Goal: Task Accomplishment & Management: Use online tool/utility

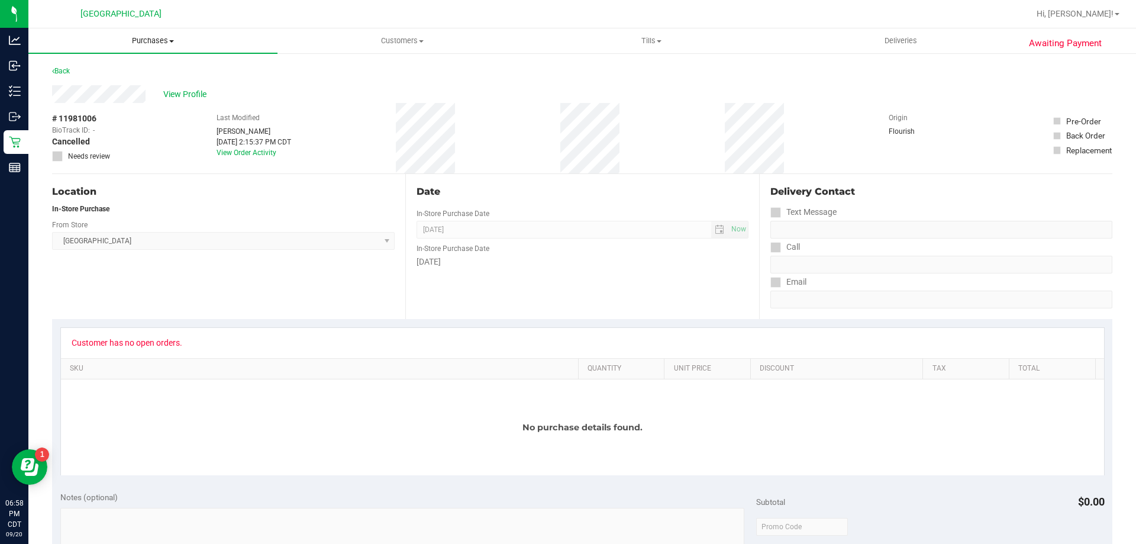
click at [145, 41] on span "Purchases" at bounding box center [152, 40] width 249 height 11
click at [144, 85] on li "Fulfillment" at bounding box center [152, 86] width 249 height 14
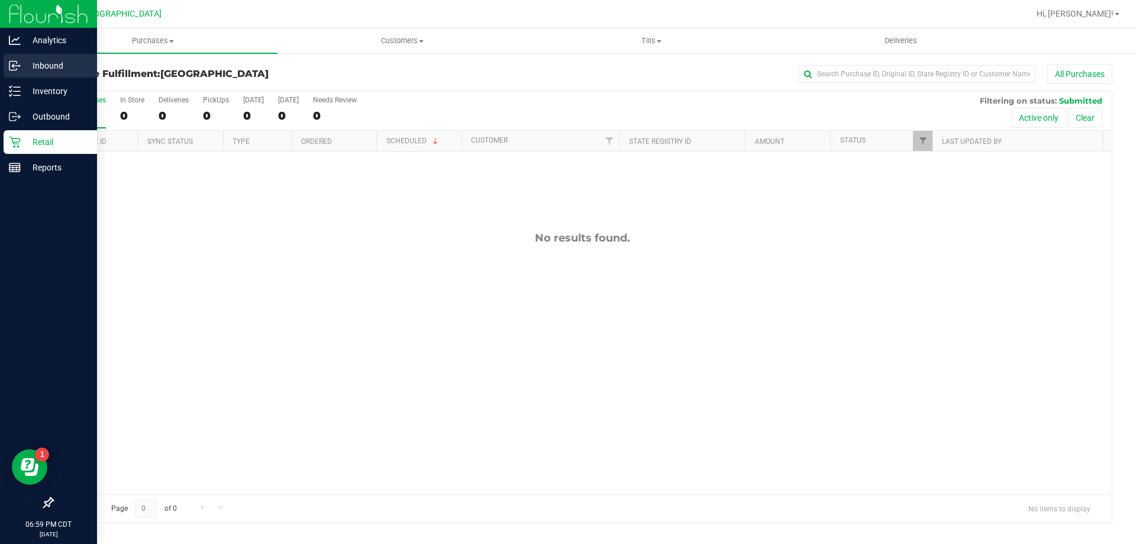
click at [15, 62] on icon at bounding box center [15, 66] width 12 height 12
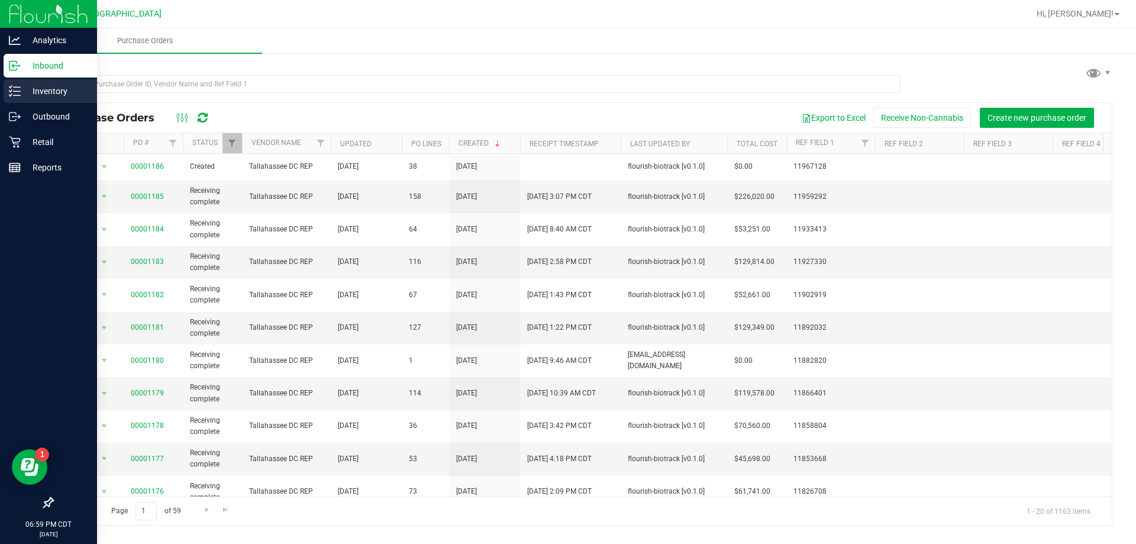
click at [12, 96] on icon at bounding box center [15, 91] width 12 height 12
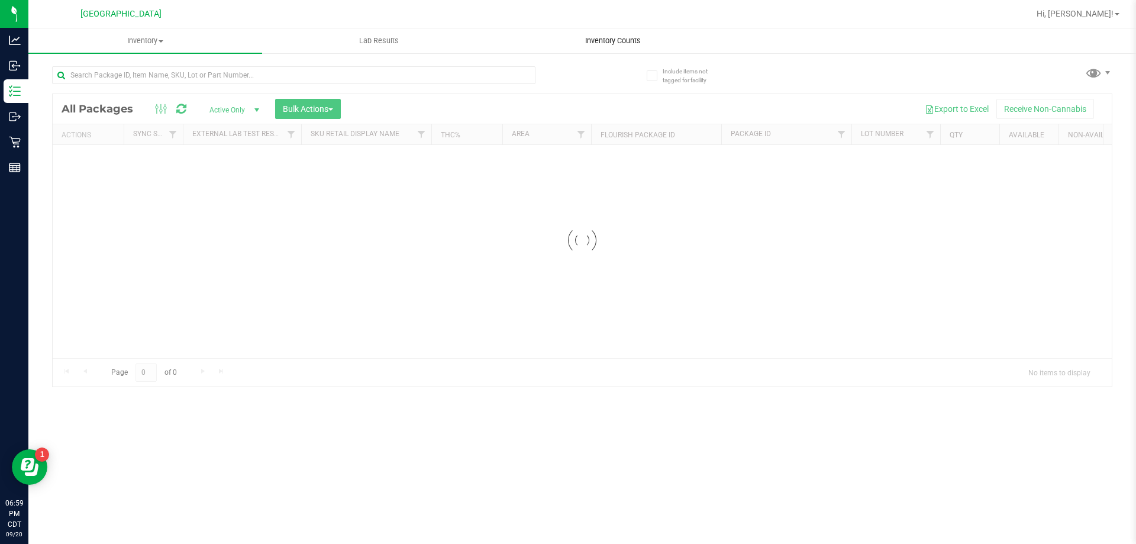
click at [628, 42] on span "Inventory Counts" at bounding box center [613, 40] width 88 height 11
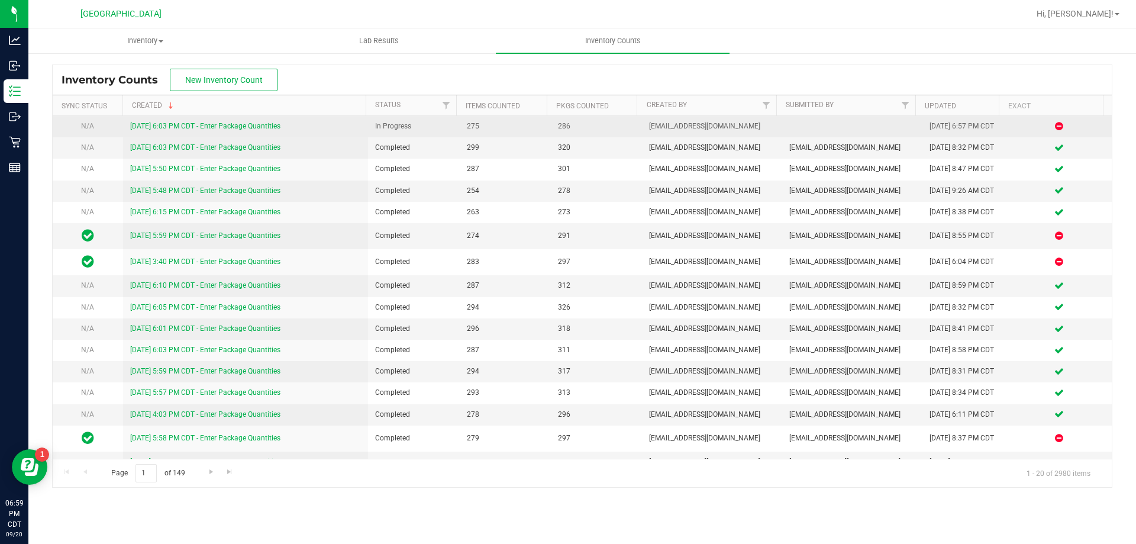
click at [222, 125] on link "[DATE] 6:03 PM CDT - Enter Package Quantities" at bounding box center [205, 126] width 150 height 8
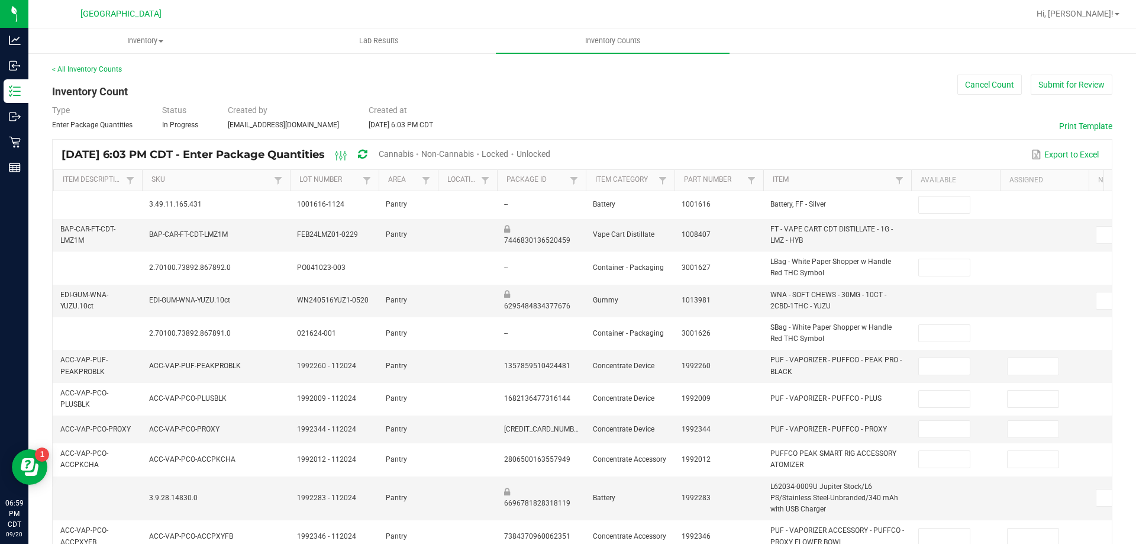
click at [413, 150] on span "Cannabis" at bounding box center [396, 153] width 35 height 9
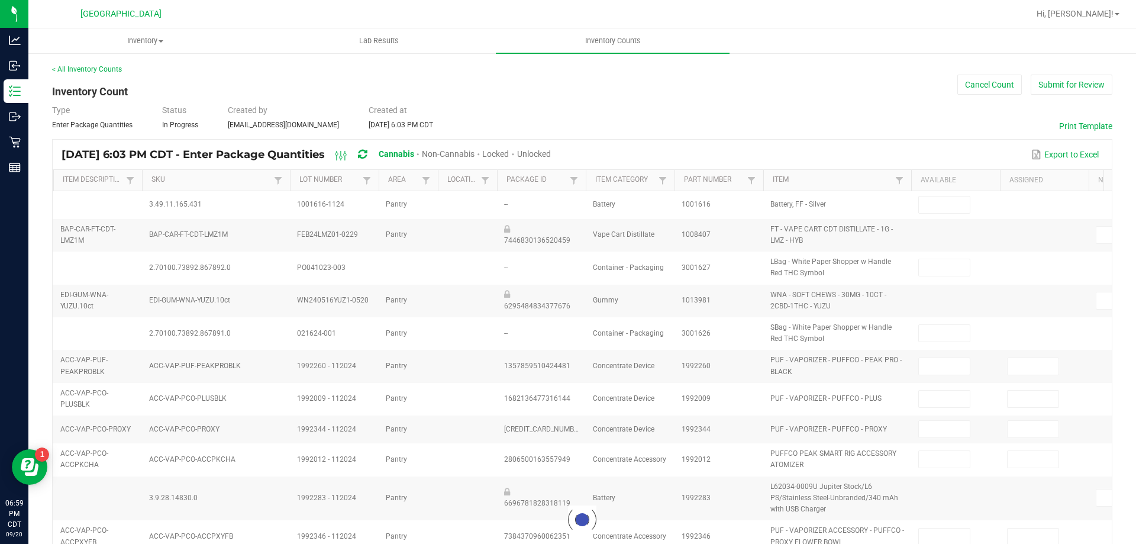
type input "15"
type input "10"
type input "2"
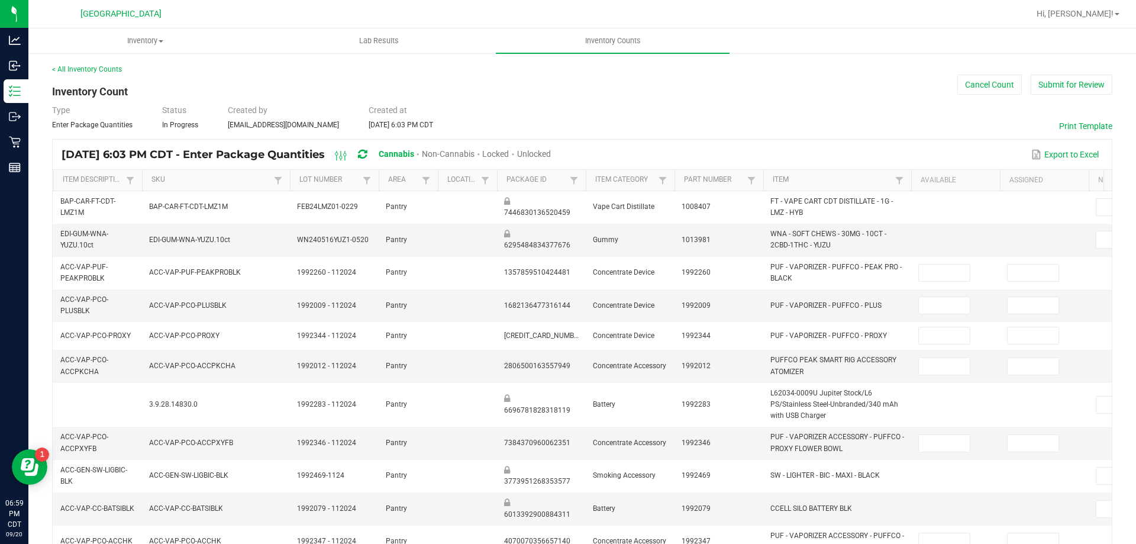
click at [551, 153] on span "Unlocked" at bounding box center [534, 153] width 34 height 9
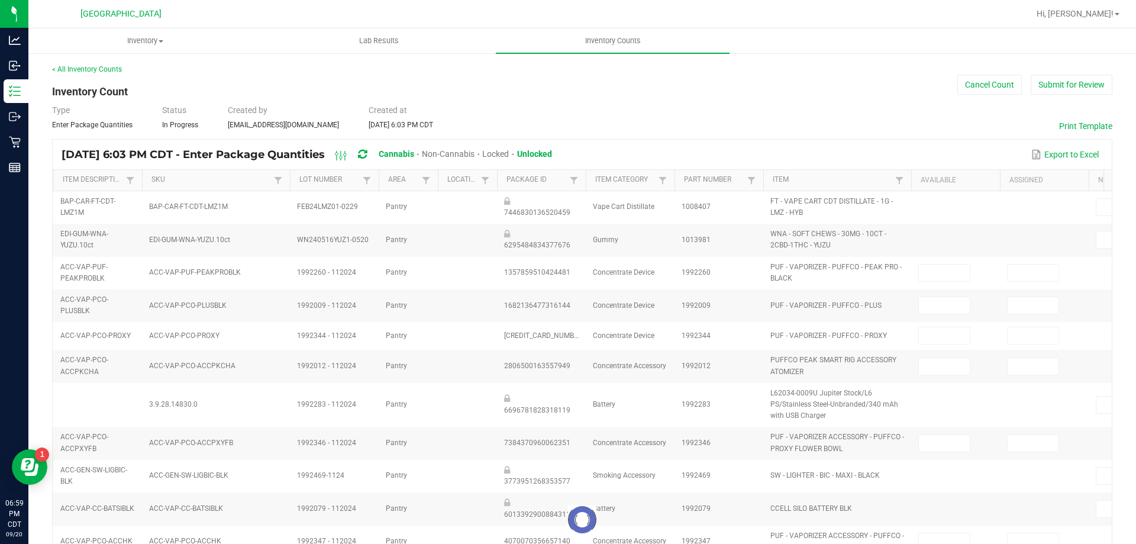
type input "3"
type input "0"
type input "14"
type input "12"
type input "21"
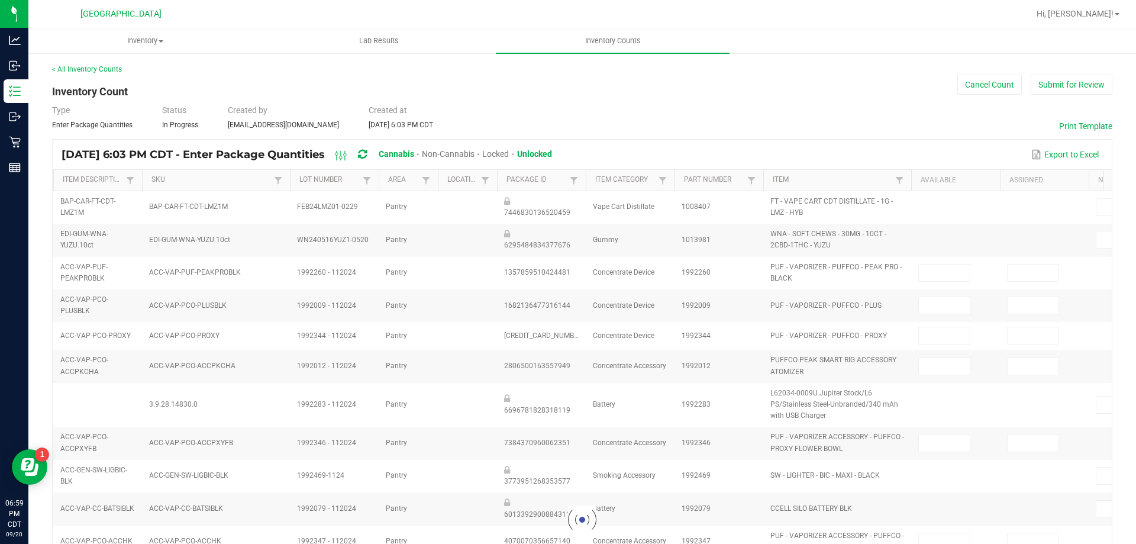
type input "8"
type input "0"
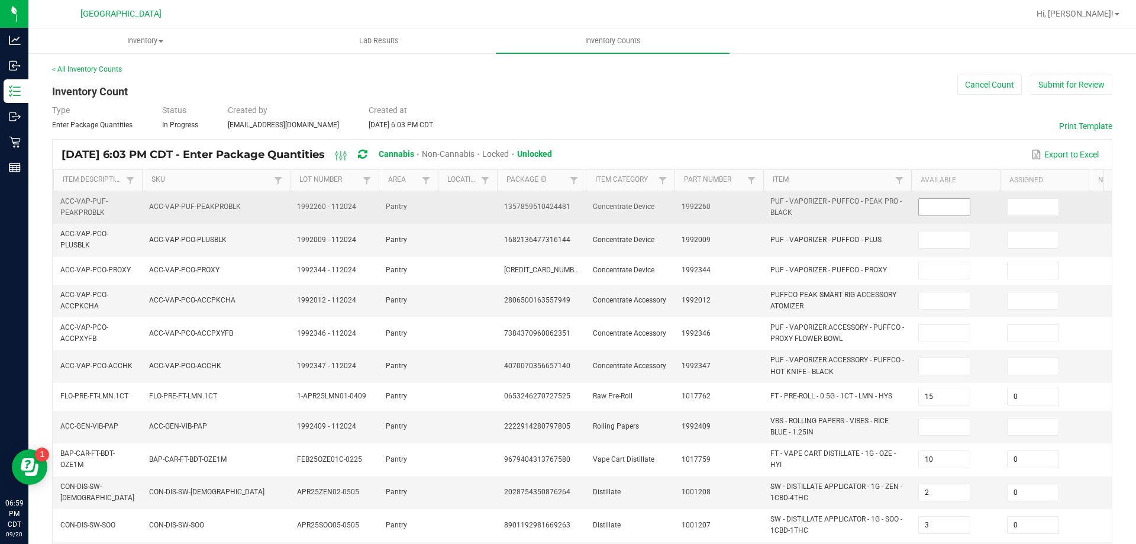
click at [943, 209] on input at bounding box center [944, 207] width 51 height 17
type input "0"
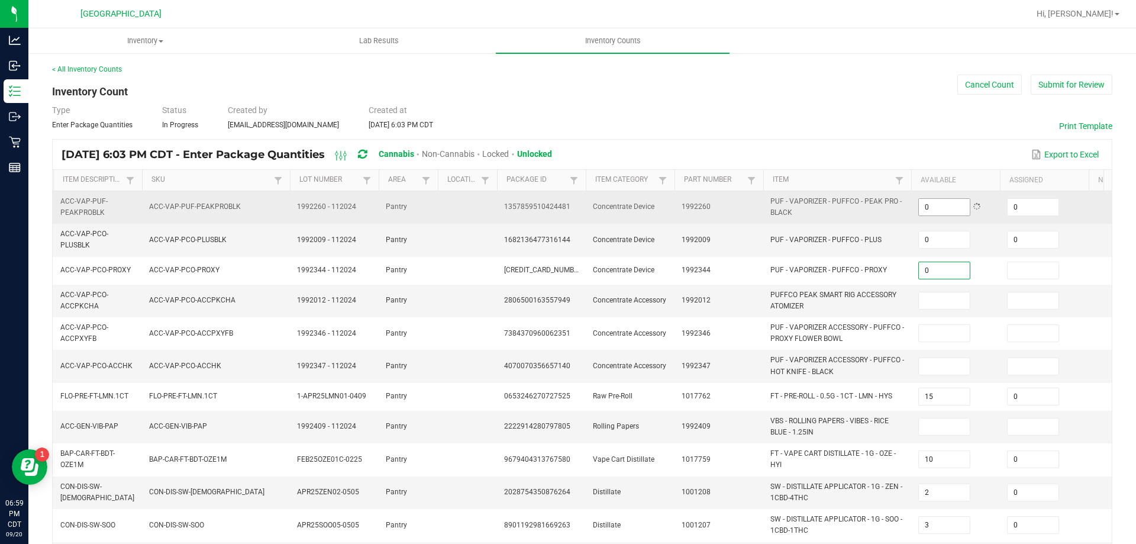
type input "0"
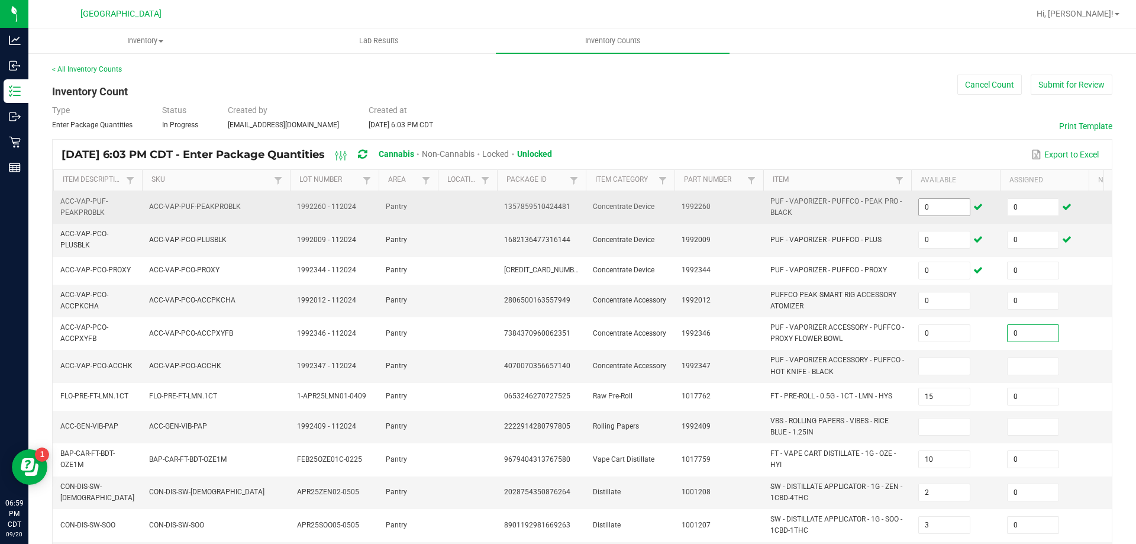
type input "0"
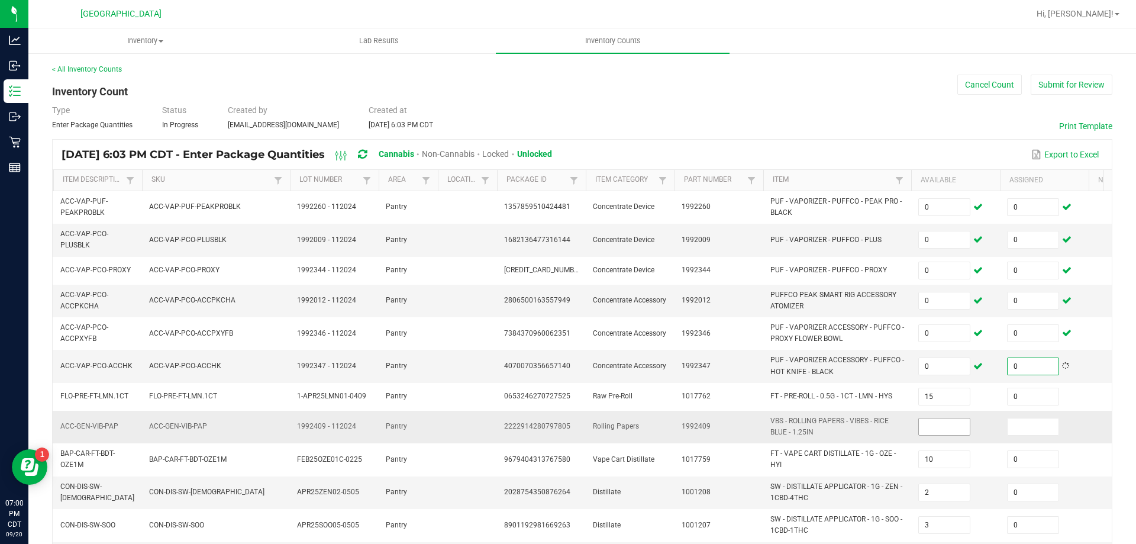
type input "0"
click at [932, 429] on input at bounding box center [944, 426] width 51 height 17
type input "0"
click at [907, 437] on td "VBS - ROLLING PAPERS - VIBES - RICE BLUE - 1.25IN" at bounding box center [837, 426] width 148 height 33
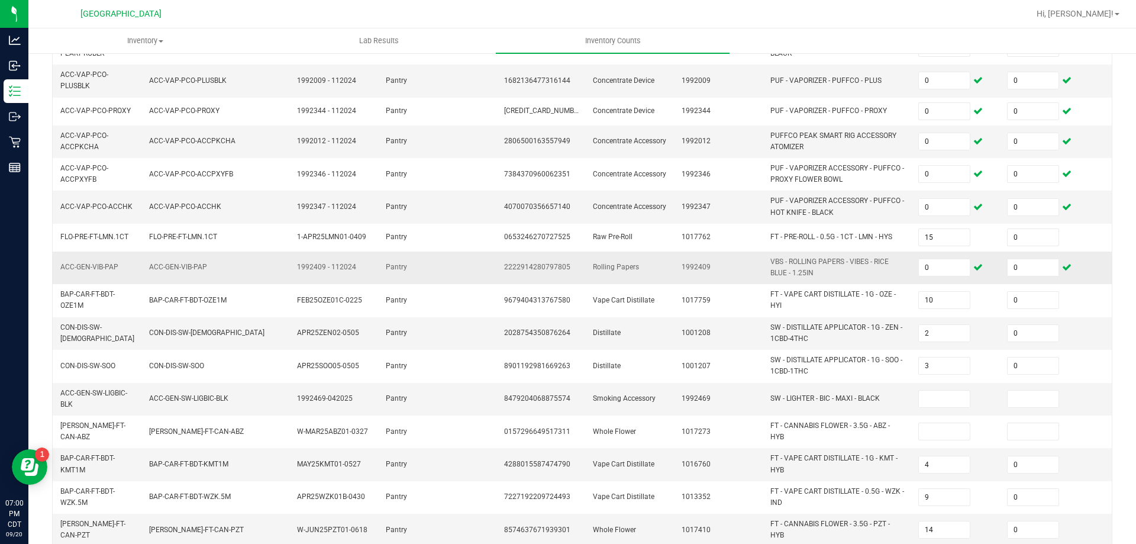
scroll to position [237, 0]
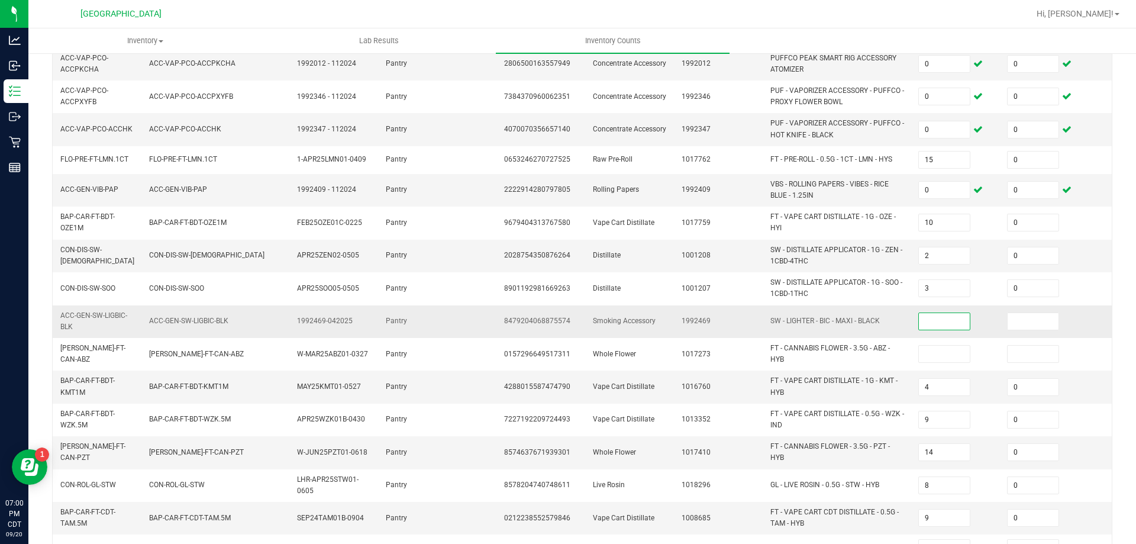
click at [957, 315] on input at bounding box center [944, 321] width 51 height 17
type input "0"
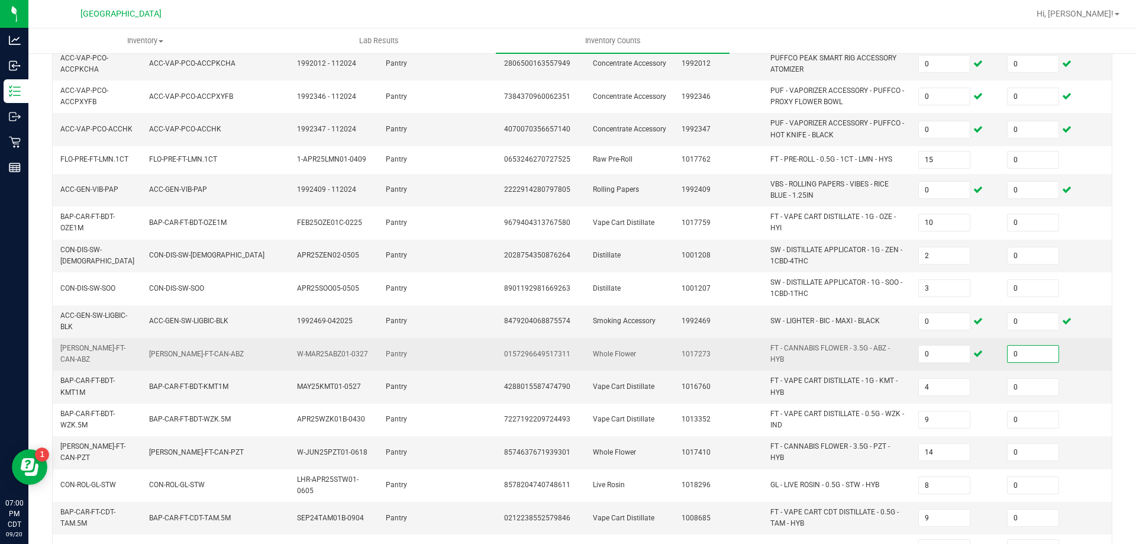
type input "0"
click at [900, 367] on td "FT - CANNABIS FLOWER - 3.5G - ABZ - HYB" at bounding box center [837, 354] width 148 height 33
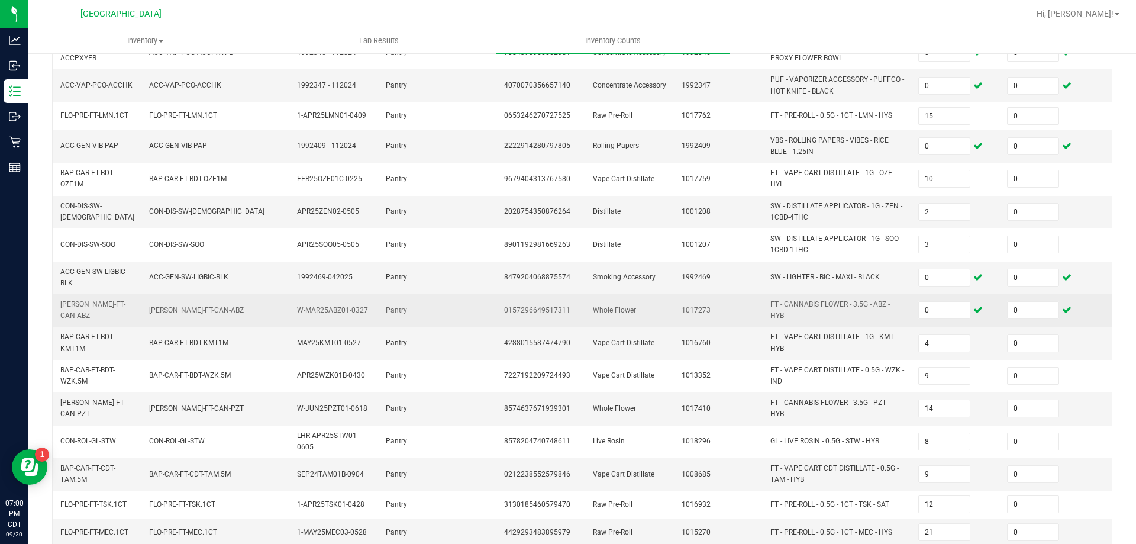
scroll to position [334, 0]
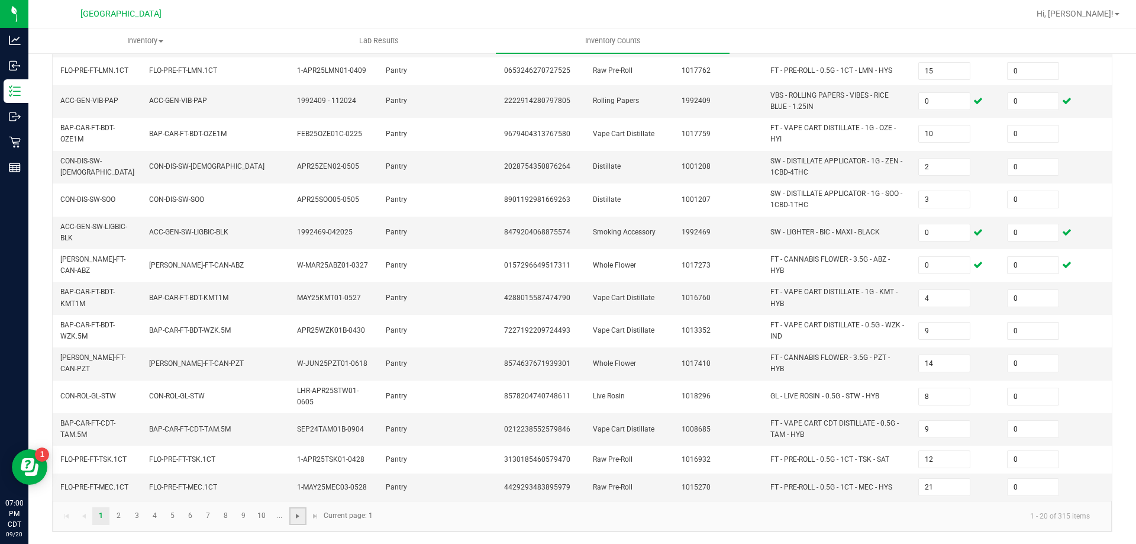
click at [299, 518] on span "Go to the next page" at bounding box center [297, 515] width 9 height 9
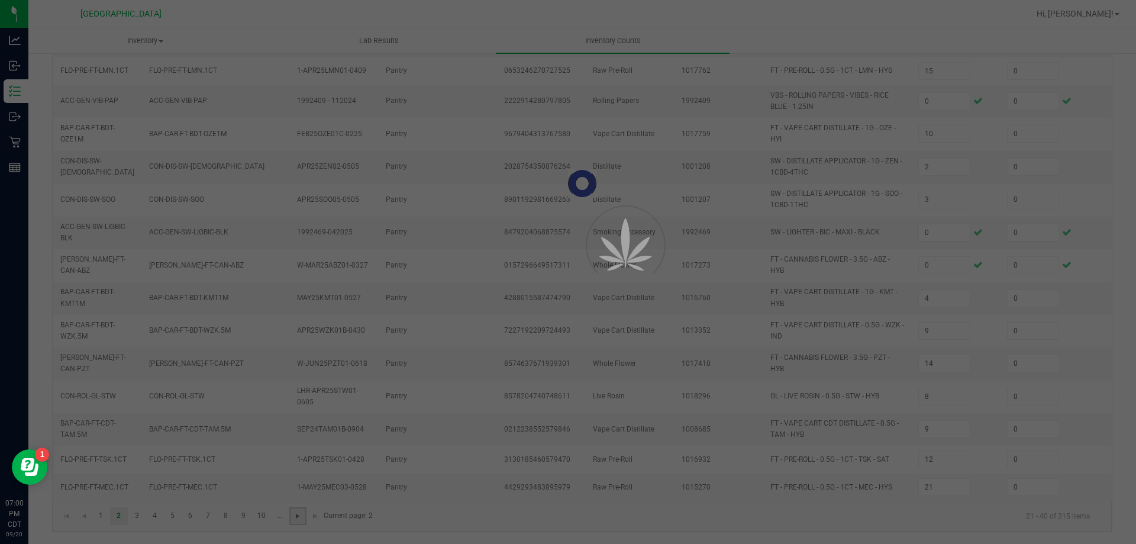
type input "1"
type input "4"
type input "7"
type input "2"
type input "4"
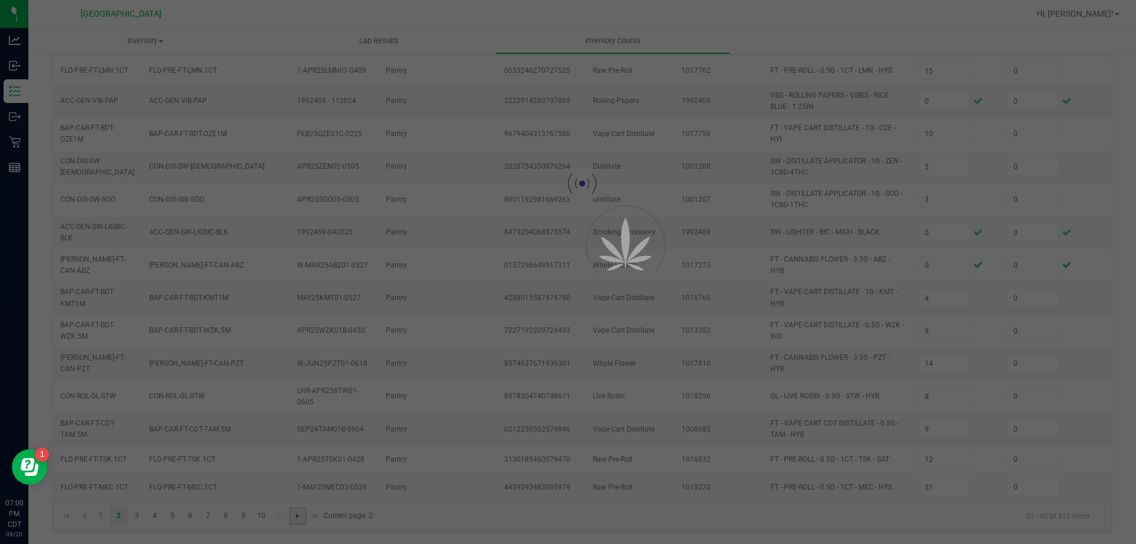
type input "7"
type input "8"
type input "6"
type input "5"
type input "16"
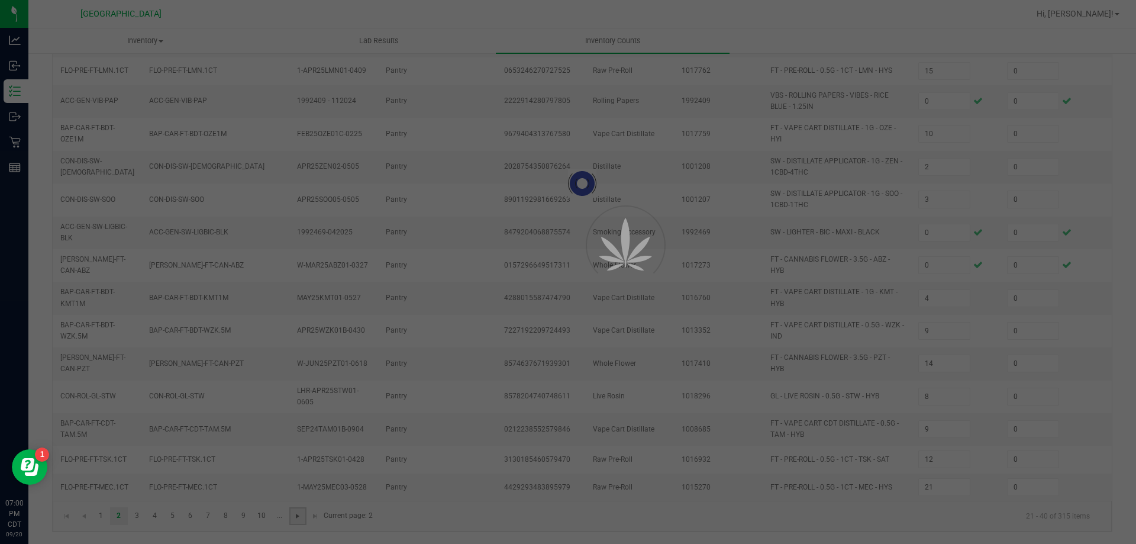
type input "6"
type input "4"
type input "2"
type input "3"
type input "7"
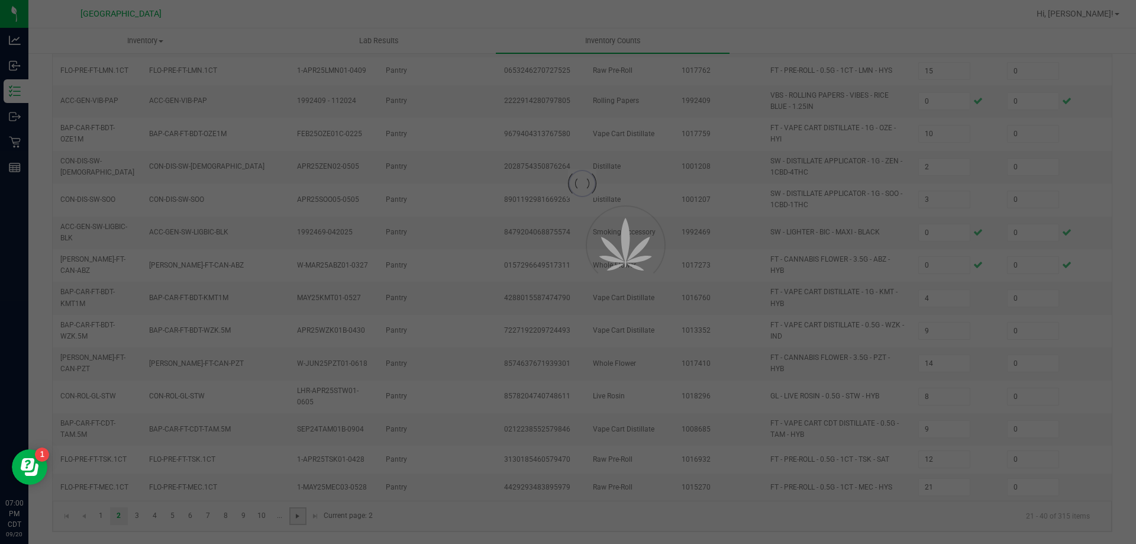
type input "2"
type input "1"
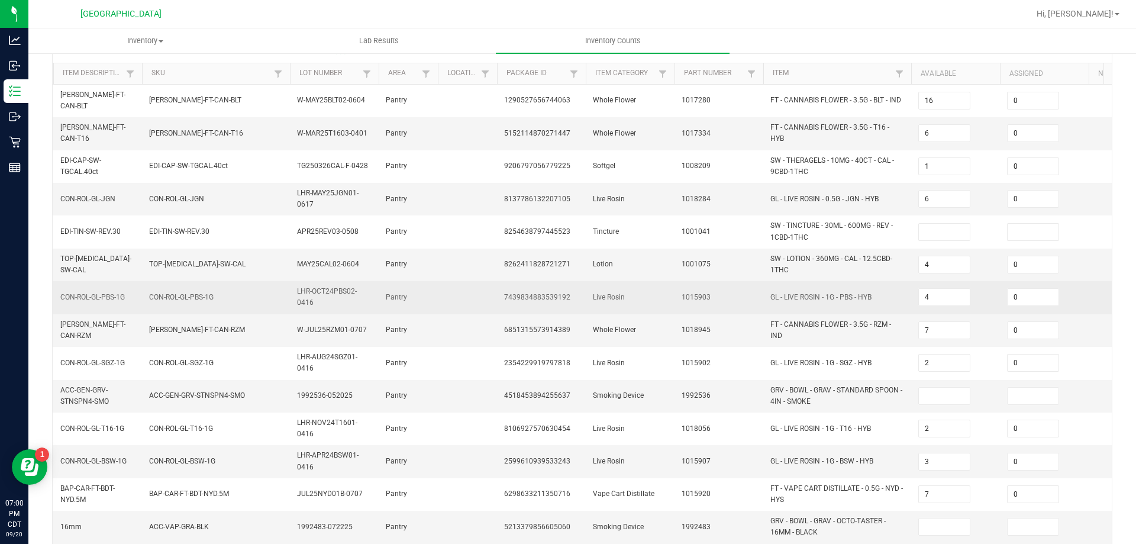
scroll to position [118, 0]
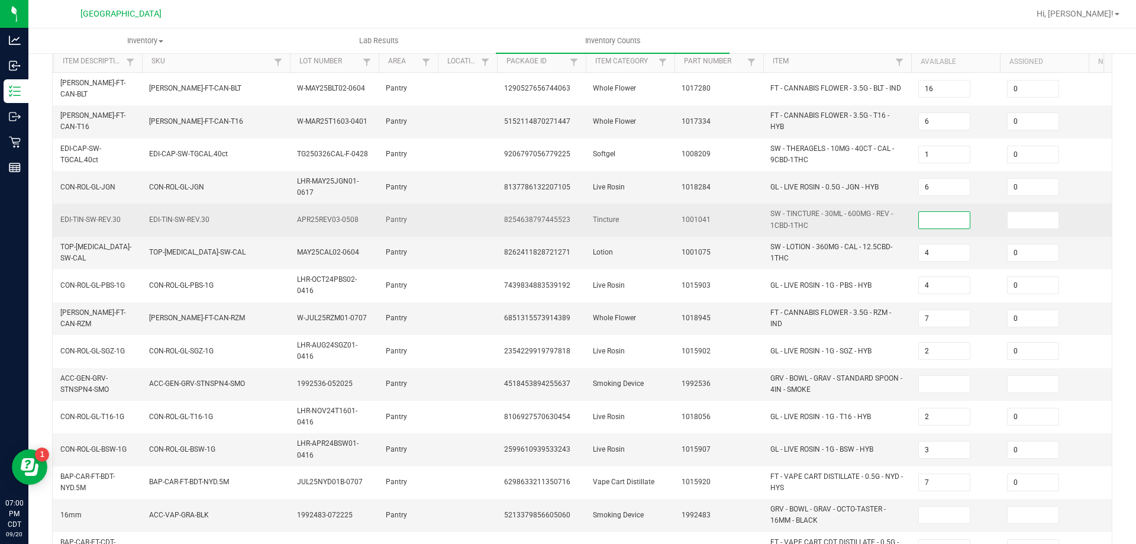
click at [944, 214] on input at bounding box center [944, 220] width 51 height 17
type input "0"
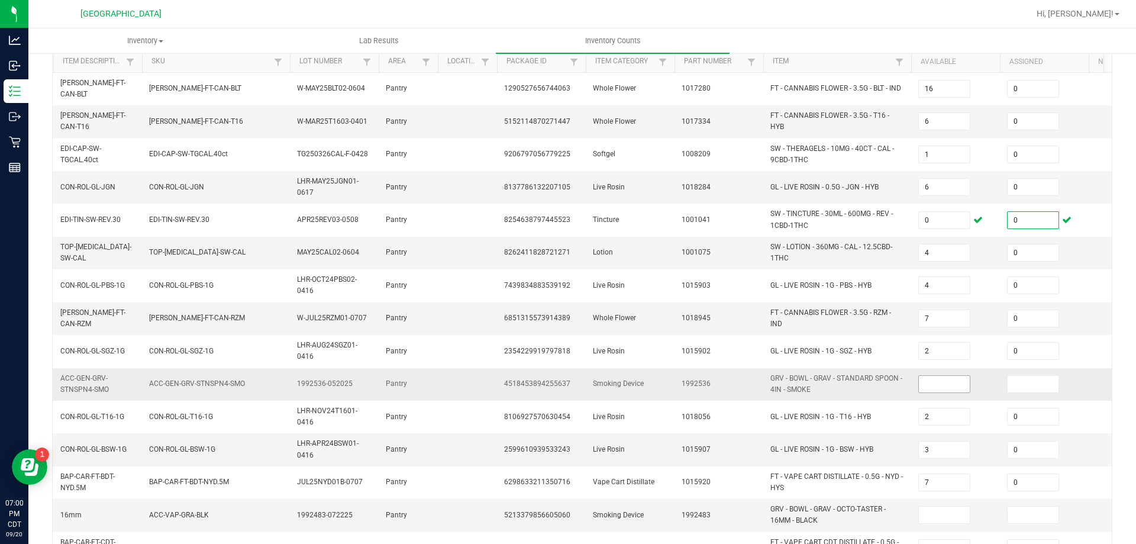
type input "0"
click at [926, 376] on input at bounding box center [944, 384] width 51 height 17
type input "0"
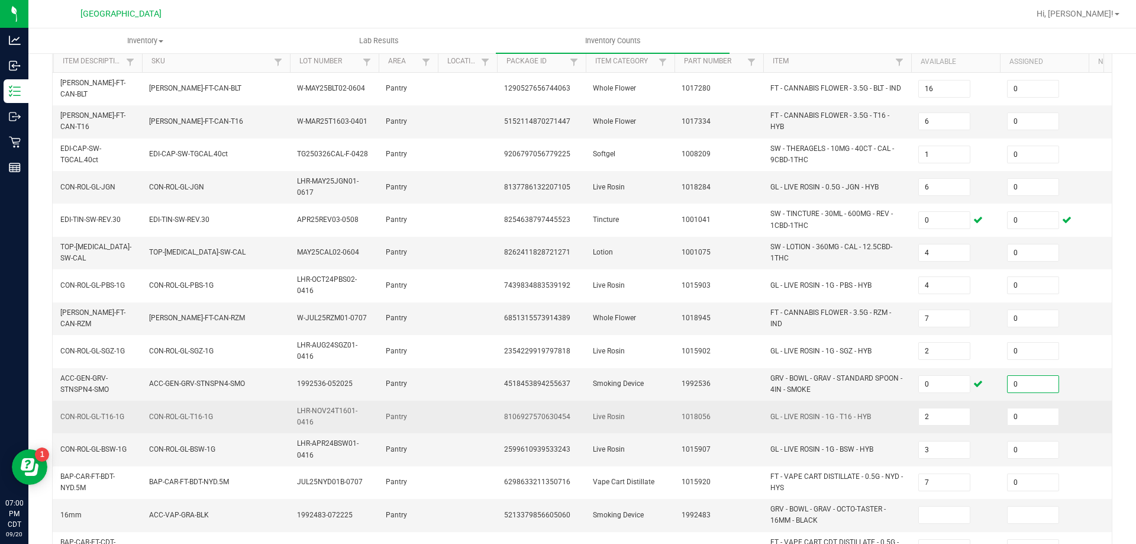
type input "0"
click at [891, 409] on td "GL - LIVE ROSIN - 1G - T16 - HYB" at bounding box center [837, 416] width 148 height 33
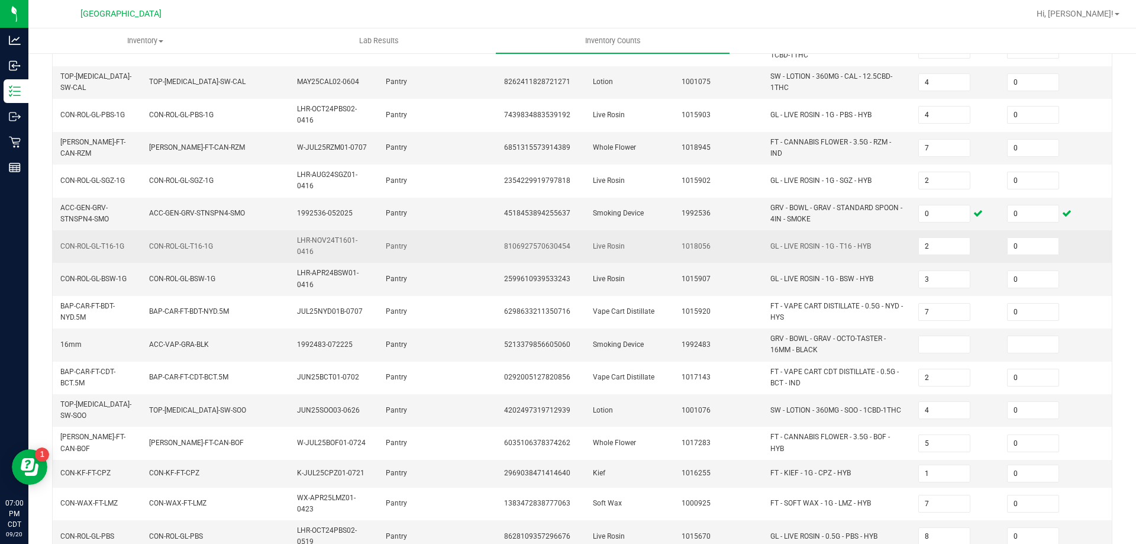
scroll to position [296, 0]
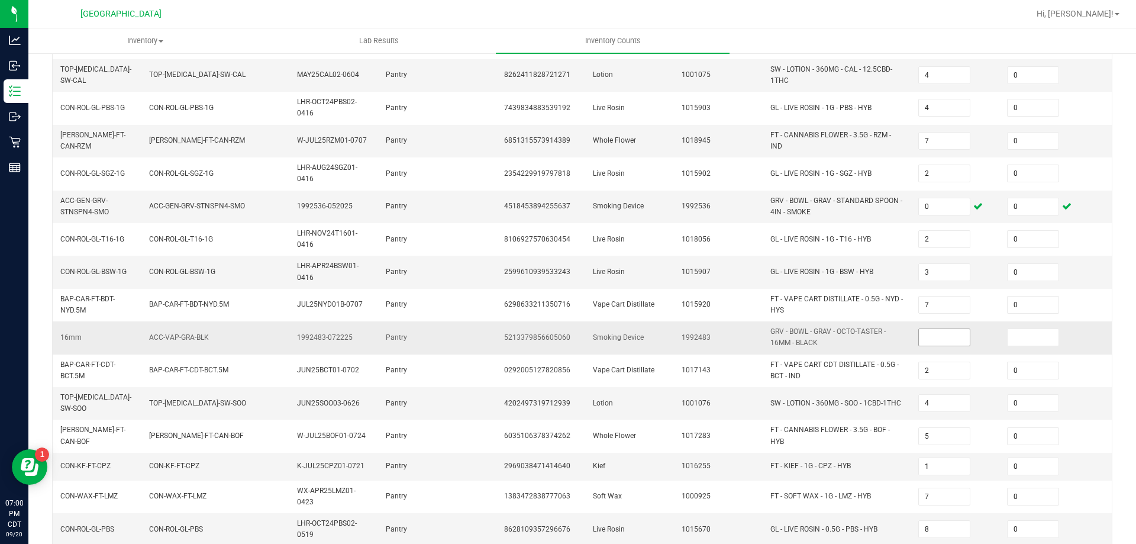
click at [945, 331] on input at bounding box center [944, 337] width 51 height 17
type input "0"
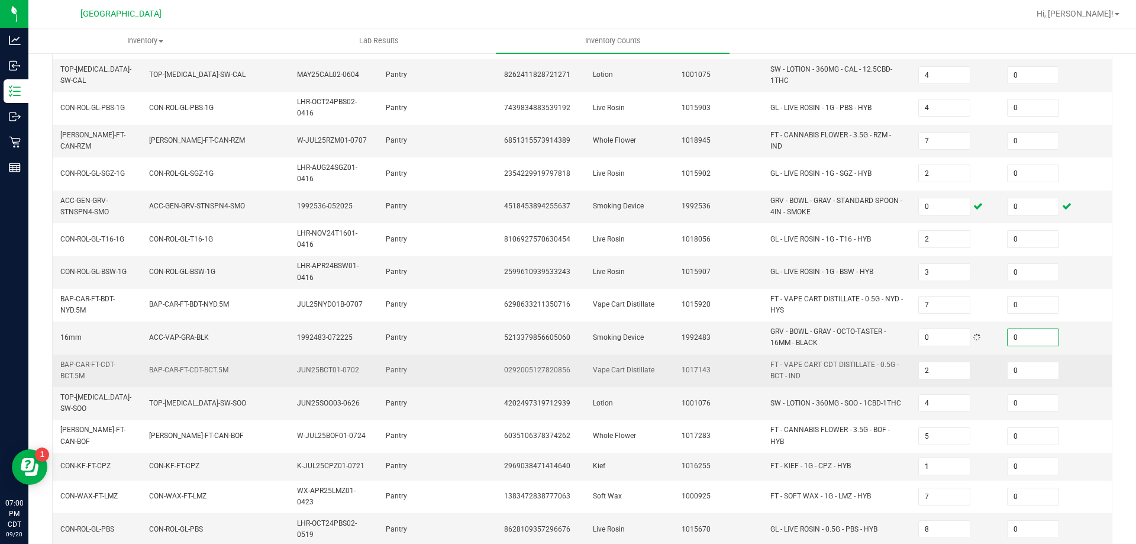
type input "0"
click at [907, 367] on td "FT - VAPE CART CDT DISTILLATE - 0.5G - BCT - IND" at bounding box center [837, 370] width 148 height 33
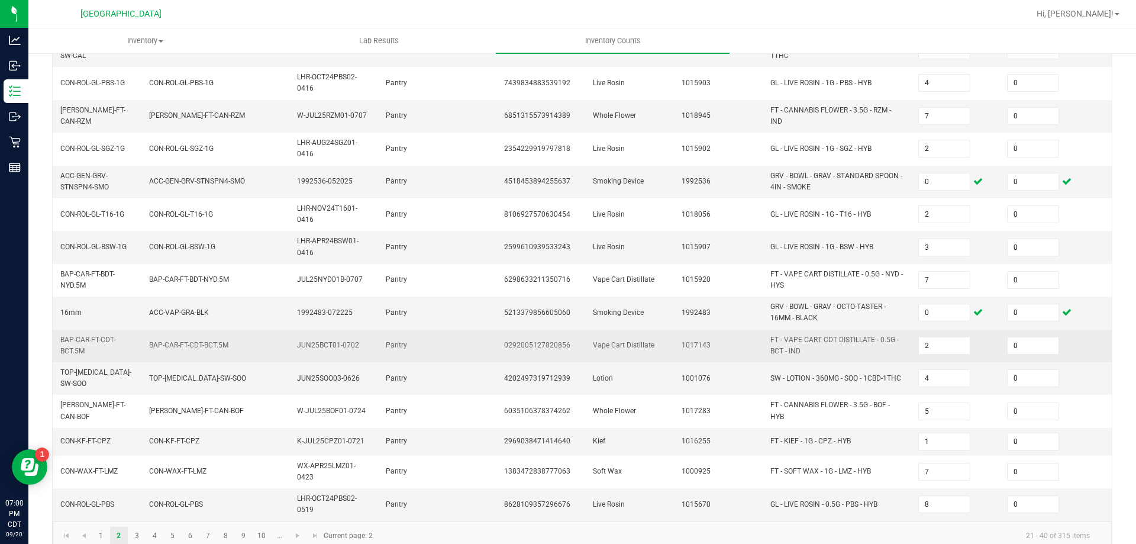
scroll to position [334, 0]
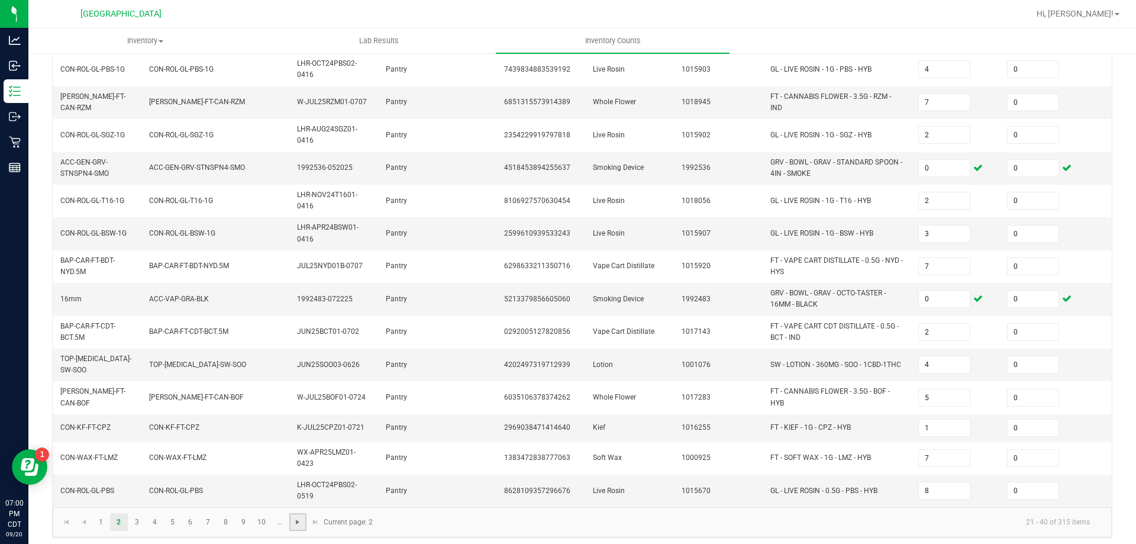
click at [293, 519] on span "Go to the next page" at bounding box center [297, 521] width 9 height 9
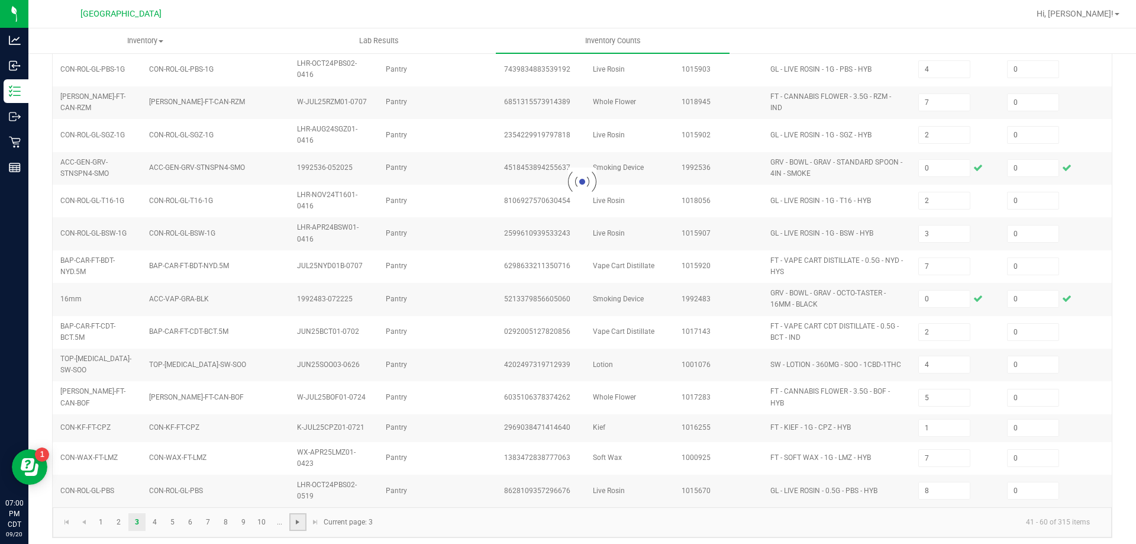
type input "9"
type input "3"
type input "1"
type input "3"
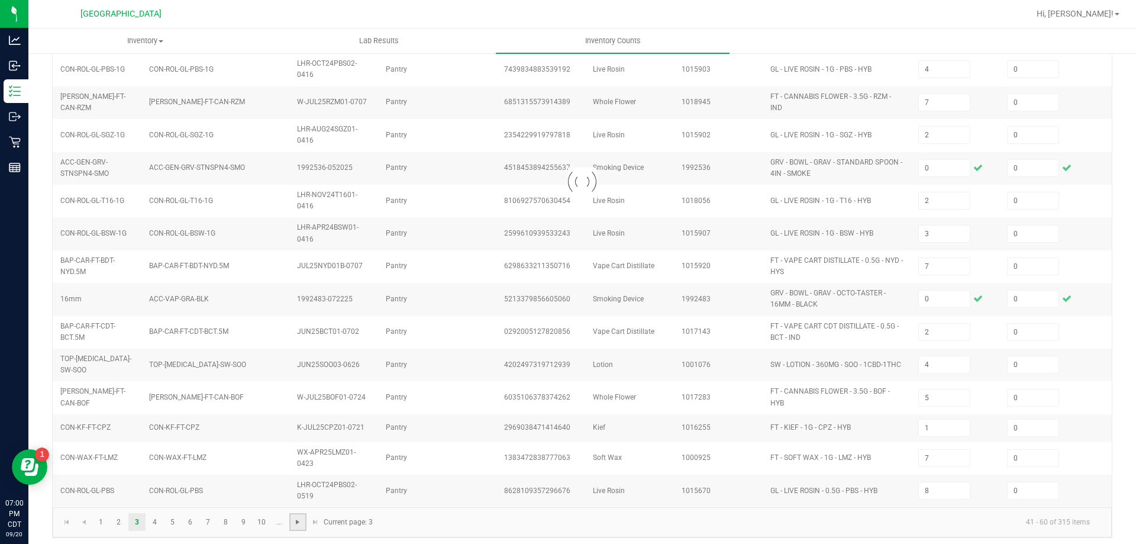
type input "10"
type input "3"
type input "23"
type input "7"
type input "9"
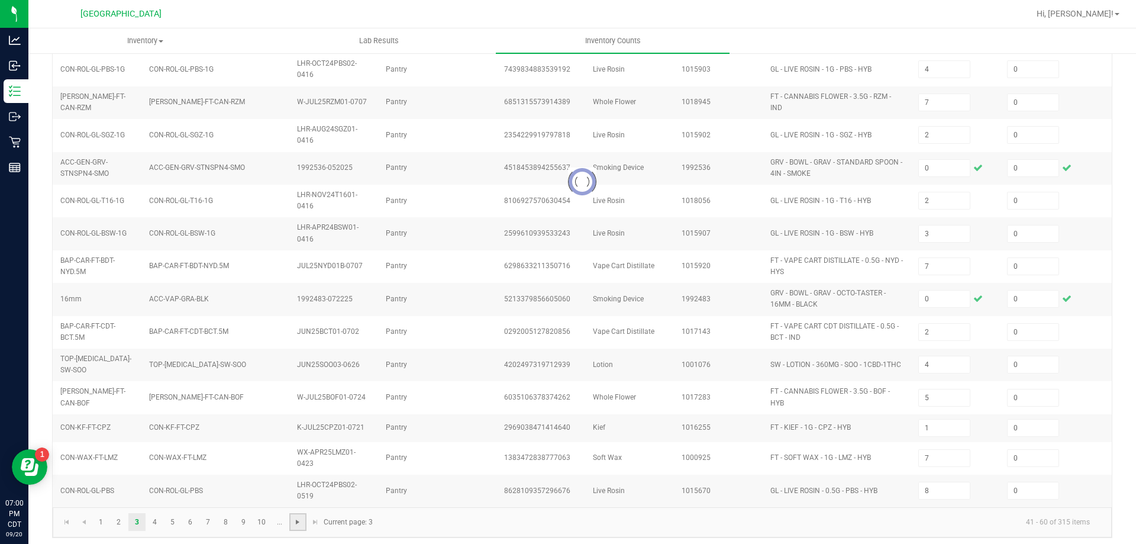
type input "21"
type input "6"
type input "11"
type input "2"
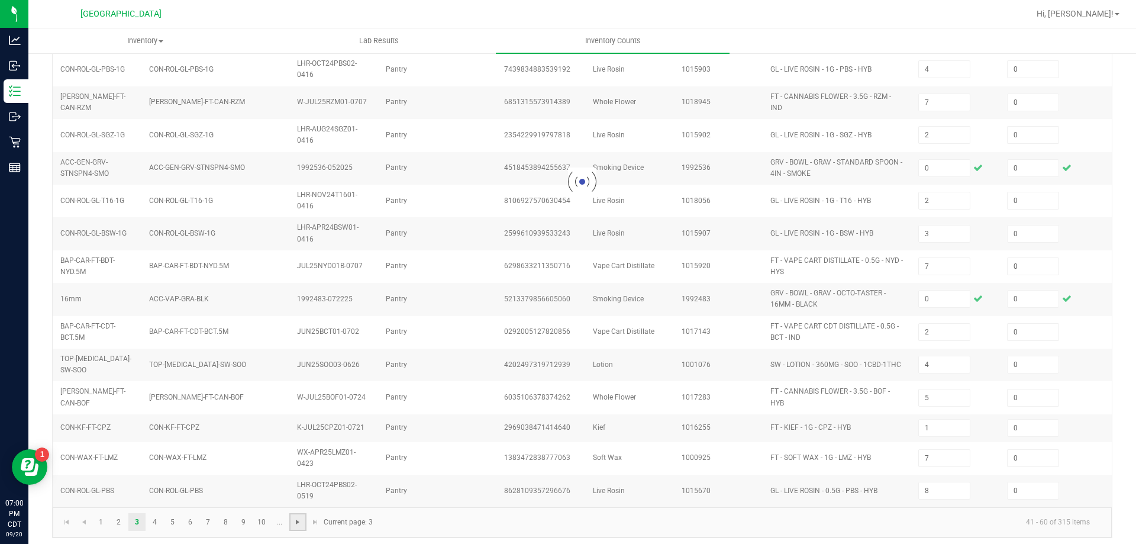
type input "18"
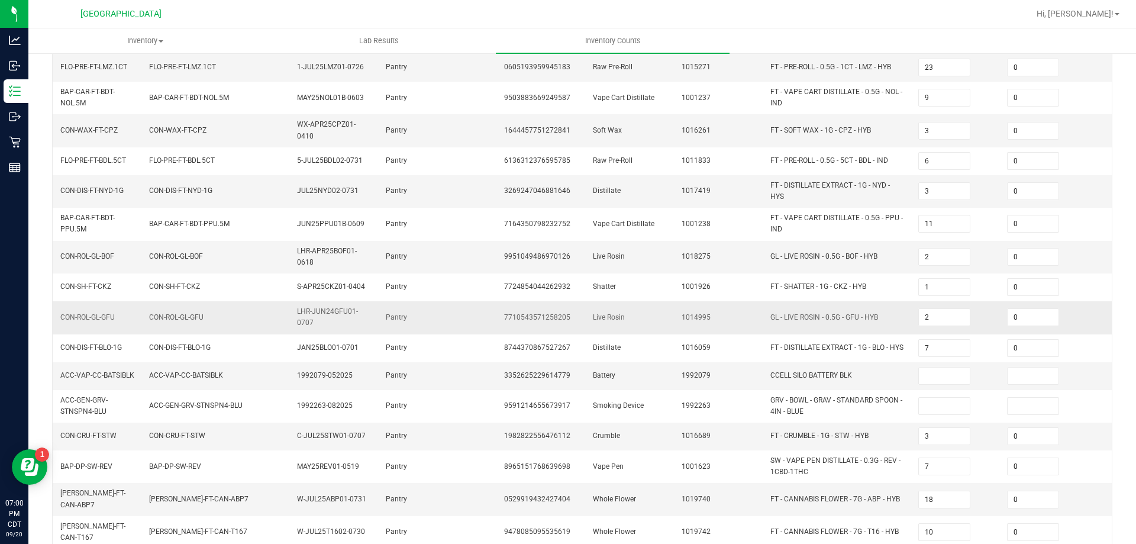
scroll to position [237, 0]
click at [938, 378] on input at bounding box center [944, 374] width 51 height 17
type input "0"
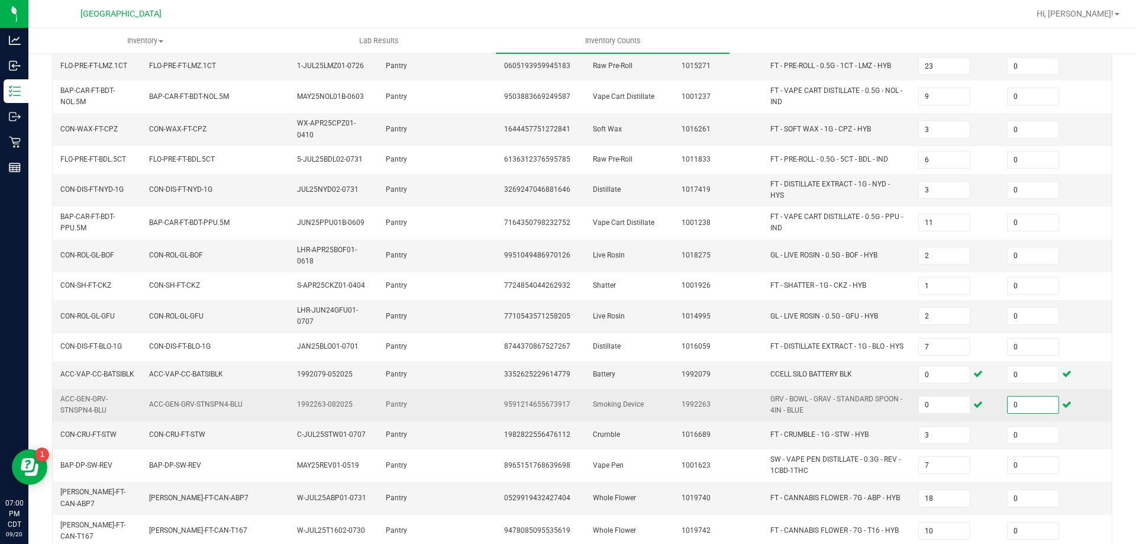
type input "0"
click at [895, 409] on span "GRV - BOWL - GRAV - STANDARD SPOON - 4IN - BLUE" at bounding box center [837, 404] width 134 height 22
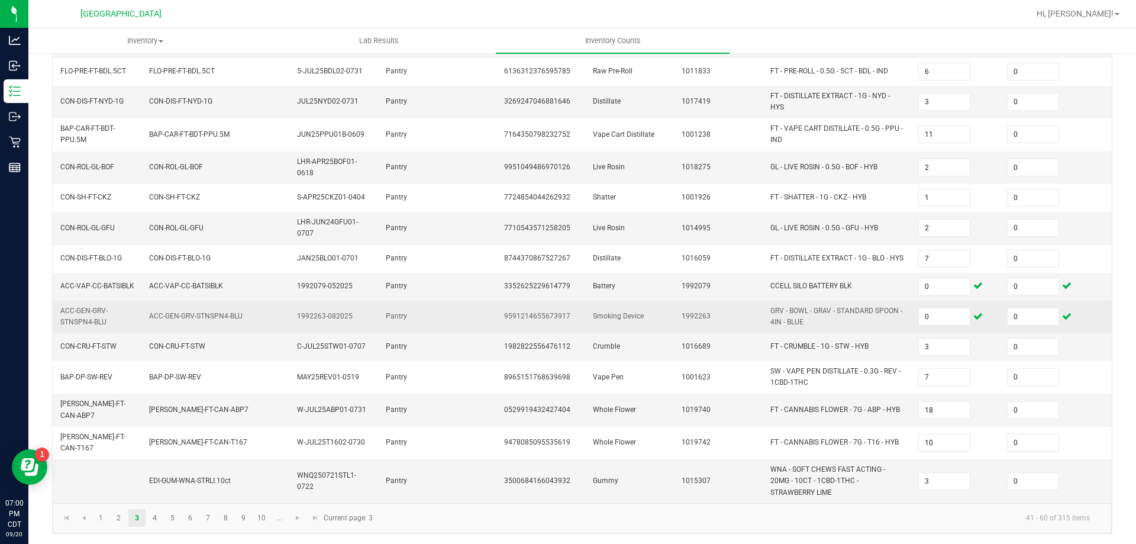
scroll to position [325, 0]
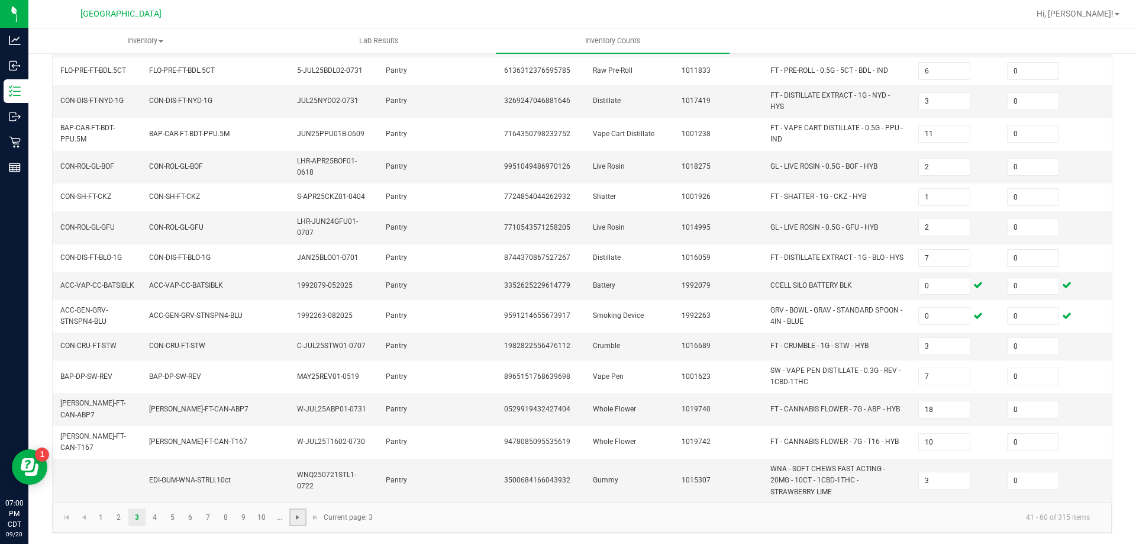
click at [298, 519] on span "Go to the next page" at bounding box center [297, 516] width 9 height 9
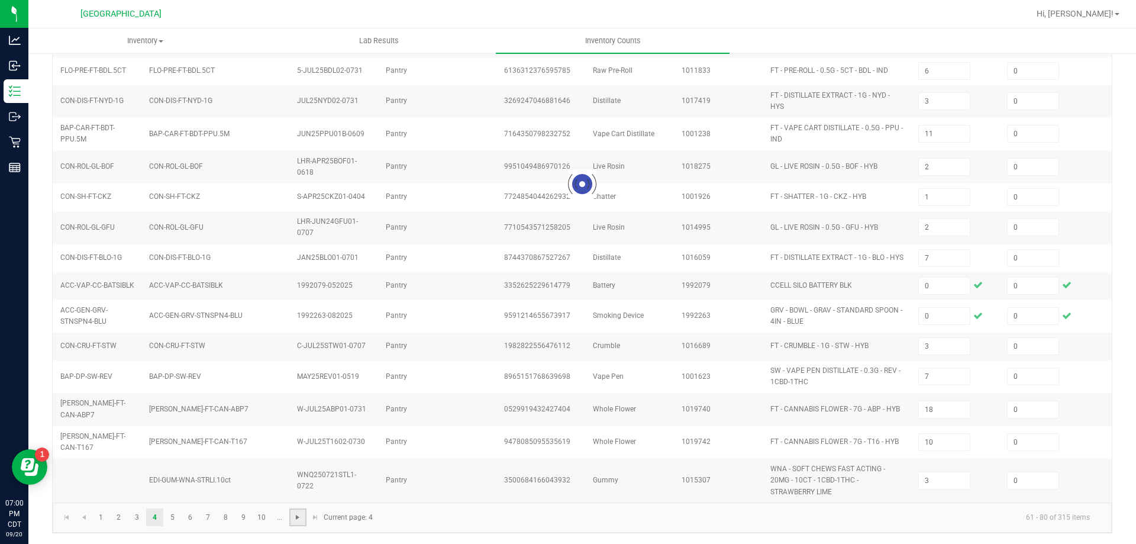
type input "6"
type input "8"
type input "16"
type input "5"
type input "22"
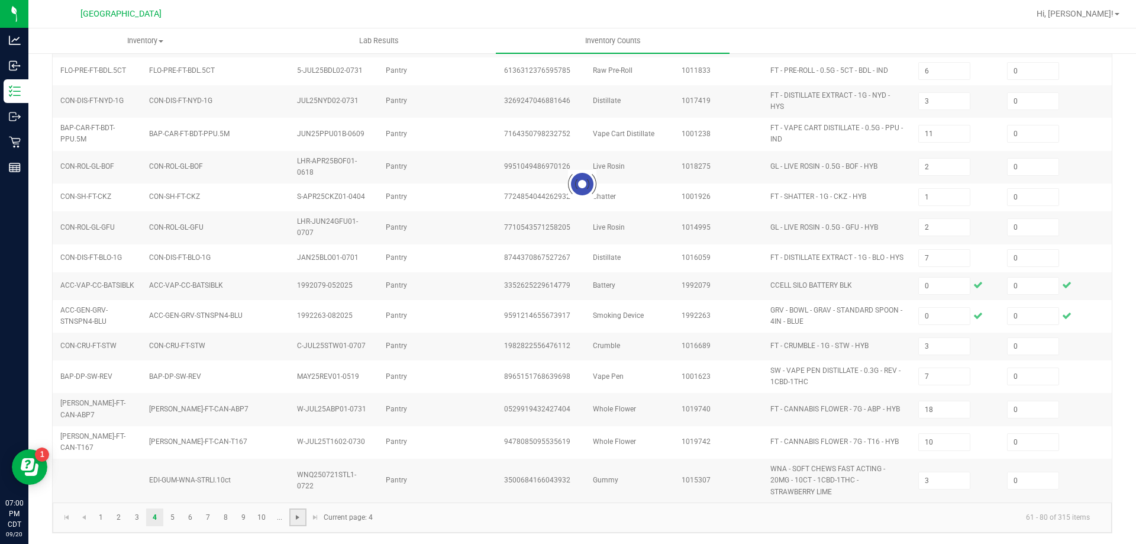
type input "9"
type input "2"
type input "11"
type input "5"
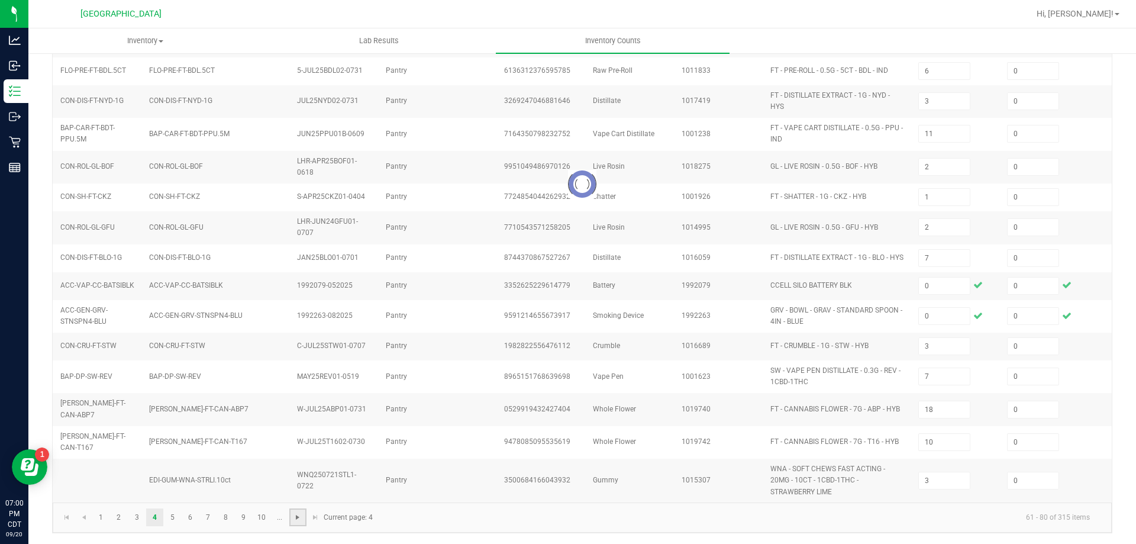
type input "1"
type input "4"
type input "7"
type input "3"
type input "10"
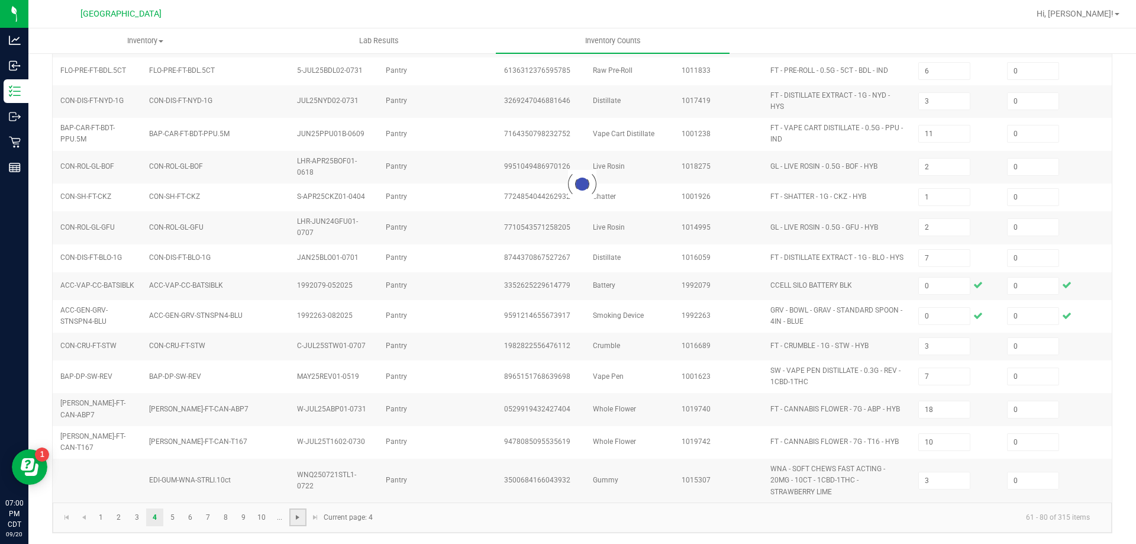
type input "6"
type input "20"
type input "4"
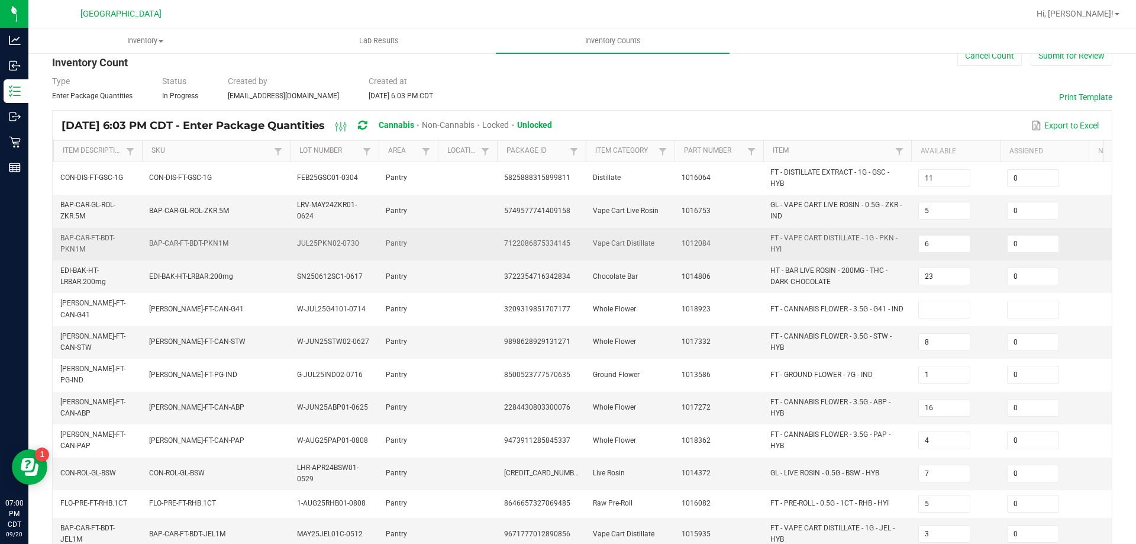
scroll to position [0, 0]
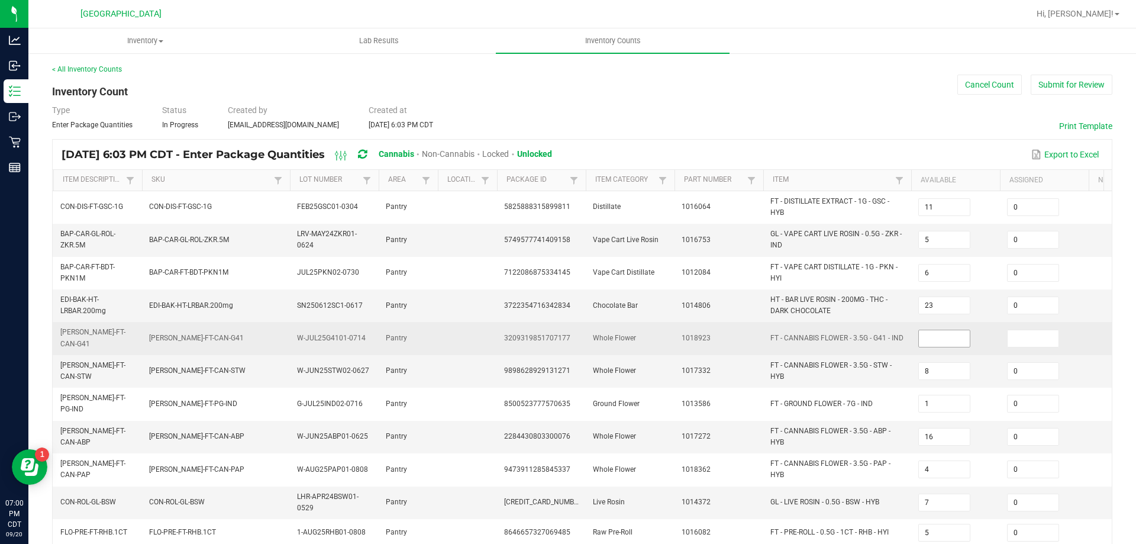
click at [935, 331] on input at bounding box center [944, 338] width 51 height 17
type input "0"
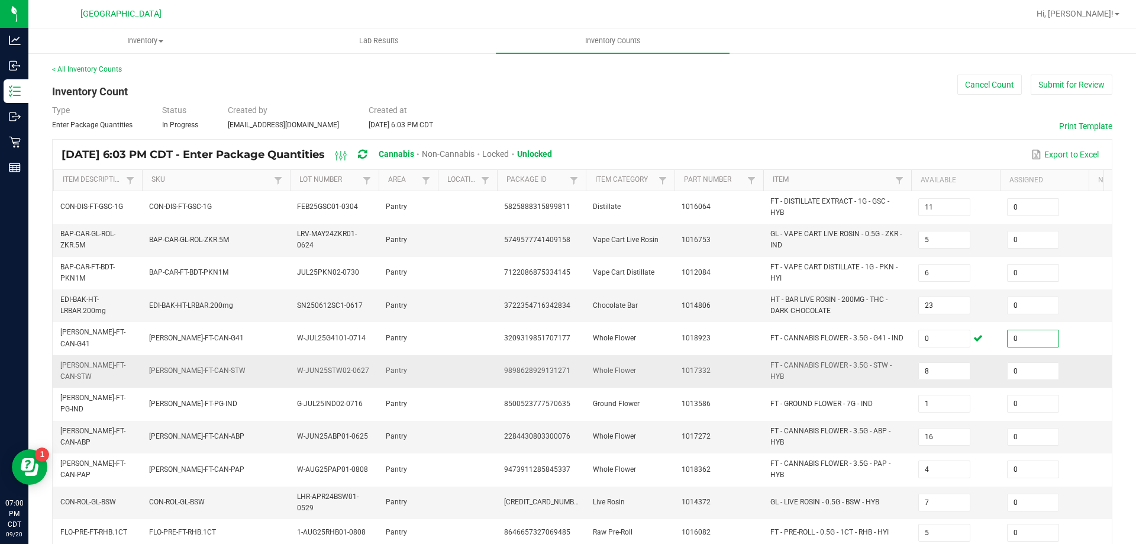
type input "0"
click at [907, 355] on td "FT - CANNABIS FLOWER - 3.5G - STW - HYB" at bounding box center [837, 371] width 148 height 33
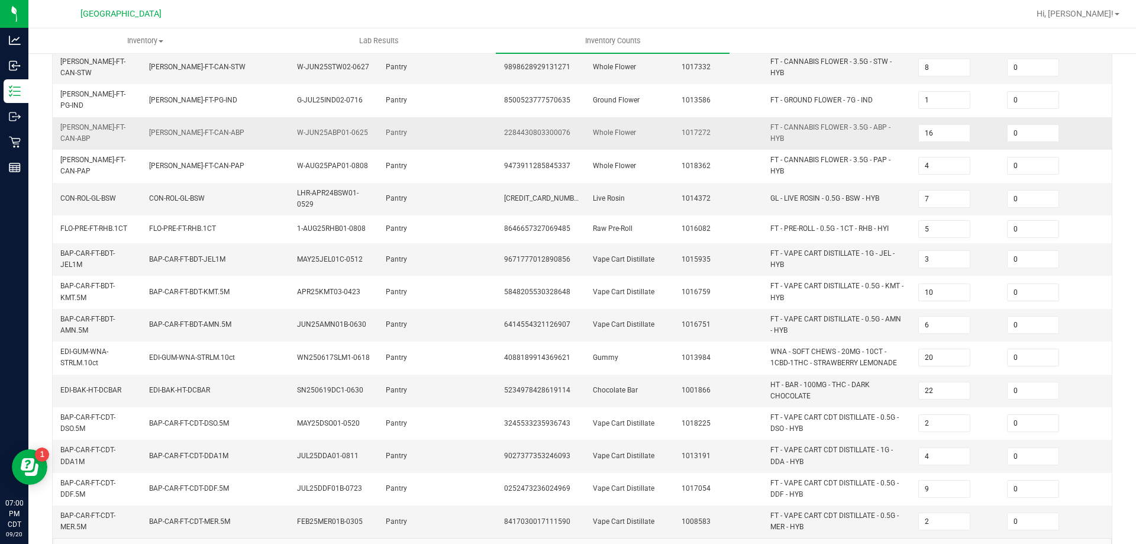
scroll to position [339, 0]
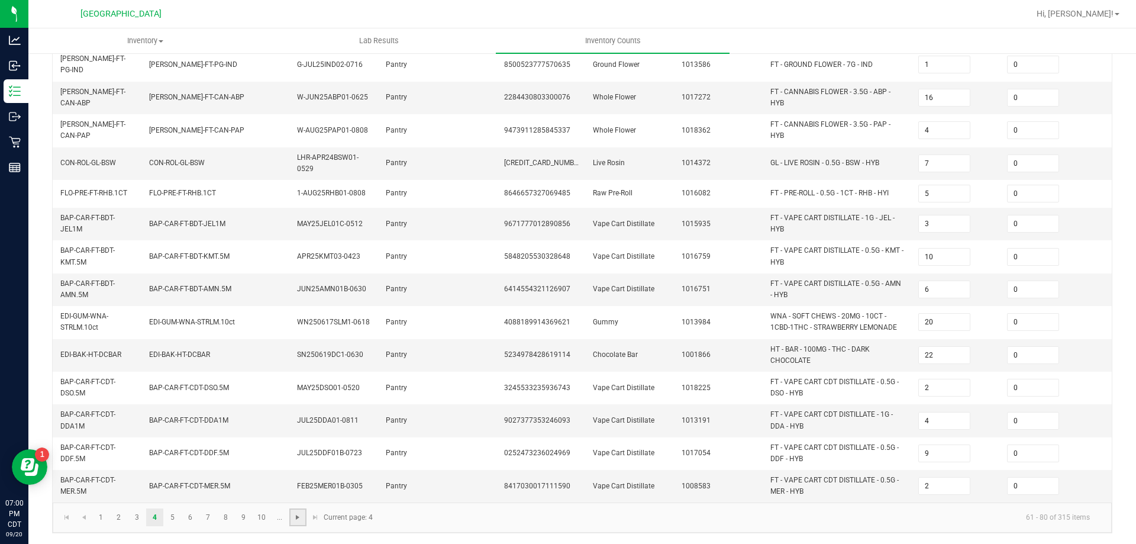
click at [295, 520] on span "Go to the next page" at bounding box center [297, 516] width 9 height 9
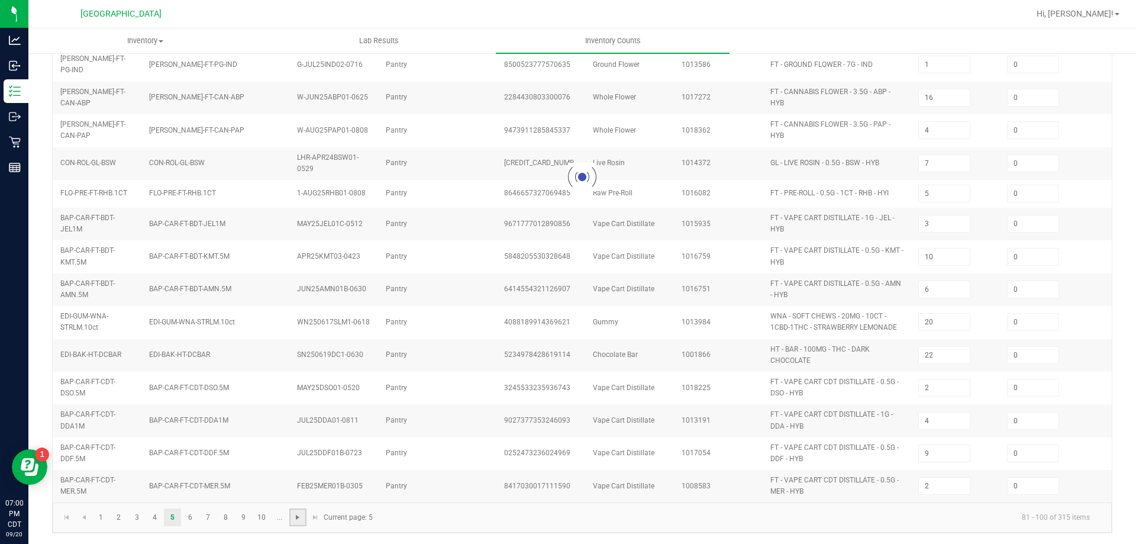
type input "3"
type input "11"
type input "12"
type input "3"
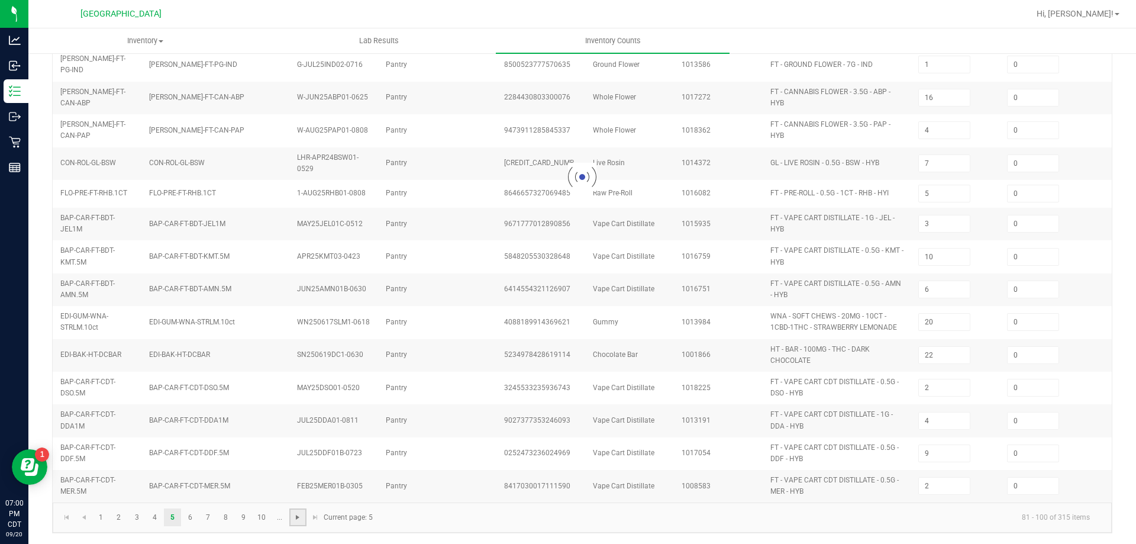
type input "3"
type input "2"
type input "9"
type input "3"
type input "9"
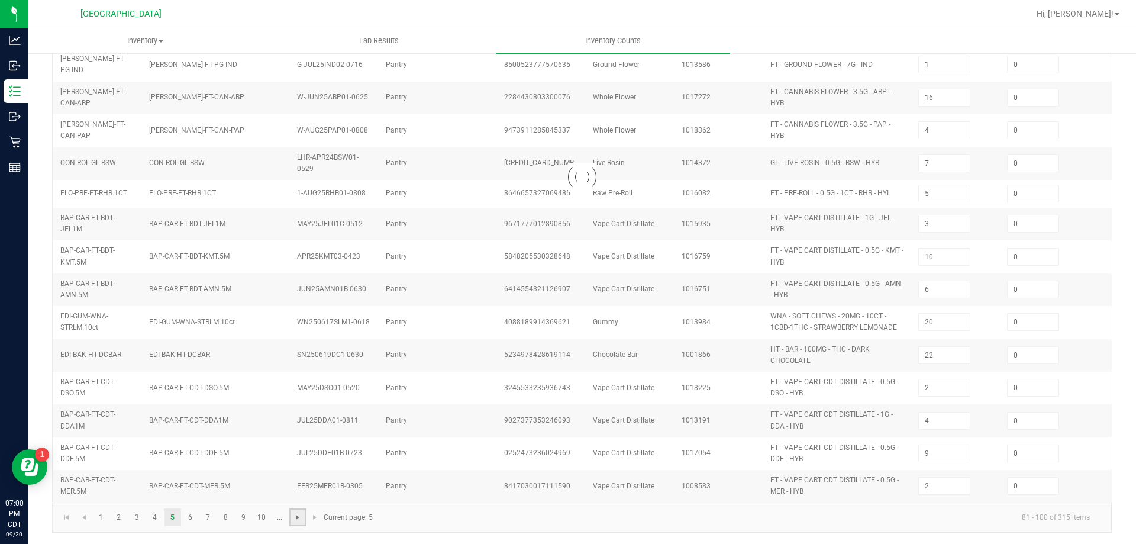
type input "2"
type input "11"
type input "3"
type input "11"
type input "7"
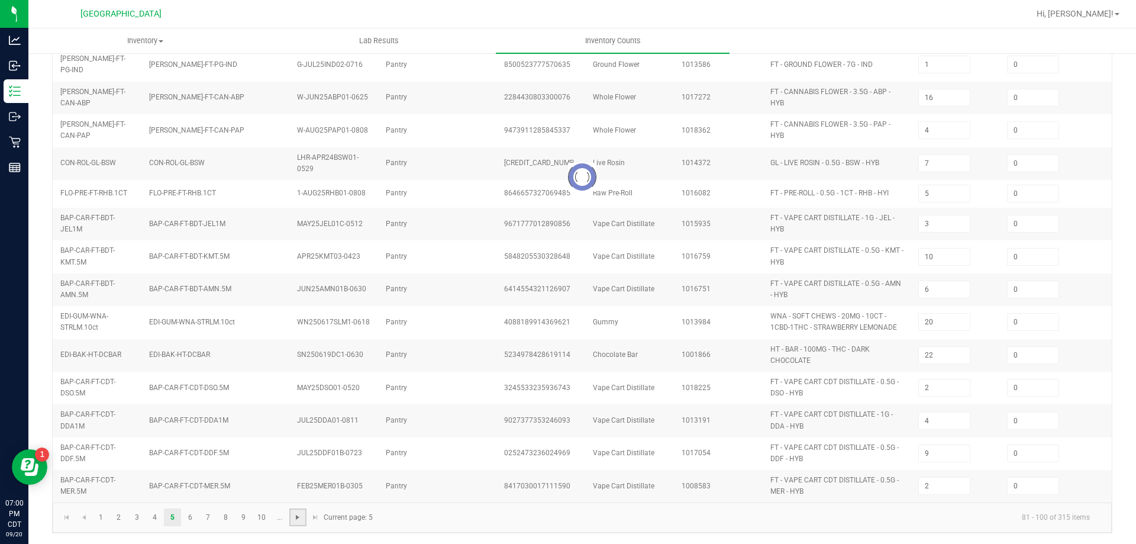
type input "36"
type input "6"
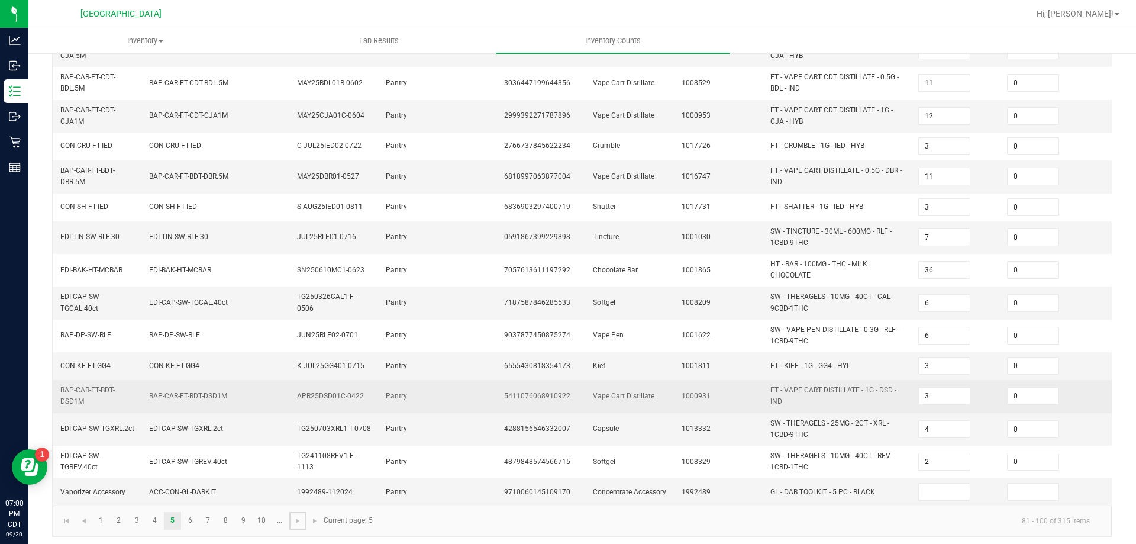
scroll to position [334, 0]
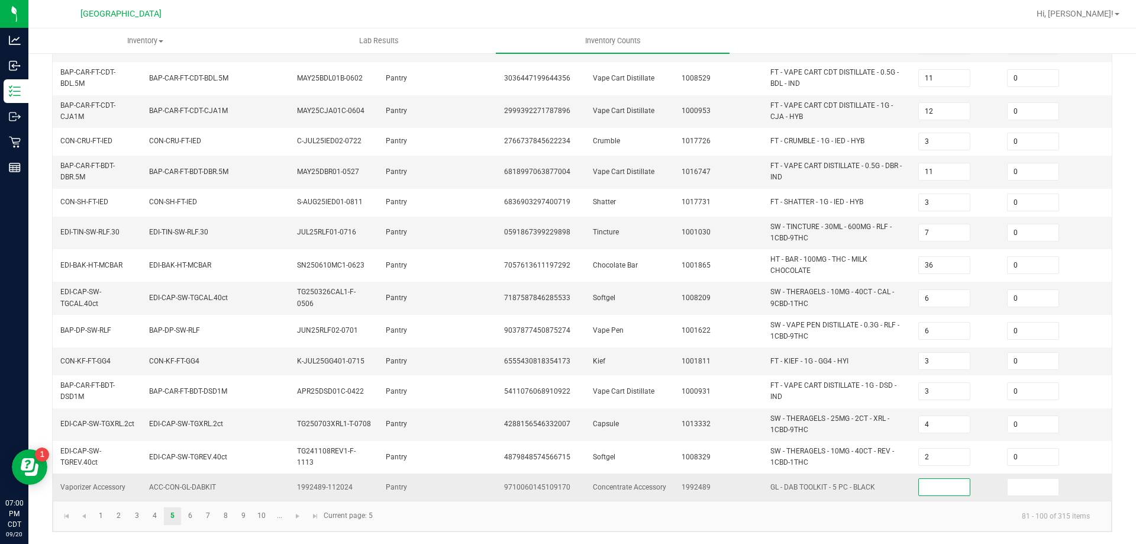
click at [940, 478] on input at bounding box center [944, 486] width 51 height 17
type input "0"
click at [871, 512] on kendo-pager-info "81 - 100 of 315 items" at bounding box center [739, 516] width 719 height 20
click at [302, 515] on span "Go to the next page" at bounding box center [297, 515] width 9 height 9
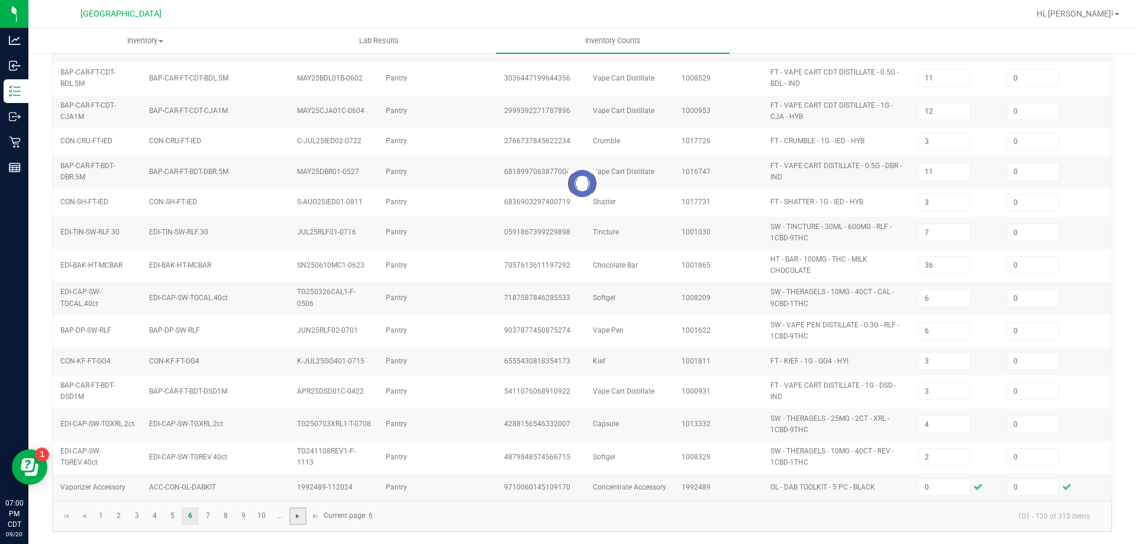
type input "9"
type input "16"
type input "12"
type input "8"
type input "1"
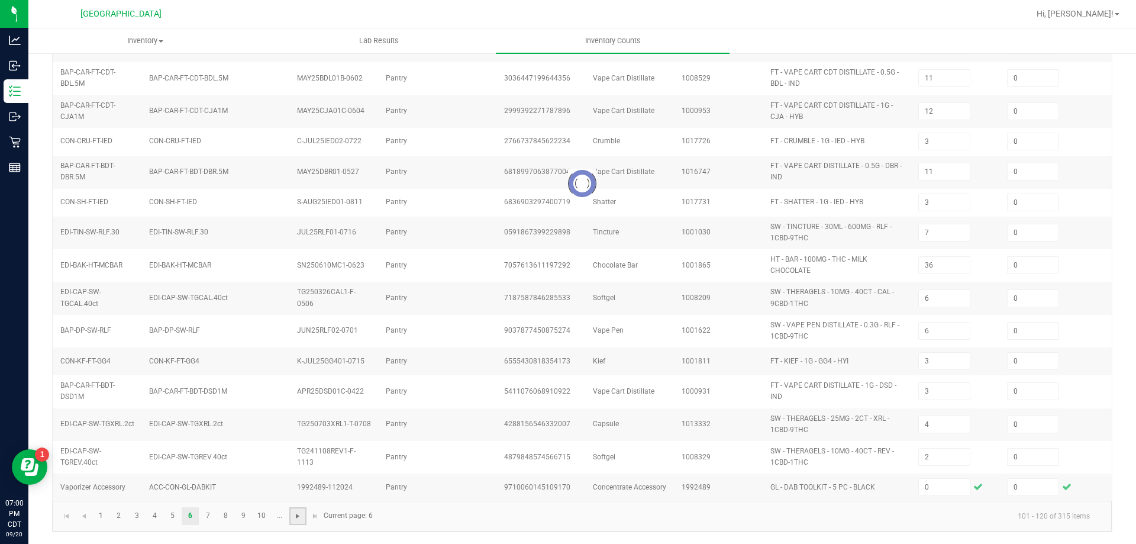
type input "1"
type input "26"
type input "8"
type input "10"
type input "5"
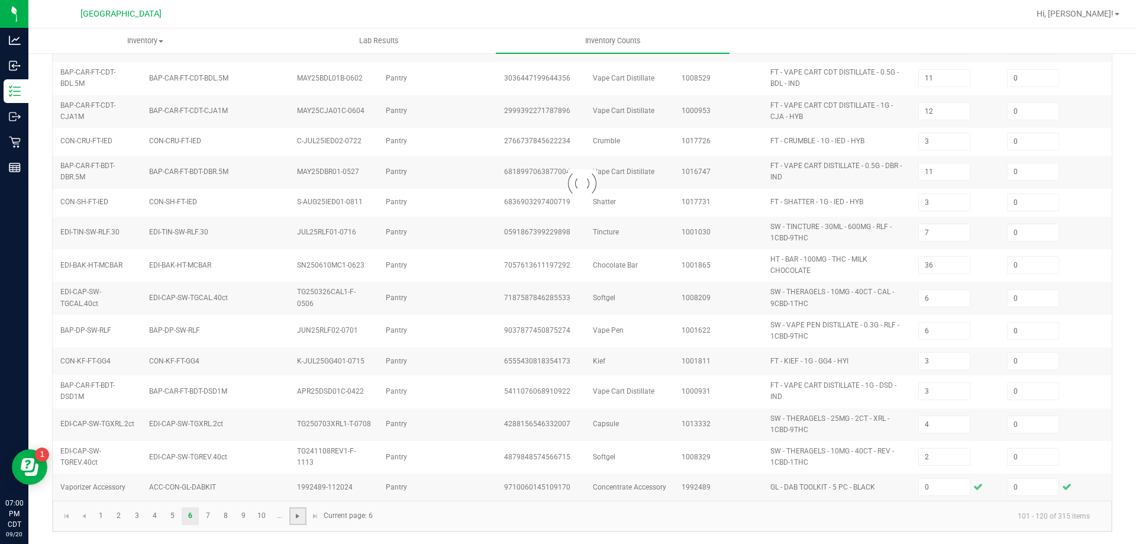
type input "6"
type input "4"
type input "5"
type input "4"
type input "5"
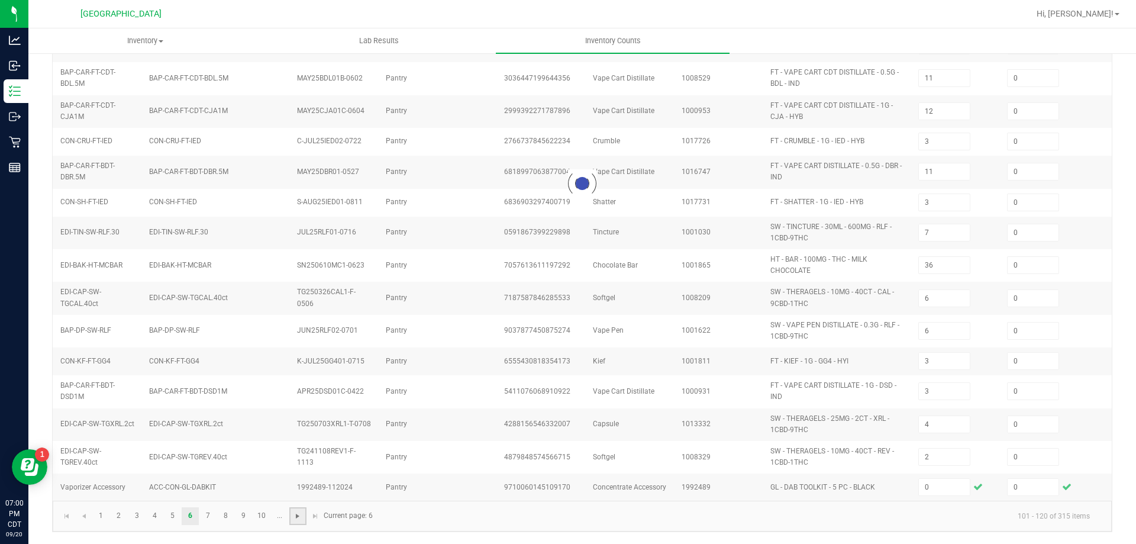
type input "5"
type input "4"
type input "3"
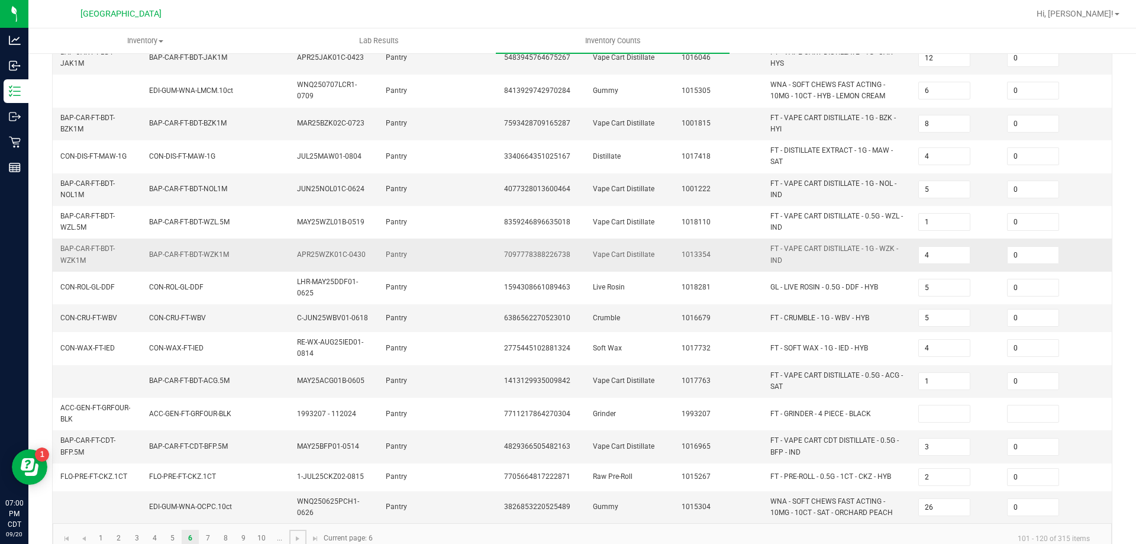
scroll to position [344, 0]
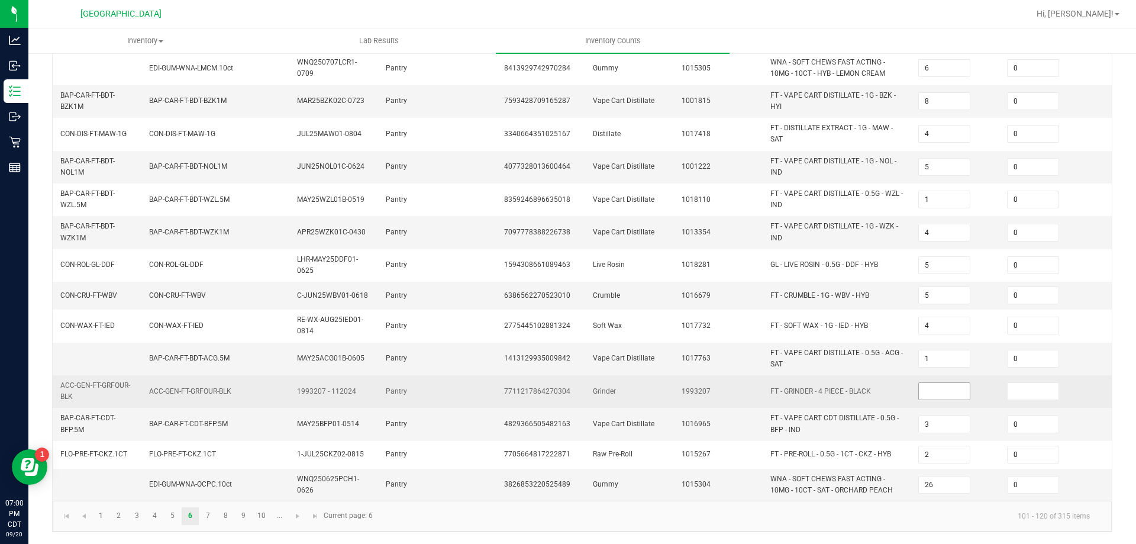
click at [952, 383] on input at bounding box center [944, 391] width 51 height 17
type input "0"
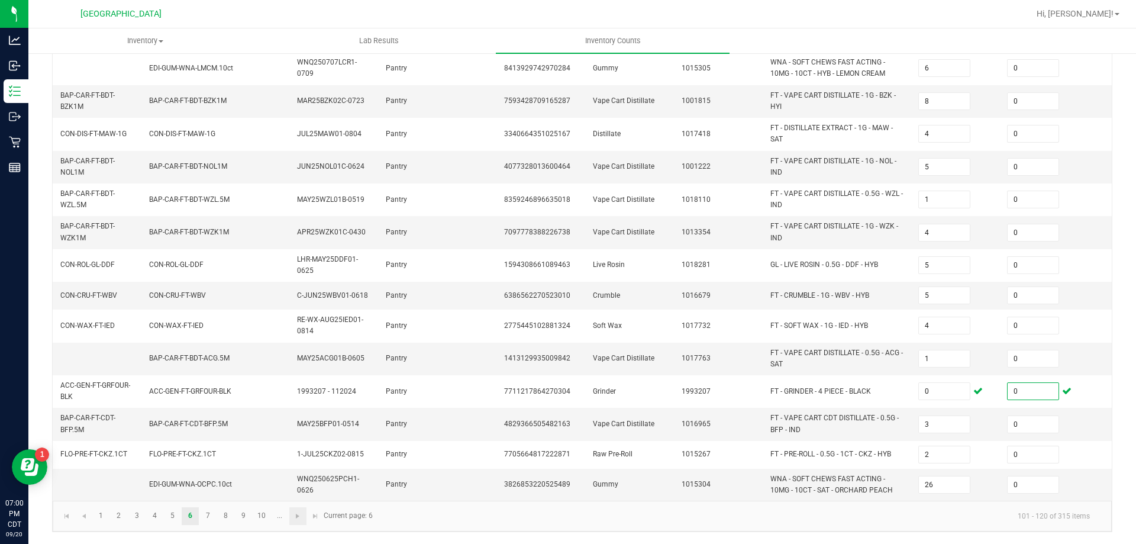
type input "0"
click at [296, 520] on link at bounding box center [297, 516] width 17 height 18
type input "10"
type input "3"
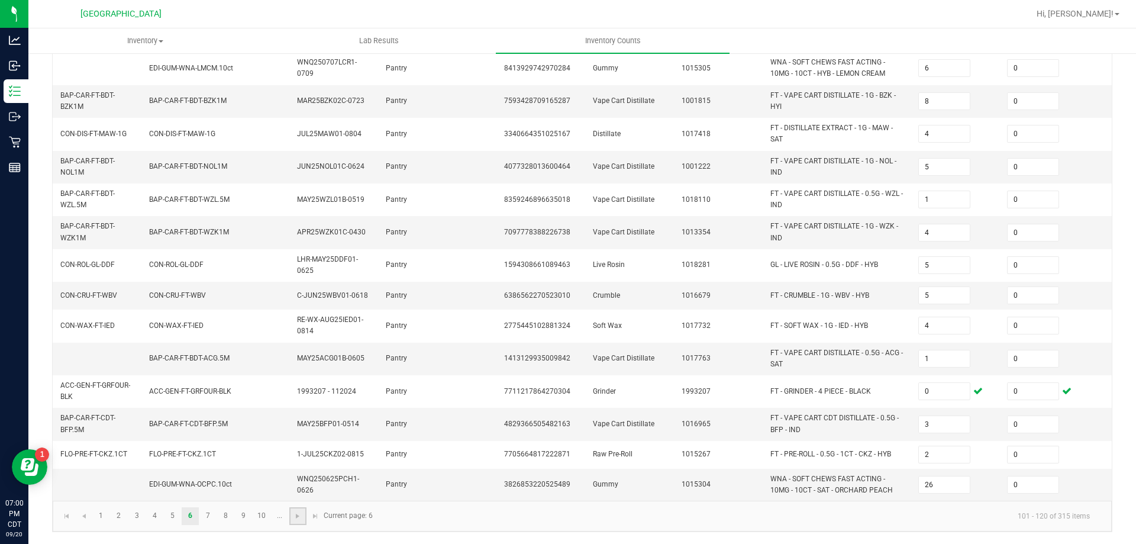
type input "12"
type input "1"
type input "13"
type input "10"
type input "7"
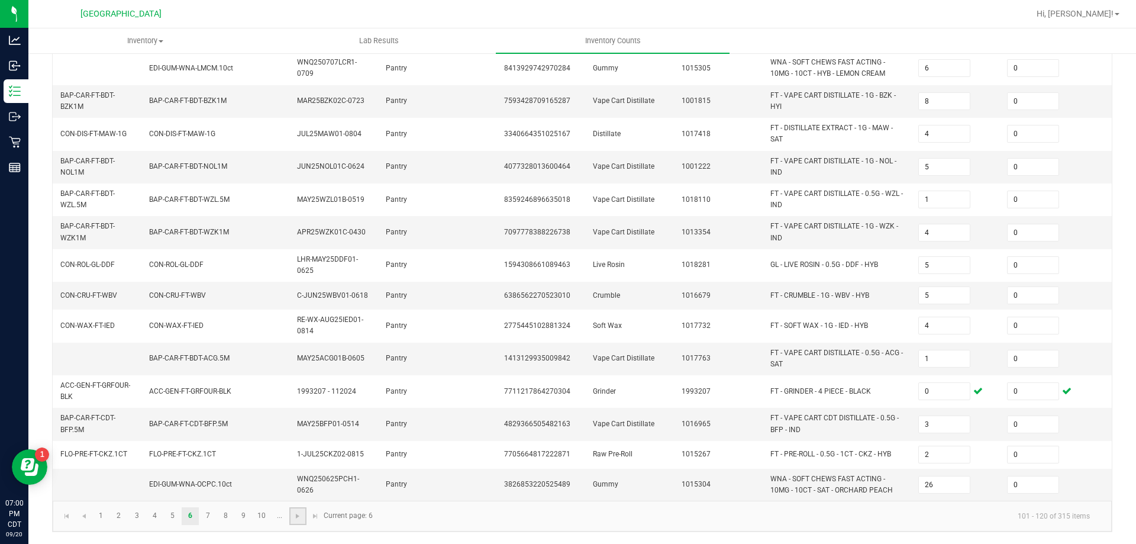
type input "7"
type input "4"
type input "2"
type input "12"
type input "22"
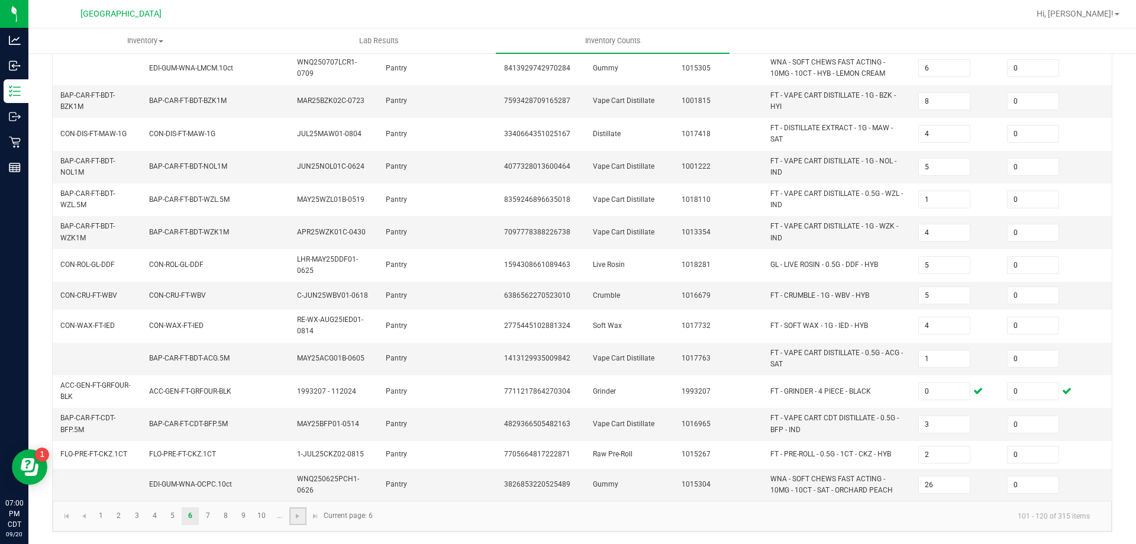
type input "9"
type input "10"
type input "4"
type input "7"
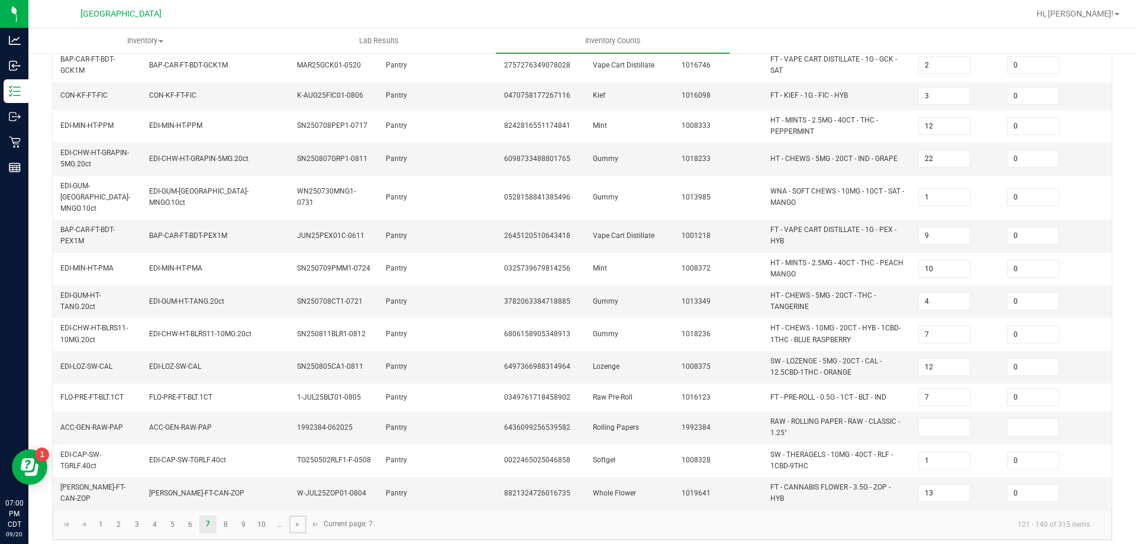
scroll to position [339, 0]
click at [948, 418] on input at bounding box center [944, 426] width 51 height 17
type input "0"
click at [842, 516] on kendo-pager-info "121 - 140 of 315 items" at bounding box center [739, 523] width 719 height 20
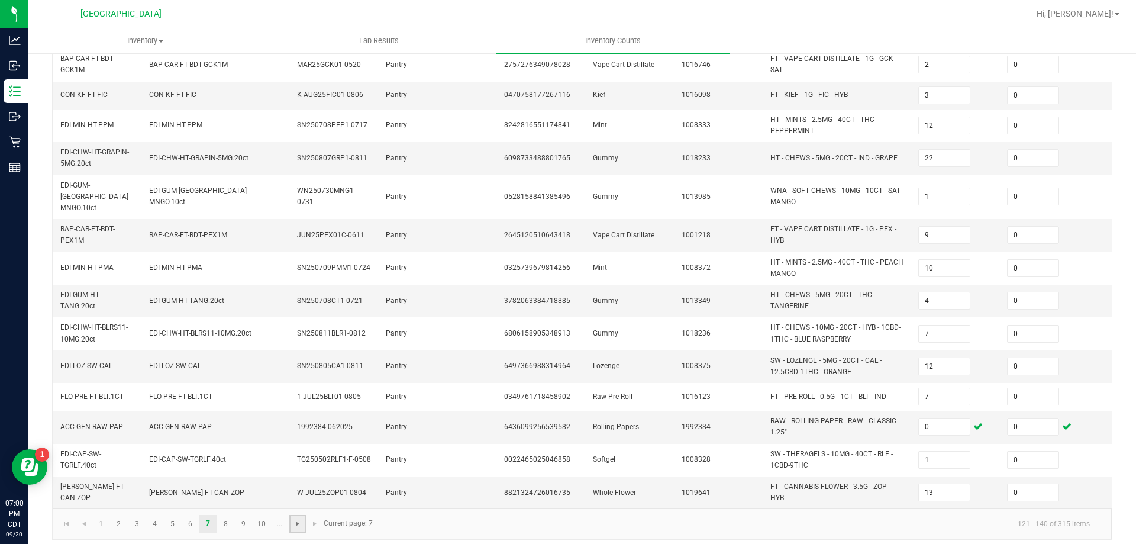
click at [298, 519] on span "Go to the next page" at bounding box center [297, 523] width 9 height 9
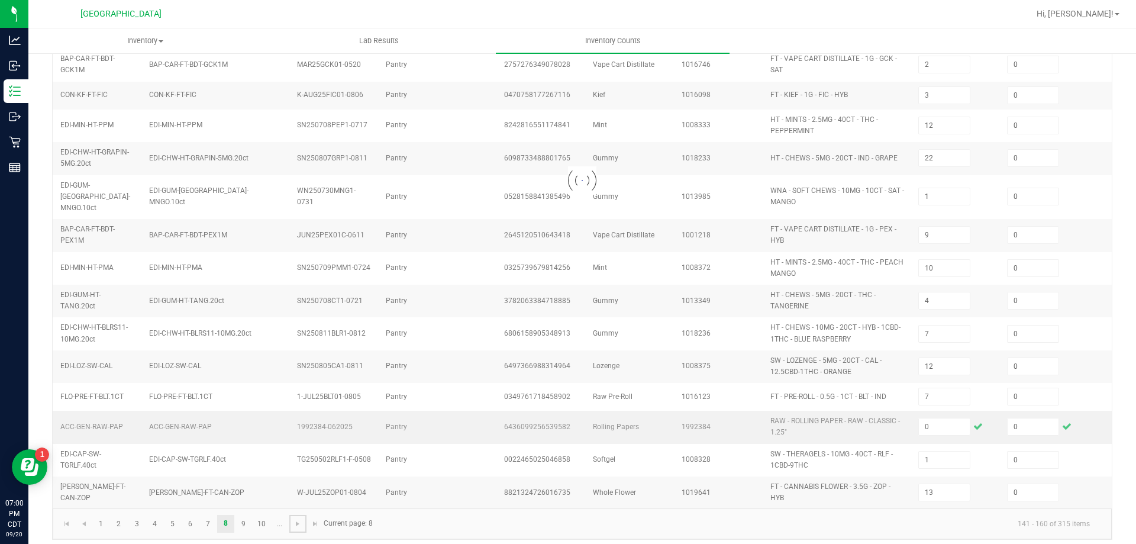
type input "8"
type input "9"
type input "6"
type input "5"
type input "13"
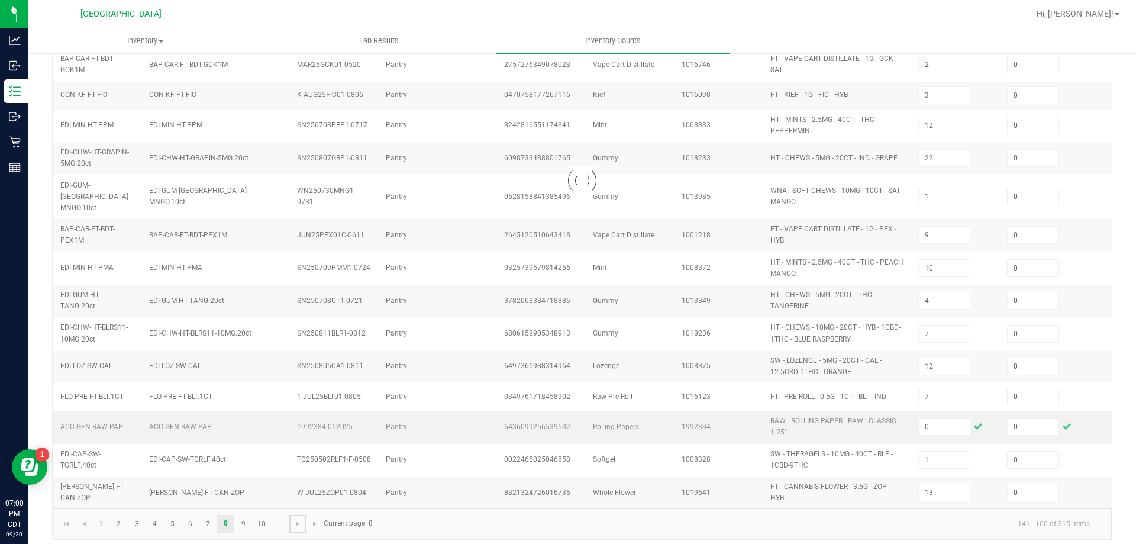
type input "17"
type input "9"
type input "12"
type input "2"
type input "4"
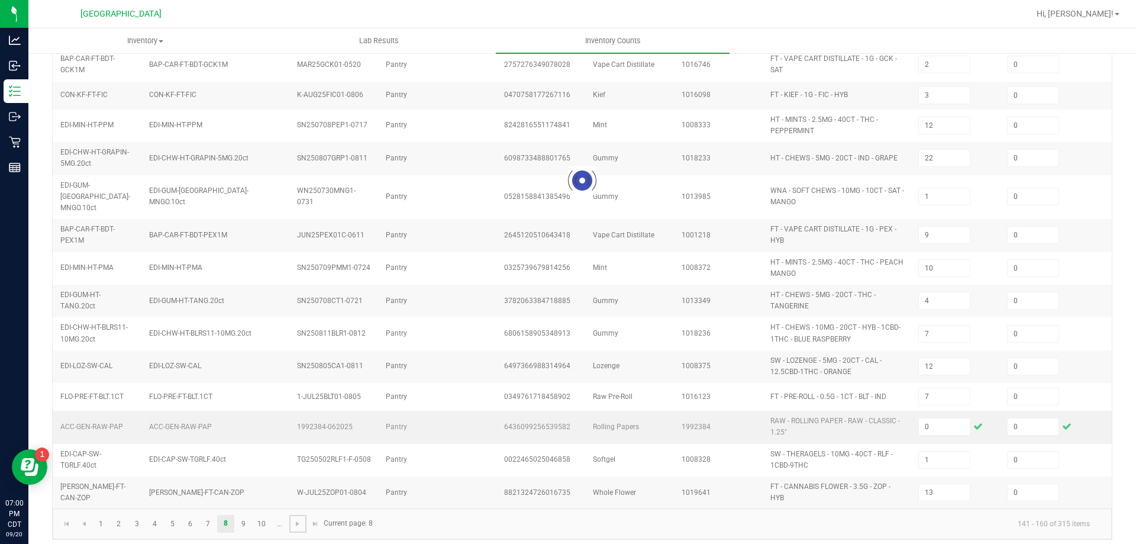
type input "12"
type input "2"
type input "16"
type input "2"
type input "7"
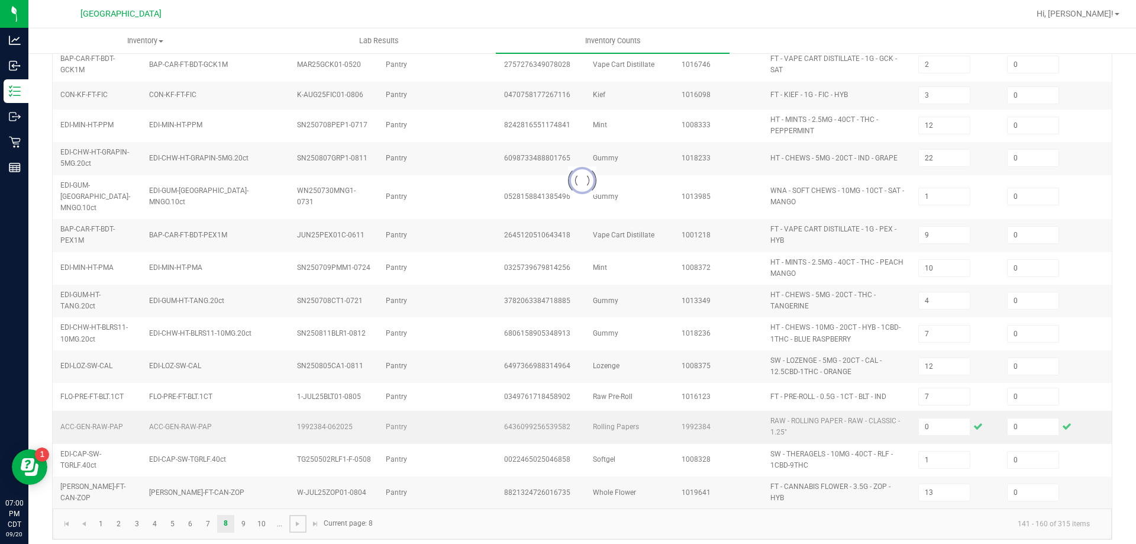
type input "4"
type input "3"
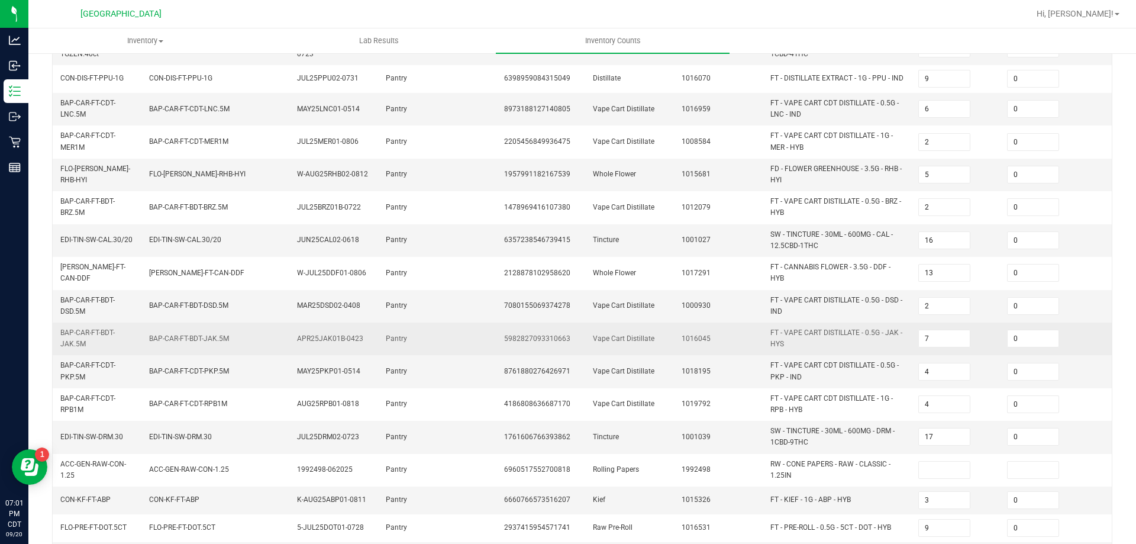
scroll to position [329, 0]
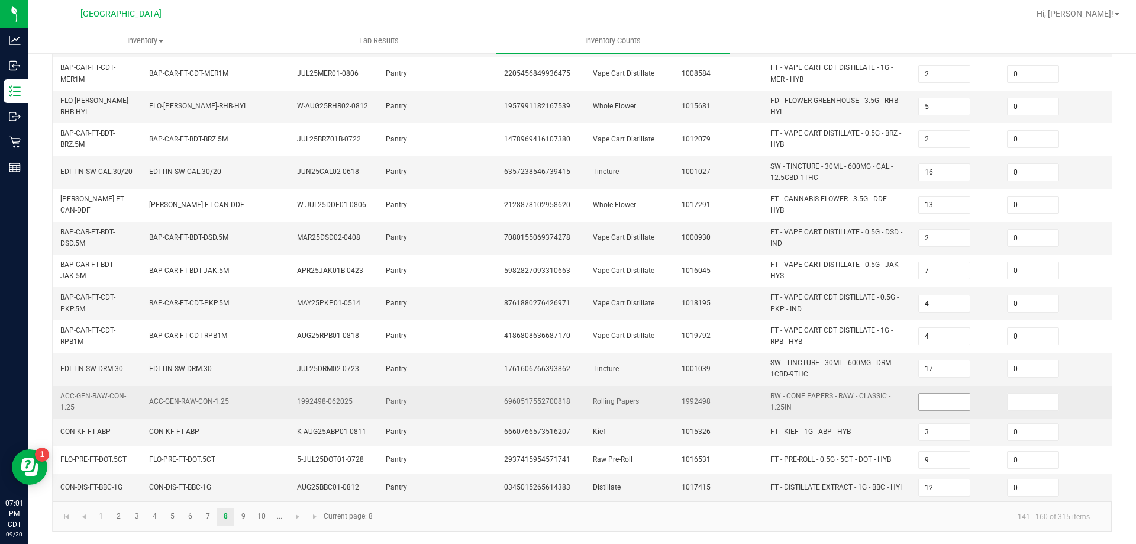
click at [935, 393] on input at bounding box center [944, 401] width 51 height 17
type input "0"
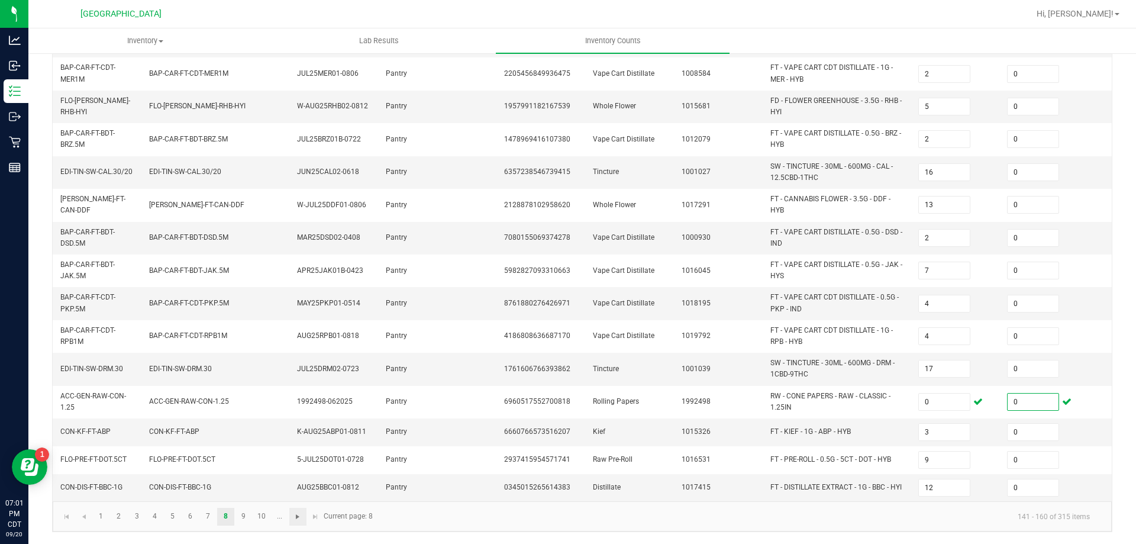
type input "0"
click at [298, 516] on span "Go to the next page" at bounding box center [297, 516] width 9 height 9
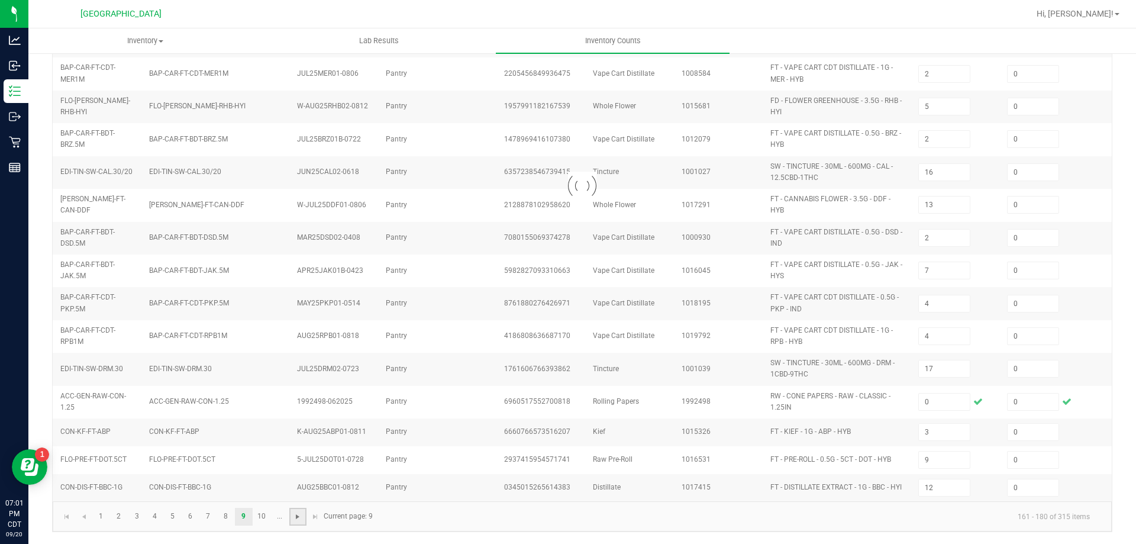
type input "4"
type input "7"
type input "4"
type input "9"
type input "8"
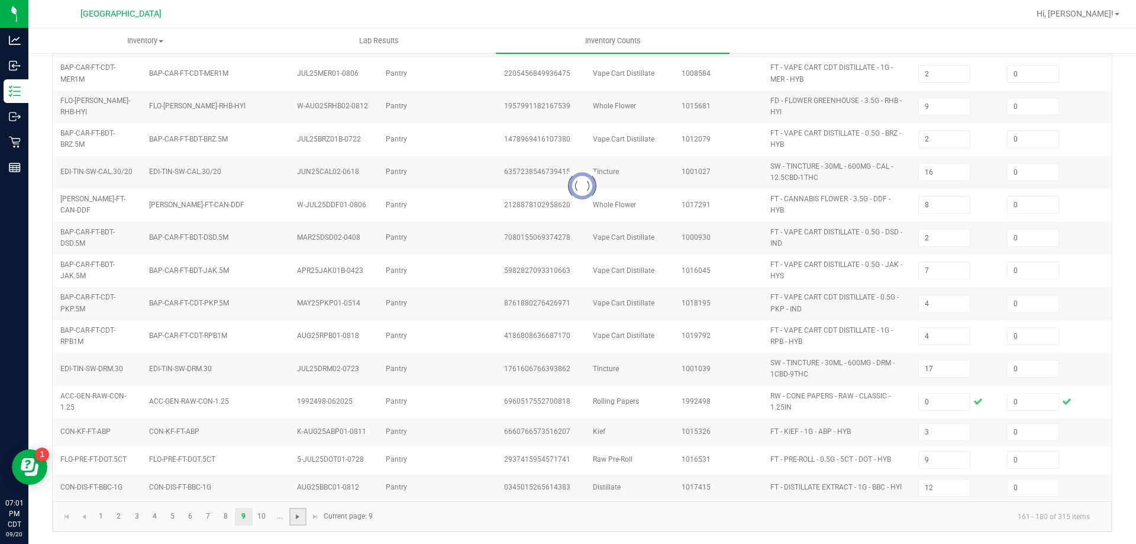
type input "7"
type input "3"
type input "14"
type input "7"
type input "2"
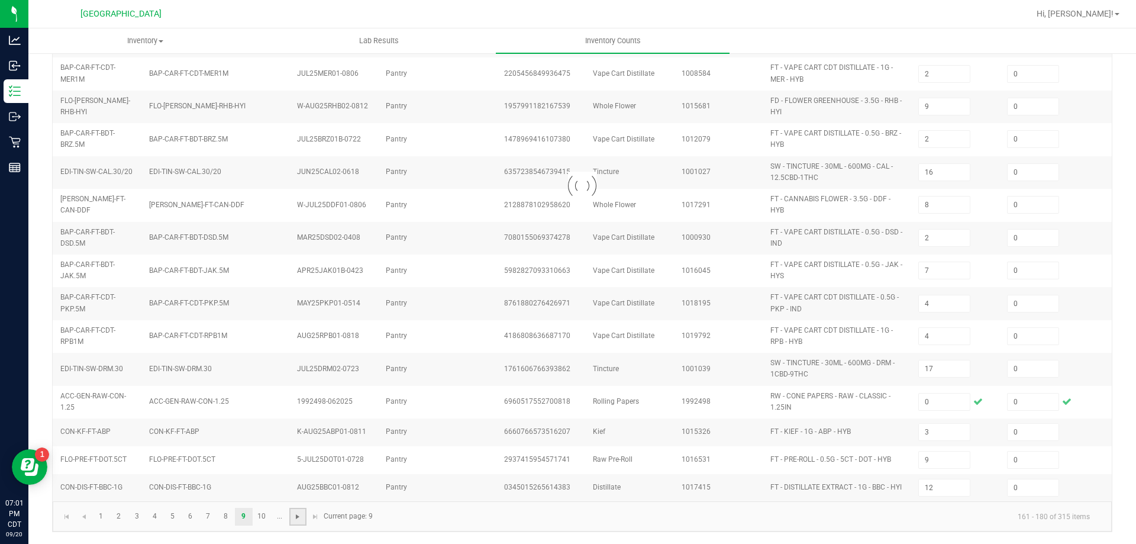
type input "11"
type input "2"
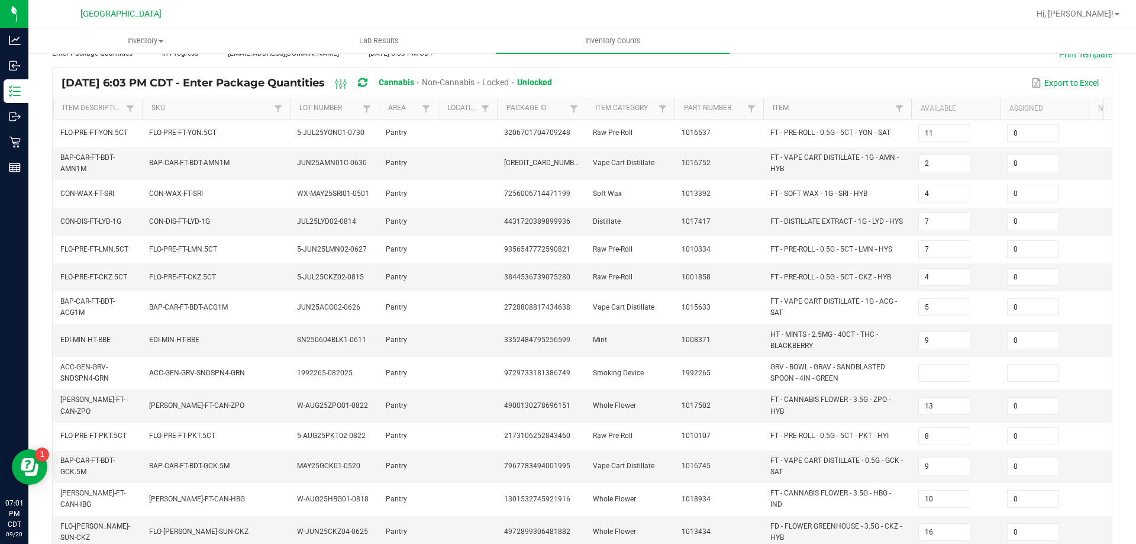
scroll to position [0, 0]
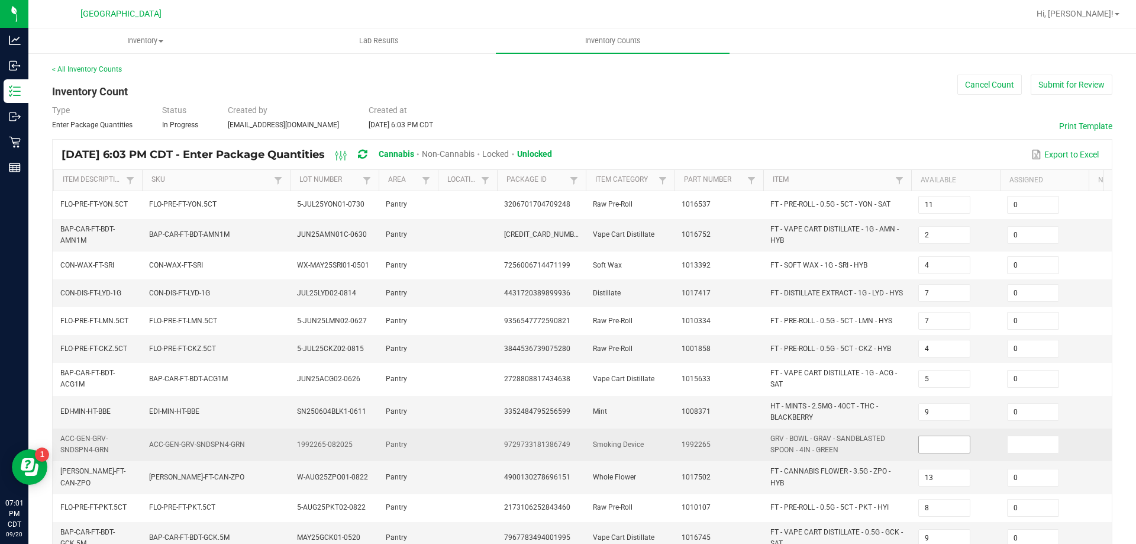
click at [947, 442] on input at bounding box center [944, 444] width 51 height 17
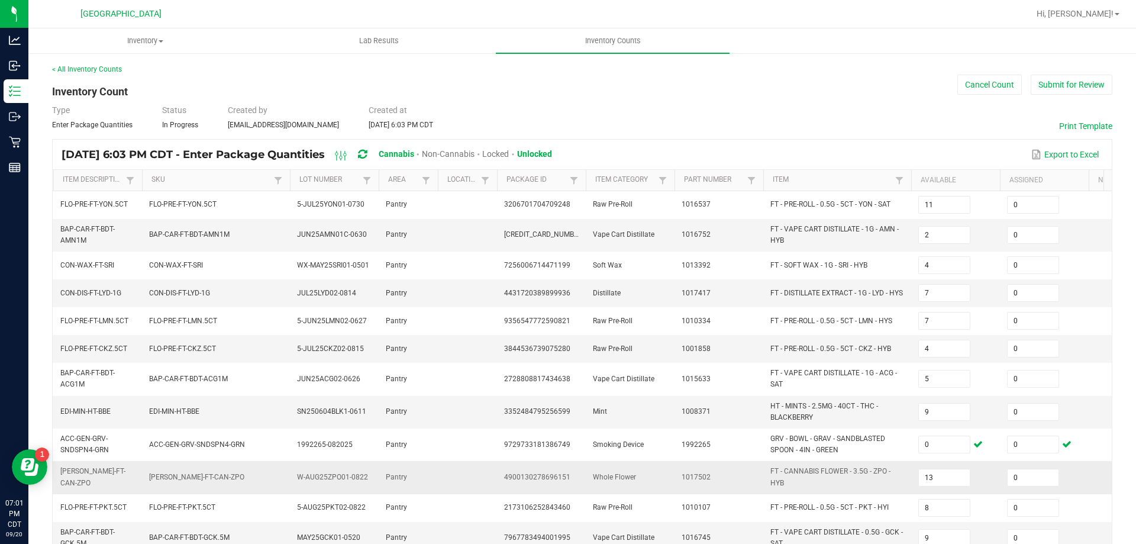
click at [894, 477] on span "FT - CANNABIS FLOWER - 3.5G - ZPO - HYB" at bounding box center [837, 476] width 134 height 22
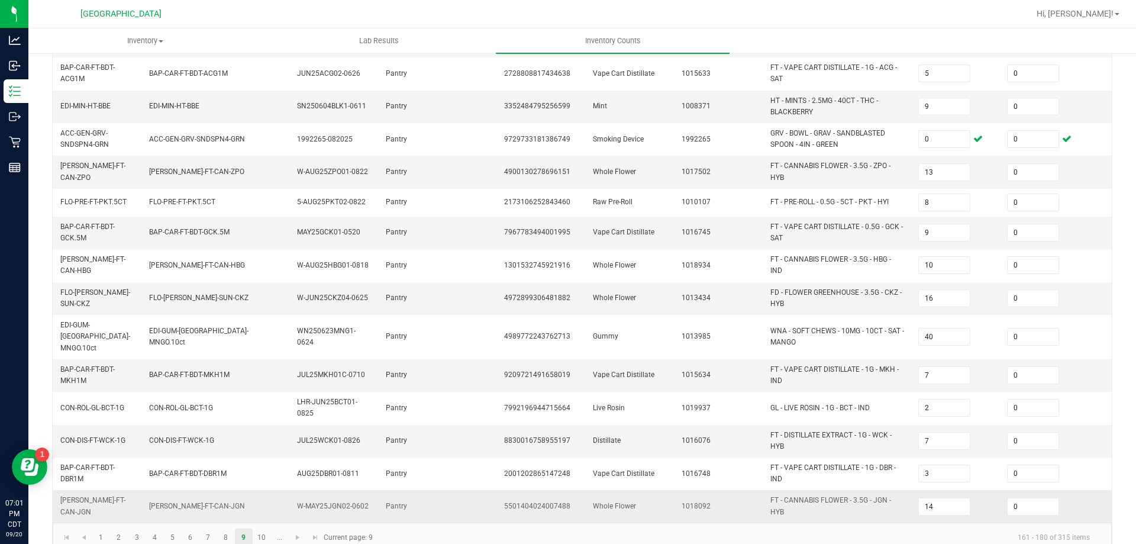
scroll to position [324, 0]
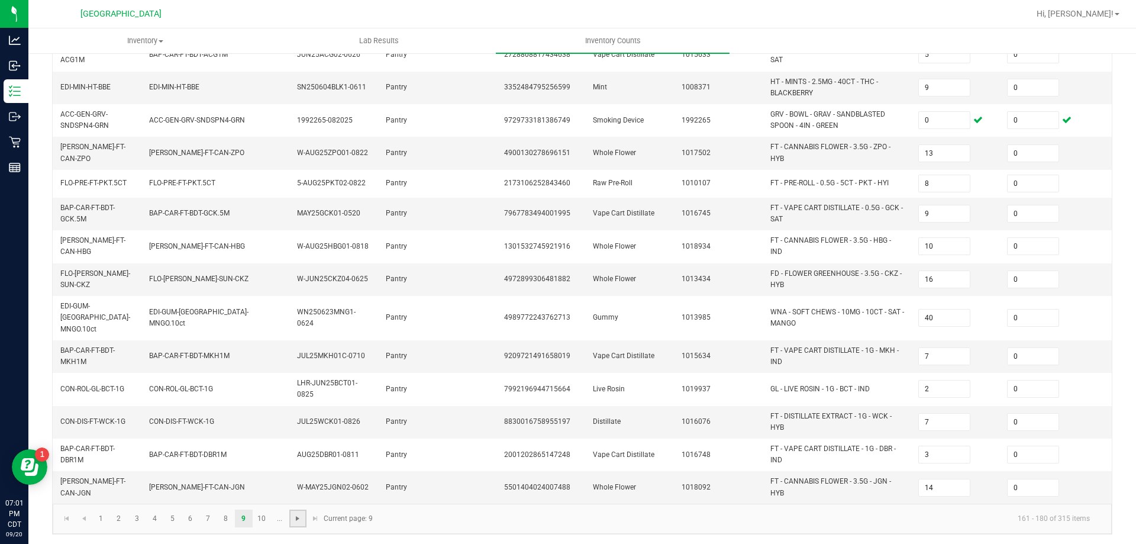
click at [295, 520] on span "Go to the next page" at bounding box center [297, 517] width 9 height 9
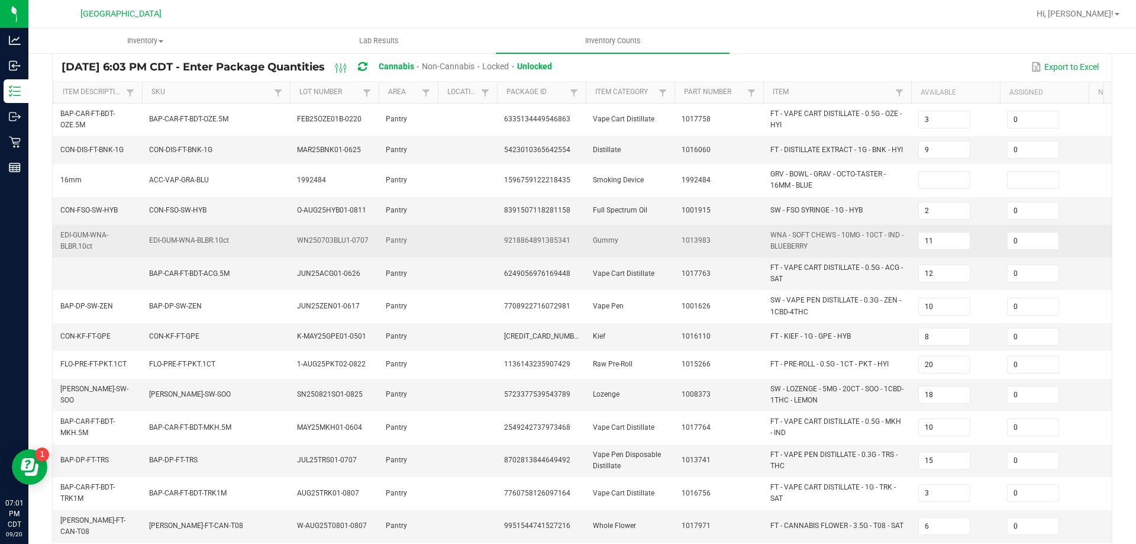
scroll to position [0, 0]
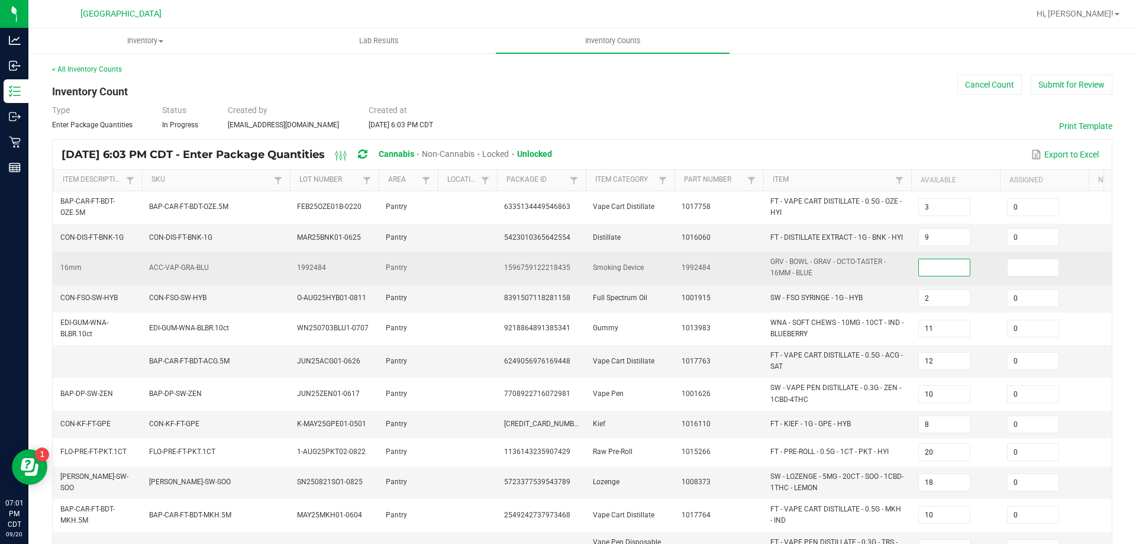
click at [924, 266] on input at bounding box center [944, 267] width 51 height 17
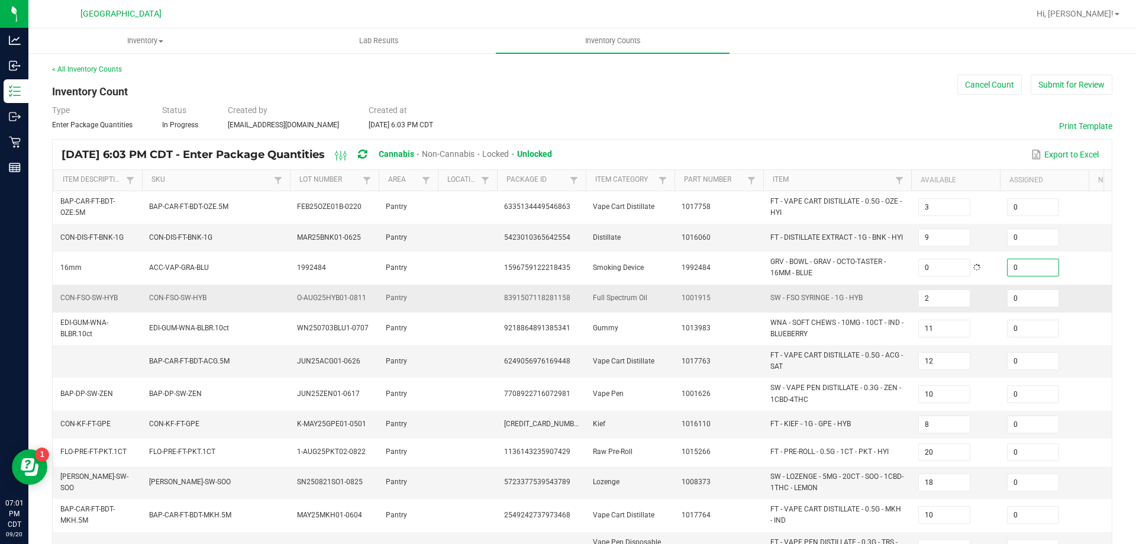
click at [895, 300] on td "SW - FSO SYRINGE - 1G - HYB" at bounding box center [837, 298] width 148 height 28
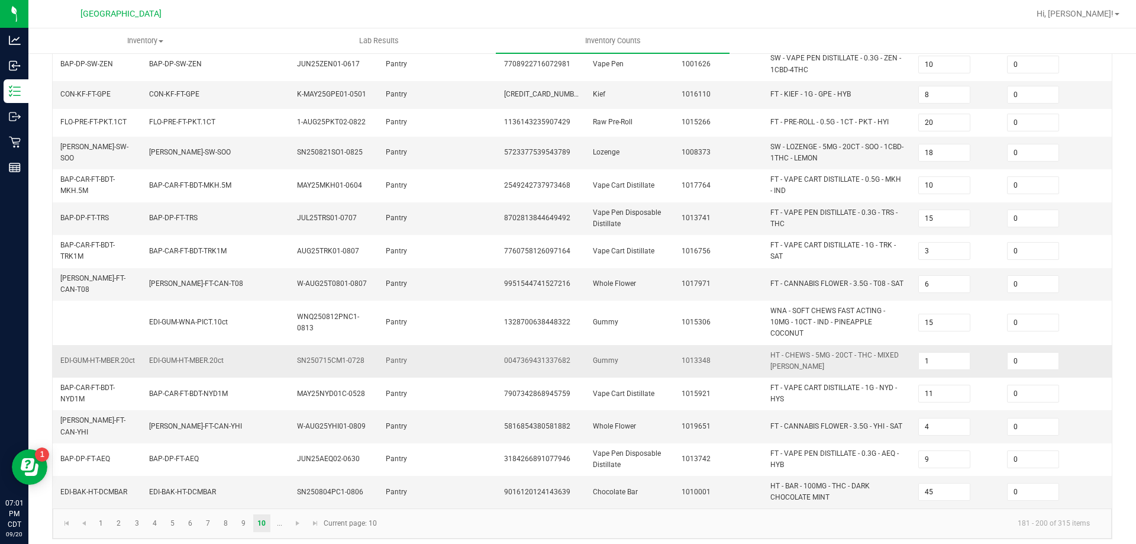
scroll to position [335, 0]
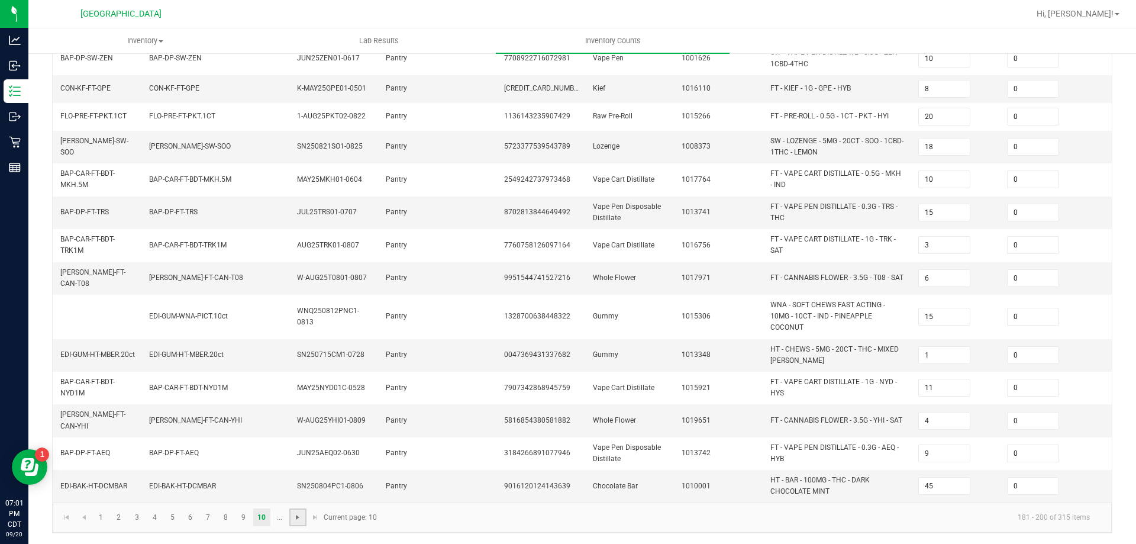
click at [295, 517] on span "Go to the next page" at bounding box center [297, 516] width 9 height 9
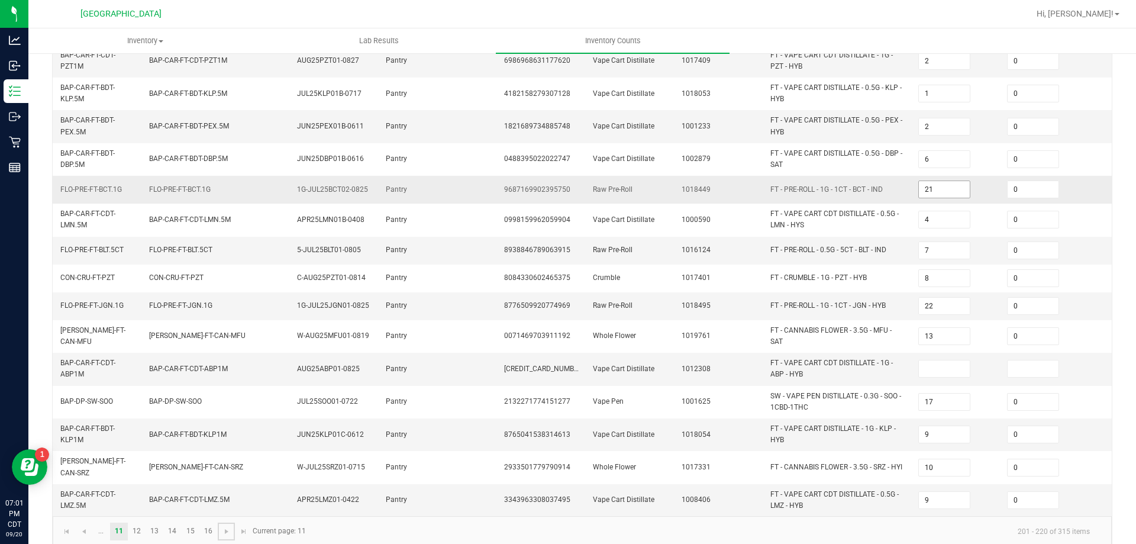
scroll to position [309, 0]
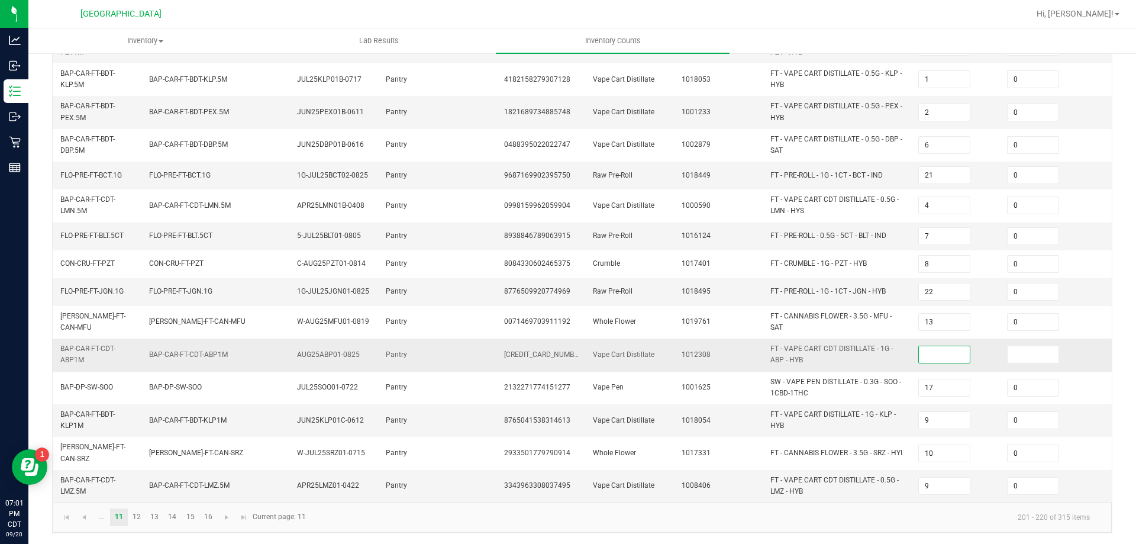
click at [954, 346] on input at bounding box center [944, 354] width 51 height 17
click at [229, 518] on span "Go to the next page" at bounding box center [226, 516] width 9 height 9
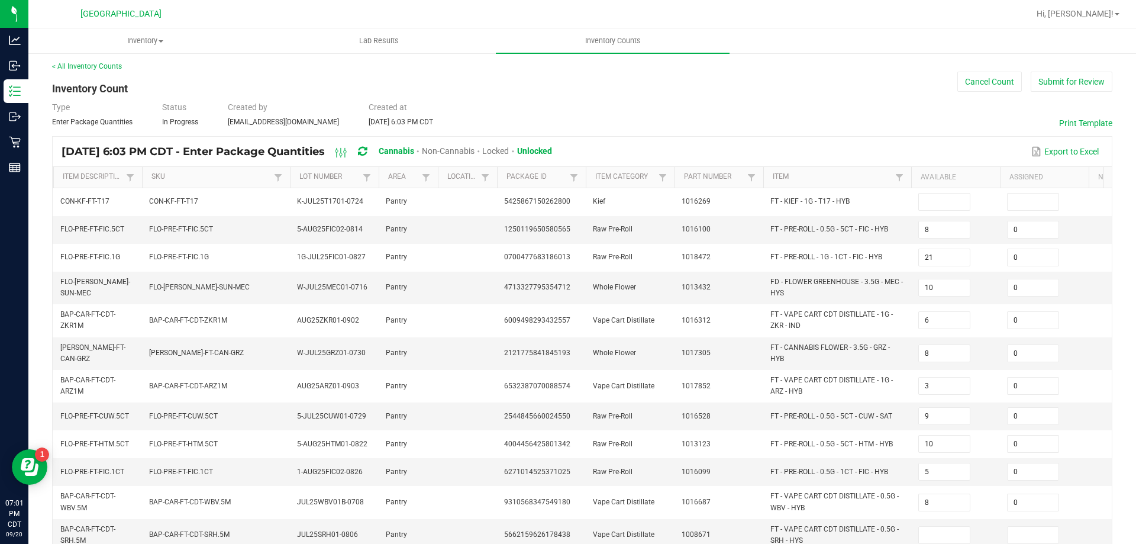
scroll to position [0, 0]
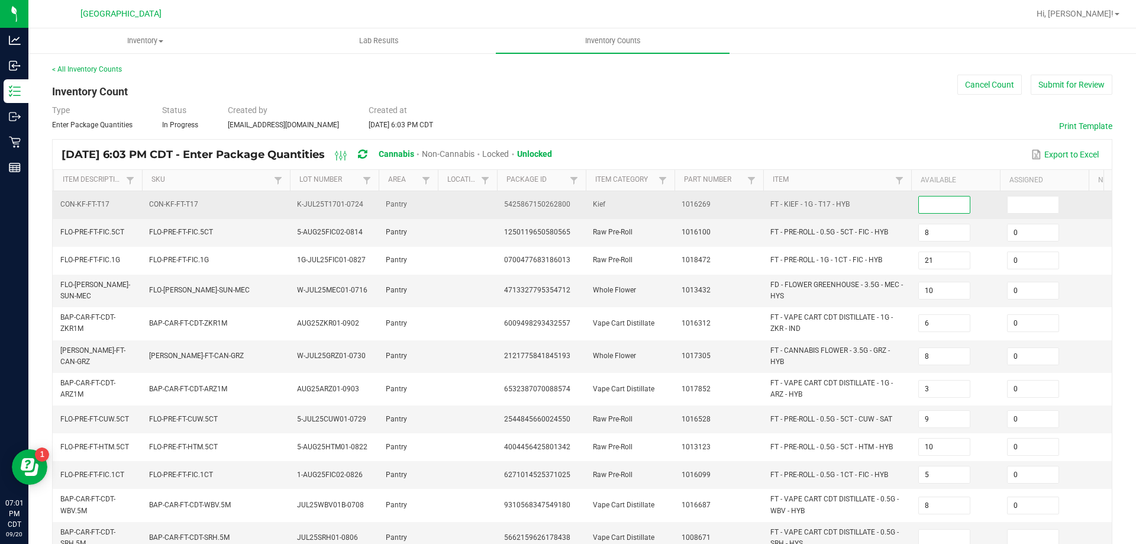
click at [944, 201] on input at bounding box center [944, 204] width 51 height 17
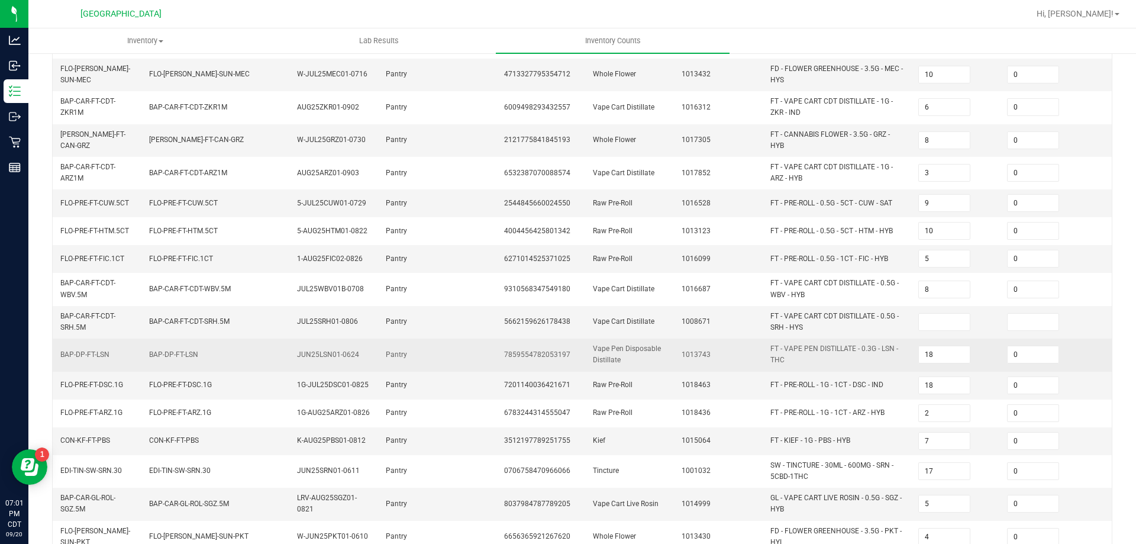
scroll to position [237, 0]
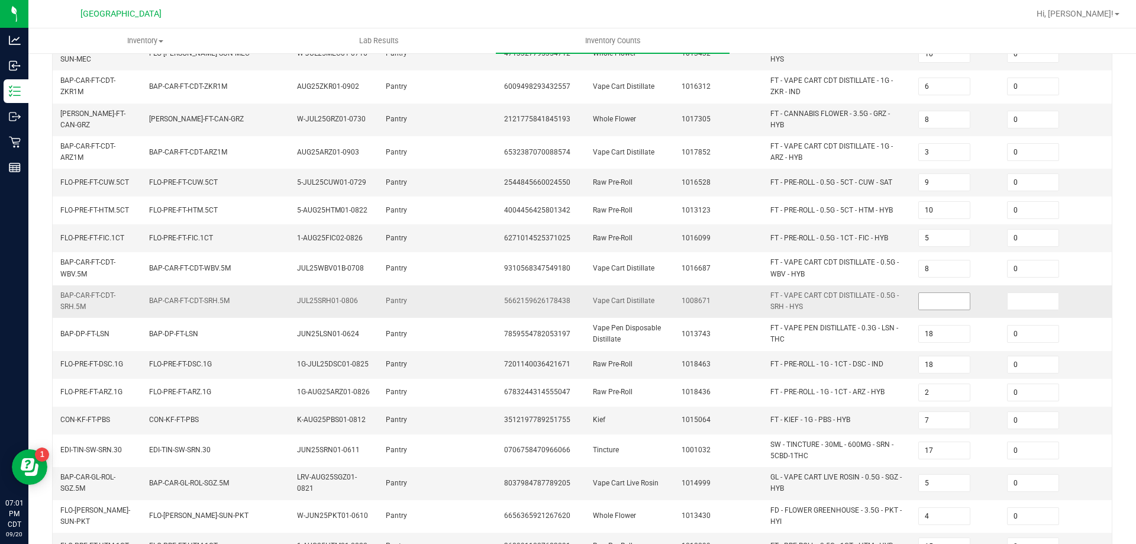
click at [930, 304] on input at bounding box center [944, 301] width 51 height 17
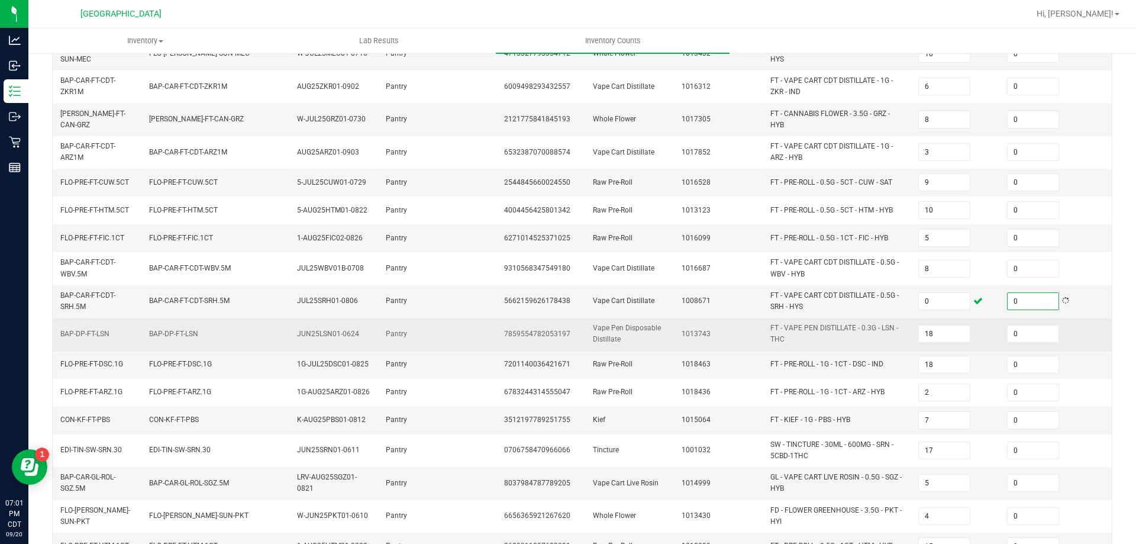
click at [908, 344] on td "FT - VAPE PEN DISTILLATE - 0.3G - LSN - THC" at bounding box center [837, 334] width 148 height 33
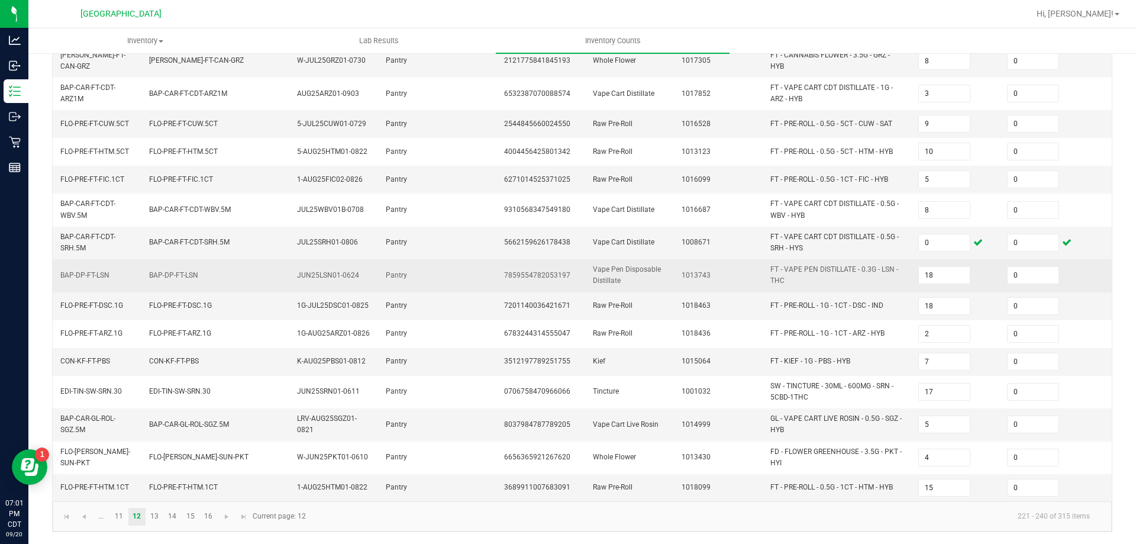
scroll to position [304, 0]
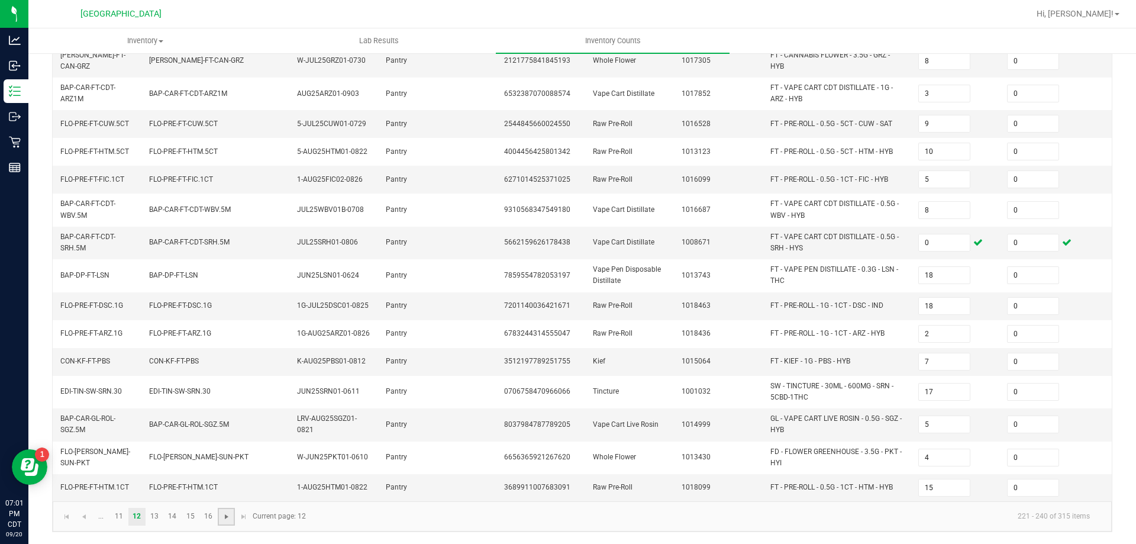
click at [222, 520] on span "Go to the next page" at bounding box center [226, 516] width 9 height 9
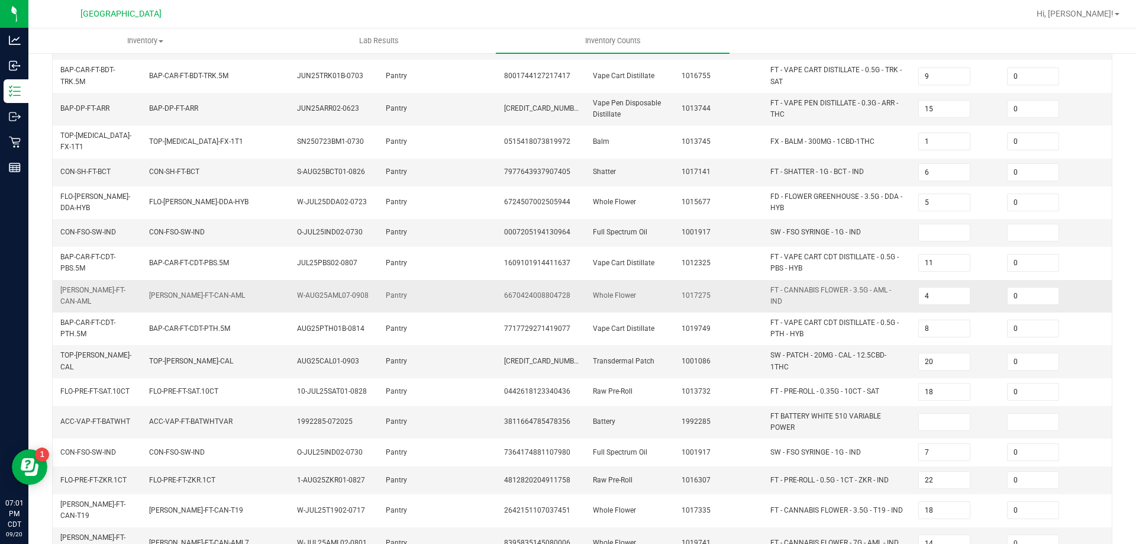
scroll to position [296, 0]
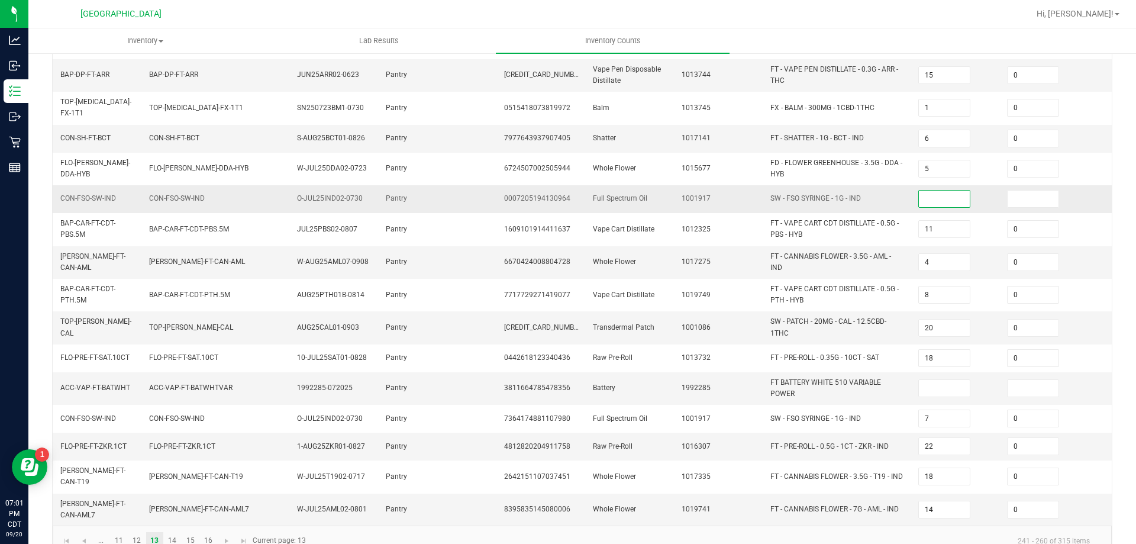
click at [946, 201] on input at bounding box center [944, 198] width 51 height 17
click at [953, 380] on input at bounding box center [944, 388] width 51 height 17
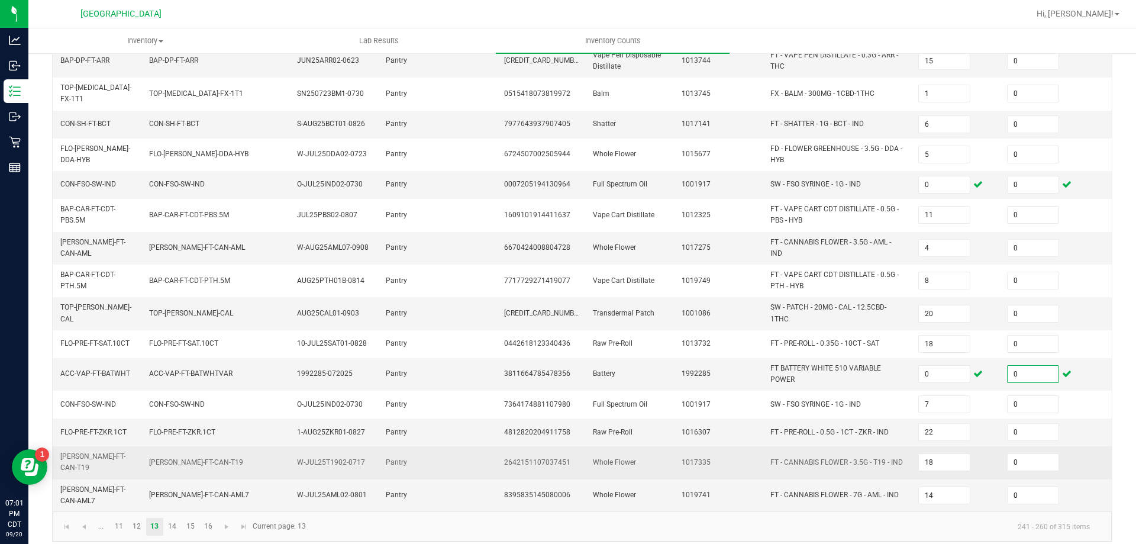
scroll to position [314, 0]
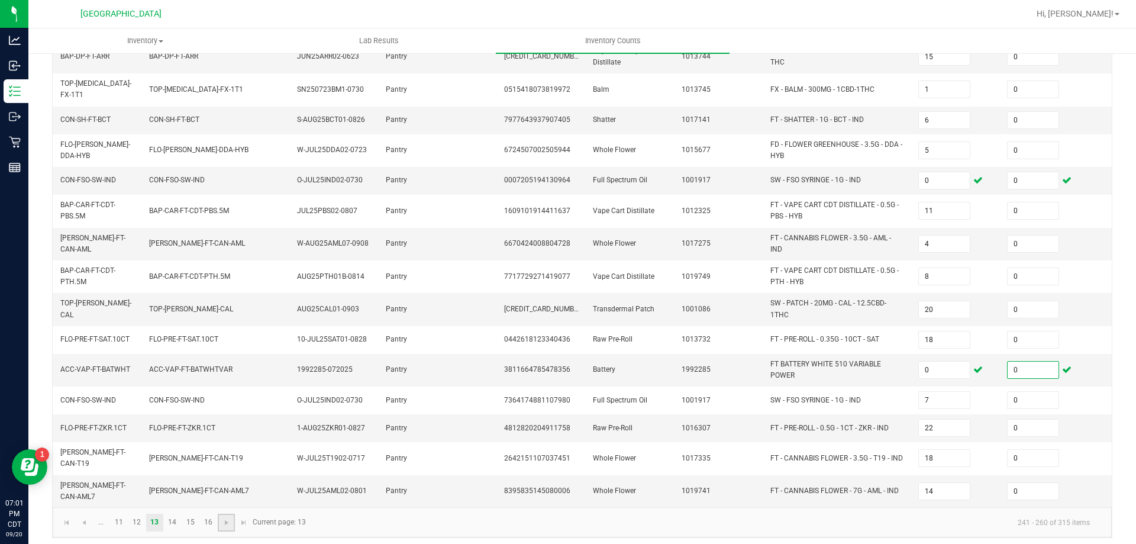
click at [231, 513] on link at bounding box center [226, 522] width 17 height 18
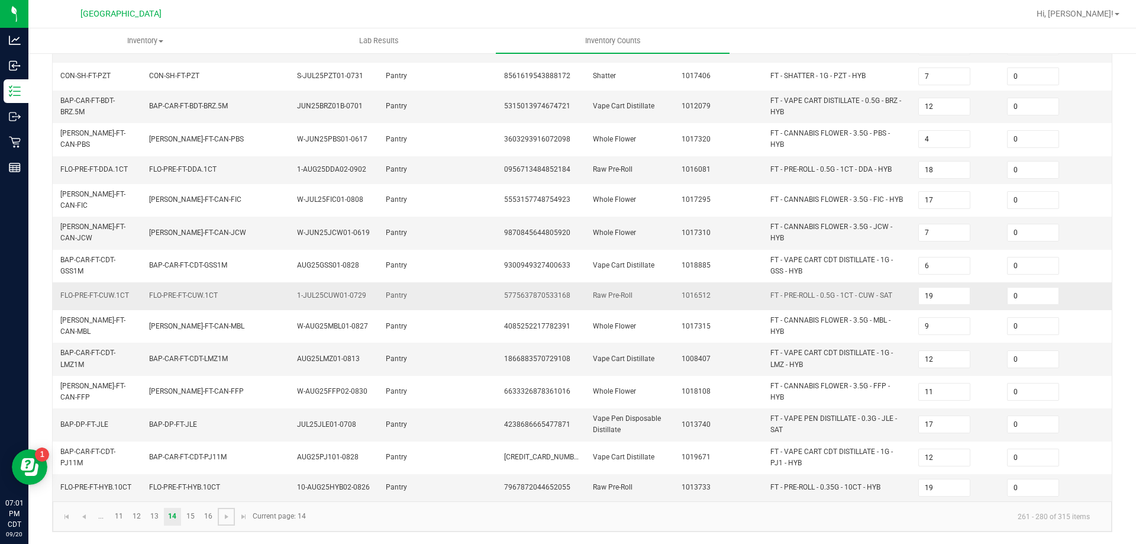
scroll to position [324, 0]
click at [224, 516] on span "Go to the next page" at bounding box center [226, 516] width 9 height 9
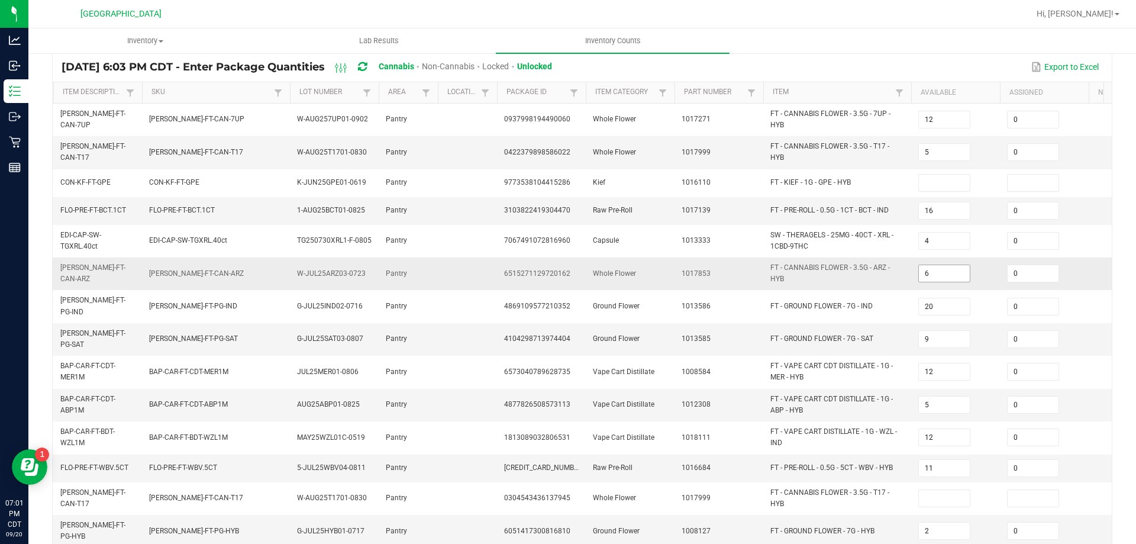
scroll to position [0, 0]
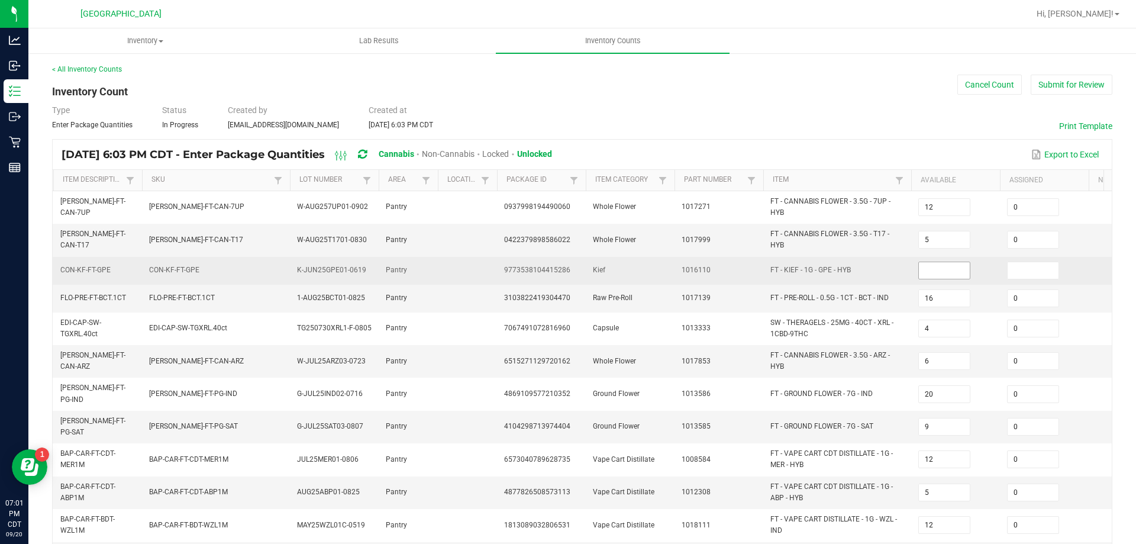
click at [926, 279] on span at bounding box center [944, 270] width 52 height 18
click at [932, 267] on input at bounding box center [944, 270] width 51 height 17
click at [897, 282] on td "FT - KIEF - 1G - GPE - HYB" at bounding box center [837, 271] width 148 height 28
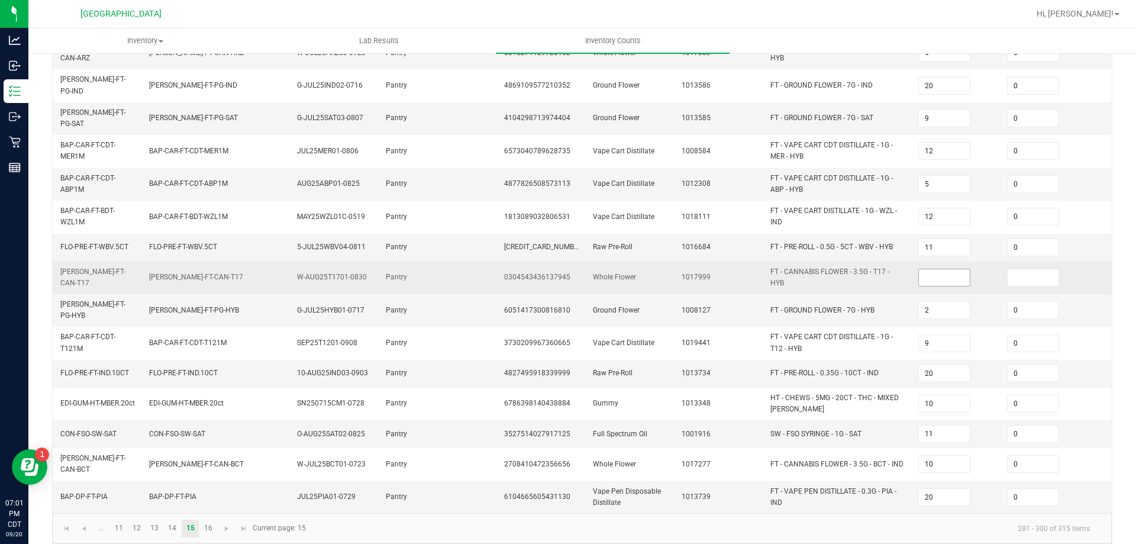
scroll to position [309, 0]
drag, startPoint x: 928, startPoint y: 270, endPoint x: 917, endPoint y: 266, distance: 11.8
click at [929, 269] on input at bounding box center [944, 276] width 51 height 17
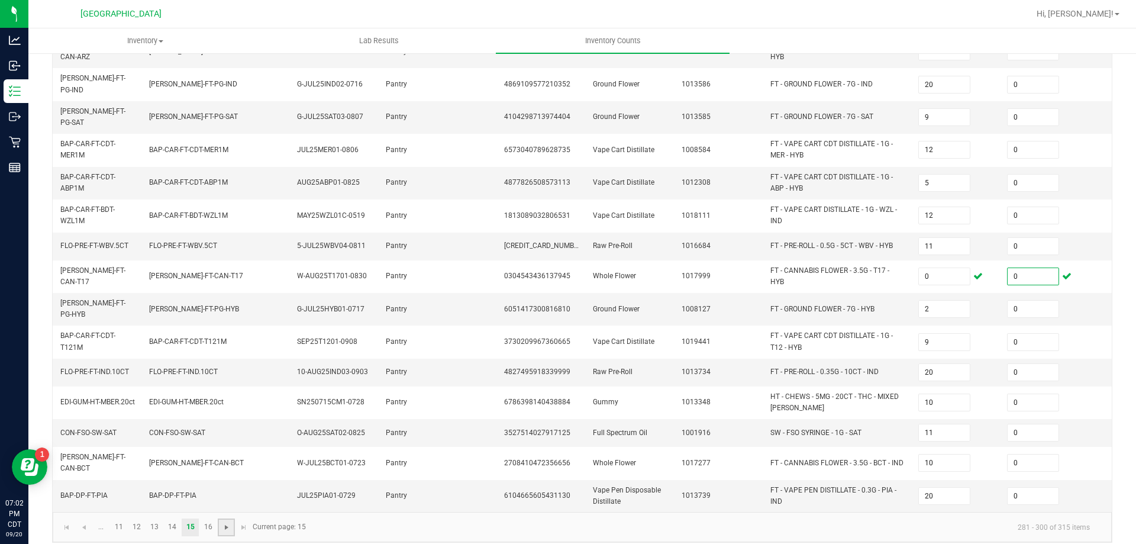
click at [227, 522] on span "Go to the next page" at bounding box center [226, 526] width 9 height 9
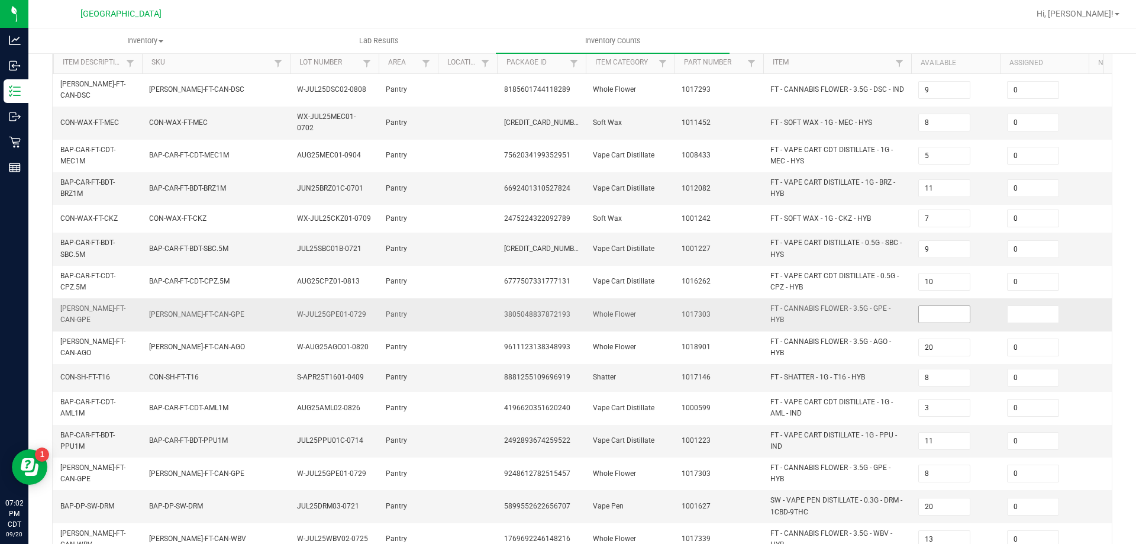
scroll to position [118, 0]
click at [953, 305] on input at bounding box center [944, 313] width 51 height 17
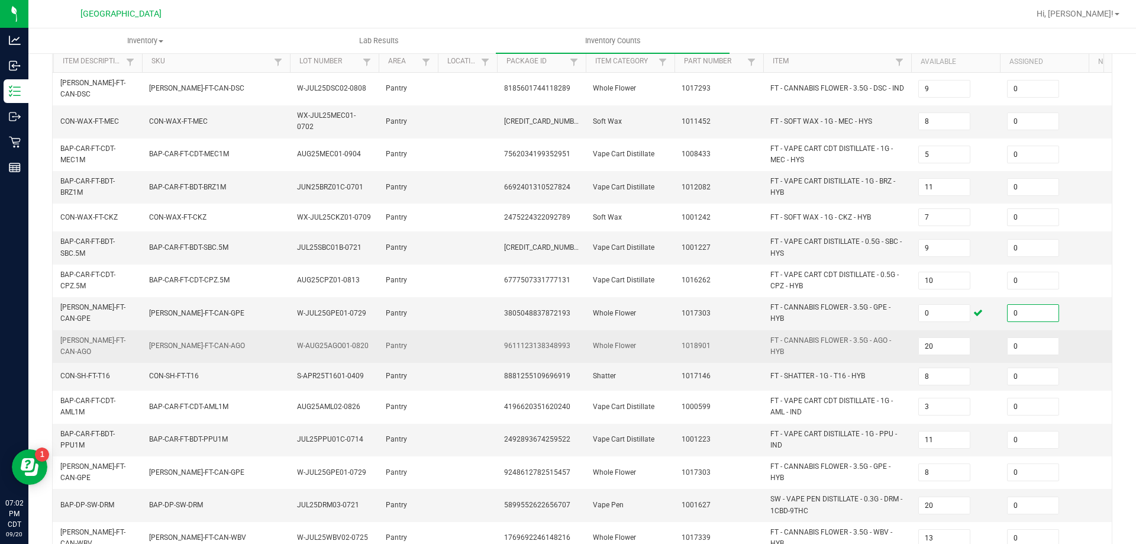
click at [890, 342] on span "FT - CANNABIS FLOWER - 3.5G - AGO - HYB" at bounding box center [837, 346] width 134 height 22
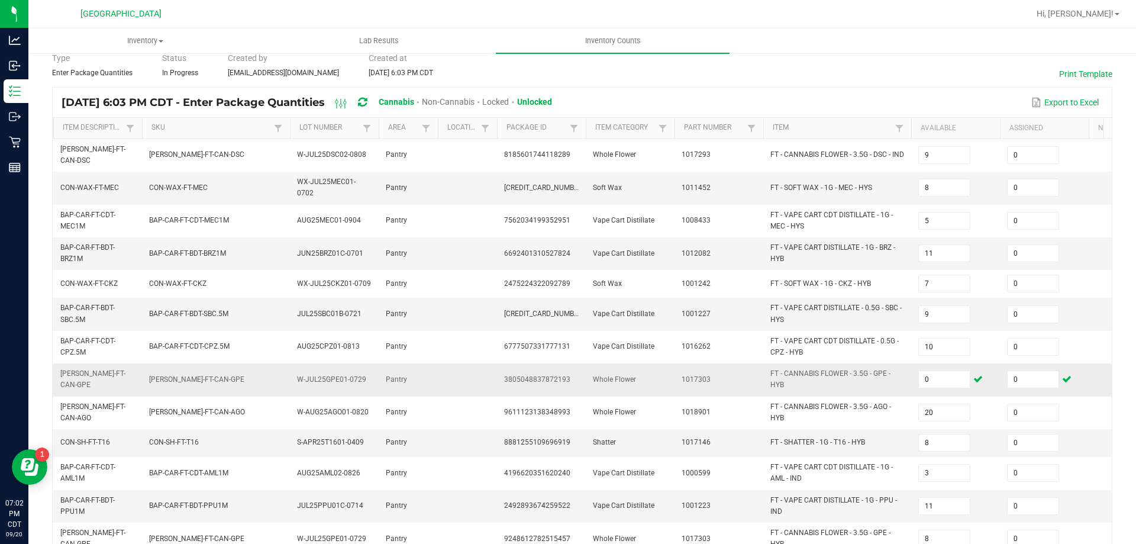
scroll to position [0, 0]
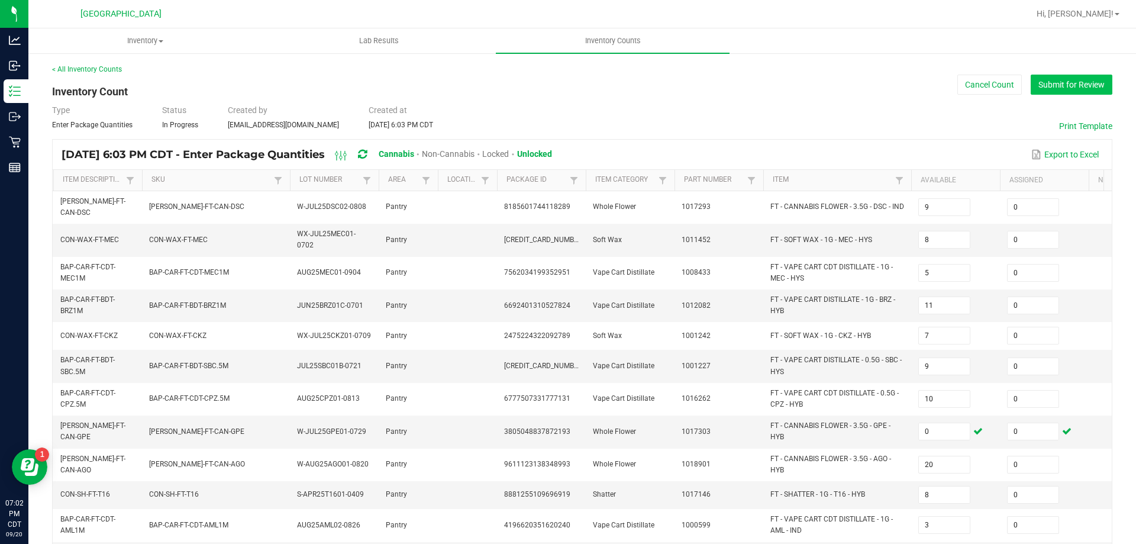
click at [1066, 82] on button "Submit for Review" at bounding box center [1071, 85] width 82 height 20
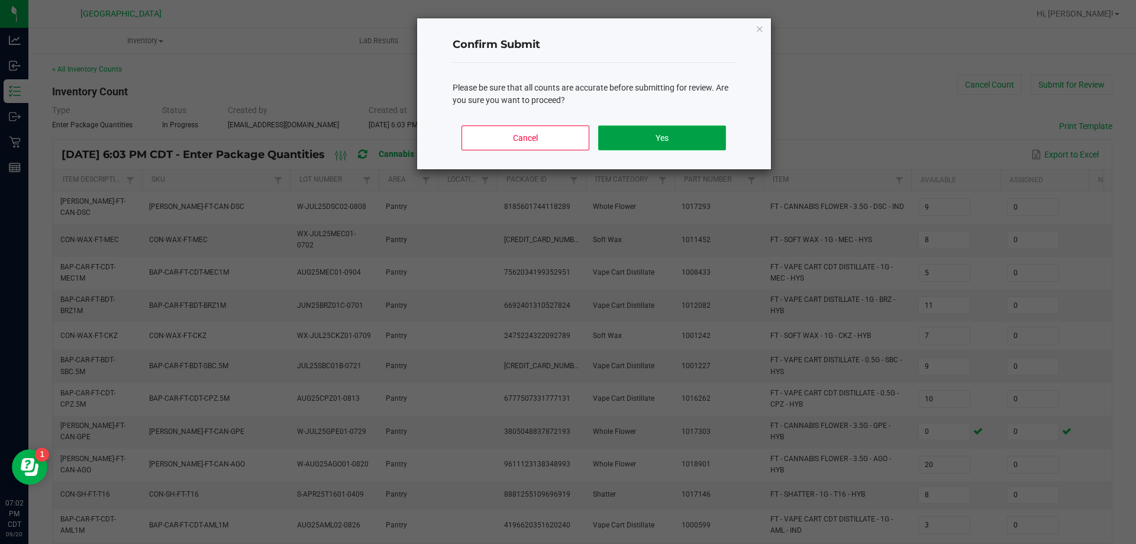
click at [675, 143] on button "Yes" at bounding box center [661, 137] width 127 height 25
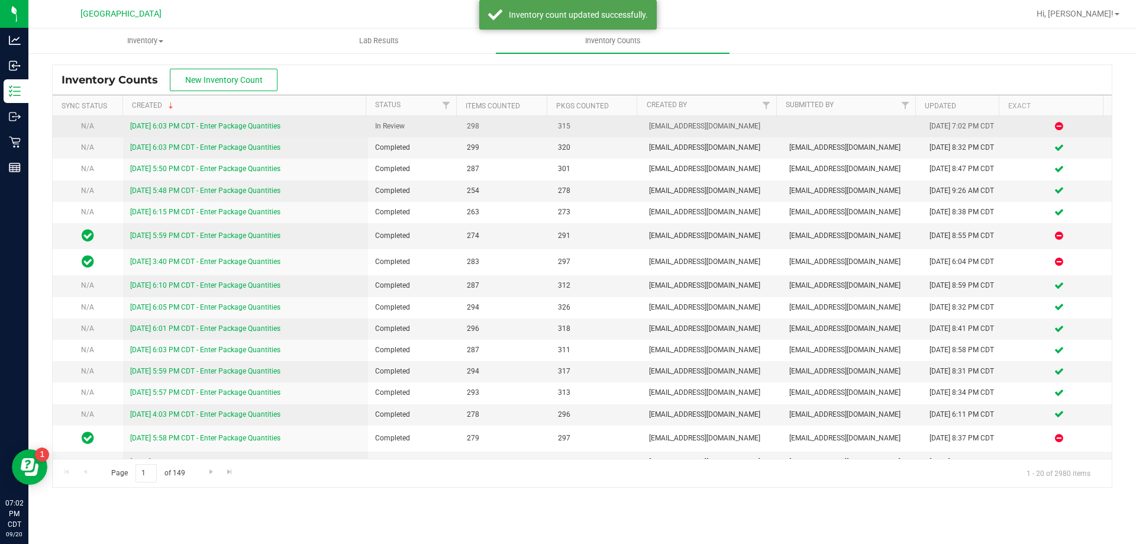
click at [228, 128] on link "[DATE] 6:03 PM CDT - Enter Package Quantities" at bounding box center [205, 126] width 150 height 8
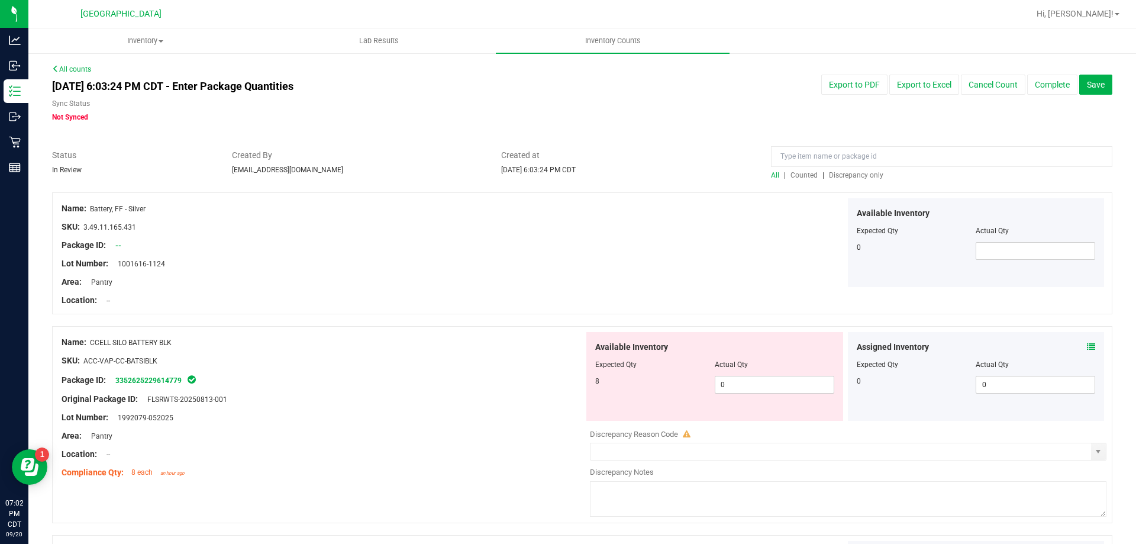
click at [851, 176] on span "Discrepancy only" at bounding box center [856, 175] width 54 height 8
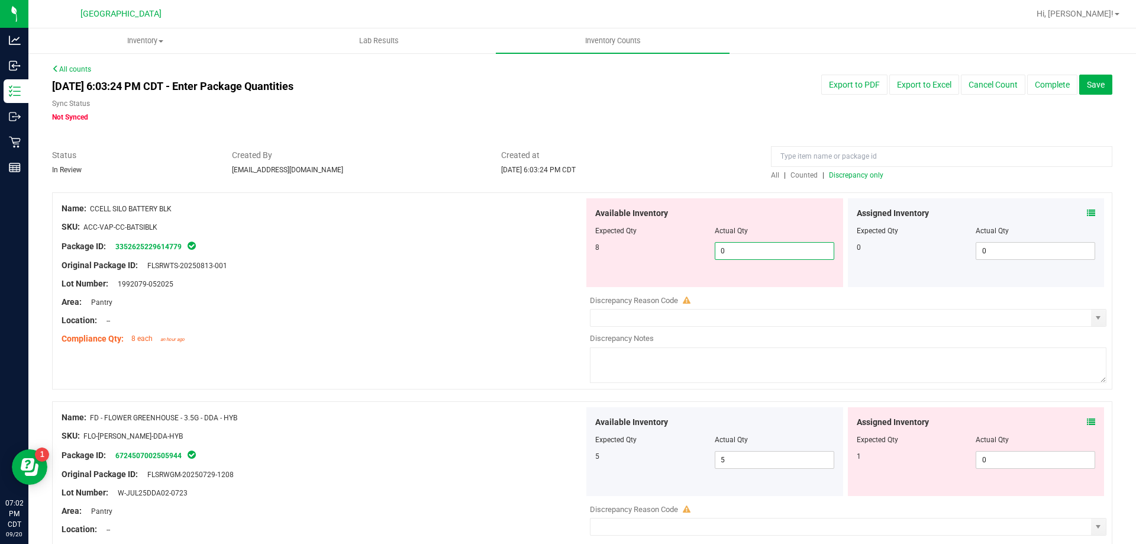
drag, startPoint x: 762, startPoint y: 251, endPoint x: 321, endPoint y: 233, distance: 441.6
click at [323, 233] on div "Name: CCELL SILO BATTERY BLK SKU: ACC-VAP-CC-BATSIBLK Package ID: 3352625229614…" at bounding box center [582, 290] width 1060 height 197
click at [367, 270] on div "Original Package ID: FLSRWTS-20250813-001" at bounding box center [323, 265] width 522 height 12
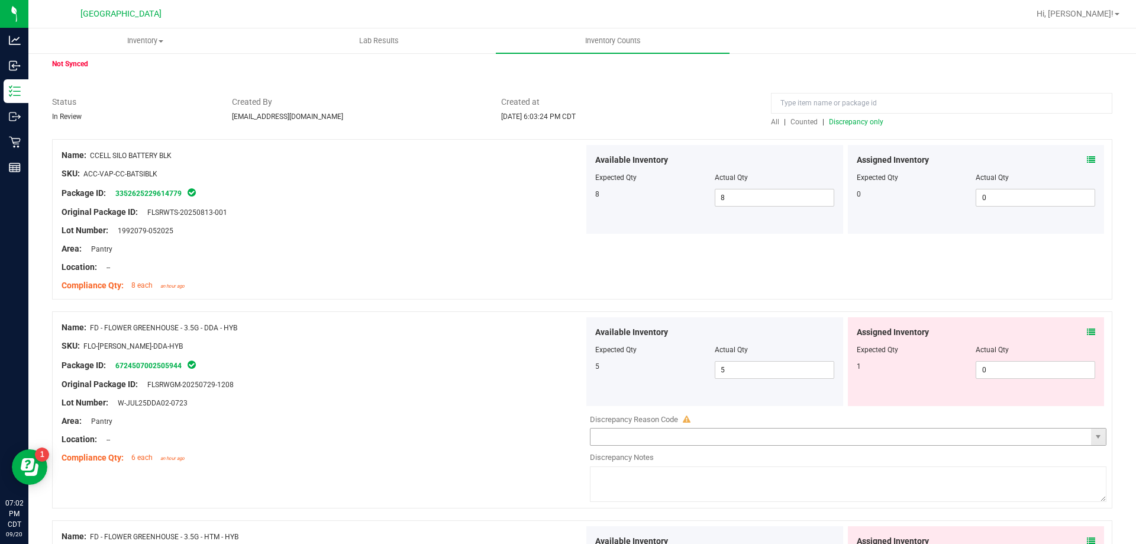
scroll to position [177, 0]
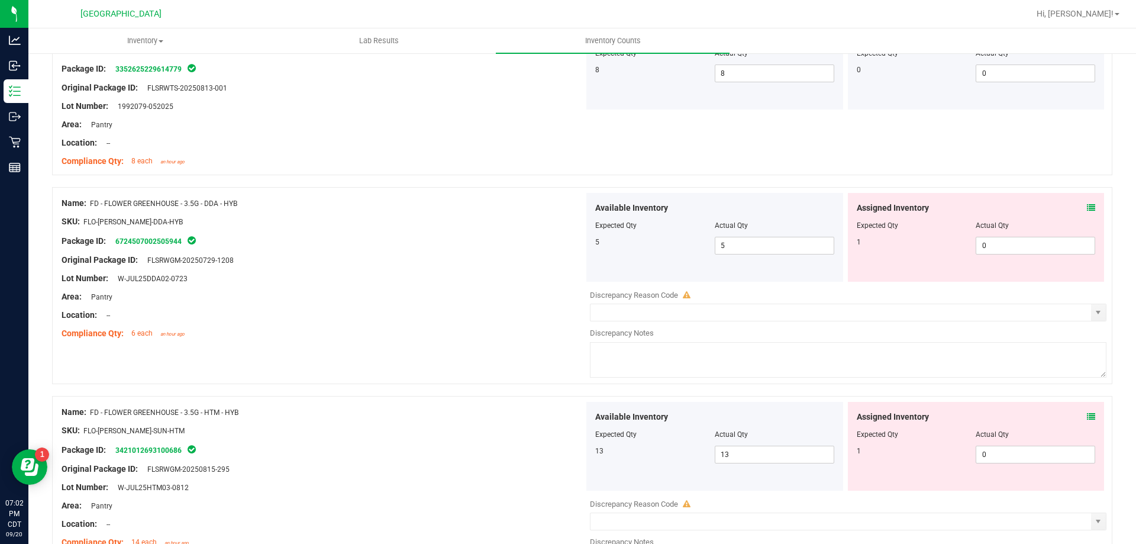
click at [1077, 211] on div "Assigned Inventory" at bounding box center [975, 208] width 239 height 12
click at [1087, 208] on icon at bounding box center [1091, 207] width 8 height 8
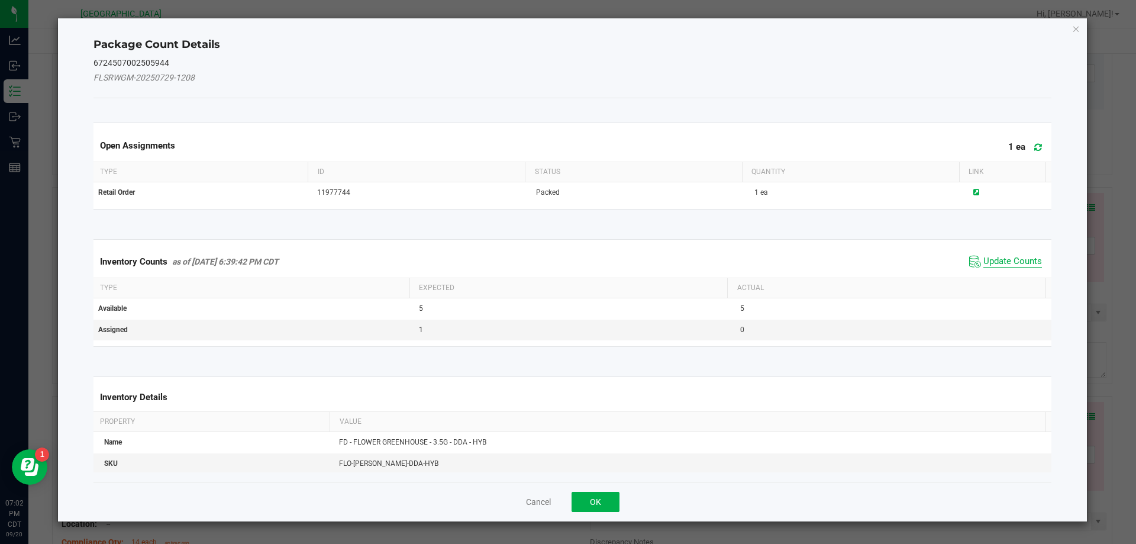
click at [997, 260] on span "Update Counts" at bounding box center [1012, 262] width 59 height 12
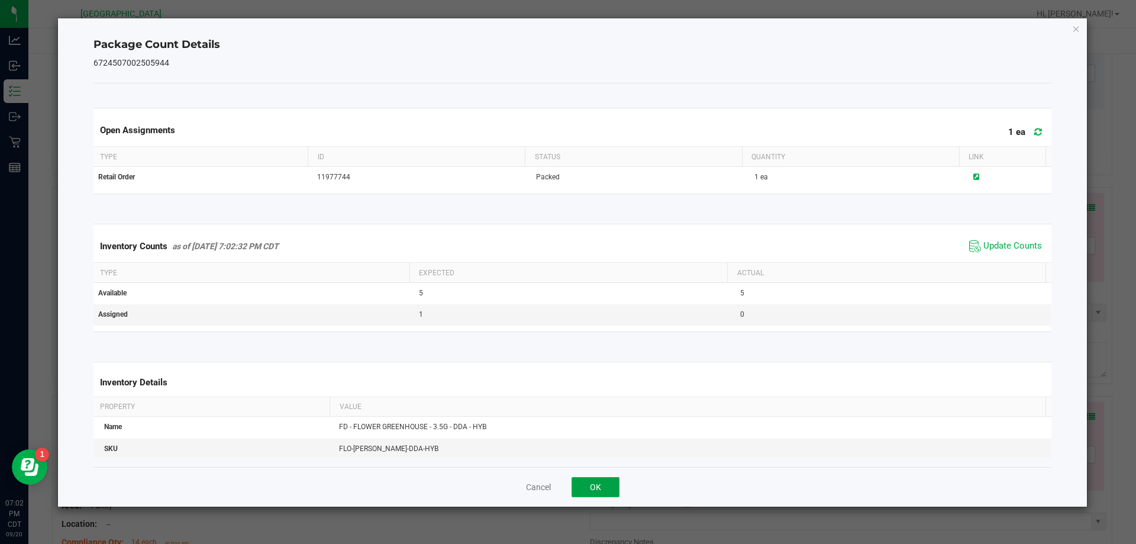
click at [599, 483] on button "OK" at bounding box center [595, 487] width 48 height 20
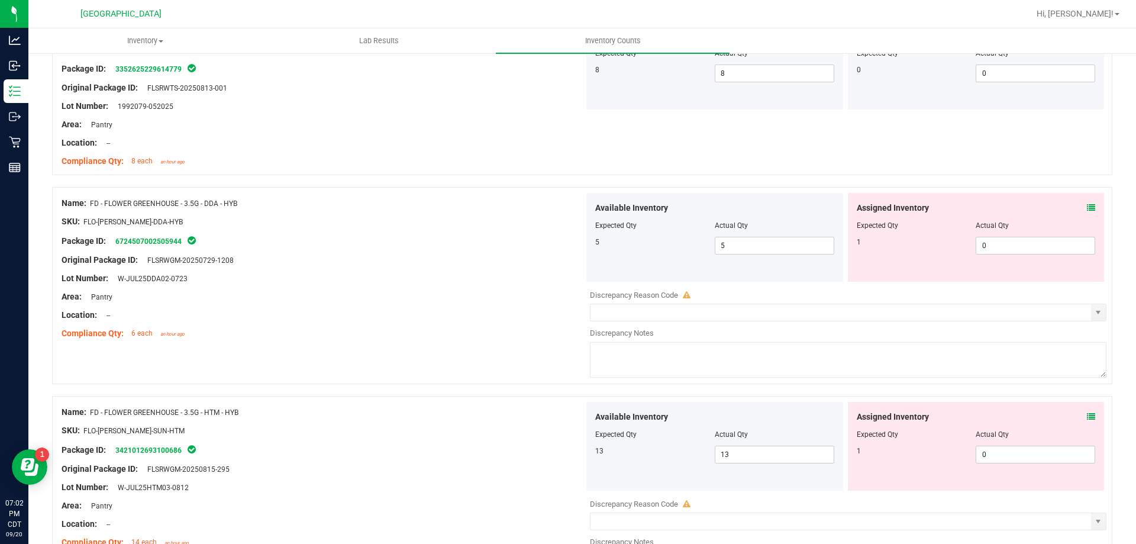
click at [1087, 421] on span at bounding box center [1091, 416] width 8 height 12
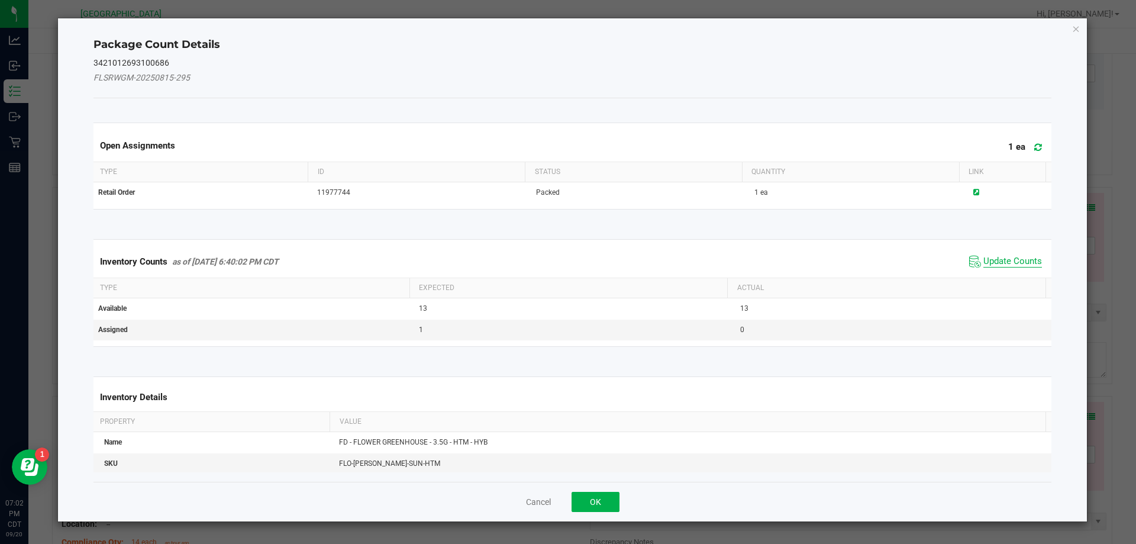
click at [1023, 265] on span "Update Counts" at bounding box center [1012, 262] width 59 height 12
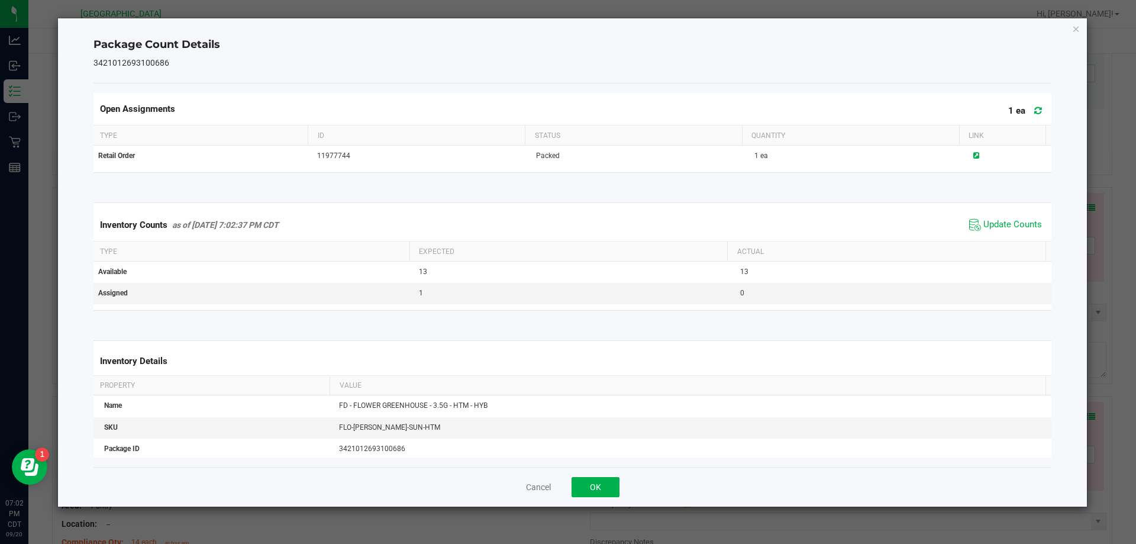
scroll to position [59, 0]
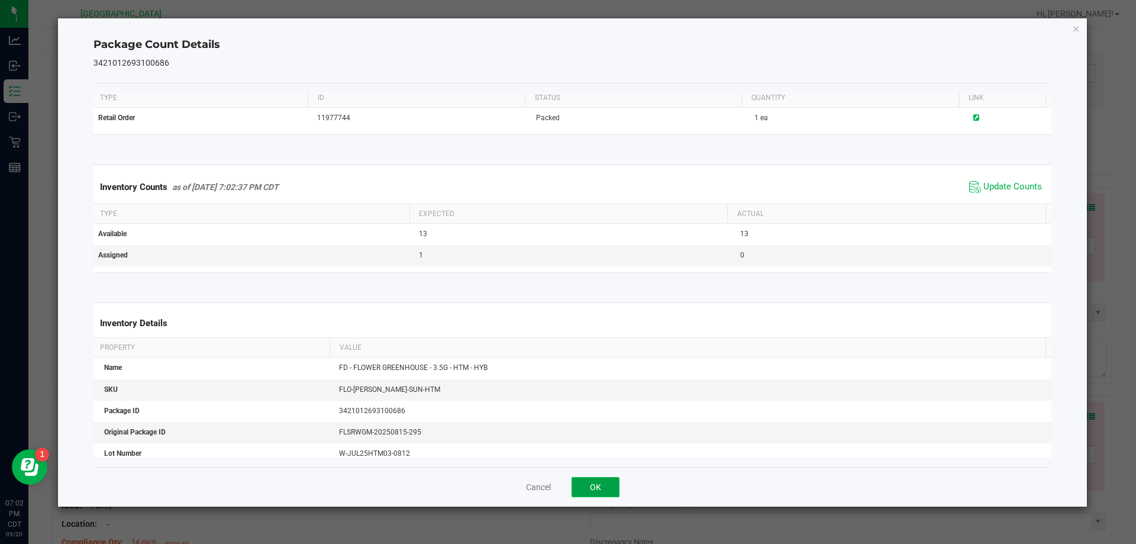
click at [600, 478] on button "OK" at bounding box center [595, 487] width 48 height 20
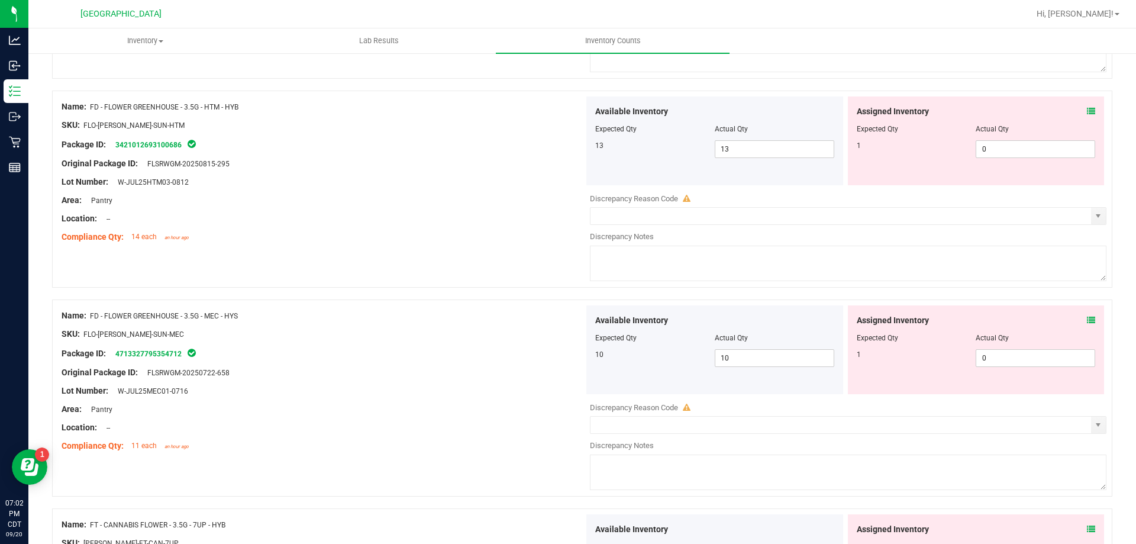
scroll to position [591, 0]
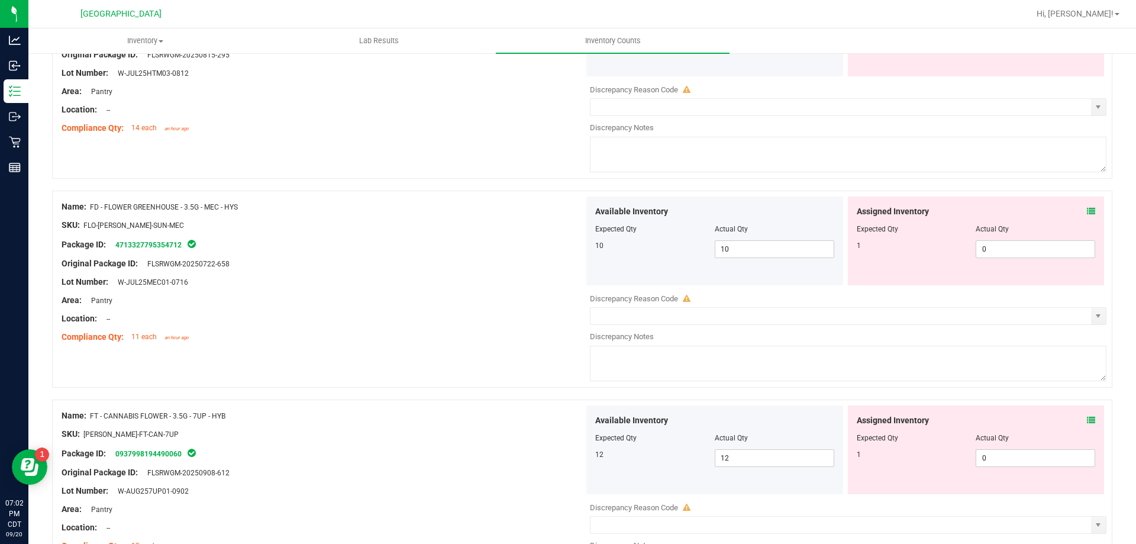
click at [1087, 211] on icon at bounding box center [1091, 211] width 8 height 8
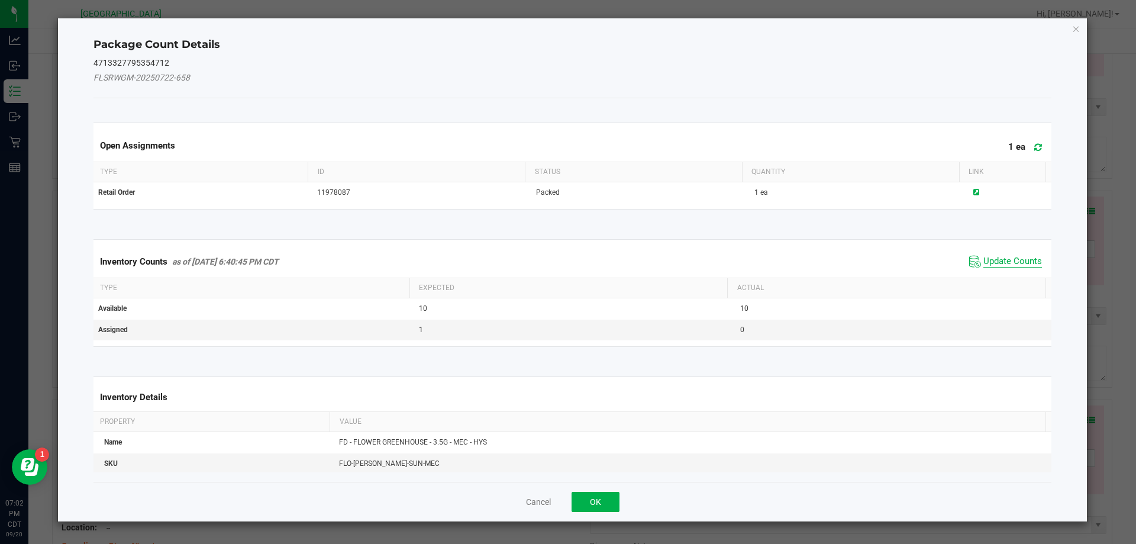
click at [992, 265] on span "Update Counts" at bounding box center [1012, 262] width 59 height 12
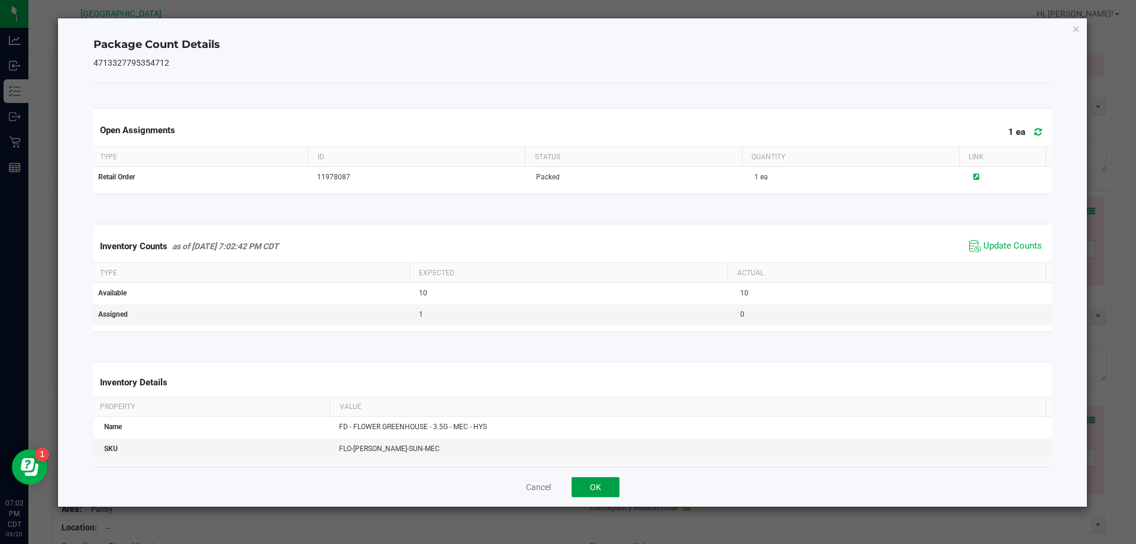
click at [579, 490] on button "OK" at bounding box center [595, 487] width 48 height 20
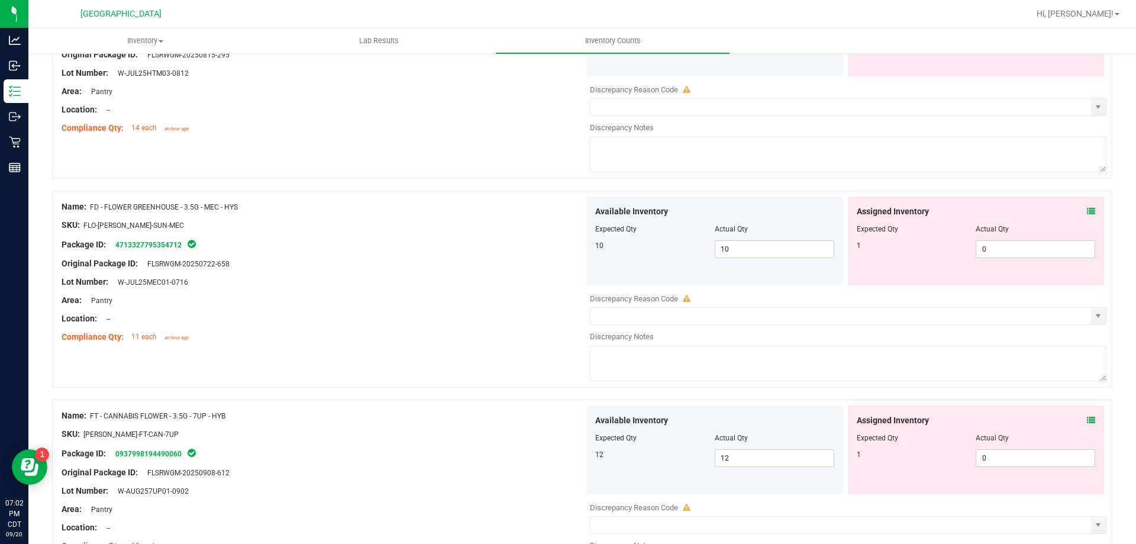
click at [1087, 416] on div "Assigned Inventory Expected Qty Actual Qty 1 0 0" at bounding box center [976, 449] width 257 height 89
click at [1087, 421] on icon at bounding box center [1091, 420] width 8 height 8
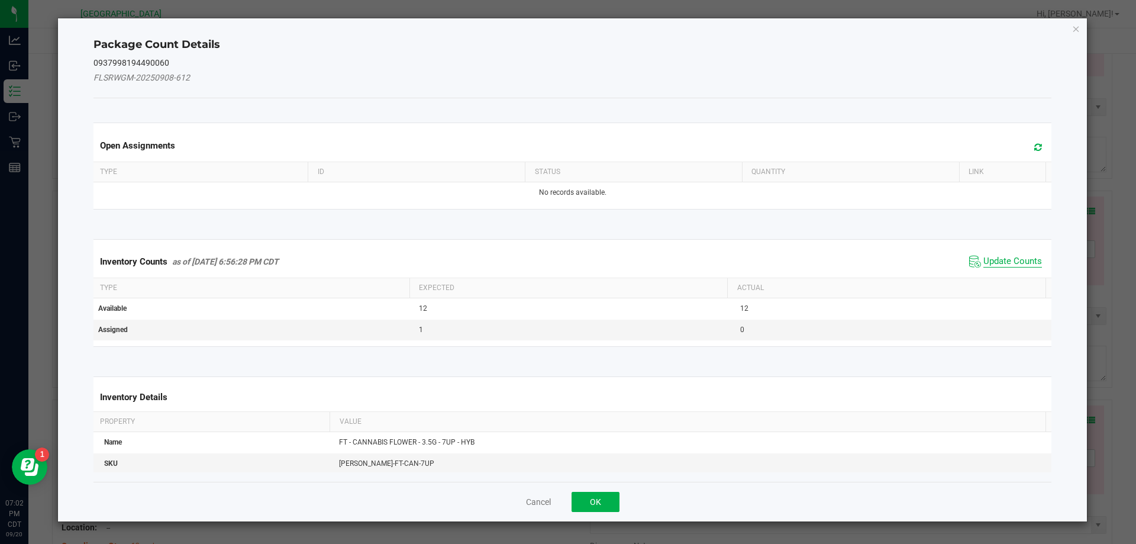
click at [1018, 260] on span "Update Counts" at bounding box center [1012, 262] width 59 height 12
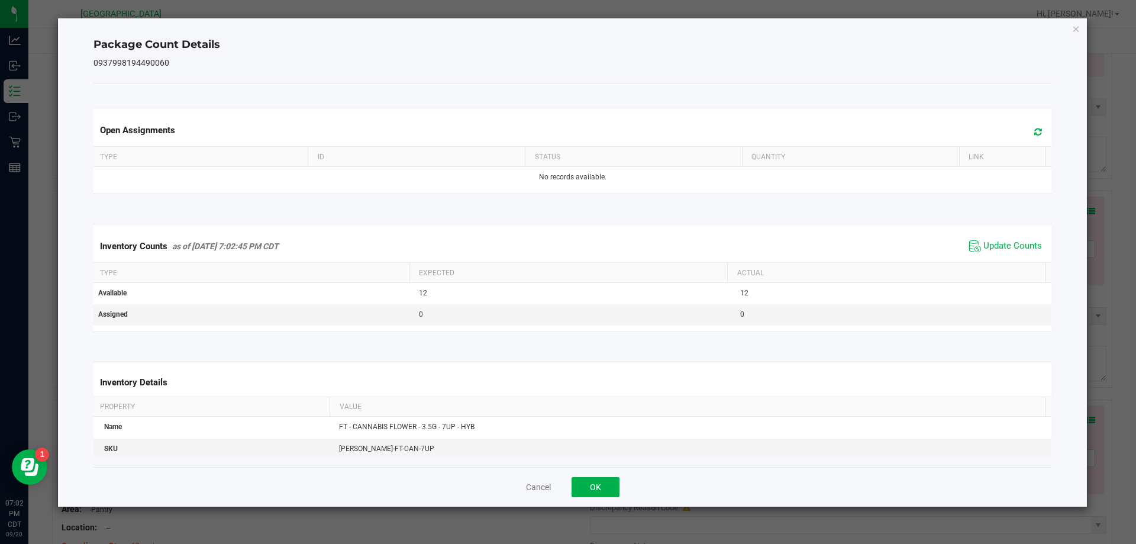
click at [575, 498] on div "Cancel OK" at bounding box center [572, 487] width 958 height 40
click at [585, 494] on button "OK" at bounding box center [595, 487] width 48 height 20
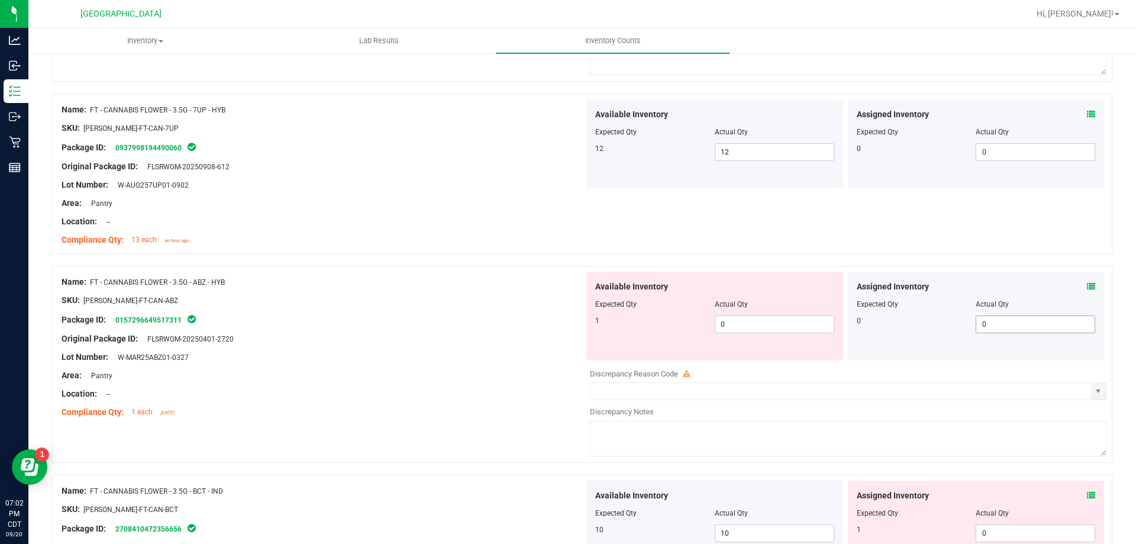
scroll to position [946, 0]
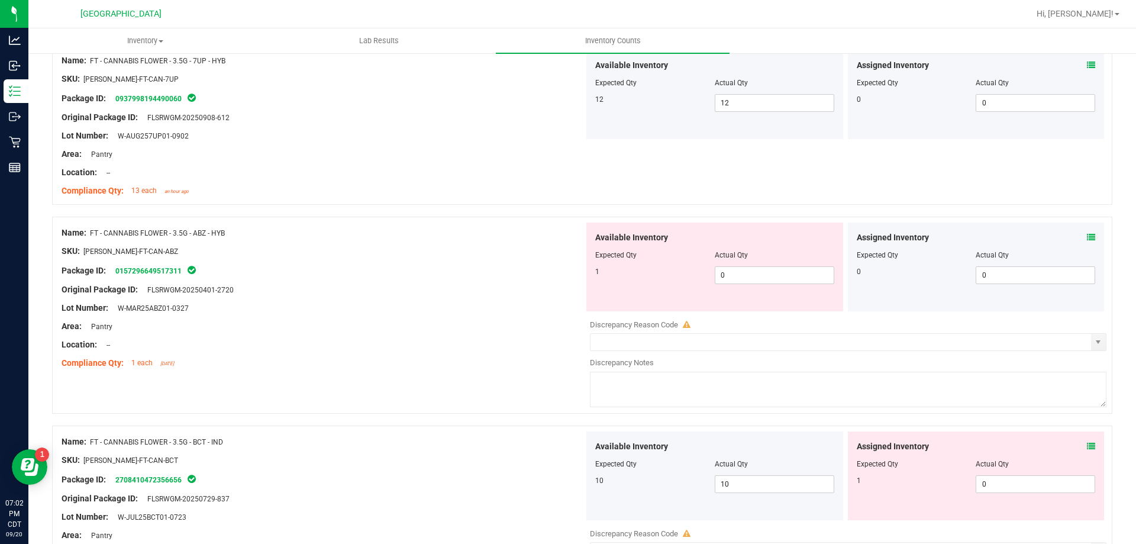
click at [1087, 238] on icon at bounding box center [1091, 237] width 8 height 8
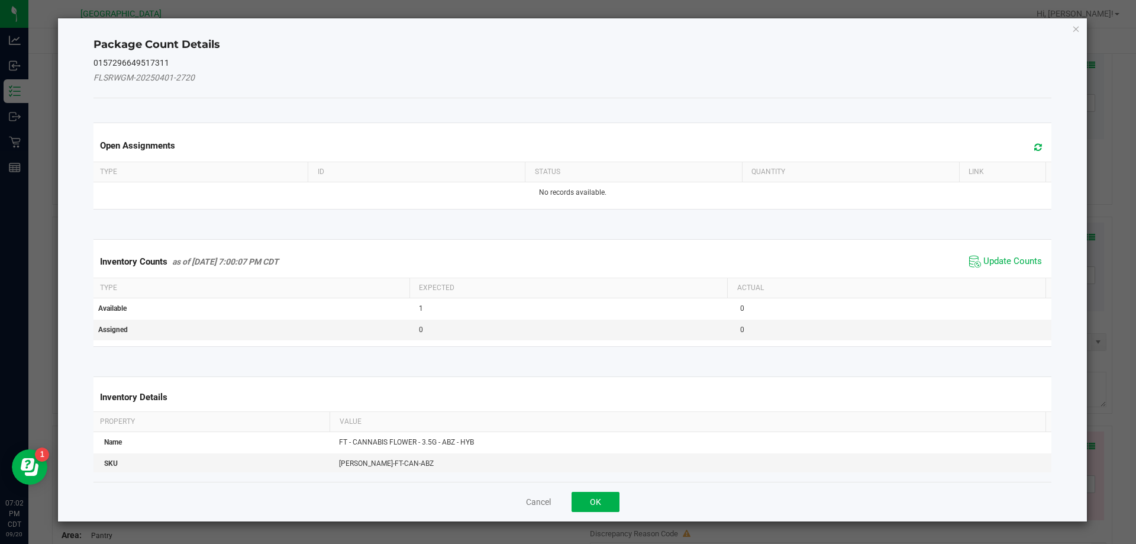
click at [994, 254] on span "Update Counts" at bounding box center [1005, 262] width 79 height 18
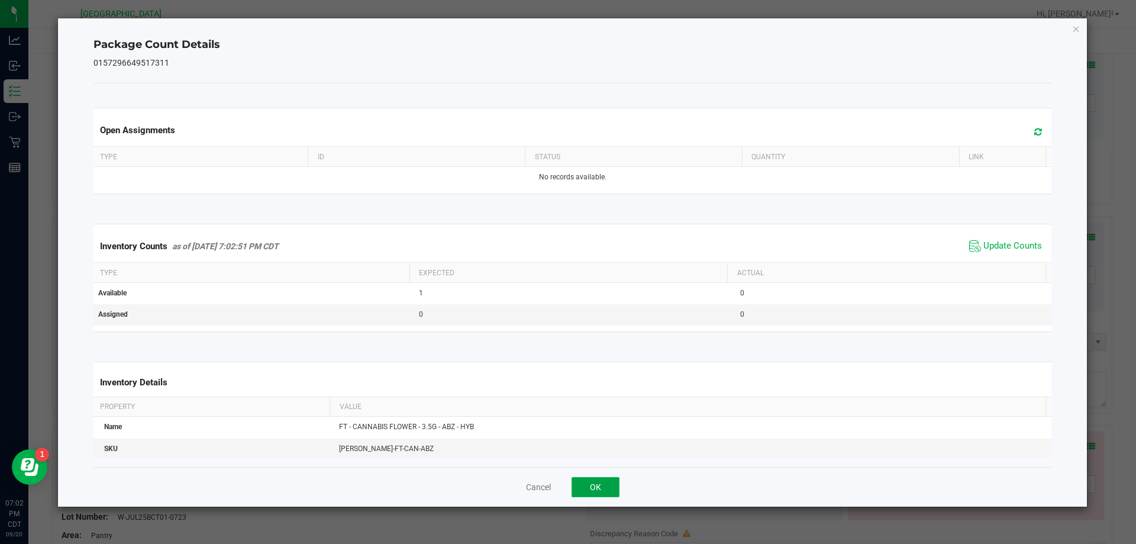
click at [610, 487] on button "OK" at bounding box center [595, 487] width 48 height 20
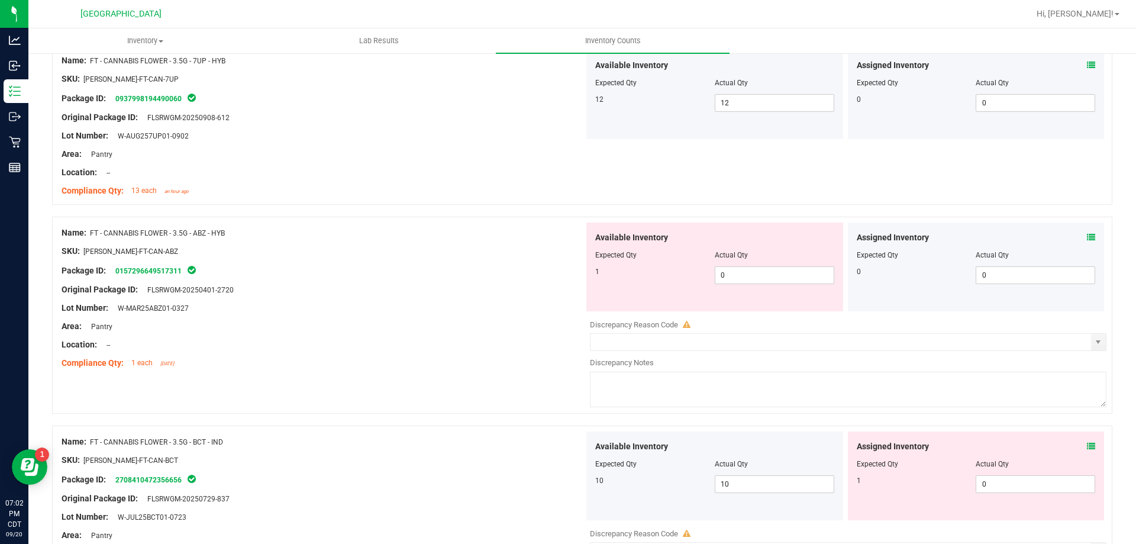
scroll to position [1065, 0]
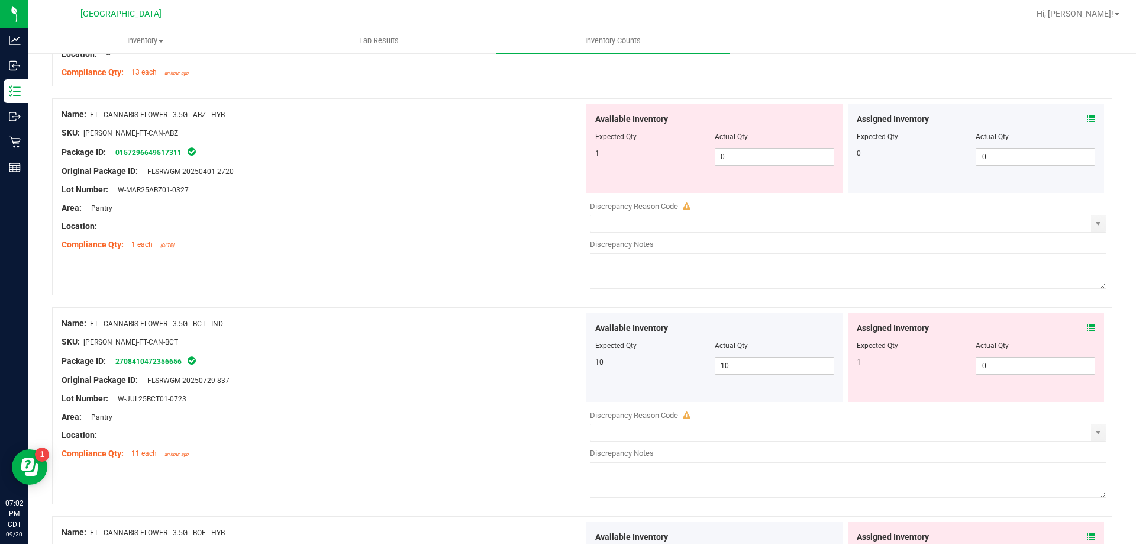
click at [1087, 330] on icon at bounding box center [1091, 328] width 8 height 8
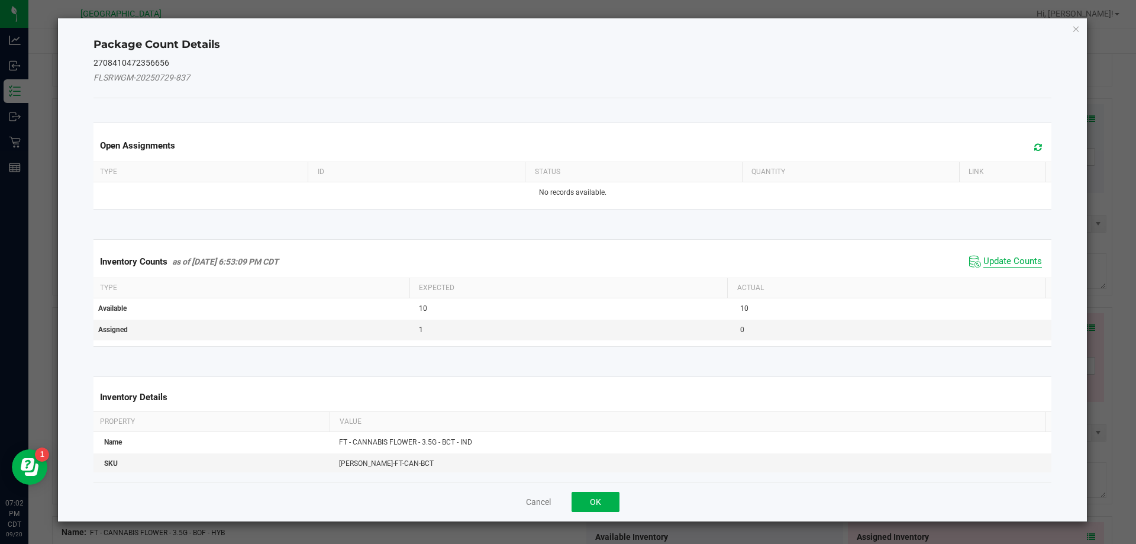
click at [997, 261] on span "Update Counts" at bounding box center [1012, 262] width 59 height 12
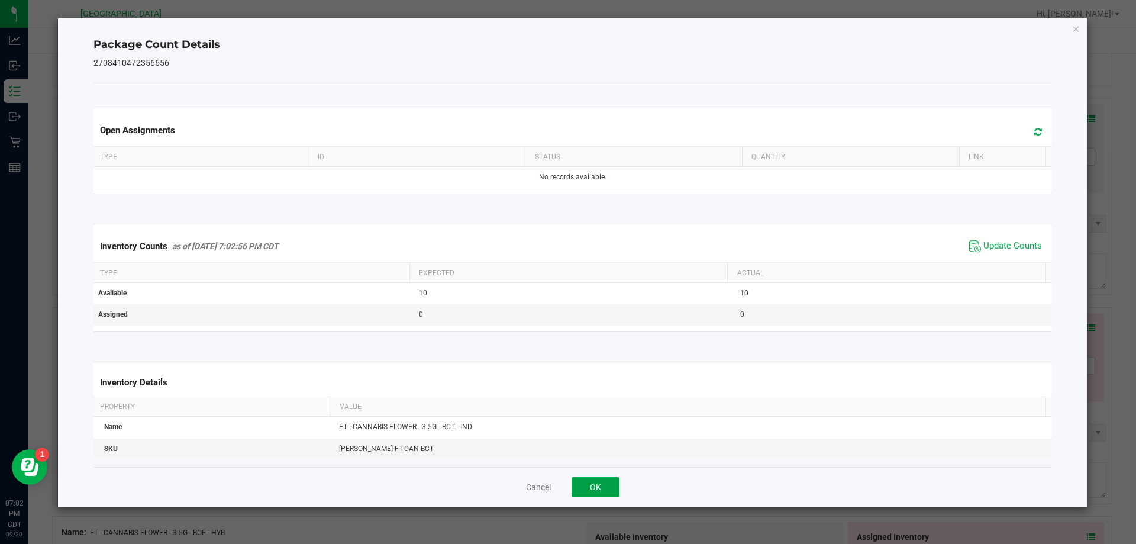
click at [600, 485] on button "OK" at bounding box center [595, 487] width 48 height 20
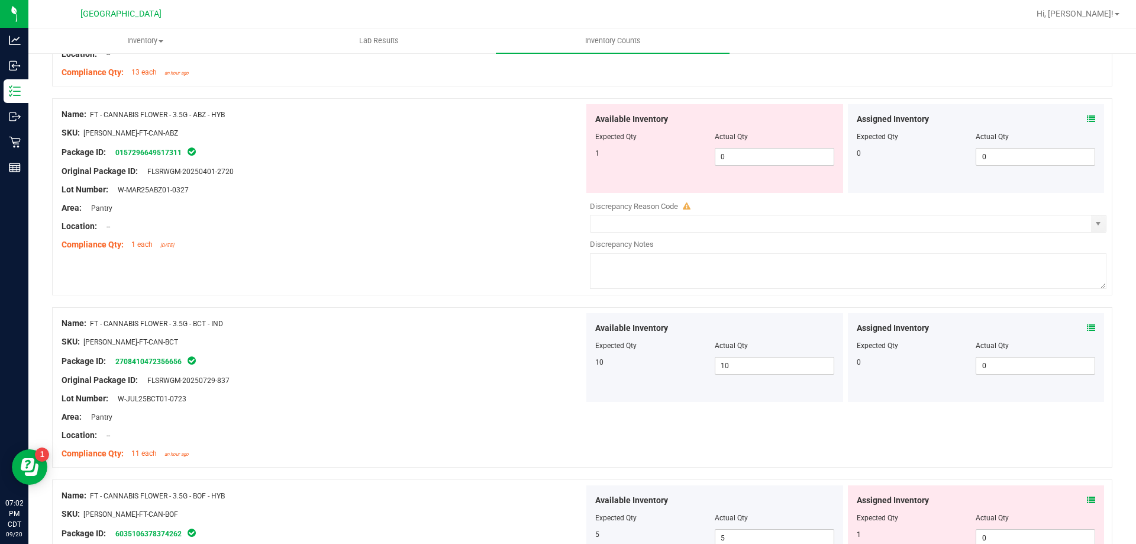
scroll to position [946, 0]
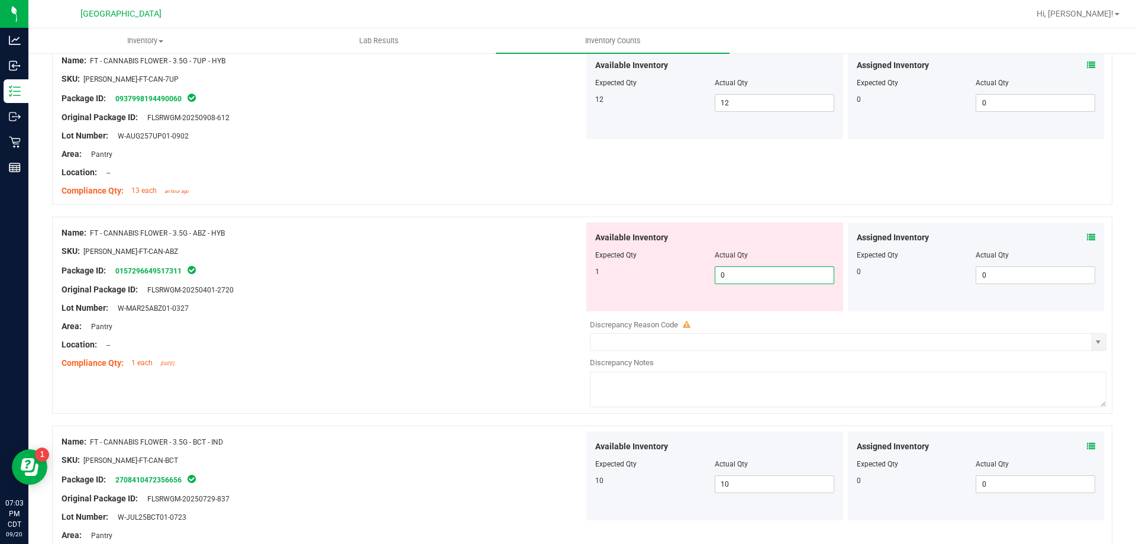
drag, startPoint x: 739, startPoint y: 273, endPoint x: 471, endPoint y: 272, distance: 267.9
click at [471, 272] on div "Name: FT - CANNABIS FLOWER - 3.5G - ABZ - HYB SKU: [PERSON_NAME]-FT-CAN-ABZ Pac…" at bounding box center [582, 314] width 1060 height 197
click at [471, 272] on div "Package ID: 0157296649517311" at bounding box center [323, 270] width 522 height 14
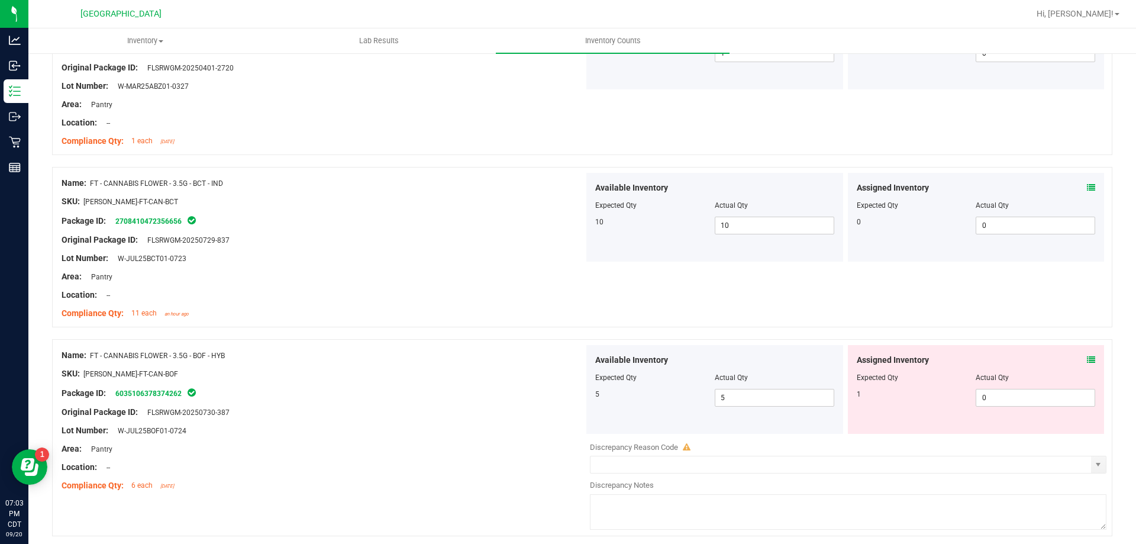
scroll to position [1301, 0]
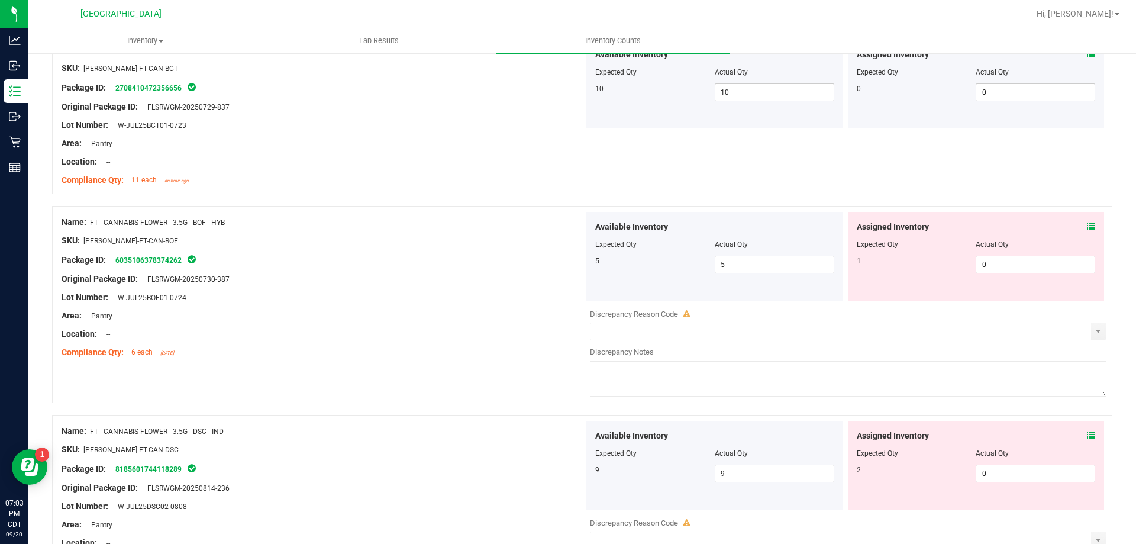
click at [1087, 224] on div "Assigned Inventory Expected Qty Actual Qty 1 0 0" at bounding box center [976, 256] width 257 height 89
click at [1077, 227] on div "Assigned Inventory" at bounding box center [975, 227] width 239 height 12
click at [1087, 228] on icon at bounding box center [1091, 226] width 8 height 8
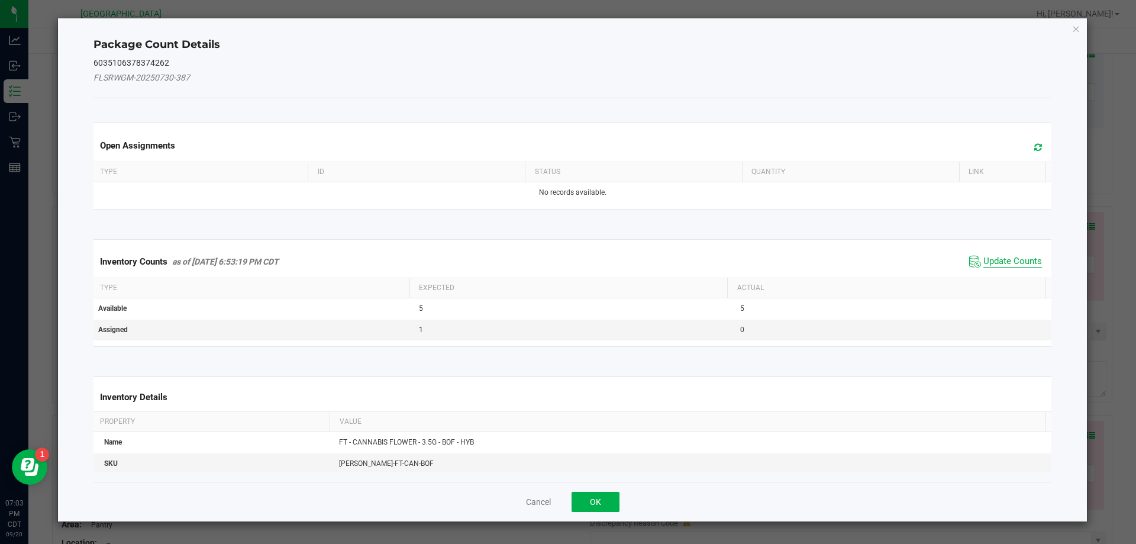
click at [1017, 263] on span "Update Counts" at bounding box center [1012, 262] width 59 height 12
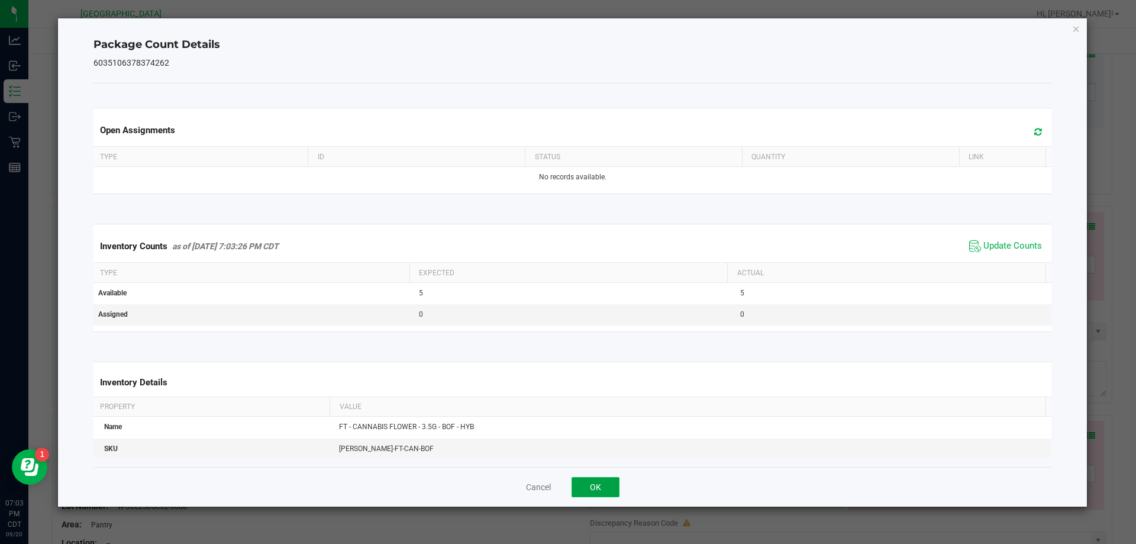
click at [602, 485] on button "OK" at bounding box center [595, 487] width 48 height 20
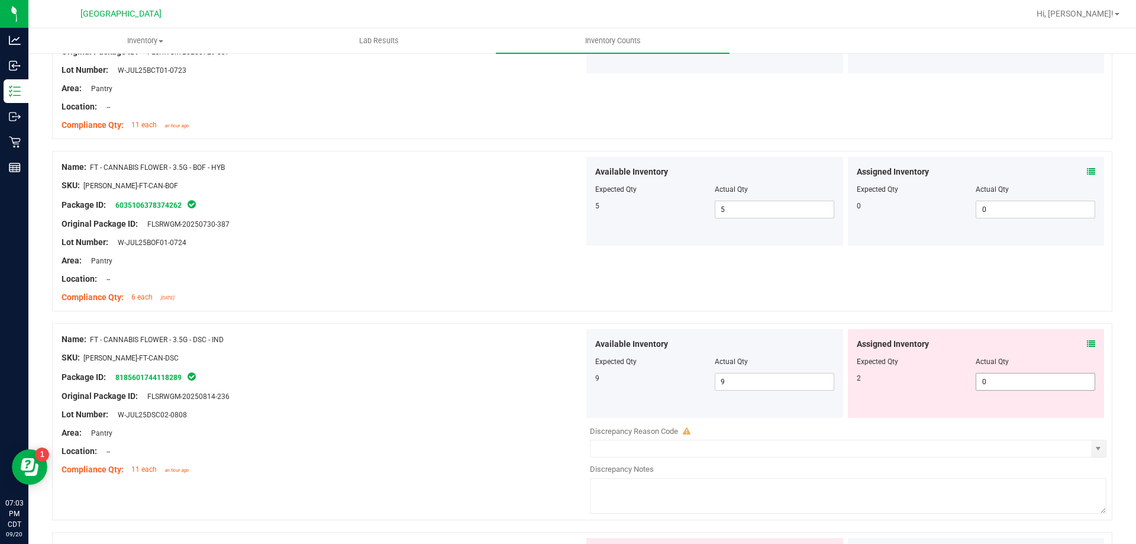
scroll to position [1420, 0]
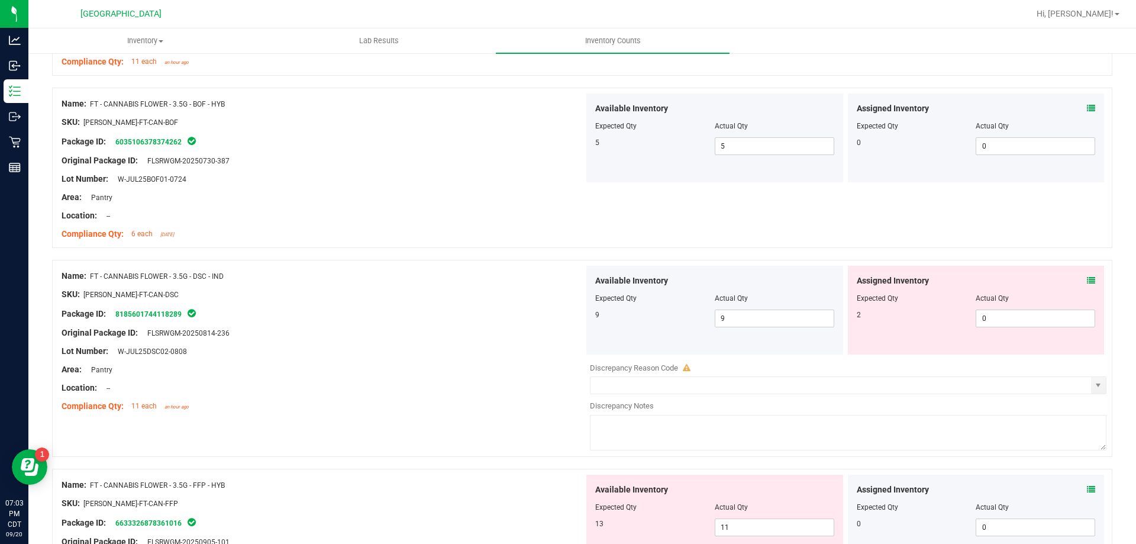
click at [1087, 283] on icon at bounding box center [1091, 280] width 8 height 8
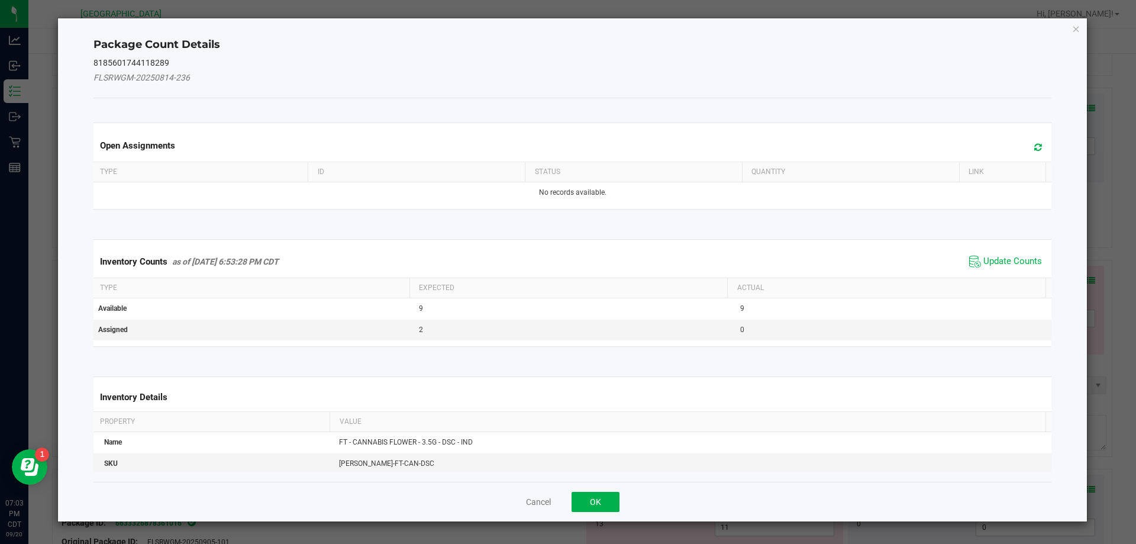
click at [994, 268] on span "Update Counts" at bounding box center [1005, 262] width 79 height 18
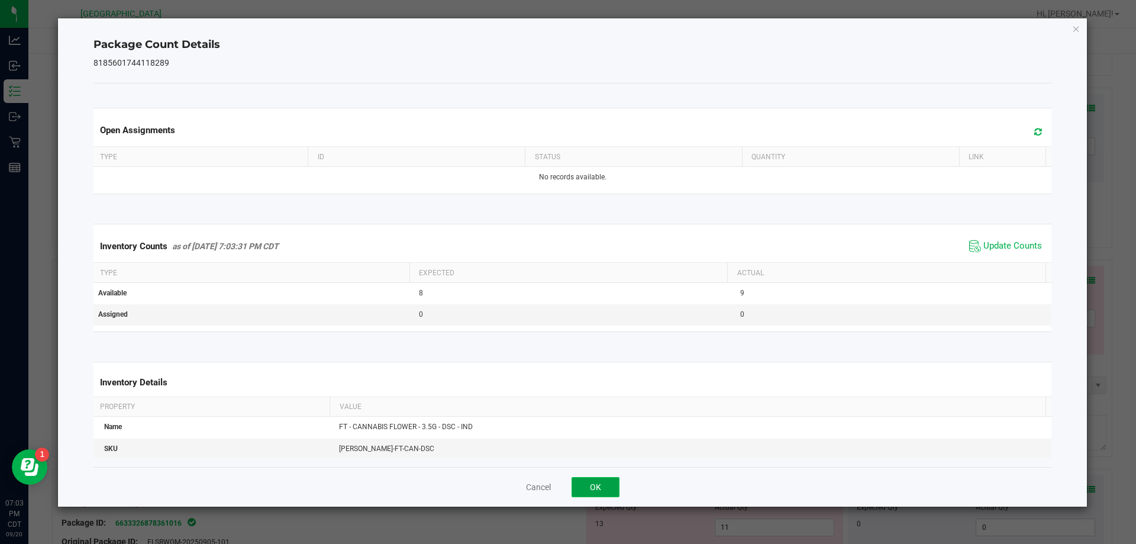
click at [600, 481] on button "OK" at bounding box center [595, 487] width 48 height 20
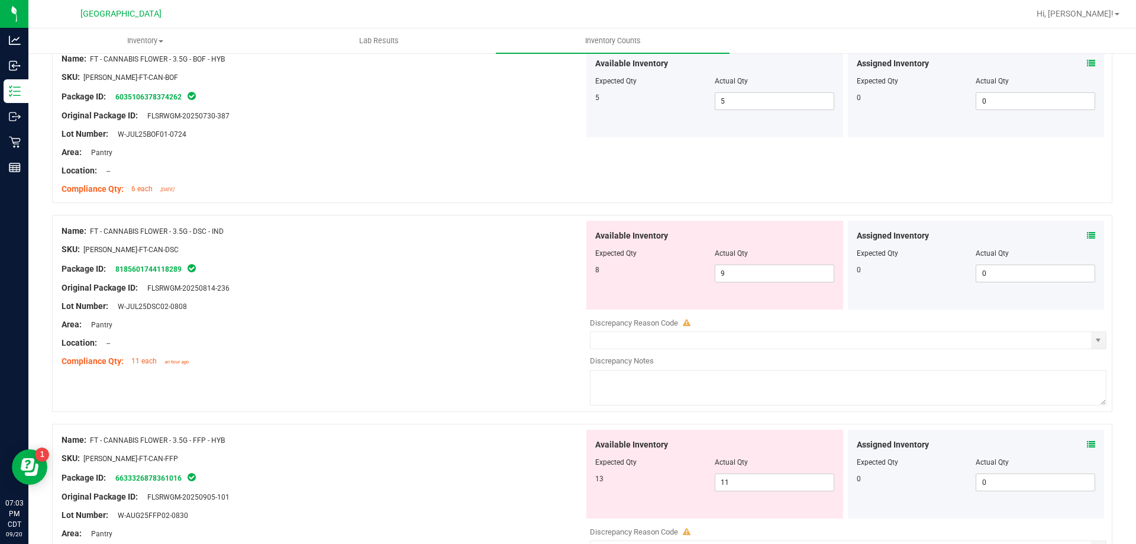
scroll to position [1538, 0]
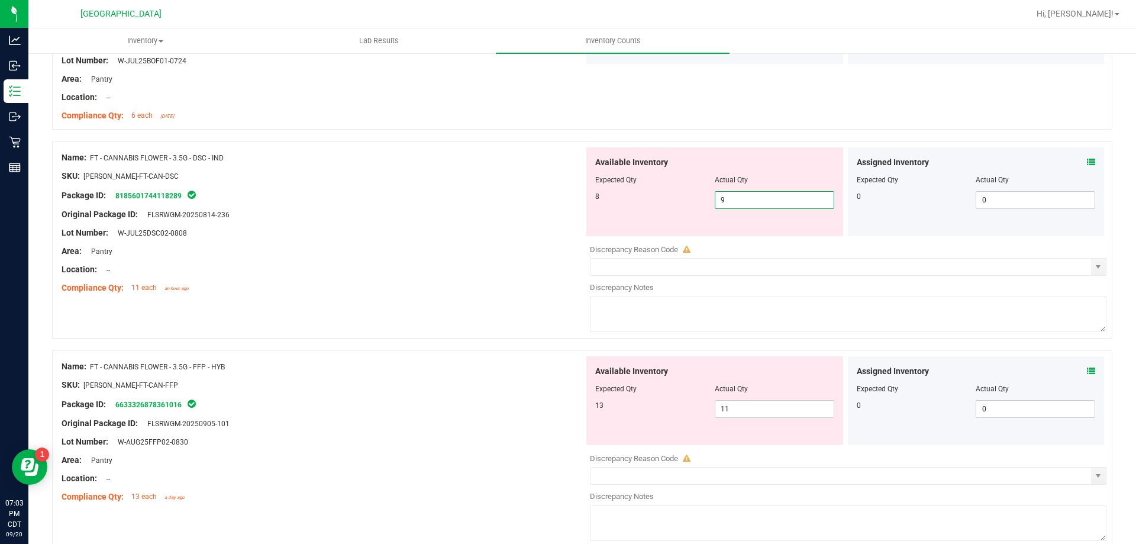
drag, startPoint x: 757, startPoint y: 195, endPoint x: 578, endPoint y: 216, distance: 179.9
click at [584, 216] on div "Available Inventory Expected Qty Actual Qty 8 9 9" at bounding box center [714, 191] width 261 height 89
click at [497, 225] on div at bounding box center [323, 224] width 522 height 6
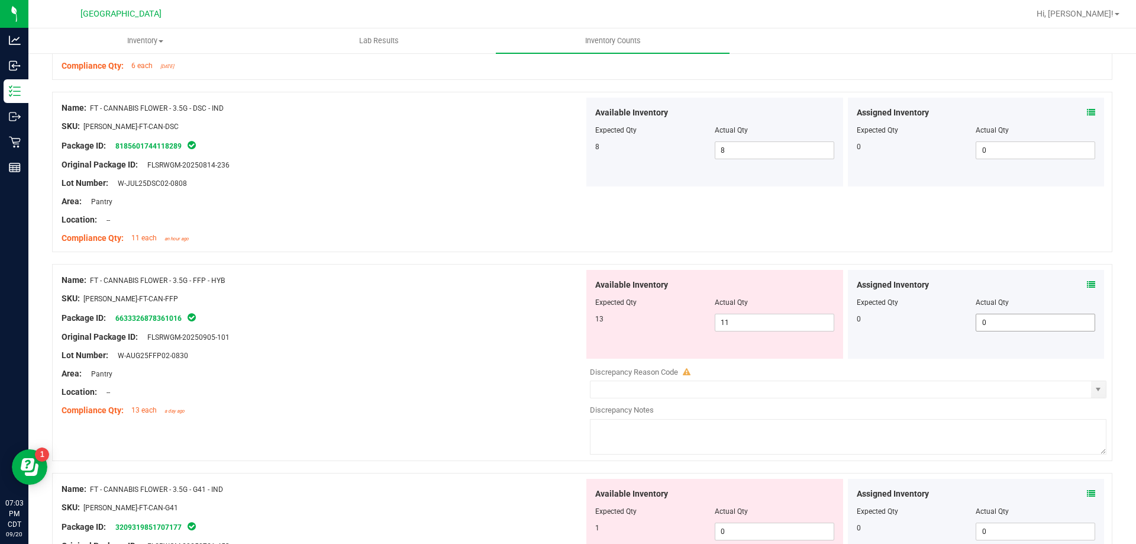
scroll to position [1656, 0]
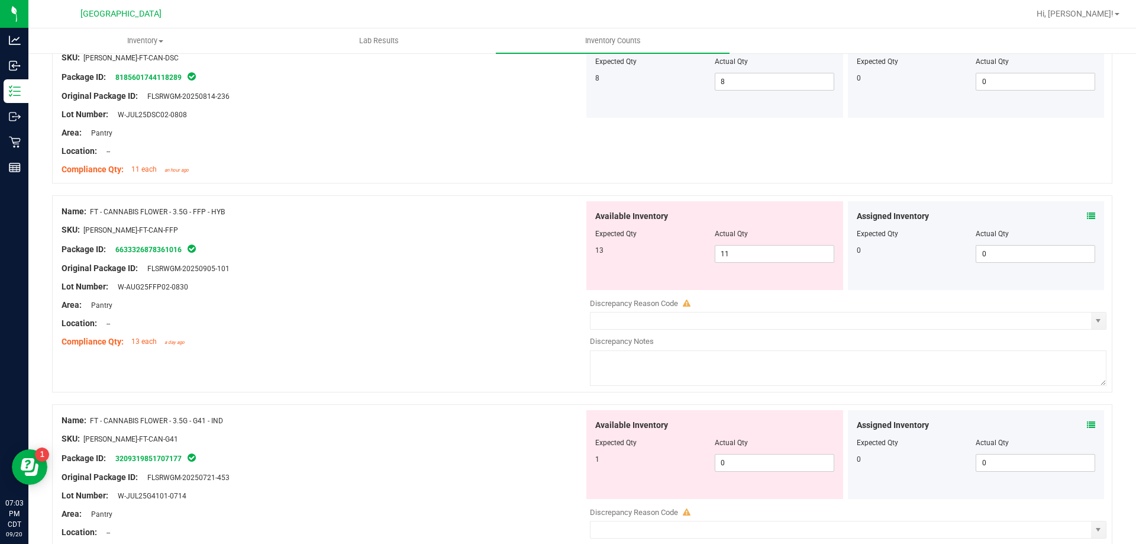
click at [1087, 216] on icon at bounding box center [1091, 216] width 8 height 8
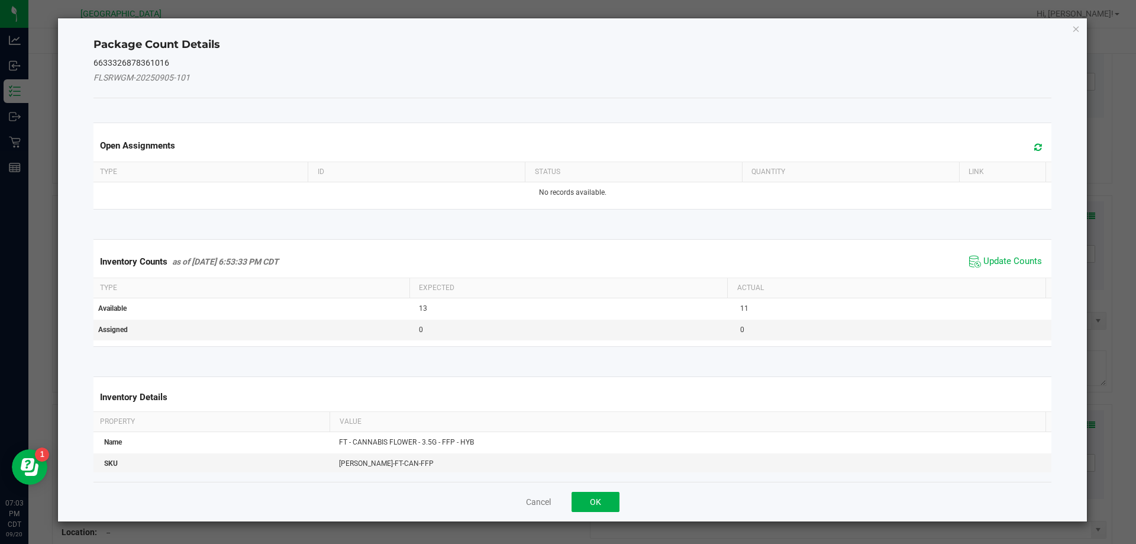
click at [1016, 269] on span "Update Counts" at bounding box center [1005, 262] width 79 height 18
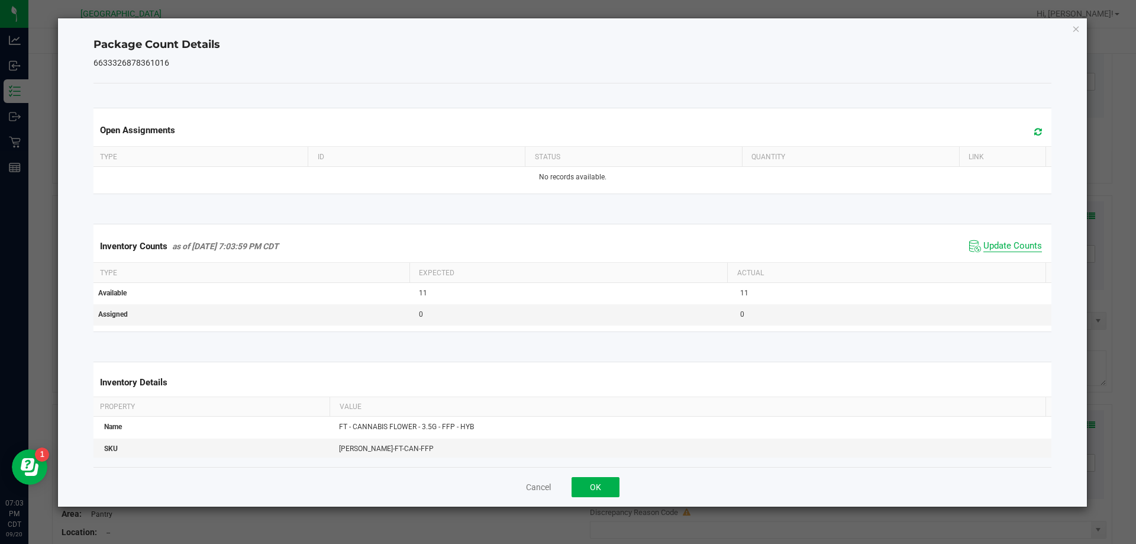
click at [1010, 244] on span "Update Counts" at bounding box center [1012, 246] width 59 height 12
click at [602, 491] on button "OK" at bounding box center [595, 487] width 48 height 20
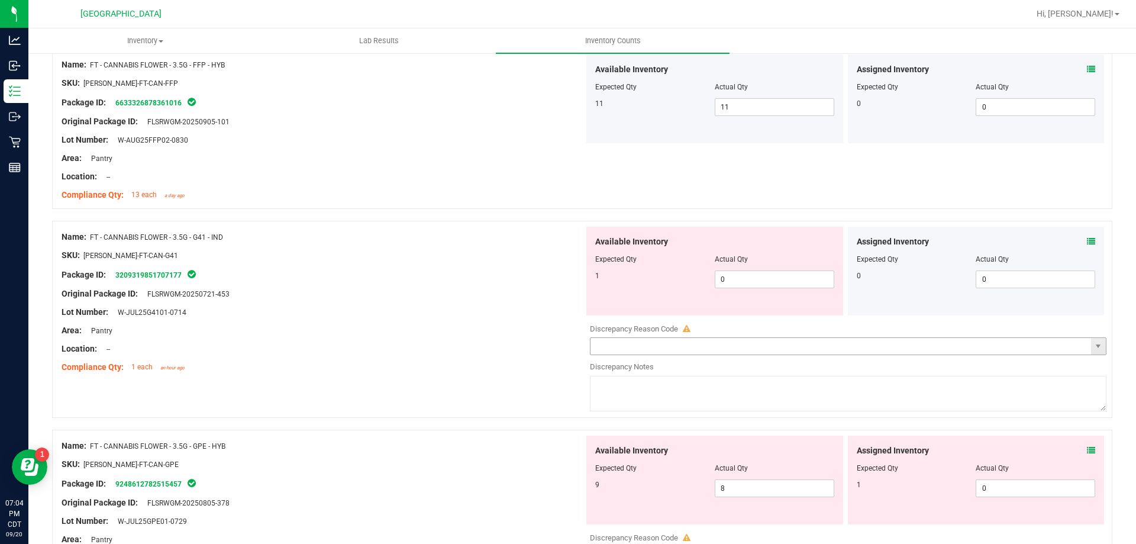
scroll to position [1834, 0]
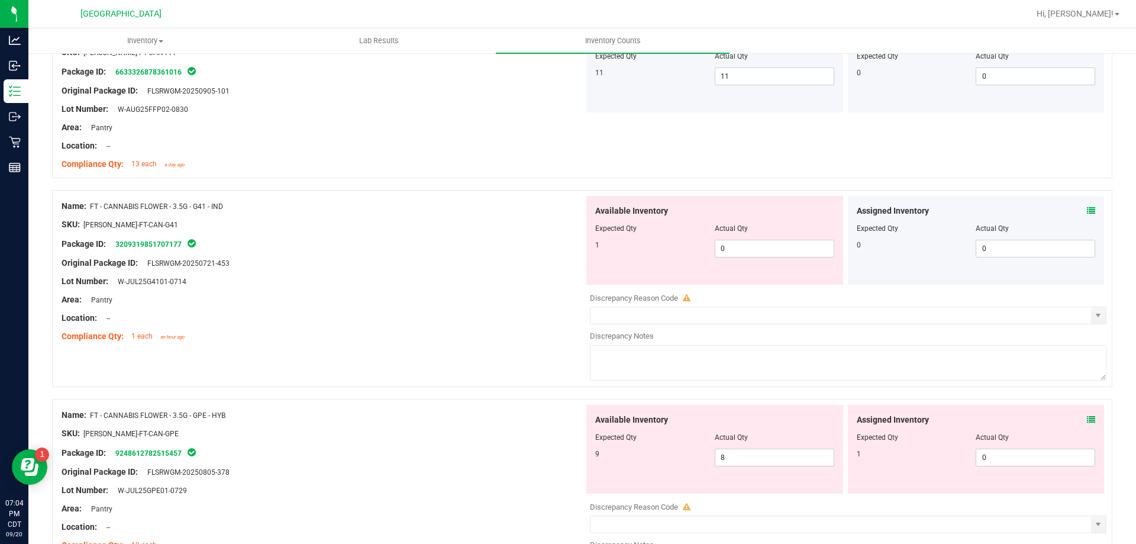
click at [1087, 211] on icon at bounding box center [1091, 210] width 8 height 8
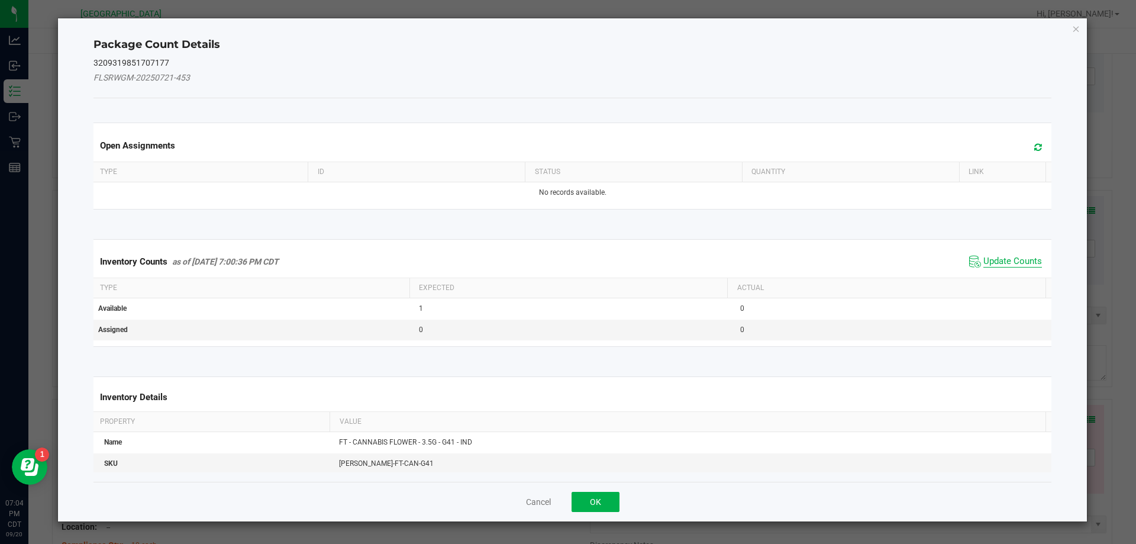
click at [993, 261] on span "Update Counts" at bounding box center [1012, 262] width 59 height 12
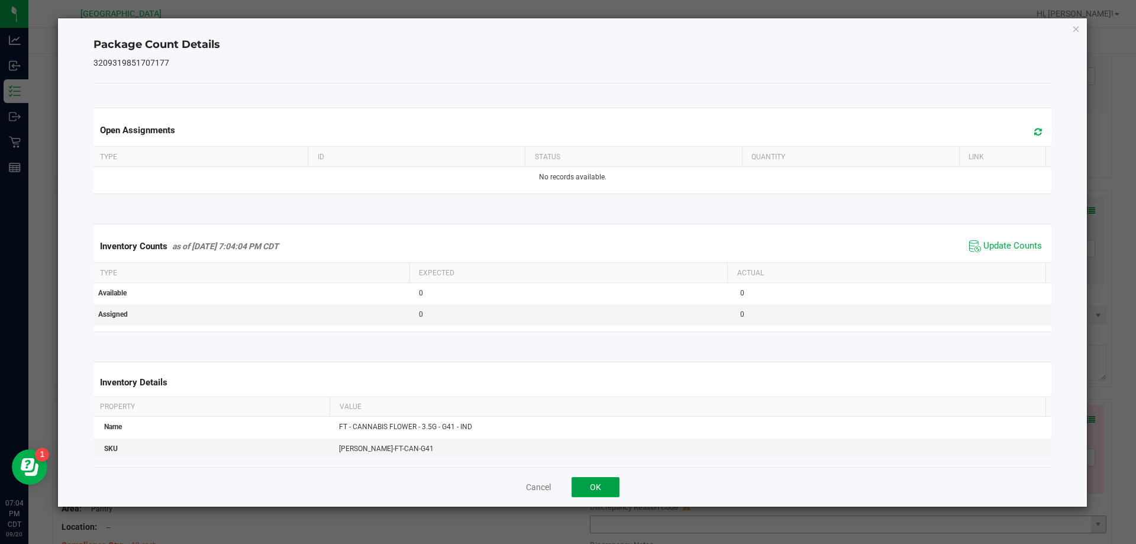
click at [607, 485] on button "OK" at bounding box center [595, 487] width 48 height 20
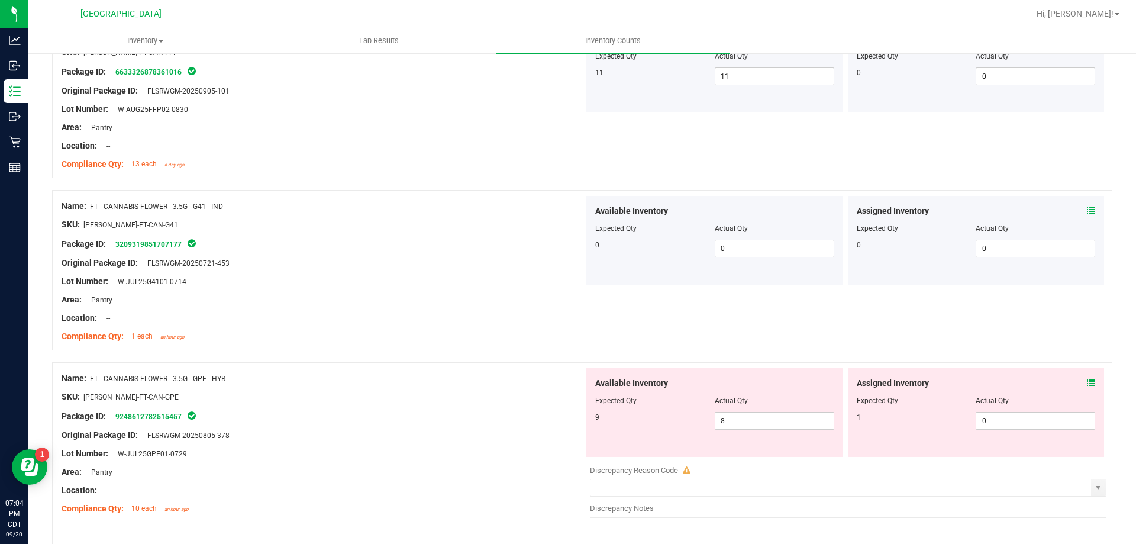
click at [1087, 379] on icon at bounding box center [1091, 383] width 8 height 8
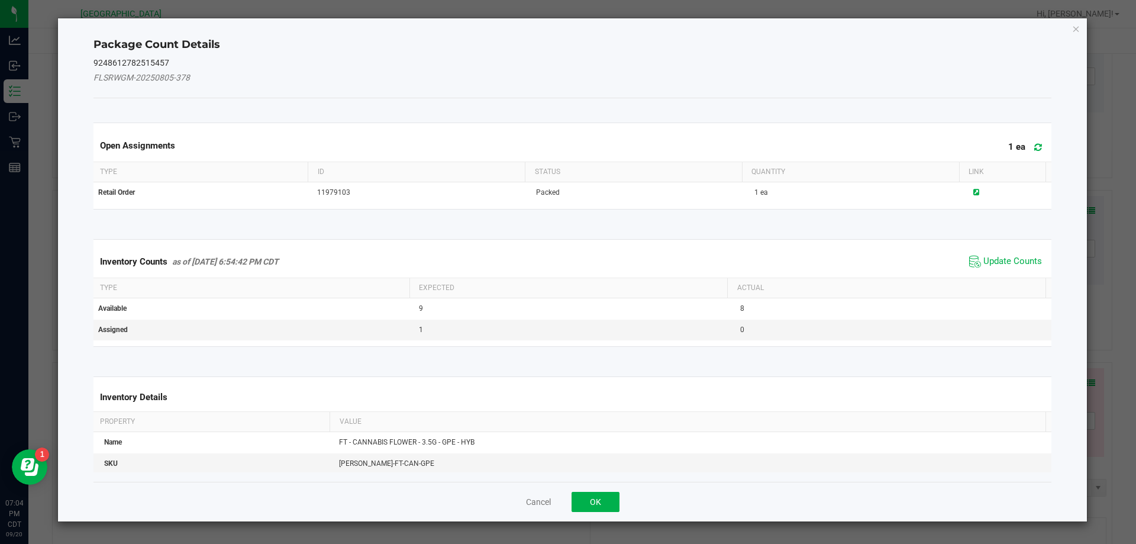
click at [1019, 250] on div "Inventory Counts as of [DATE] 6:54:42 PM CDT Update Counts" at bounding box center [572, 261] width 963 height 32
click at [1016, 261] on span "Update Counts" at bounding box center [1012, 262] width 59 height 12
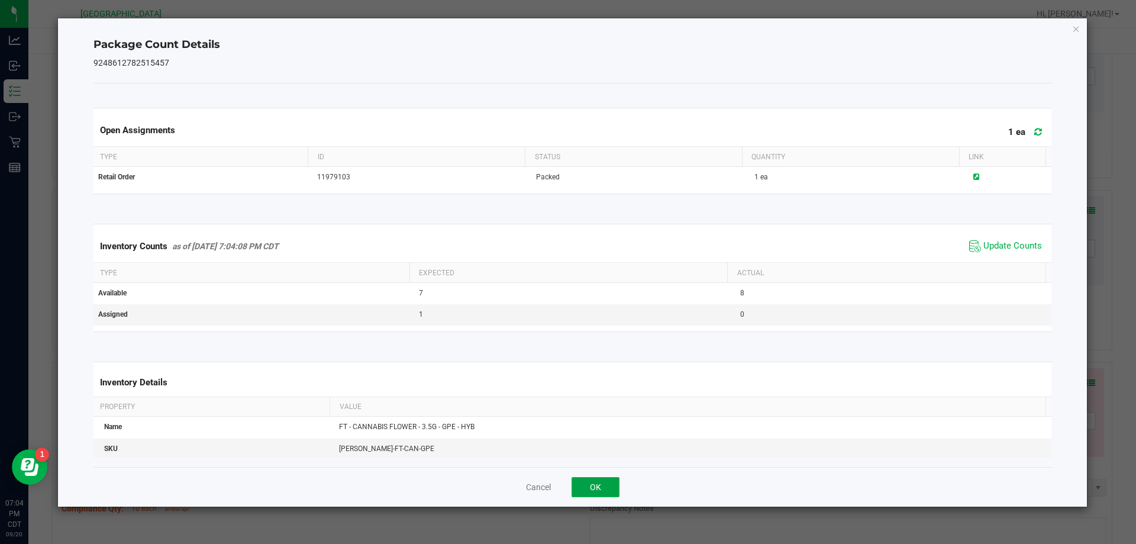
click at [610, 484] on button "OK" at bounding box center [595, 487] width 48 height 20
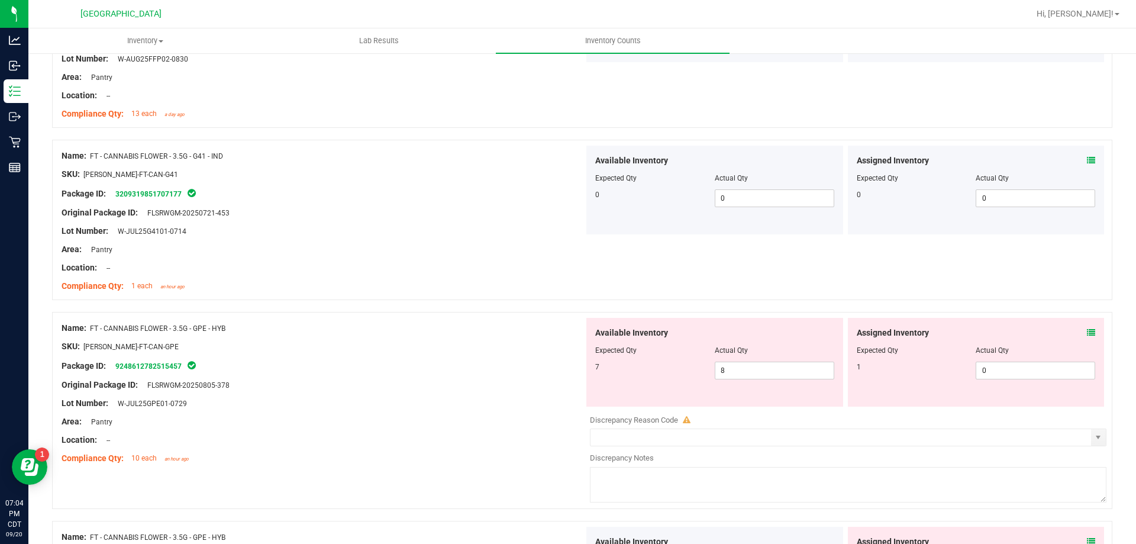
scroll to position [1952, 0]
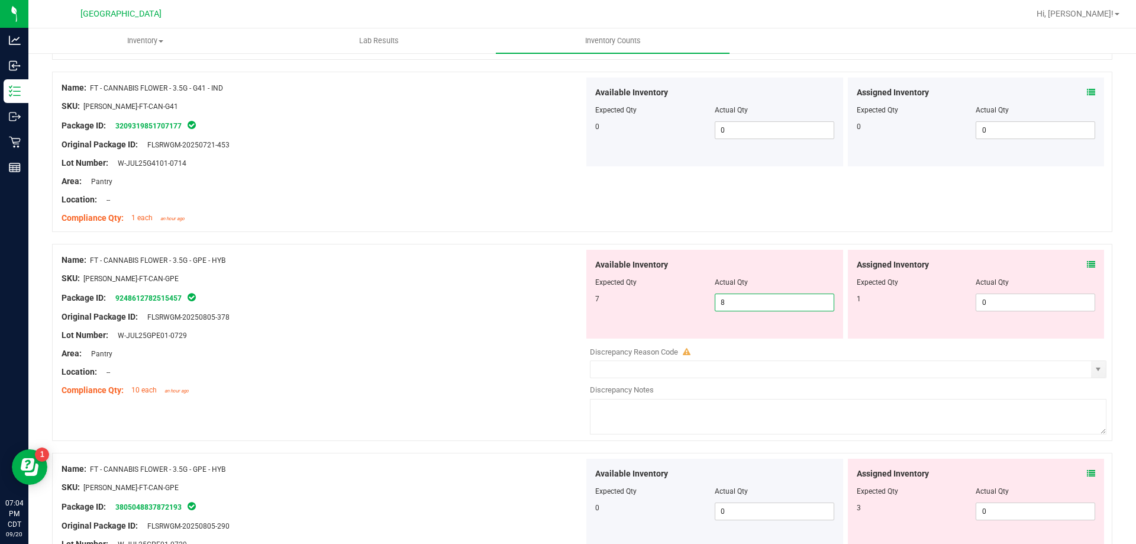
drag, startPoint x: 767, startPoint y: 305, endPoint x: 503, endPoint y: 313, distance: 264.5
click at [503, 313] on div "Name: FT - CANNABIS FLOWER - 3.5G - GPE - HYB SKU: [PERSON_NAME]-FT-CAN-GPE Pac…" at bounding box center [582, 342] width 1060 height 197
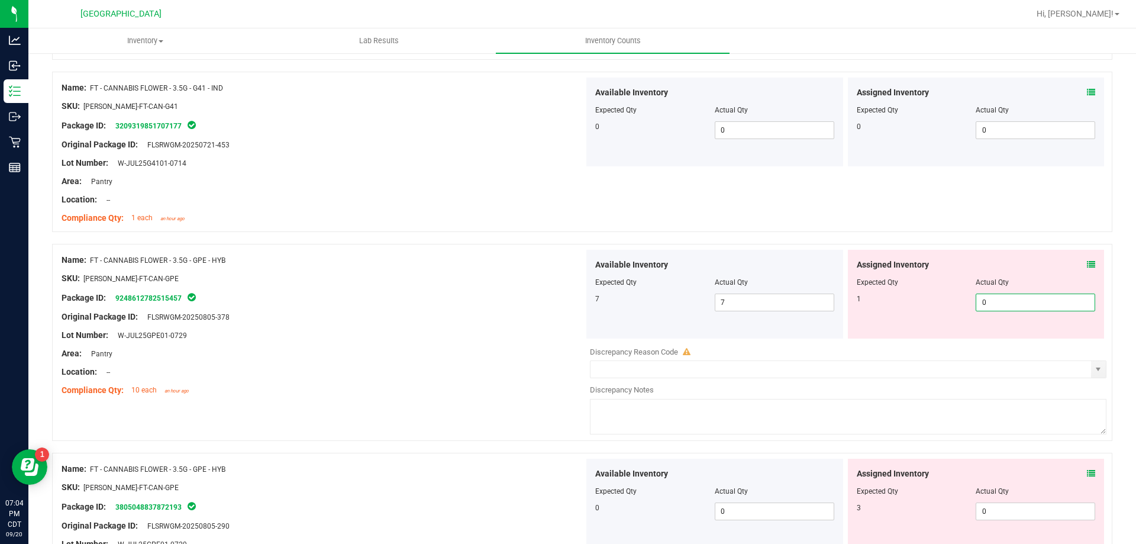
drag, startPoint x: 1011, startPoint y: 304, endPoint x: 757, endPoint y: 319, distance: 254.8
click at [757, 319] on div "Available Inventory Expected Qty Actual Qty 7 7 7 0 0" at bounding box center [845, 294] width 522 height 89
click at [547, 334] on div "Lot Number: W-JUL25GPE01-0729" at bounding box center [323, 335] width 522 height 12
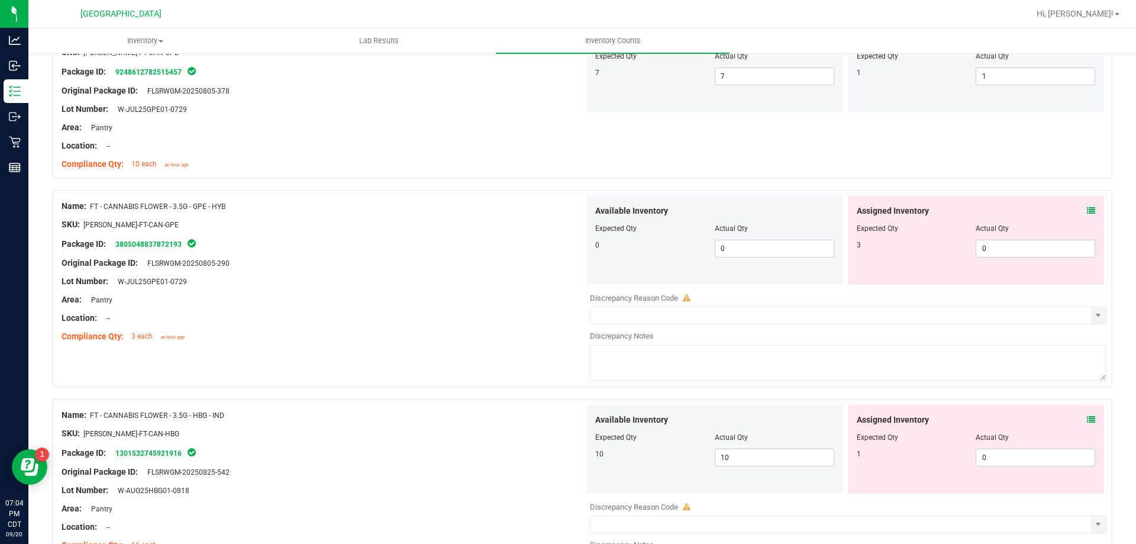
scroll to position [2188, 0]
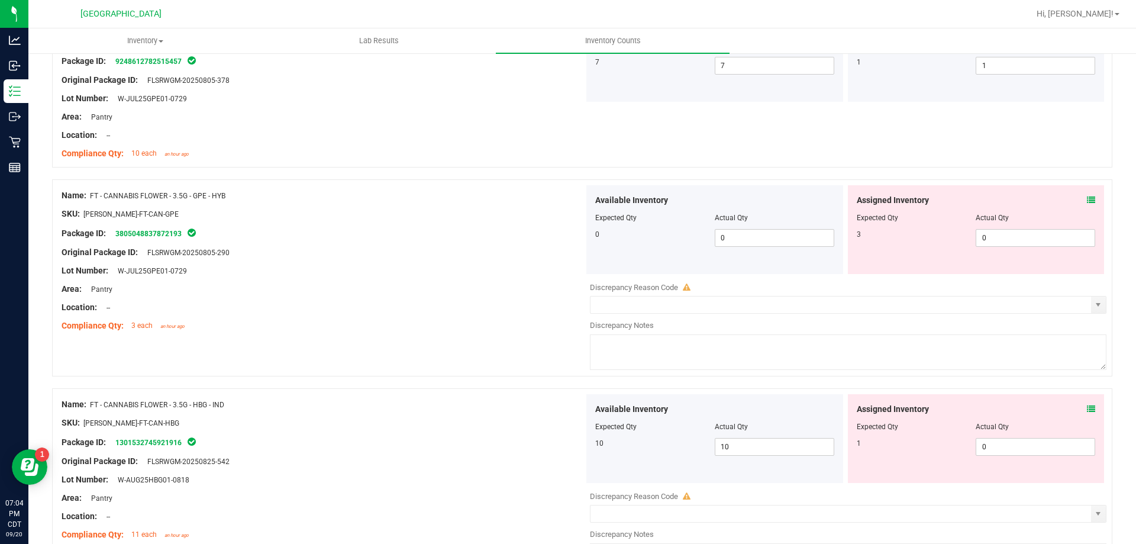
click at [1087, 199] on icon at bounding box center [1091, 200] width 8 height 8
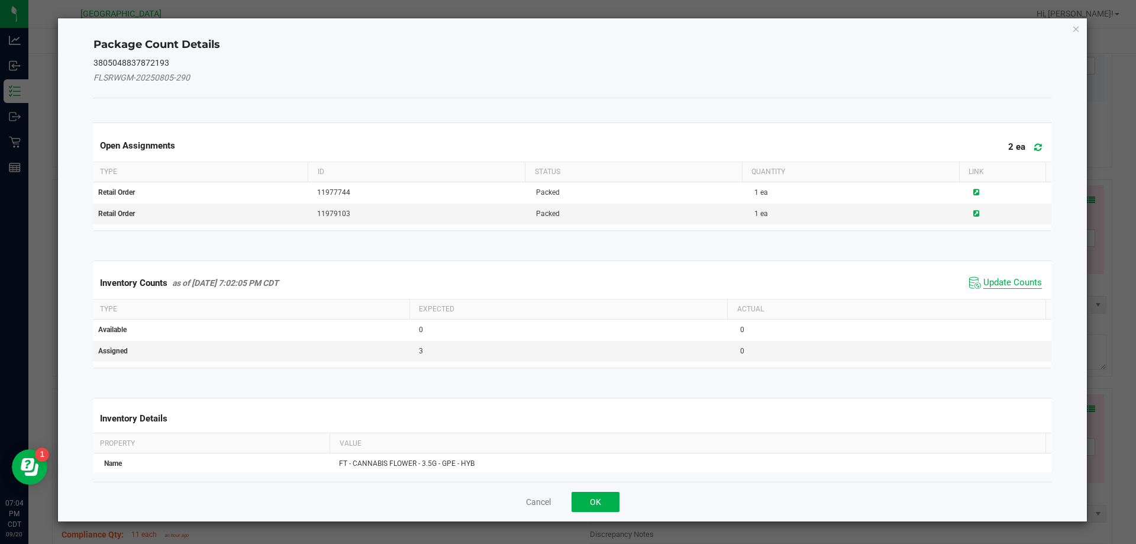
click at [987, 281] on span "Update Counts" at bounding box center [1012, 283] width 59 height 12
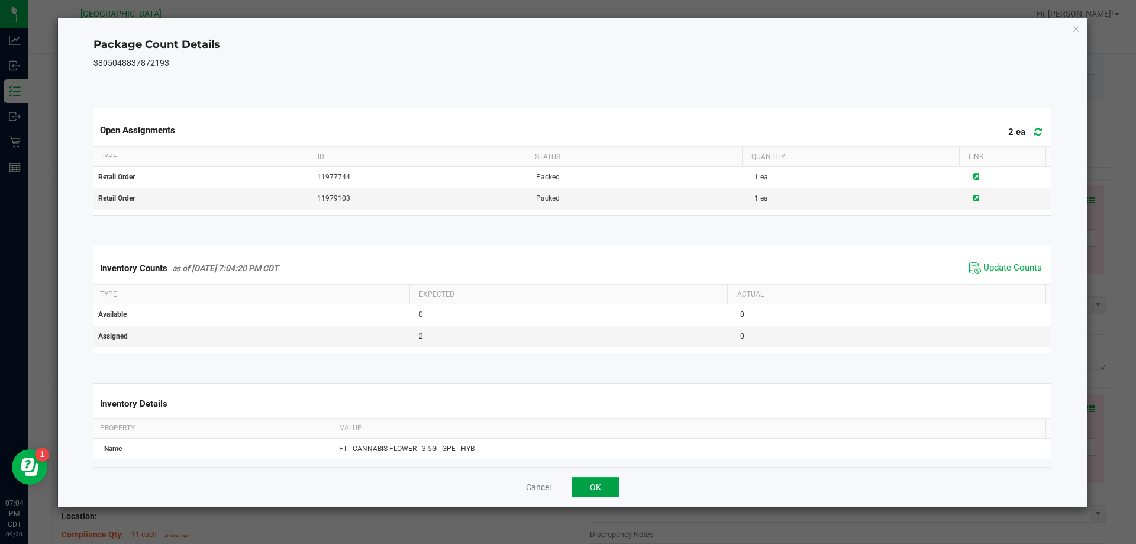
click at [599, 487] on button "OK" at bounding box center [595, 487] width 48 height 20
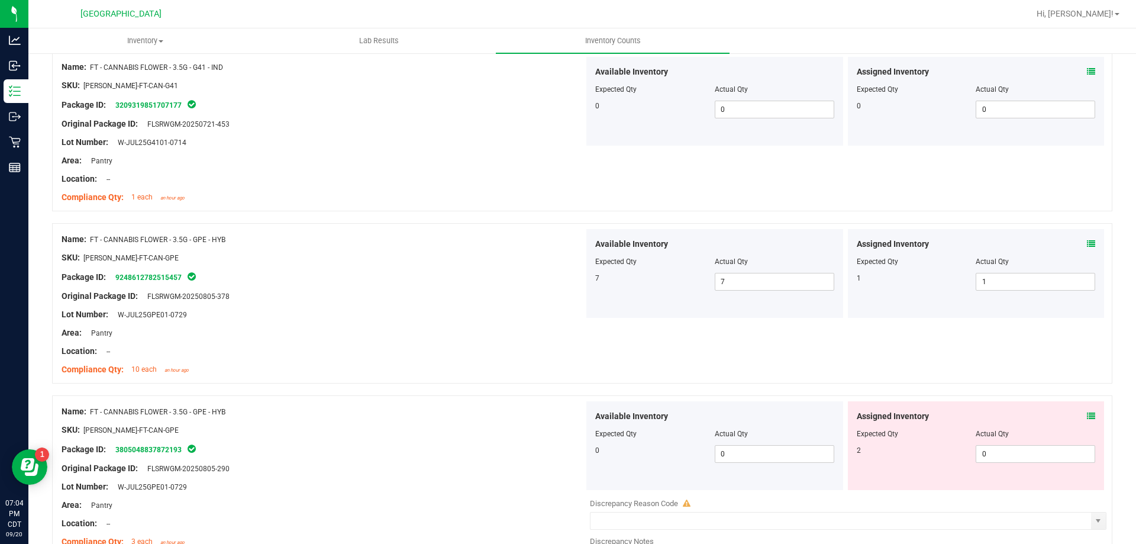
scroll to position [1952, 0]
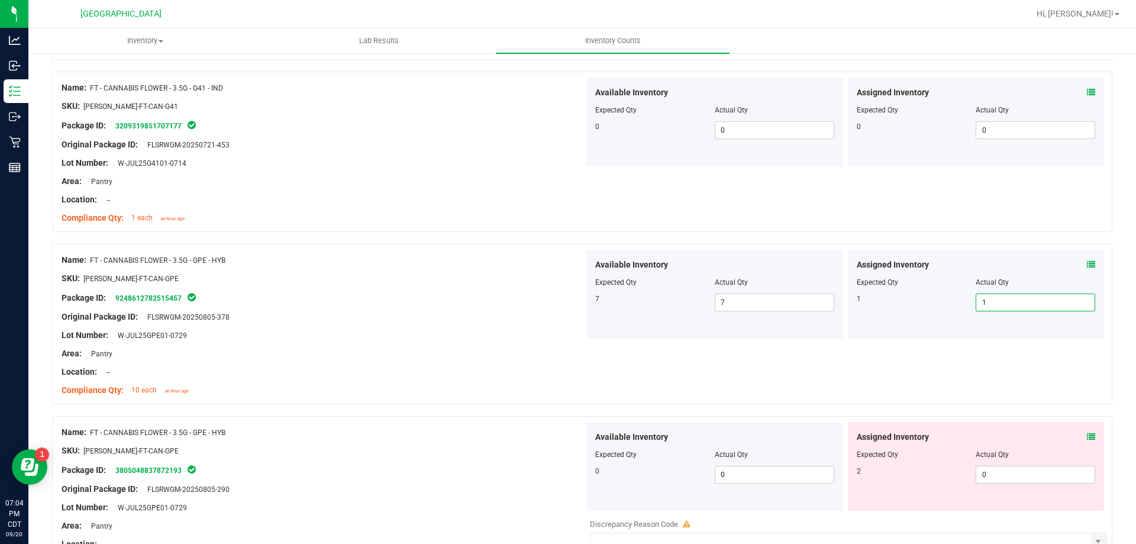
drag, startPoint x: 1013, startPoint y: 305, endPoint x: 867, endPoint y: 321, distance: 147.0
click at [878, 323] on div "Assigned Inventory Expected Qty Actual Qty 1 1 1" at bounding box center [976, 294] width 257 height 89
click at [456, 292] on div "Package ID: 9248612782515457" at bounding box center [323, 297] width 522 height 14
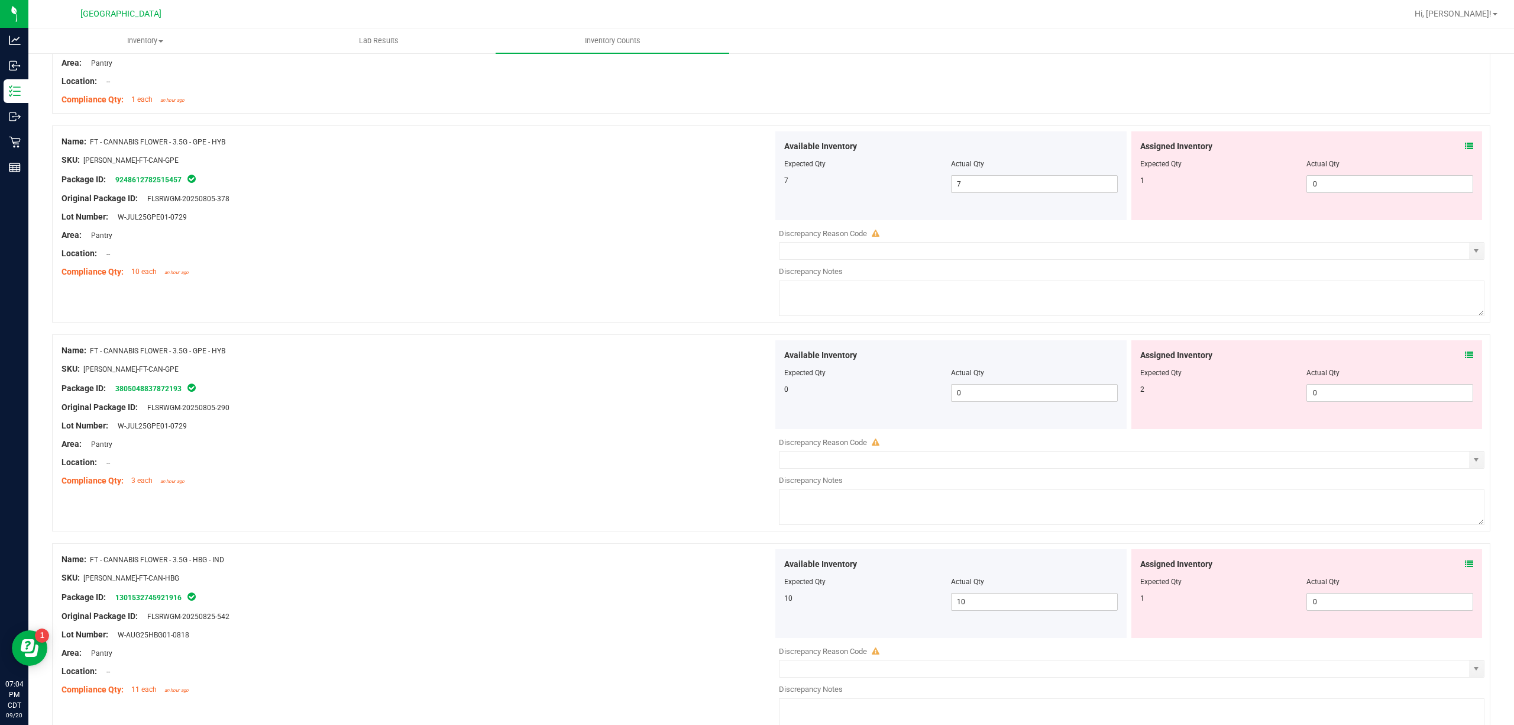
scroll to position [2307, 0]
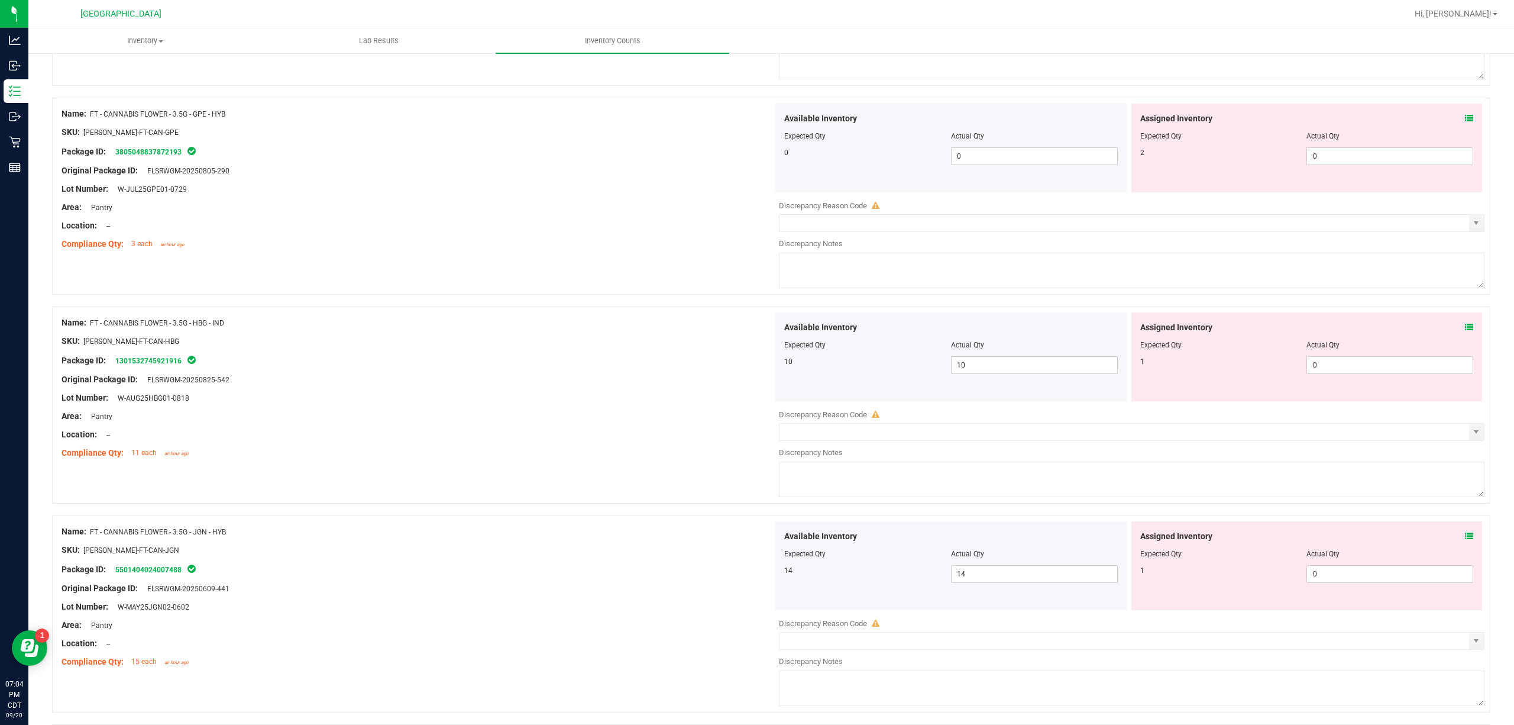
click at [1135, 329] on icon at bounding box center [1469, 327] width 8 height 8
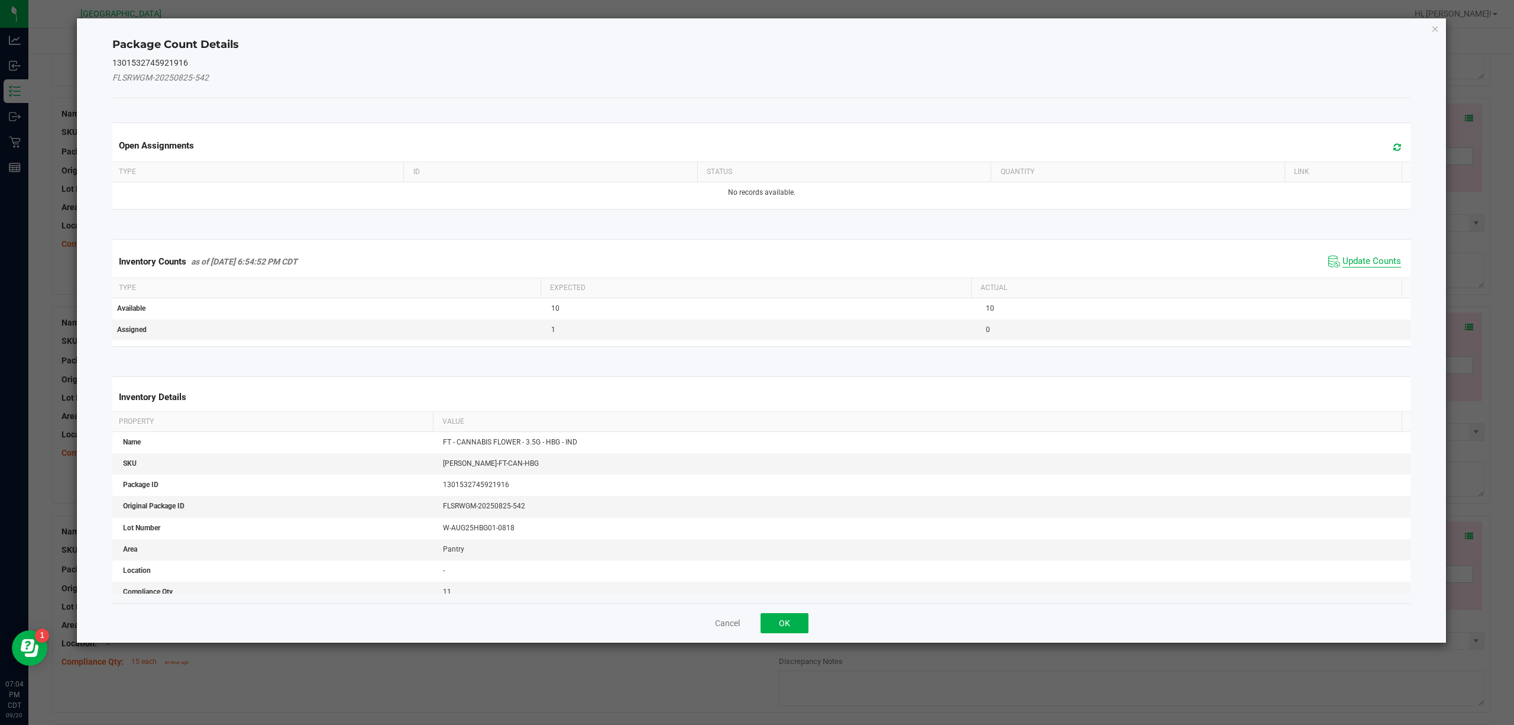
click at [1135, 264] on span "Update Counts" at bounding box center [1372, 262] width 59 height 12
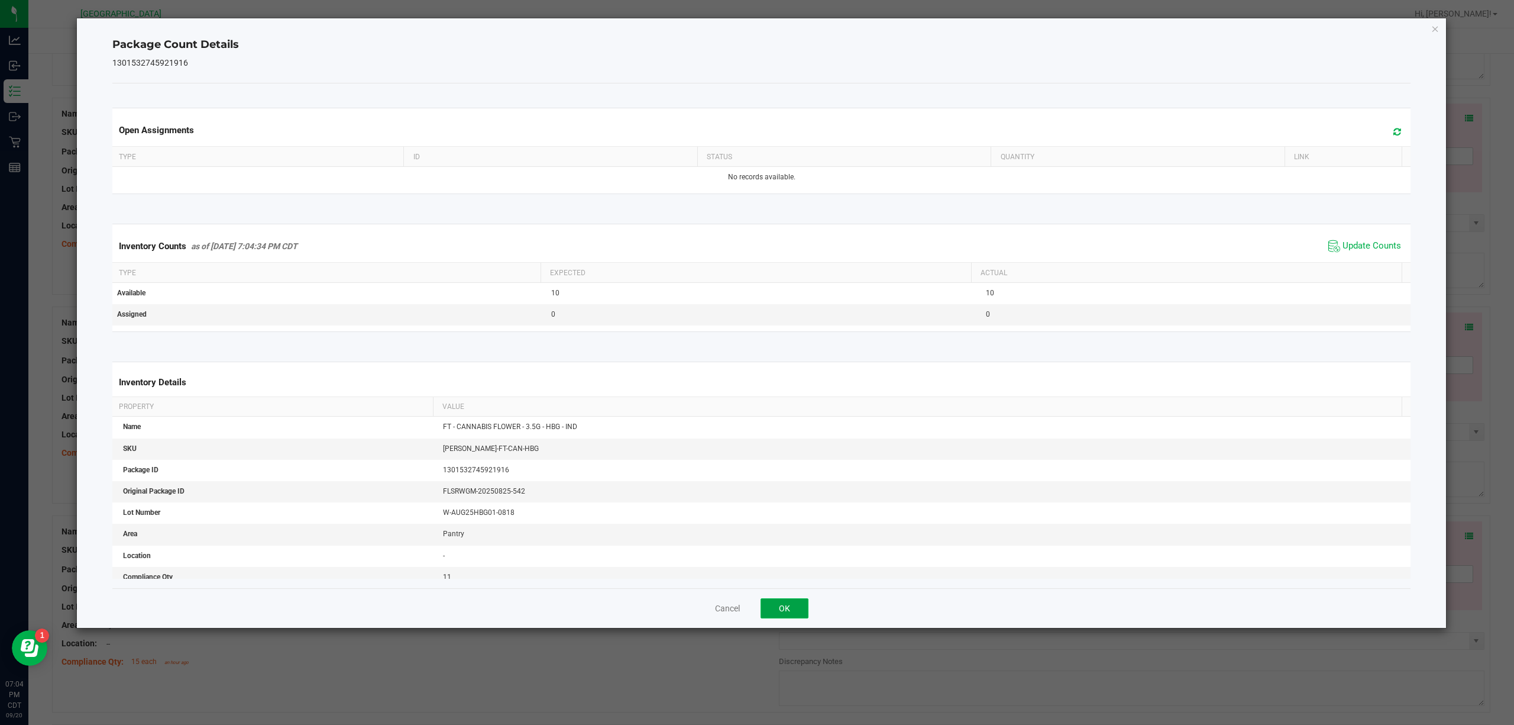
click at [797, 543] on button "OK" at bounding box center [785, 608] width 48 height 20
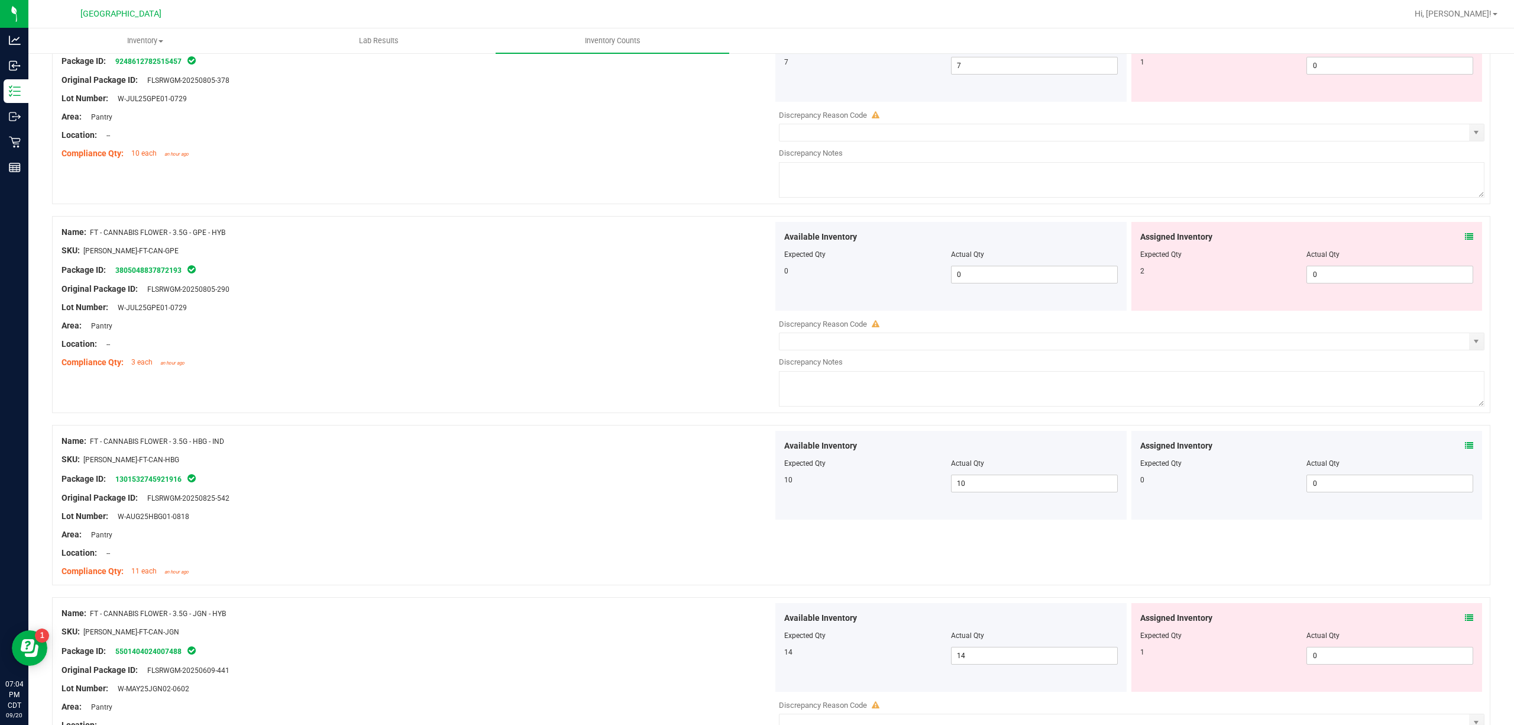
scroll to position [2149, 0]
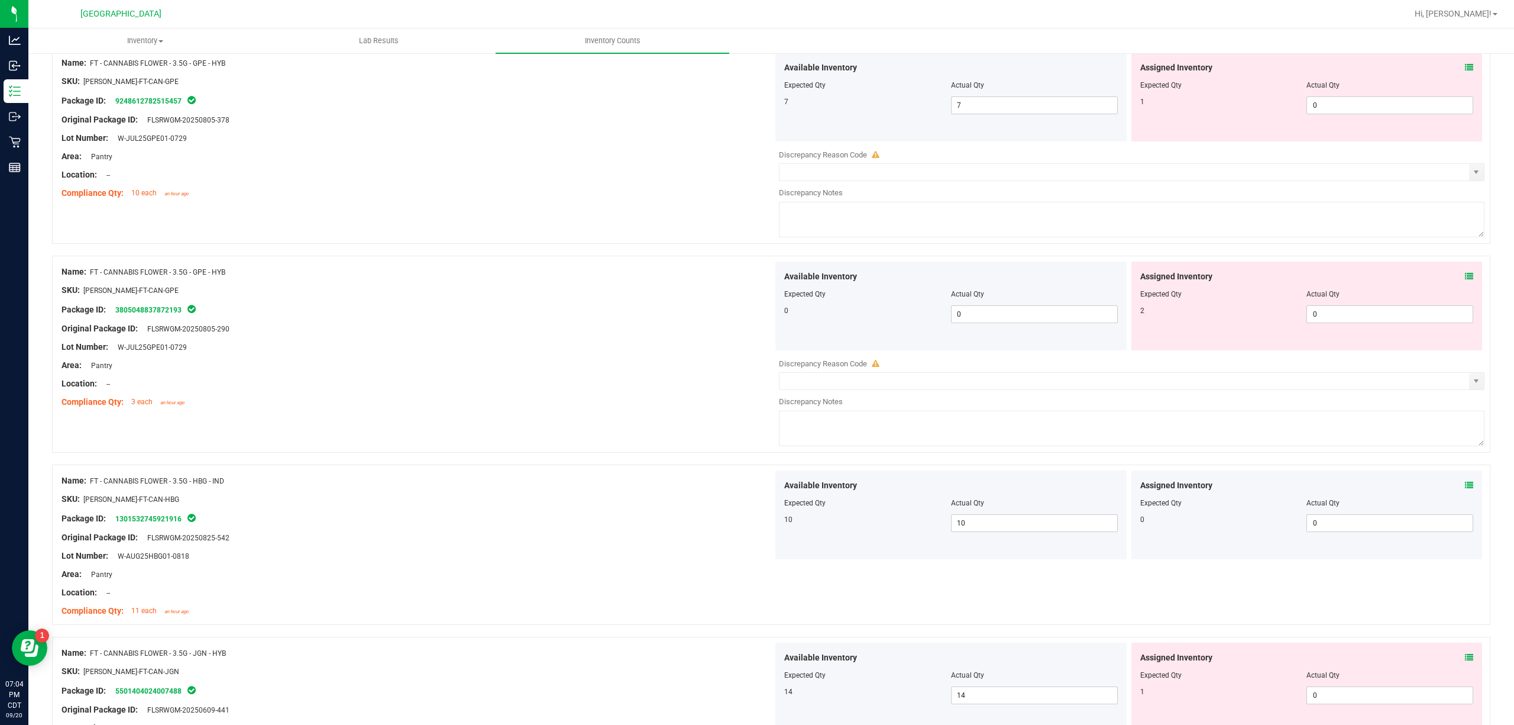
click at [639, 452] on div "Name: FT - CANNABIS FLOWER - 3.5G - GPE - HYB SKU: [PERSON_NAME]-FT-CAN-GPE Pac…" at bounding box center [771, 354] width 1438 height 197
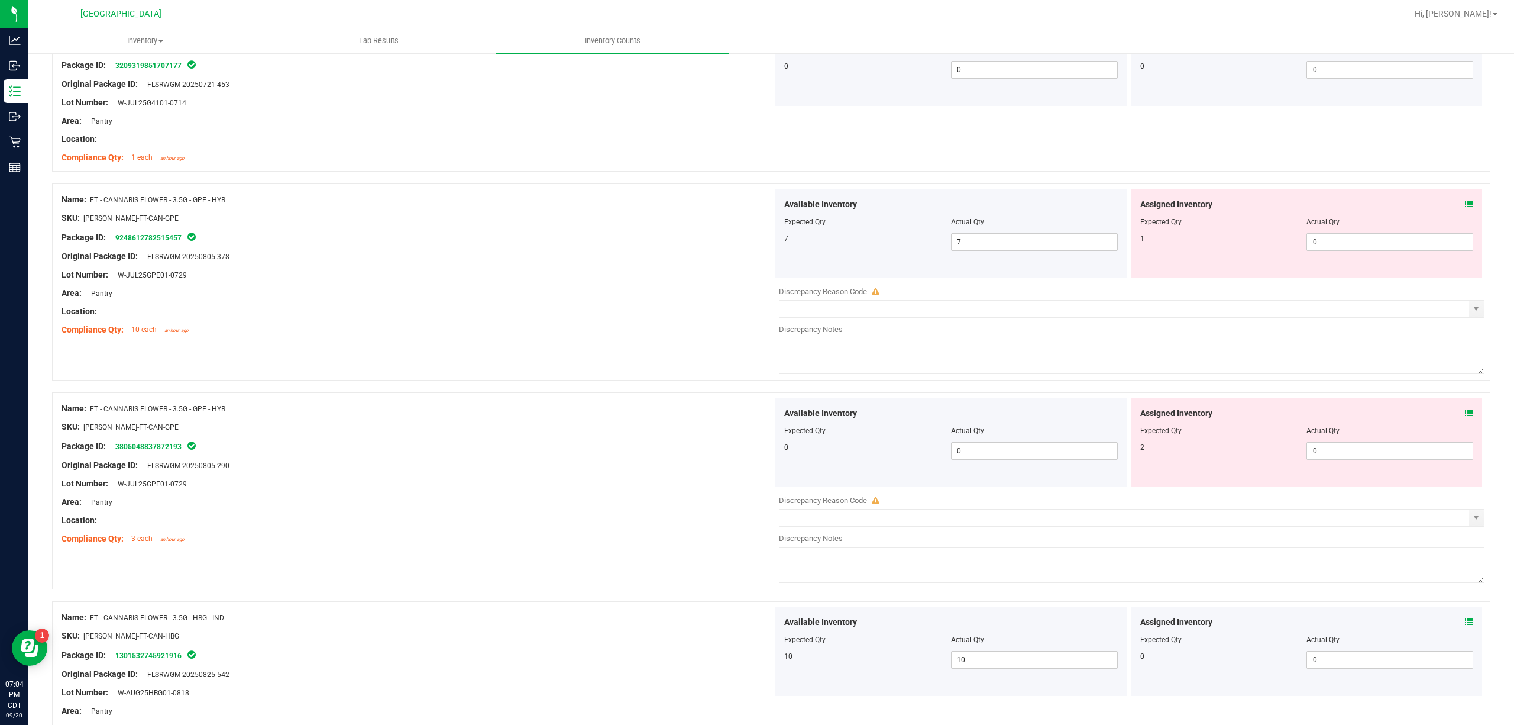
scroll to position [1991, 0]
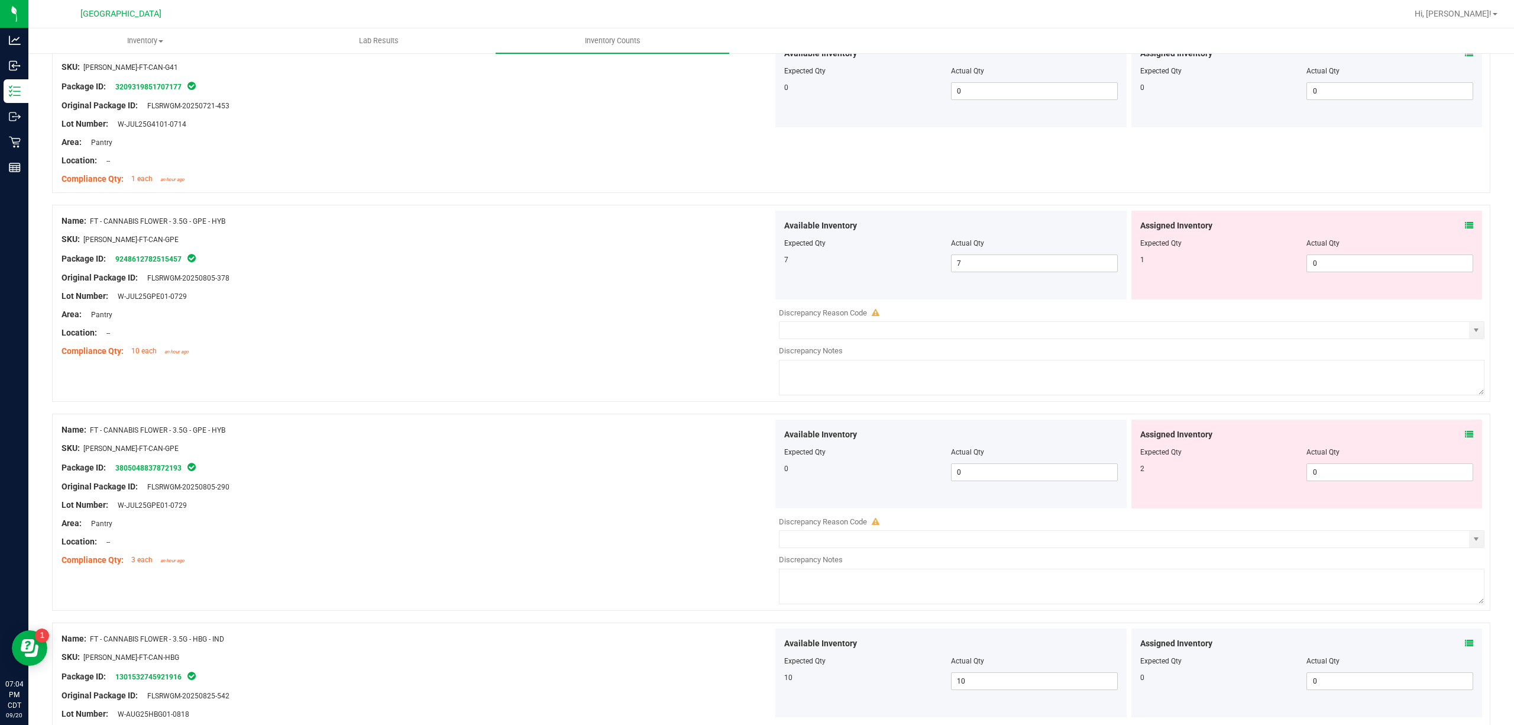
click at [1135, 434] on div "Assigned Inventory Expected Qty Actual Qty 2 0 0" at bounding box center [1306, 463] width 351 height 89
click at [1135, 438] on icon at bounding box center [1469, 434] width 8 height 8
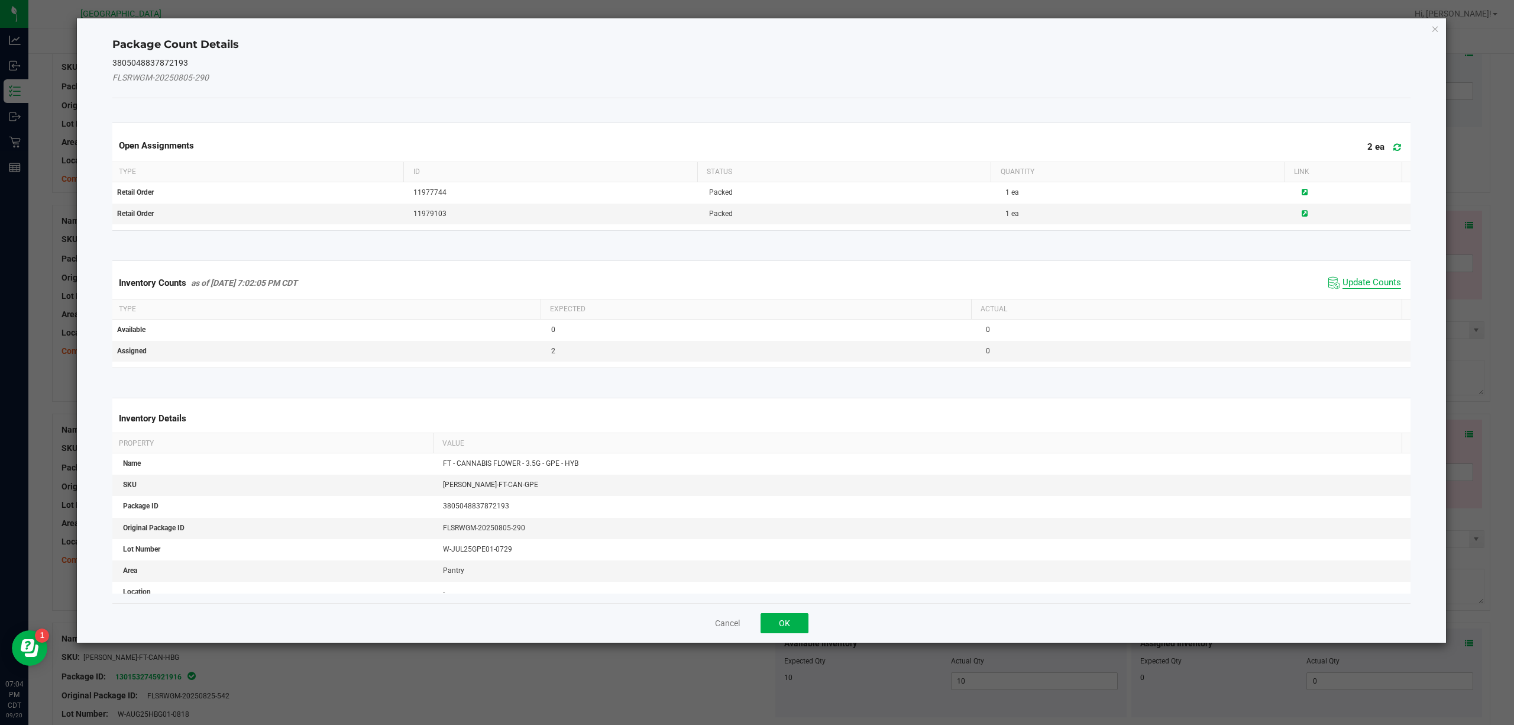
click at [1135, 287] on span "Update Counts" at bounding box center [1372, 283] width 59 height 12
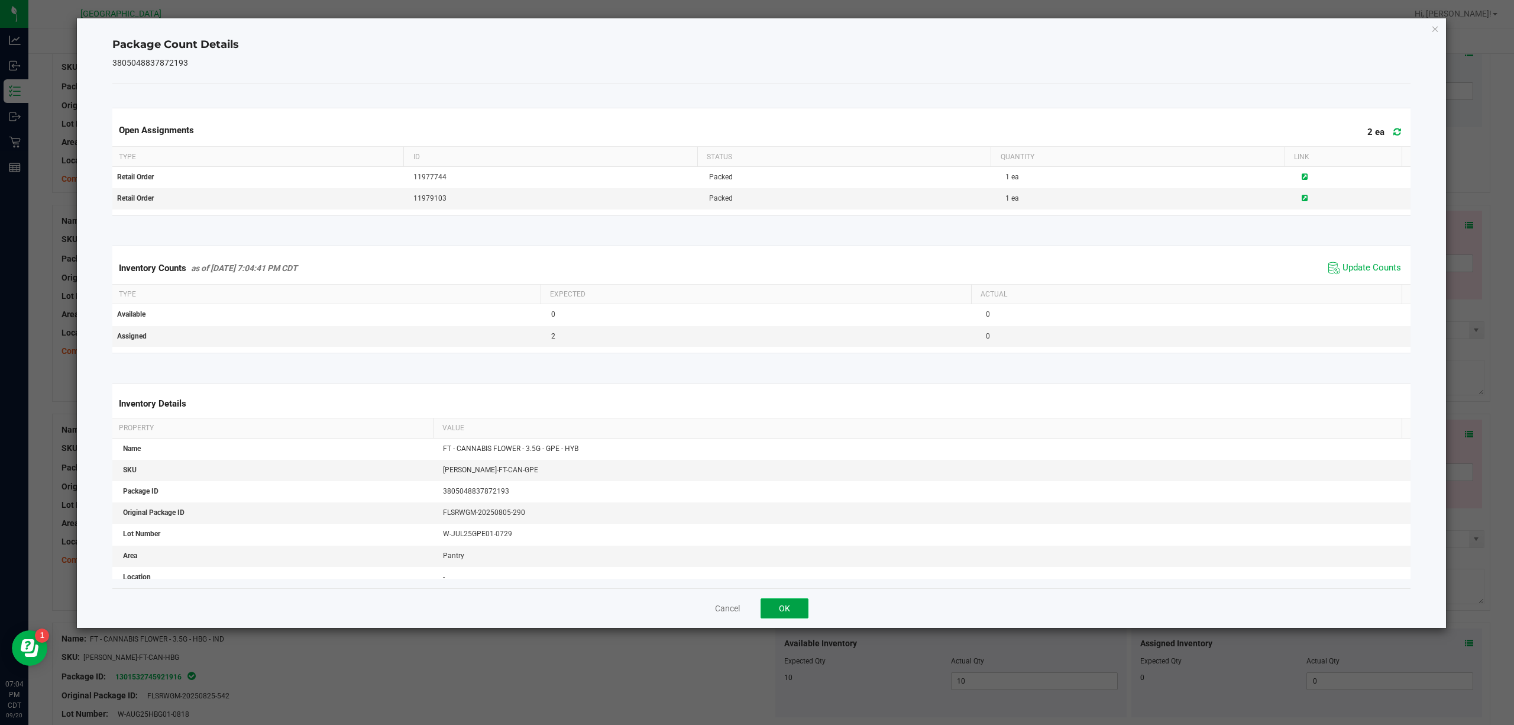
click at [779, 543] on button "OK" at bounding box center [785, 608] width 48 height 20
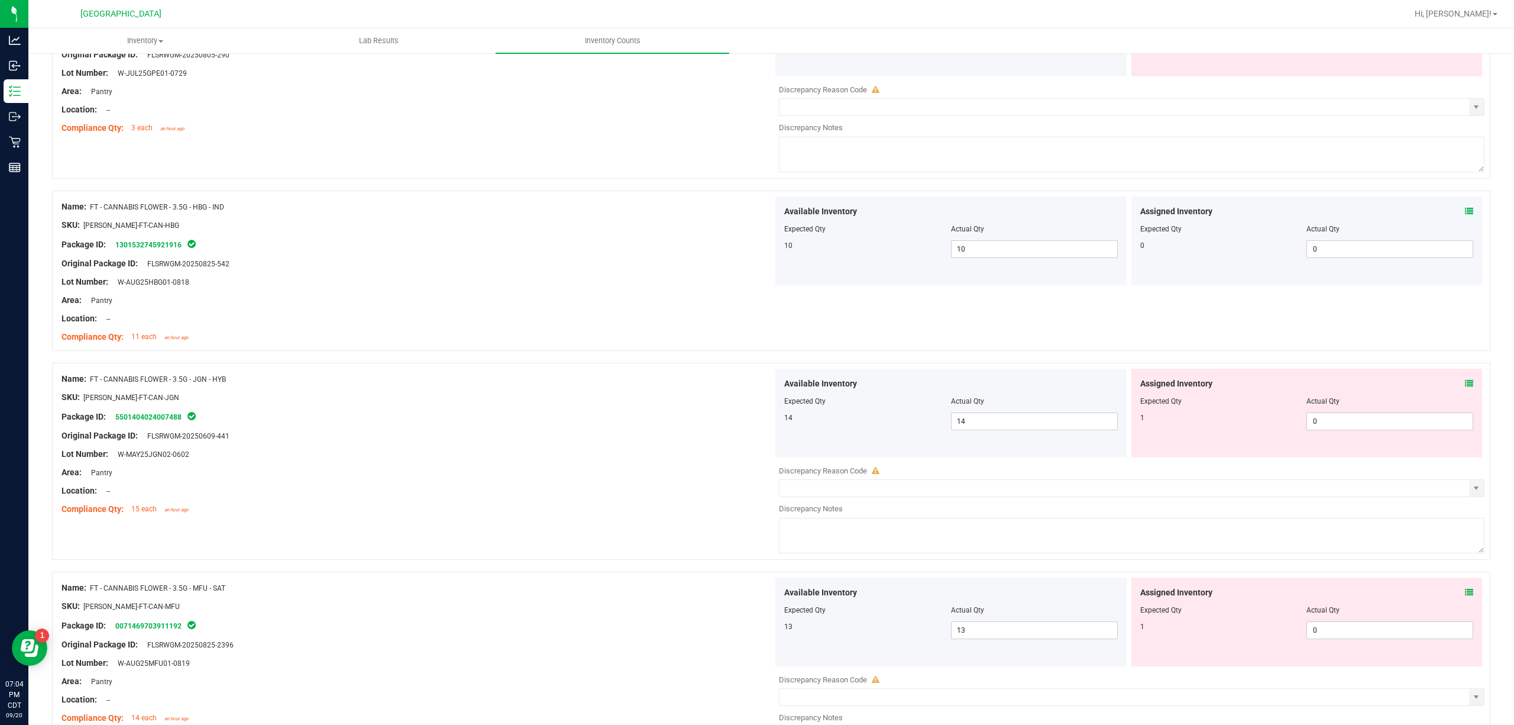
scroll to position [2543, 0]
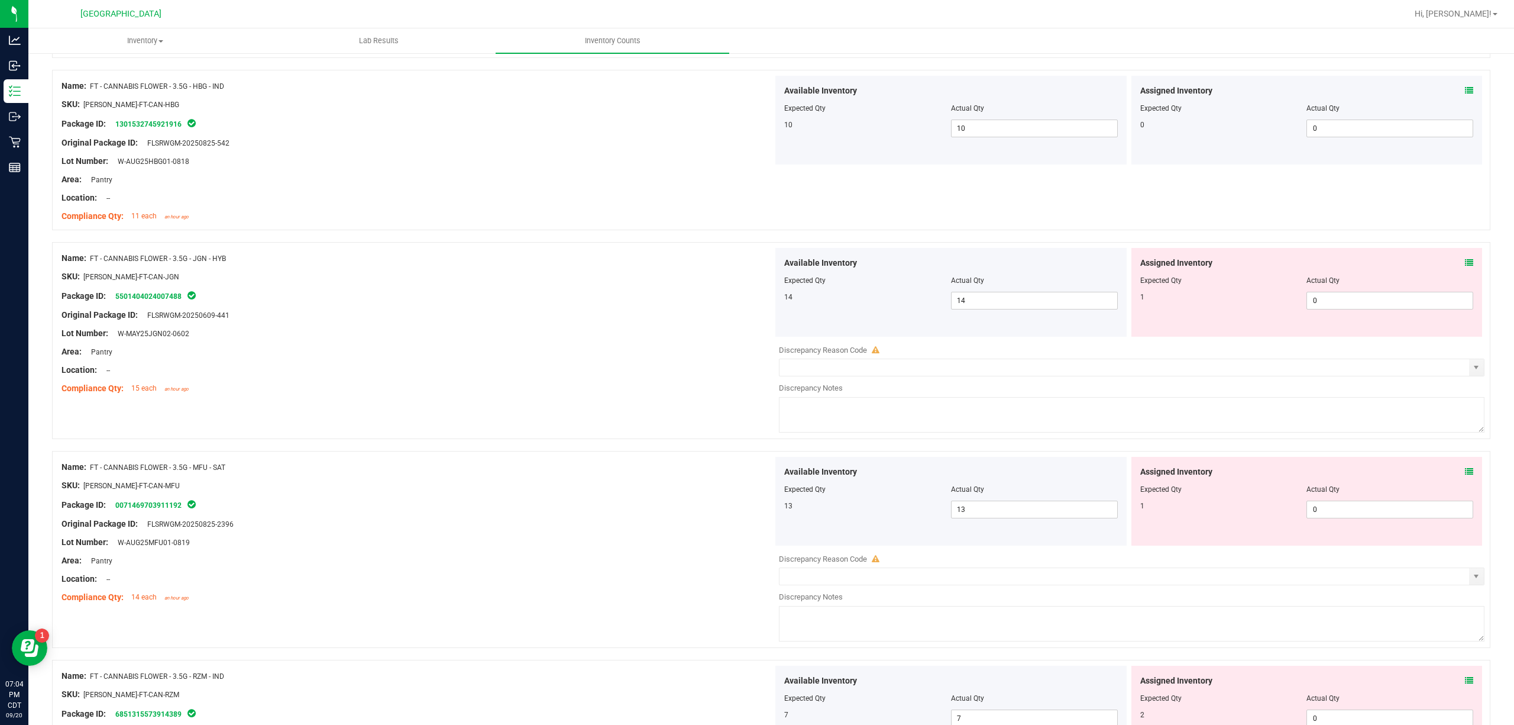
click at [1135, 267] on icon at bounding box center [1469, 262] width 8 height 8
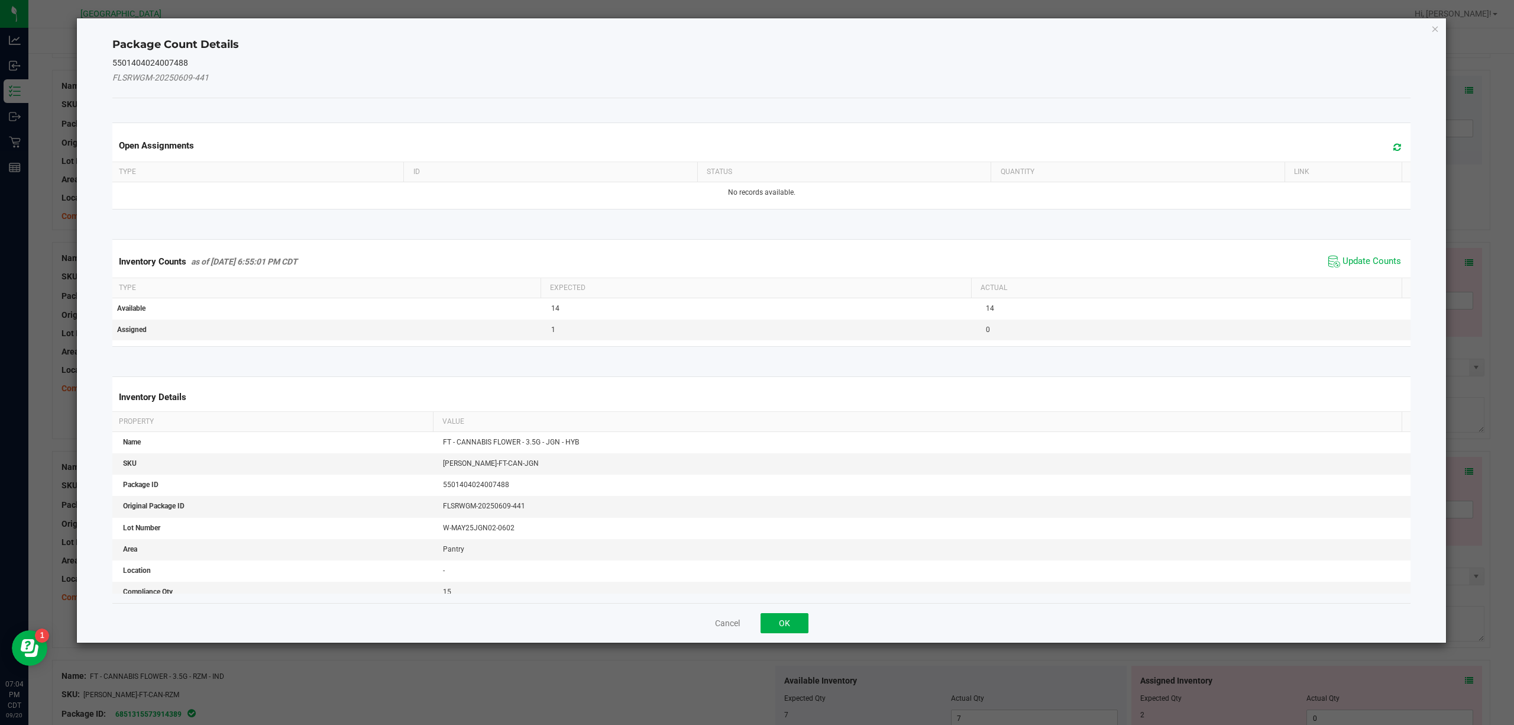
click at [1135, 256] on span "Update Counts" at bounding box center [1364, 262] width 79 height 18
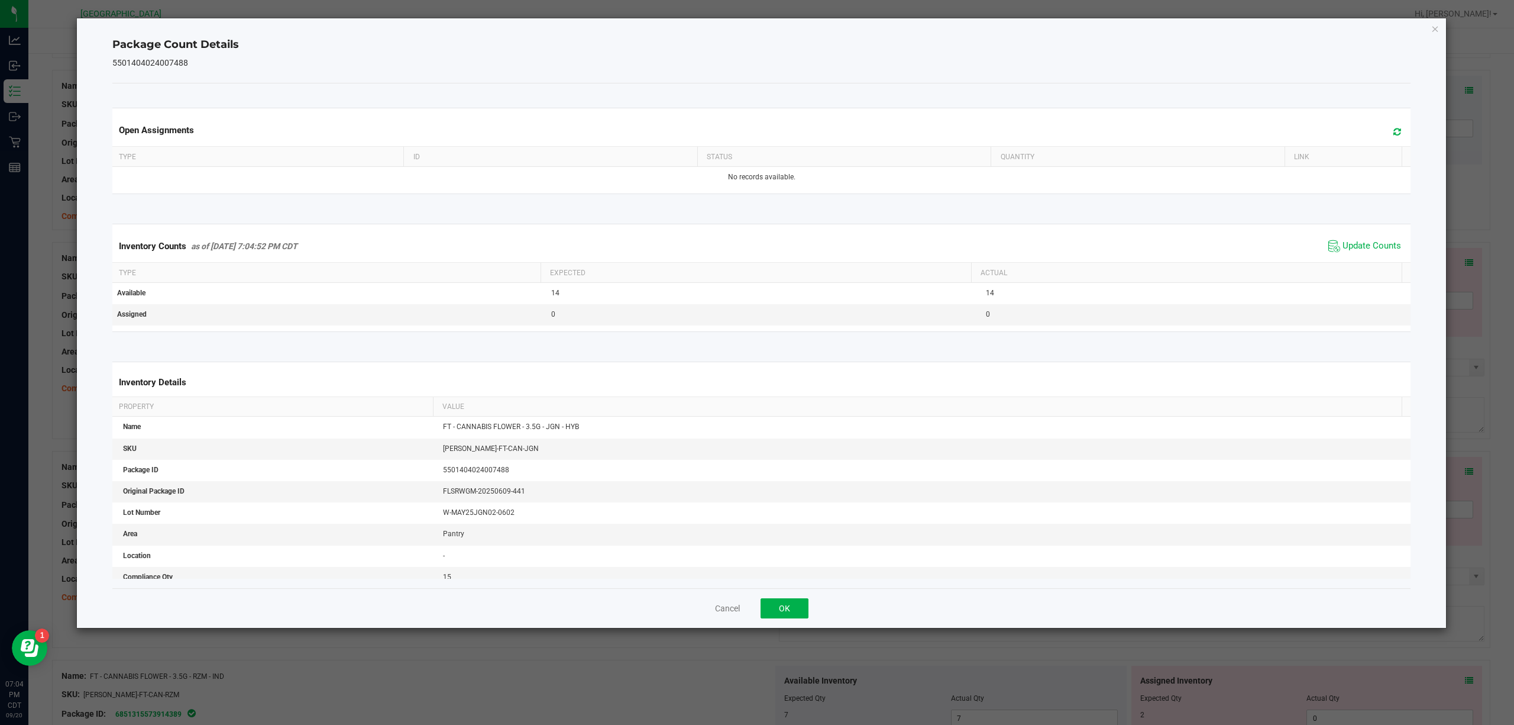
click at [810, 543] on div "Cancel OK" at bounding box center [761, 608] width 1299 height 40
click at [788, 543] on button "OK" at bounding box center [785, 608] width 48 height 20
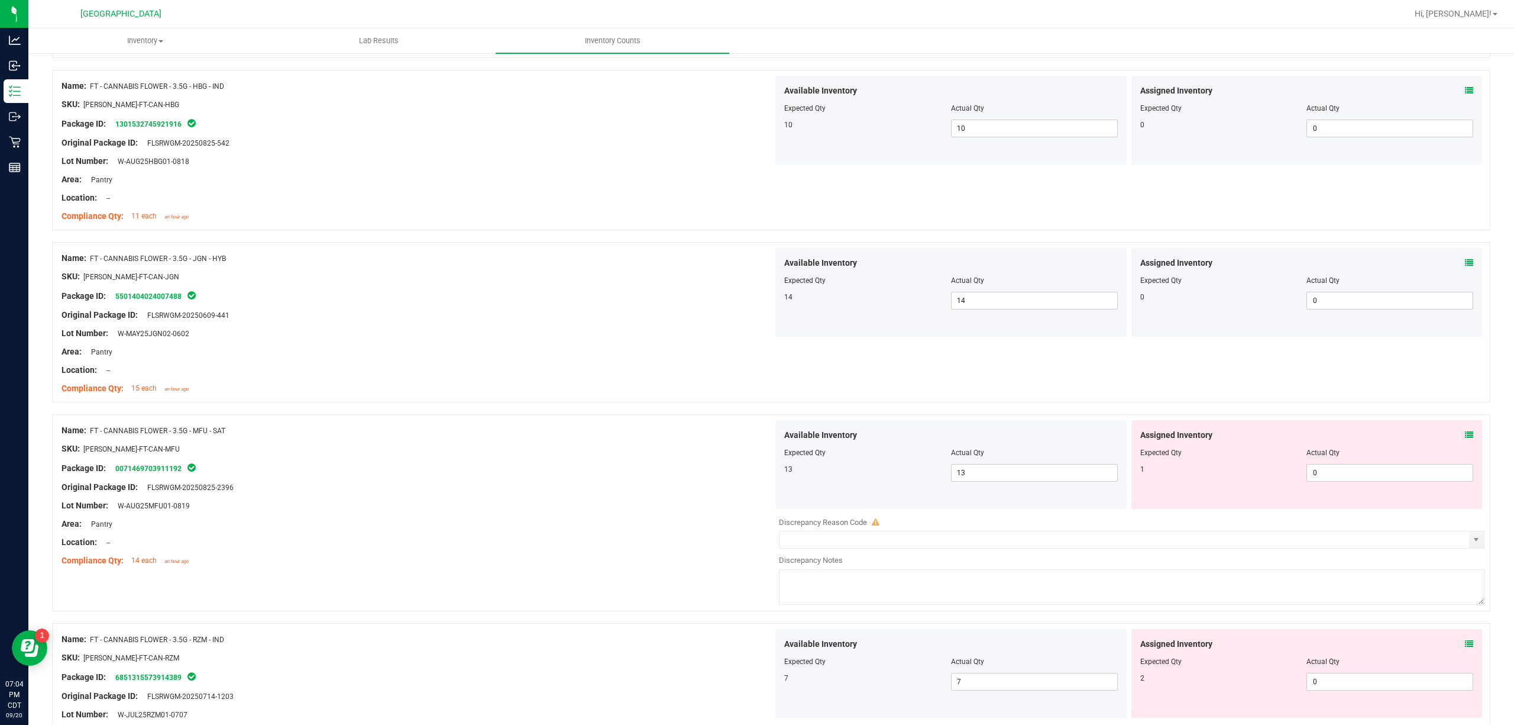
click at [1135, 439] on icon at bounding box center [1469, 435] width 8 height 8
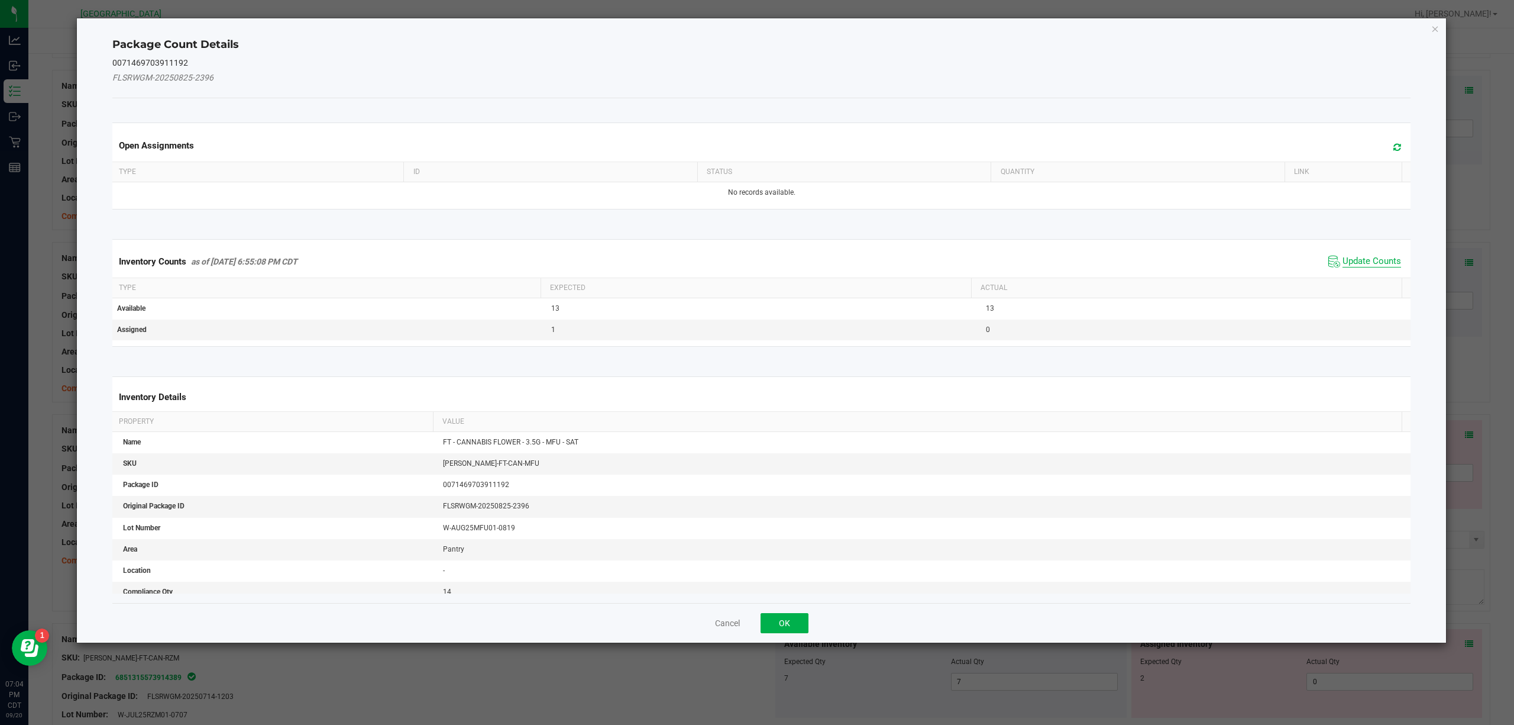
click at [1135, 264] on span "Update Counts" at bounding box center [1372, 262] width 59 height 12
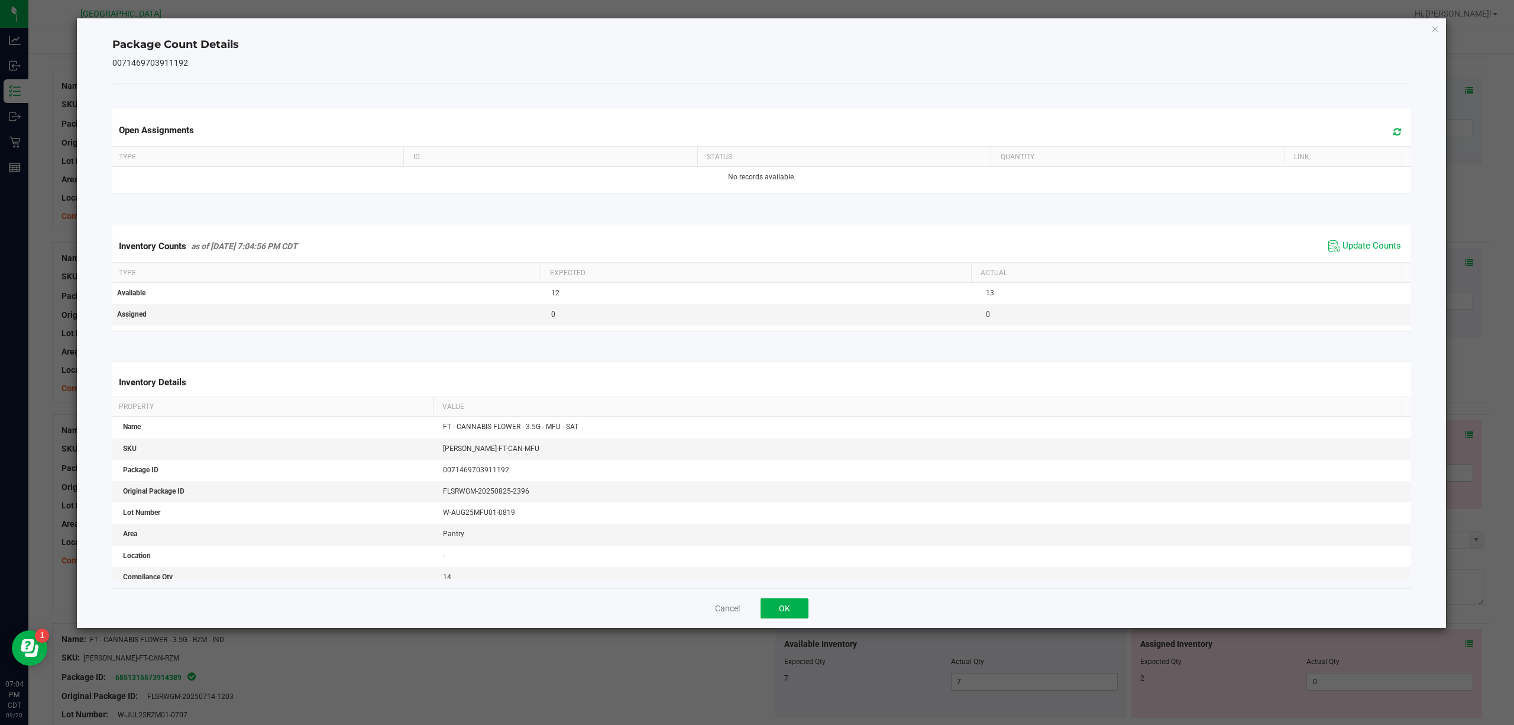
click at [776, 543] on div "Cancel OK" at bounding box center [761, 608] width 1299 height 40
click at [780, 543] on button "OK" at bounding box center [785, 608] width 48 height 20
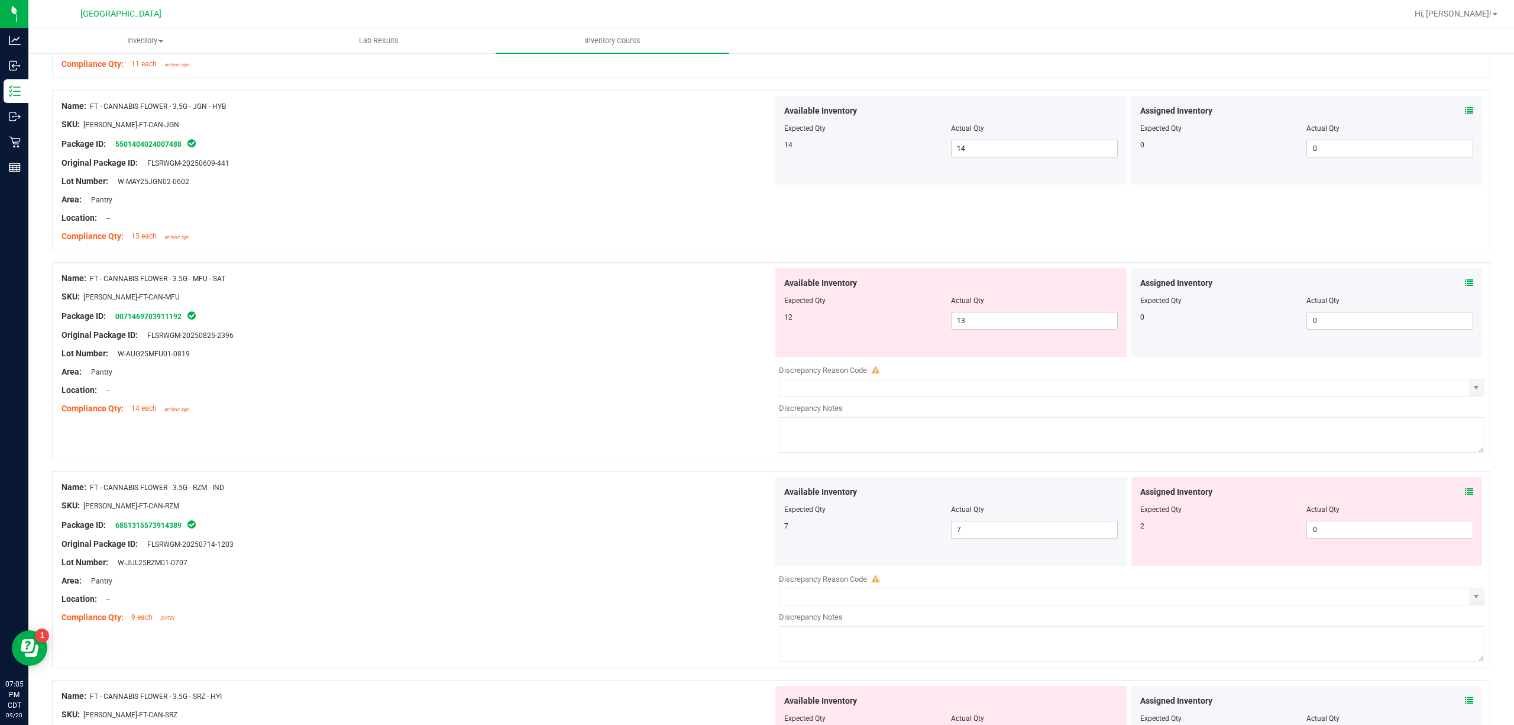
scroll to position [2701, 0]
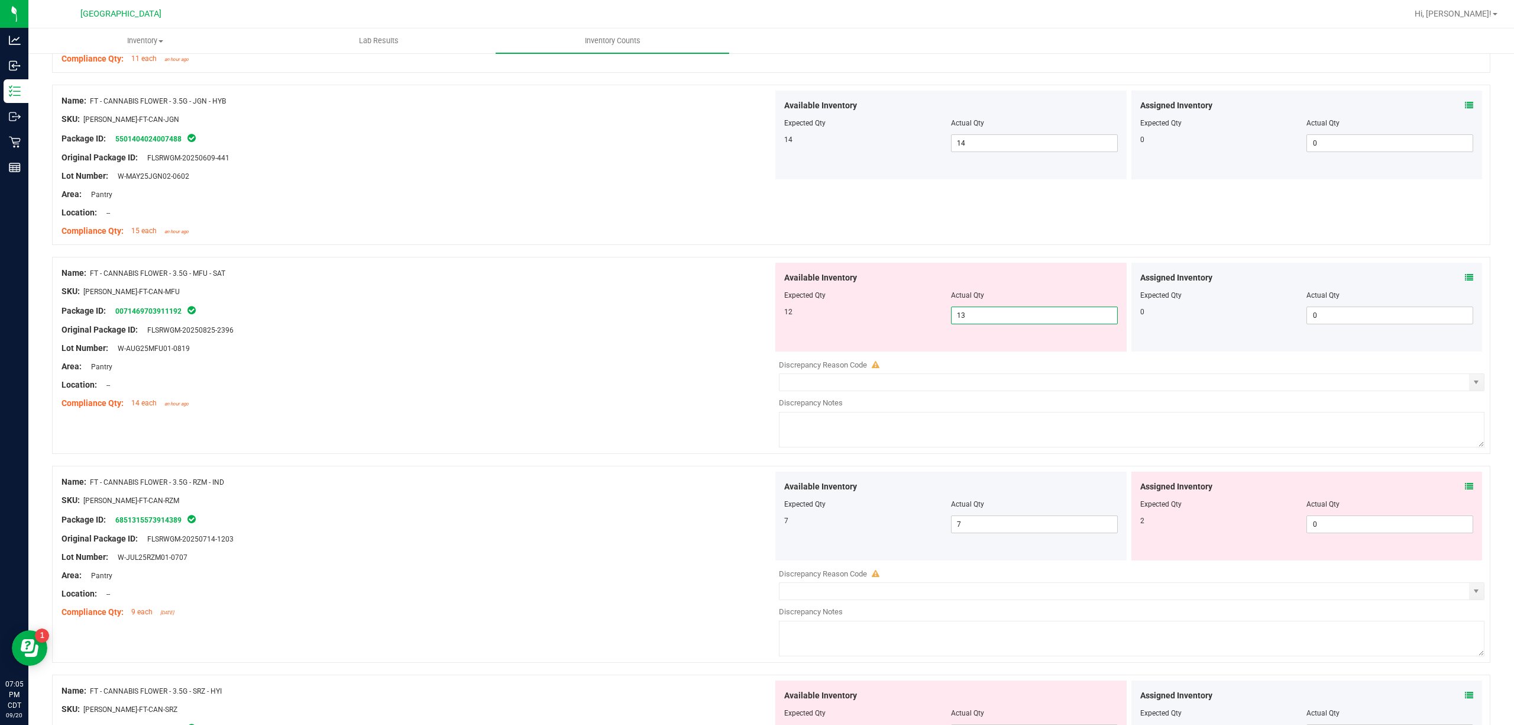
drag, startPoint x: 1011, startPoint y: 324, endPoint x: 708, endPoint y: 334, distance: 303.6
click at [708, 334] on div "Name: FT - CANNABIS FLOWER - 3.5G - MFU - SAT SKU: [PERSON_NAME]-FT-CAN-MFU Pac…" at bounding box center [771, 355] width 1438 height 197
click at [696, 324] on div at bounding box center [418, 321] width 712 height 6
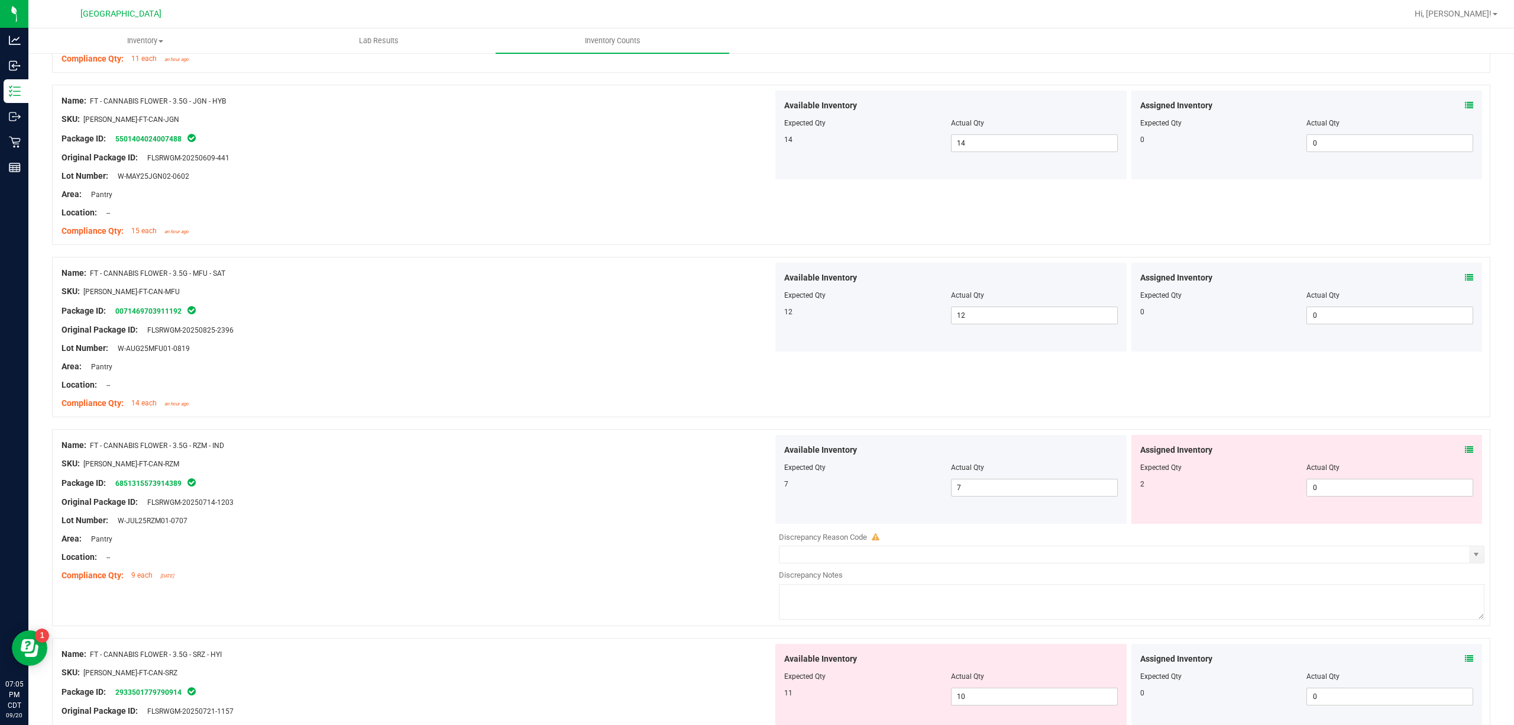
click at [1135, 454] on icon at bounding box center [1469, 449] width 8 height 8
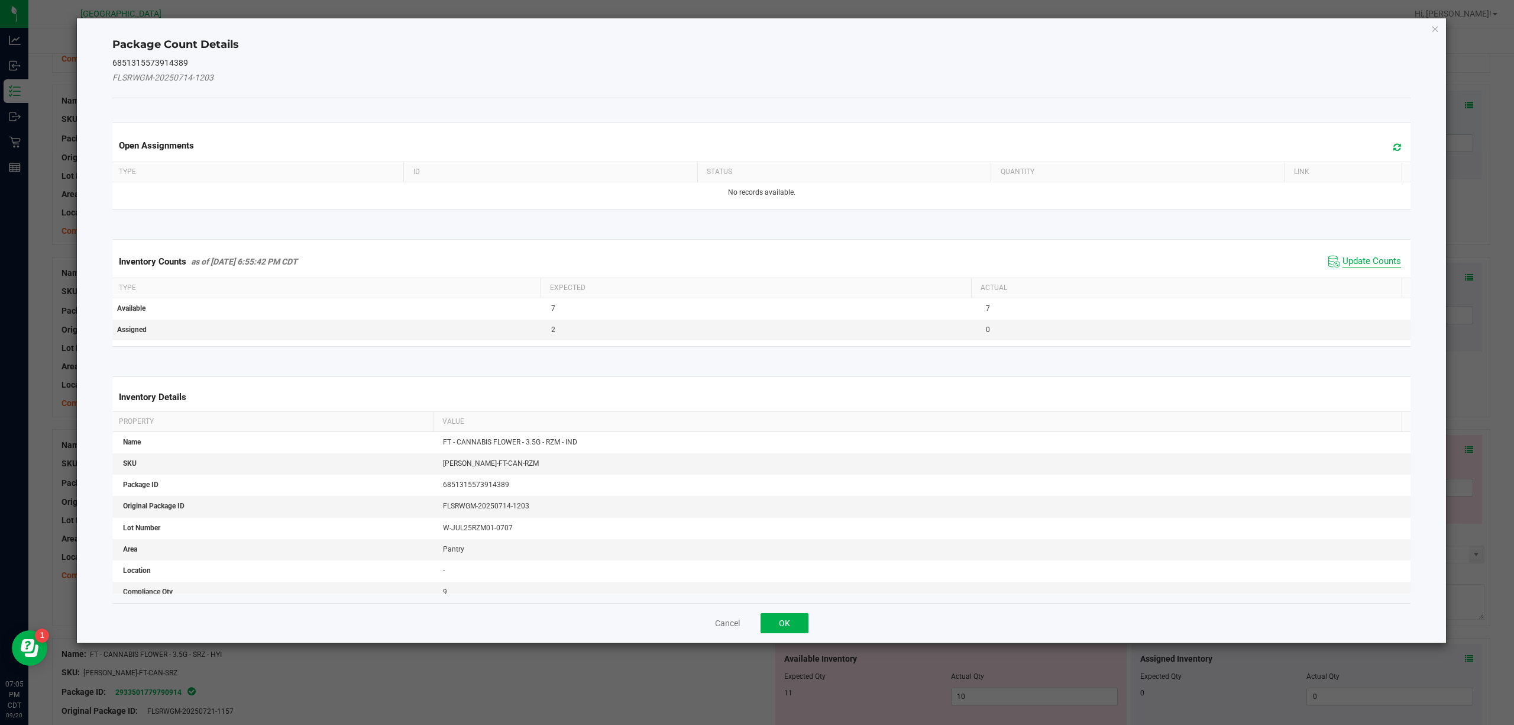
click at [1135, 263] on span "Update Counts" at bounding box center [1372, 262] width 59 height 12
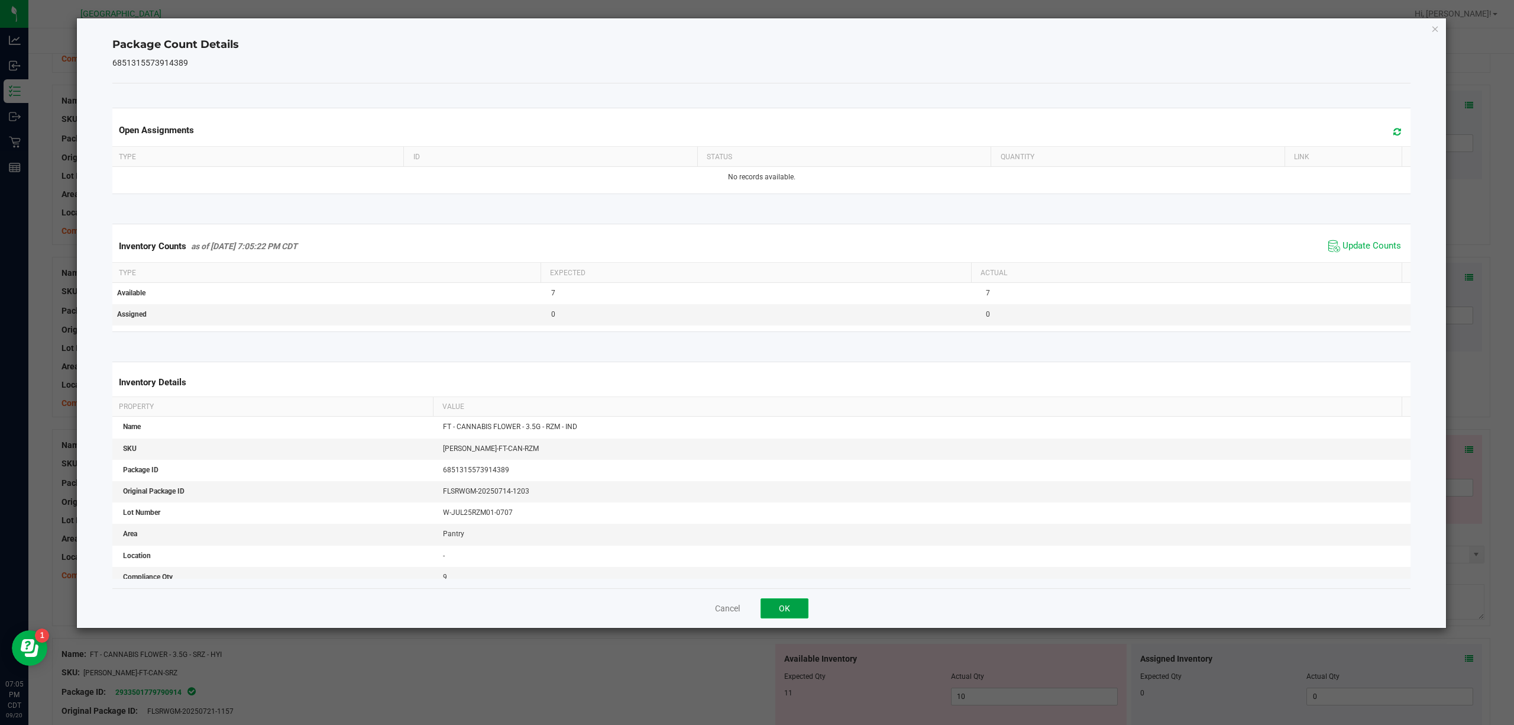
click at [806, 543] on button "OK" at bounding box center [785, 608] width 48 height 20
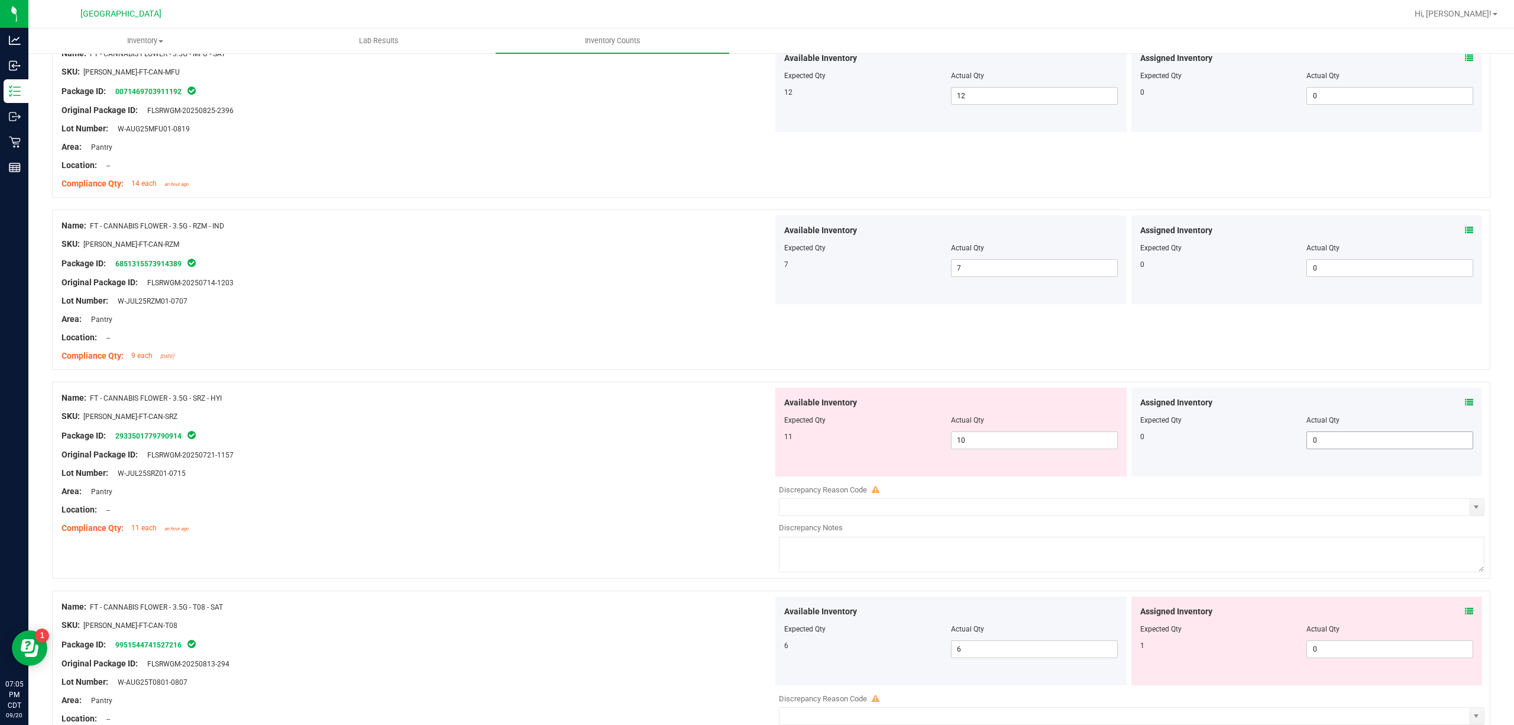
scroll to position [3016, 0]
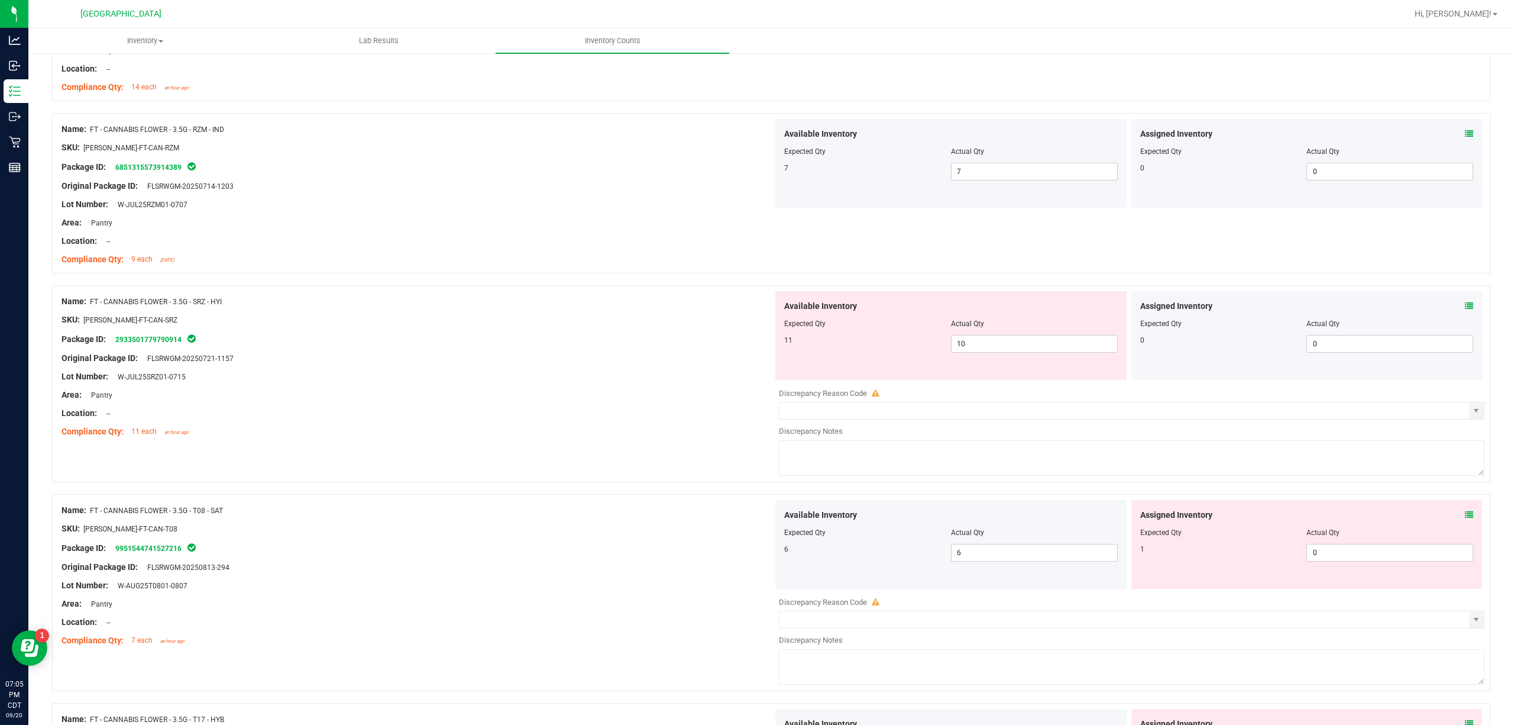
click at [1135, 310] on icon at bounding box center [1469, 306] width 8 height 8
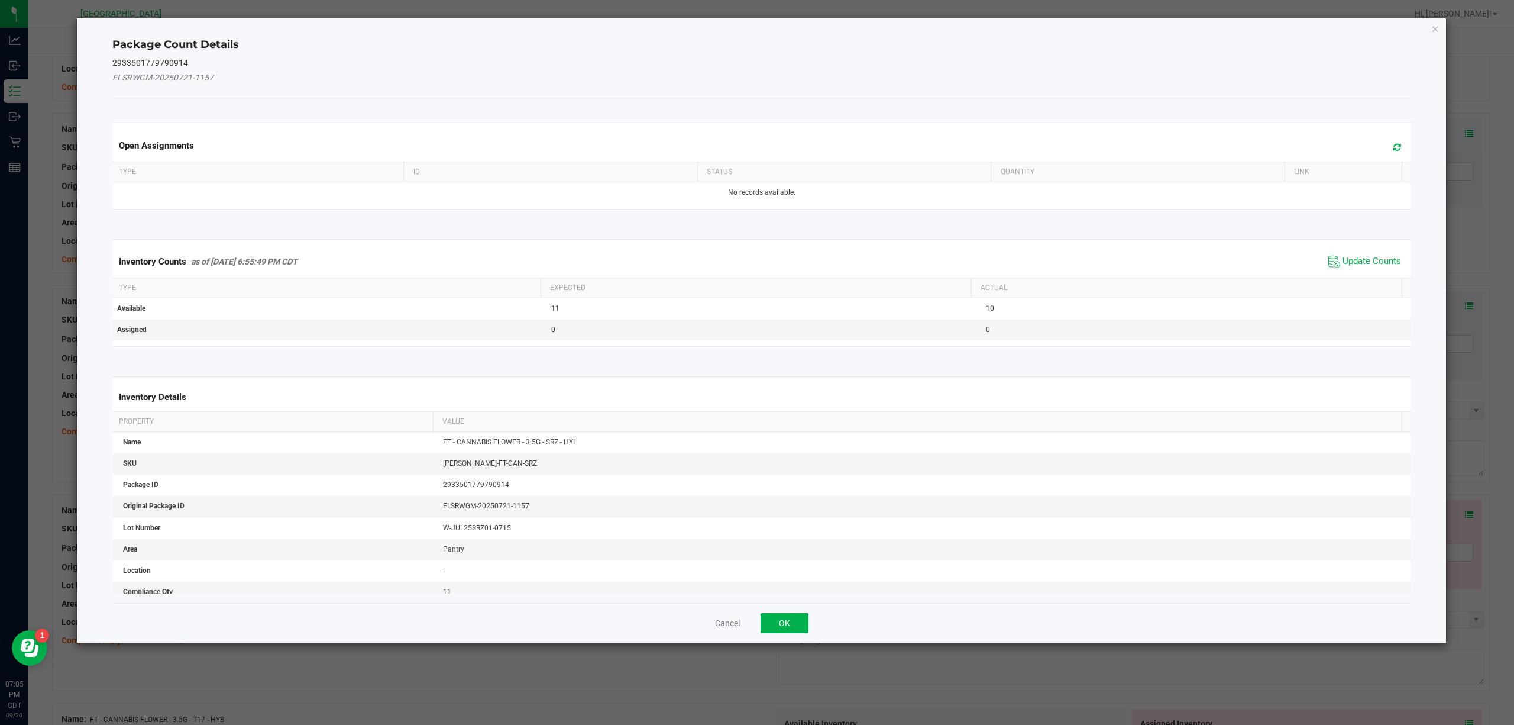
click at [1135, 256] on span "Update Counts" at bounding box center [1364, 262] width 79 height 18
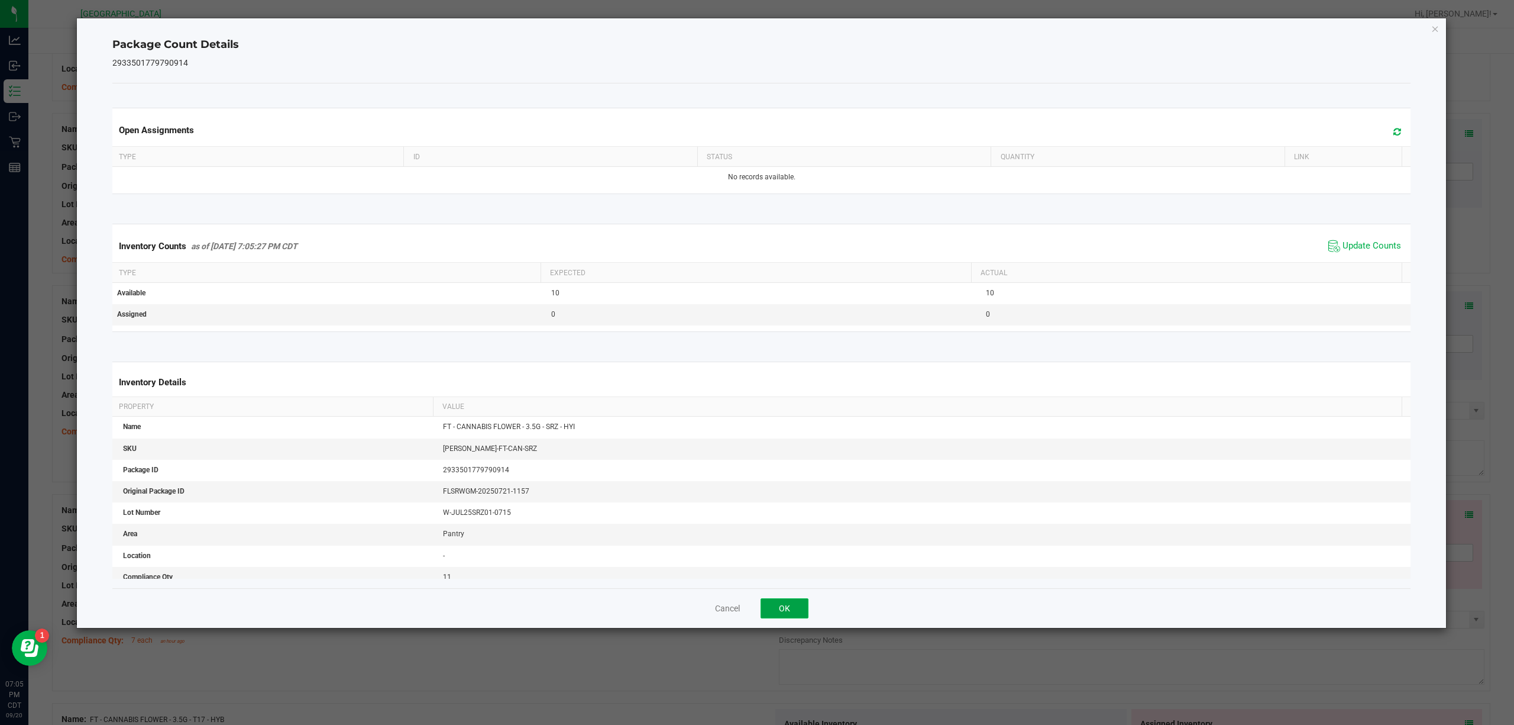
click at [790, 543] on button "OK" at bounding box center [785, 608] width 48 height 20
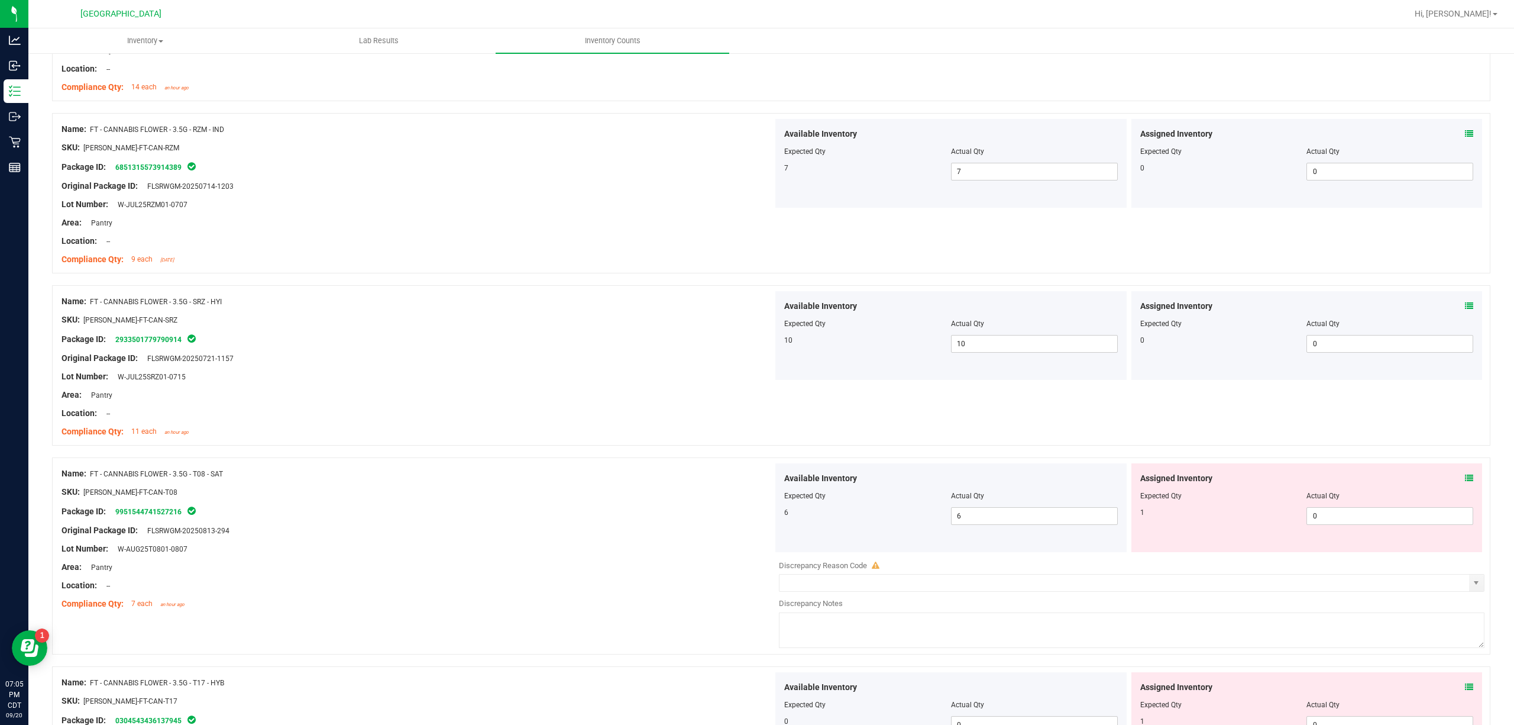
click at [1135, 483] on div "Assigned Inventory Expected Qty Actual Qty 1 0 0" at bounding box center [1306, 507] width 351 height 89
click at [1135, 482] on icon at bounding box center [1469, 478] width 8 height 8
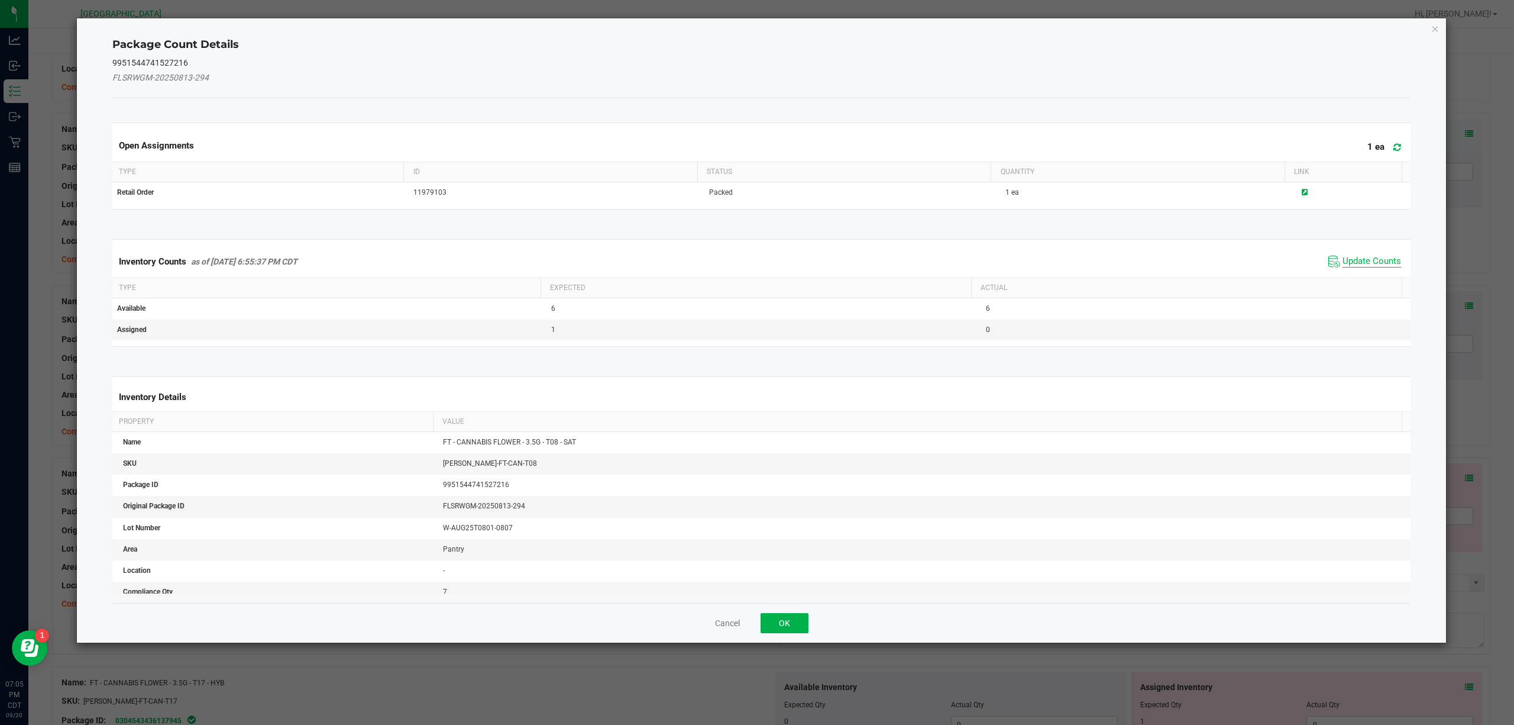
click at [1135, 266] on span "Update Counts" at bounding box center [1372, 262] width 59 height 12
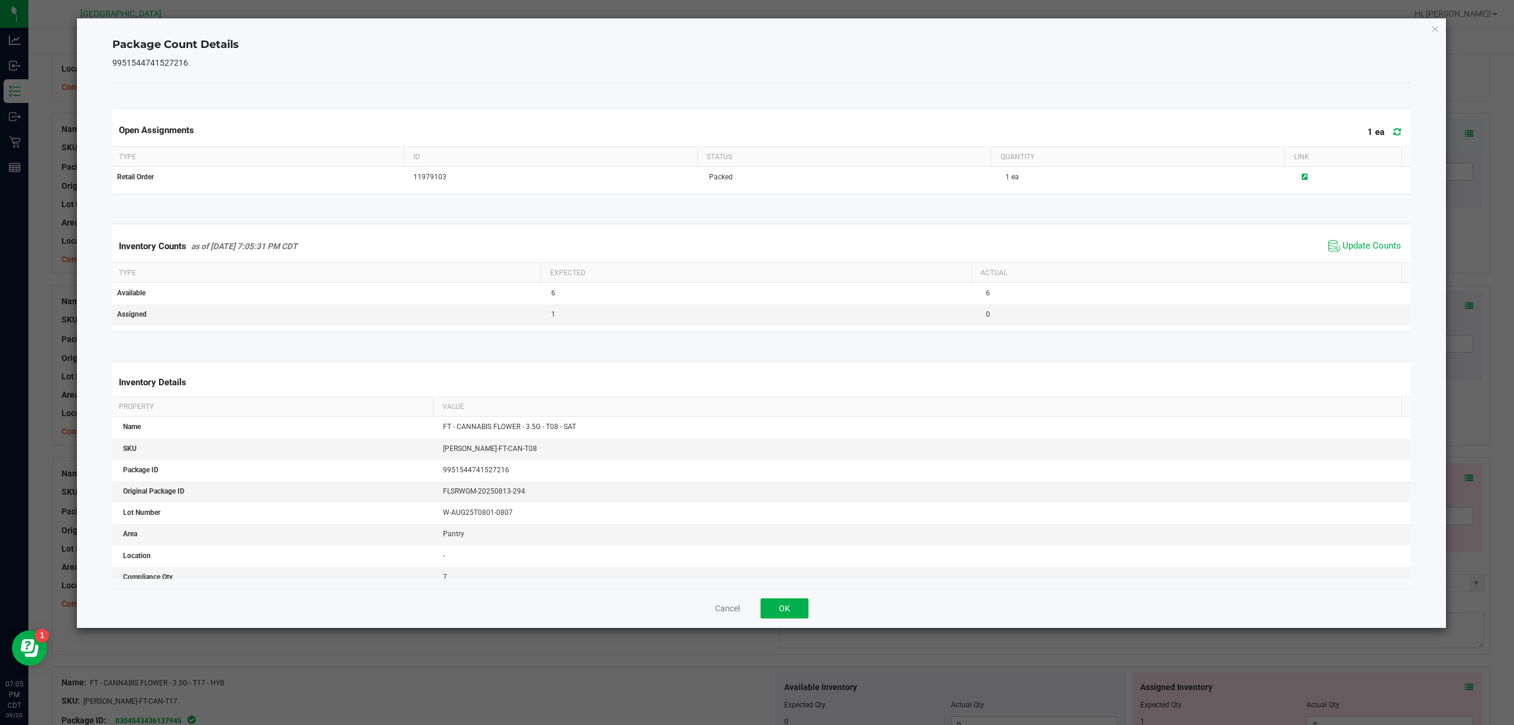
click at [791, 543] on div "Cancel OK" at bounding box center [761, 608] width 1299 height 40
click at [793, 543] on button "OK" at bounding box center [785, 608] width 48 height 20
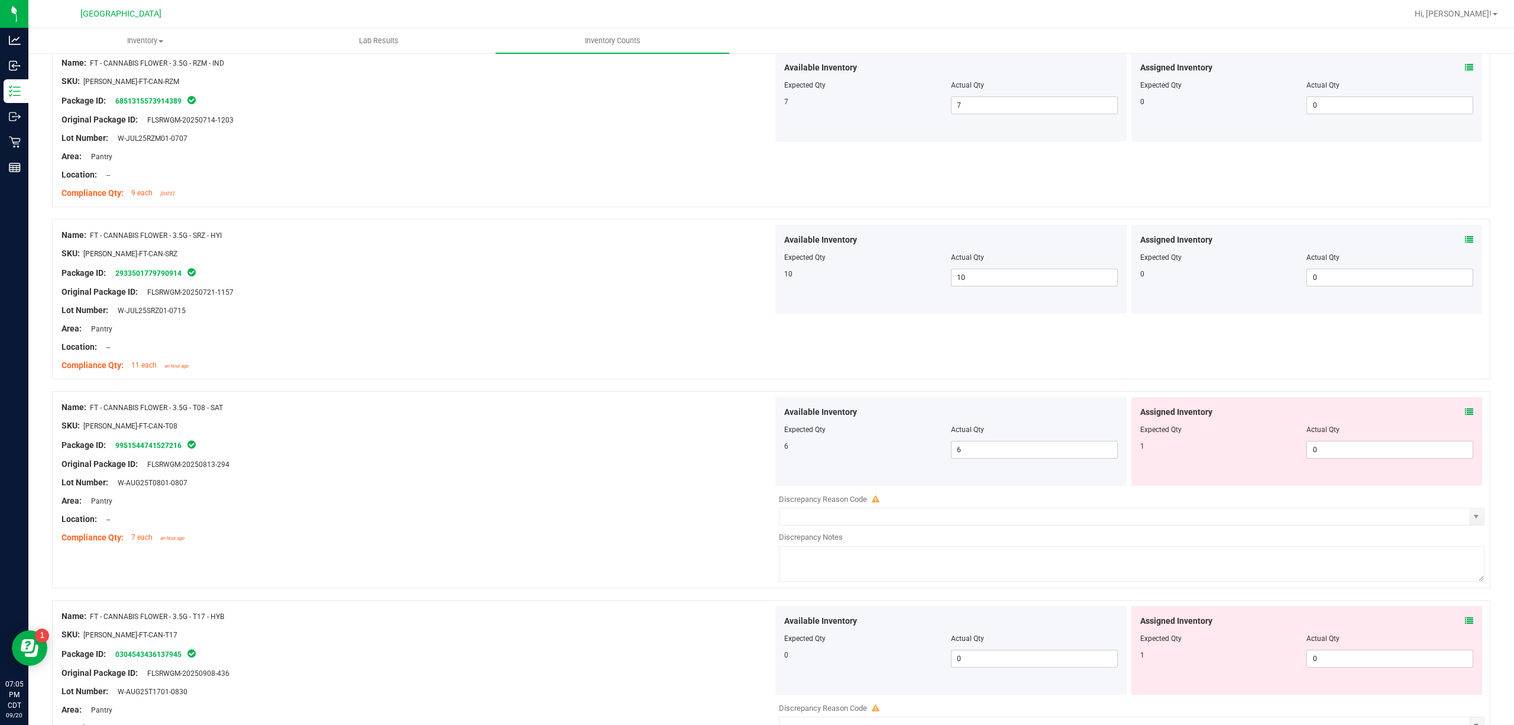
scroll to position [3174, 0]
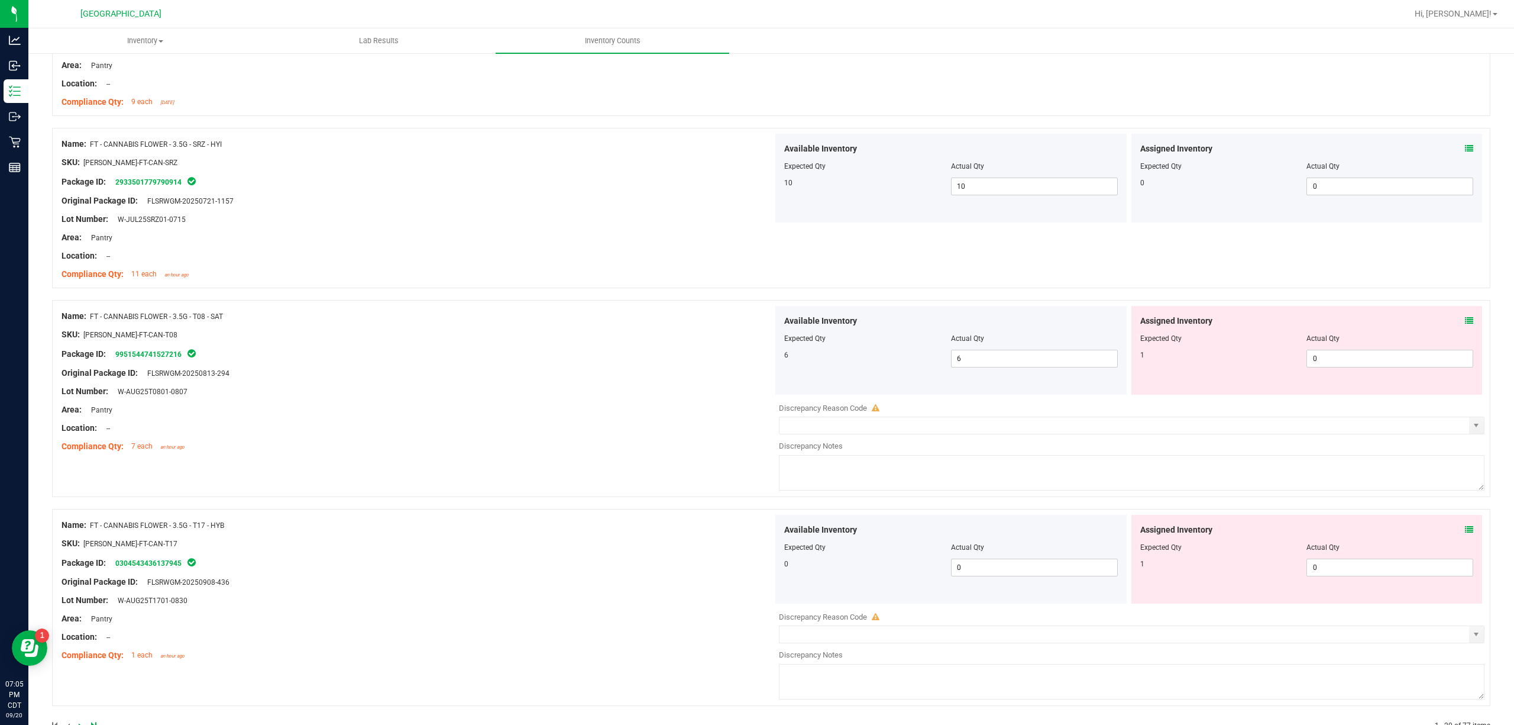
click at [1135, 537] on div "Assigned Inventory Expected Qty Actual Qty 1 0 0" at bounding box center [1306, 559] width 351 height 89
click at [1135, 531] on div "Assigned Inventory Expected Qty Actual Qty 1 0 0" at bounding box center [1306, 559] width 351 height 89
click at [1135, 534] on icon at bounding box center [1469, 529] width 8 height 8
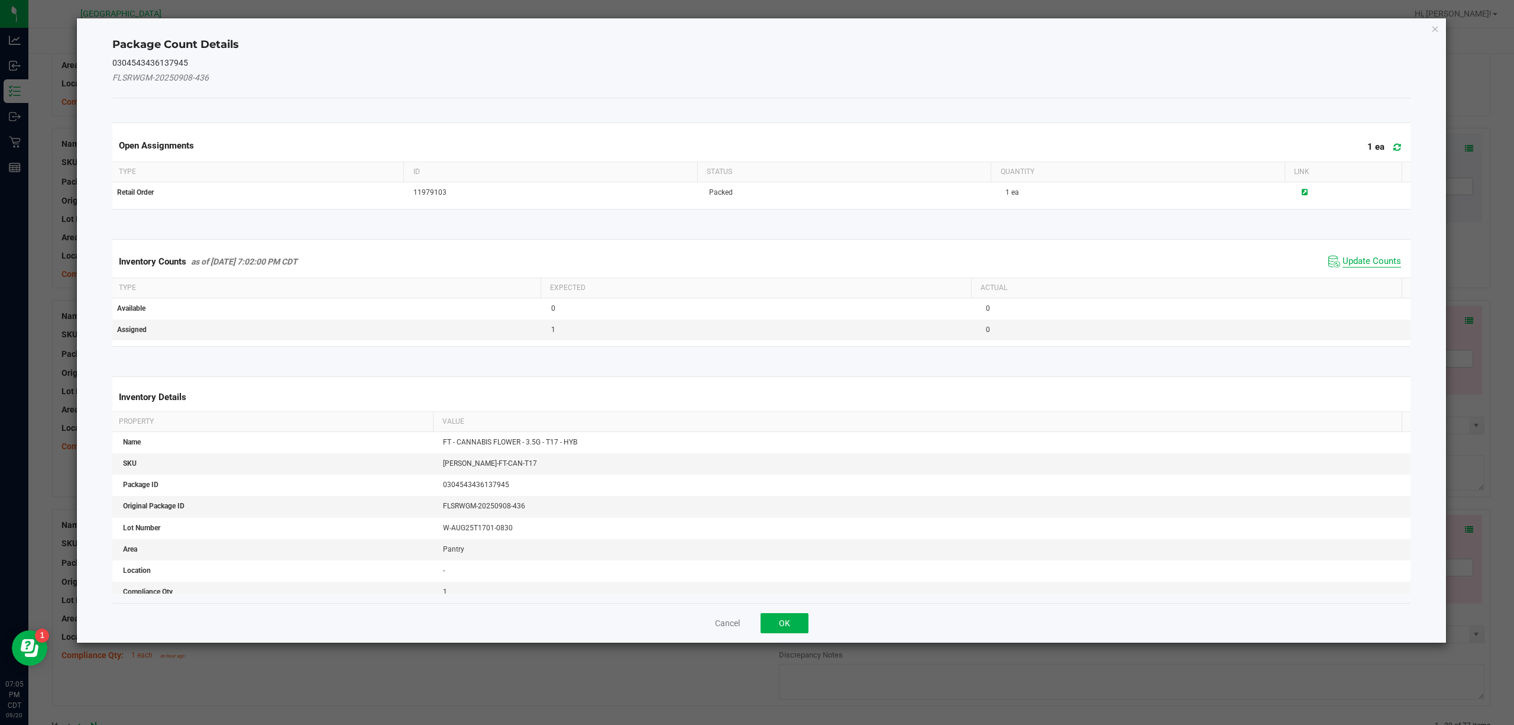
click at [1135, 263] on span "Update Counts" at bounding box center [1372, 262] width 59 height 12
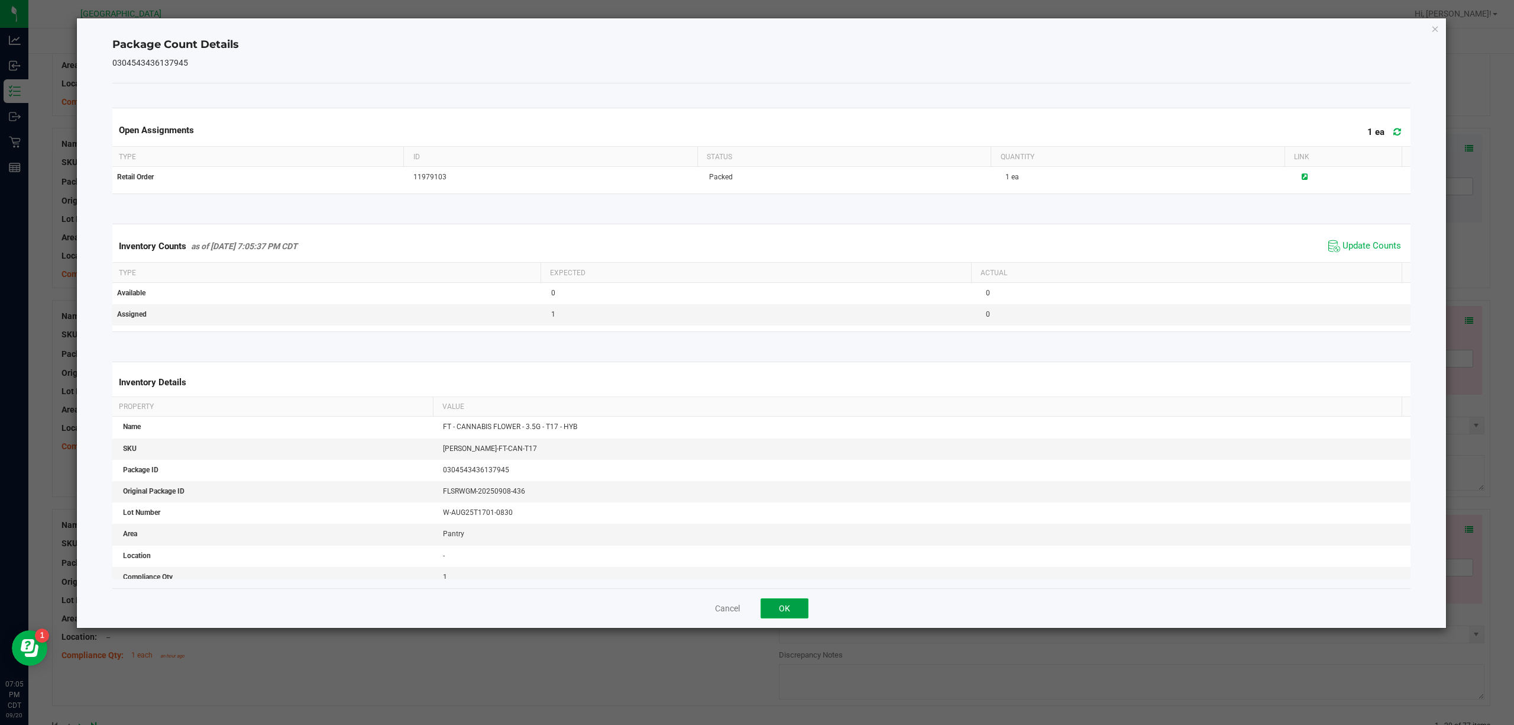
click at [804, 543] on button "OK" at bounding box center [785, 608] width 48 height 20
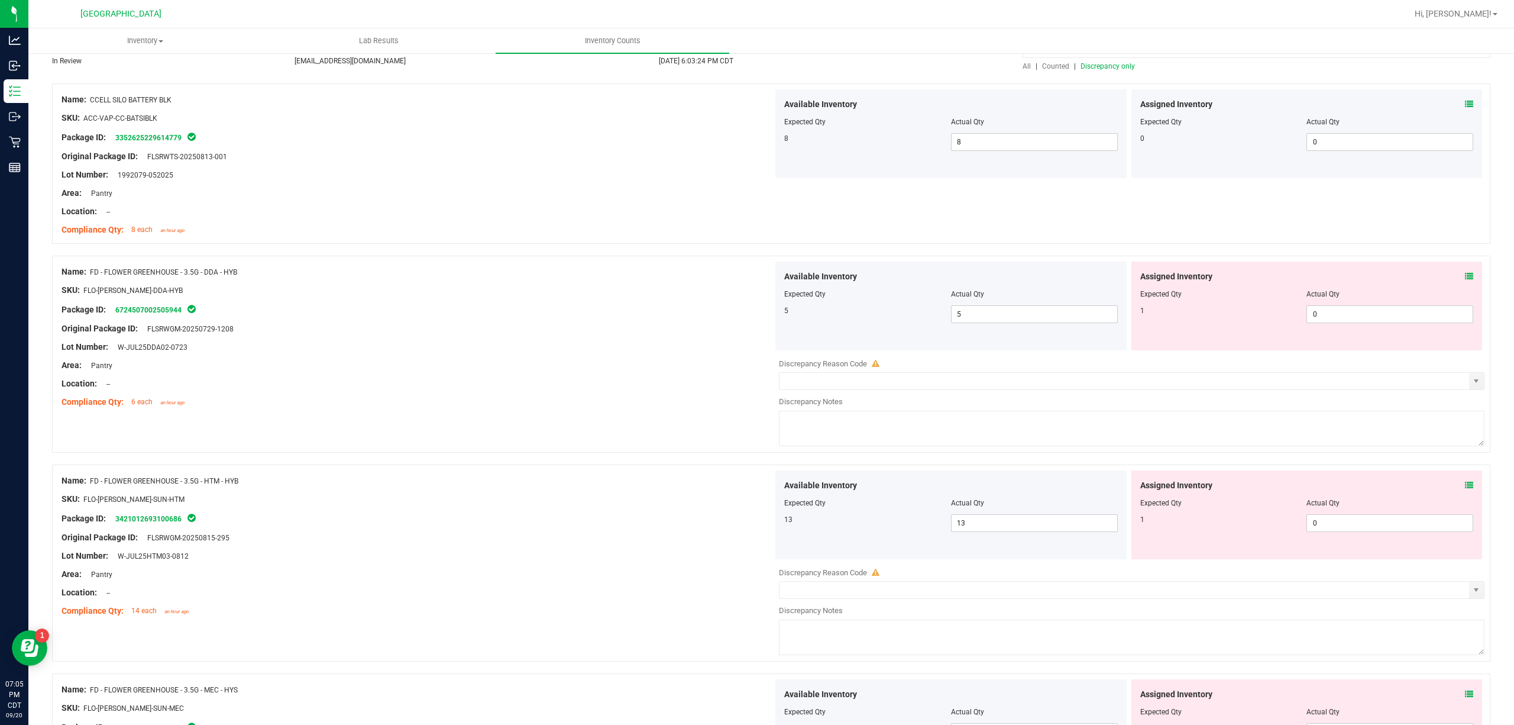
scroll to position [0, 0]
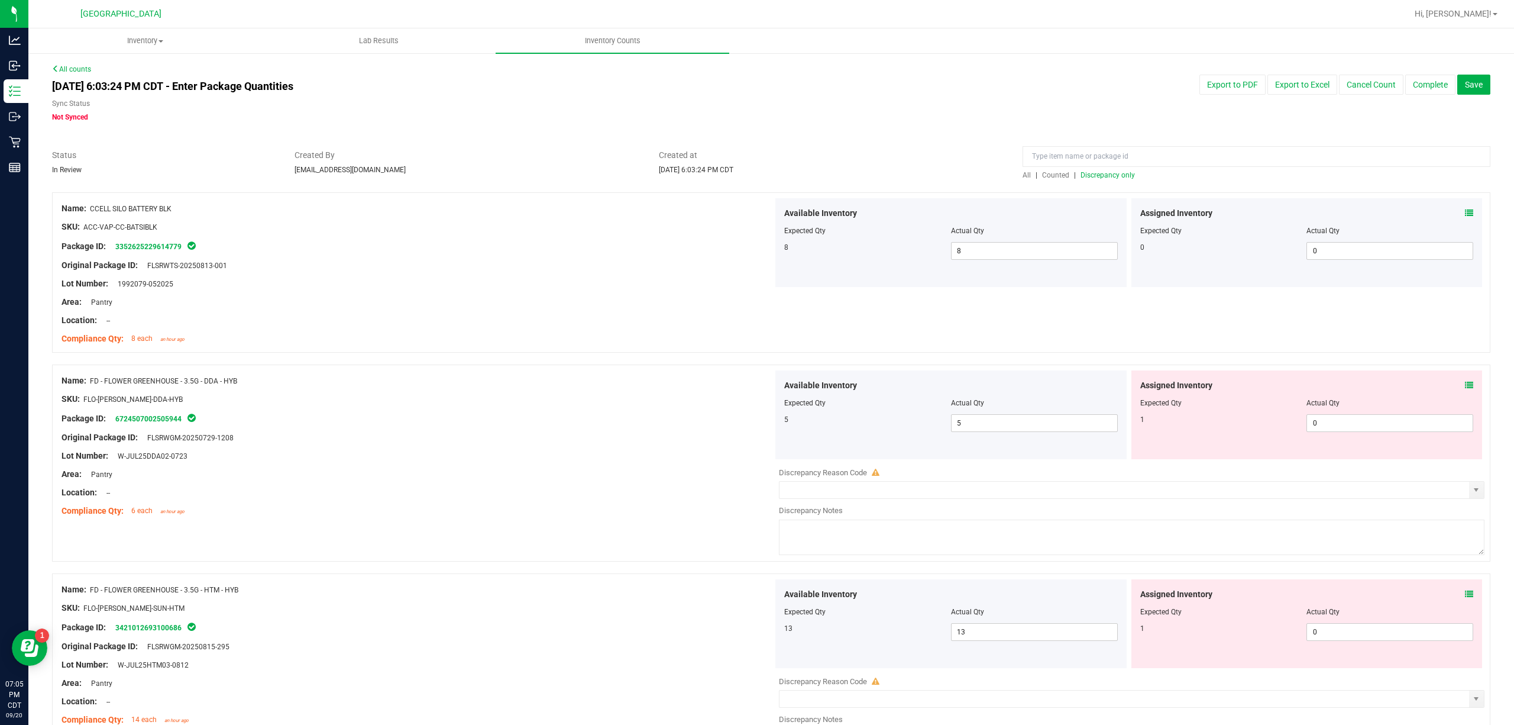
click at [1110, 178] on span "Discrepancy only" at bounding box center [1108, 175] width 54 height 8
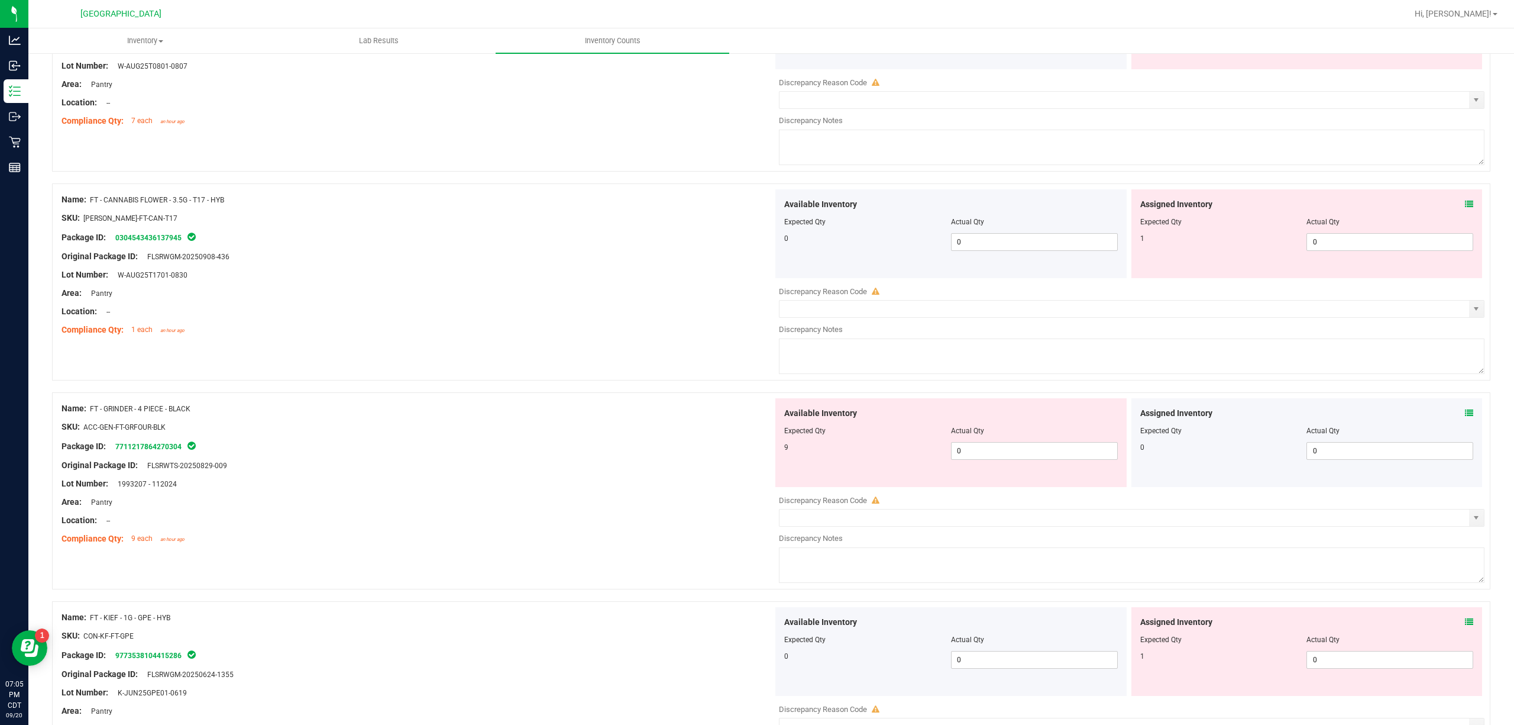
scroll to position [1340, 0]
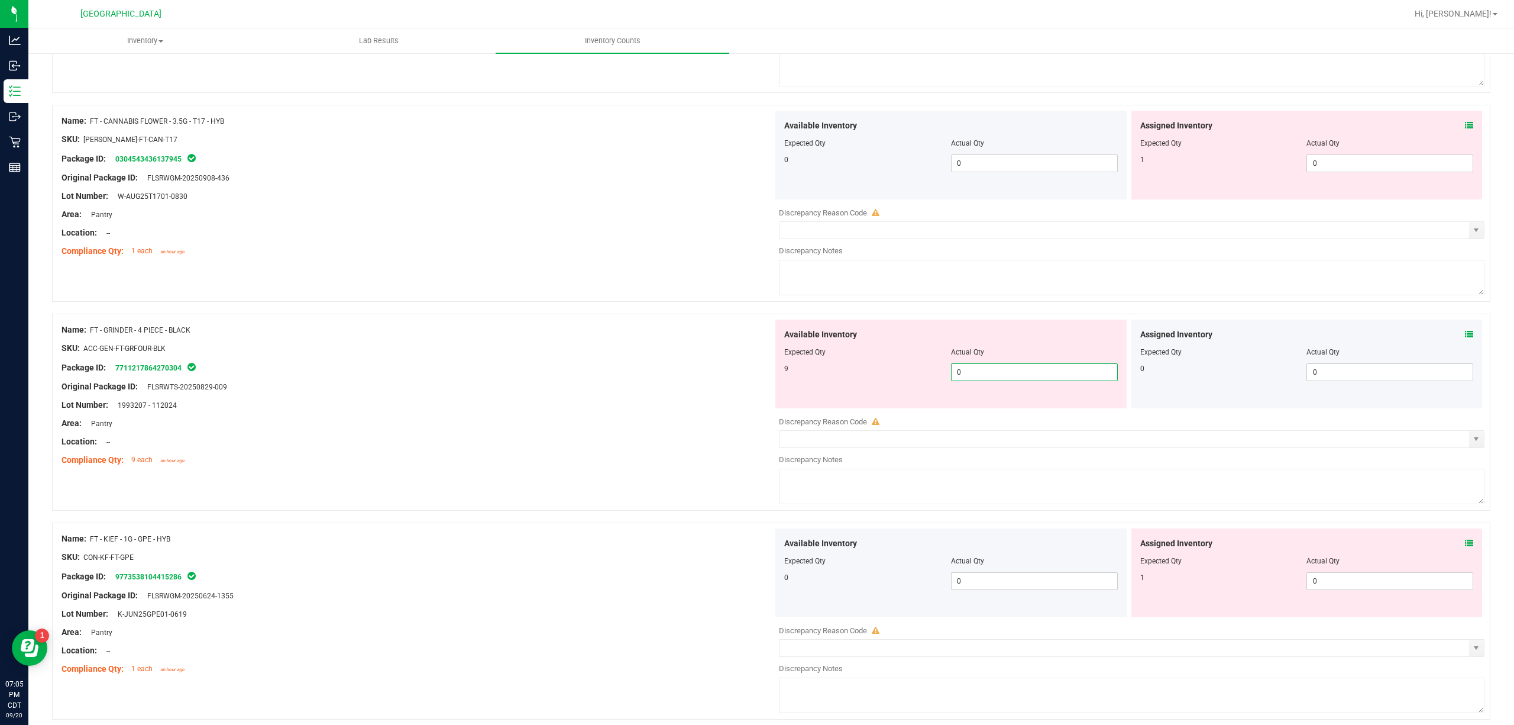
drag, startPoint x: 1076, startPoint y: 373, endPoint x: 825, endPoint y: 382, distance: 252.1
click at [825, 381] on div "9 0 0" at bounding box center [951, 372] width 334 height 18
click at [762, 384] on div "Original Package ID: FLSRWTS-20250829-009" at bounding box center [418, 386] width 712 height 12
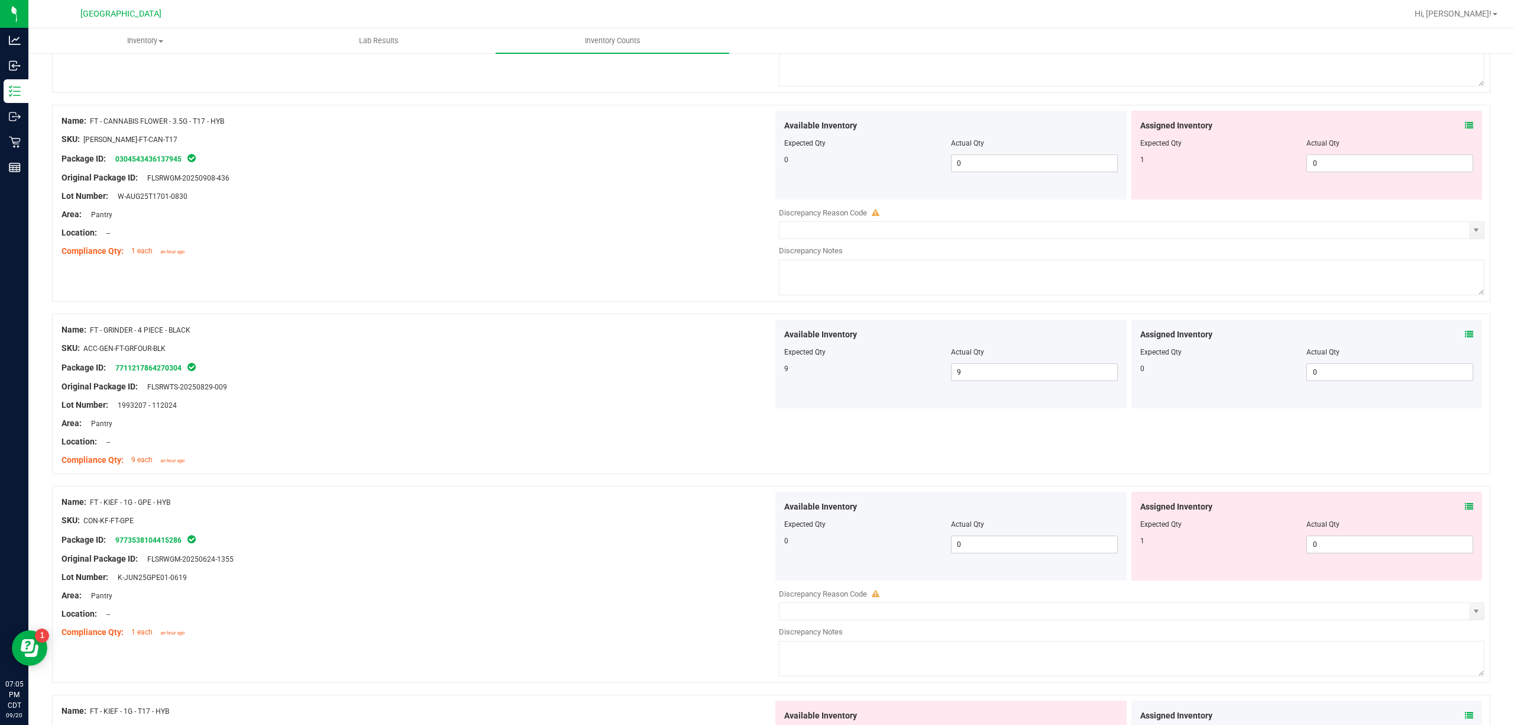
click at [1135, 510] on icon at bounding box center [1469, 506] width 8 height 8
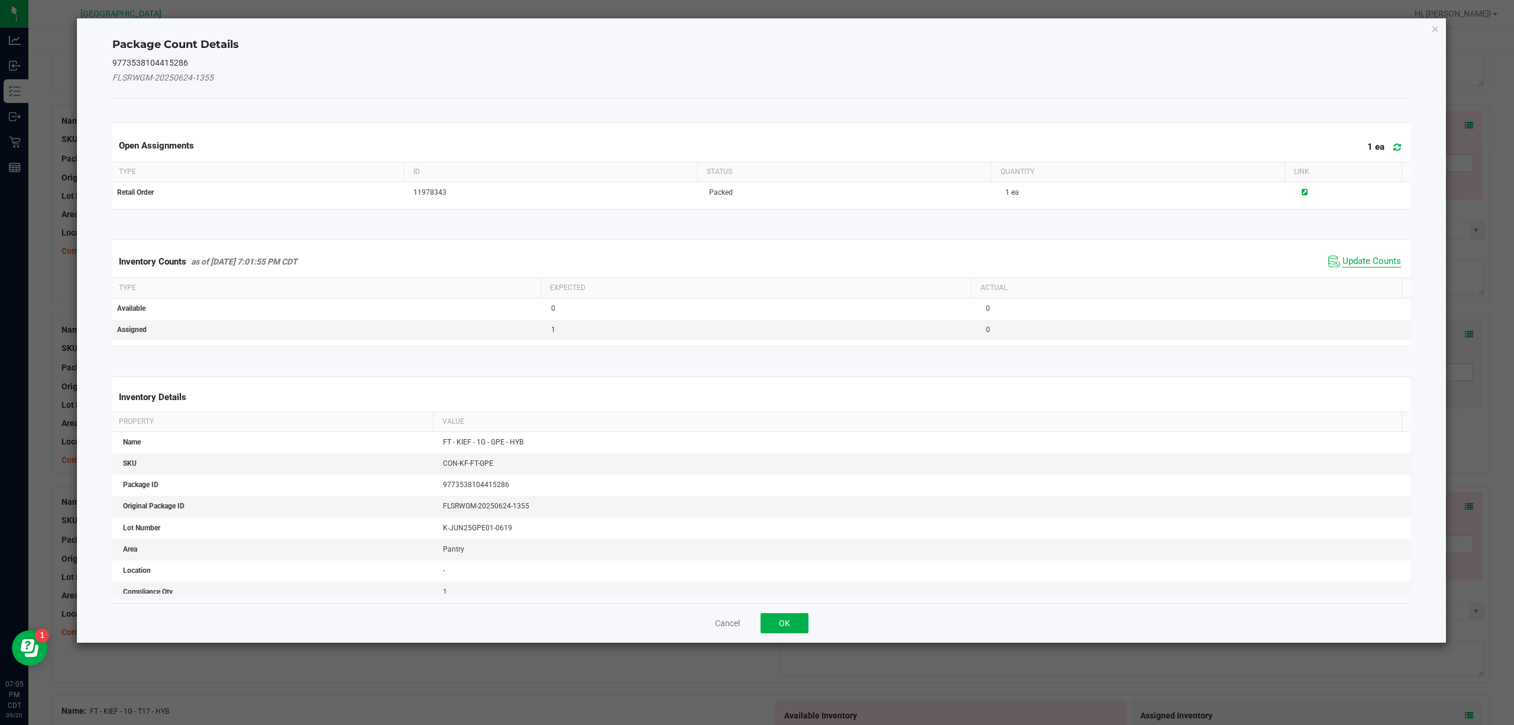
click at [1135, 263] on span "Update Counts" at bounding box center [1372, 262] width 59 height 12
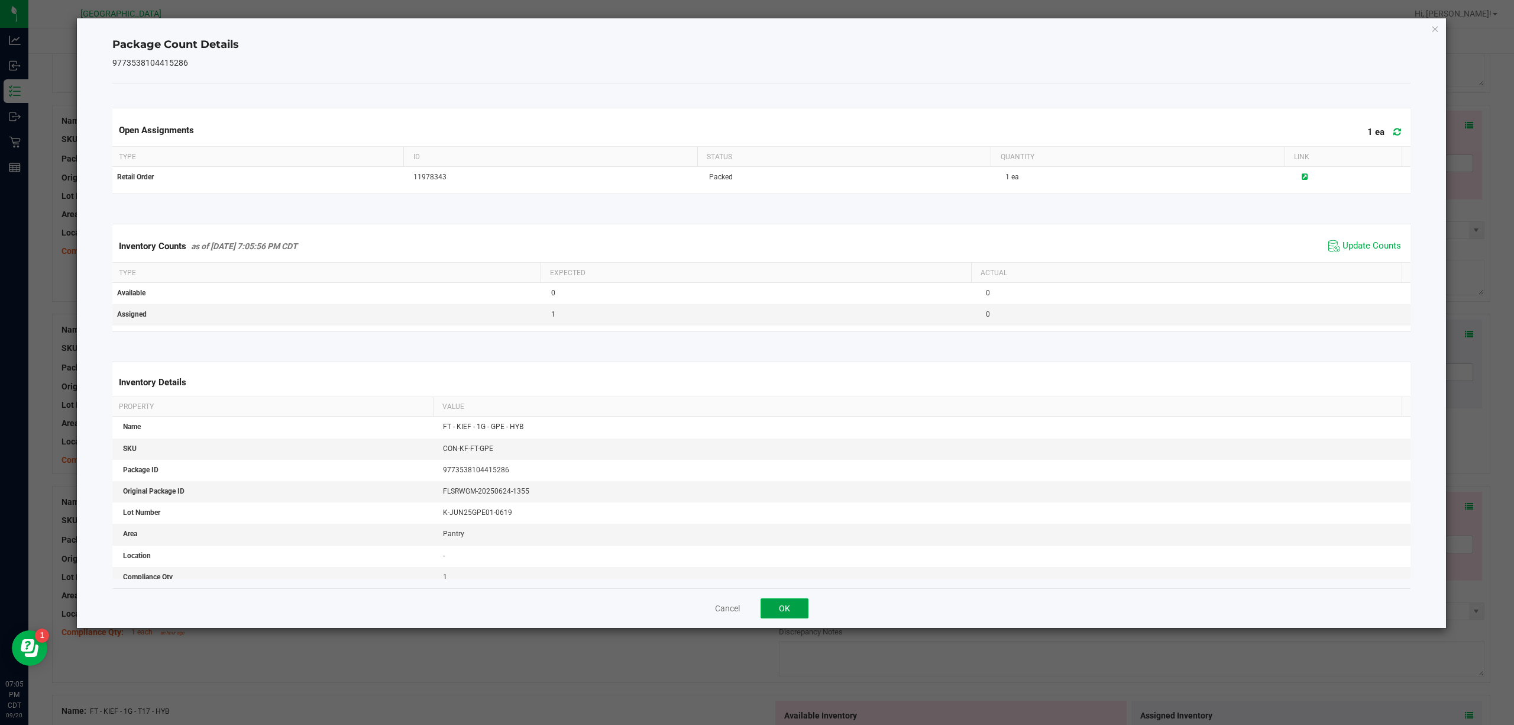
click at [765, 543] on button "OK" at bounding box center [785, 608] width 48 height 20
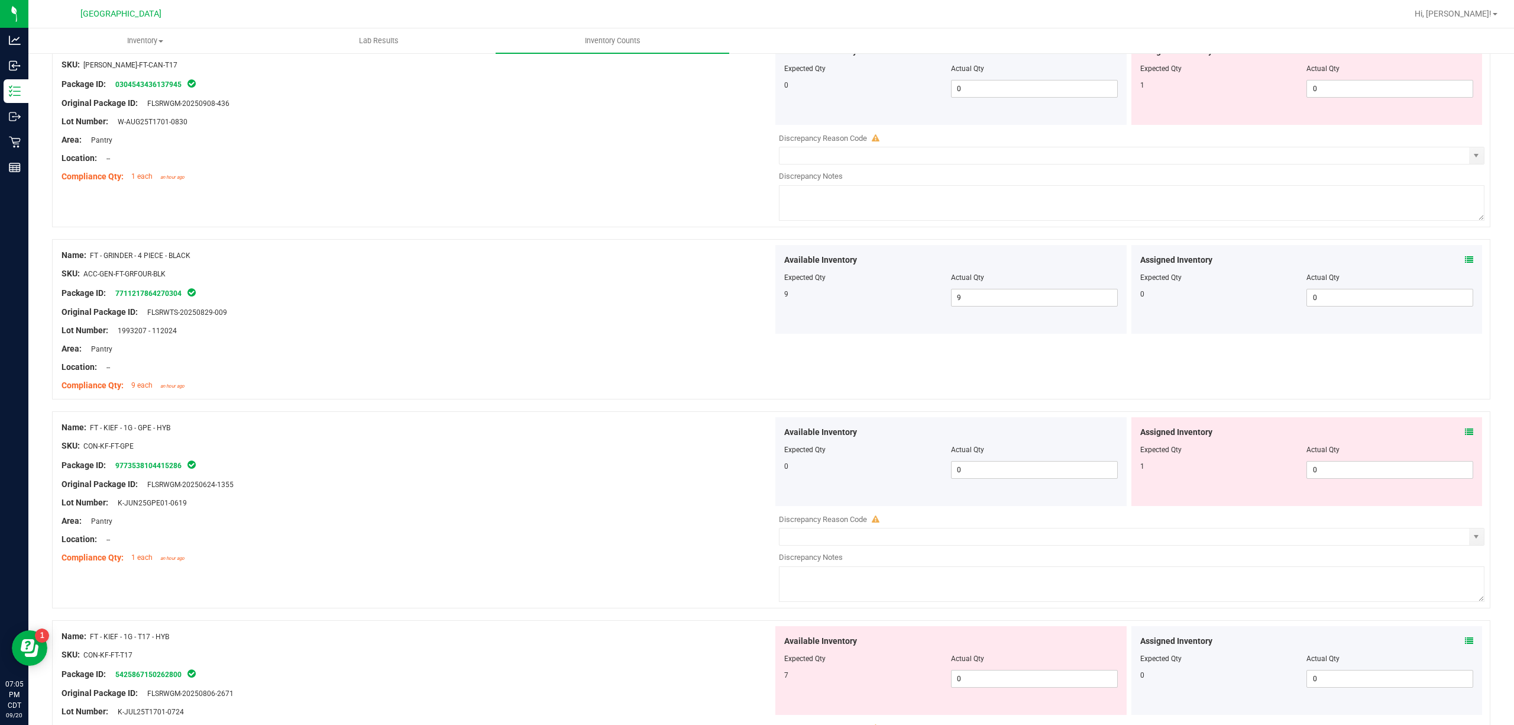
scroll to position [1577, 0]
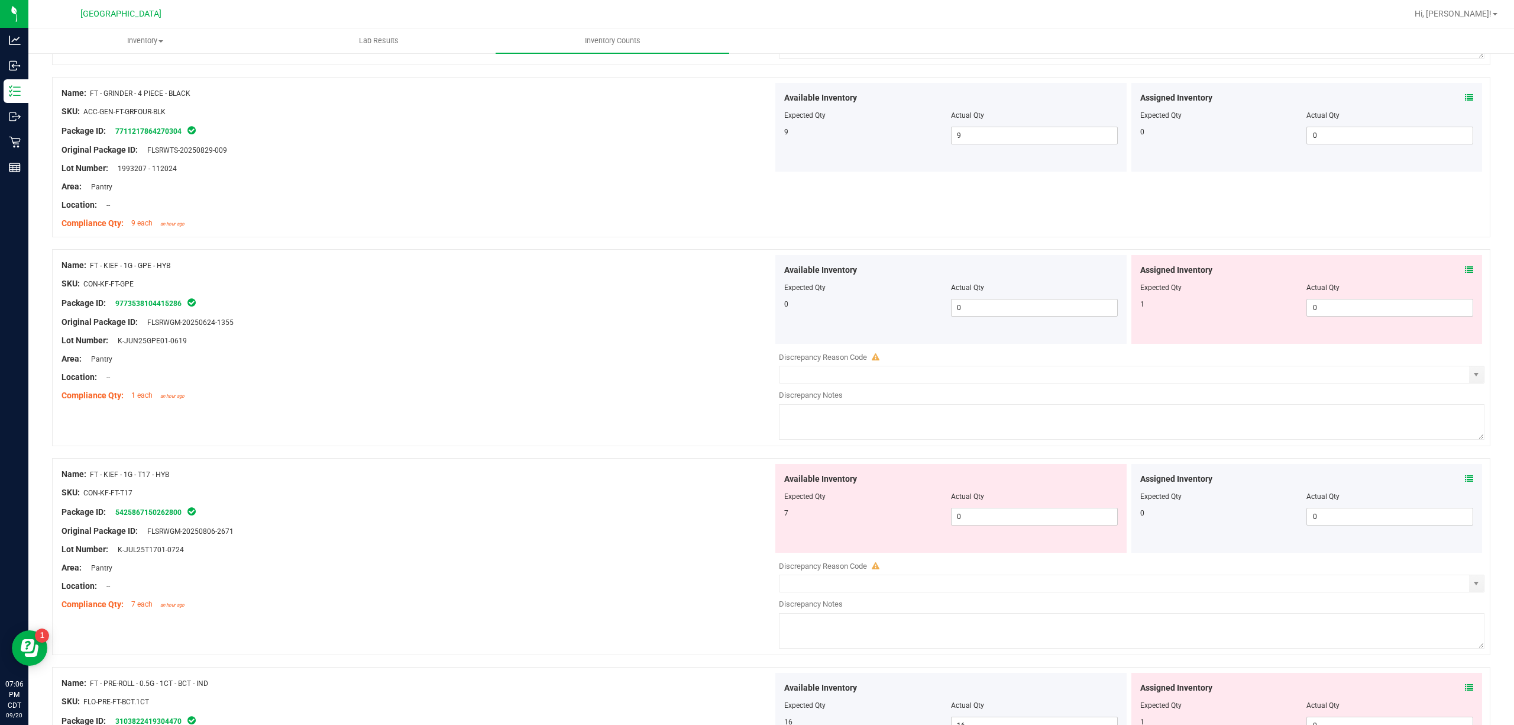
click at [1135, 480] on icon at bounding box center [1469, 478] width 8 height 8
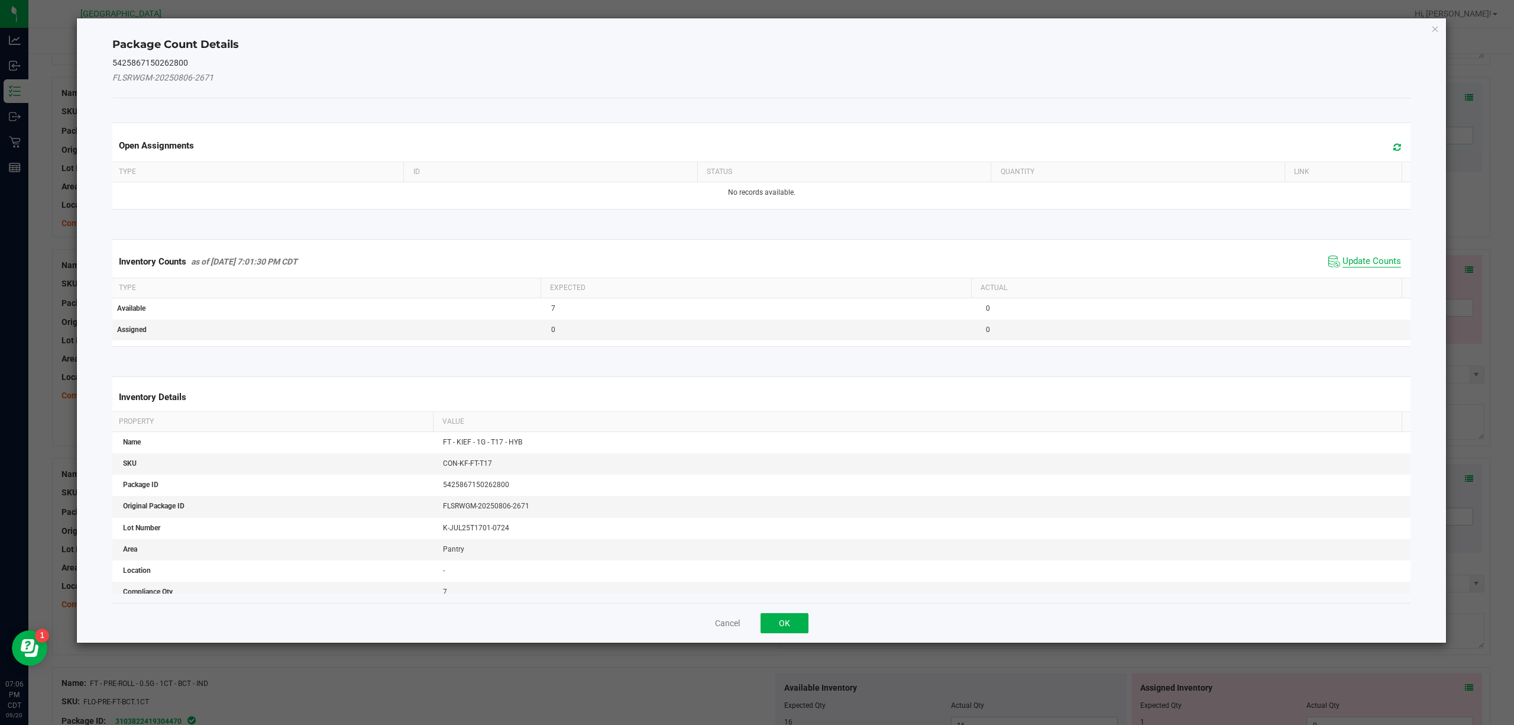
click at [1135, 263] on span "Update Counts" at bounding box center [1372, 262] width 59 height 12
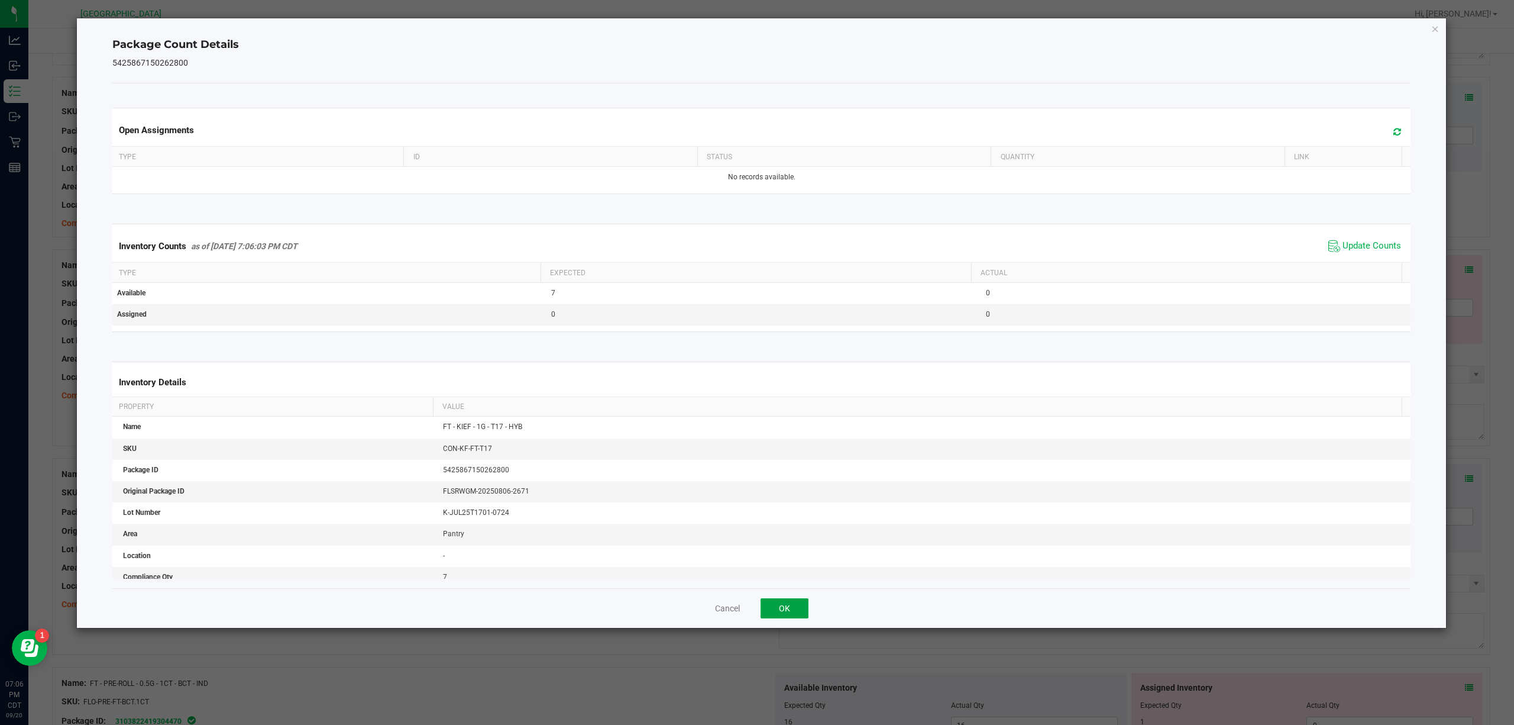
click at [781, 543] on button "OK" at bounding box center [785, 608] width 48 height 20
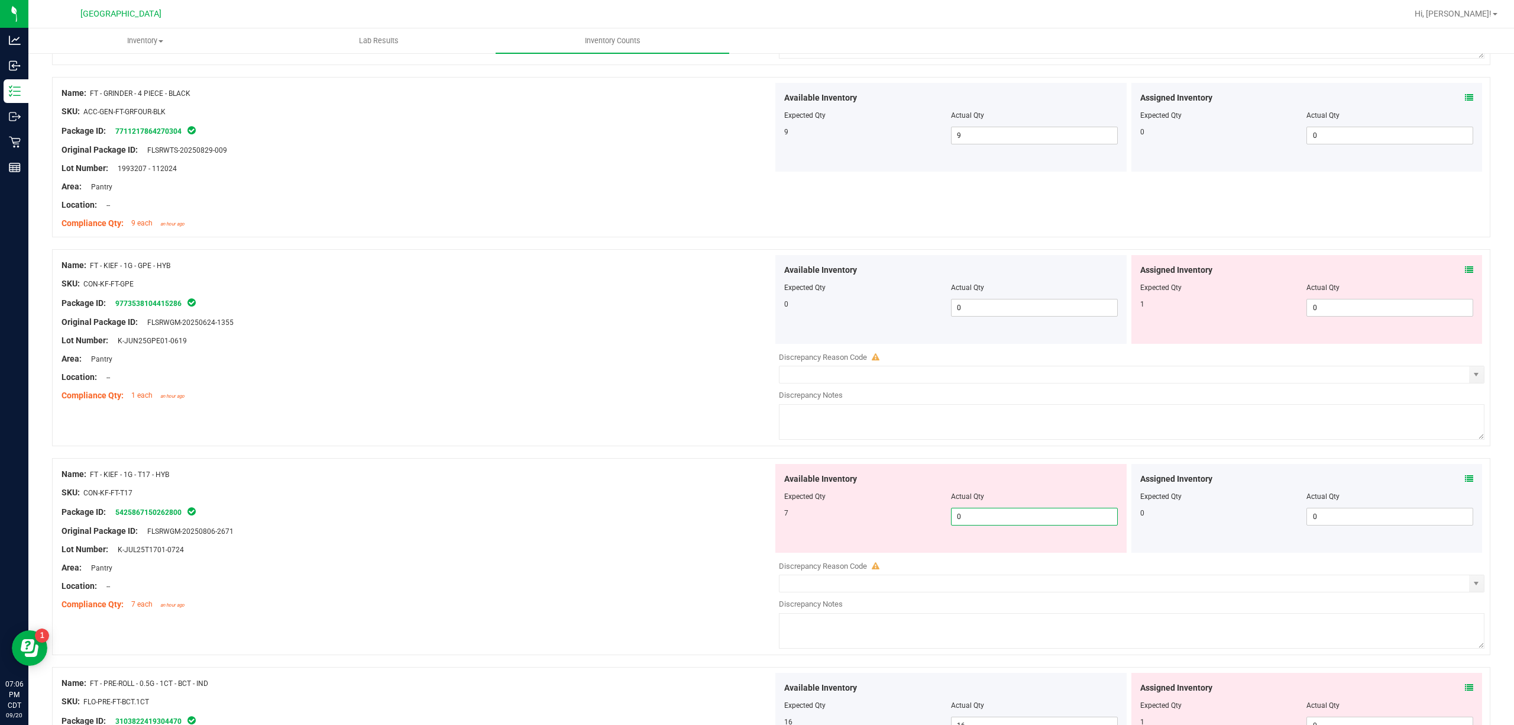
click at [1011, 525] on span "0 0" at bounding box center [1034, 516] width 167 height 18
drag, startPoint x: 1011, startPoint y: 528, endPoint x: 732, endPoint y: 563, distance: 282.0
click at [736, 543] on div "Name: FT - KIEF - 1G - T17 - HYB SKU: CON-KF-FT-T17 Package ID: 542586715026280…" at bounding box center [771, 556] width 1438 height 197
click at [732, 543] on div at bounding box center [418, 558] width 712 height 6
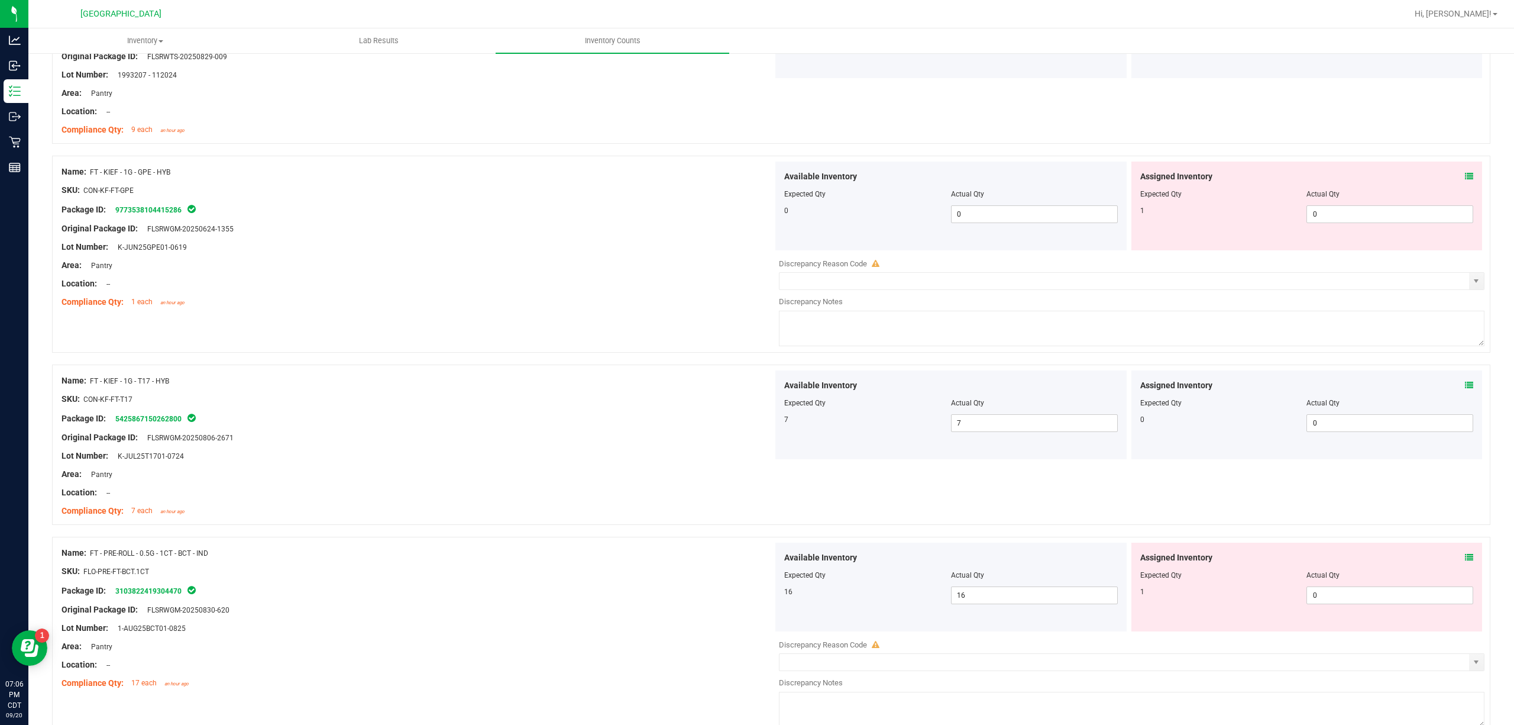
scroll to position [1813, 0]
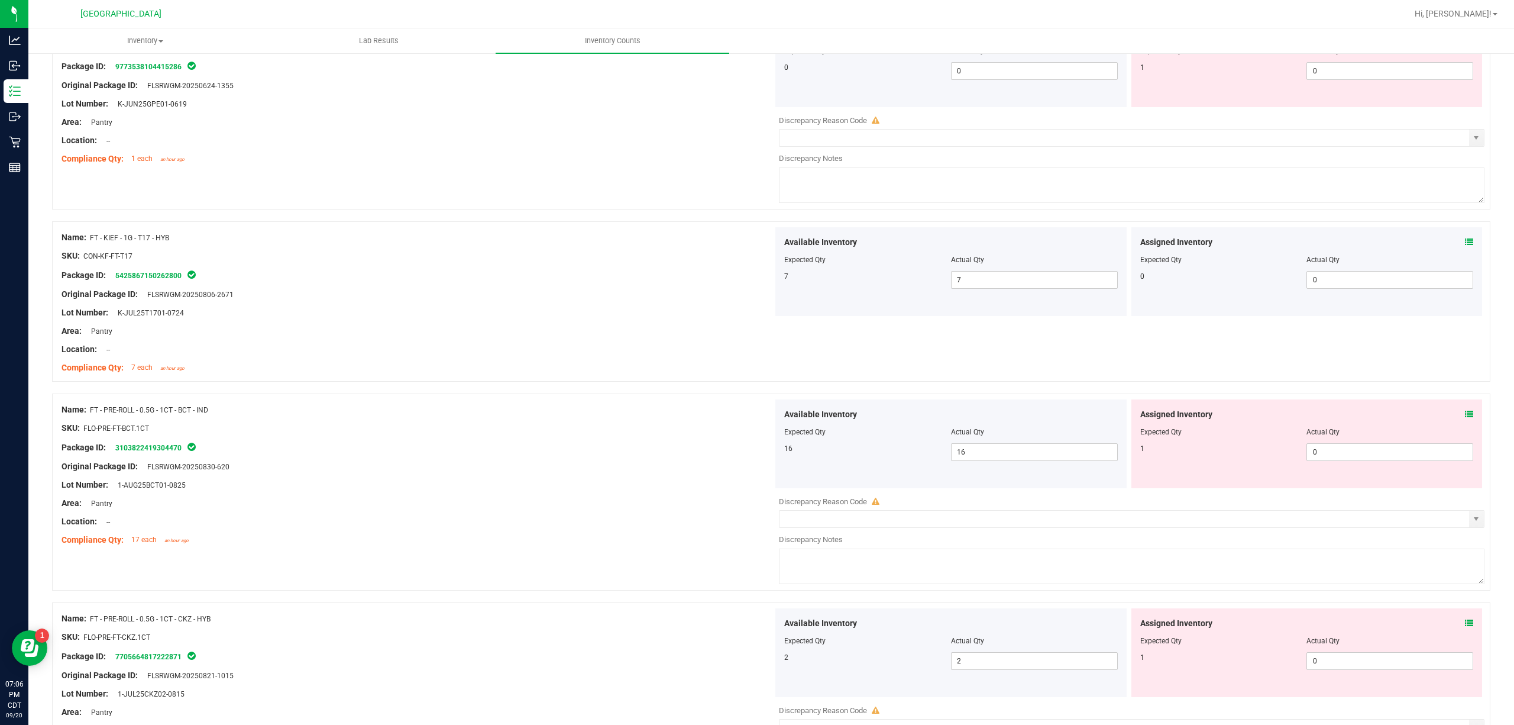
click at [1135, 415] on icon at bounding box center [1469, 414] width 8 height 8
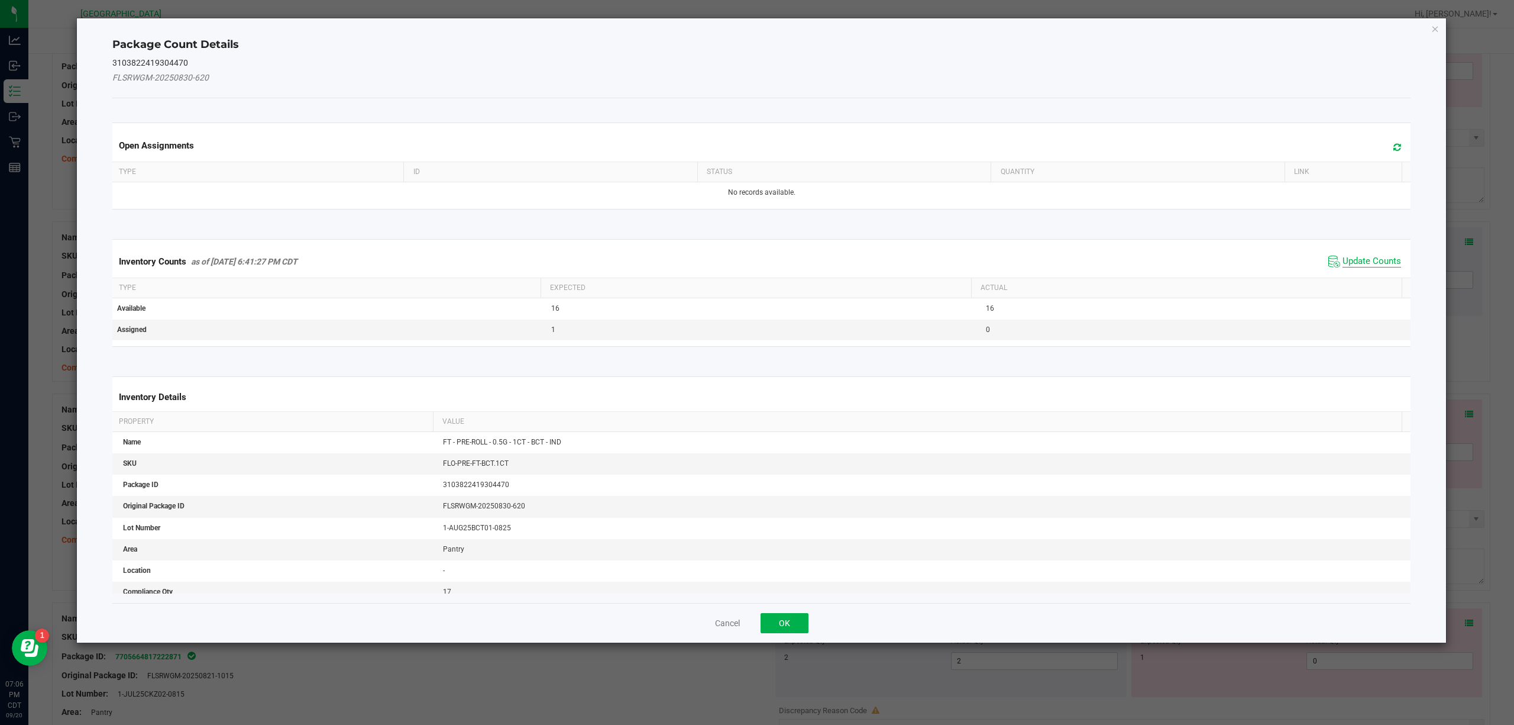
click at [1135, 260] on span "Update Counts" at bounding box center [1372, 262] width 59 height 12
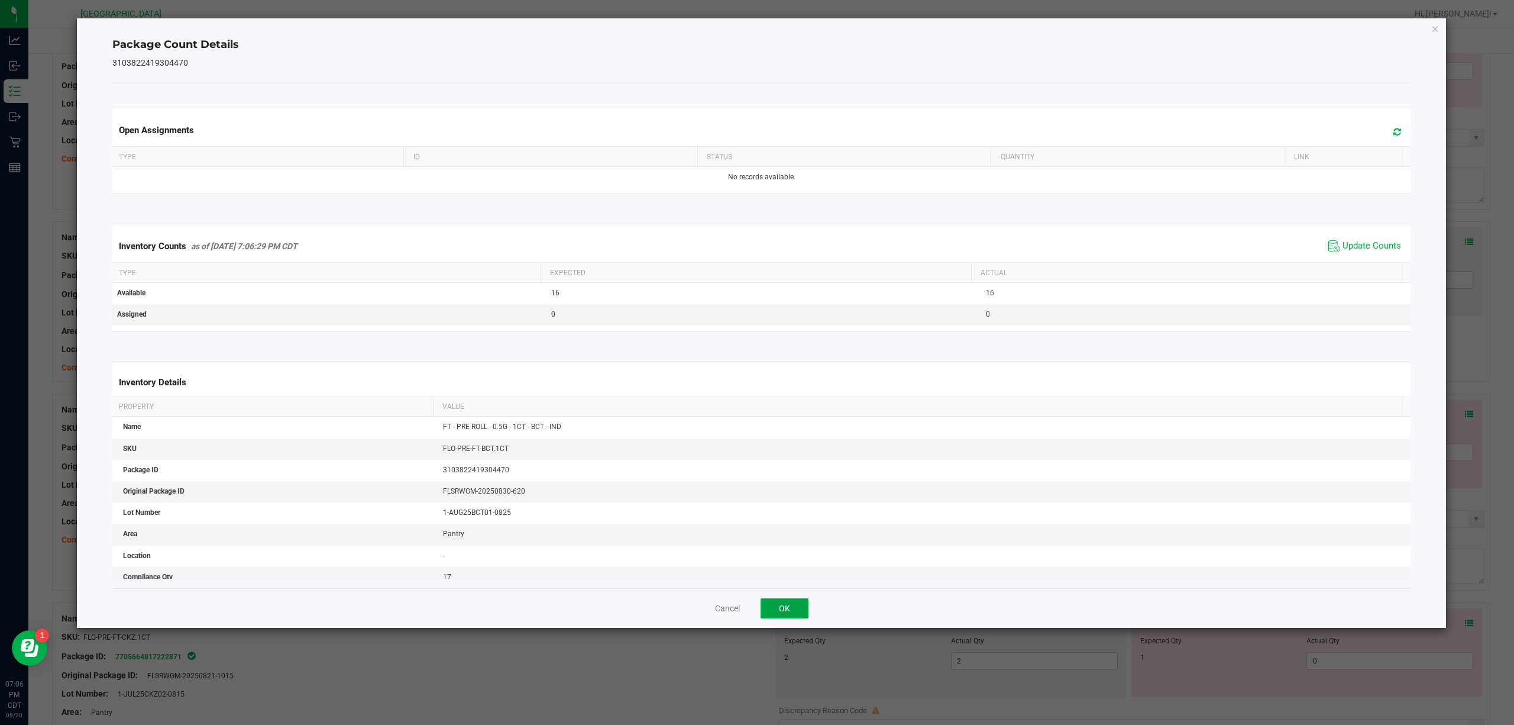
click at [786, 543] on button "OK" at bounding box center [785, 608] width 48 height 20
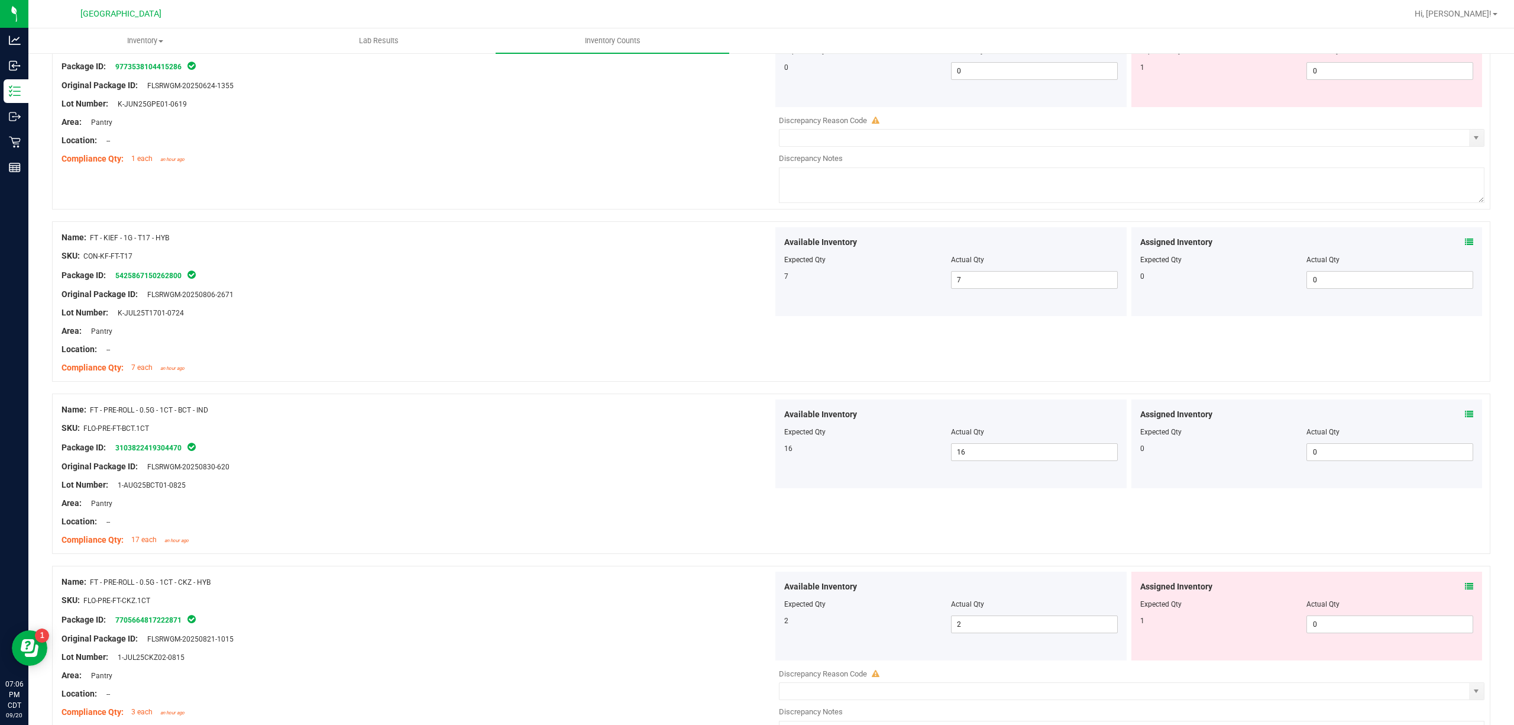
click at [1135, 543] on div "Assigned Inventory Expected Qty Actual Qty 1 0 0" at bounding box center [1306, 615] width 351 height 89
click at [1135, 543] on div "Assigned Inventory" at bounding box center [1307, 586] width 334 height 12
click at [1135, 543] on icon at bounding box center [1469, 586] width 8 height 8
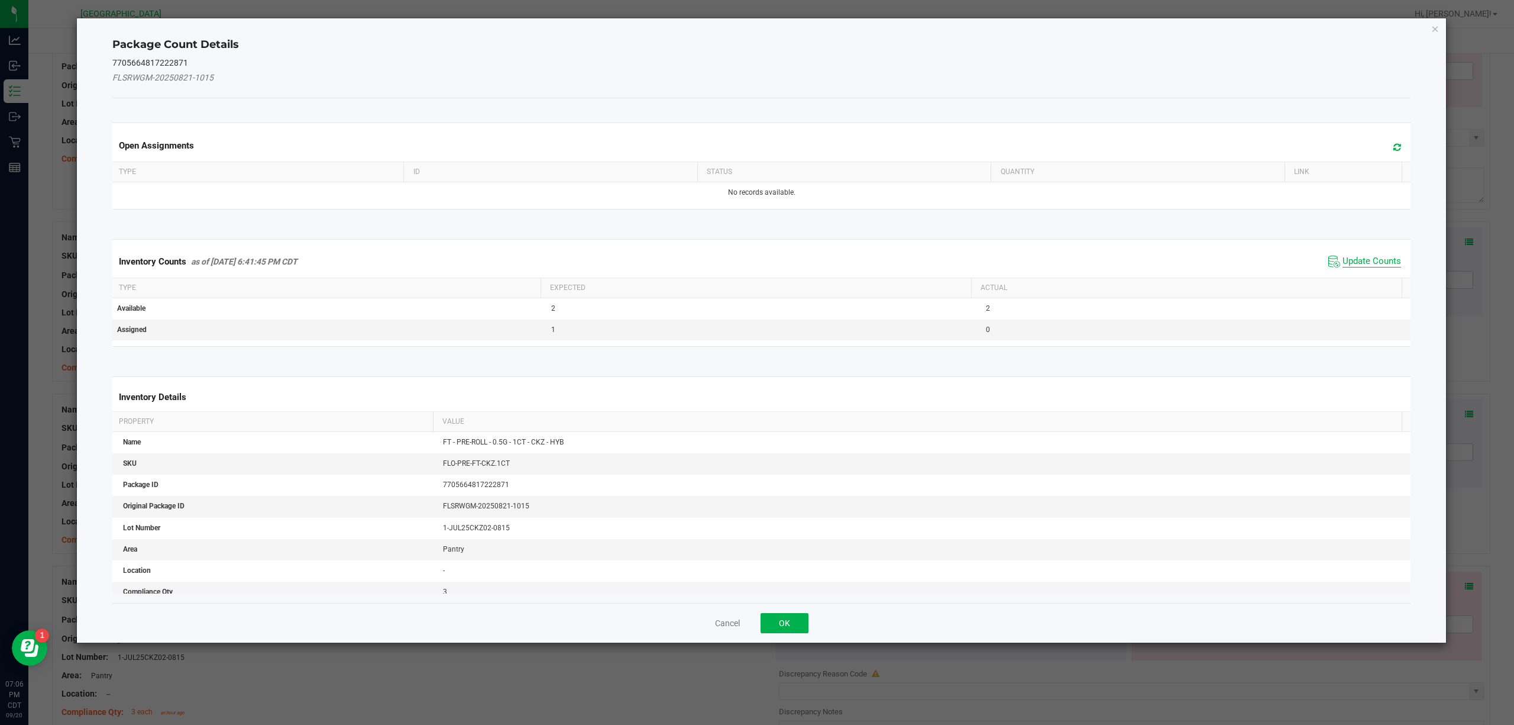
click at [1135, 266] on span "Update Counts" at bounding box center [1372, 262] width 59 height 12
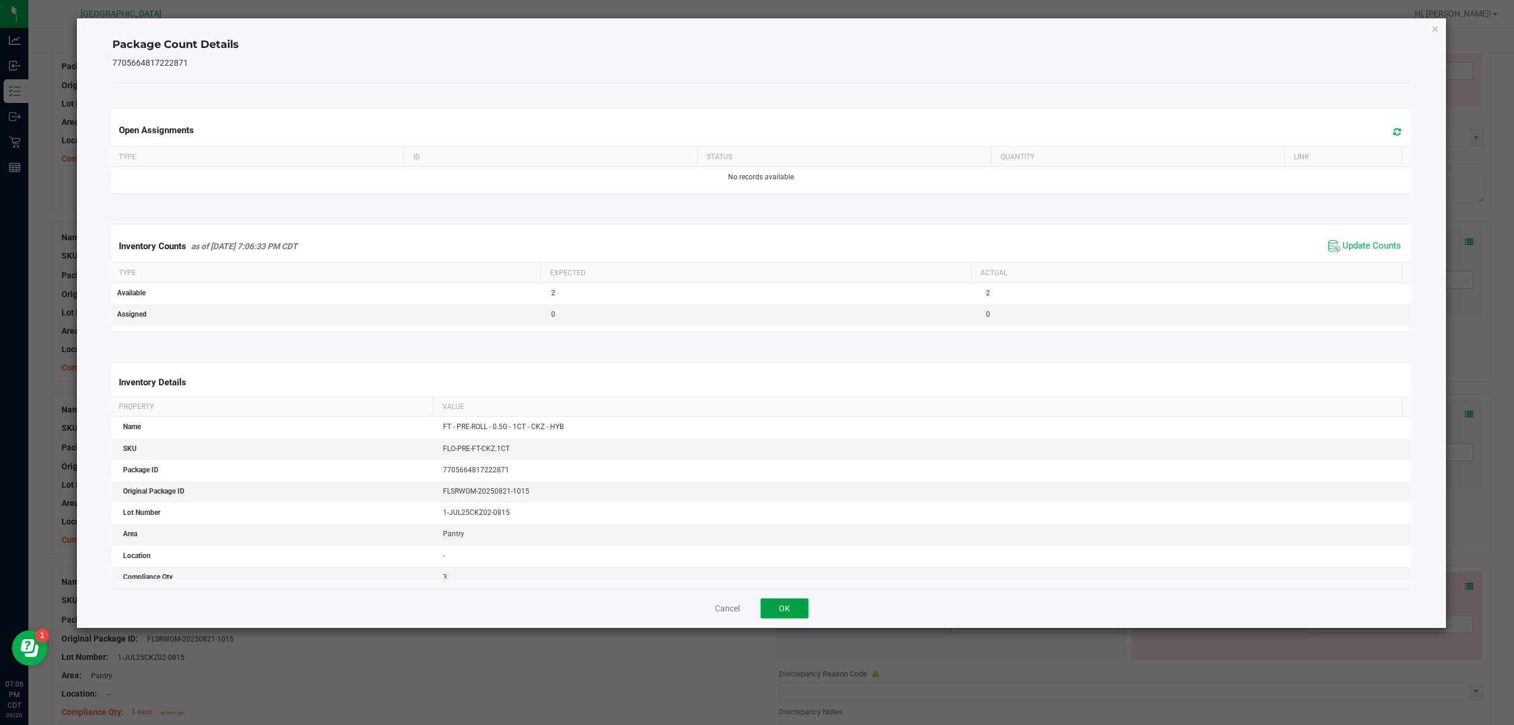
click at [794, 543] on button "OK" at bounding box center [785, 608] width 48 height 20
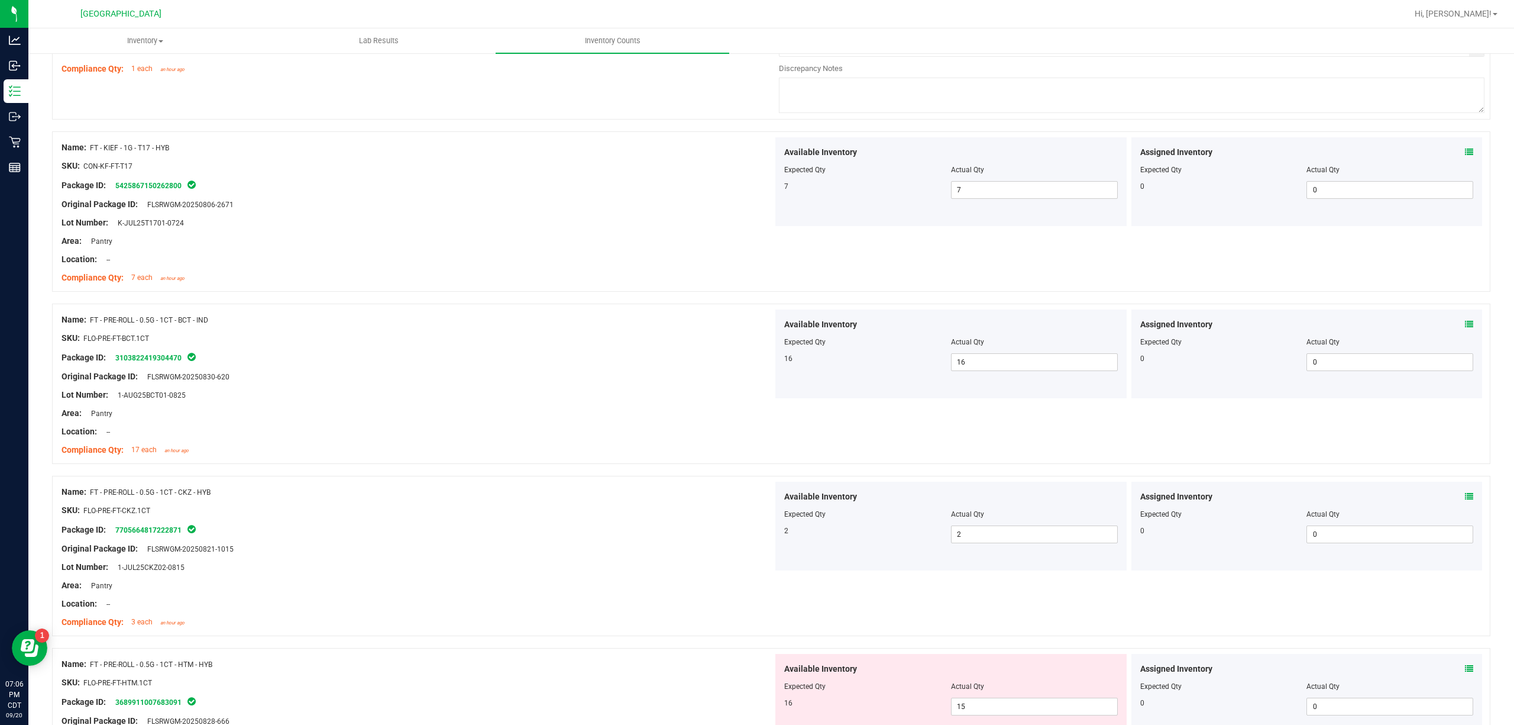
scroll to position [2129, 0]
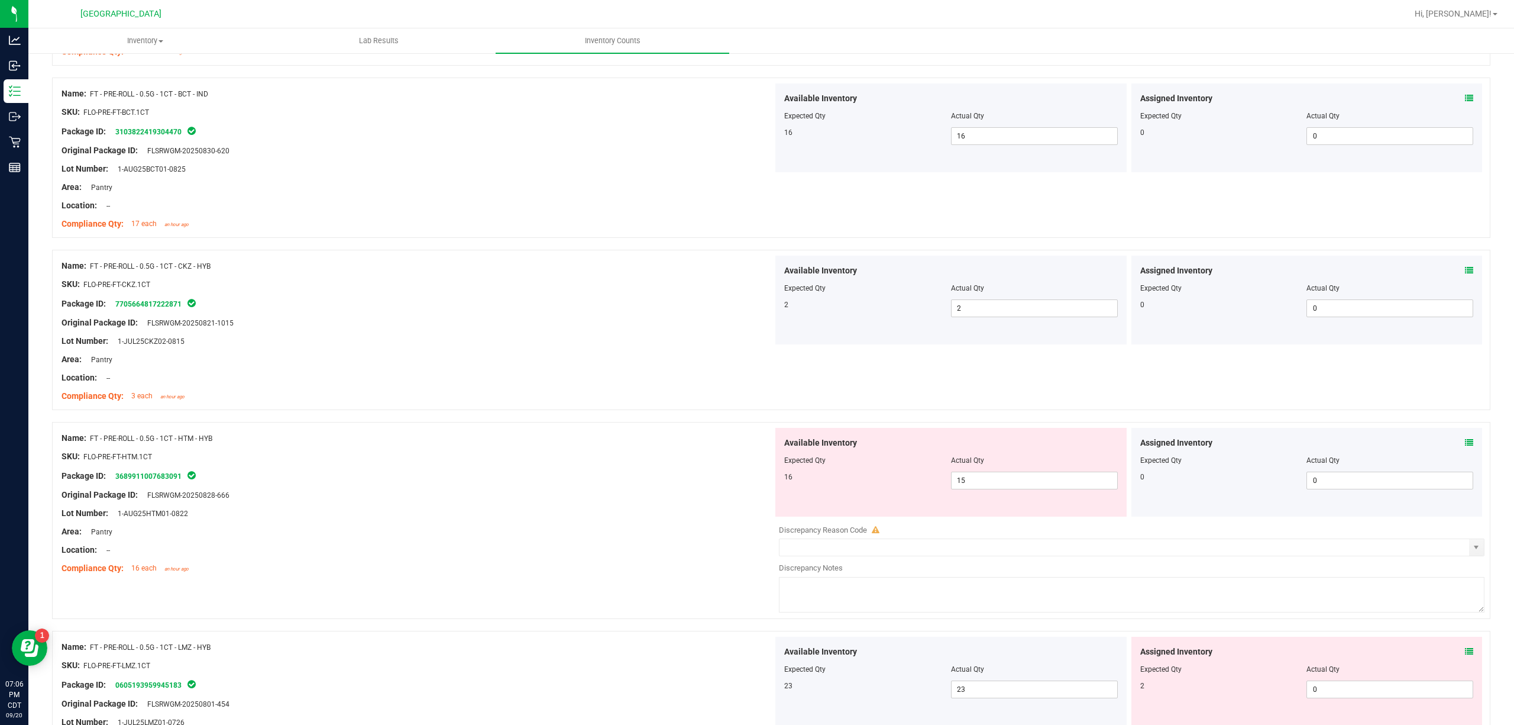
click at [1135, 447] on icon at bounding box center [1469, 442] width 8 height 8
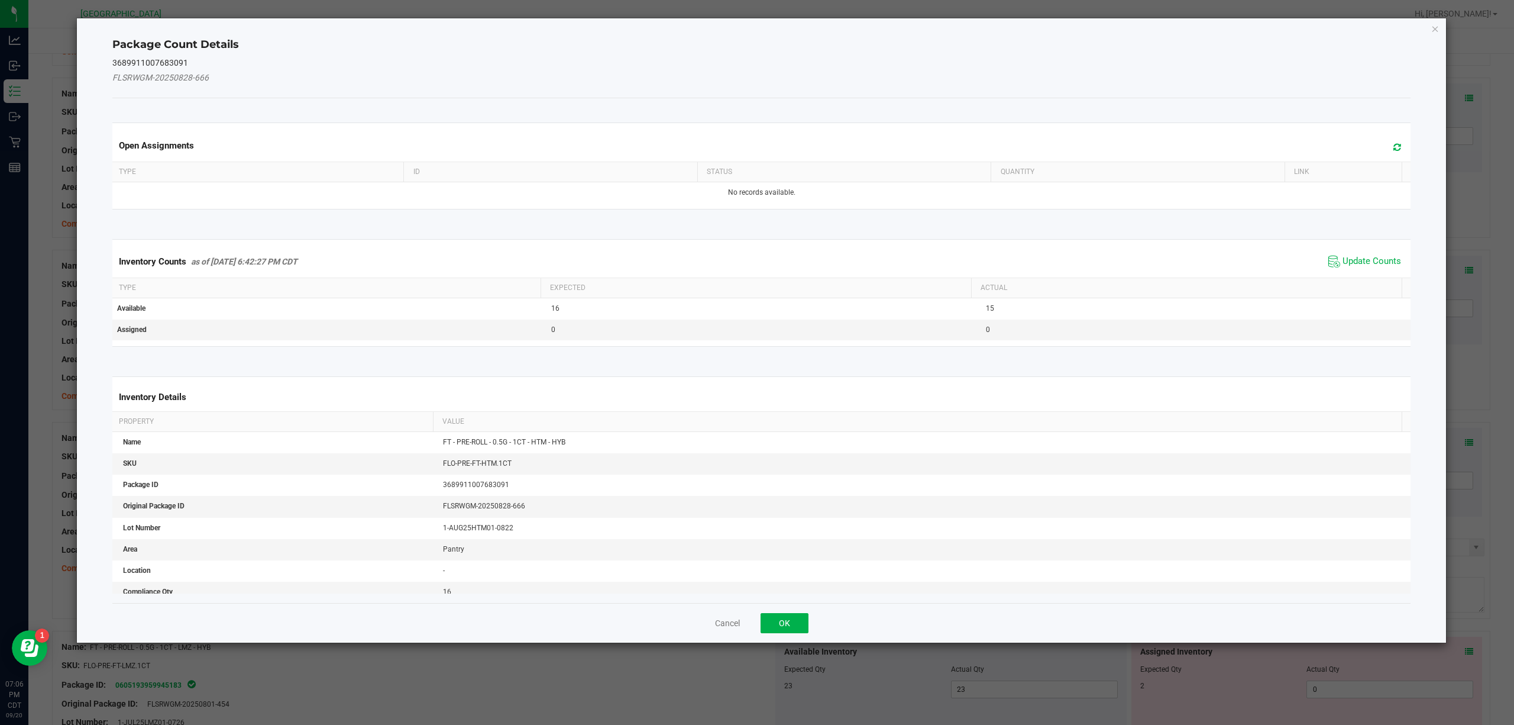
click at [1135, 270] on span "Update Counts" at bounding box center [1364, 262] width 79 height 18
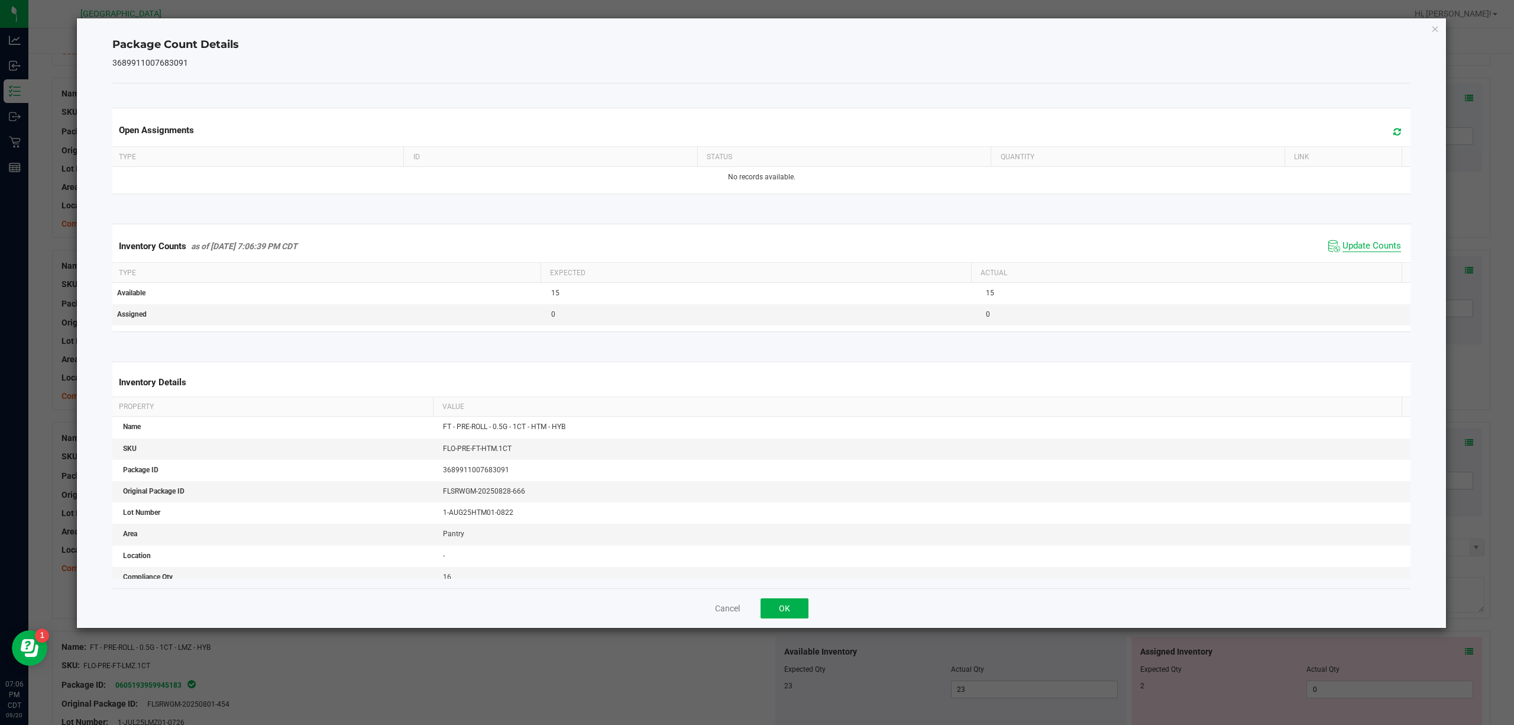
click at [1135, 247] on span "Update Counts" at bounding box center [1372, 246] width 59 height 12
click at [800, 543] on button "OK" at bounding box center [785, 608] width 48 height 20
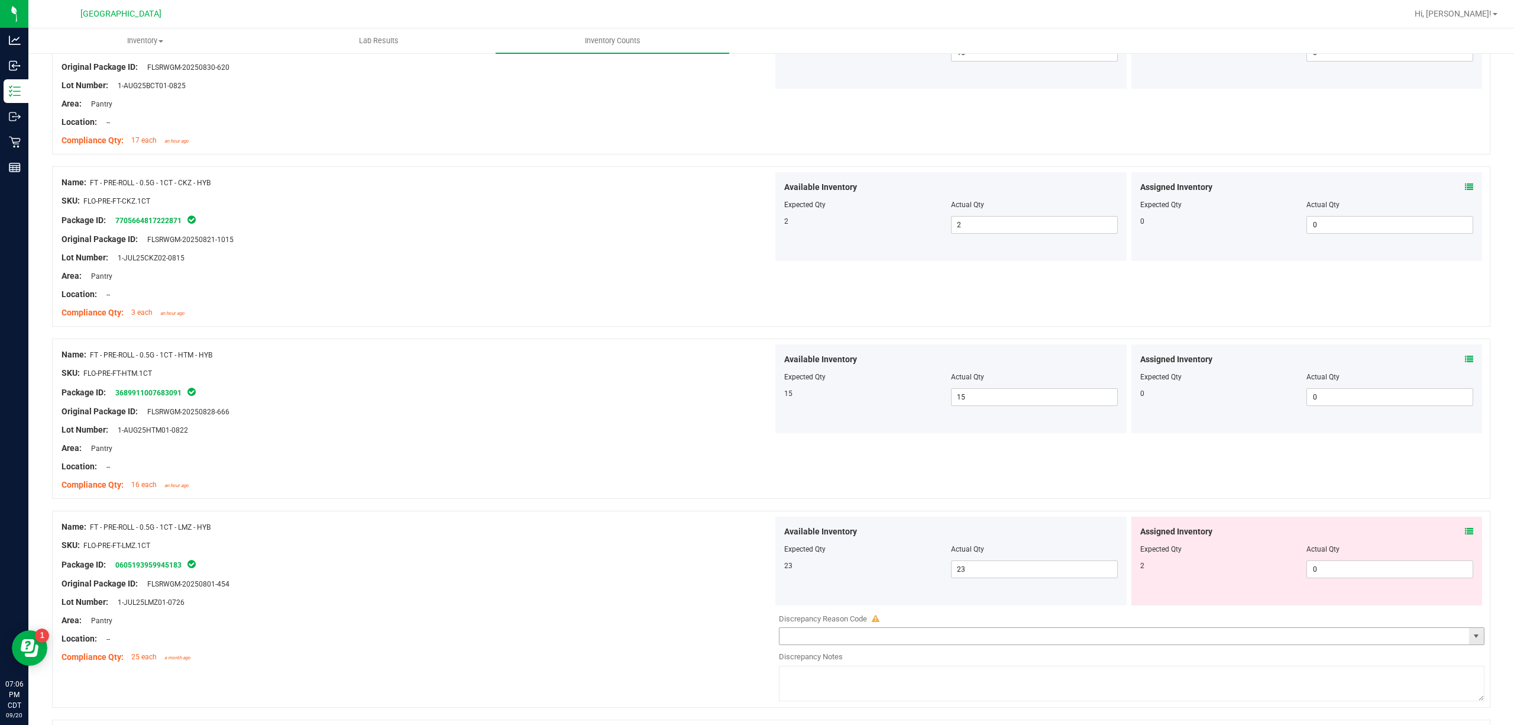
scroll to position [2366, 0]
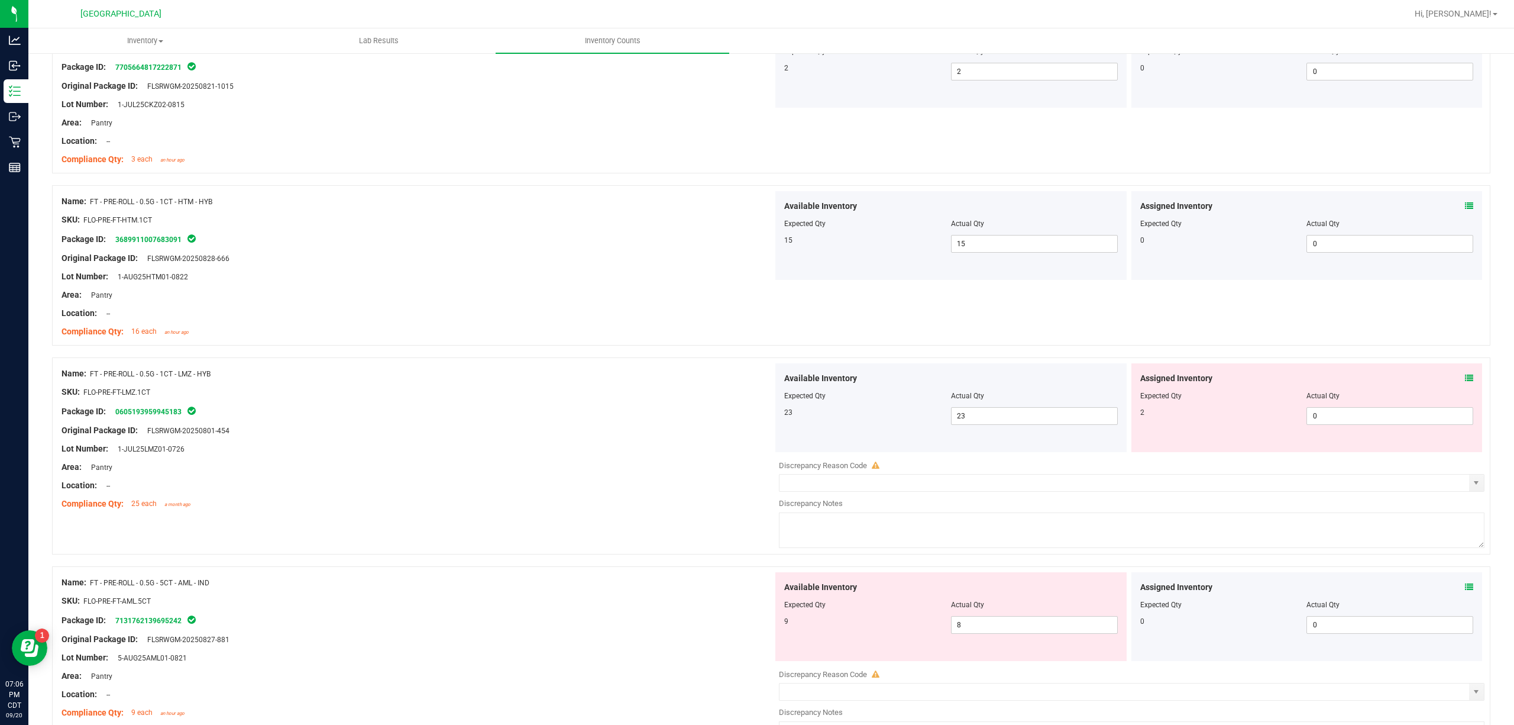
click at [1135, 382] on icon at bounding box center [1469, 378] width 8 height 8
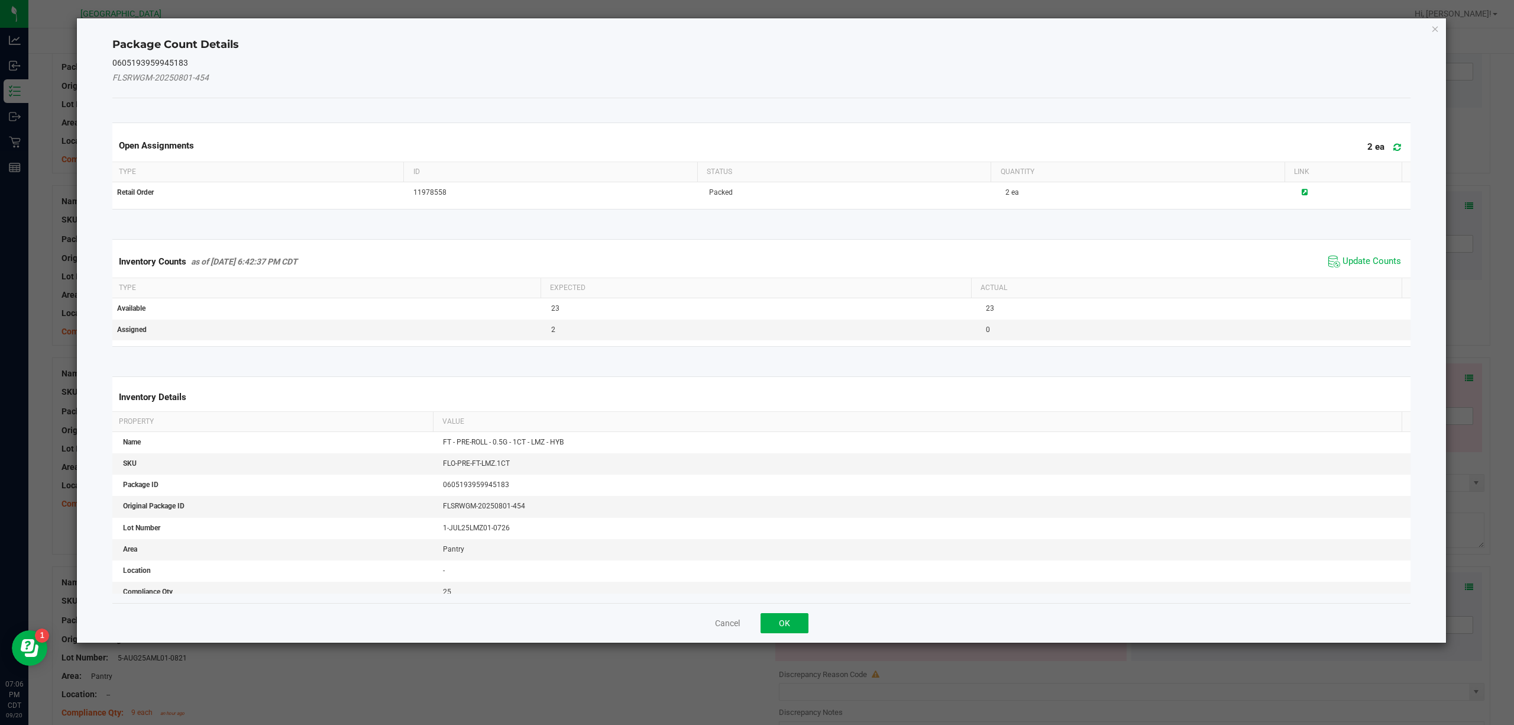
click at [1135, 244] on kendo-grid "Inventory Counts as of [DATE] 6:42:37 PM CDT Update Counts Type Expected Actual…" at bounding box center [762, 293] width 1317 height 108
click at [1135, 256] on span "Update Counts" at bounding box center [1364, 262] width 79 height 18
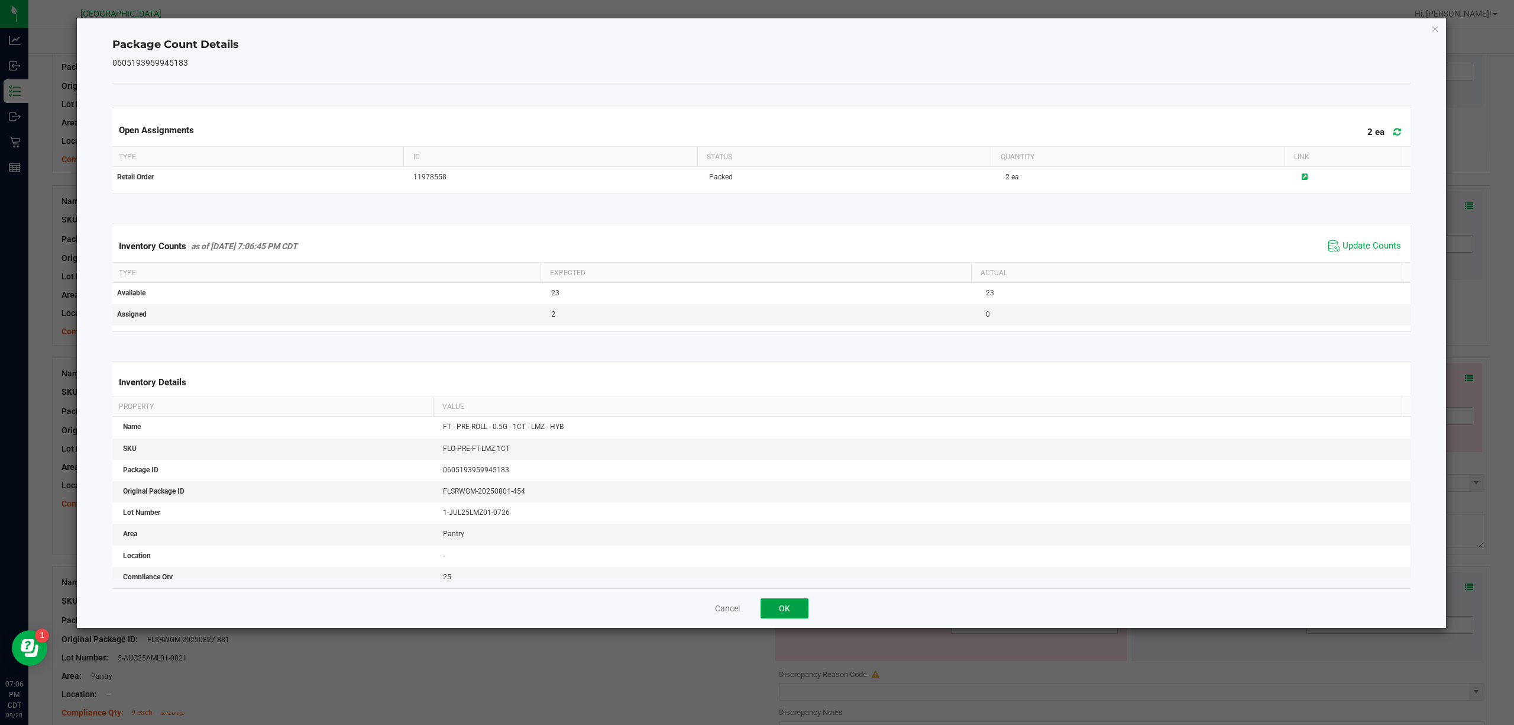
click at [775, 543] on button "OK" at bounding box center [785, 608] width 48 height 20
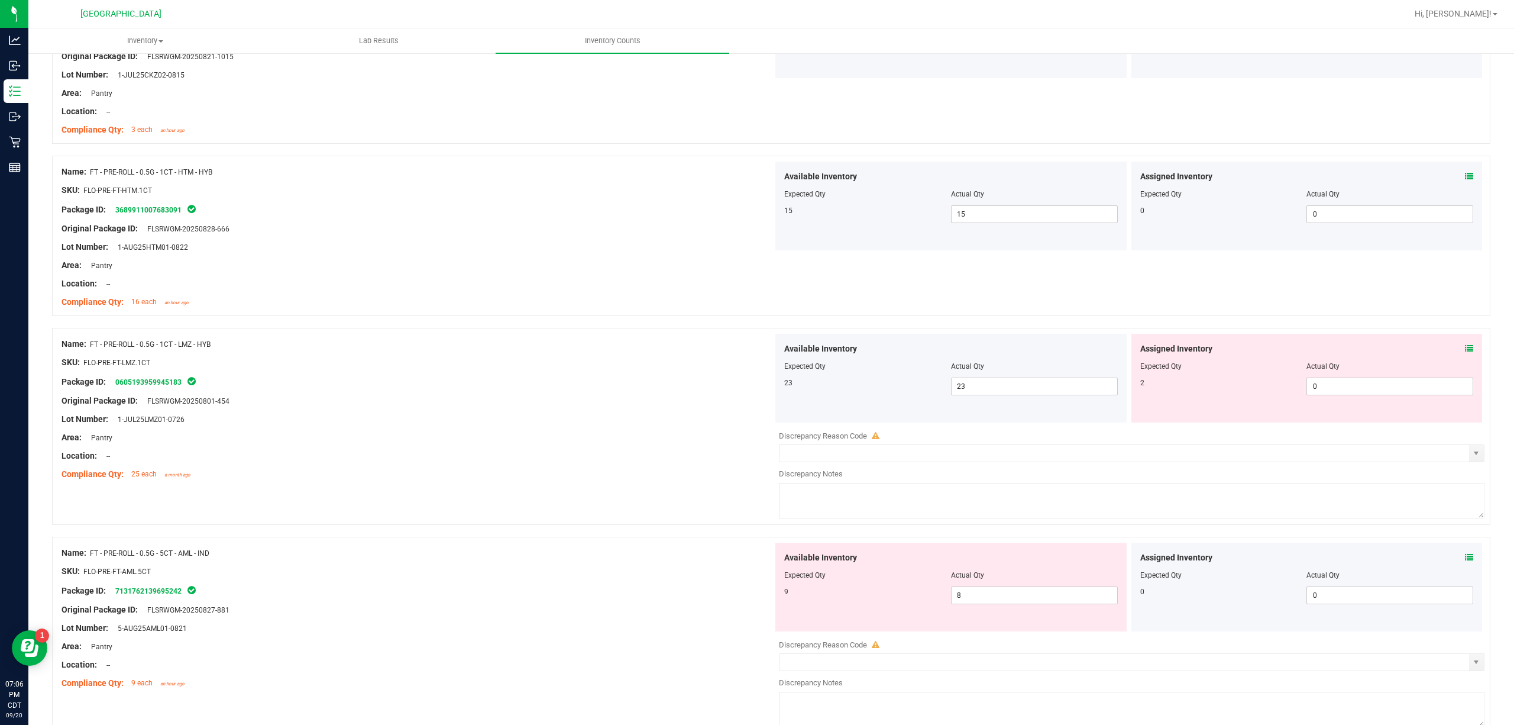
scroll to position [2445, 0]
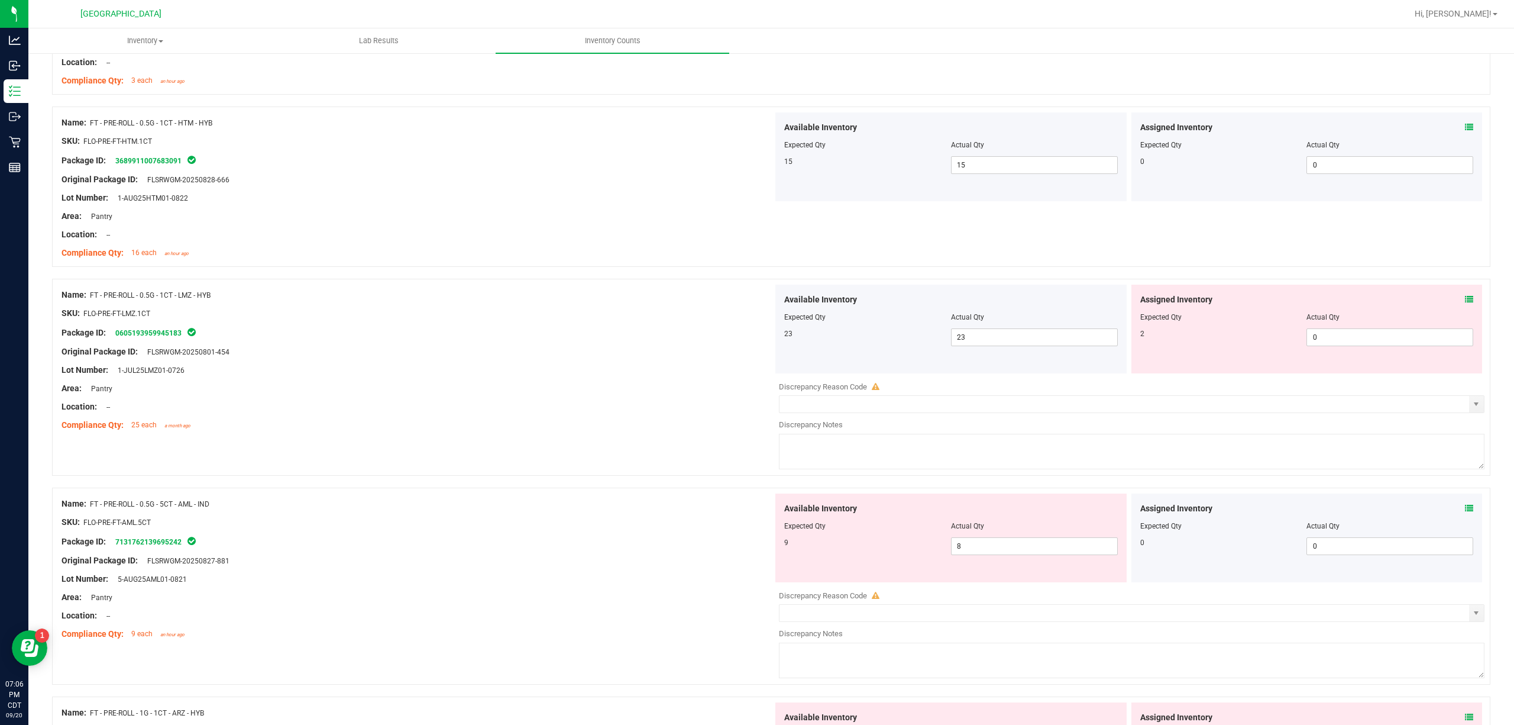
click at [1135, 512] on icon at bounding box center [1469, 508] width 8 height 8
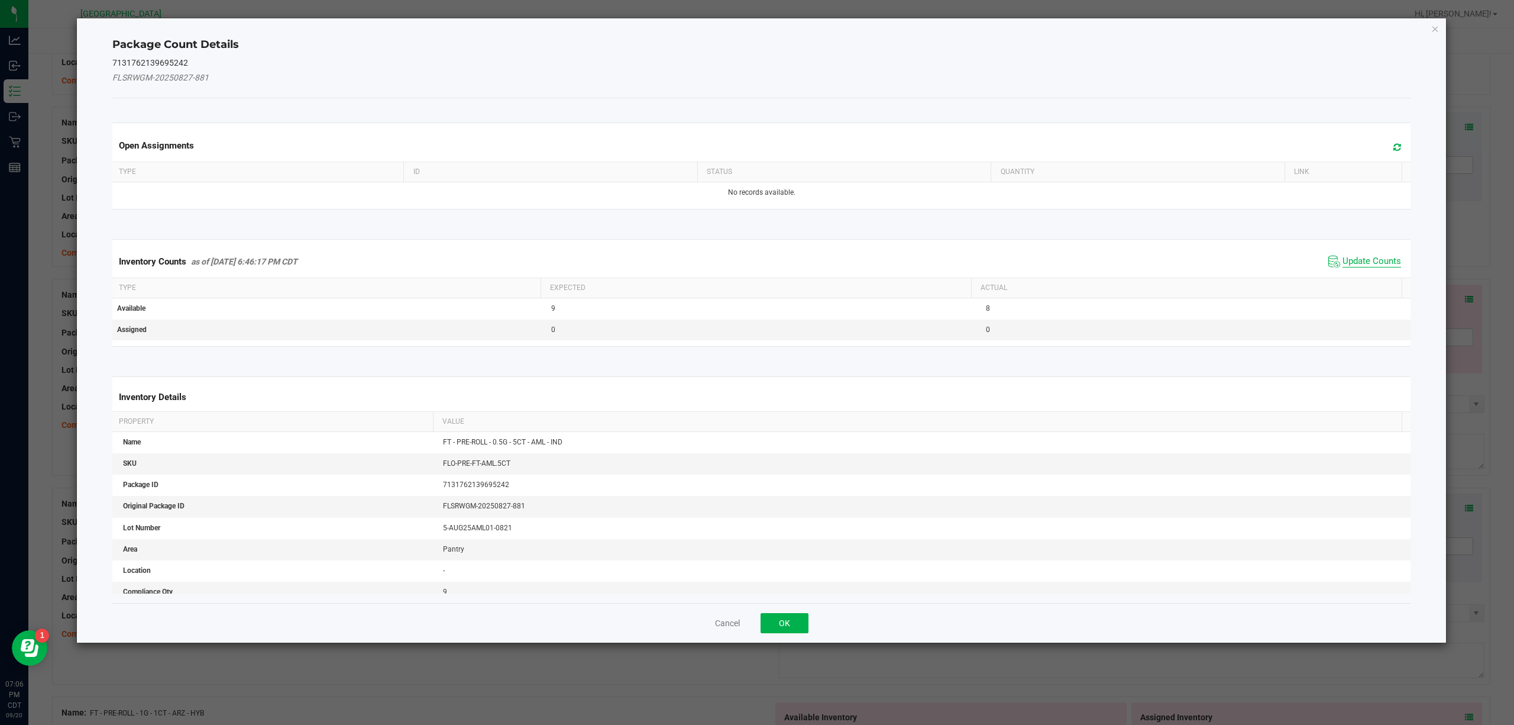
click at [1135, 263] on span "Update Counts" at bounding box center [1372, 262] width 59 height 12
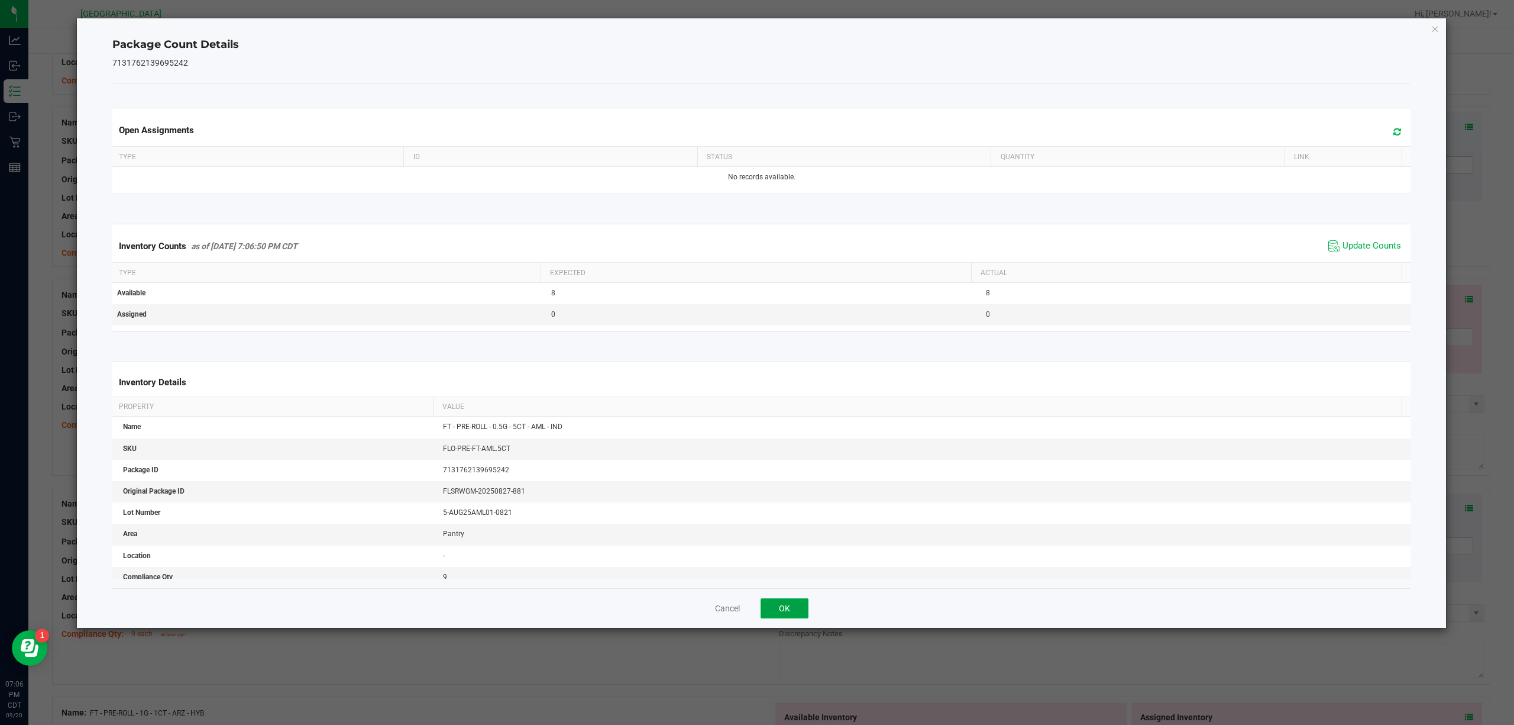
click at [790, 543] on button "OK" at bounding box center [785, 608] width 48 height 20
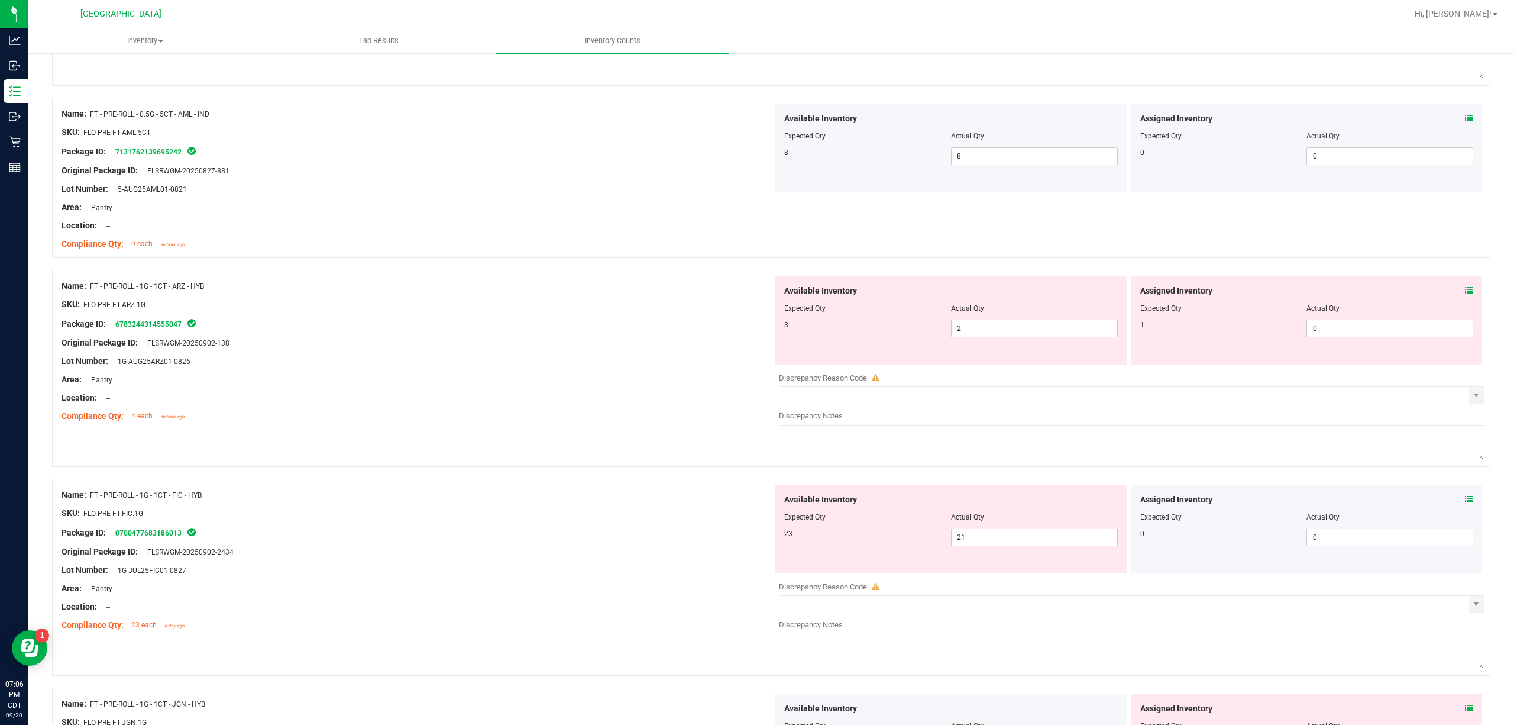
scroll to position [2918, 0]
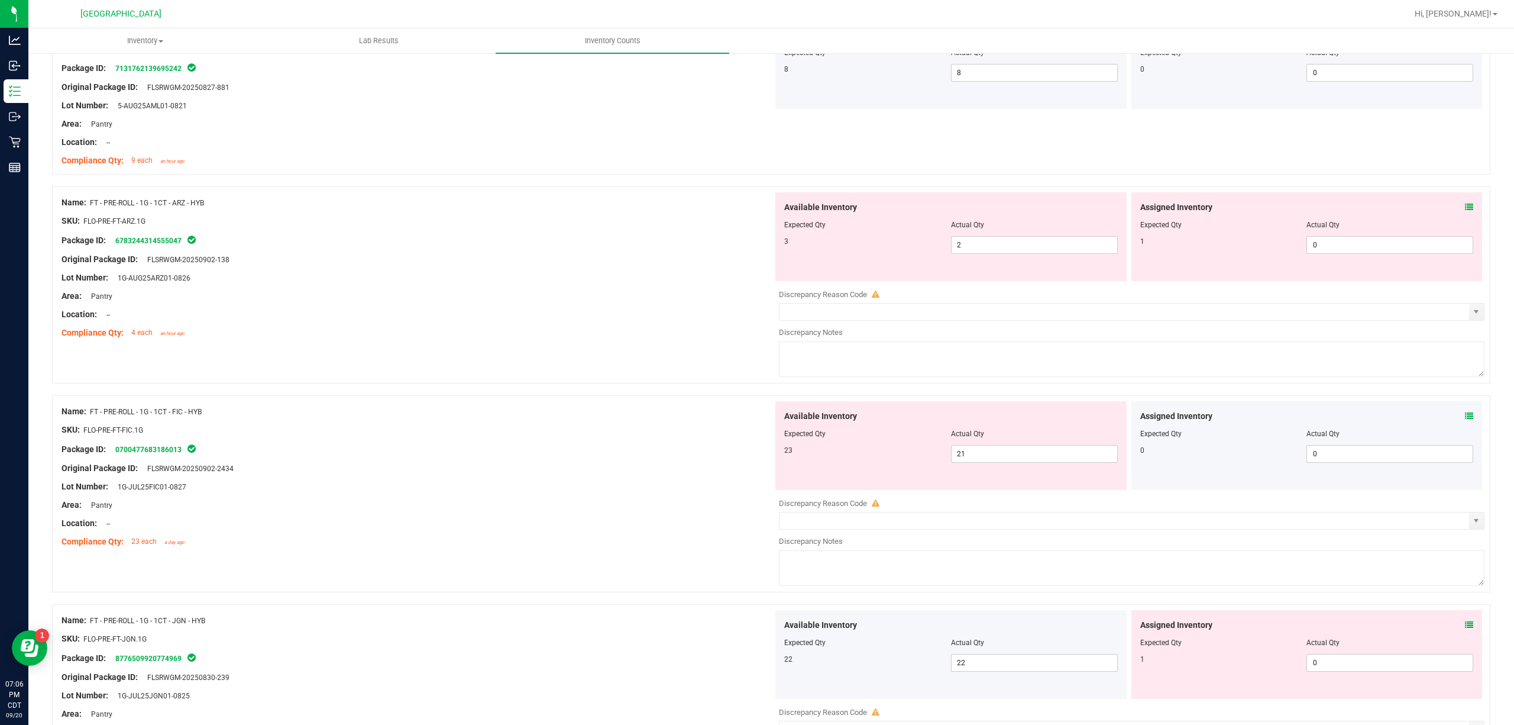
click at [1135, 211] on icon at bounding box center [1469, 207] width 8 height 8
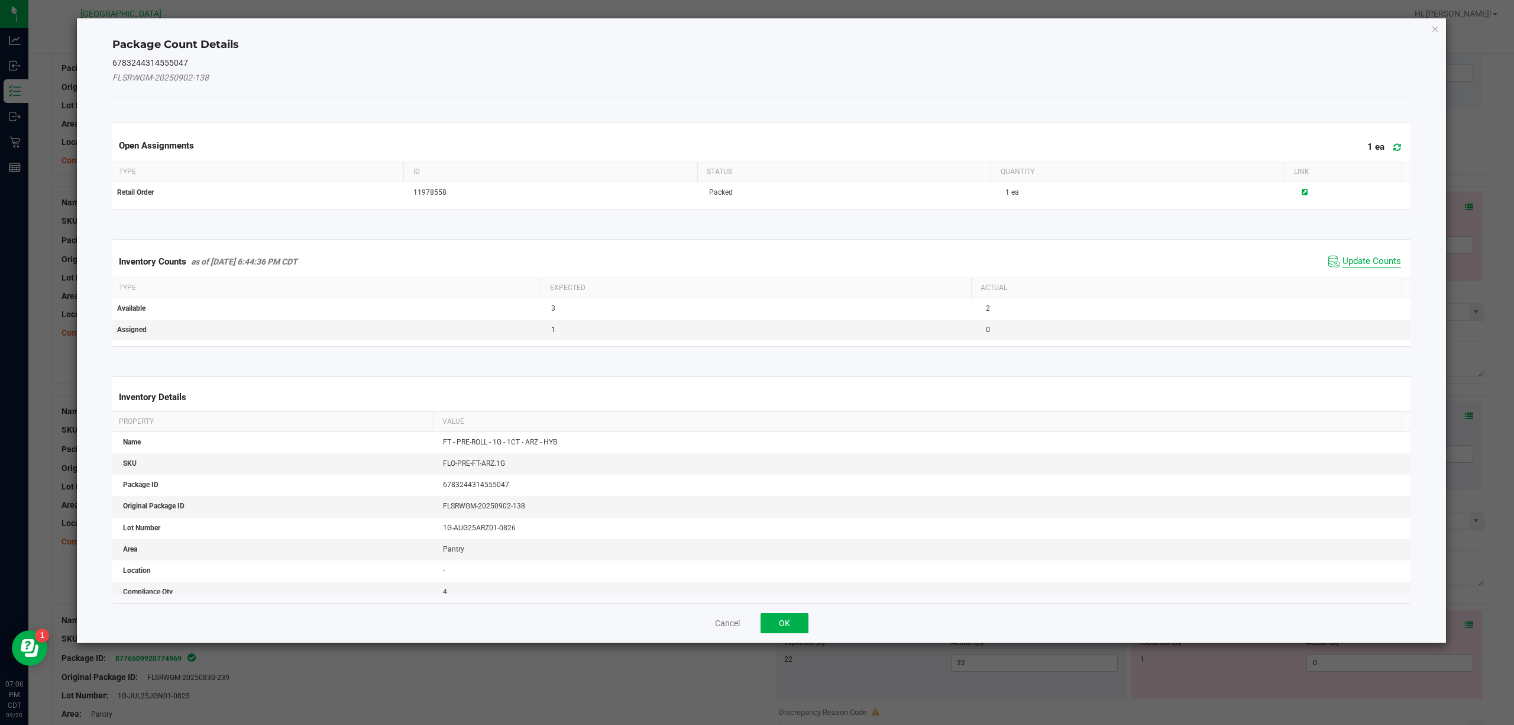
click at [1135, 261] on span "Update Counts" at bounding box center [1372, 262] width 59 height 12
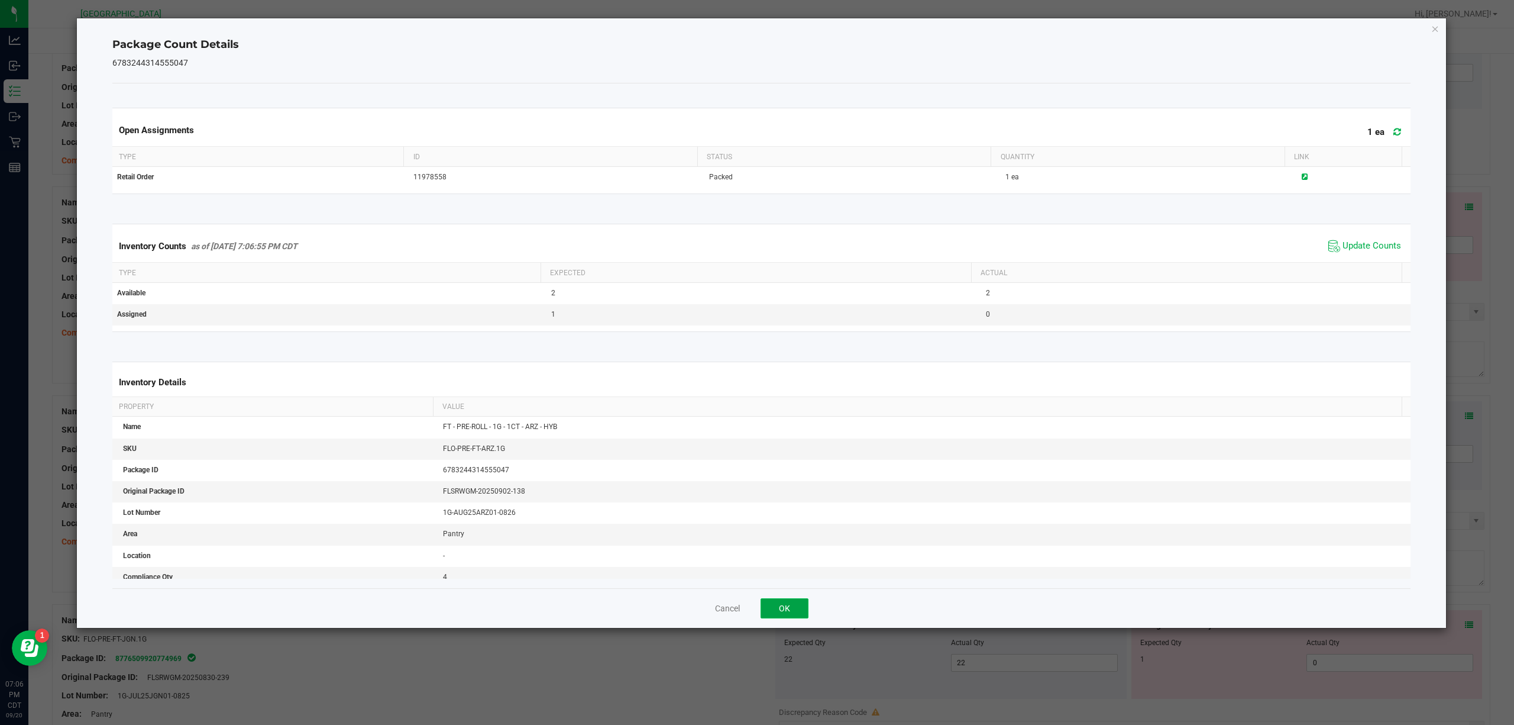
click at [777, 543] on button "OK" at bounding box center [785, 608] width 48 height 20
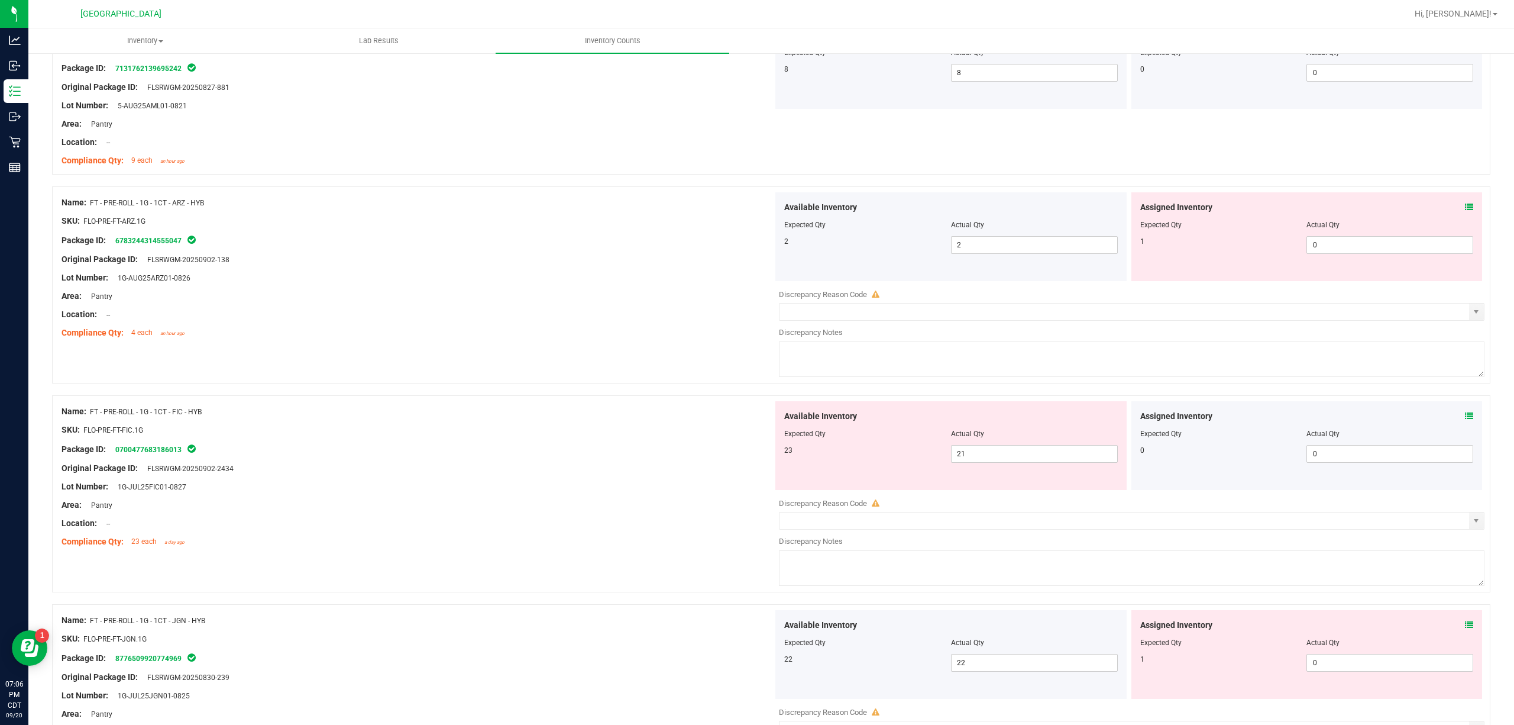
click at [1135, 422] on div "Assigned Inventory" at bounding box center [1307, 416] width 334 height 12
click at [1135, 420] on icon at bounding box center [1469, 416] width 8 height 8
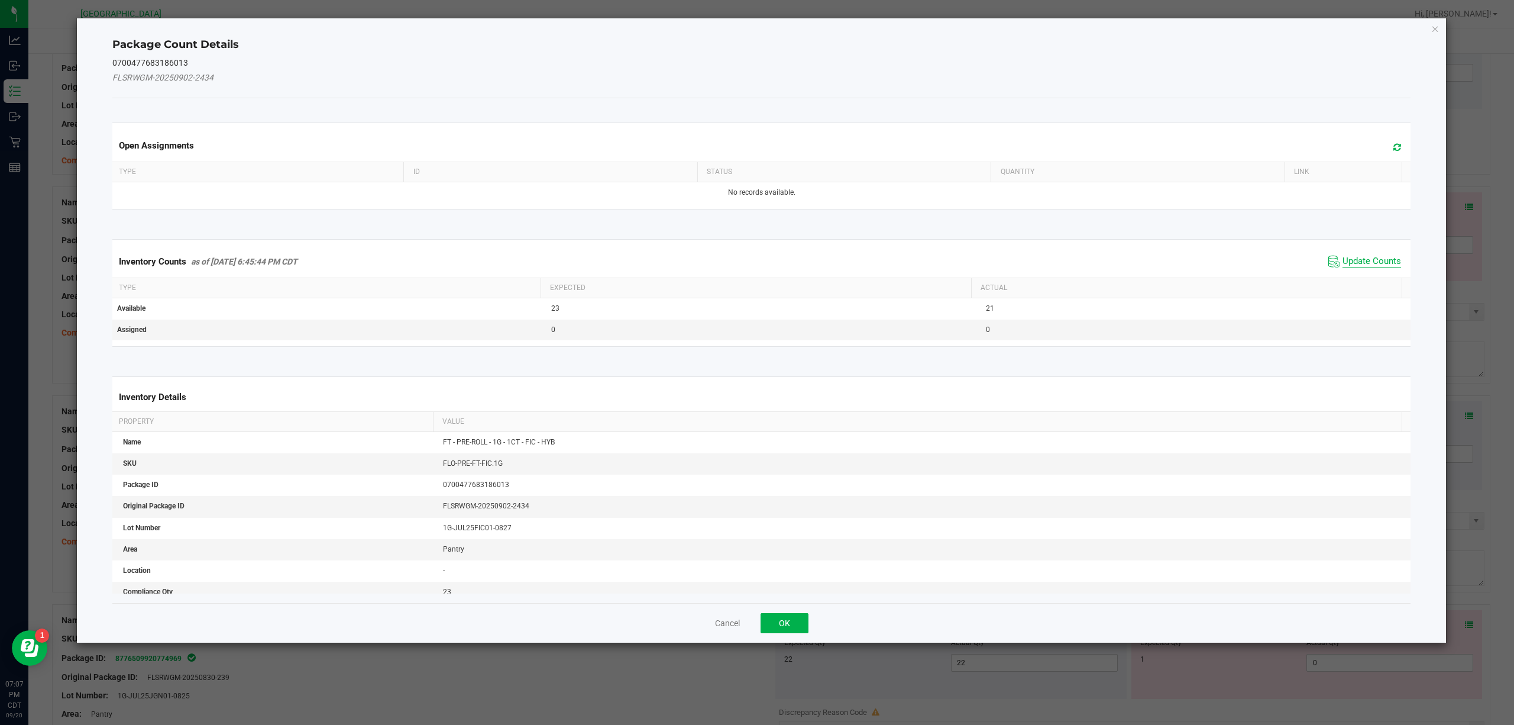
click at [1135, 266] on span "Update Counts" at bounding box center [1372, 262] width 59 height 12
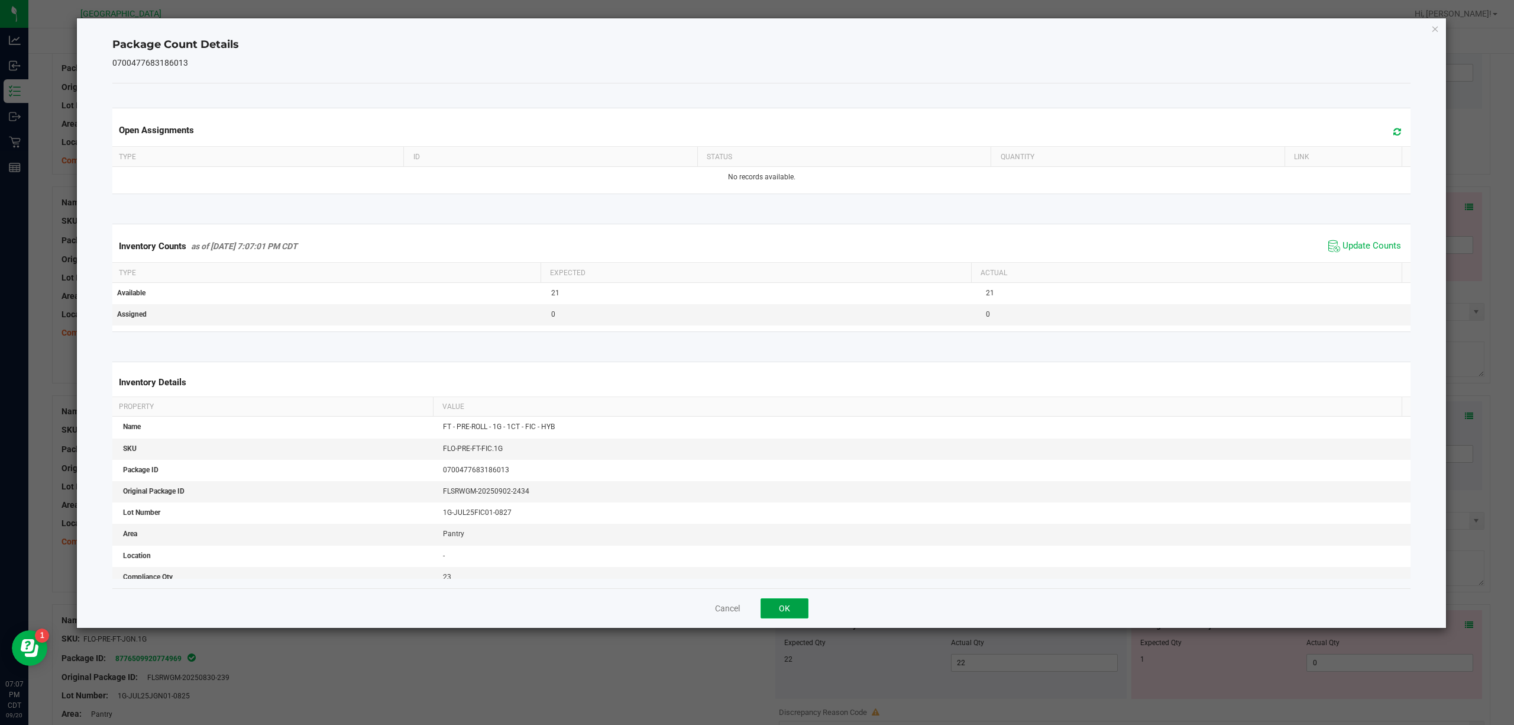
click at [800, 543] on button "OK" at bounding box center [785, 608] width 48 height 20
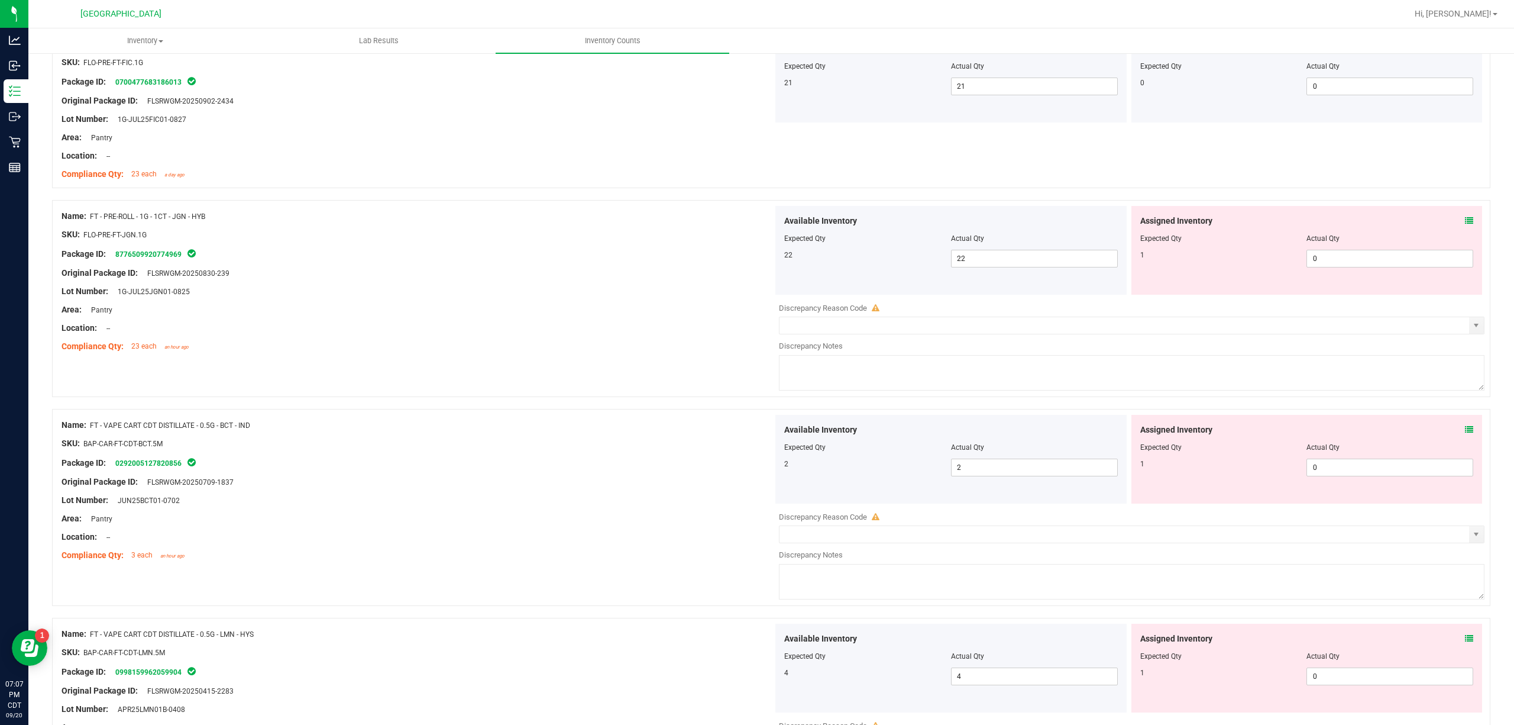
scroll to position [3312, 0]
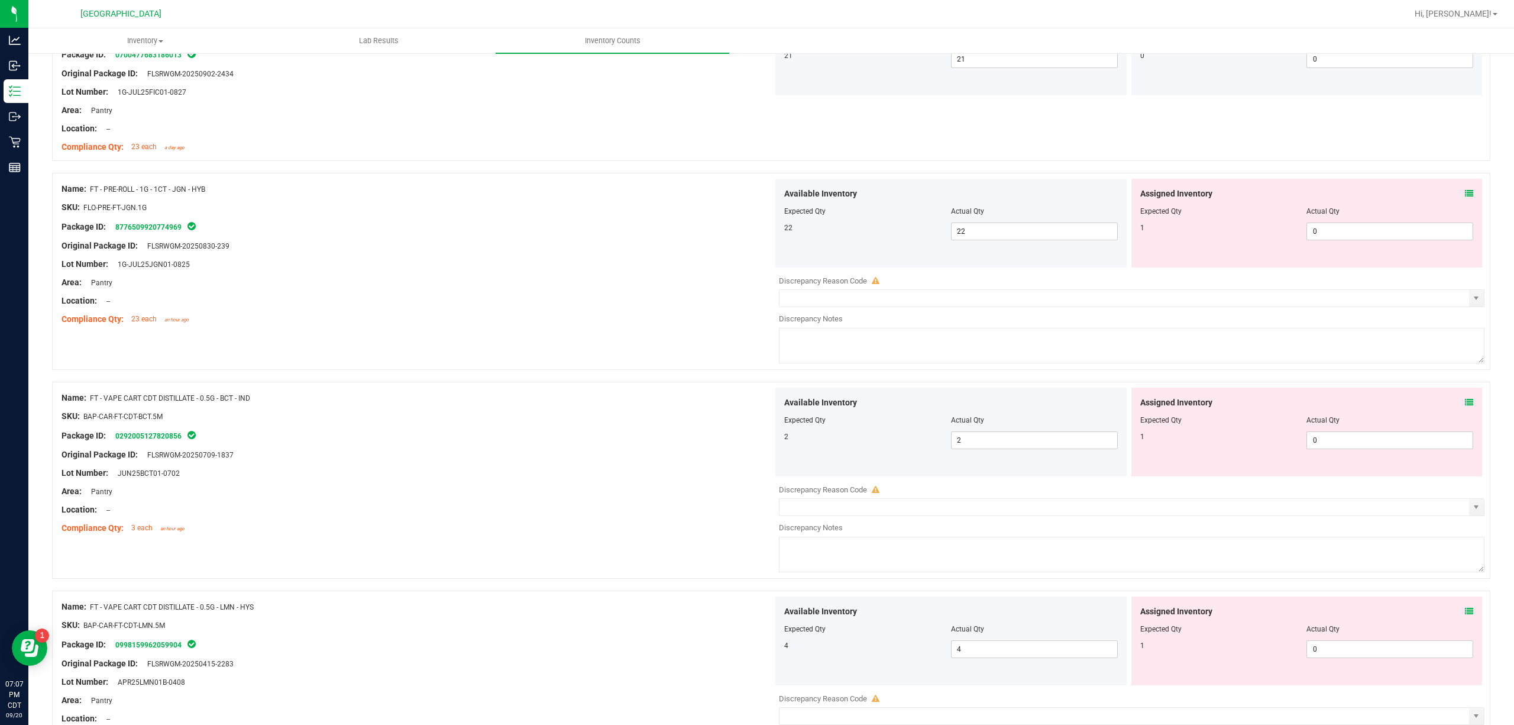
click at [1135, 198] on icon at bounding box center [1469, 193] width 8 height 8
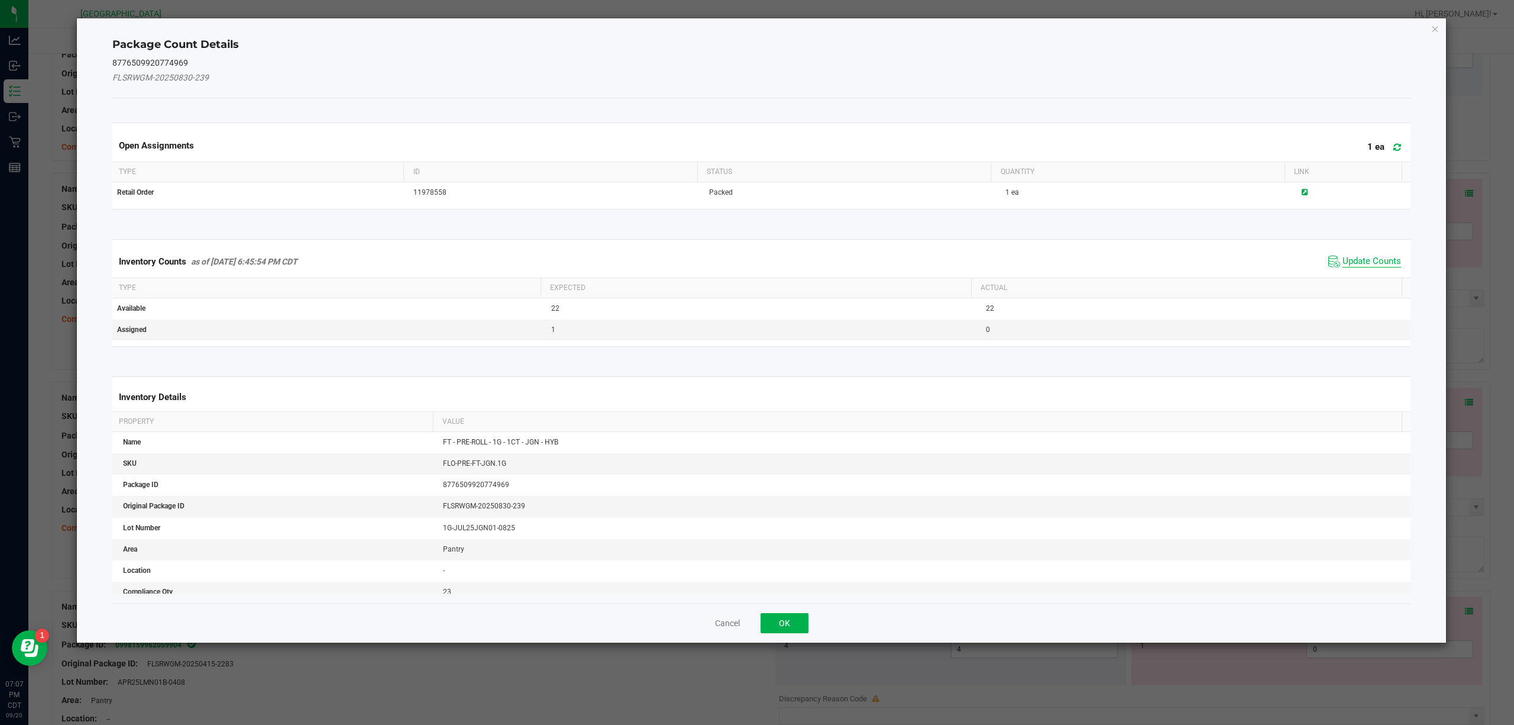
click at [1135, 260] on span "Update Counts" at bounding box center [1372, 262] width 59 height 12
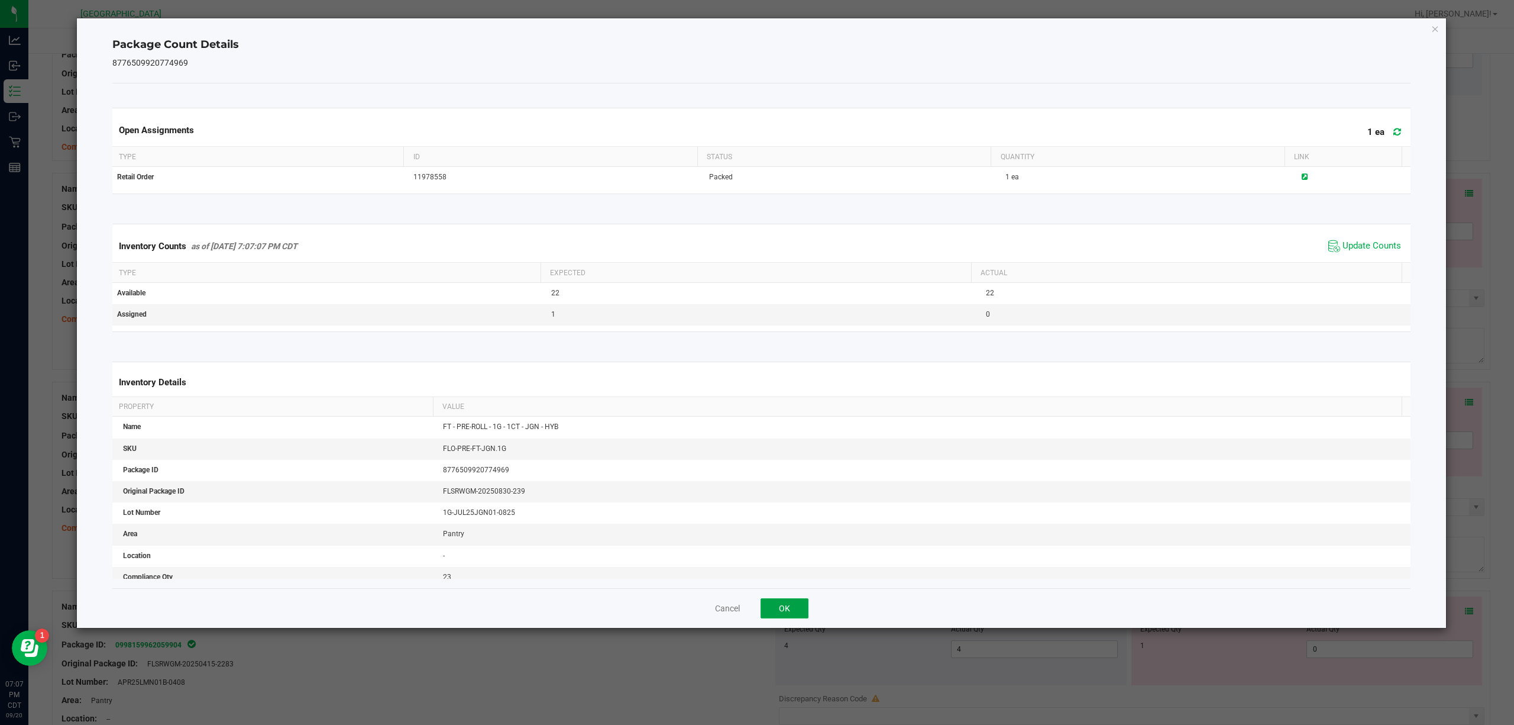
click at [763, 543] on button "OK" at bounding box center [785, 608] width 48 height 20
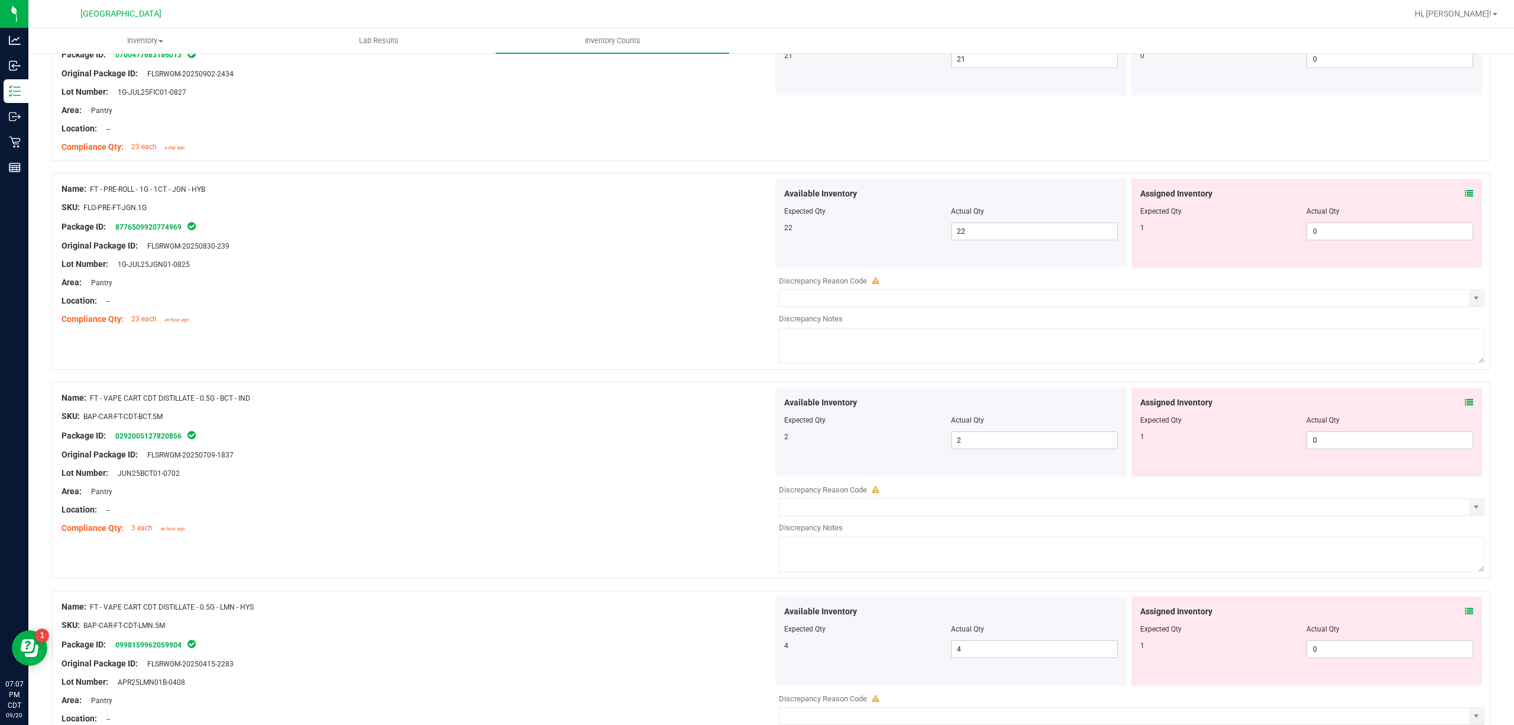
click at [1135, 406] on icon at bounding box center [1469, 402] width 8 height 8
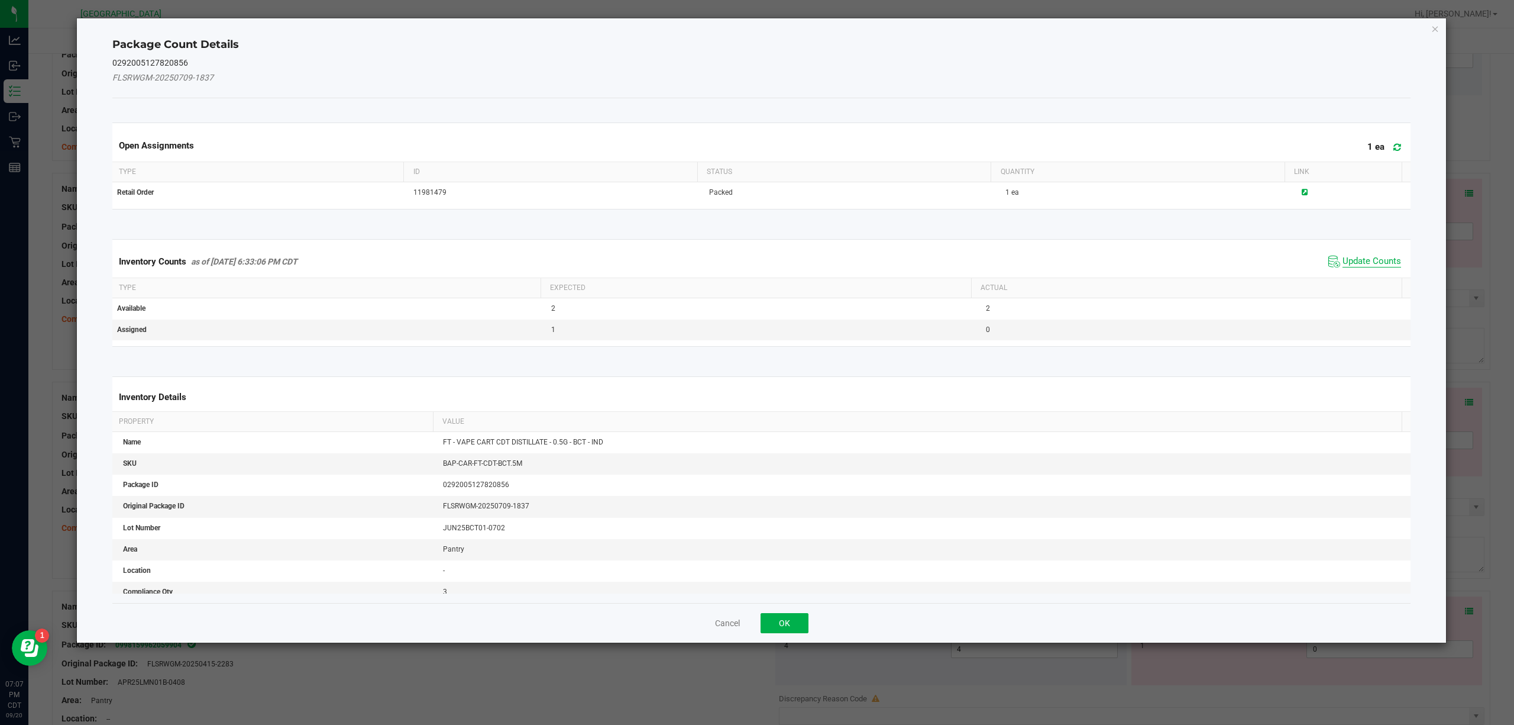
click at [1135, 258] on span "Update Counts" at bounding box center [1372, 262] width 59 height 12
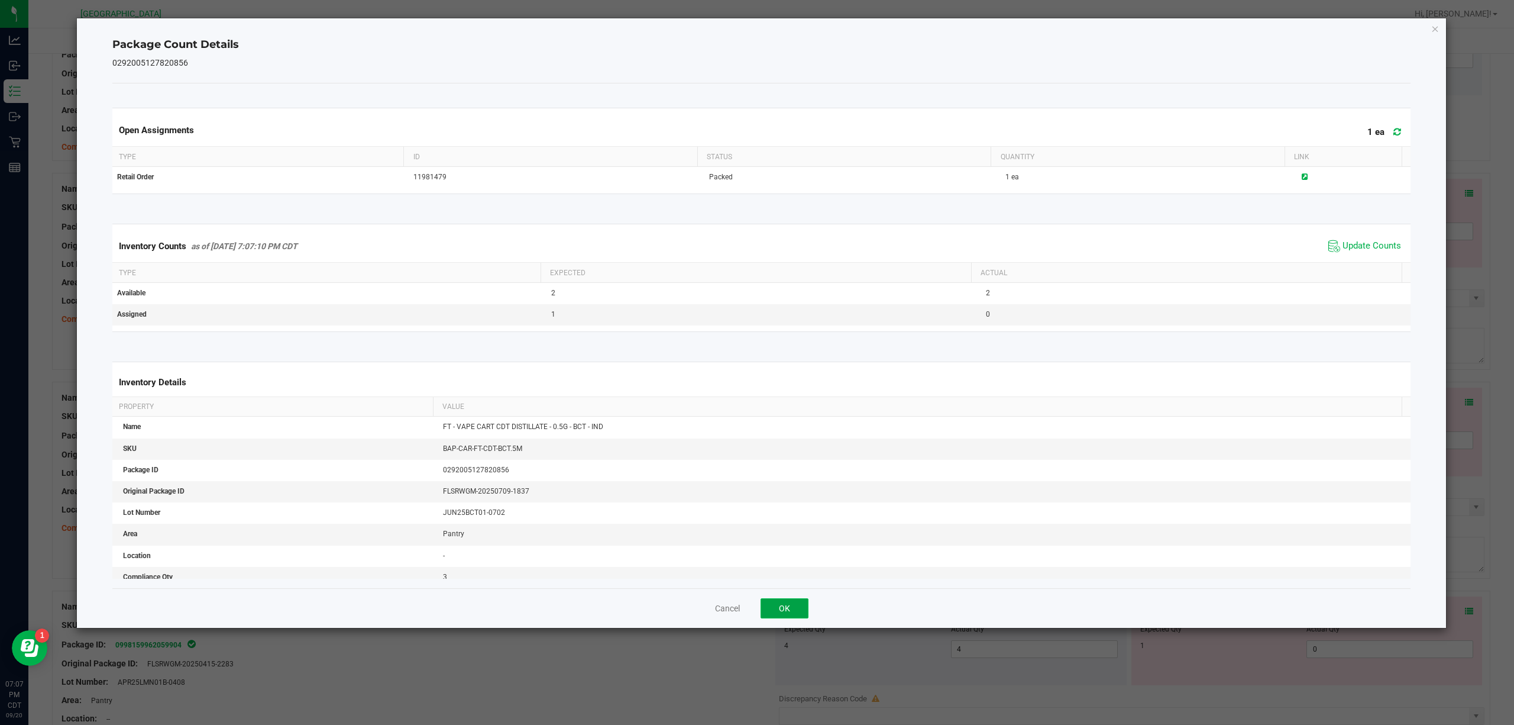
click at [784, 543] on button "OK" at bounding box center [785, 608] width 48 height 20
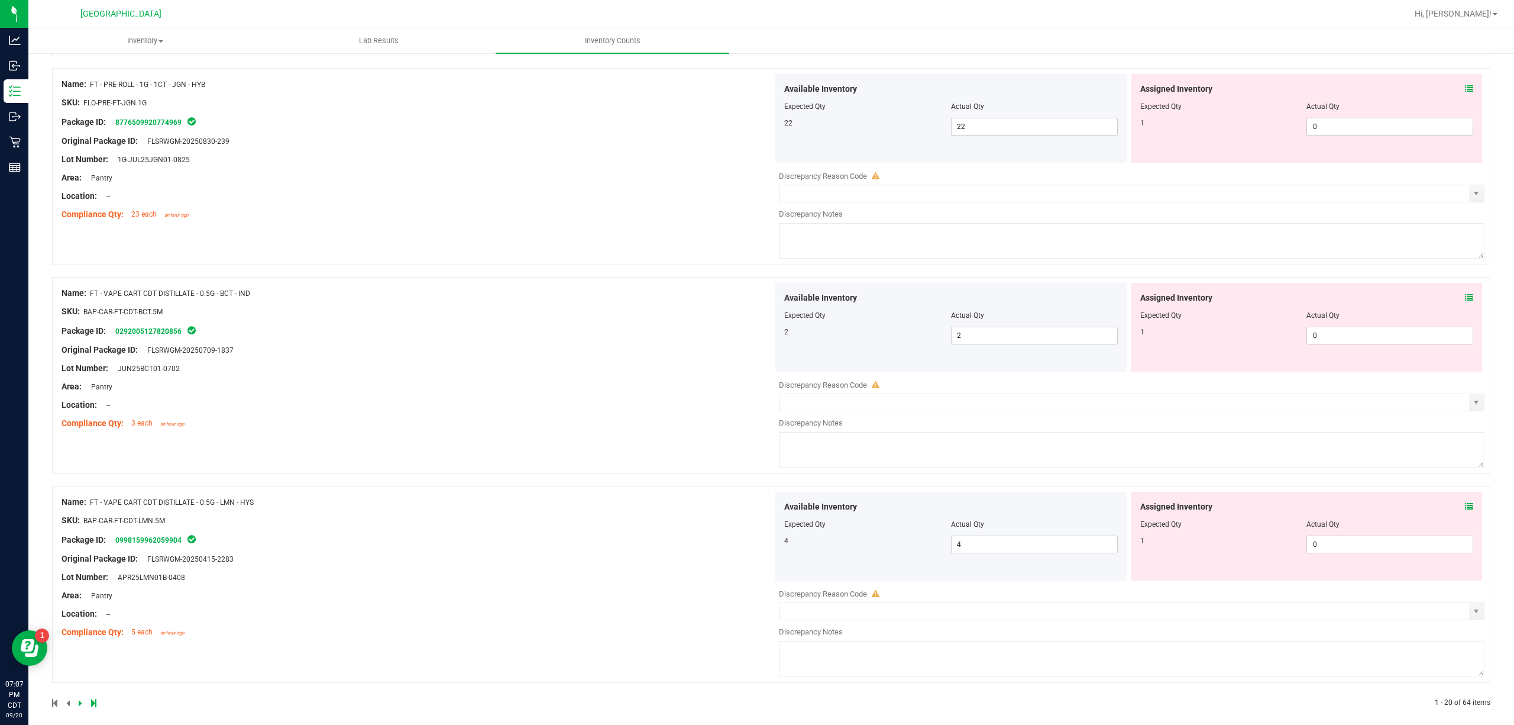
scroll to position [3436, 0]
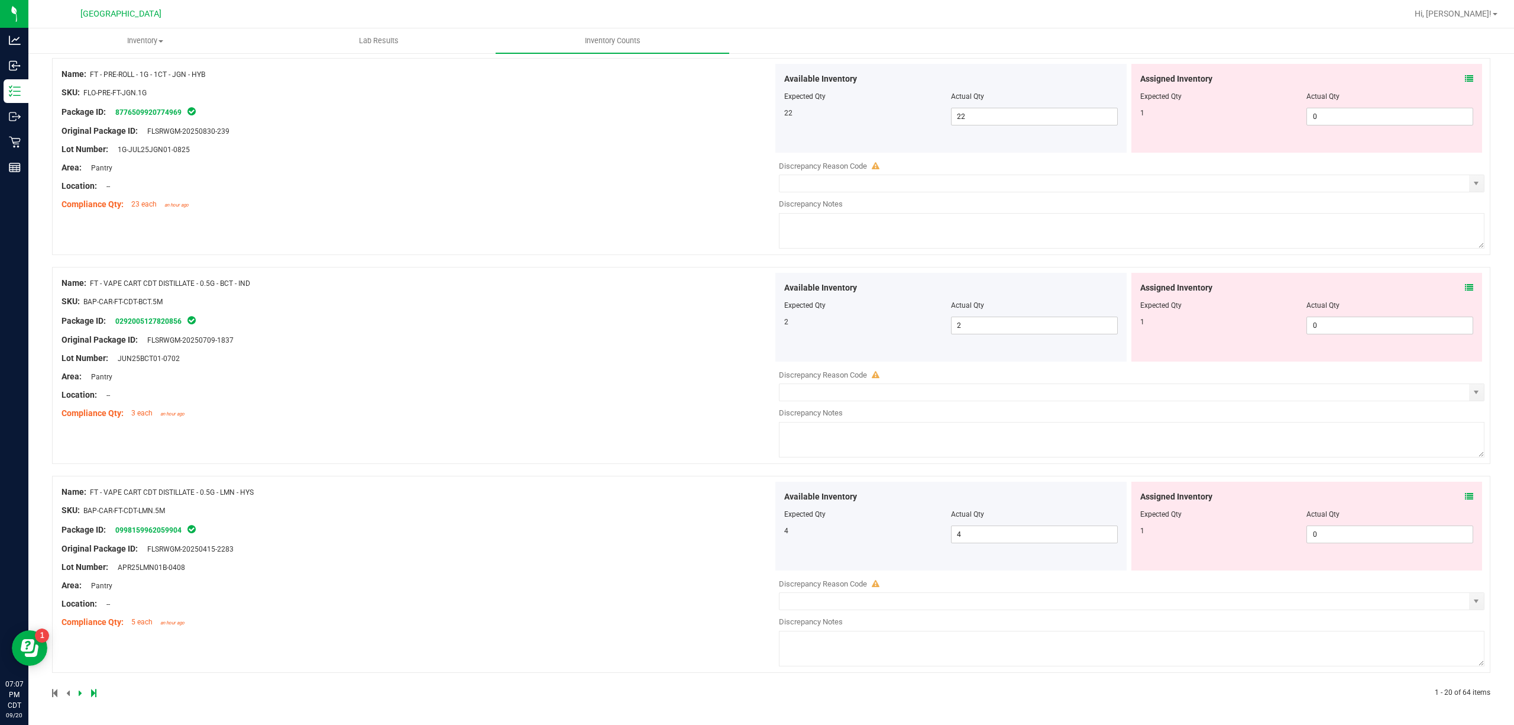
click at [1135, 497] on icon at bounding box center [1469, 496] width 8 height 8
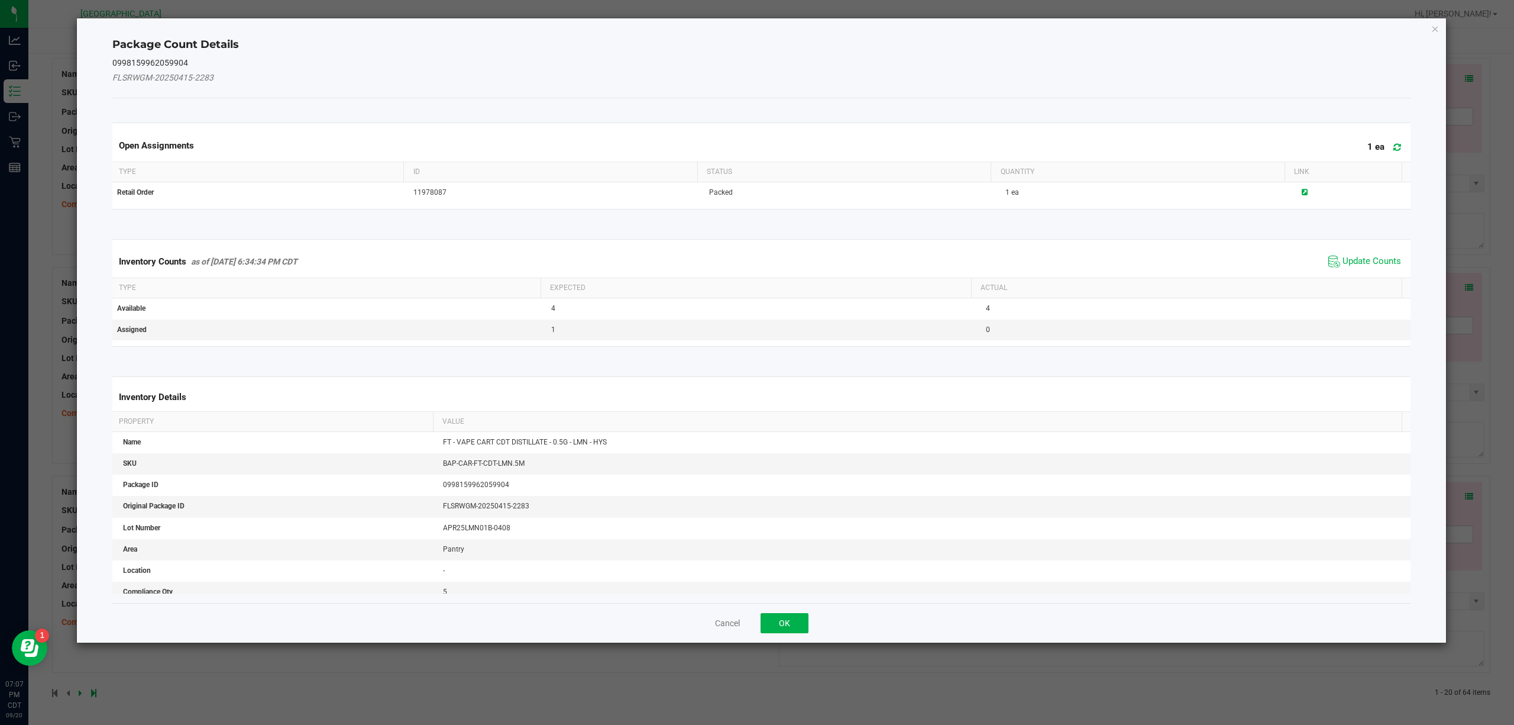
drag, startPoint x: 1380, startPoint y: 277, endPoint x: 1382, endPoint y: 271, distance: 6.2
click at [1135, 273] on div "Inventory Counts as of [DATE] 6:34:34 PM CDT Update Counts" at bounding box center [762, 261] width 1304 height 32
click at [1135, 264] on span "Update Counts" at bounding box center [1372, 262] width 59 height 12
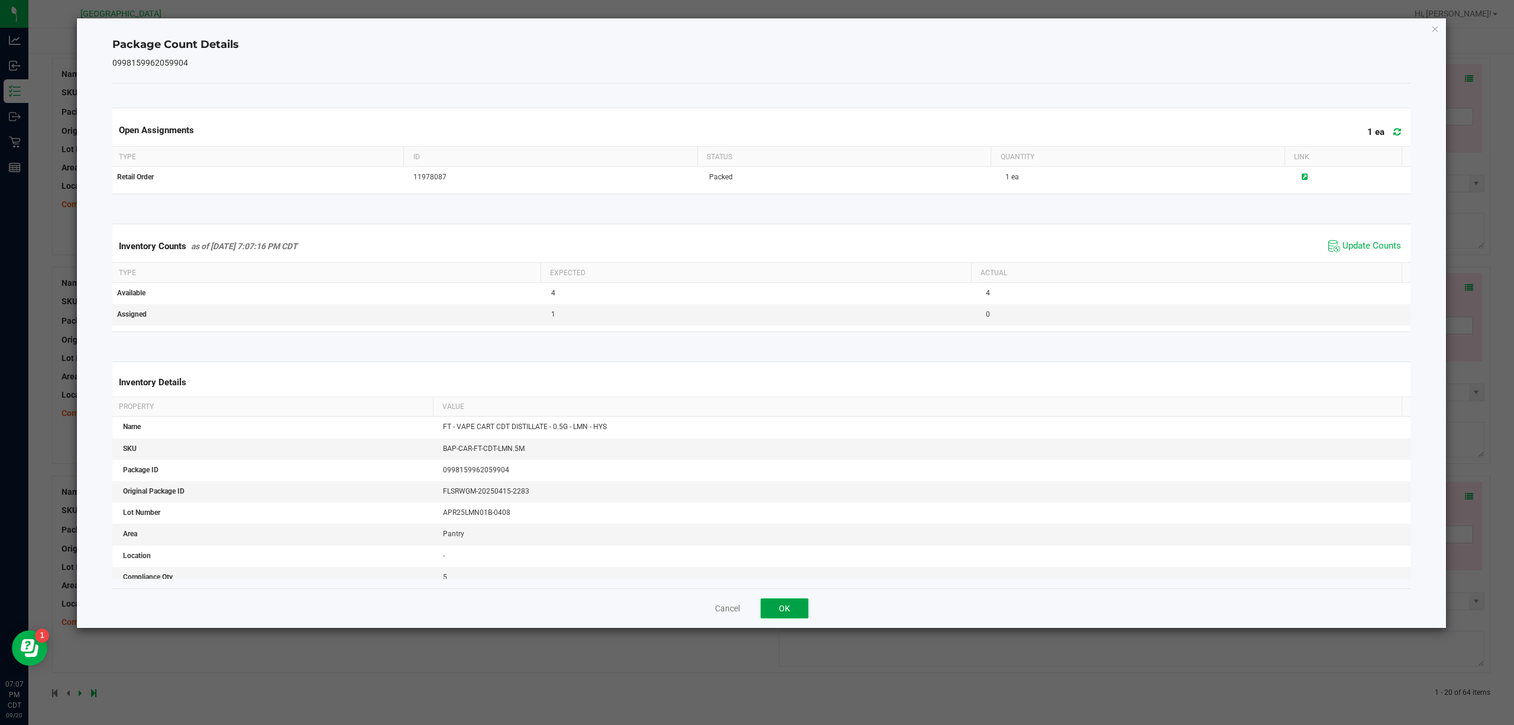
click at [800, 543] on button "OK" at bounding box center [785, 608] width 48 height 20
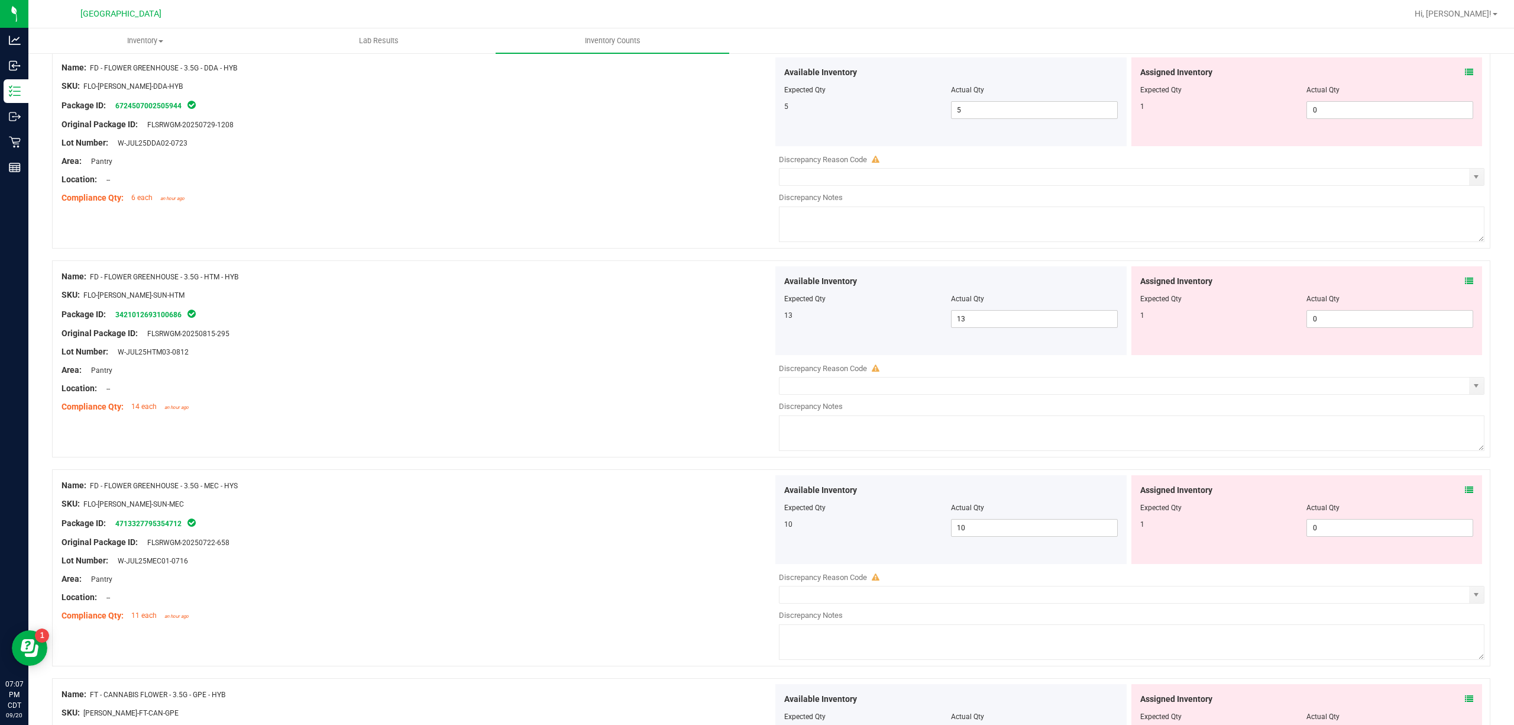
scroll to position [0, 0]
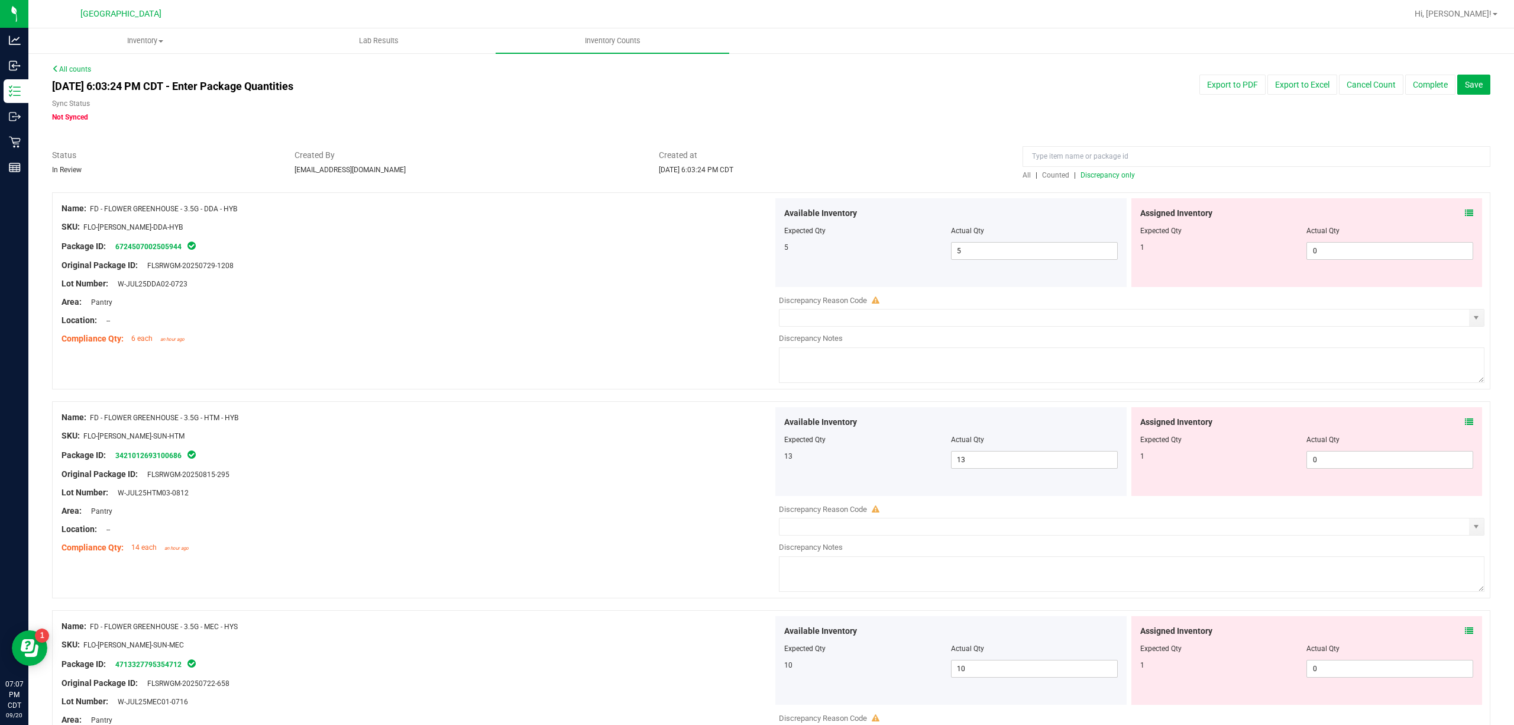
click at [1107, 177] on span "Discrepancy only" at bounding box center [1108, 175] width 54 height 8
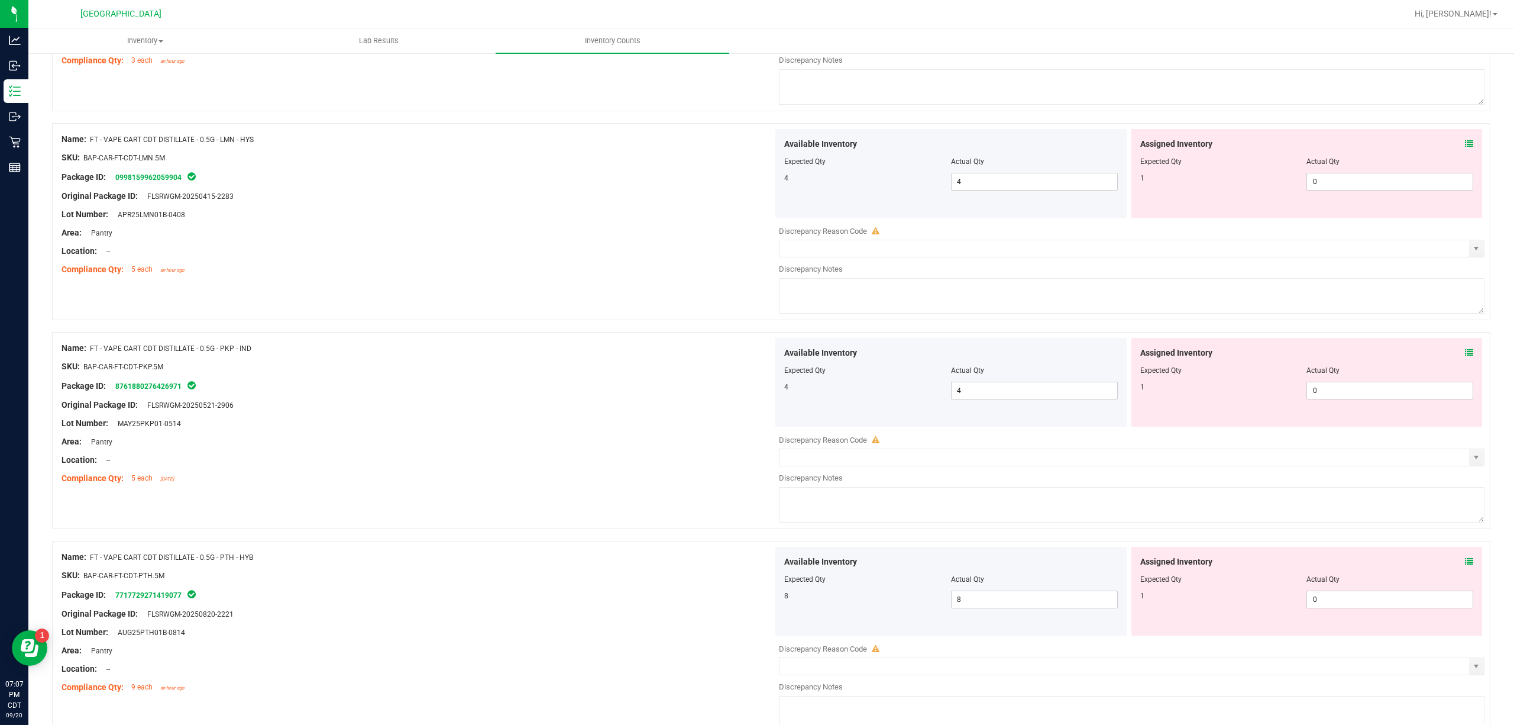
scroll to position [2602, 0]
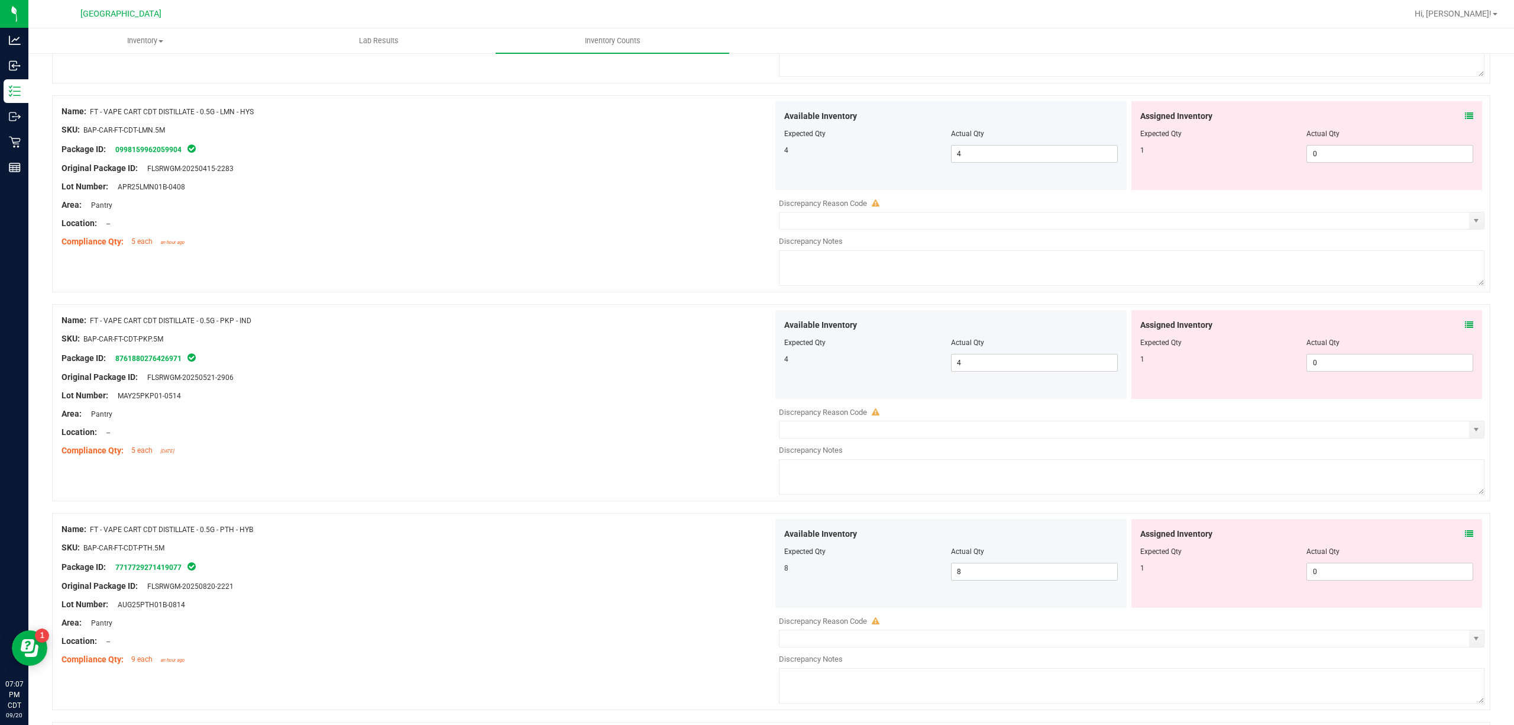
click at [1135, 329] on icon at bounding box center [1469, 325] width 8 height 8
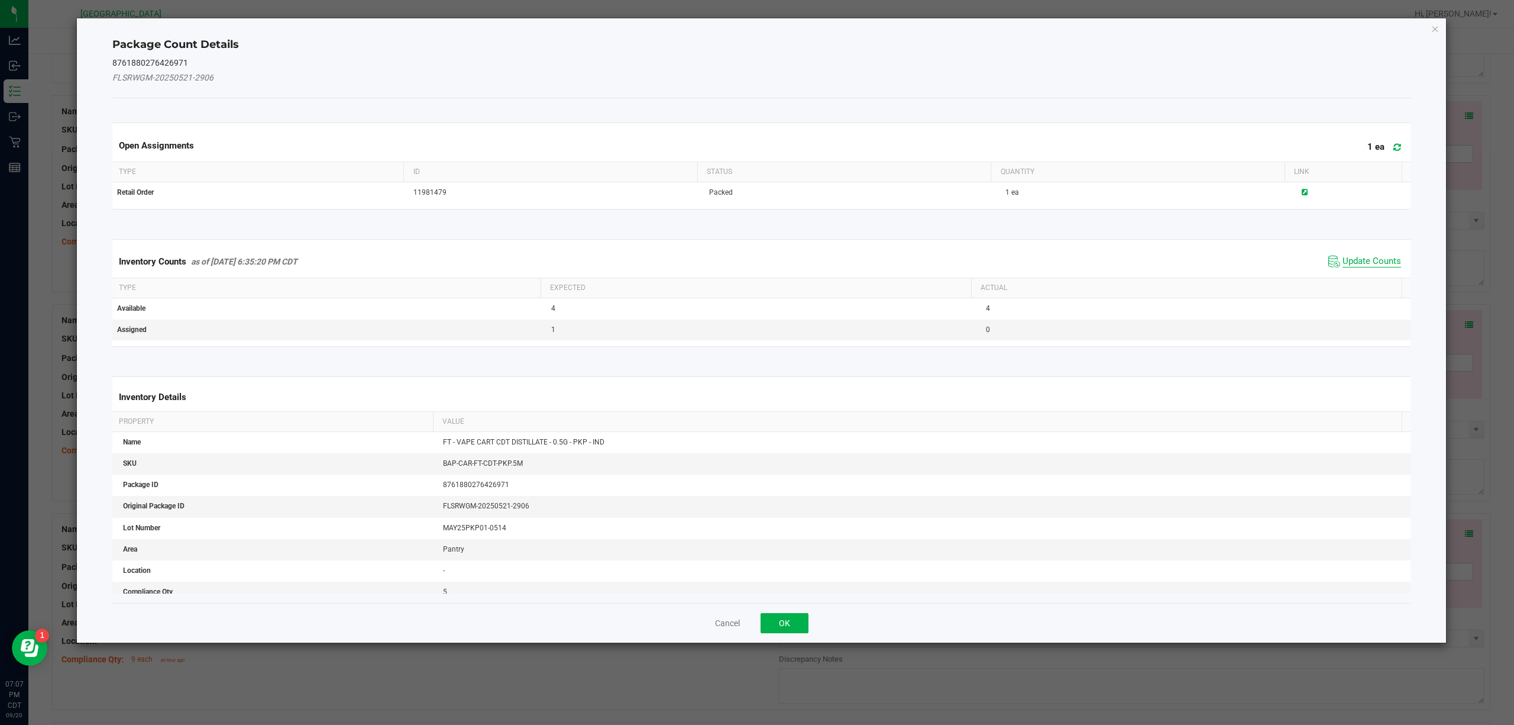
click at [1135, 260] on span "Update Counts" at bounding box center [1372, 262] width 59 height 12
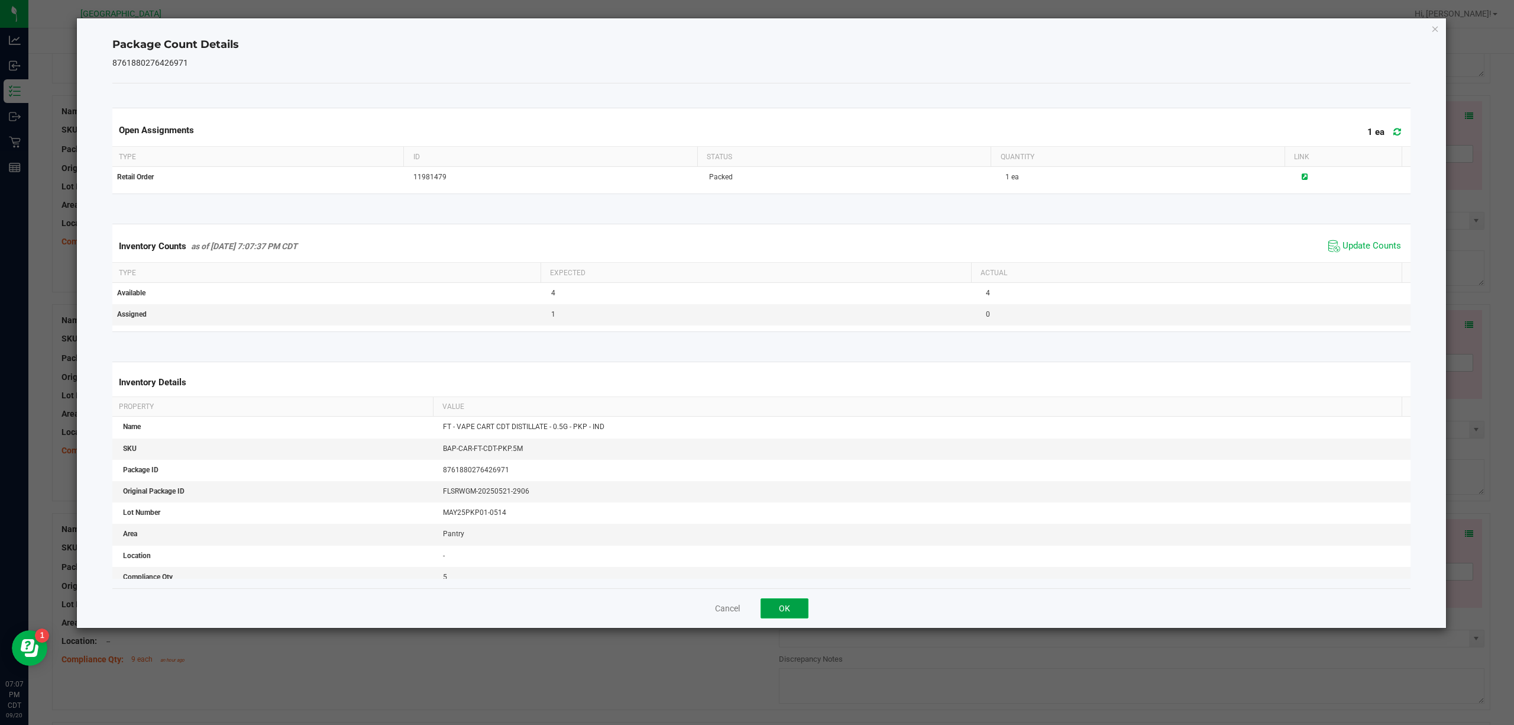
click at [781, 543] on button "OK" at bounding box center [785, 608] width 48 height 20
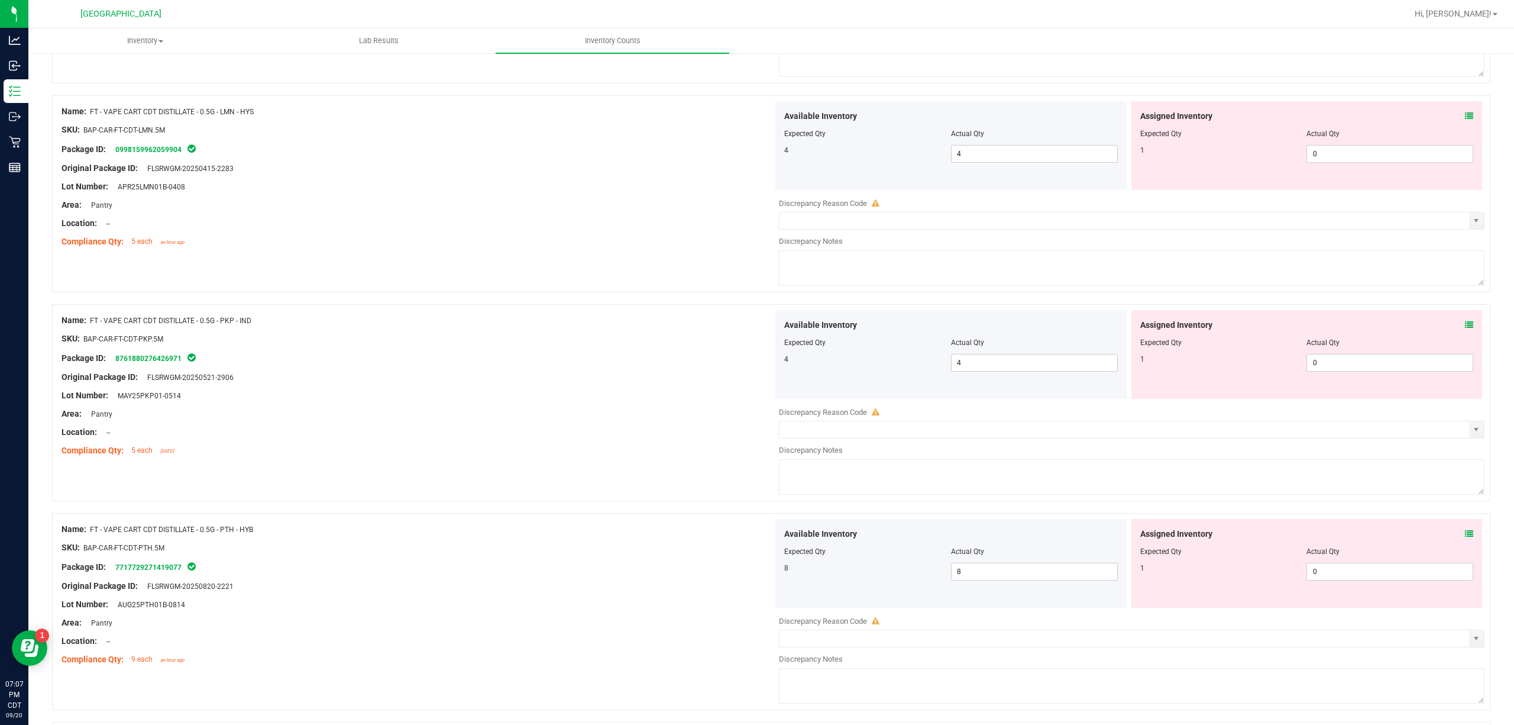
click at [1135, 538] on icon at bounding box center [1469, 533] width 8 height 8
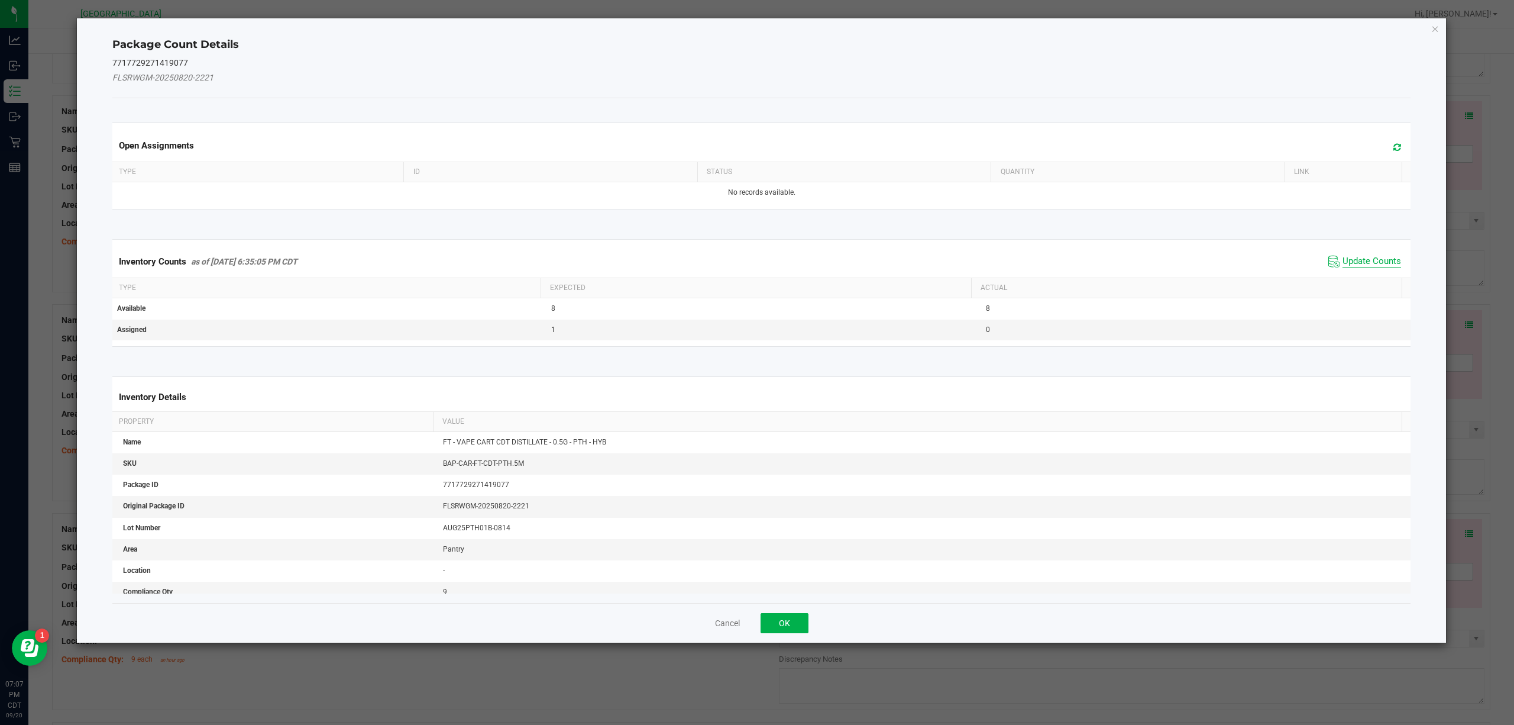
click at [1135, 259] on span "Update Counts" at bounding box center [1372, 262] width 59 height 12
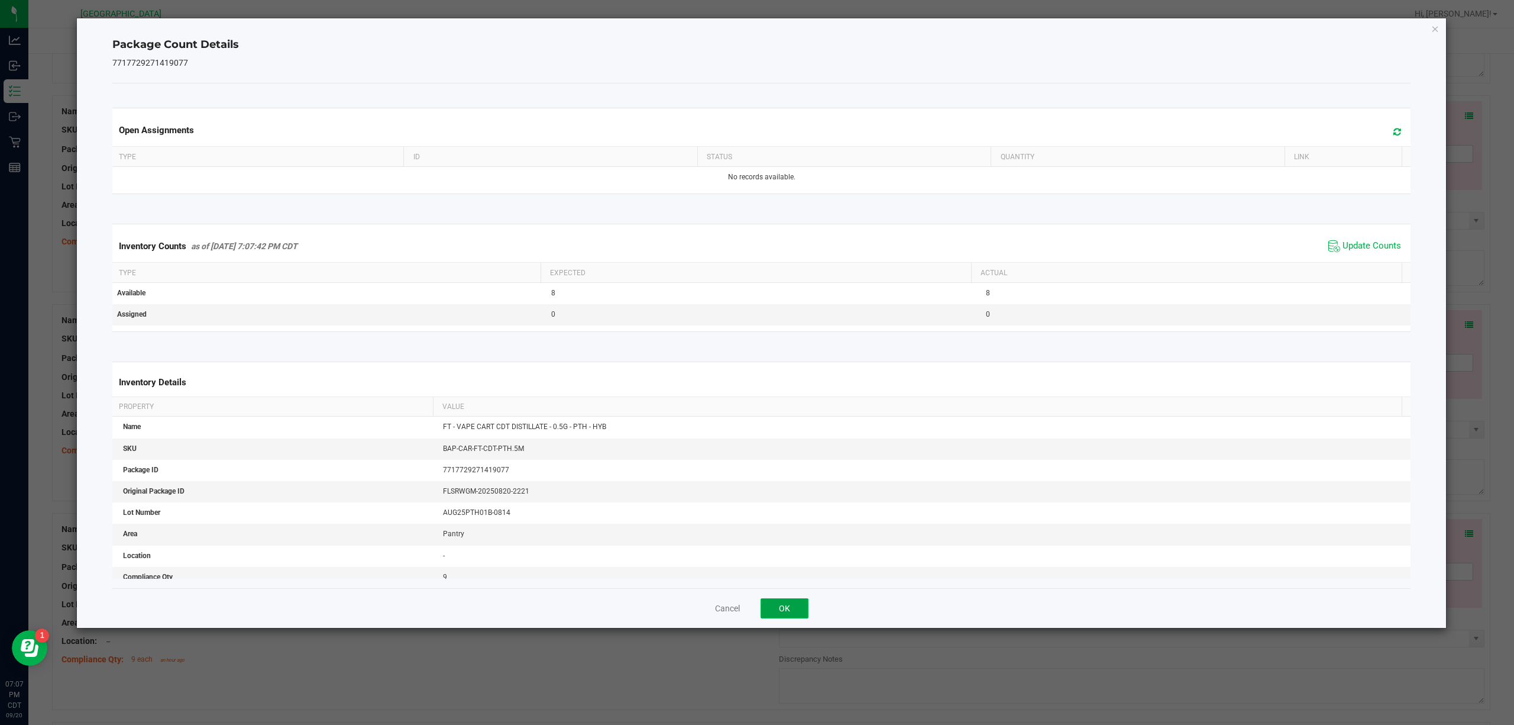
click at [776, 543] on button "OK" at bounding box center [785, 608] width 48 height 20
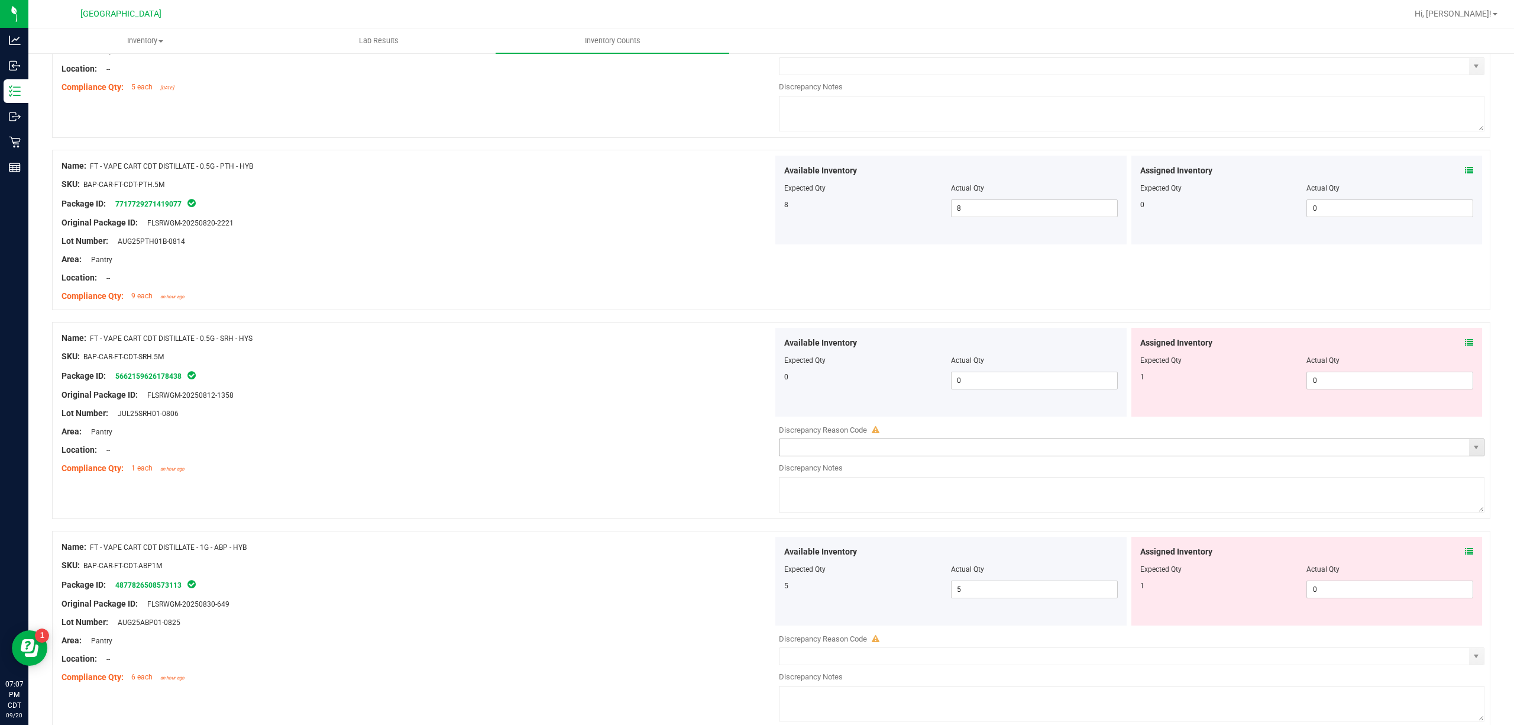
scroll to position [2996, 0]
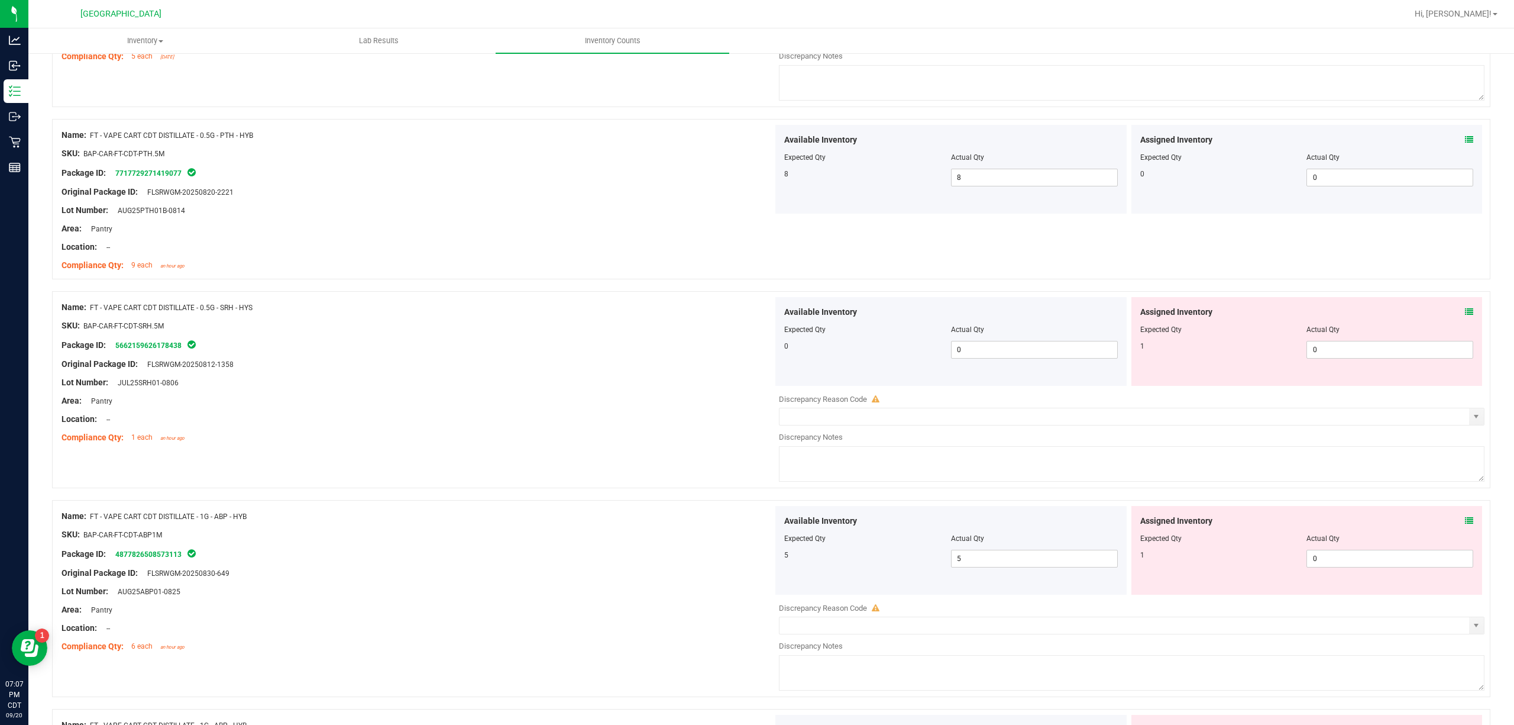
click at [1135, 318] on div "Assigned Inventory Expected Qty Actual Qty 1 0 0" at bounding box center [1306, 341] width 351 height 89
click at [1135, 316] on icon at bounding box center [1469, 312] width 8 height 8
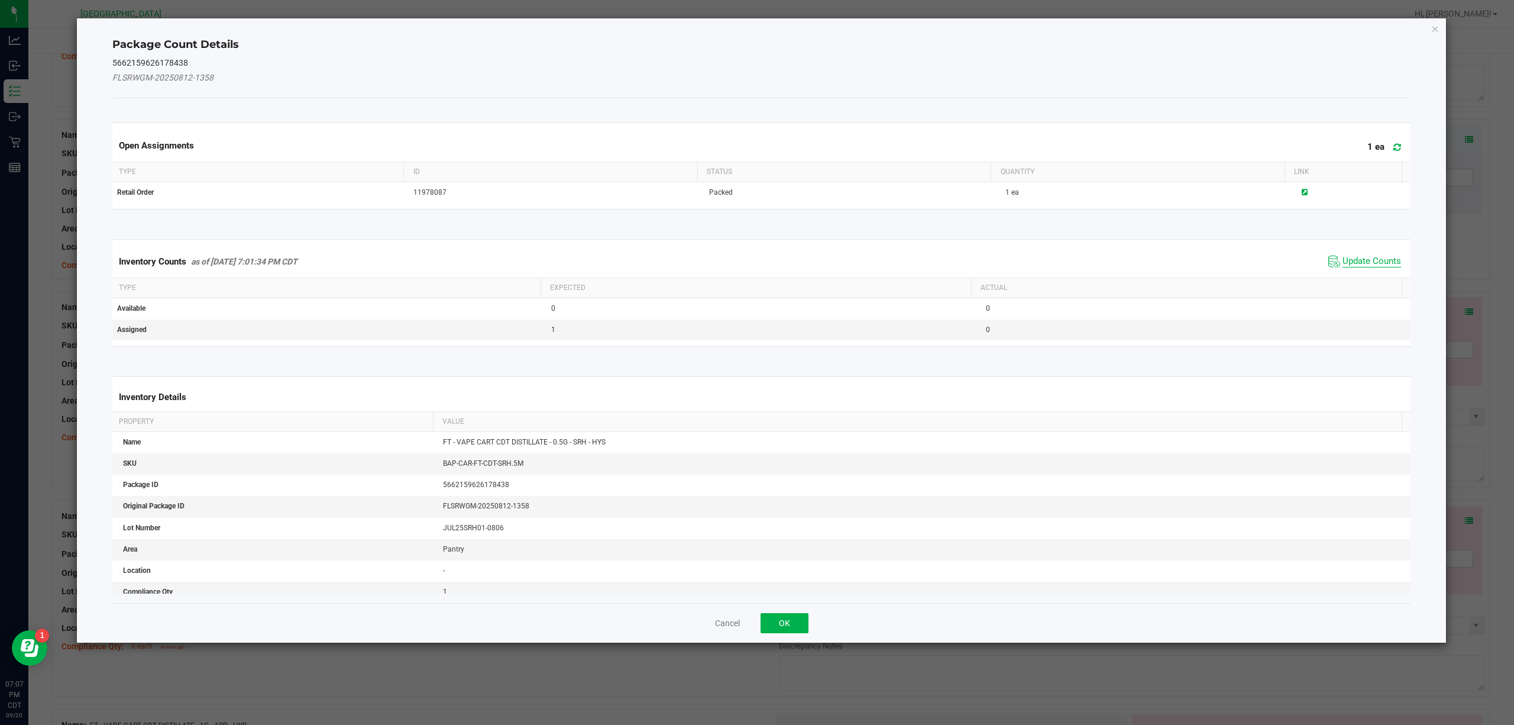
click at [1135, 266] on span "Update Counts" at bounding box center [1372, 262] width 59 height 12
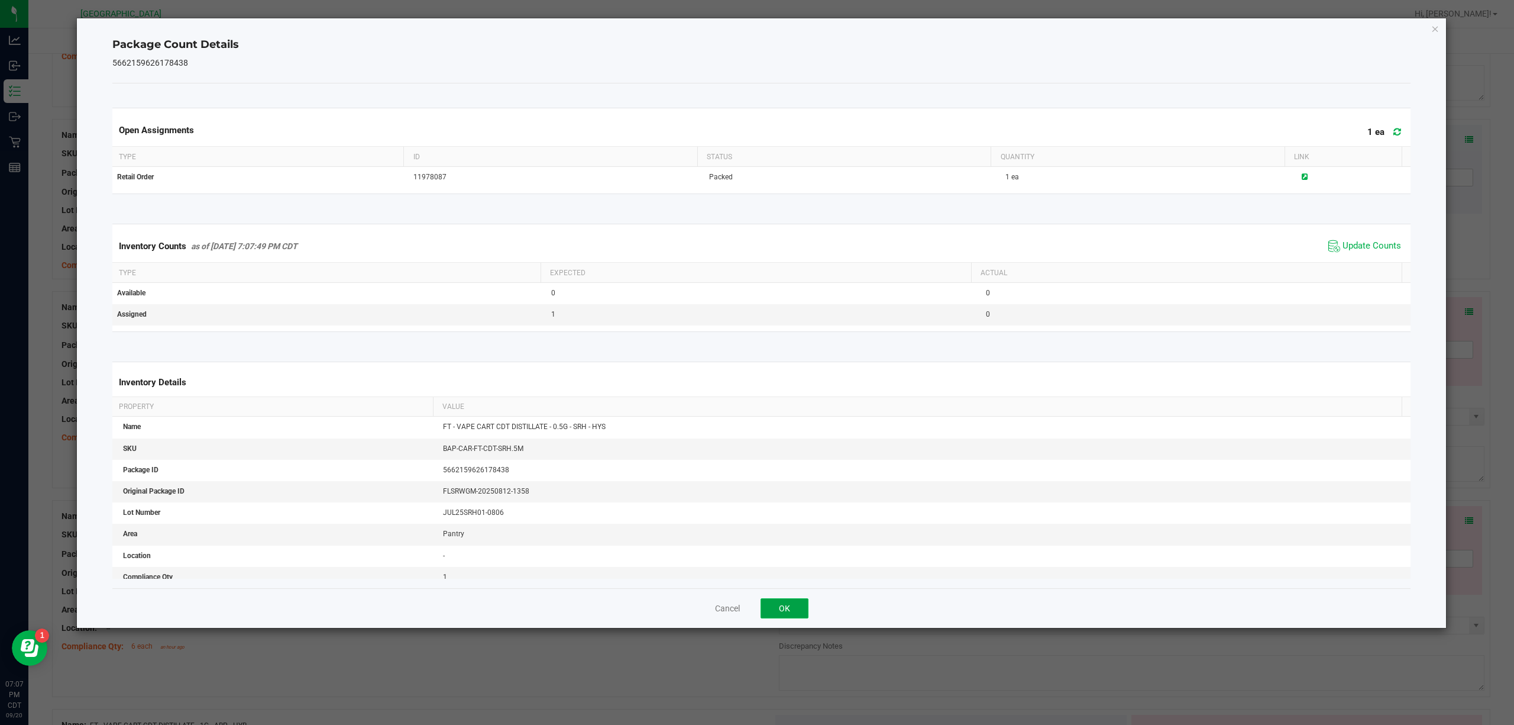
click at [784, 543] on button "OK" at bounding box center [785, 608] width 48 height 20
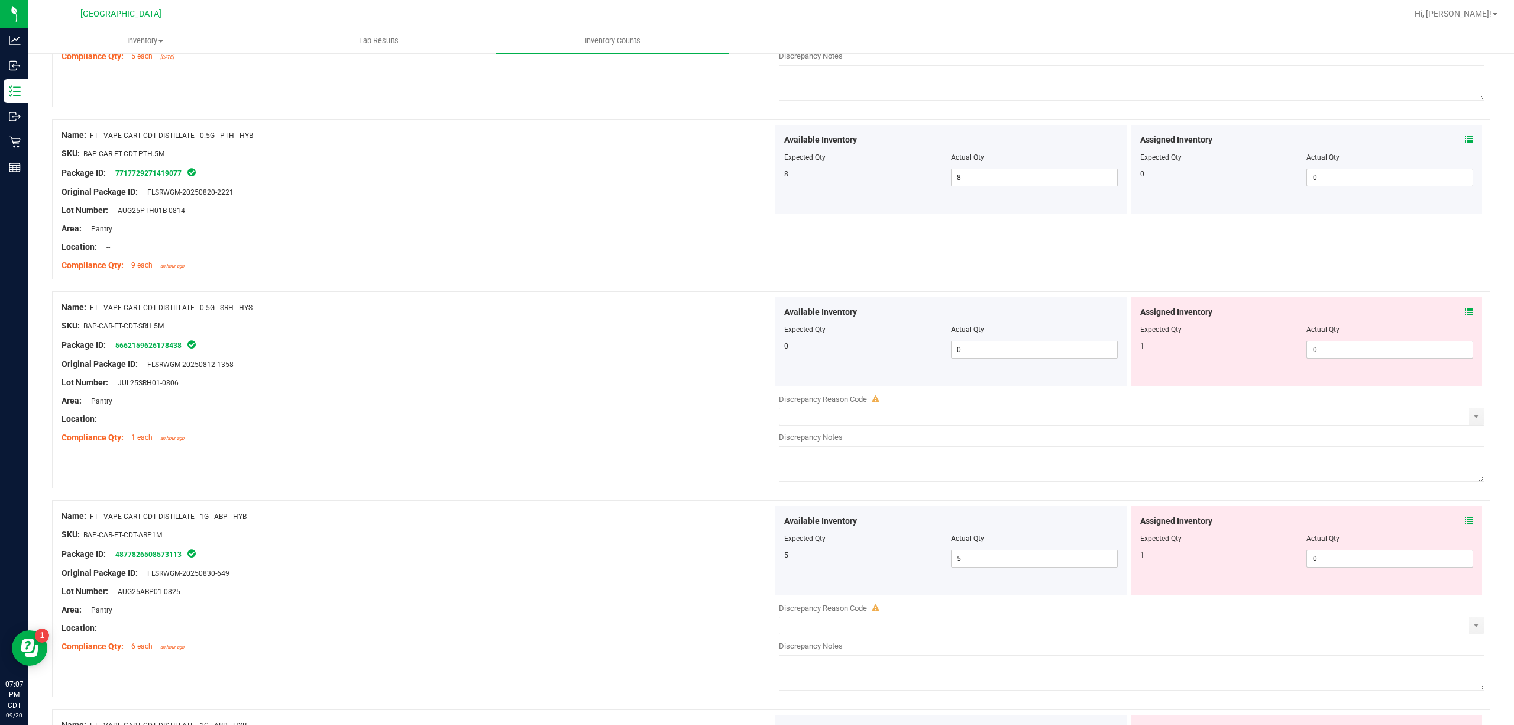
click at [1135, 525] on icon at bounding box center [1469, 520] width 8 height 8
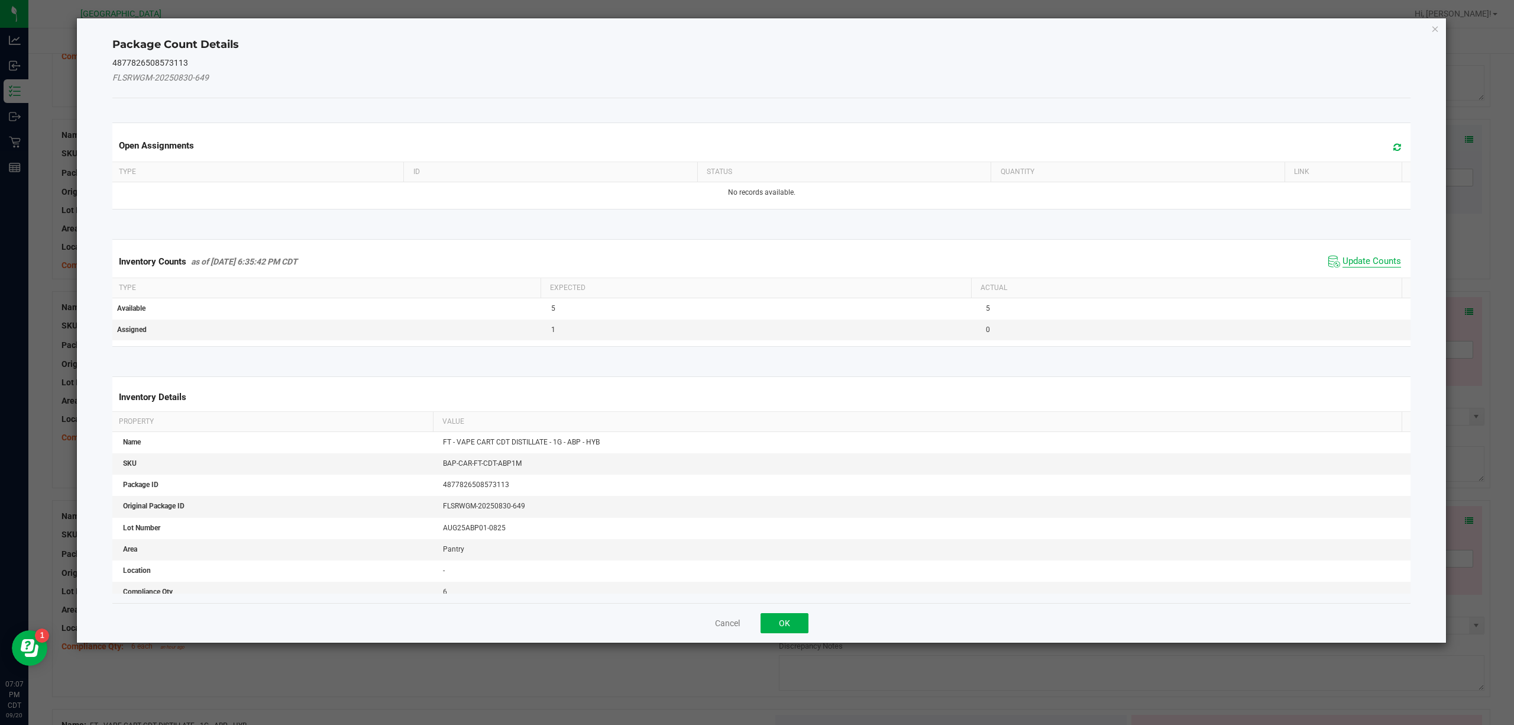
click at [1135, 260] on span "Update Counts" at bounding box center [1372, 262] width 59 height 12
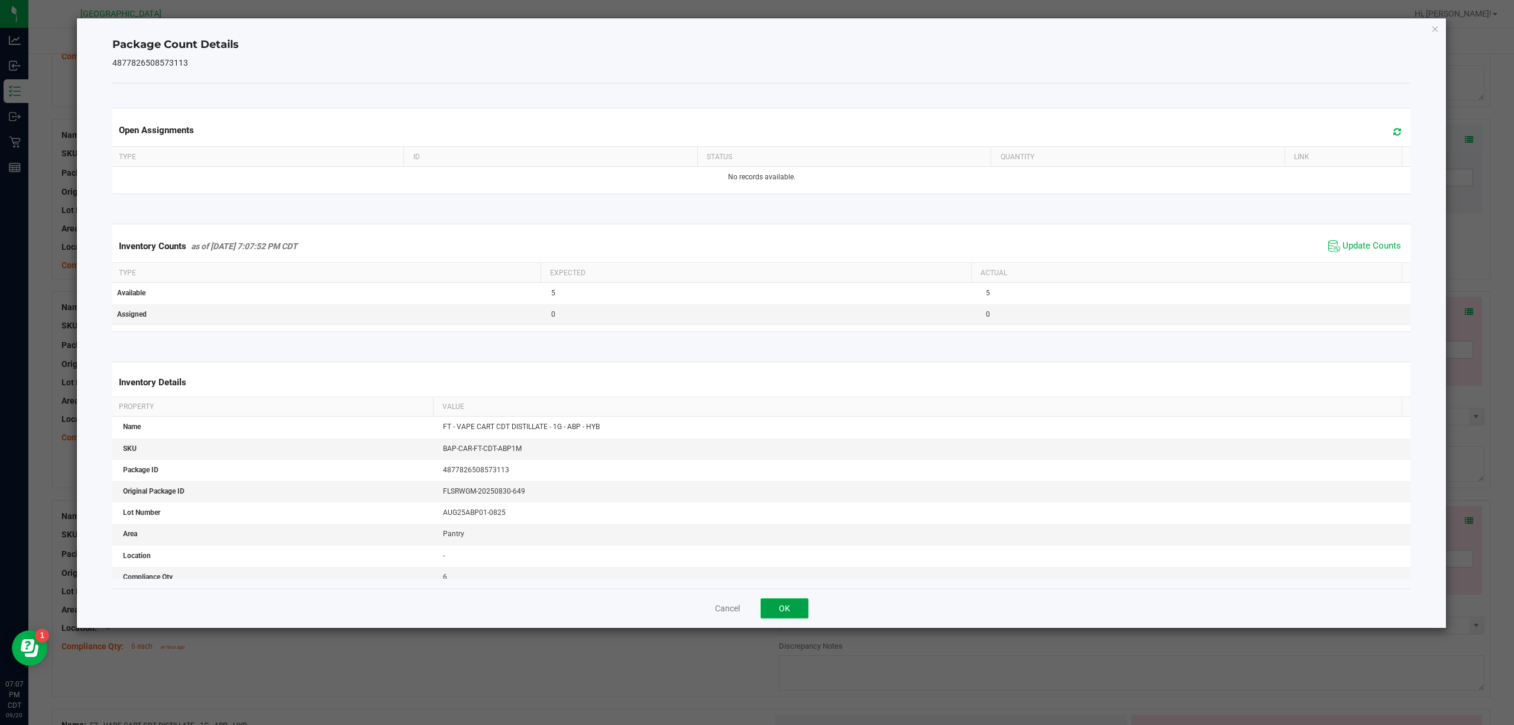
click at [791, 543] on button "OK" at bounding box center [785, 608] width 48 height 20
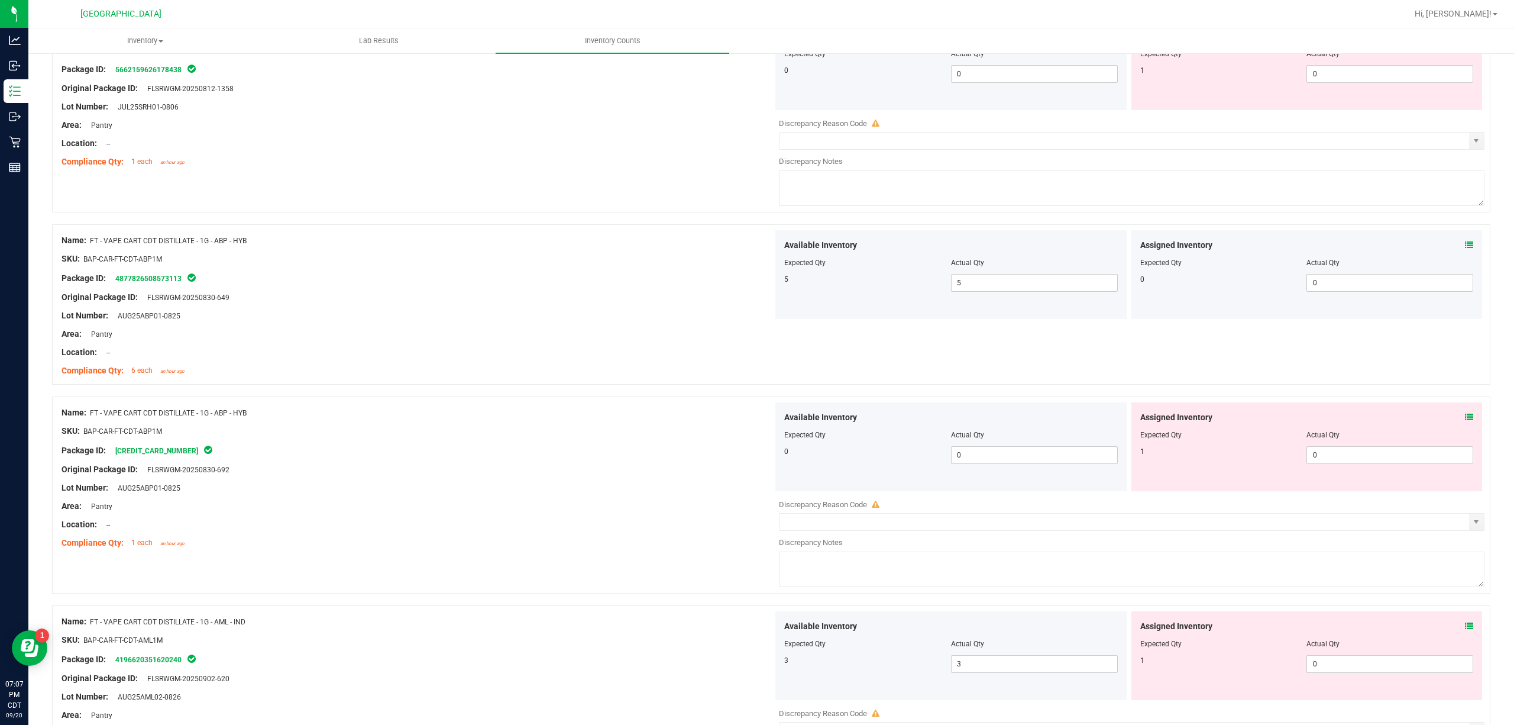
scroll to position [3312, 0]
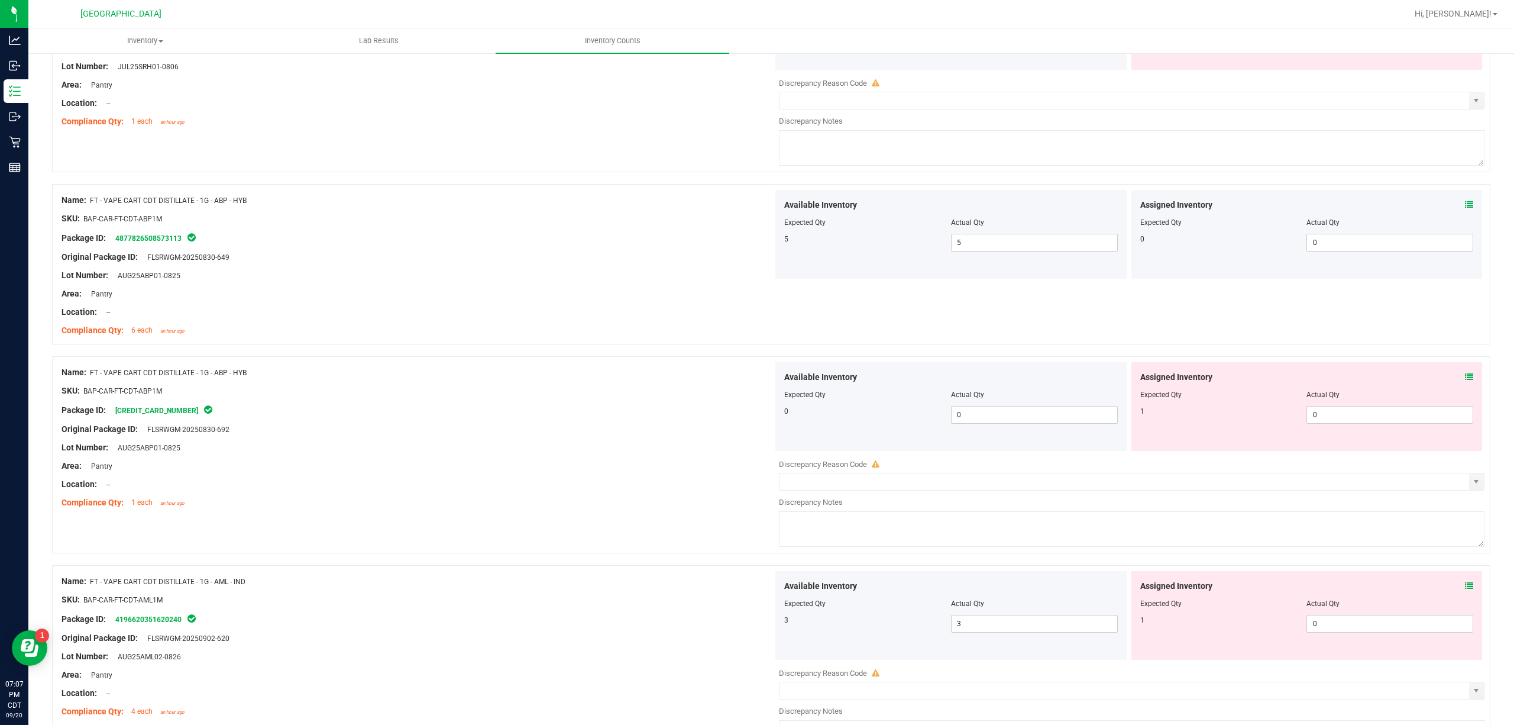
click at [1135, 382] on div "Assigned Inventory Expected Qty Actual Qty 1 0 0" at bounding box center [1306, 406] width 351 height 89
click at [1135, 383] on div "Assigned Inventory" at bounding box center [1307, 377] width 334 height 12
click at [1135, 386] on div "Assigned Inventory Expected Qty Actual Qty 1 0 0" at bounding box center [1306, 406] width 351 height 89
click at [1135, 381] on icon at bounding box center [1469, 377] width 8 height 8
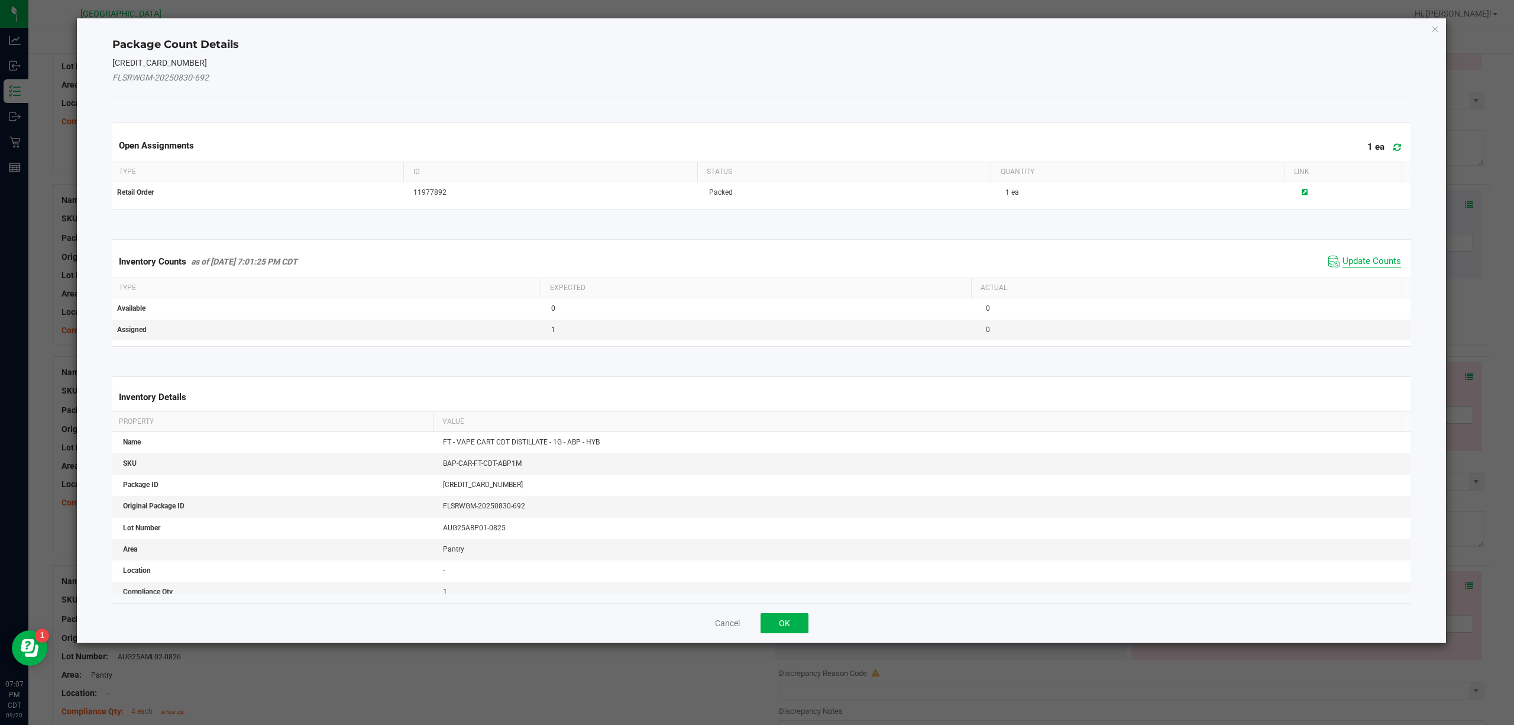
click at [1135, 256] on span "Update Counts" at bounding box center [1372, 262] width 59 height 12
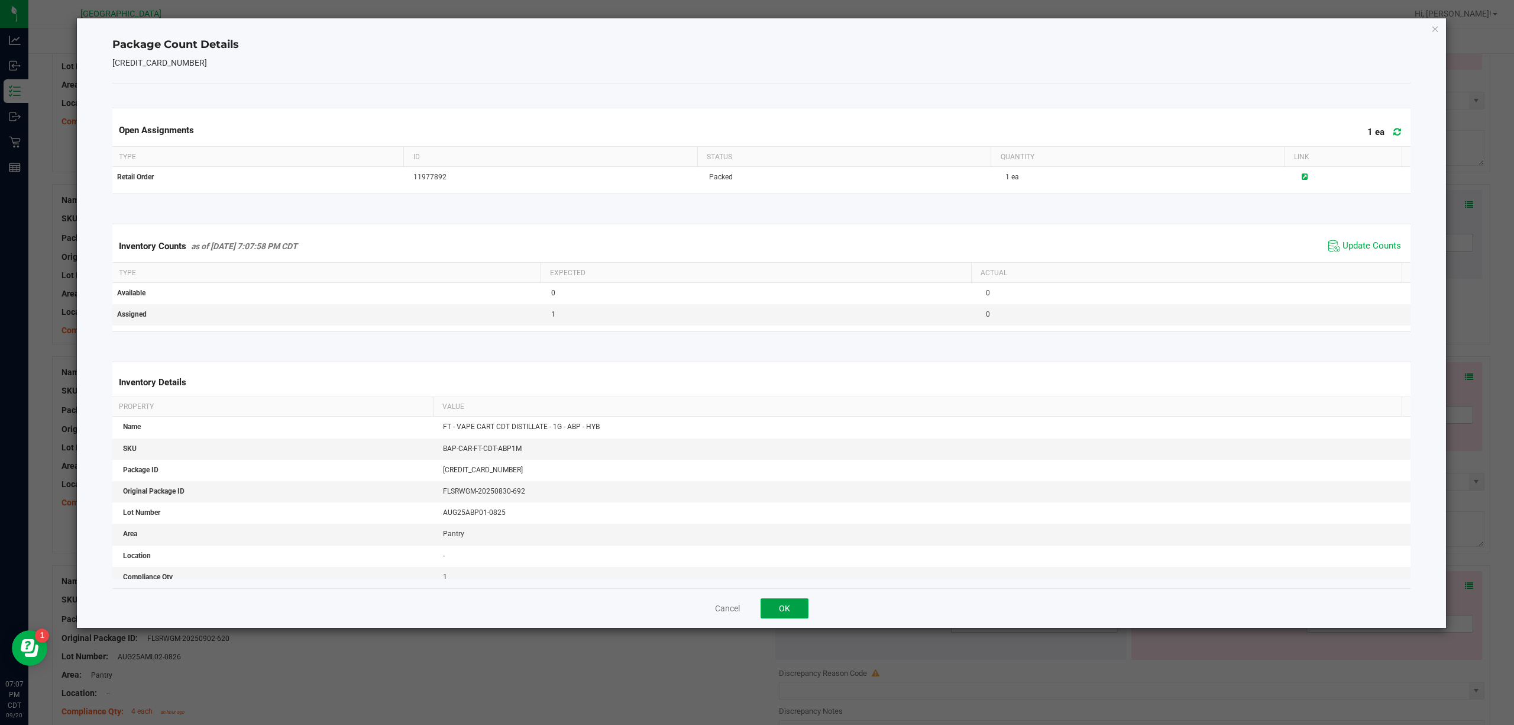
click at [784, 543] on button "OK" at bounding box center [785, 608] width 48 height 20
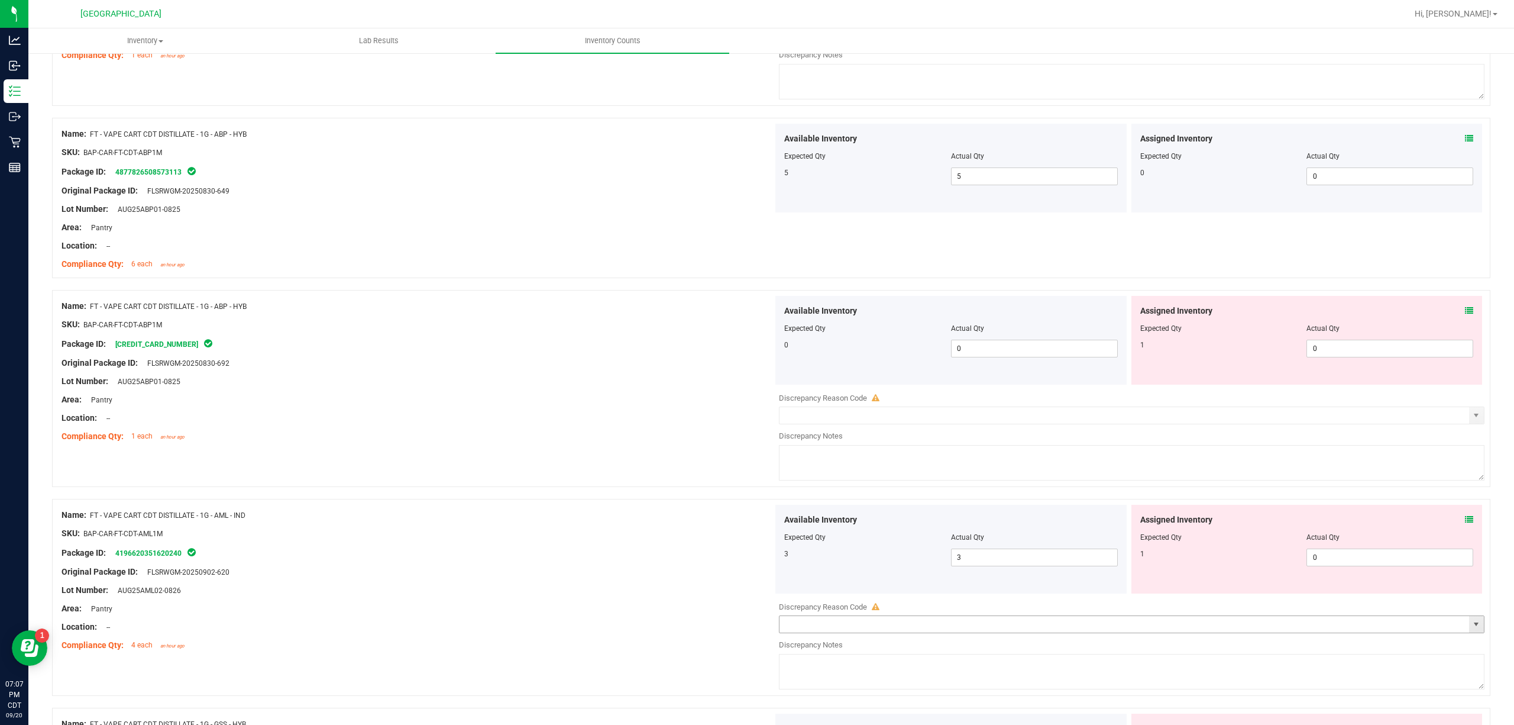
scroll to position [3470, 0]
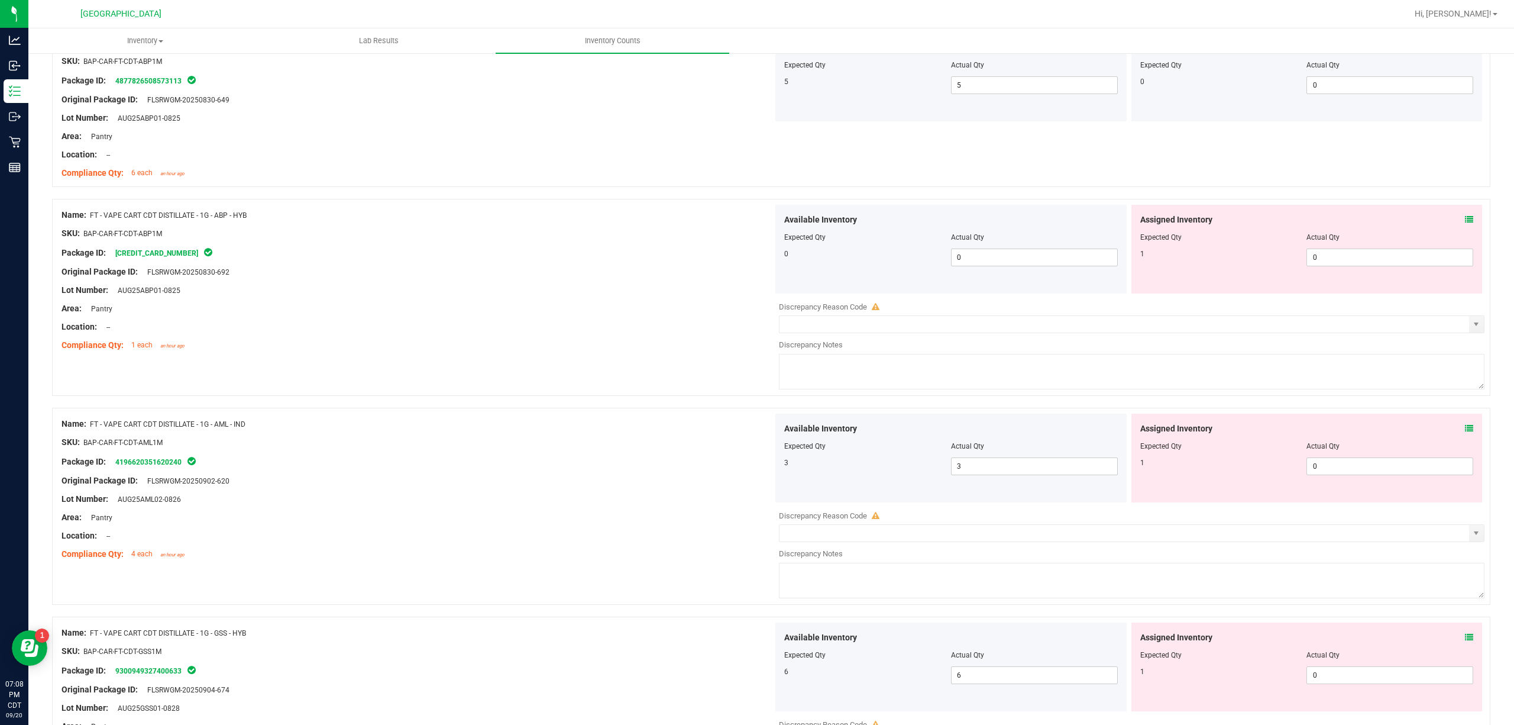
drag, startPoint x: 1460, startPoint y: 445, endPoint x: 1453, endPoint y: 434, distance: 12.8
click at [1135, 441] on div at bounding box center [1307, 438] width 334 height 6
click at [1135, 435] on span at bounding box center [1469, 428] width 8 height 12
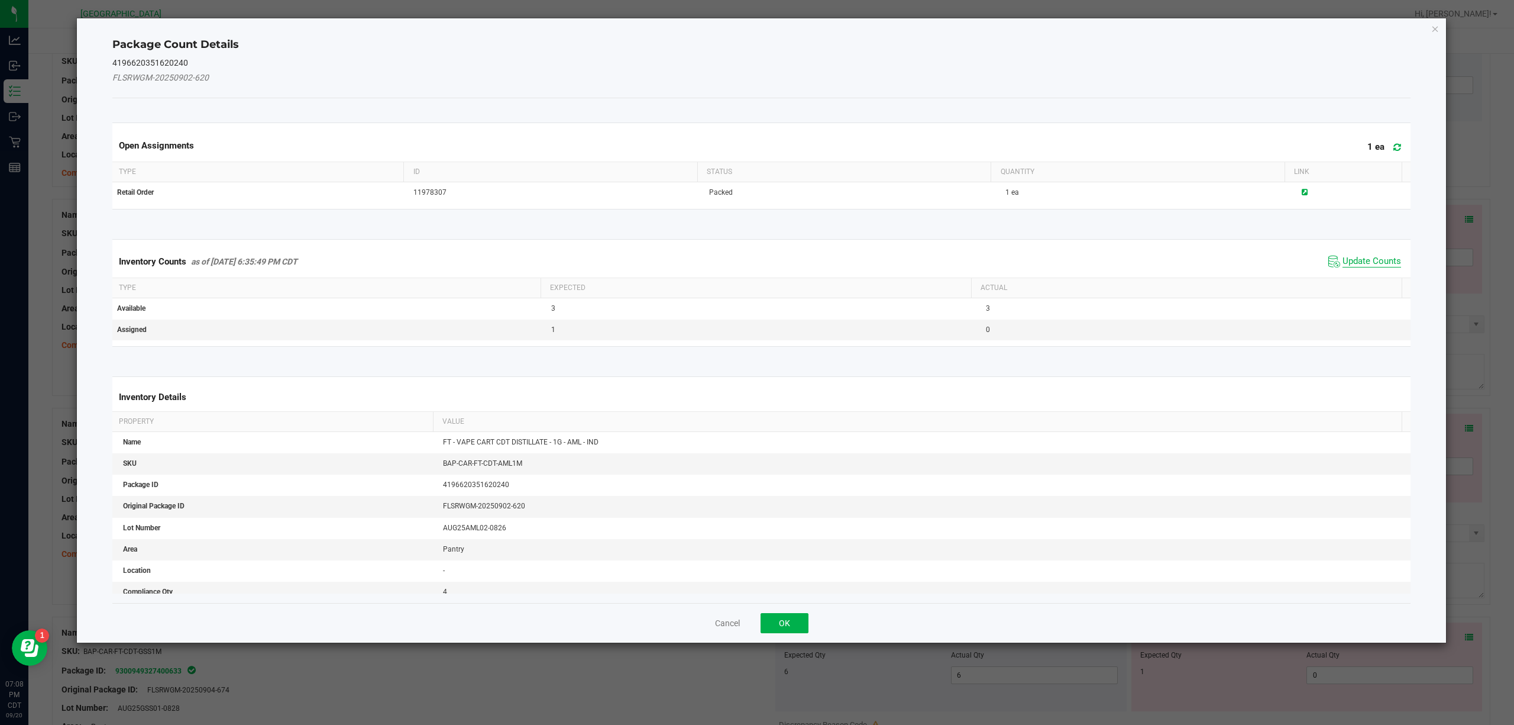
click at [1135, 261] on span "Update Counts" at bounding box center [1372, 262] width 59 height 12
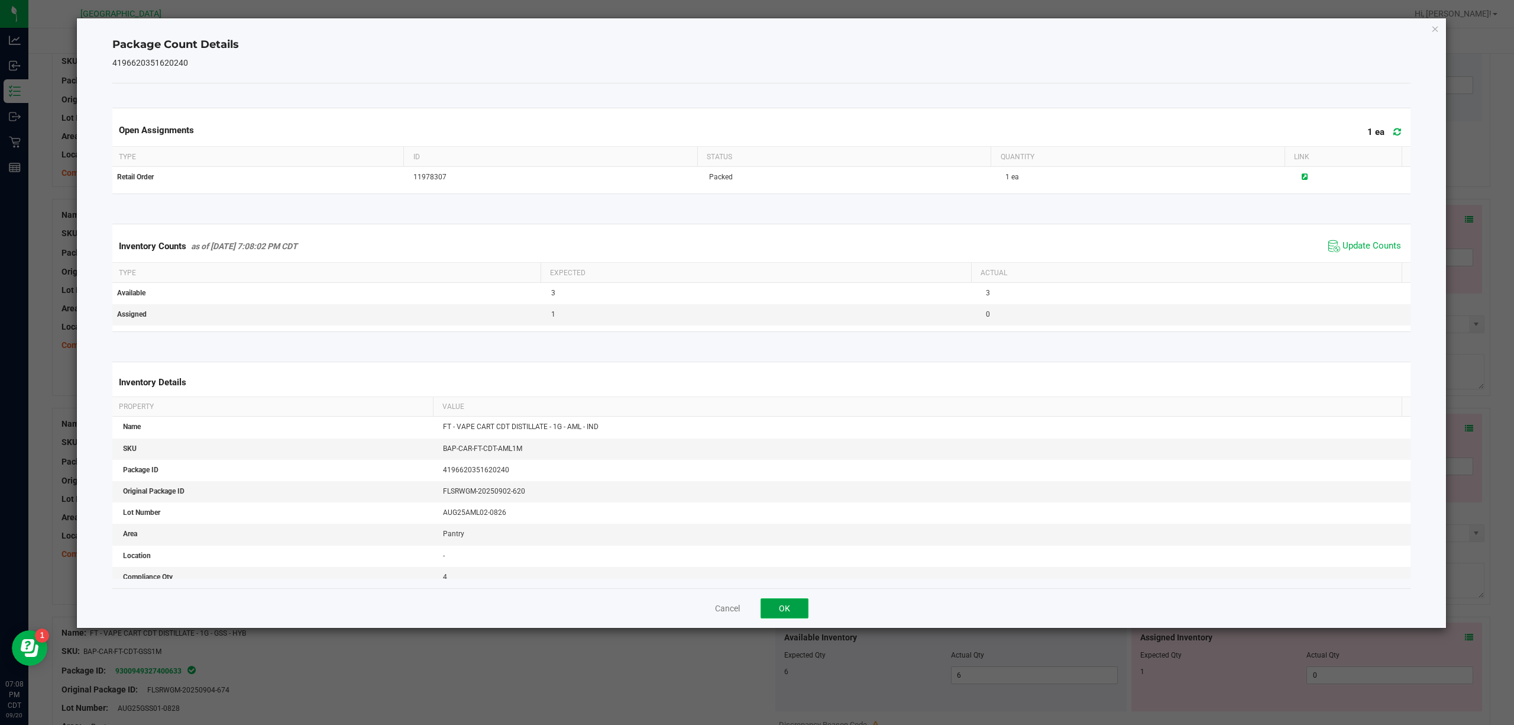
click at [801, 543] on button "OK" at bounding box center [785, 608] width 48 height 20
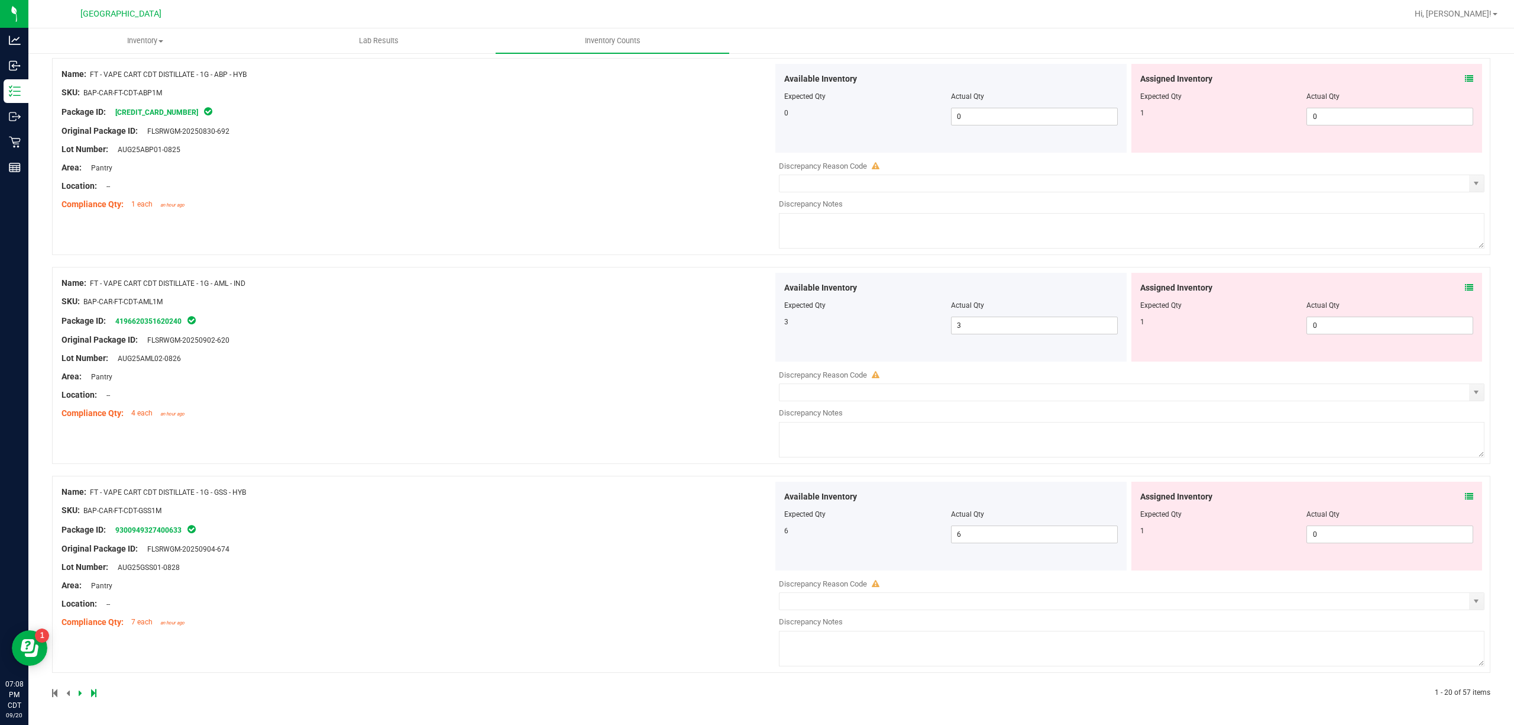
scroll to position [3621, 0]
click at [1135, 493] on icon at bounding box center [1469, 496] width 8 height 8
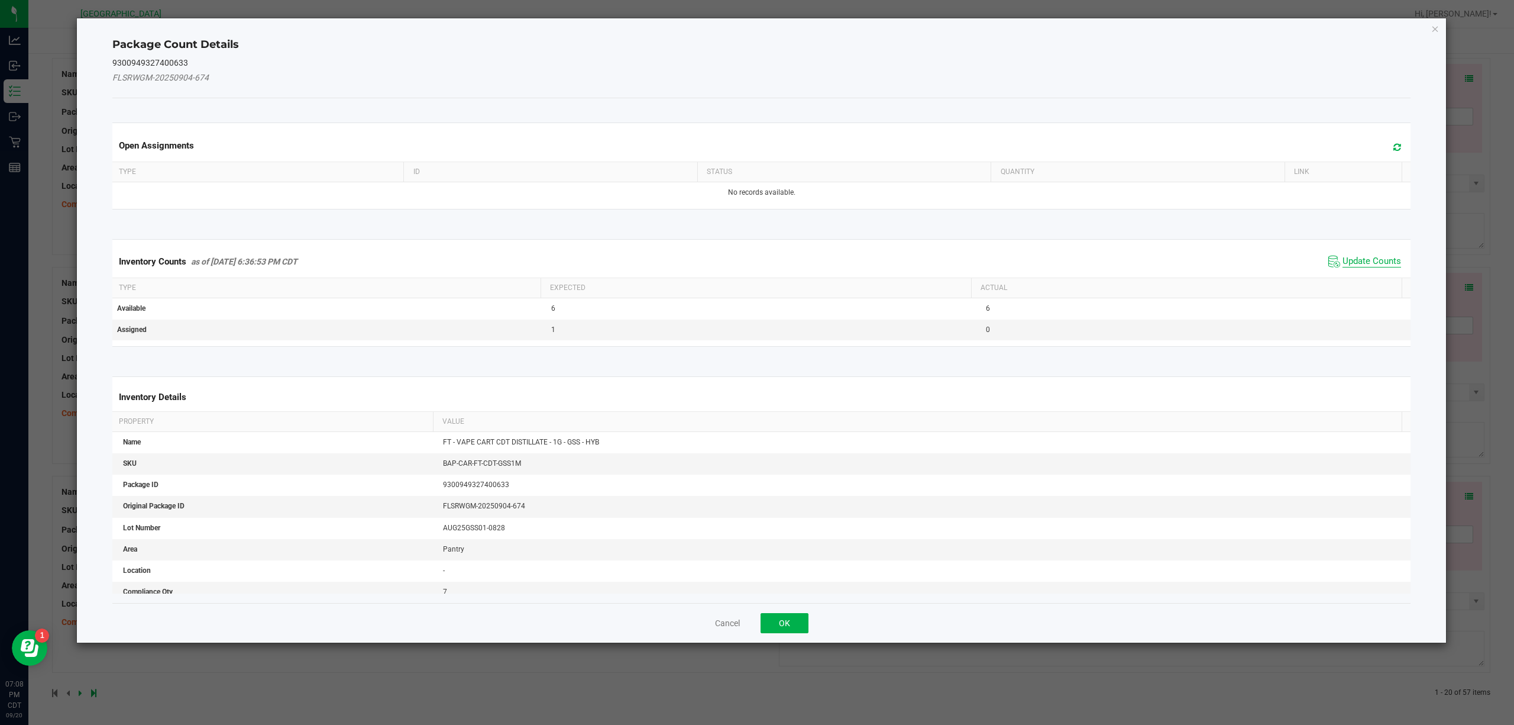
click at [1135, 260] on span "Update Counts" at bounding box center [1372, 262] width 59 height 12
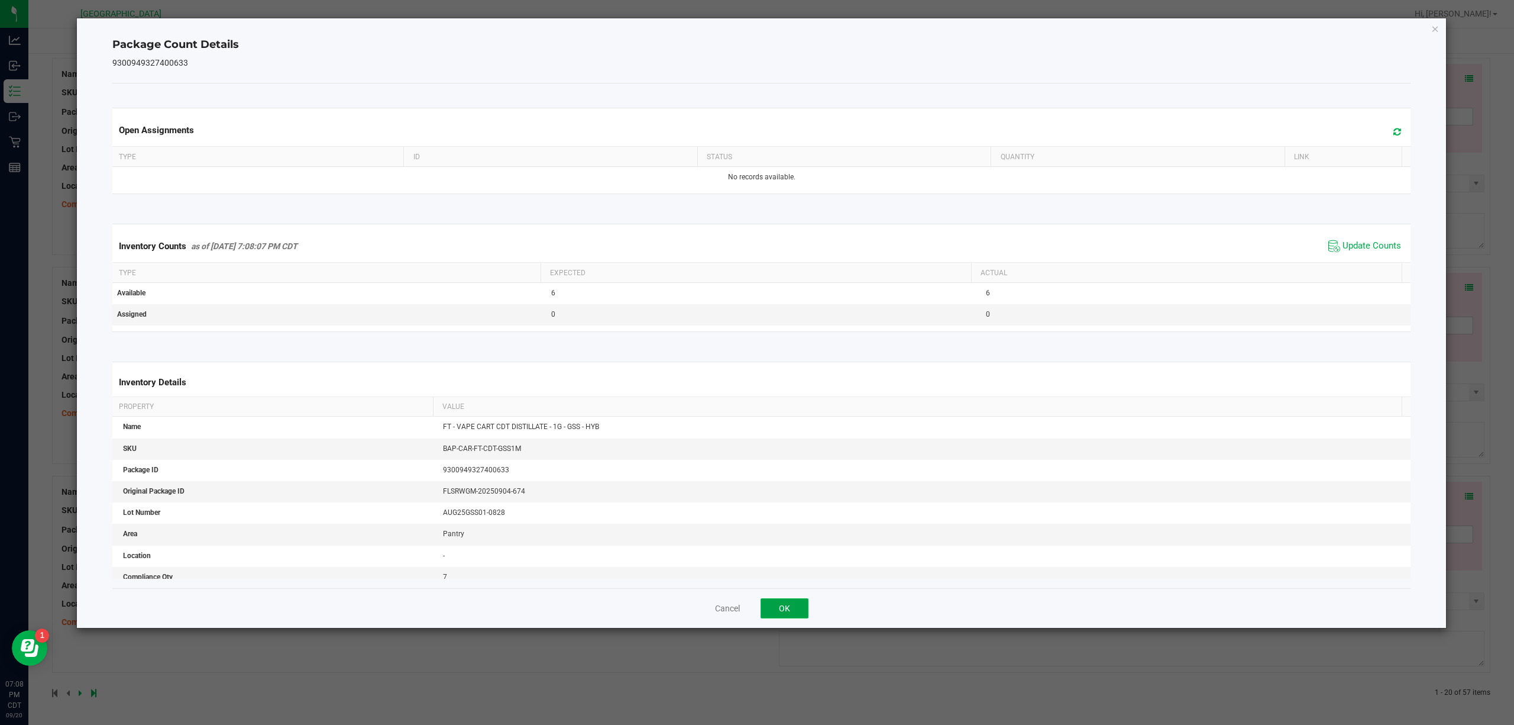
click at [783, 543] on button "OK" at bounding box center [785, 608] width 48 height 20
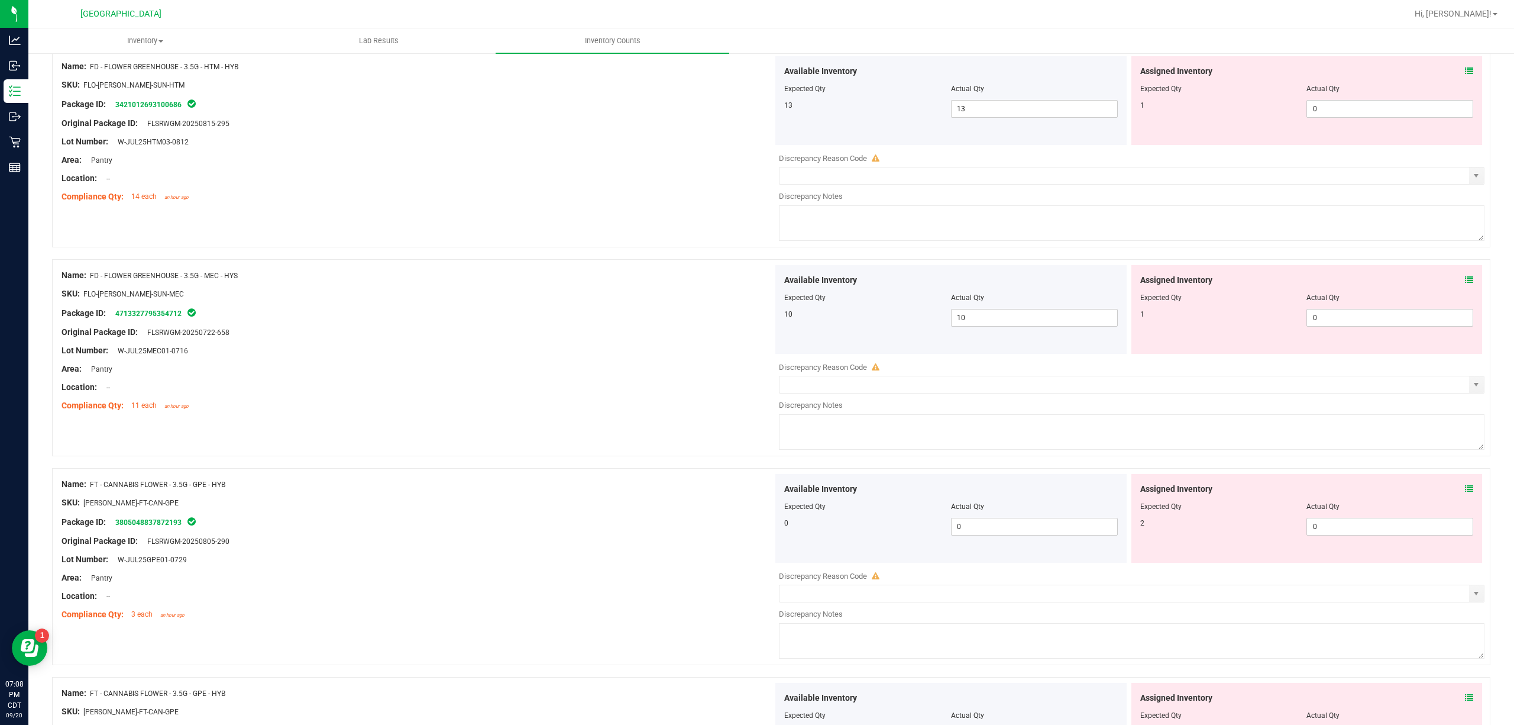
scroll to position [0, 0]
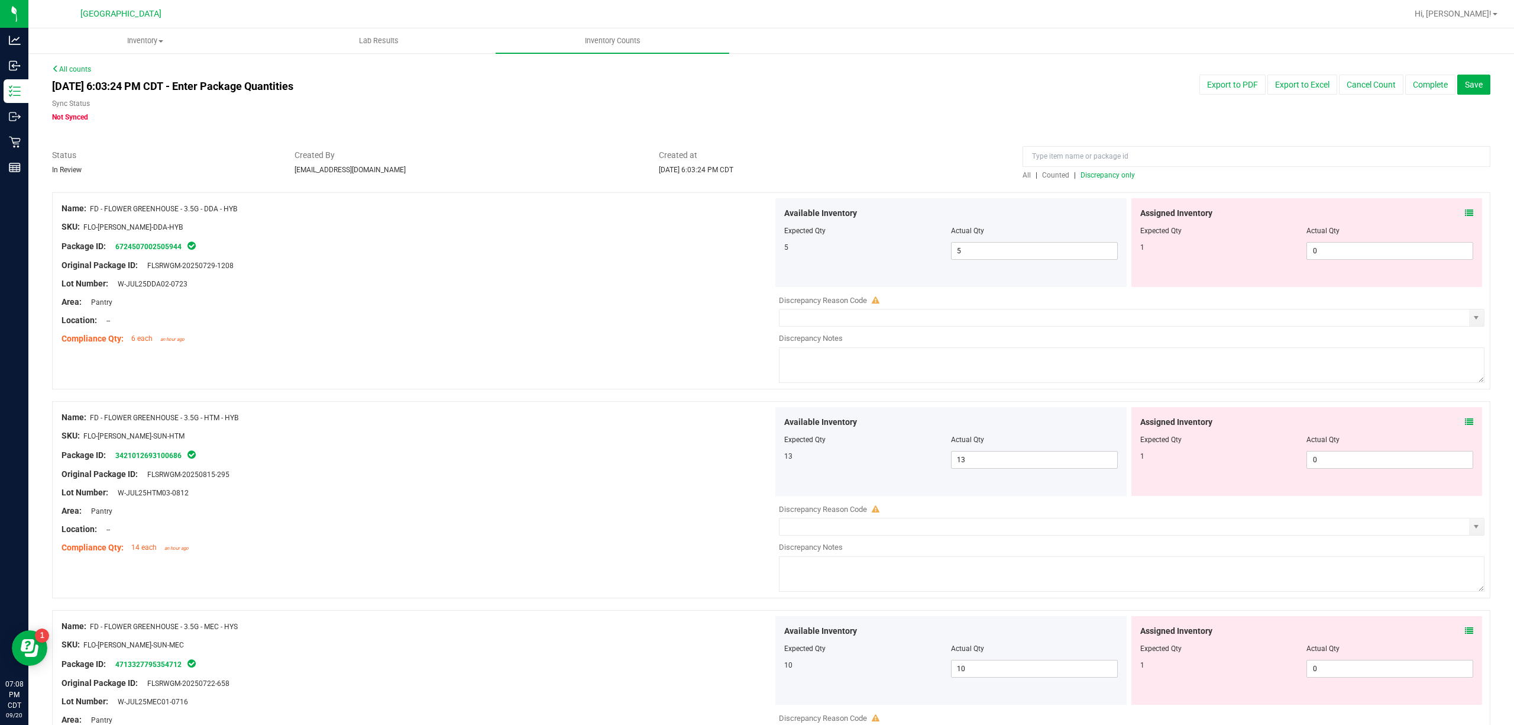
click at [1113, 168] on div at bounding box center [1257, 159] width 468 height 21
click at [1110, 175] on span "Discrepancy only" at bounding box center [1108, 175] width 54 height 8
click at [1135, 212] on icon at bounding box center [1469, 213] width 8 height 8
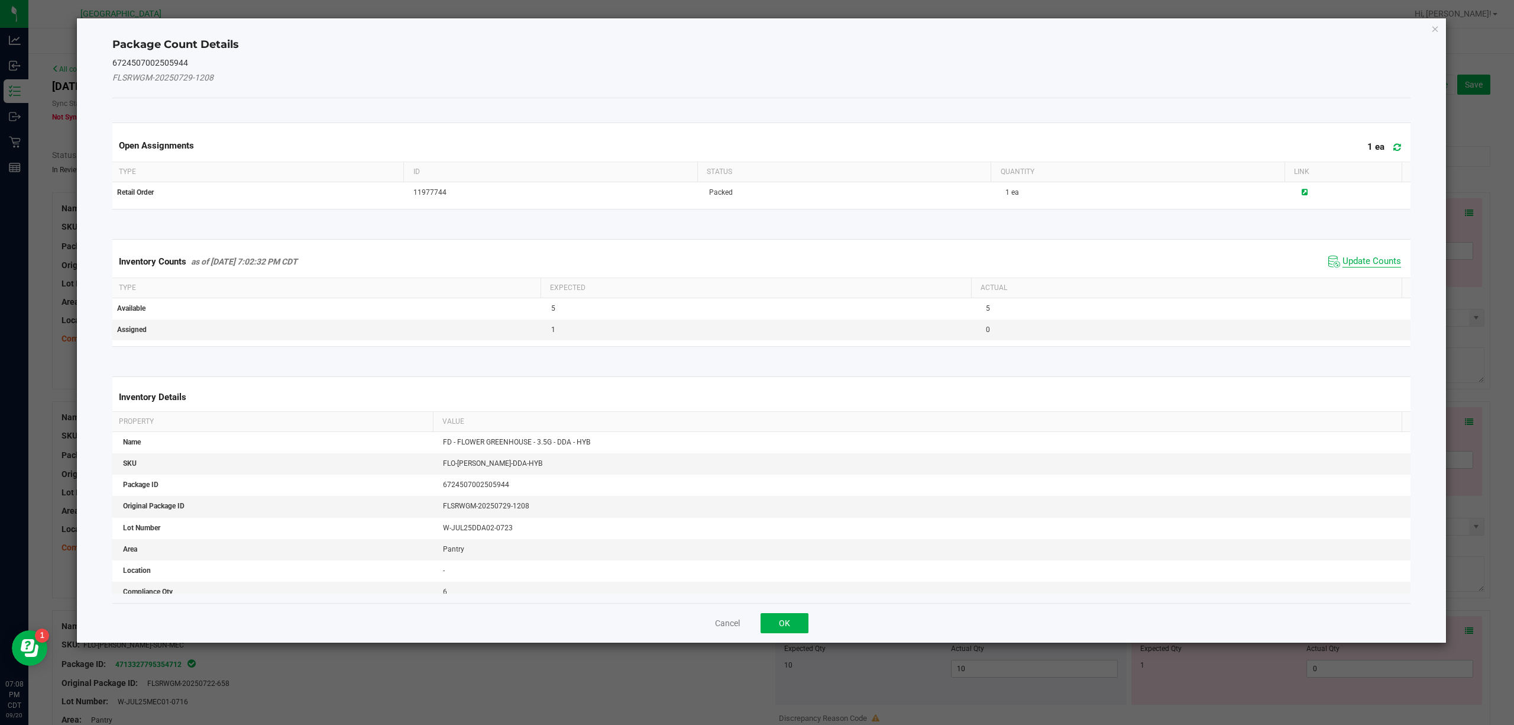
click at [1135, 261] on span "Update Counts" at bounding box center [1372, 262] width 59 height 12
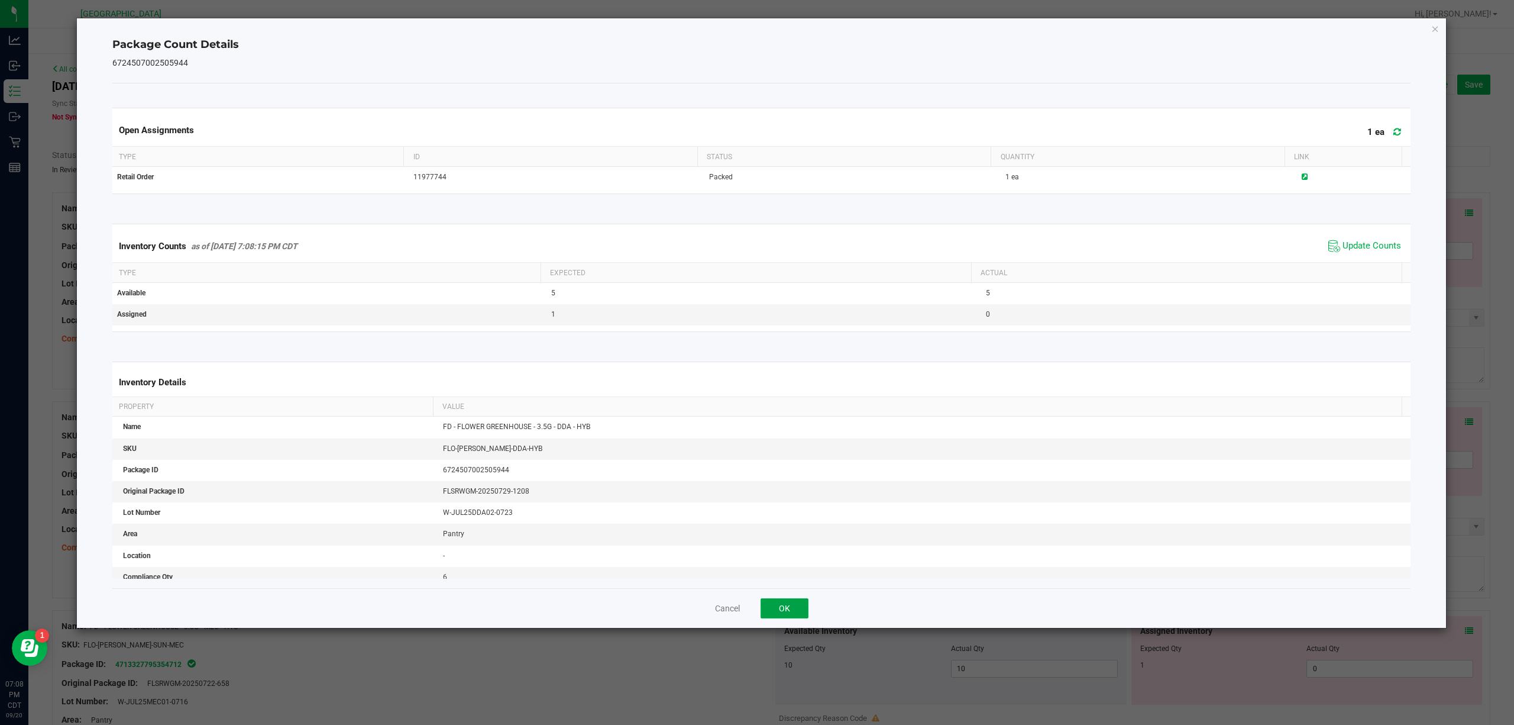
click at [798, 543] on button "OK" at bounding box center [785, 608] width 48 height 20
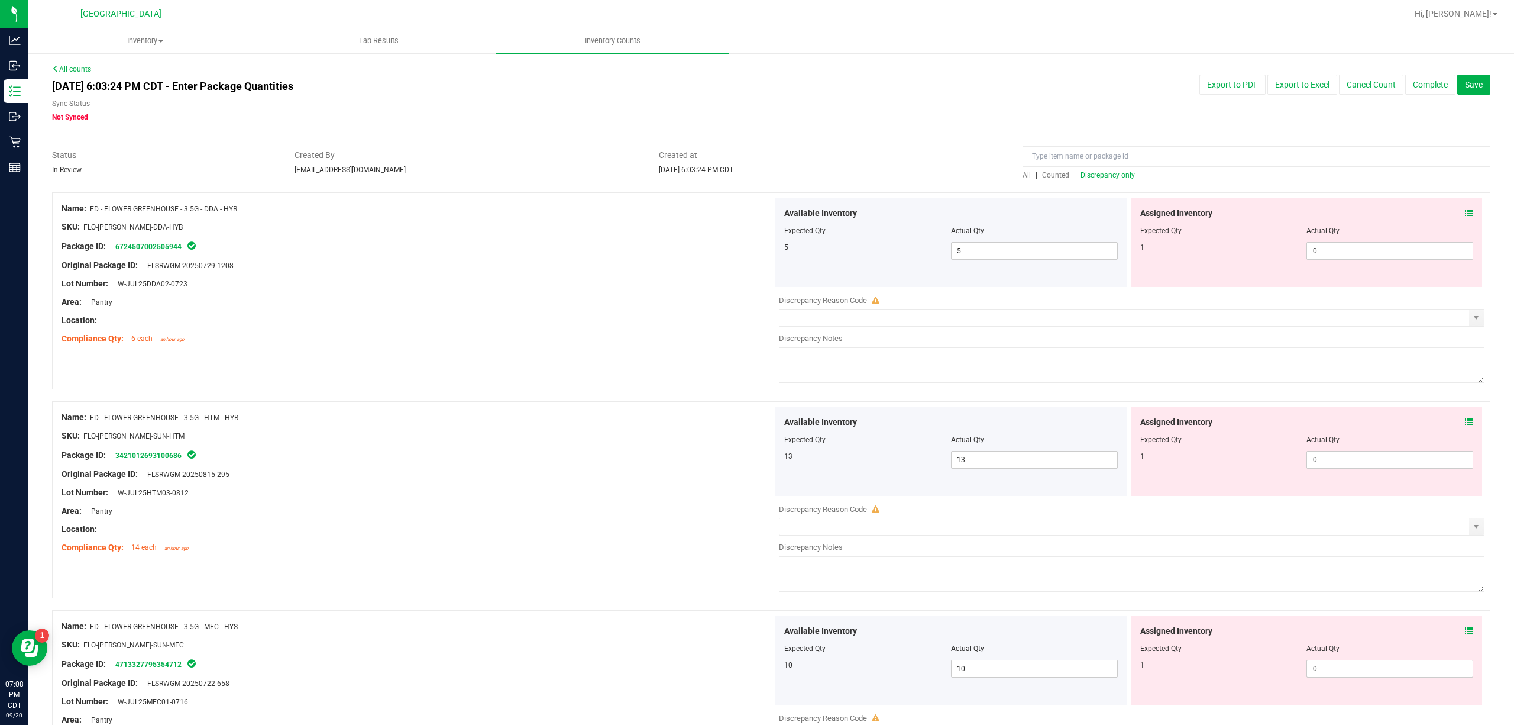
click at [1135, 423] on icon at bounding box center [1469, 422] width 8 height 8
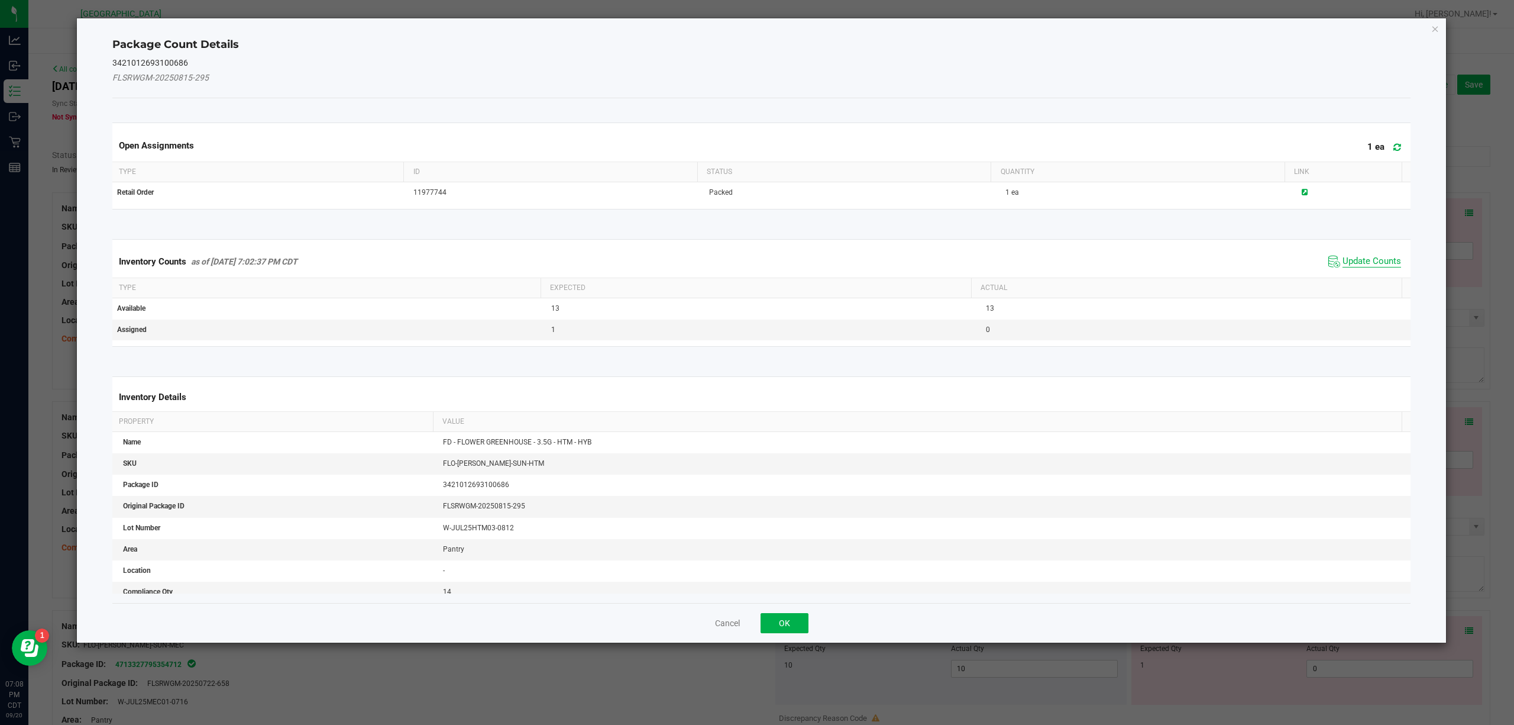
click at [1135, 258] on span "Update Counts" at bounding box center [1372, 262] width 59 height 12
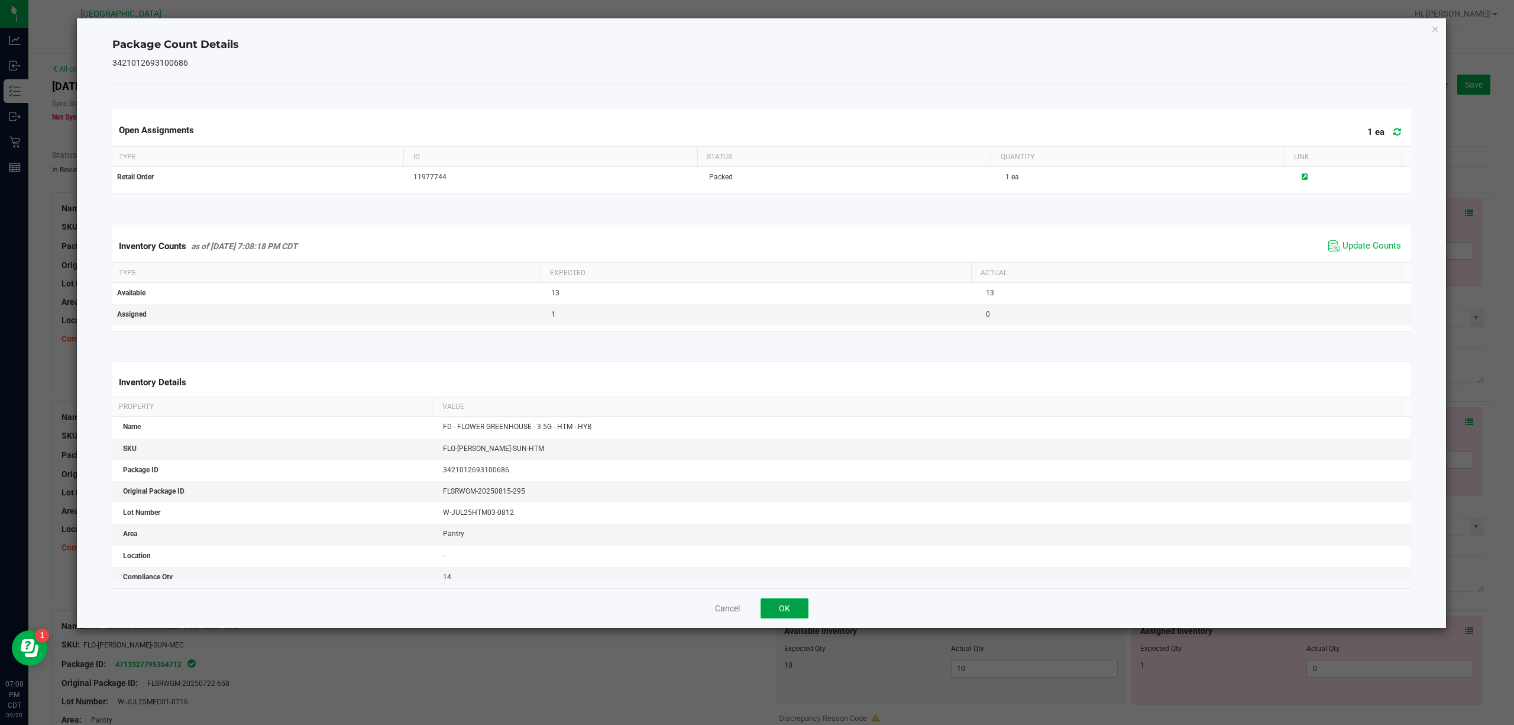
click at [775, 543] on button "OK" at bounding box center [785, 608] width 48 height 20
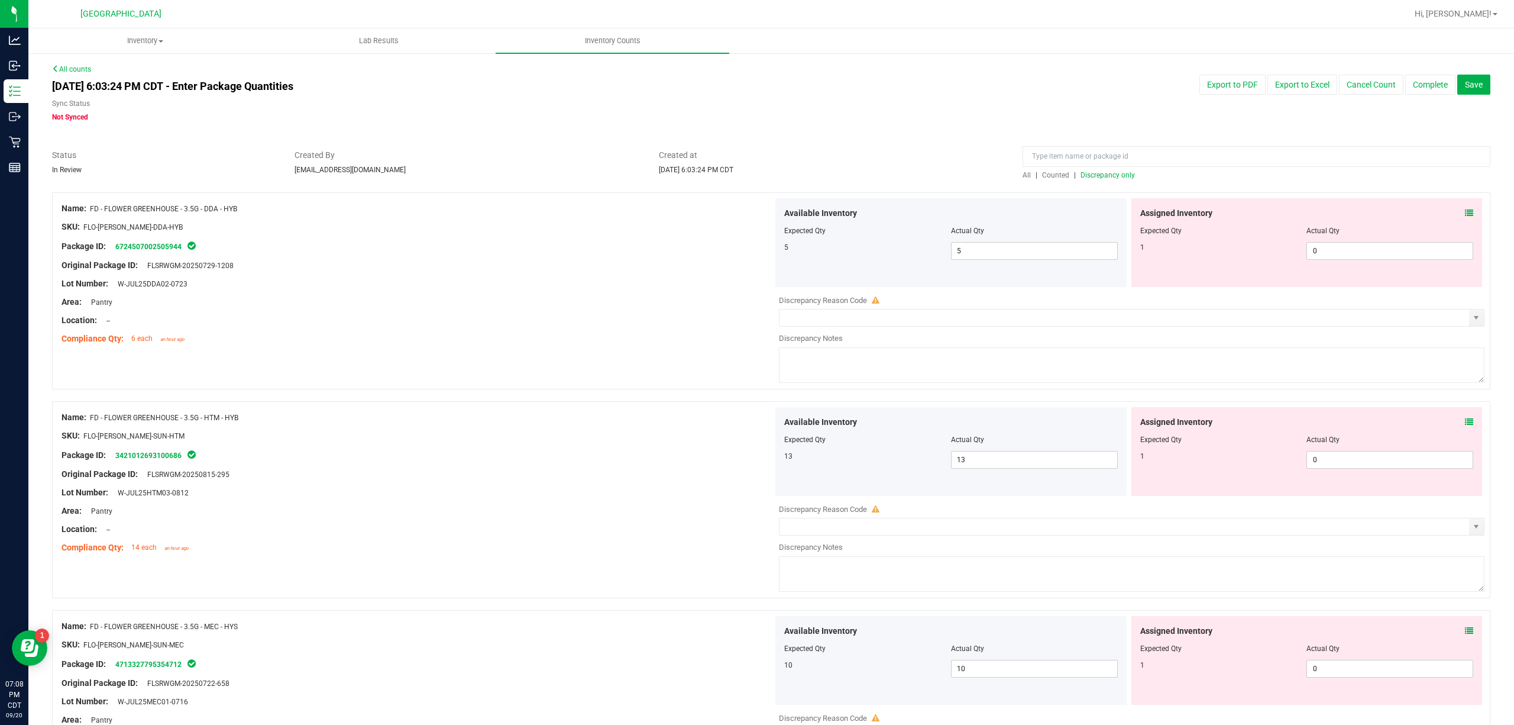
click at [1135, 543] on icon at bounding box center [1469, 630] width 8 height 8
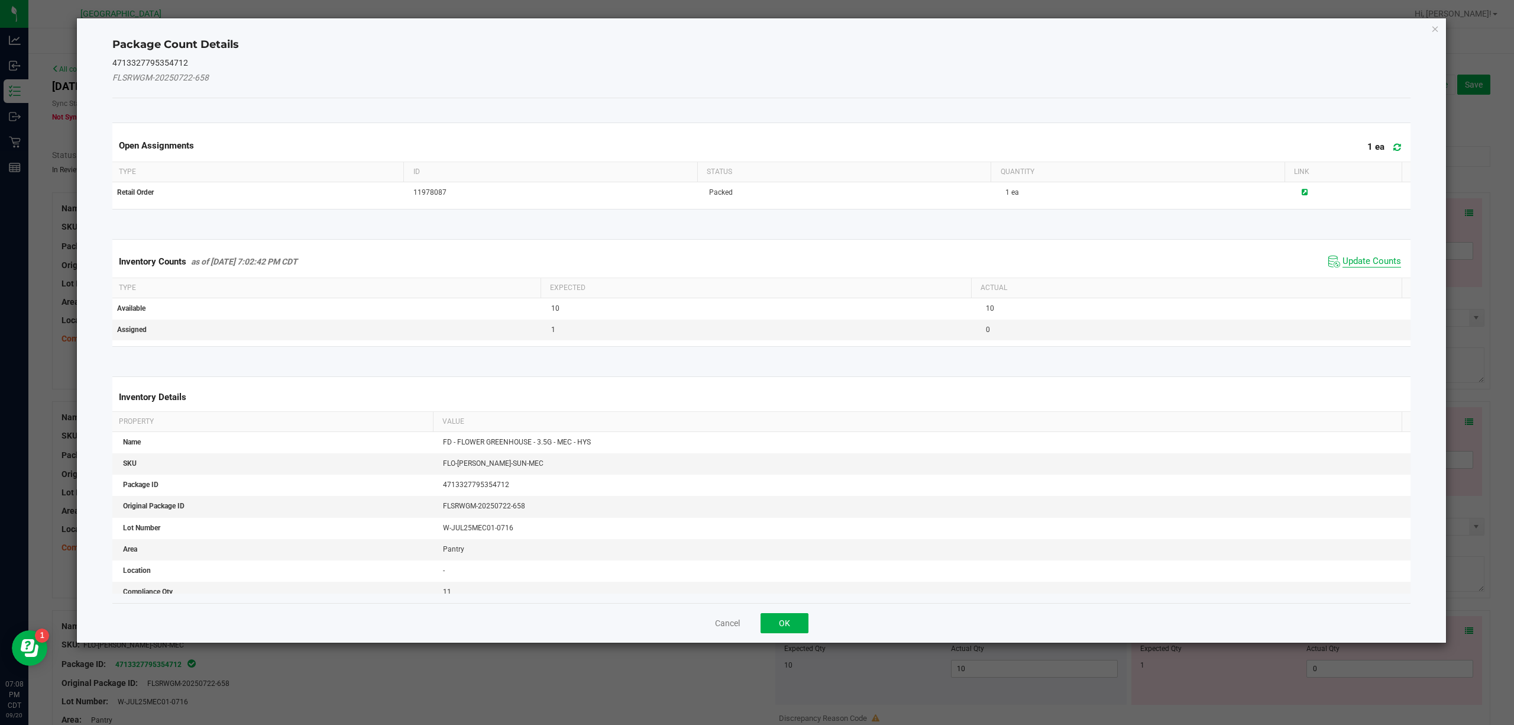
click at [1135, 267] on span "Update Counts" at bounding box center [1372, 262] width 59 height 12
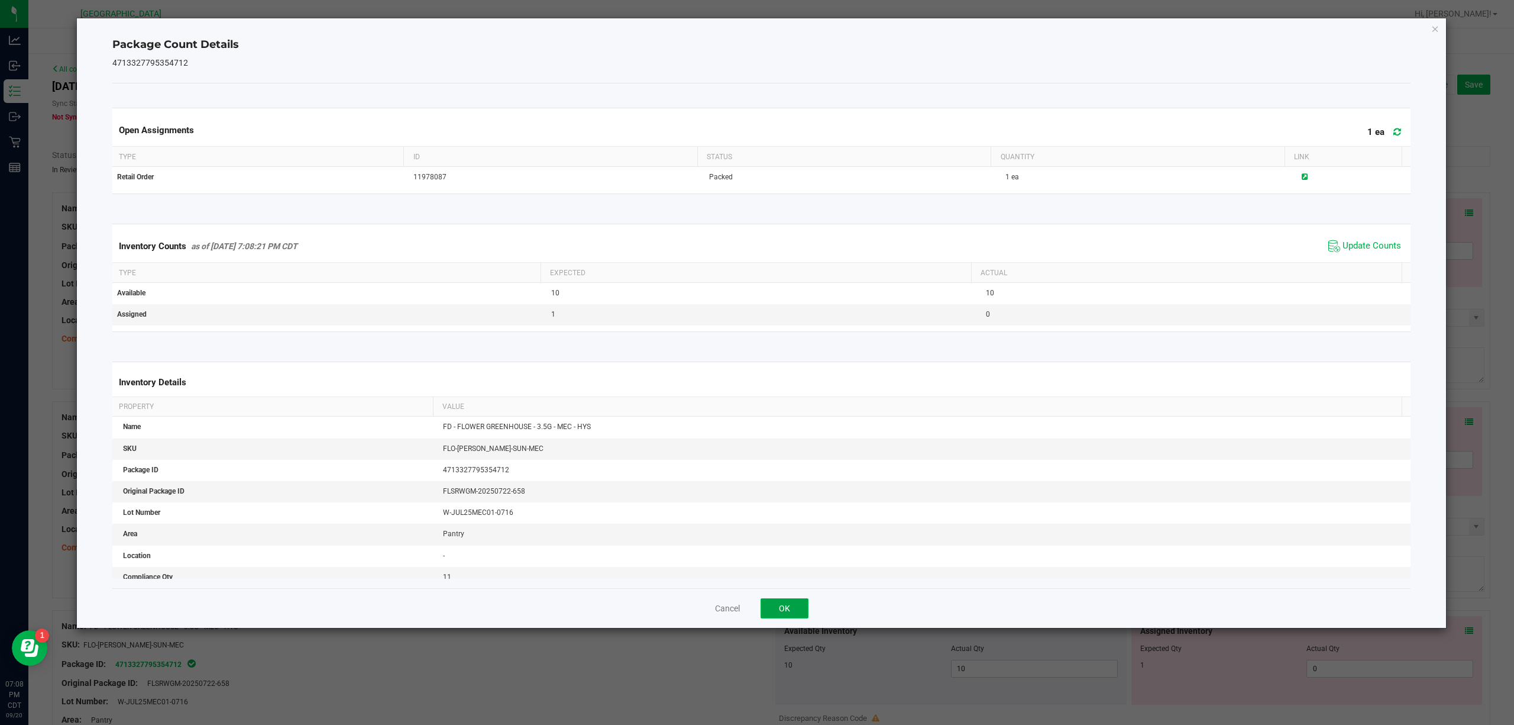
click at [761, 543] on button "OK" at bounding box center [785, 608] width 48 height 20
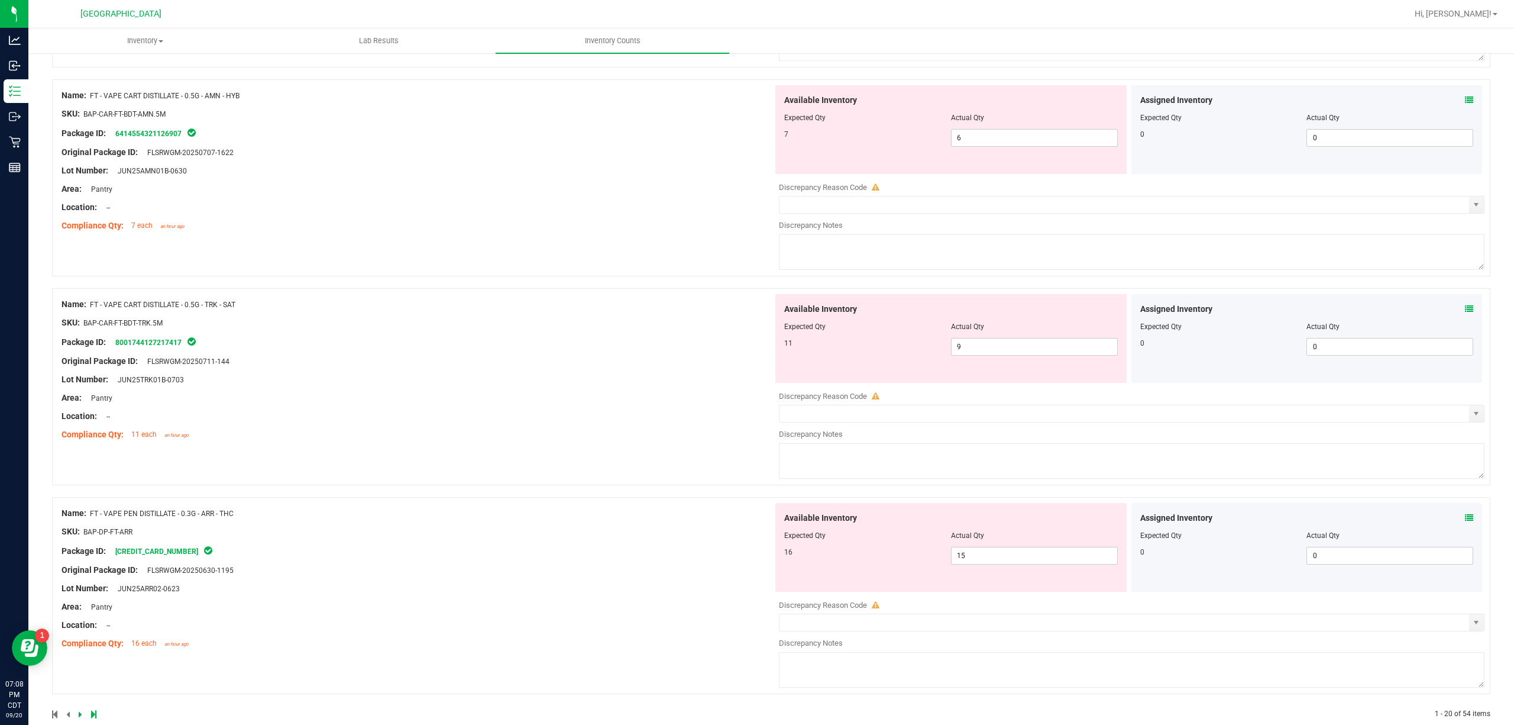
scroll to position [3696, 0]
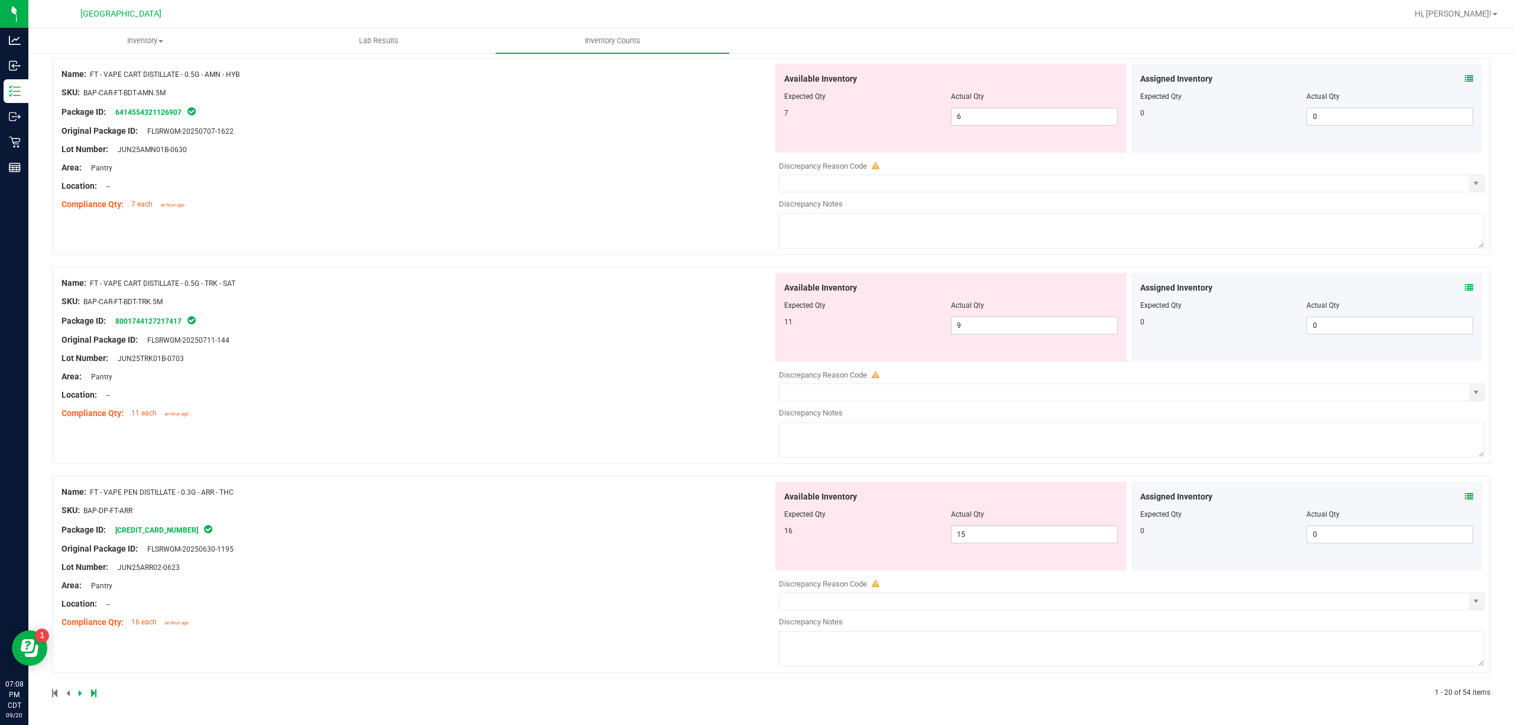
click at [1135, 483] on div "Assigned Inventory Expected Qty Actual Qty 0 0 0" at bounding box center [1306, 525] width 351 height 89
click at [1135, 496] on icon at bounding box center [1469, 496] width 8 height 8
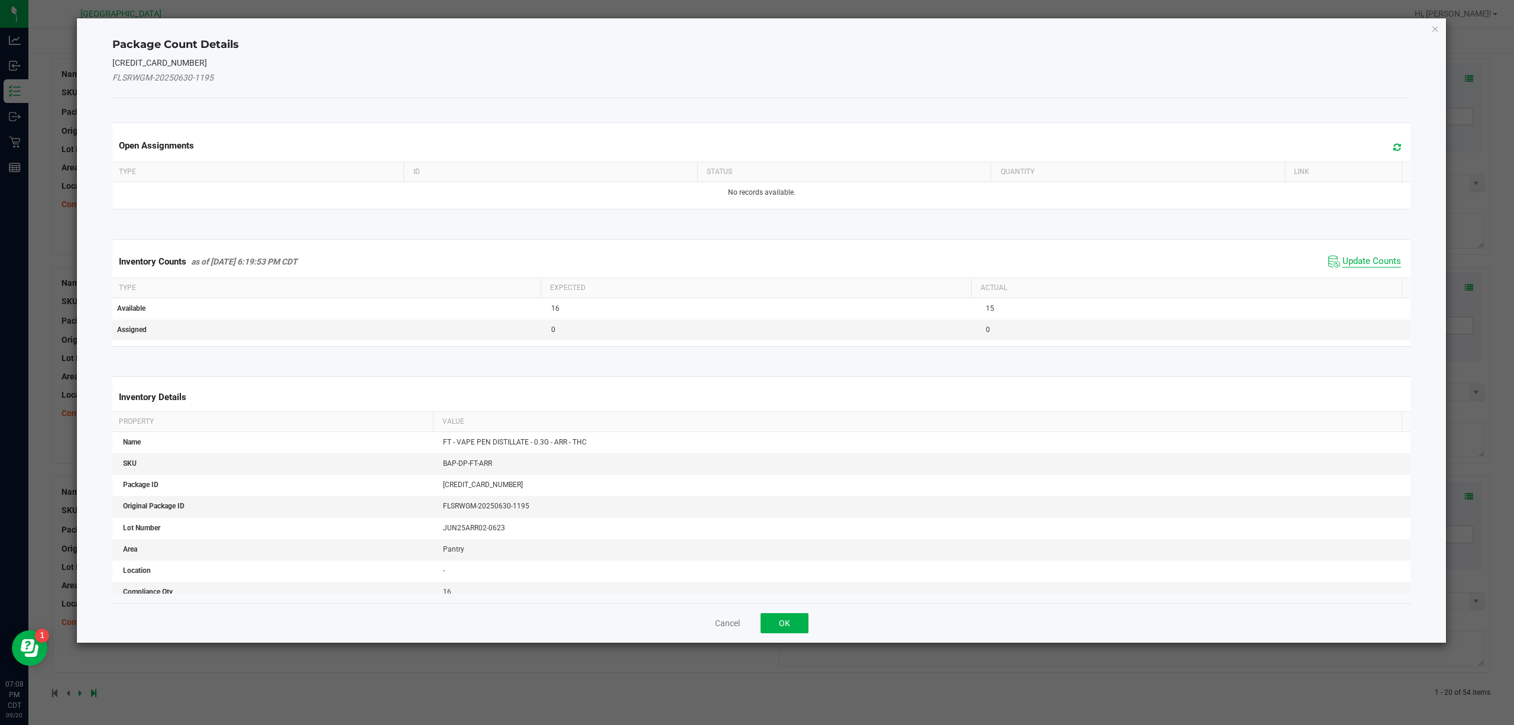
click at [1135, 266] on span "Update Counts" at bounding box center [1372, 262] width 59 height 12
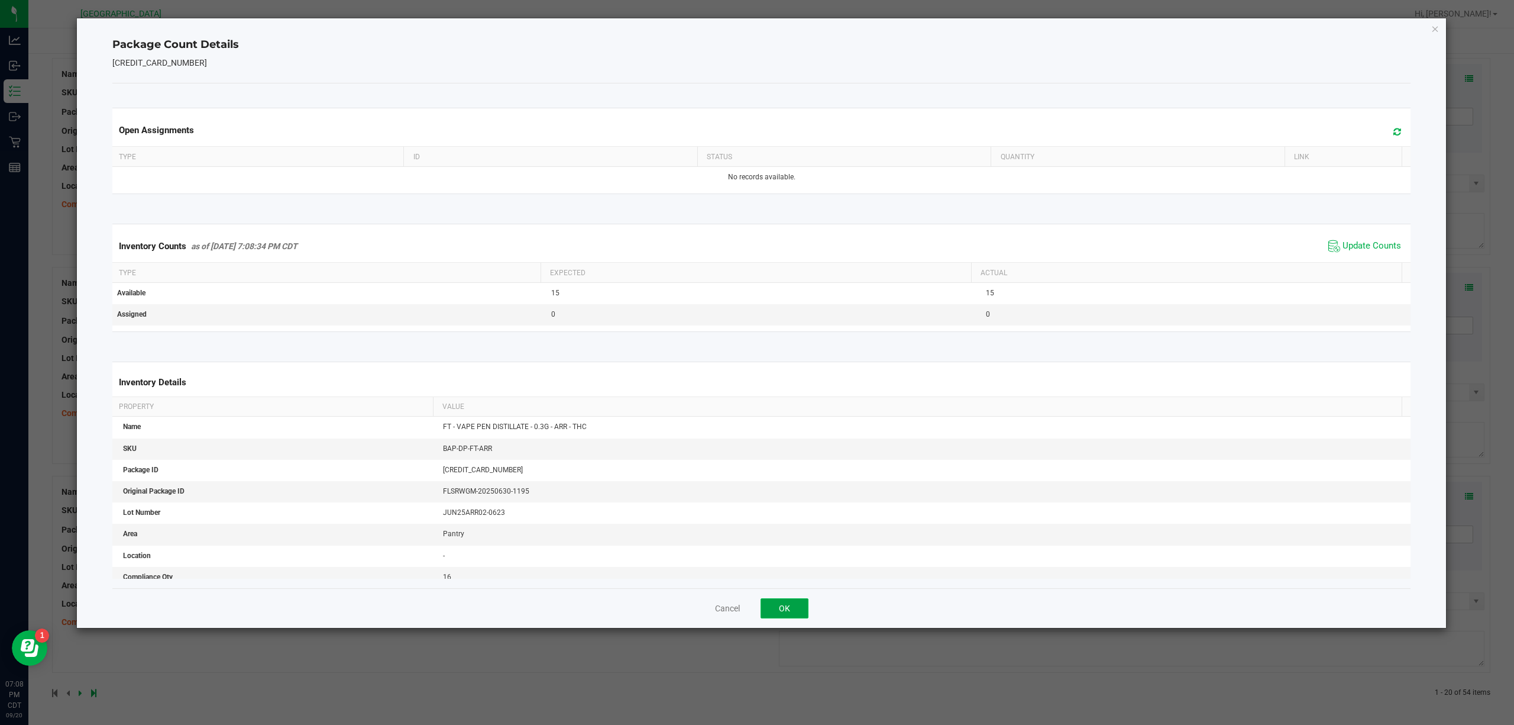
click at [777, 543] on button "OK" at bounding box center [785, 608] width 48 height 20
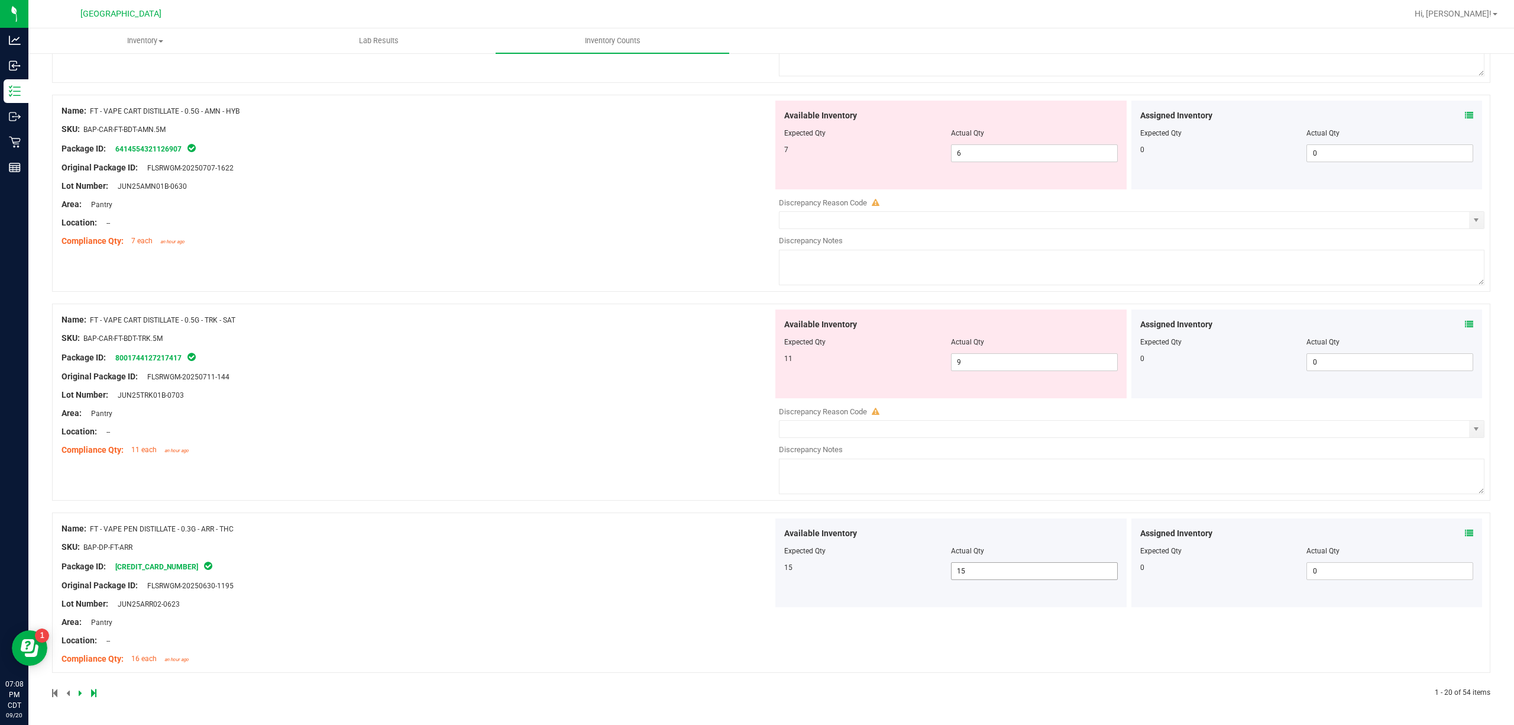
scroll to position [3658, 0]
click at [1135, 322] on icon at bounding box center [1469, 324] width 8 height 8
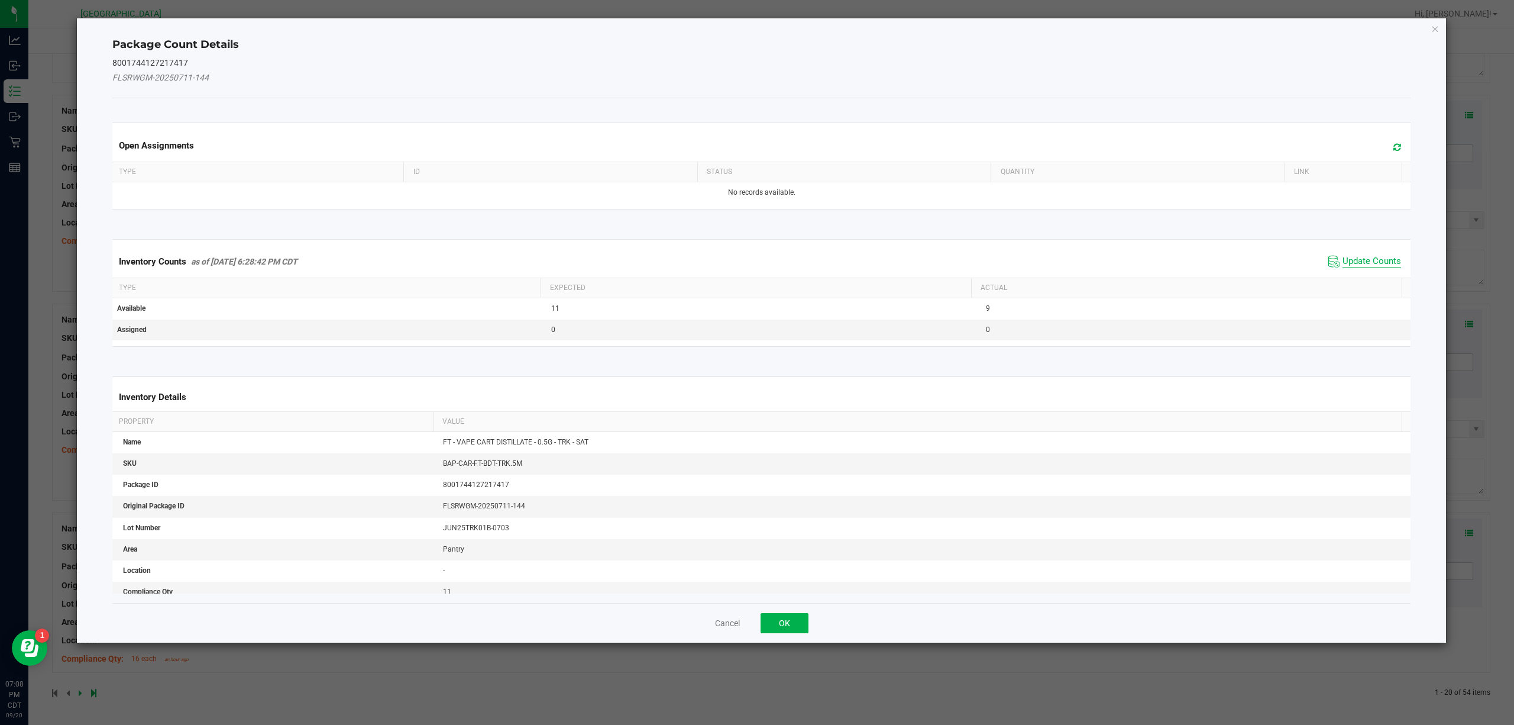
click at [1135, 264] on span "Update Counts" at bounding box center [1372, 262] width 59 height 12
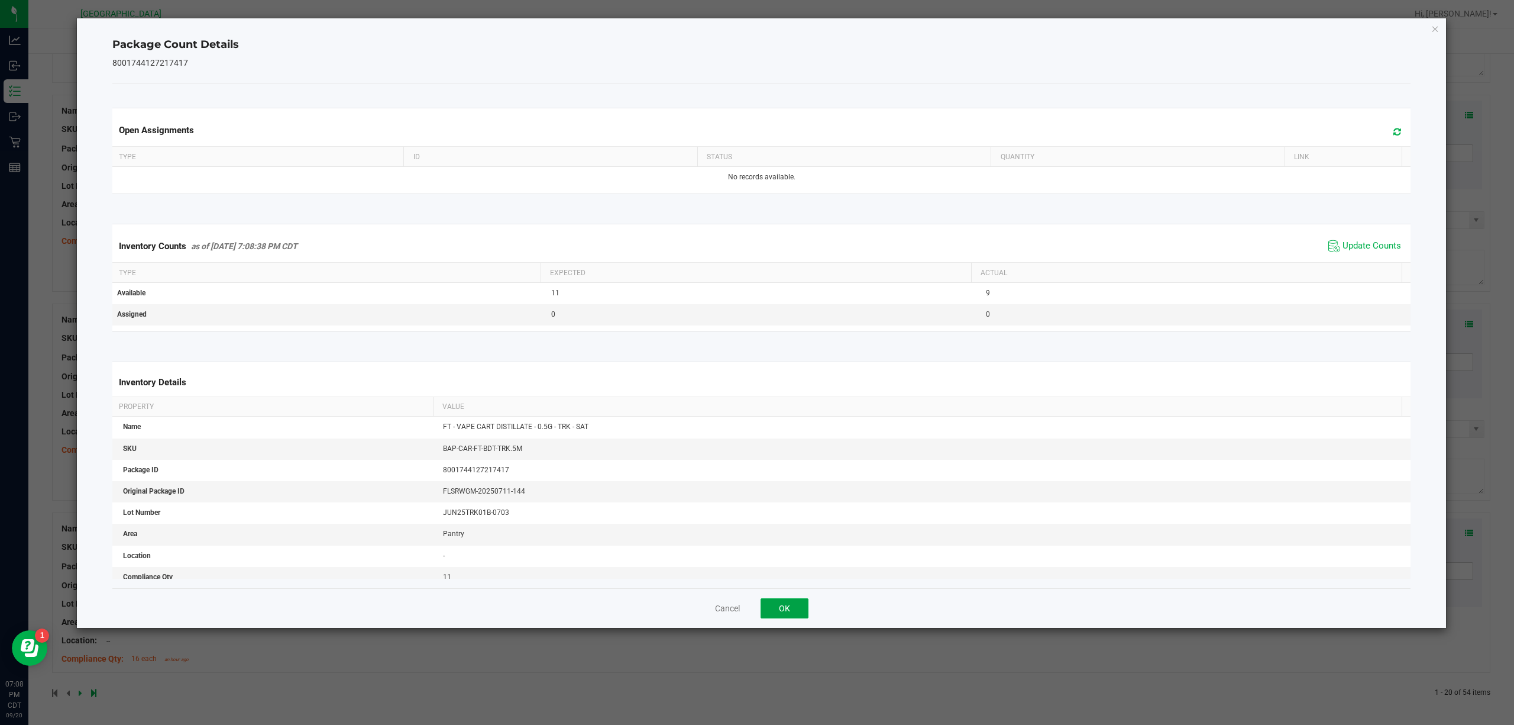
drag, startPoint x: 800, startPoint y: 612, endPoint x: 854, endPoint y: 587, distance: 59.0
click at [801, 543] on button "OK" at bounding box center [785, 608] width 48 height 20
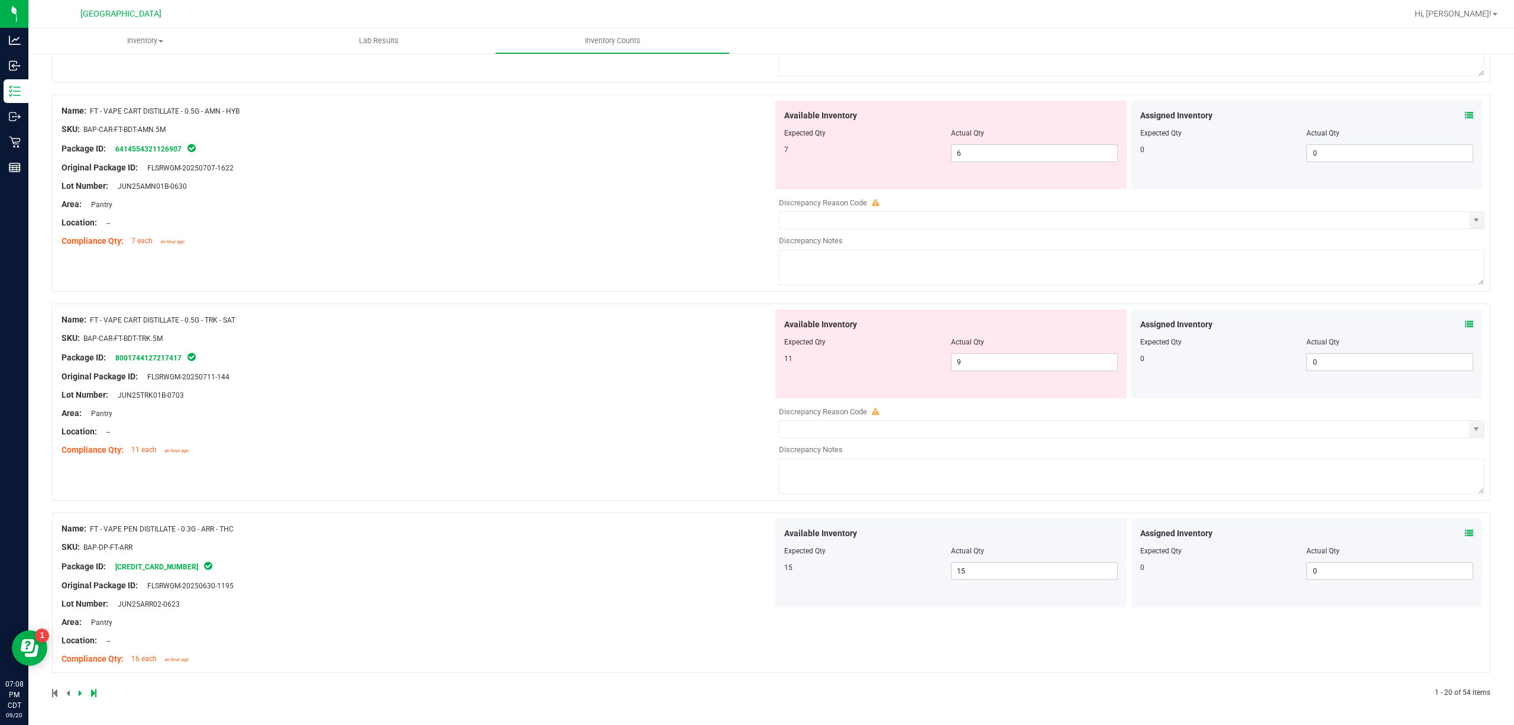
click at [1135, 112] on icon at bounding box center [1469, 115] width 8 height 8
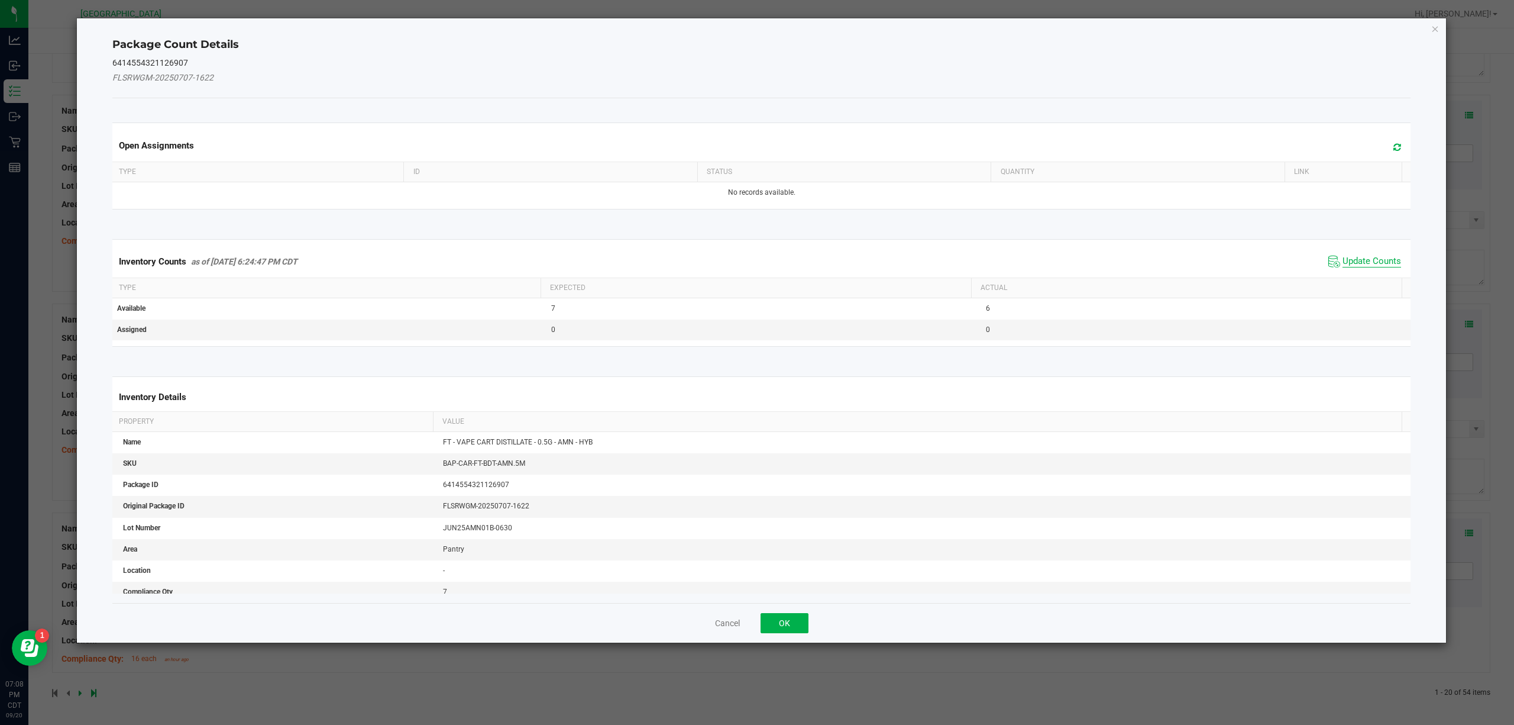
click at [1135, 263] on span "Update Counts" at bounding box center [1372, 262] width 59 height 12
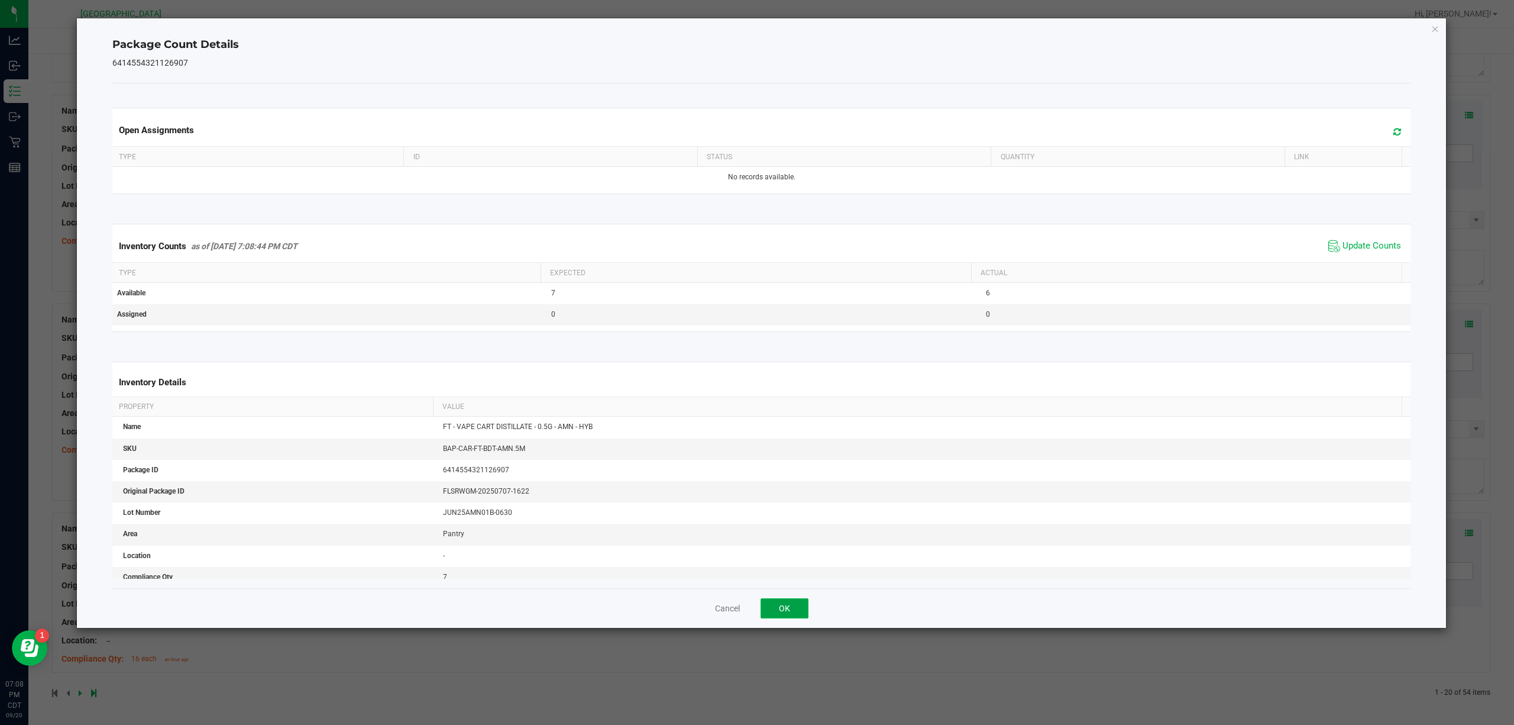
click at [788, 543] on button "OK" at bounding box center [785, 608] width 48 height 20
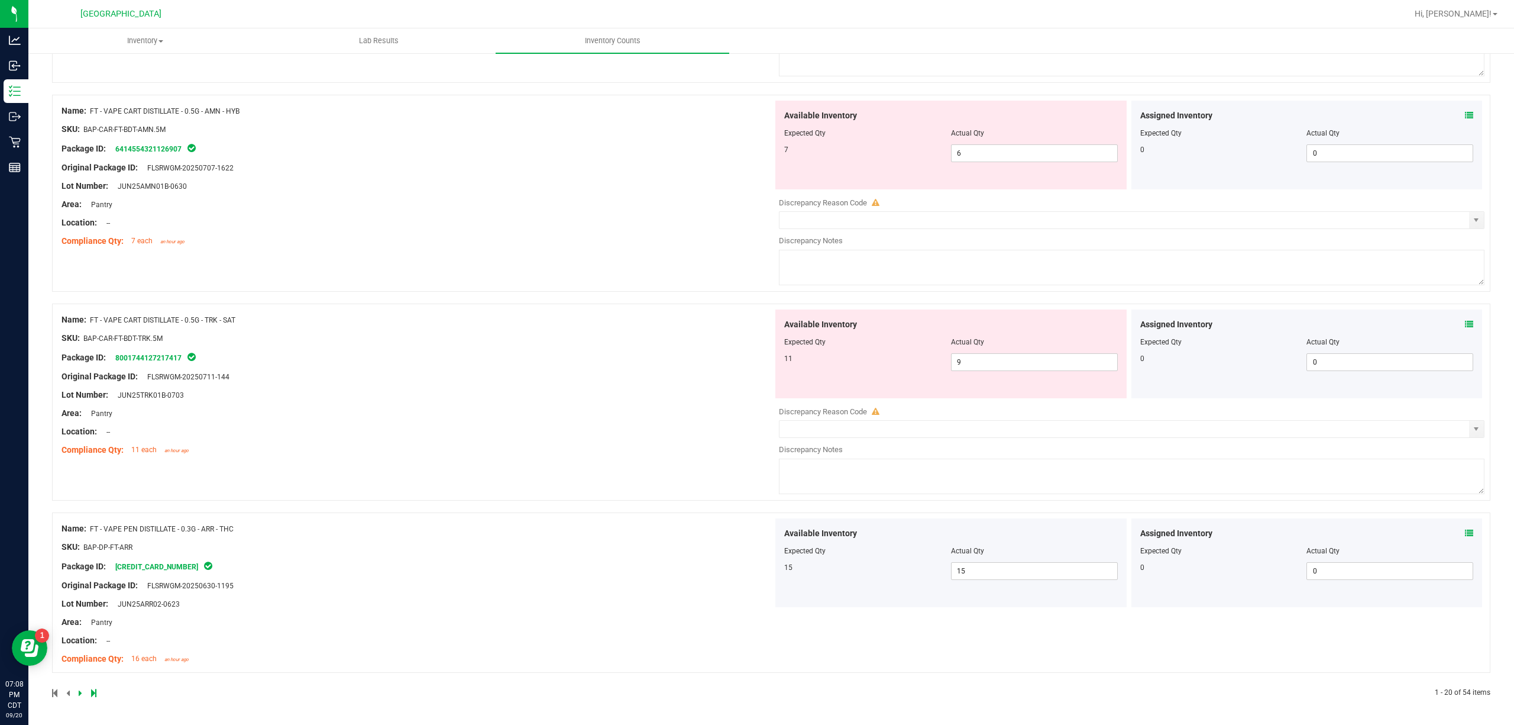
click at [80, 543] on icon at bounding box center [81, 692] width 4 height 7
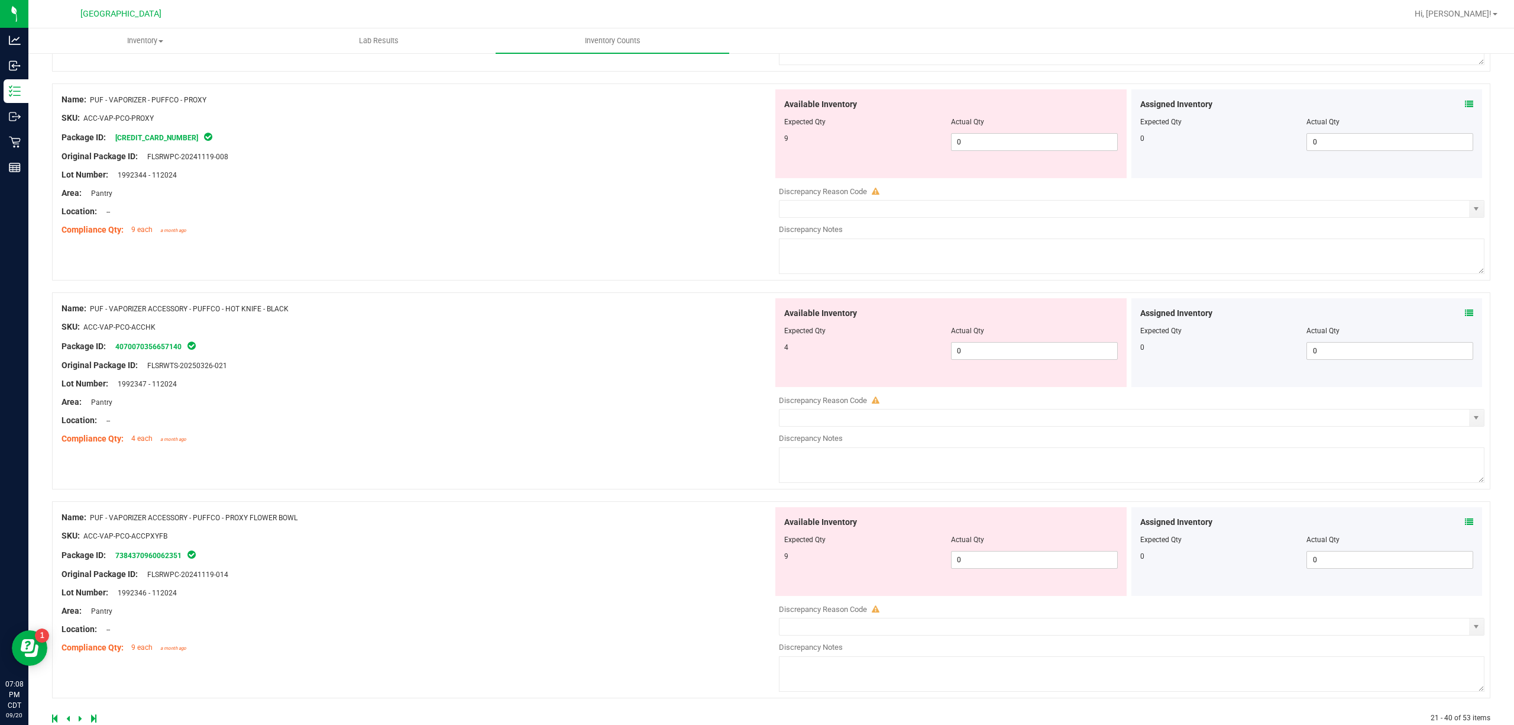
scroll to position [0, 0]
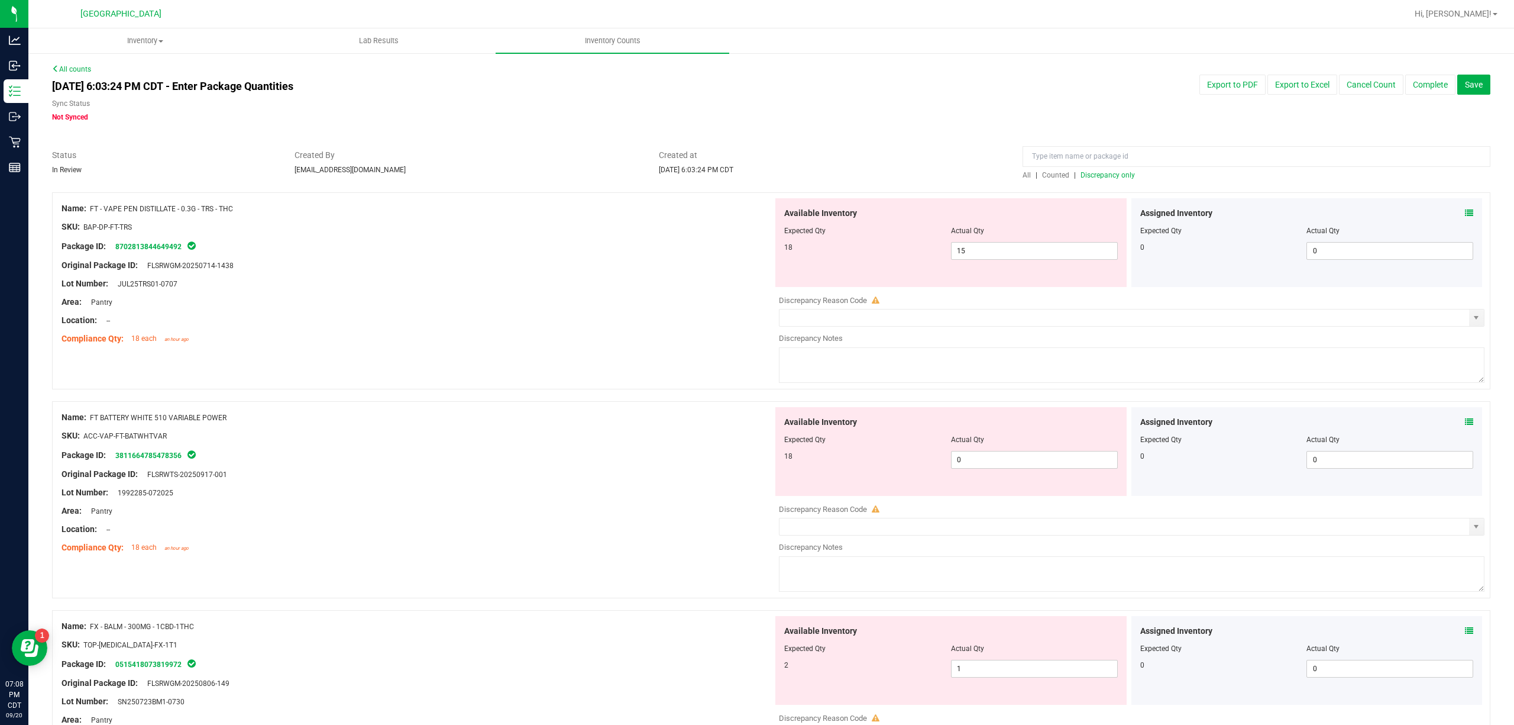
click at [1135, 209] on icon at bounding box center [1469, 213] width 8 height 8
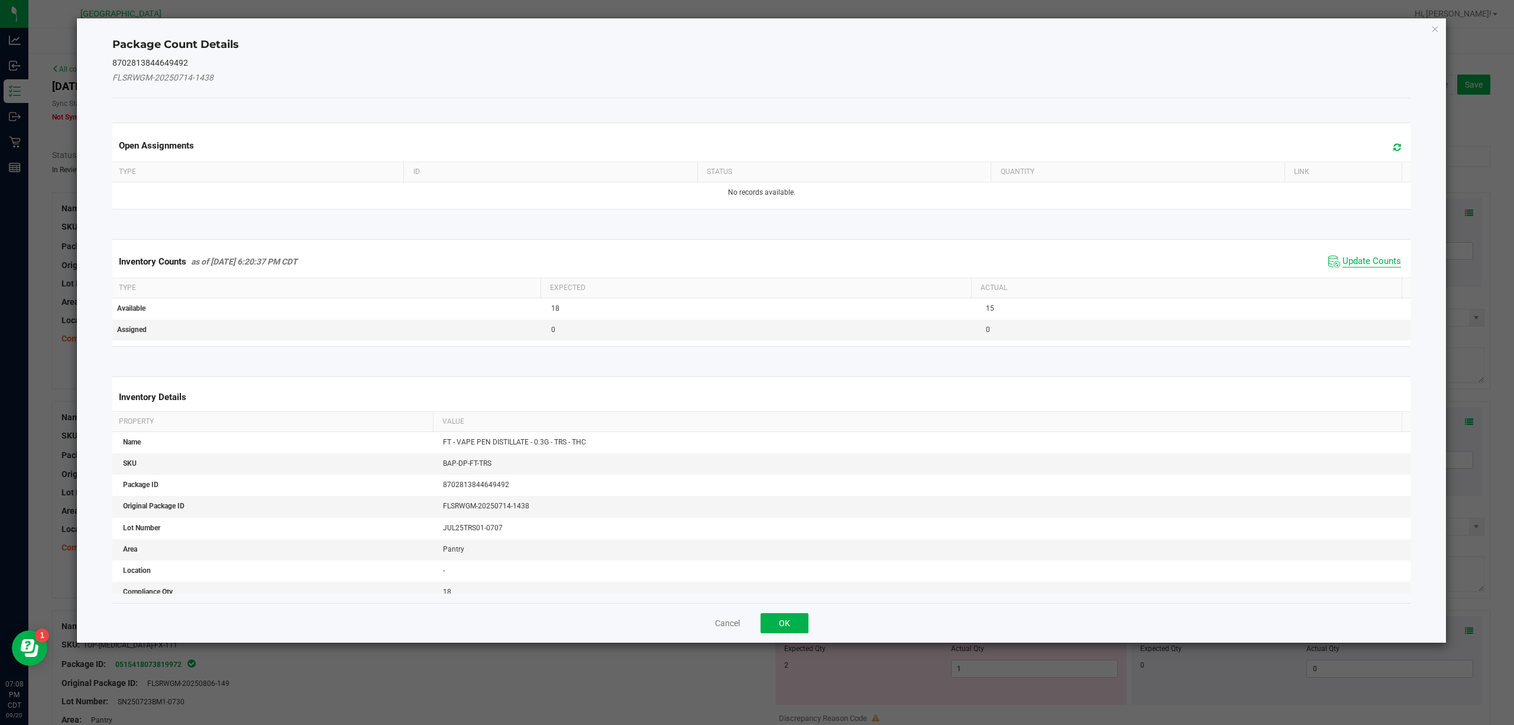
click at [1135, 259] on span "Update Counts" at bounding box center [1372, 262] width 59 height 12
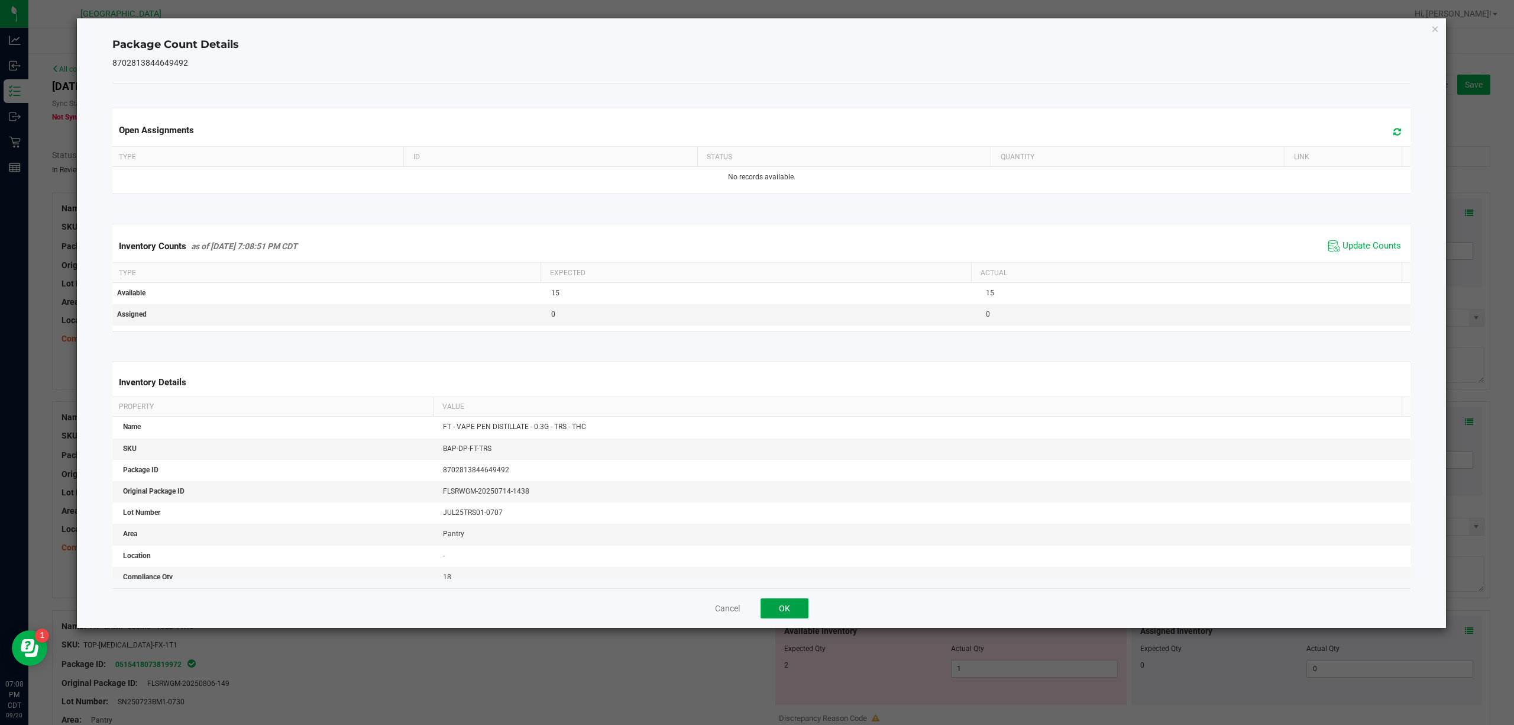
click at [763, 543] on button "OK" at bounding box center [785, 608] width 48 height 20
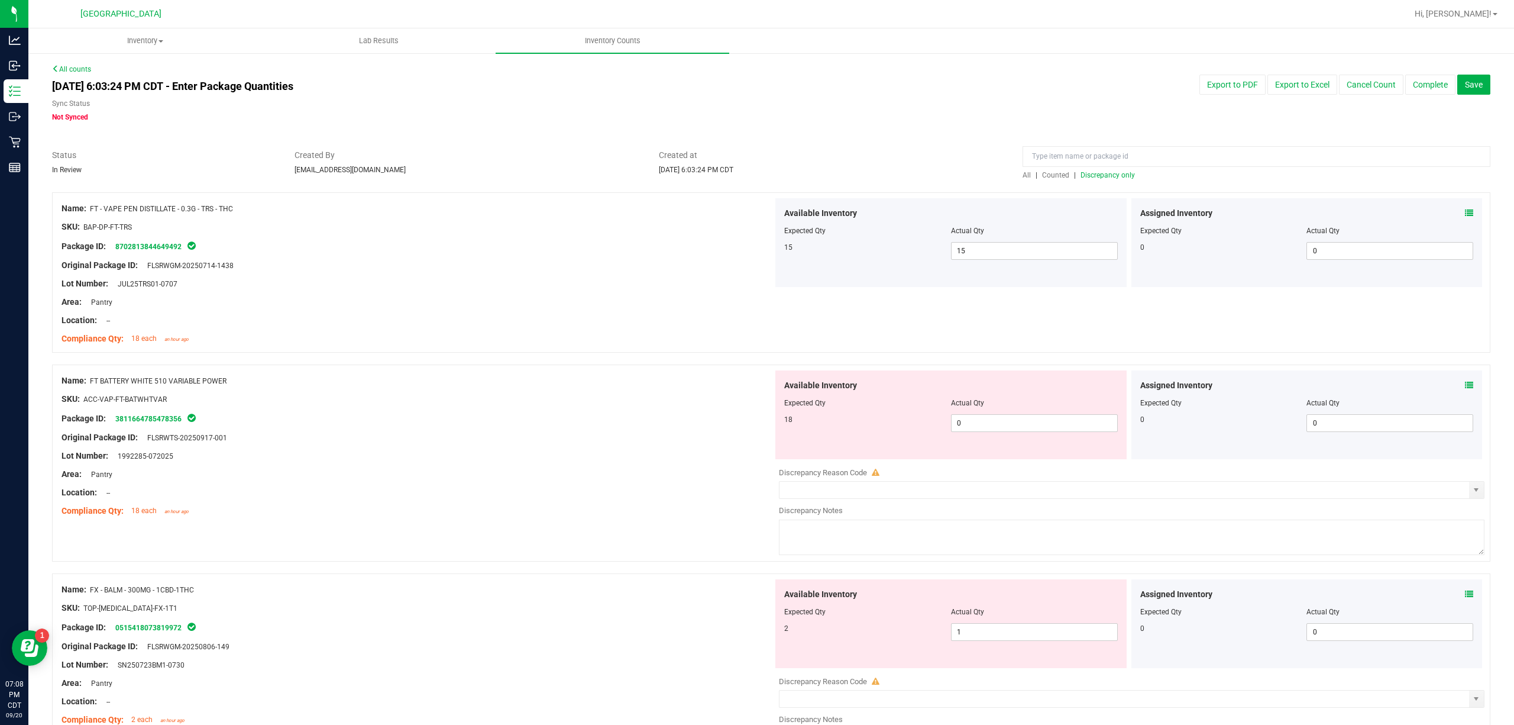
click at [1135, 386] on div "Assigned Inventory Expected Qty Actual Qty 0 0 0" at bounding box center [1306, 414] width 351 height 89
drag, startPoint x: 1002, startPoint y: 427, endPoint x: 548, endPoint y: 410, distance: 454.6
click at [587, 419] on div "Name: FT BATTERY WHITE 510 VARIABLE POWER SKU: ACC-VAP-FT-BATWHTVAR Package ID:…" at bounding box center [771, 462] width 1438 height 197
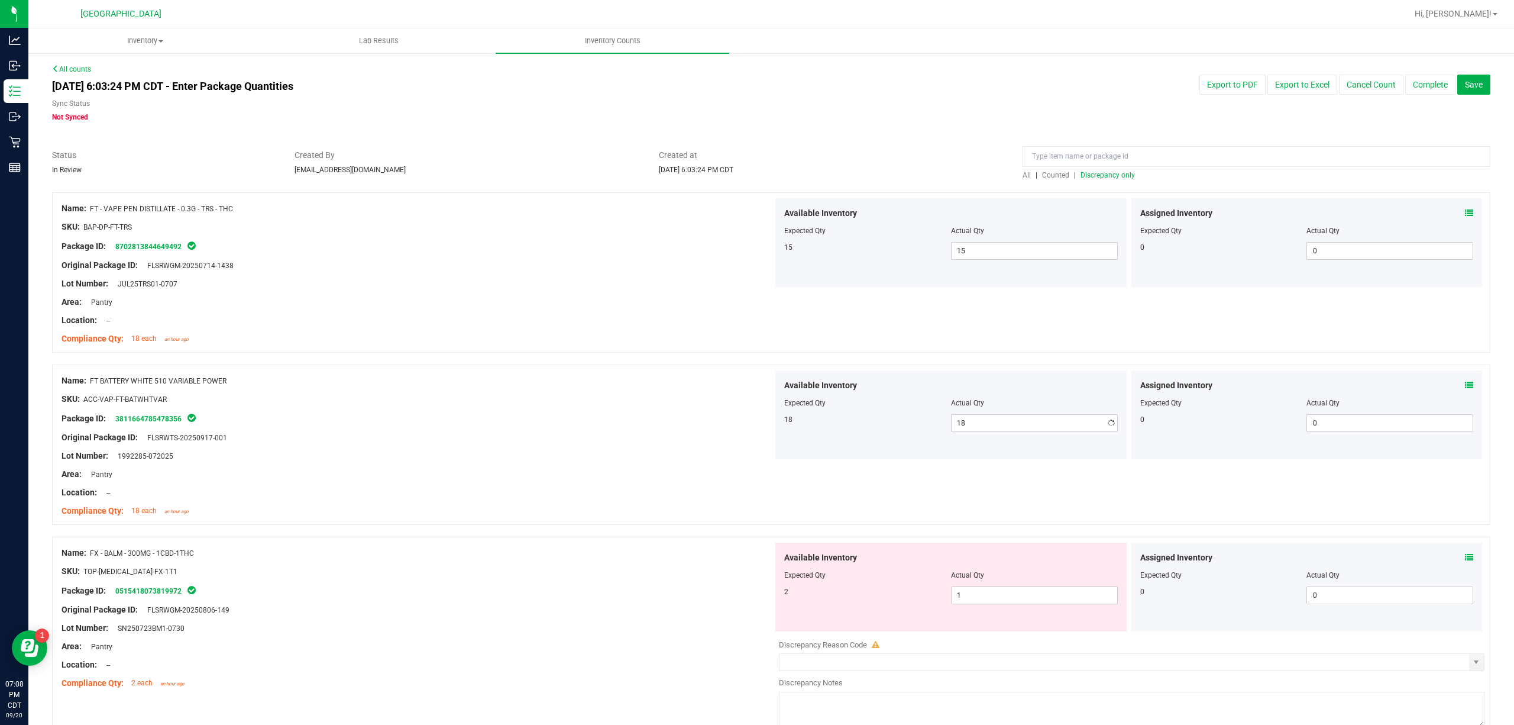
click at [495, 422] on div "Package ID: 3811664785478356" at bounding box center [418, 418] width 712 height 14
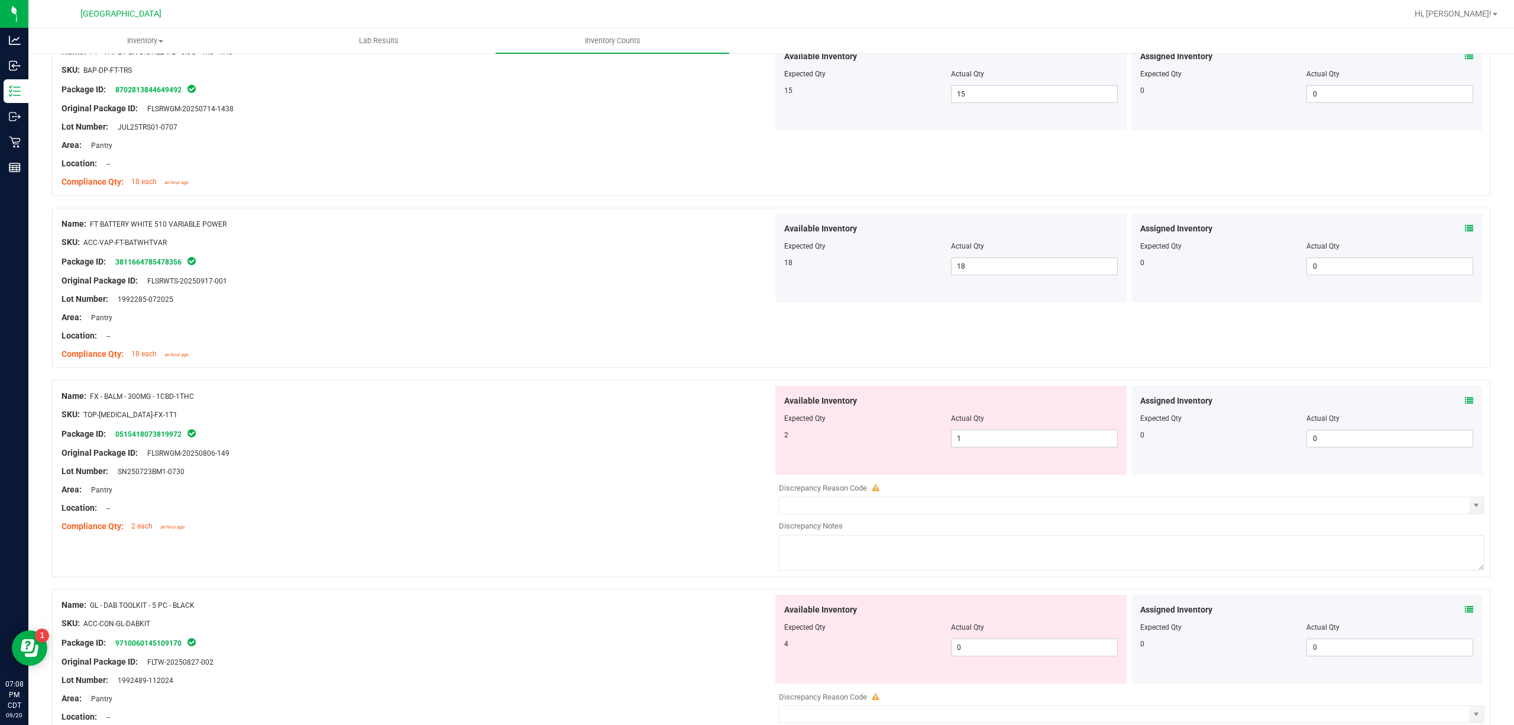
scroll to position [157, 0]
click at [1135, 396] on icon at bounding box center [1469, 400] width 8 height 8
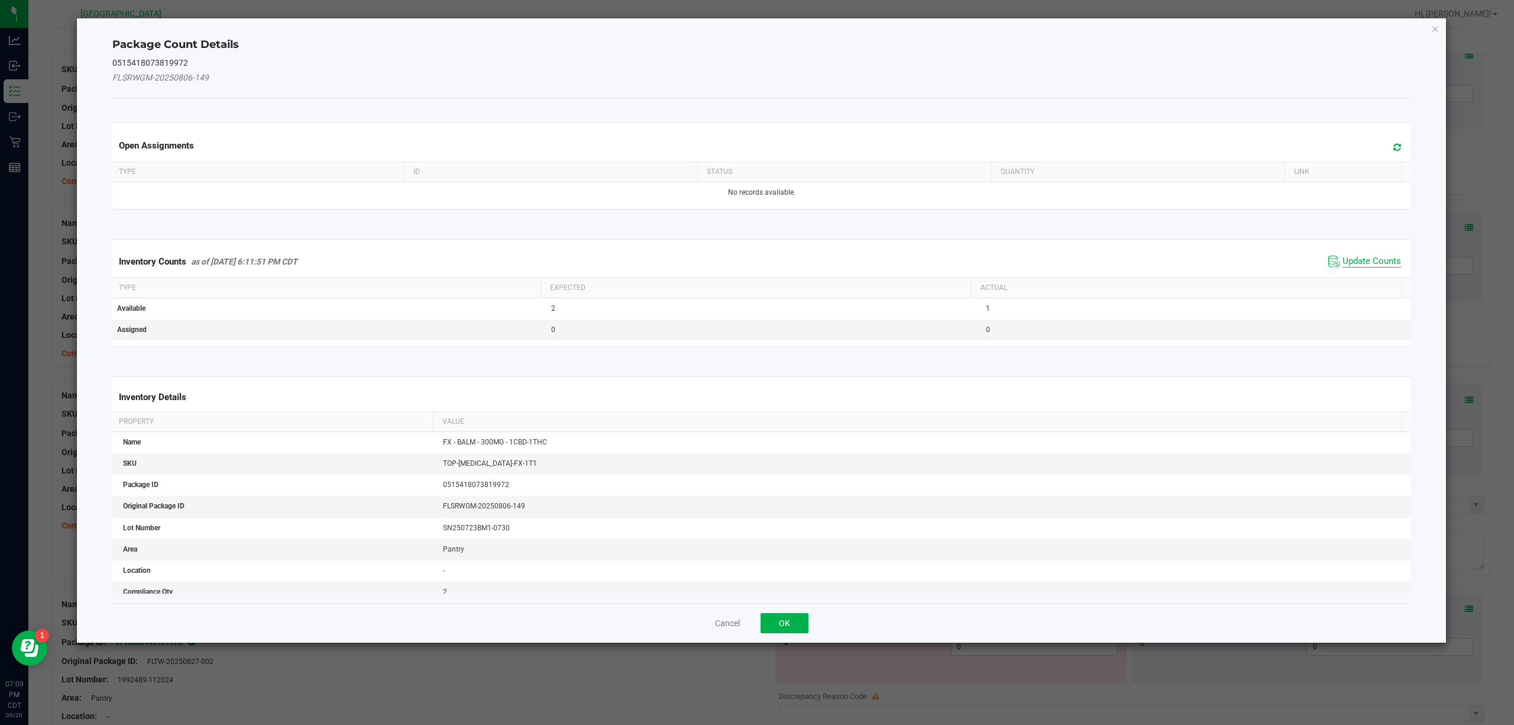
click at [1135, 261] on span "Update Counts" at bounding box center [1372, 262] width 59 height 12
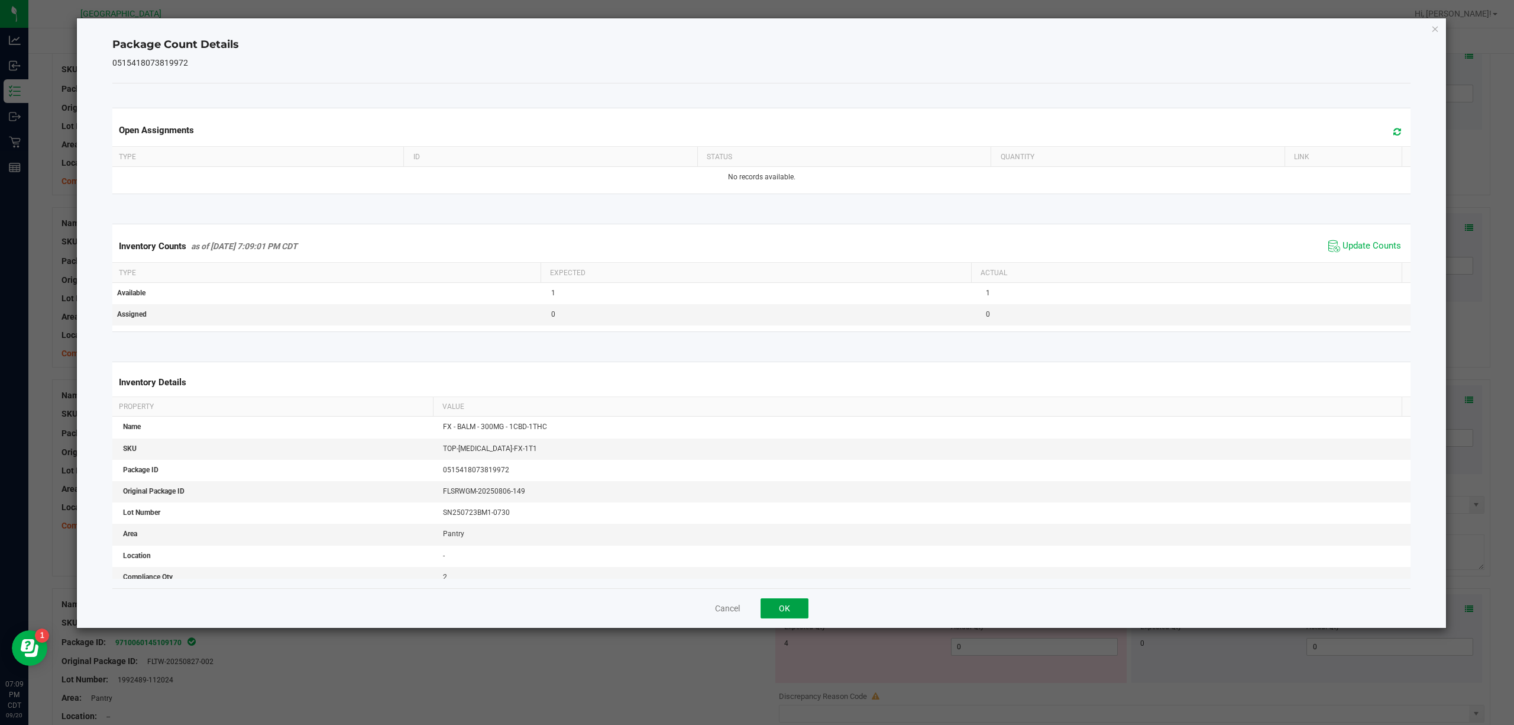
click at [776, 543] on button "OK" at bounding box center [785, 608] width 48 height 20
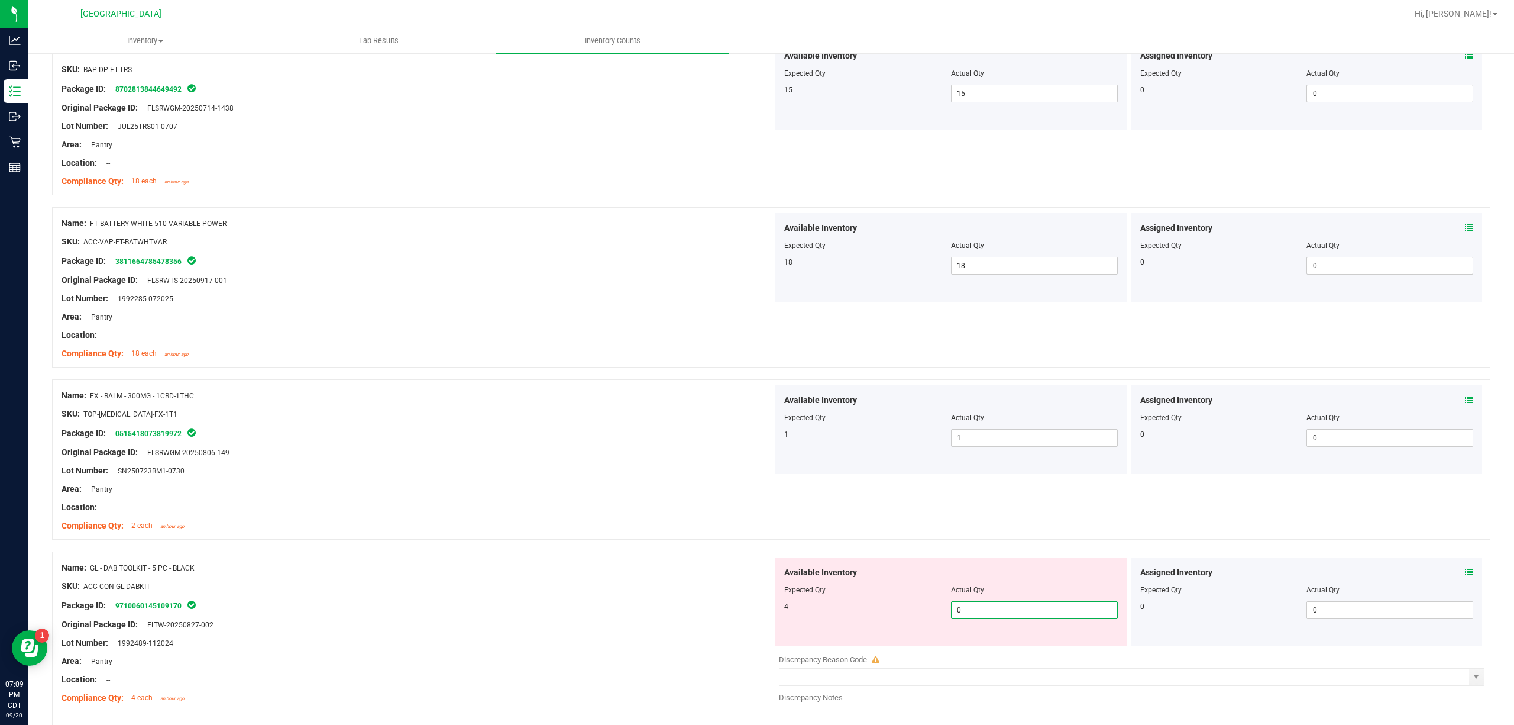
drag, startPoint x: 1011, startPoint y: 609, endPoint x: 593, endPoint y: 613, distance: 418.8
click at [594, 543] on div "Name: GL - DAB TOOLKIT - 5 PC - BLACK SKU: ACC-CON-GL-DABKIT Package ID: 971006…" at bounding box center [771, 649] width 1438 height 197
click at [603, 543] on div at bounding box center [418, 615] width 712 height 6
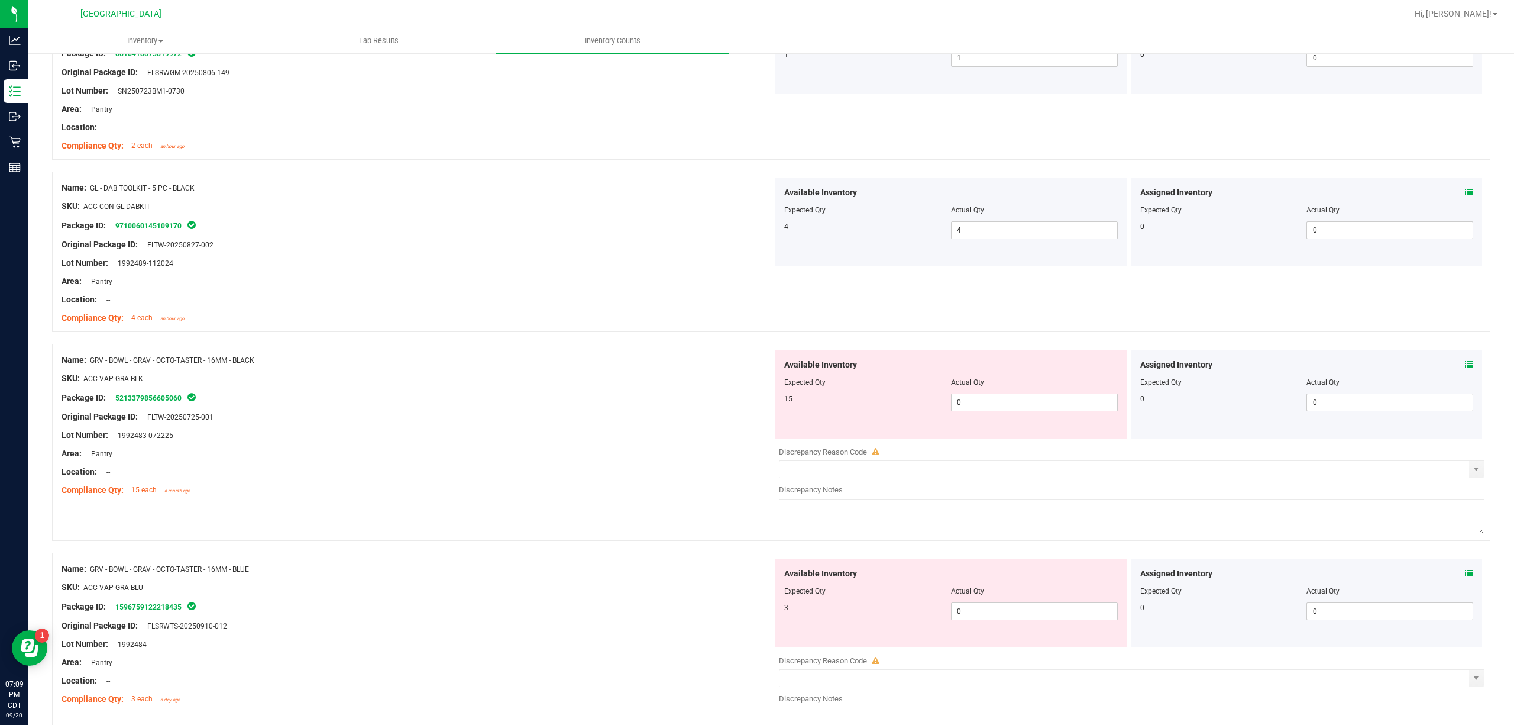
scroll to position [552, 0]
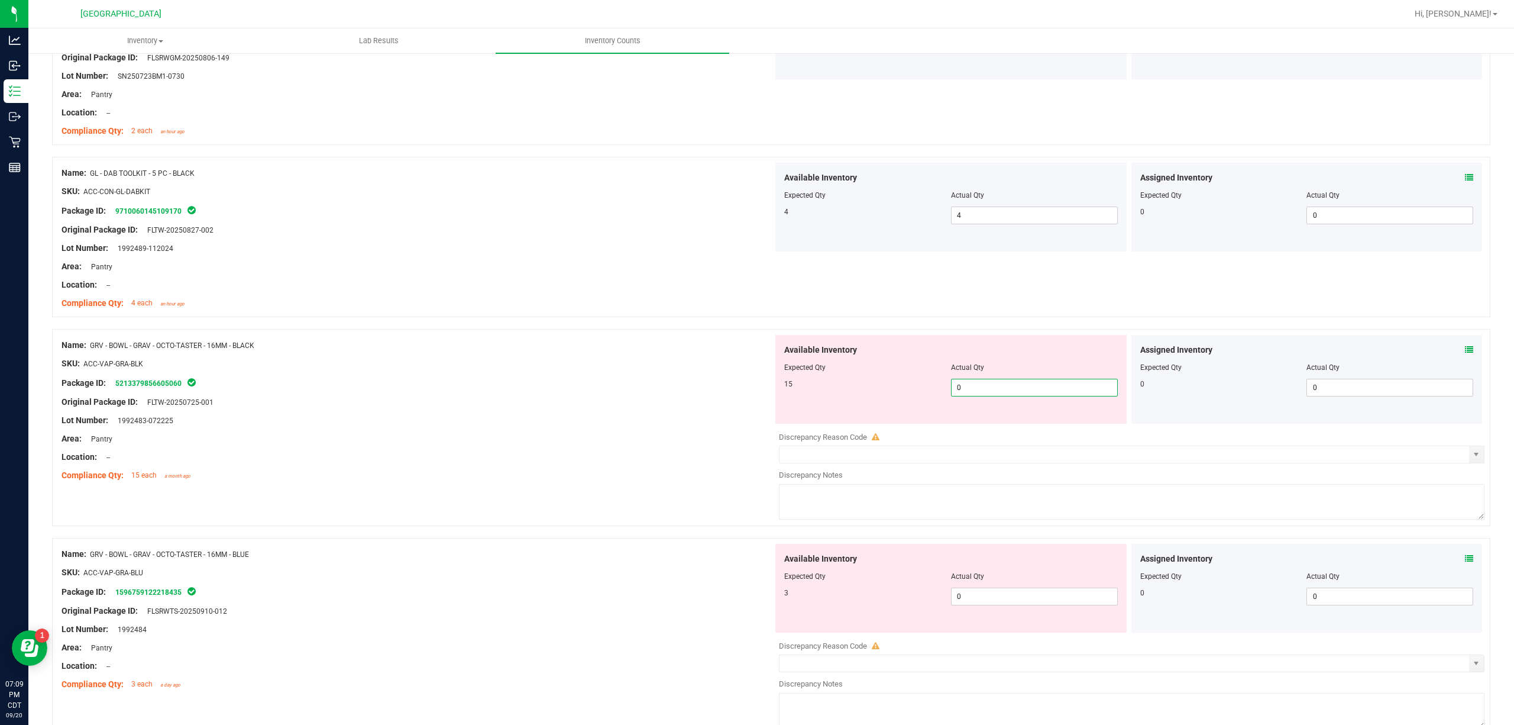
drag, startPoint x: 994, startPoint y: 391, endPoint x: 798, endPoint y: 405, distance: 195.7
click at [798, 405] on div "Available Inventory Expected Qty Actual Qty 15 0 0" at bounding box center [950, 379] width 351 height 89
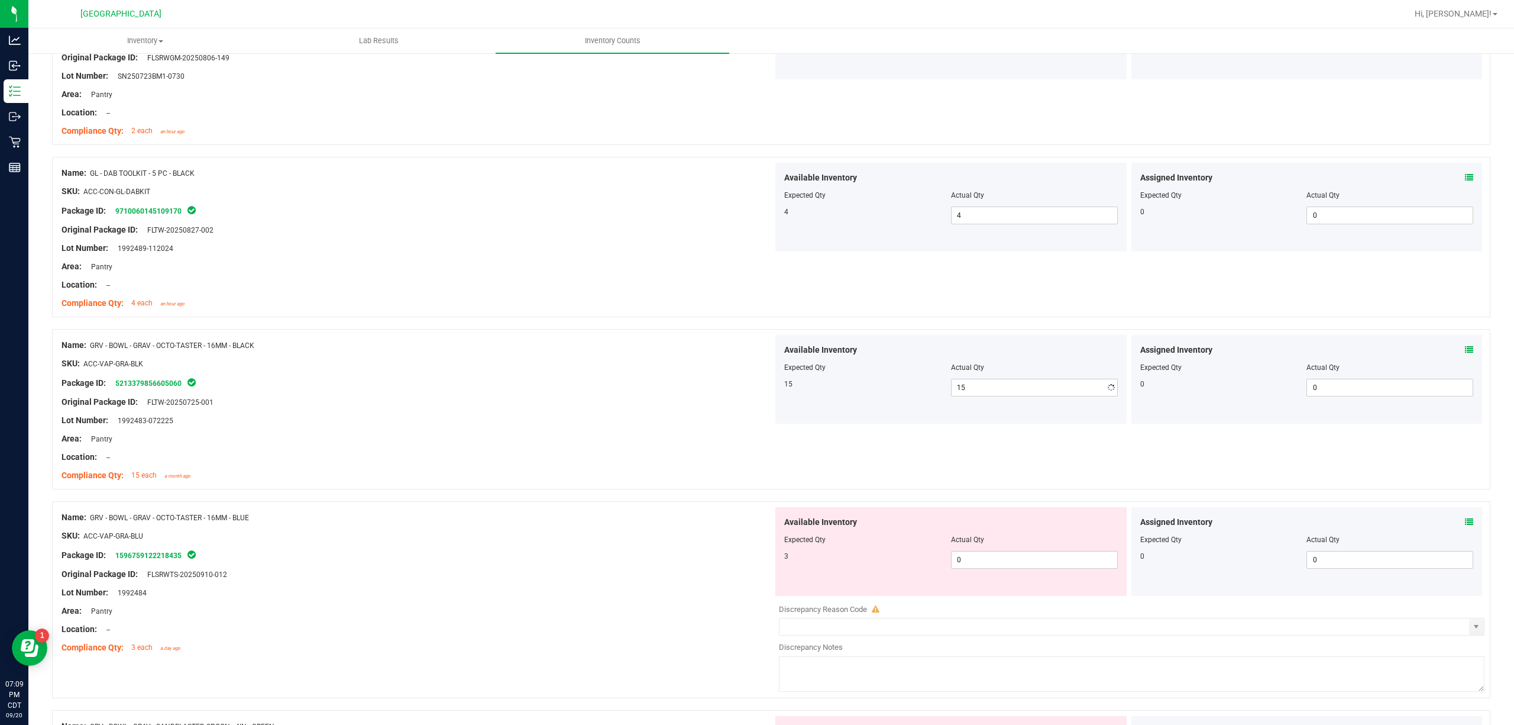
click at [680, 405] on div "Original Package ID: FLTW-20250725-001" at bounding box center [418, 402] width 712 height 12
drag, startPoint x: 1009, startPoint y: 557, endPoint x: 836, endPoint y: 549, distance: 173.5
click at [836, 543] on div "Available Inventory Expected Qty Actual Qty 3 0 0" at bounding box center [950, 551] width 351 height 89
click at [664, 520] on div "Name: GRV - BOWL - GRAV - OCTO-TASTER - 16MM - BLUE" at bounding box center [418, 517] width 712 height 12
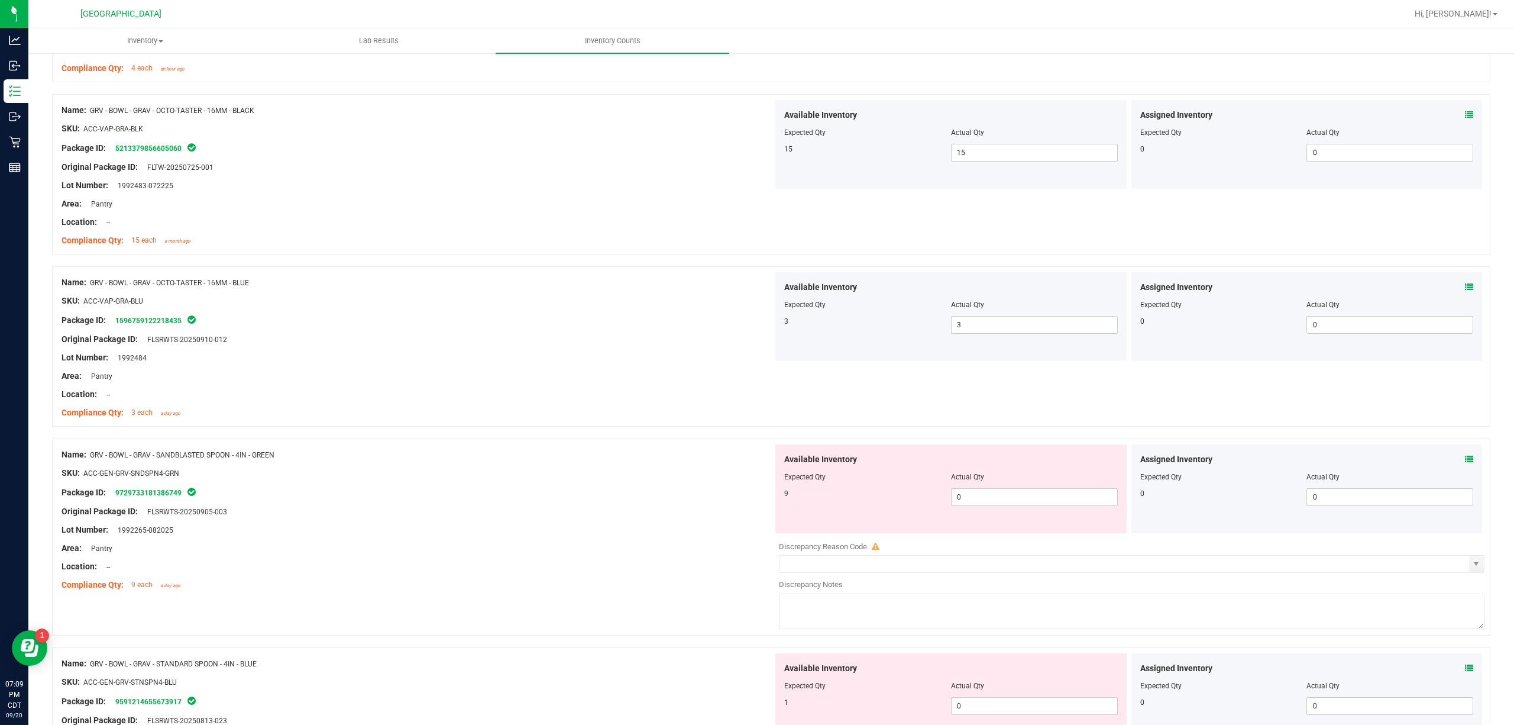
scroll to position [867, 0]
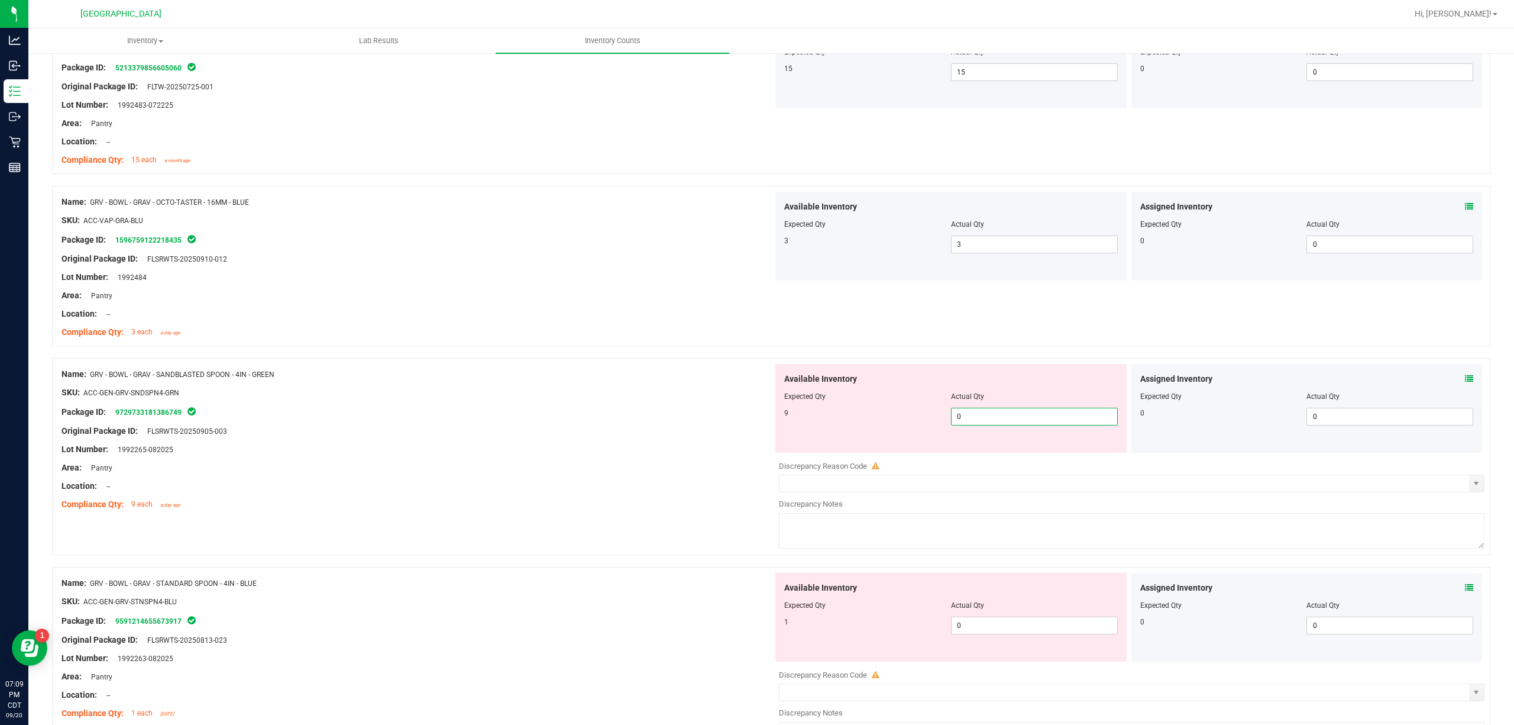
drag, startPoint x: 1007, startPoint y: 419, endPoint x: 667, endPoint y: 400, distance: 340.0
click at [685, 415] on div "Name: GRV - BOWL - GRAV - SANDBLASTED SPOON - 4IN - GREEN SKU: ACC-GEN-GRV-SNDS…" at bounding box center [771, 456] width 1438 height 197
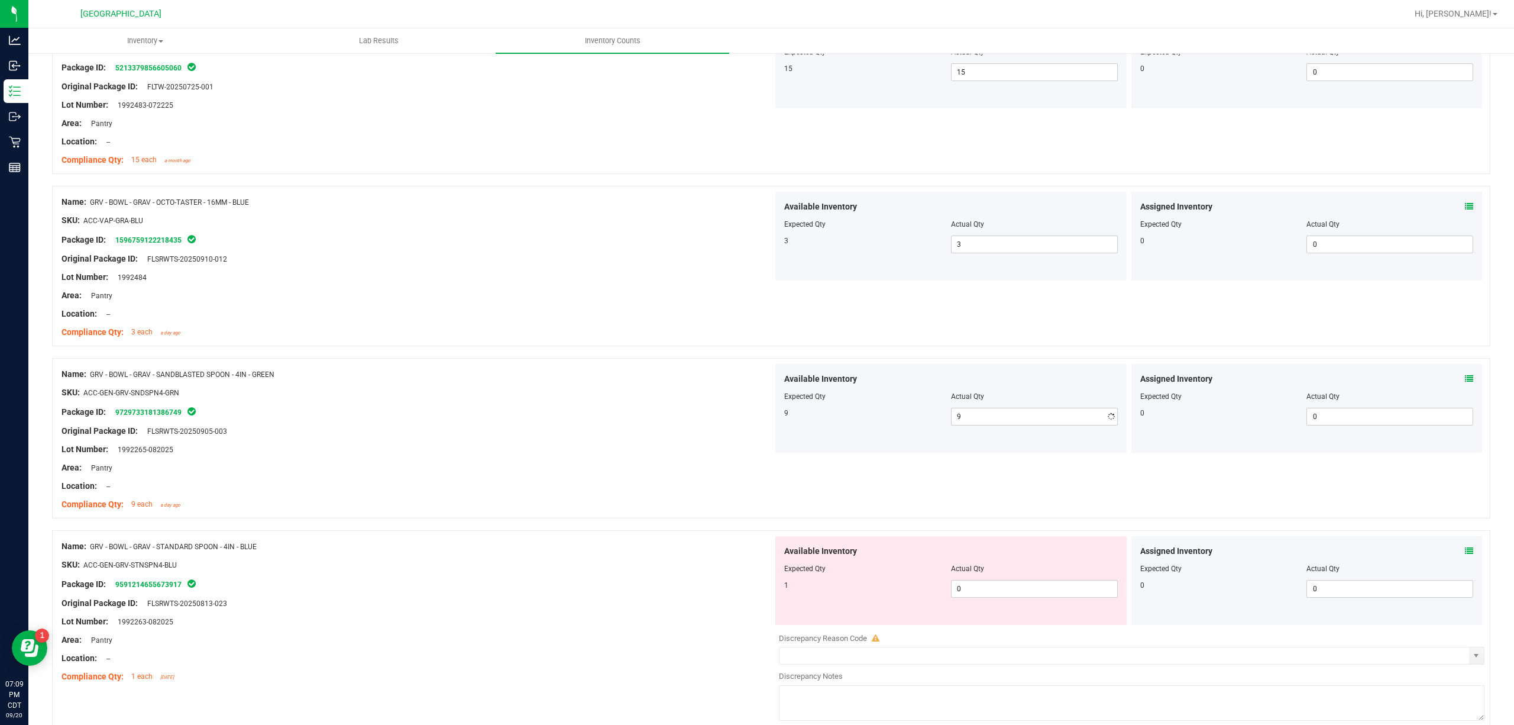
click at [667, 400] on div at bounding box center [418, 402] width 712 height 6
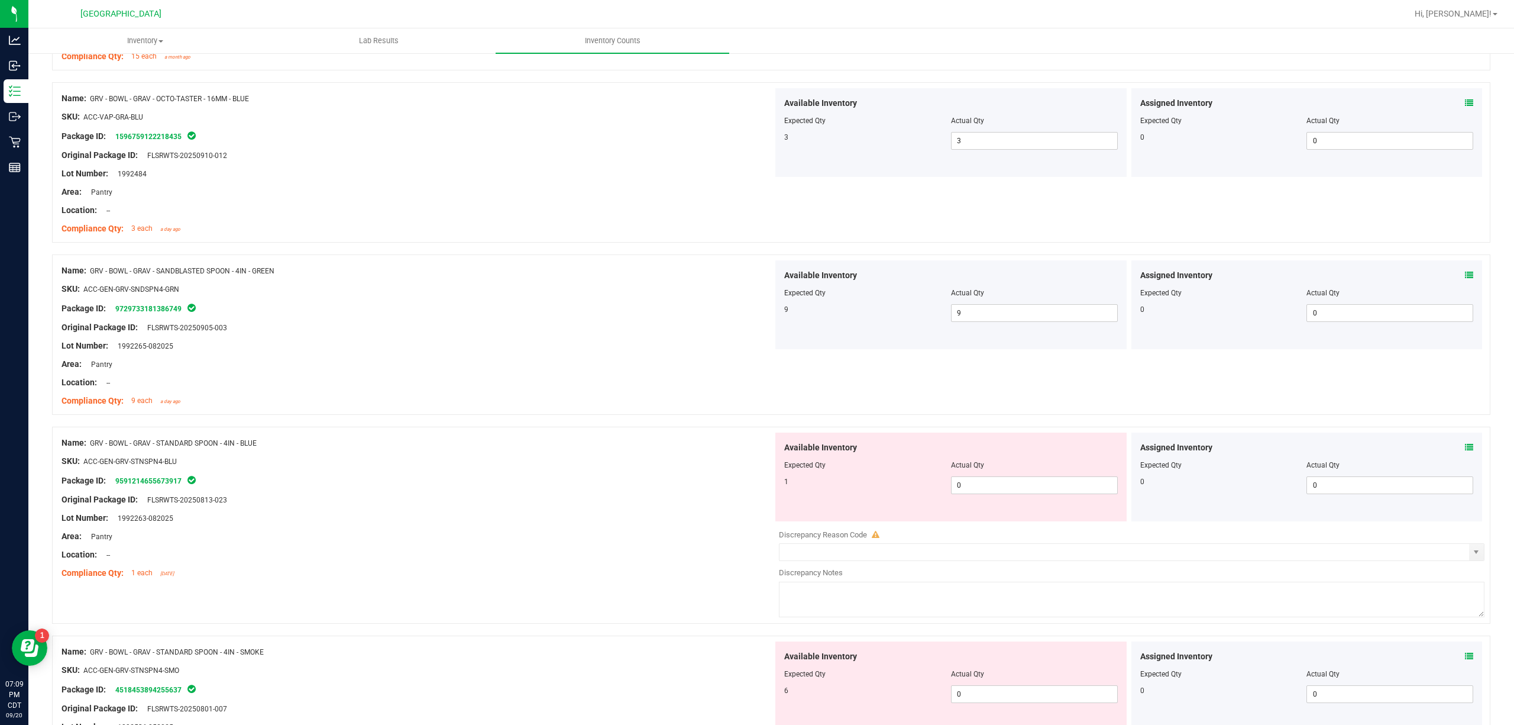
scroll to position [1104, 0]
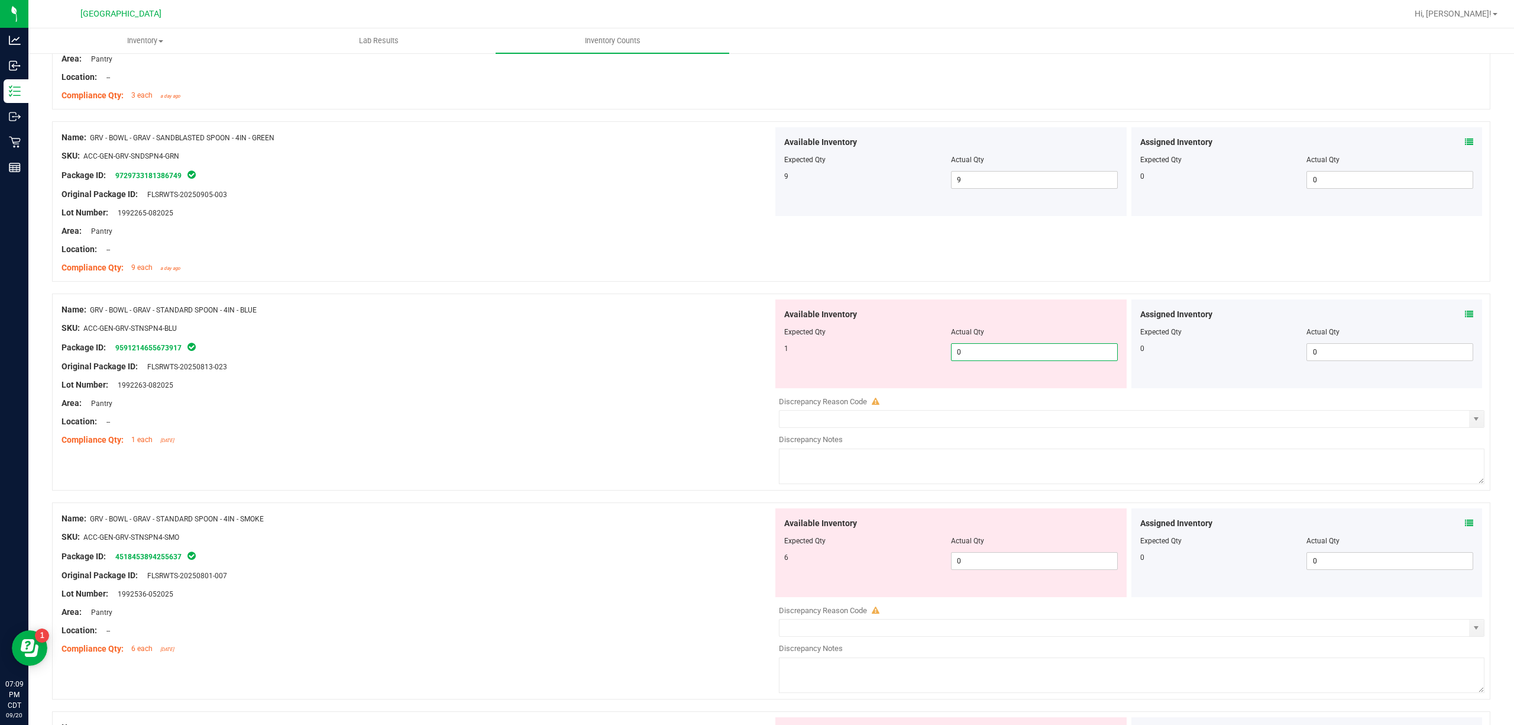
drag, startPoint x: 1011, startPoint y: 350, endPoint x: 557, endPoint y: 401, distance: 457.1
click at [557, 401] on div "Name: GRV - BOWL - GRAV - STANDARD SPOON - 4IN - BLUE SKU: ACC-GEN-GRV-STNSPN4-…" at bounding box center [771, 391] width 1438 height 197
click at [336, 318] on div at bounding box center [418, 319] width 712 height 6
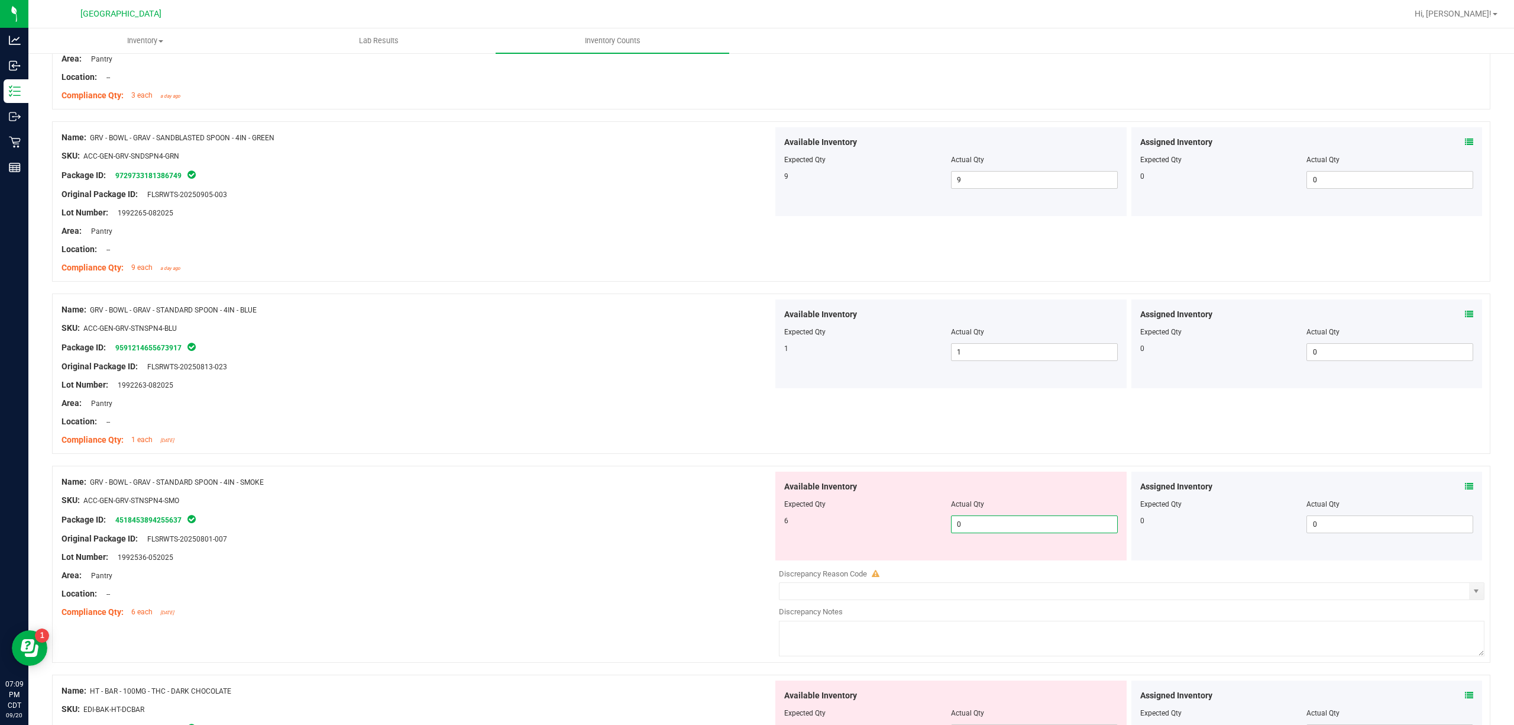
drag, startPoint x: 998, startPoint y: 525, endPoint x: 772, endPoint y: 531, distance: 226.6
click at [775, 531] on div "Available Inventory Expected Qty Actual Qty 6 0 0" at bounding box center [950, 515] width 351 height 89
click at [735, 540] on div "Original Package ID: FLSRWTS-20250801-007" at bounding box center [418, 538] width 712 height 12
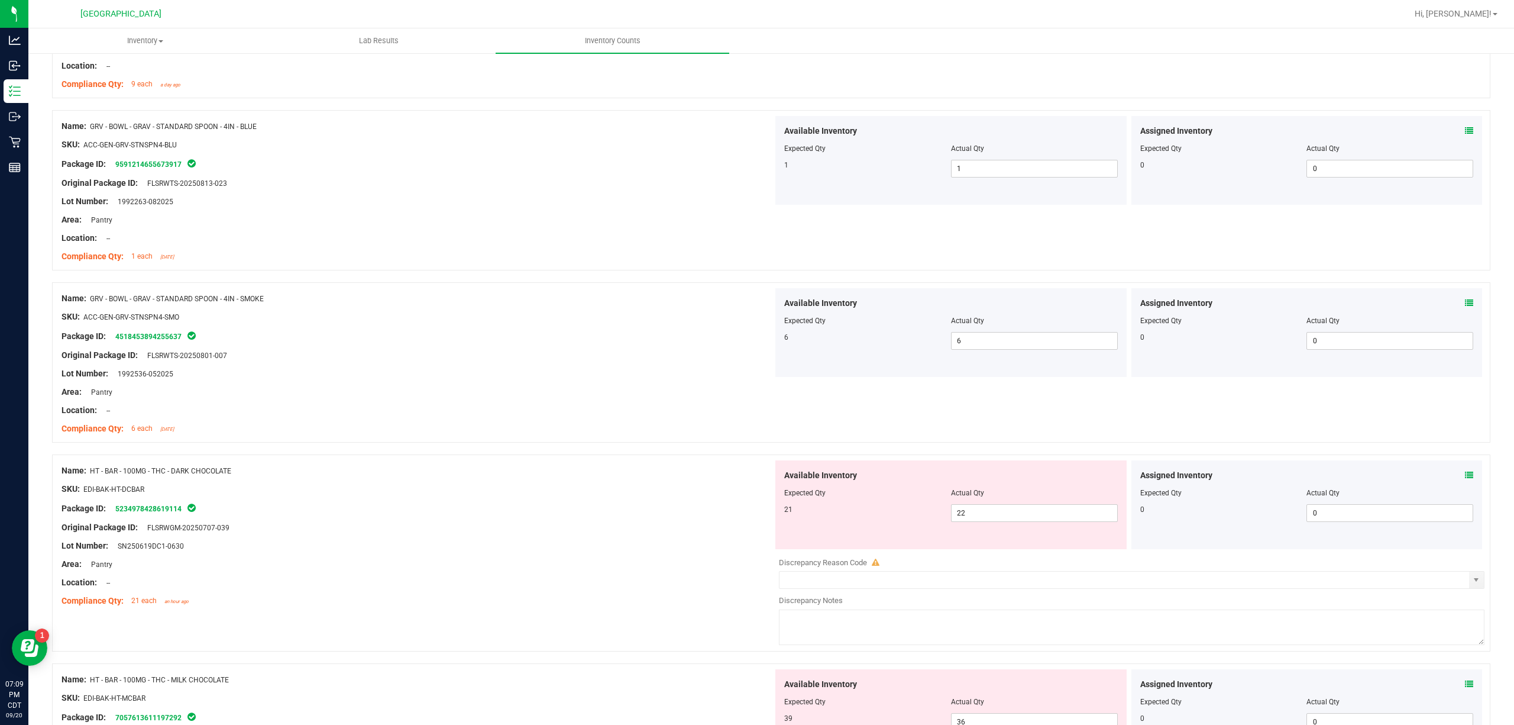
scroll to position [1340, 0]
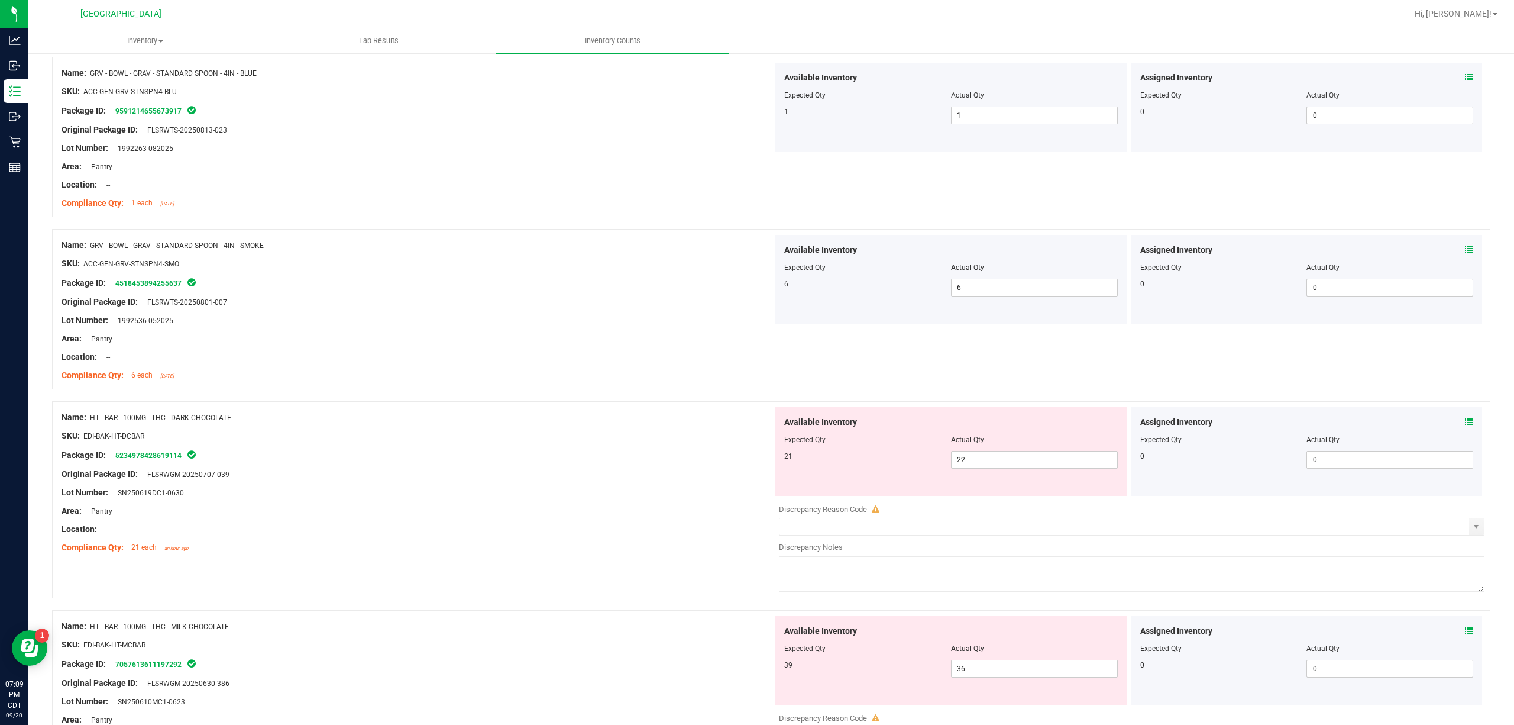
click at [1135, 426] on icon at bounding box center [1469, 422] width 8 height 8
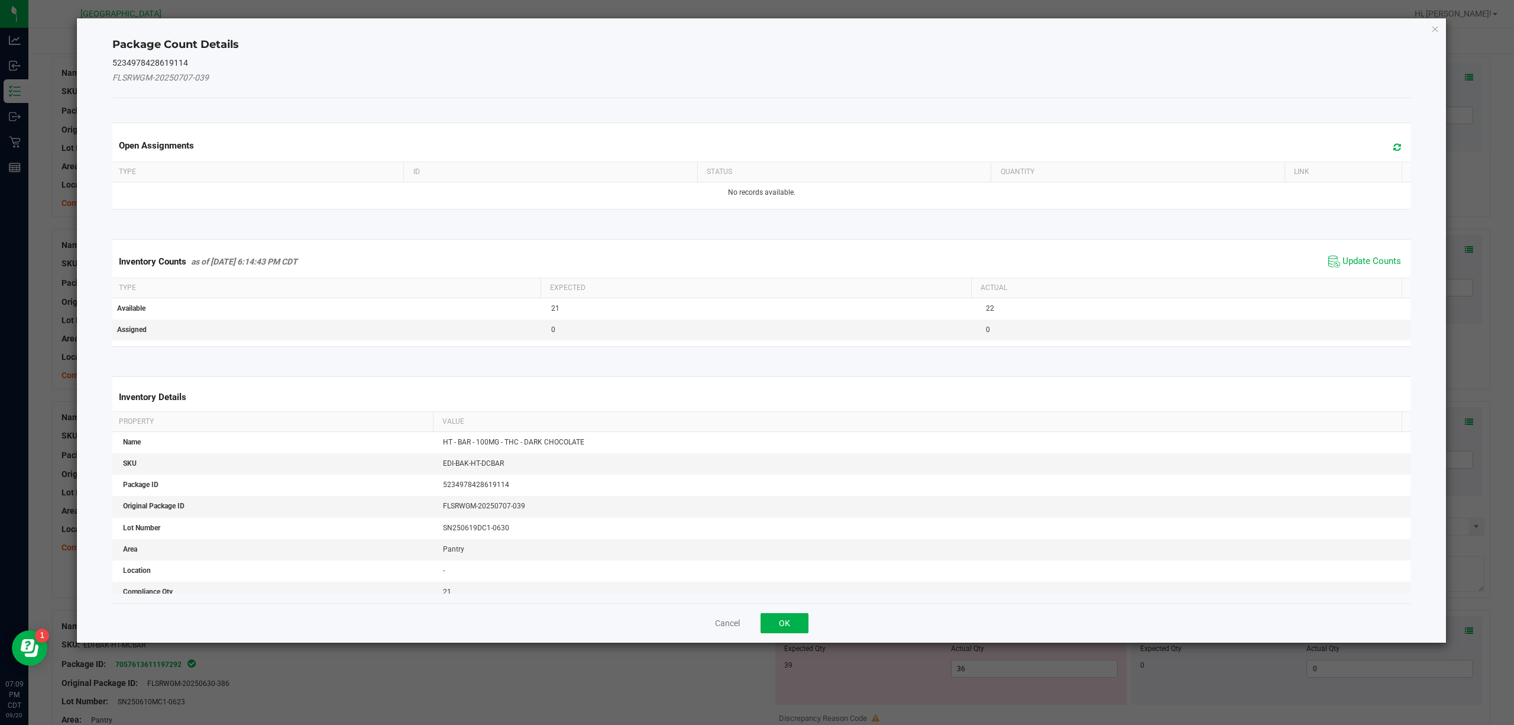
click at [1135, 274] on div "Inventory Counts as of [DATE] 6:14:43 PM CDT Update Counts" at bounding box center [762, 261] width 1304 height 32
click at [1135, 259] on span "Update Counts" at bounding box center [1372, 262] width 59 height 12
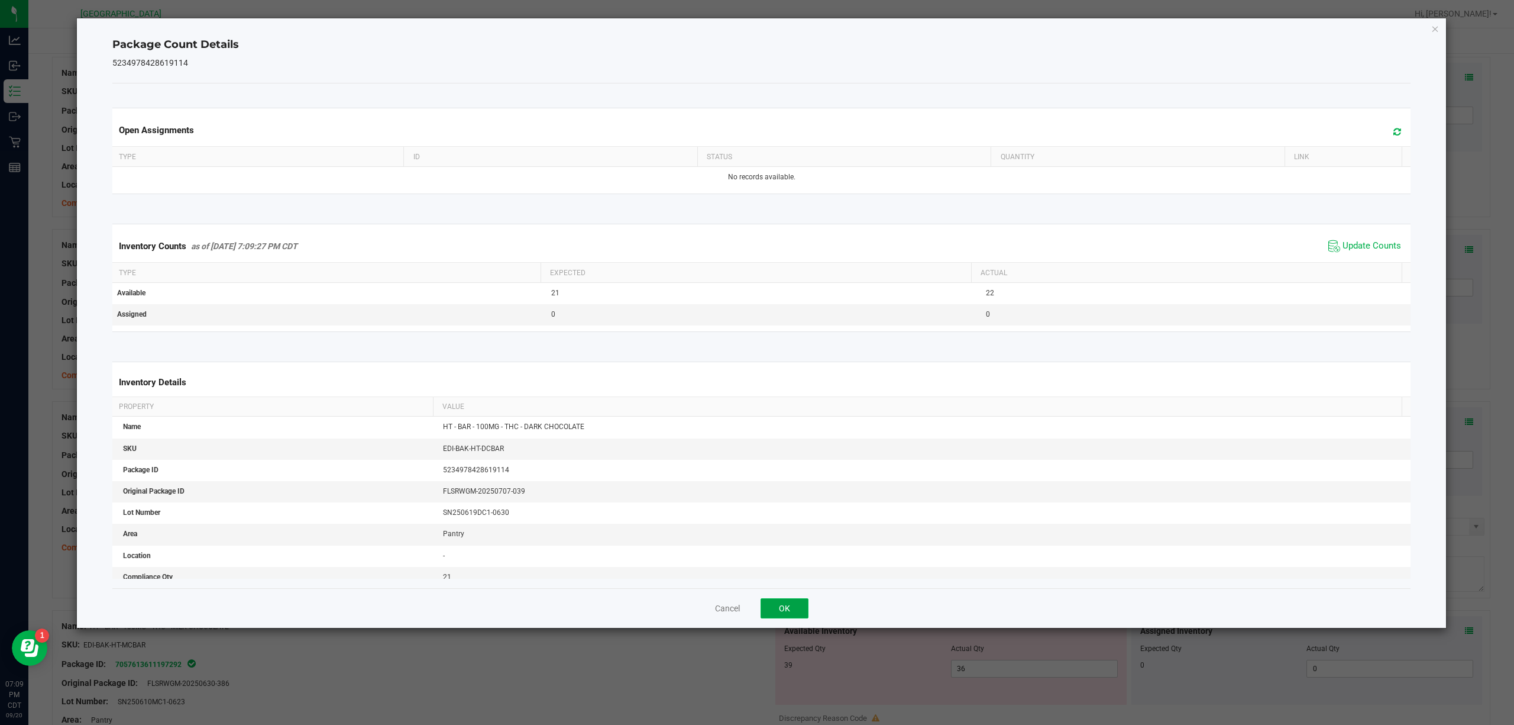
click at [781, 543] on button "OK" at bounding box center [785, 608] width 48 height 20
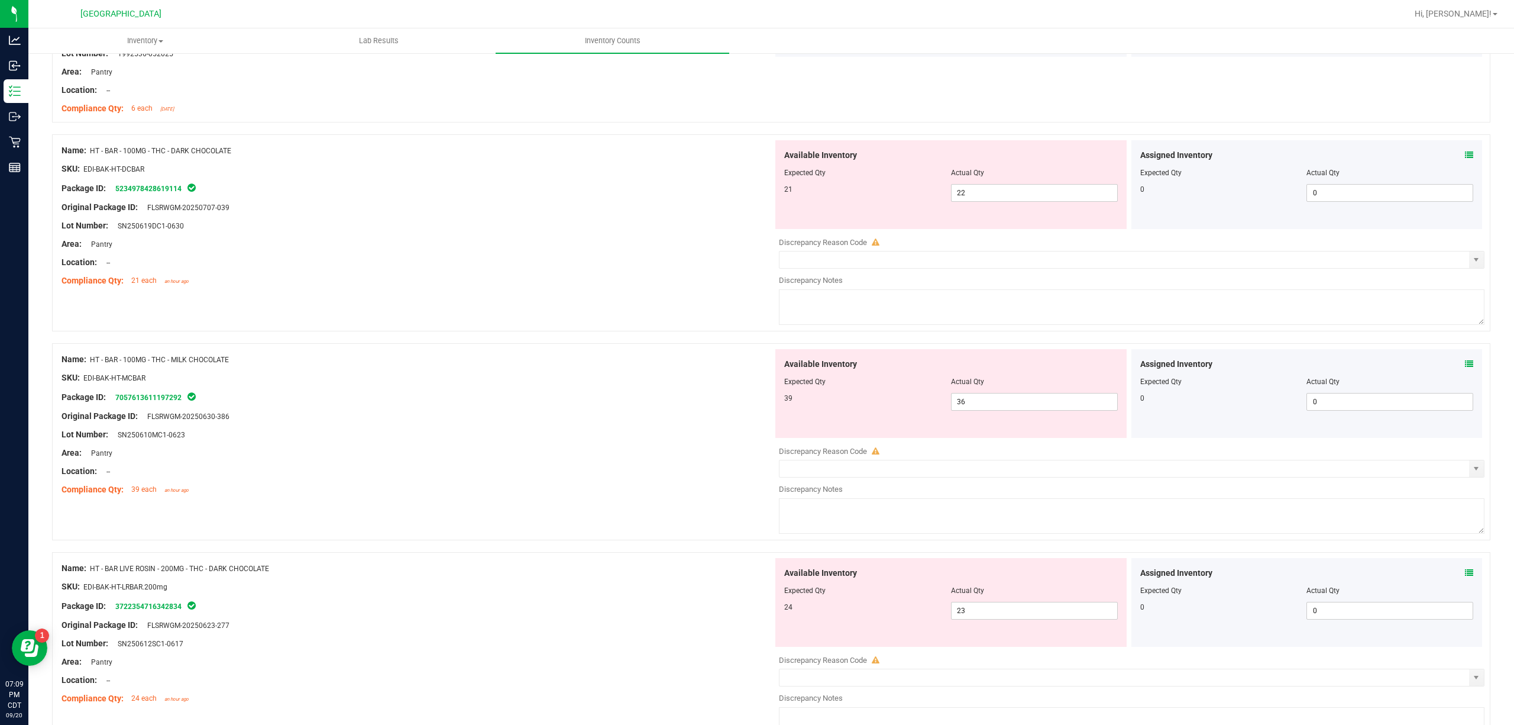
scroll to position [1656, 0]
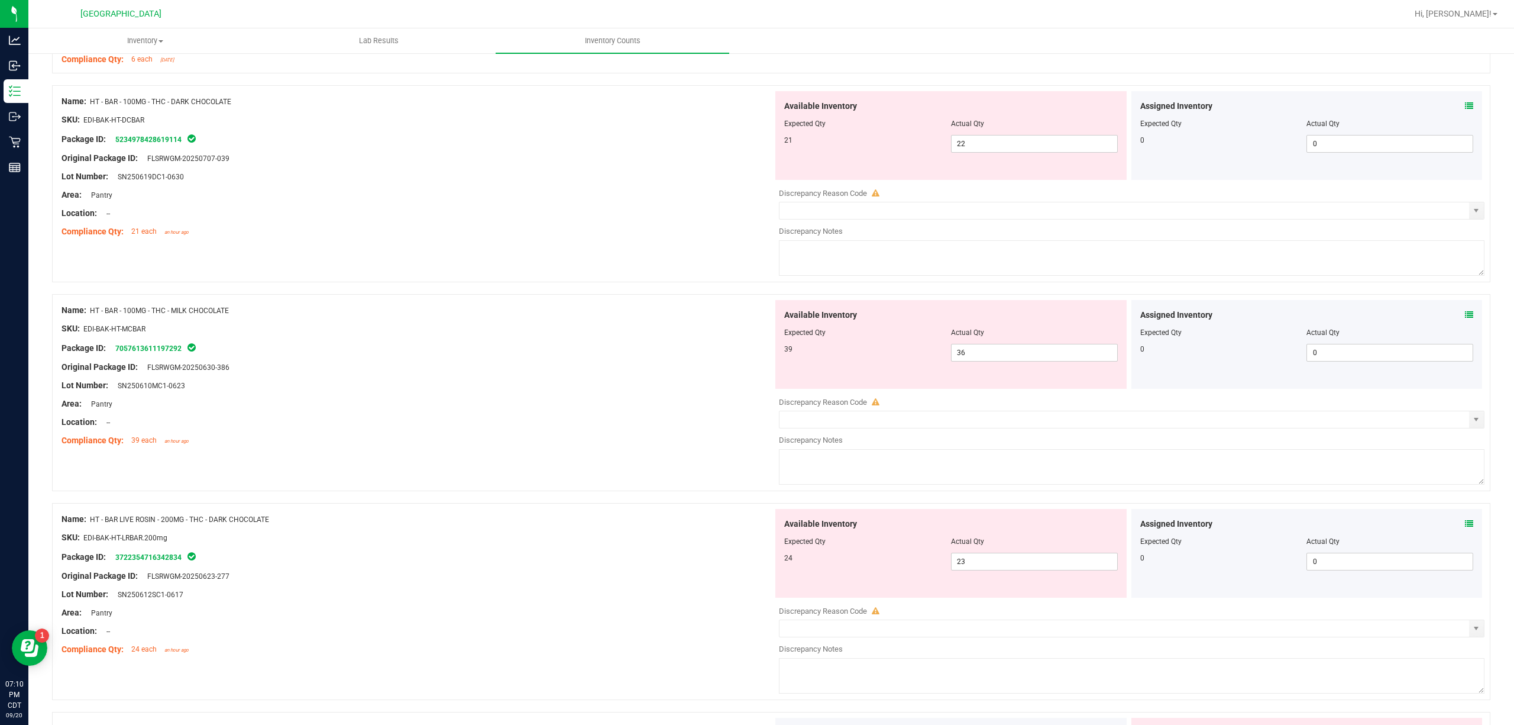
click at [1135, 317] on icon at bounding box center [1469, 315] width 8 height 8
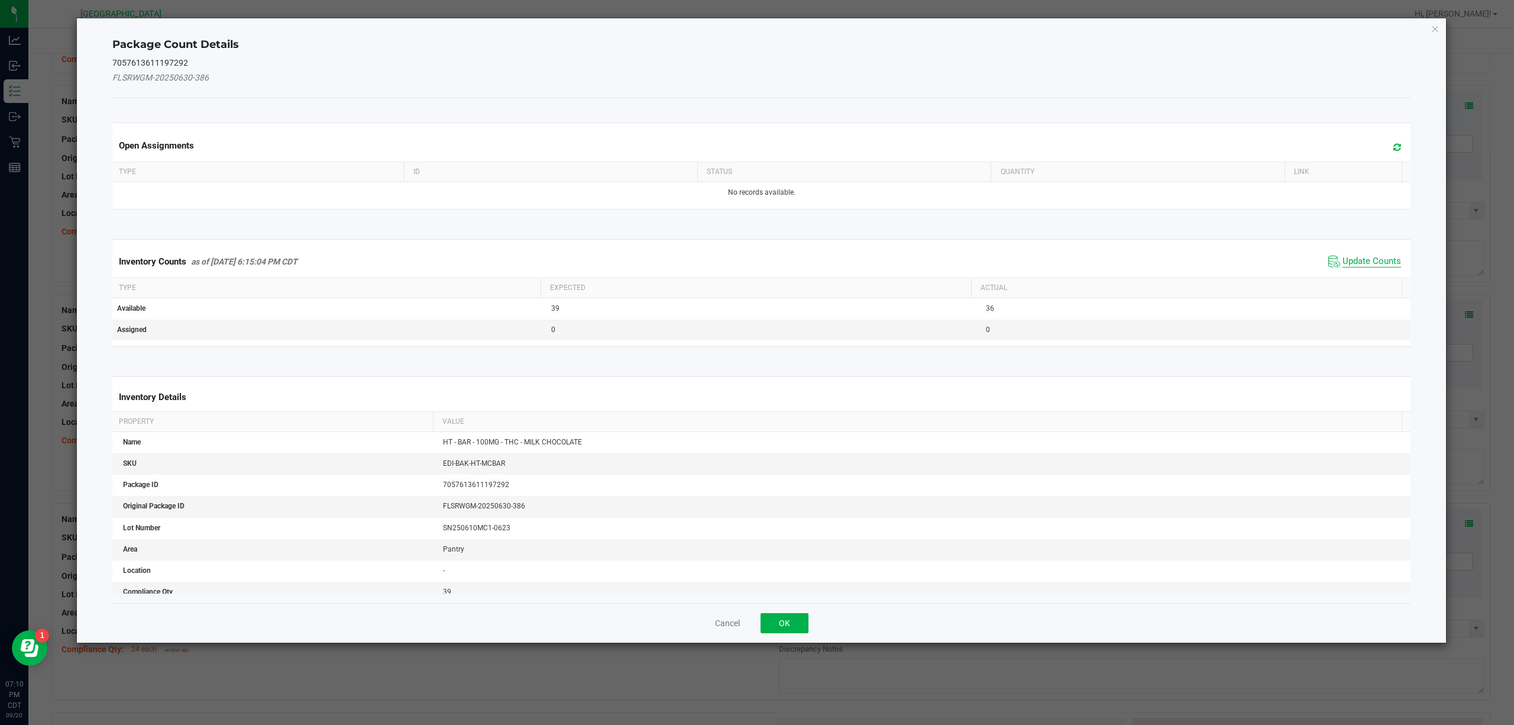
click at [1135, 266] on span "Update Counts" at bounding box center [1372, 262] width 59 height 12
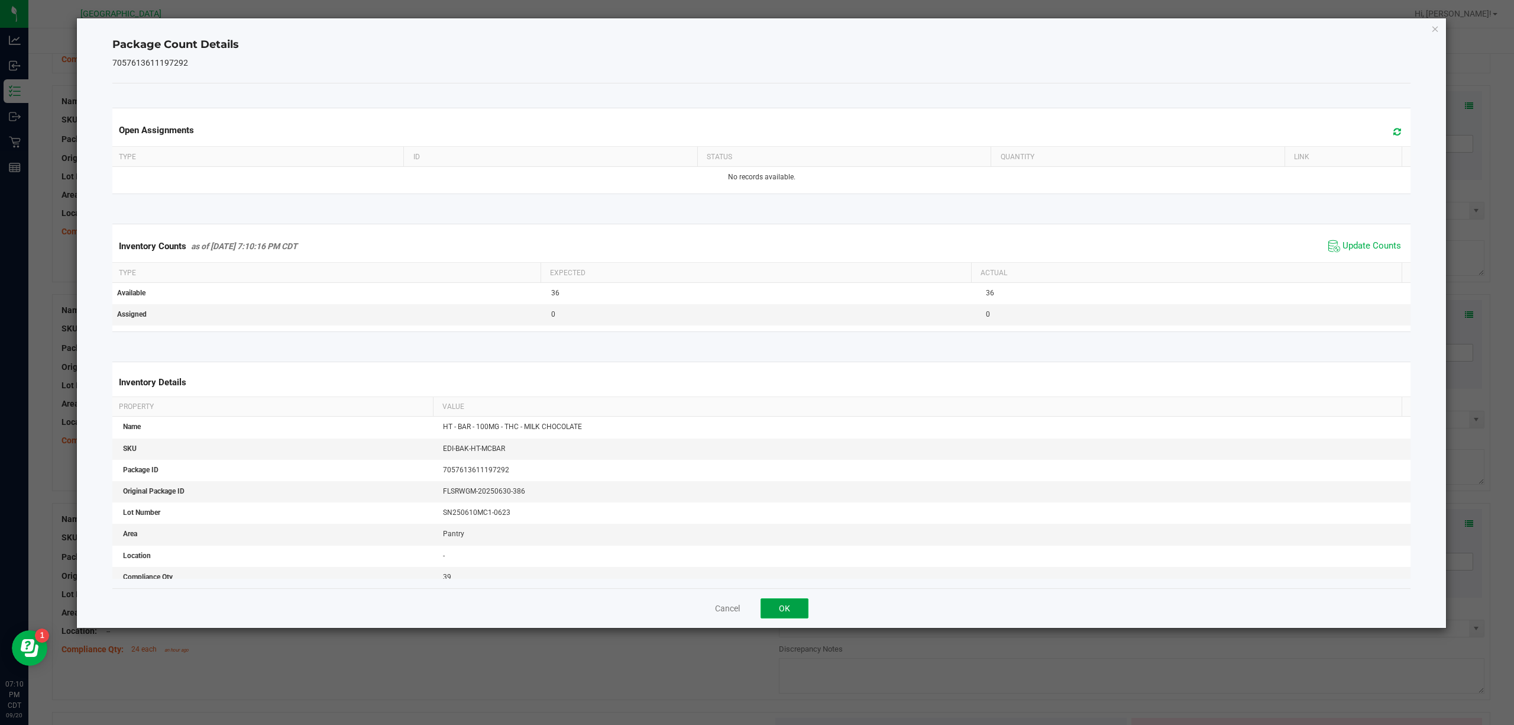
click at [796, 543] on button "OK" at bounding box center [785, 608] width 48 height 20
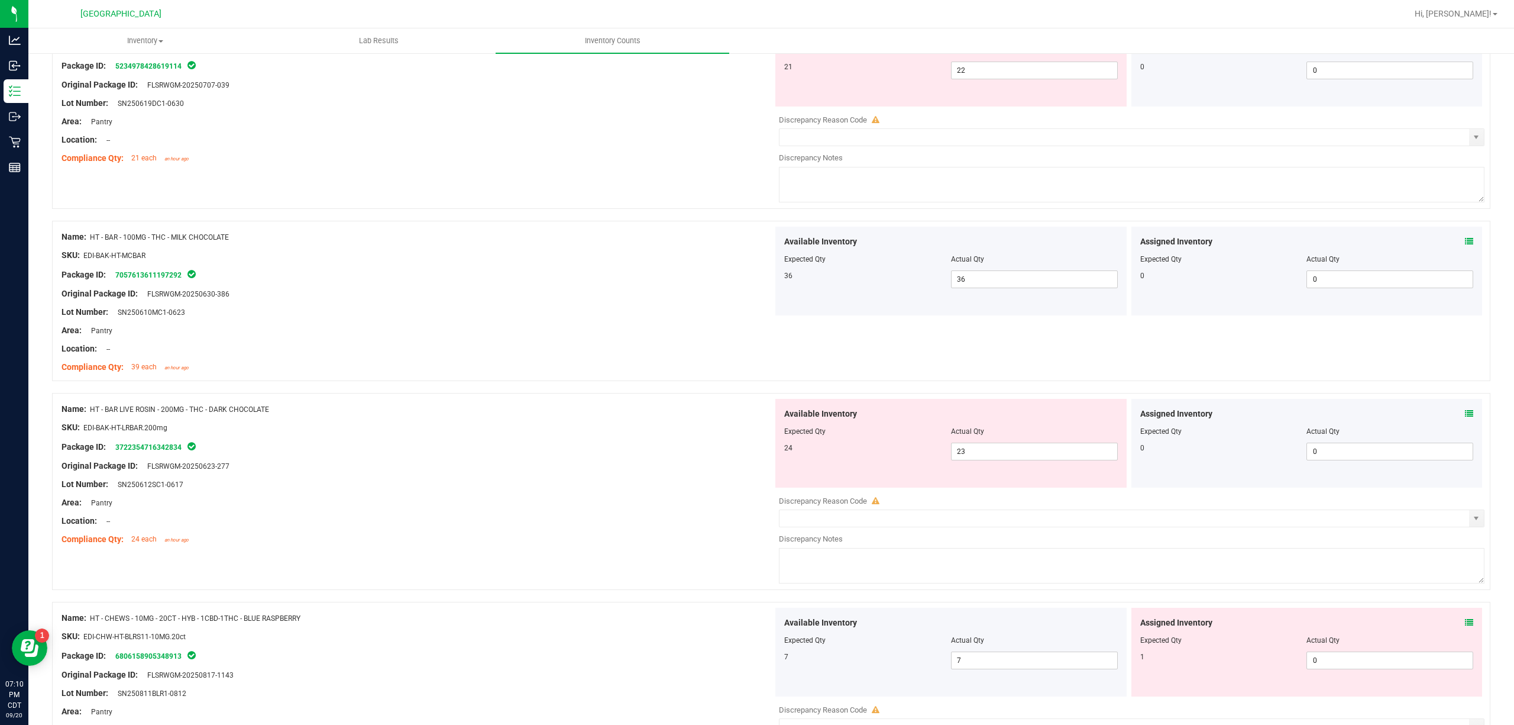
scroll to position [1813, 0]
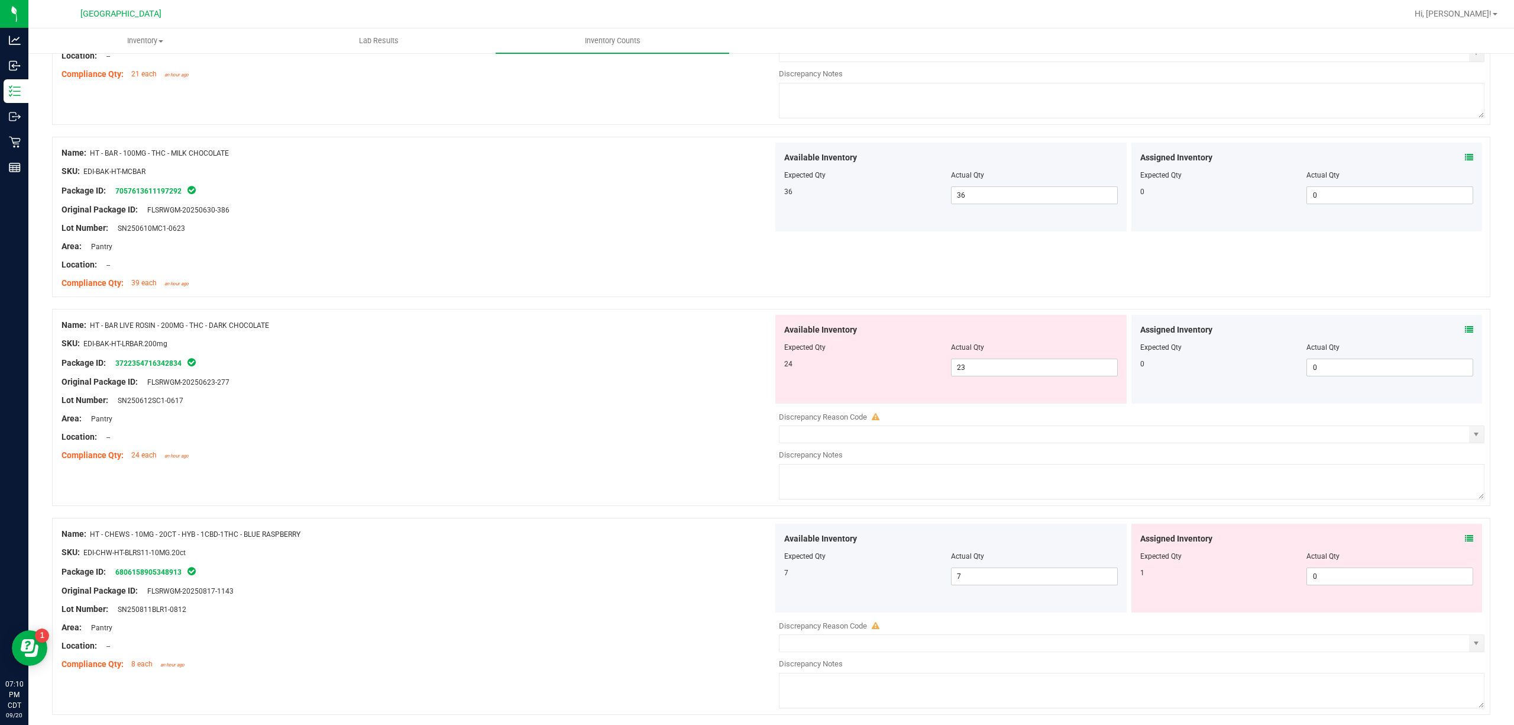
click at [1135, 332] on icon at bounding box center [1469, 329] width 8 height 8
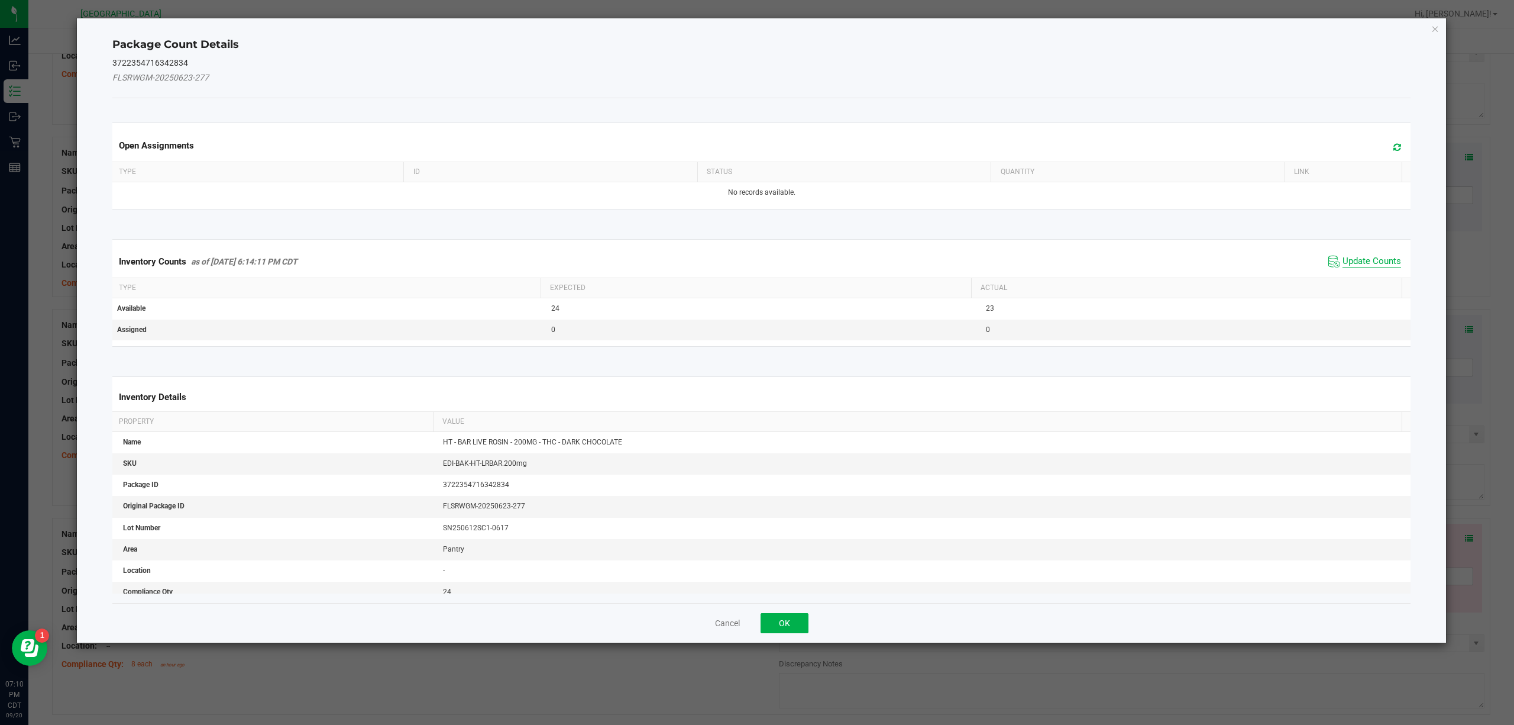
click at [1135, 259] on span "Update Counts" at bounding box center [1372, 262] width 59 height 12
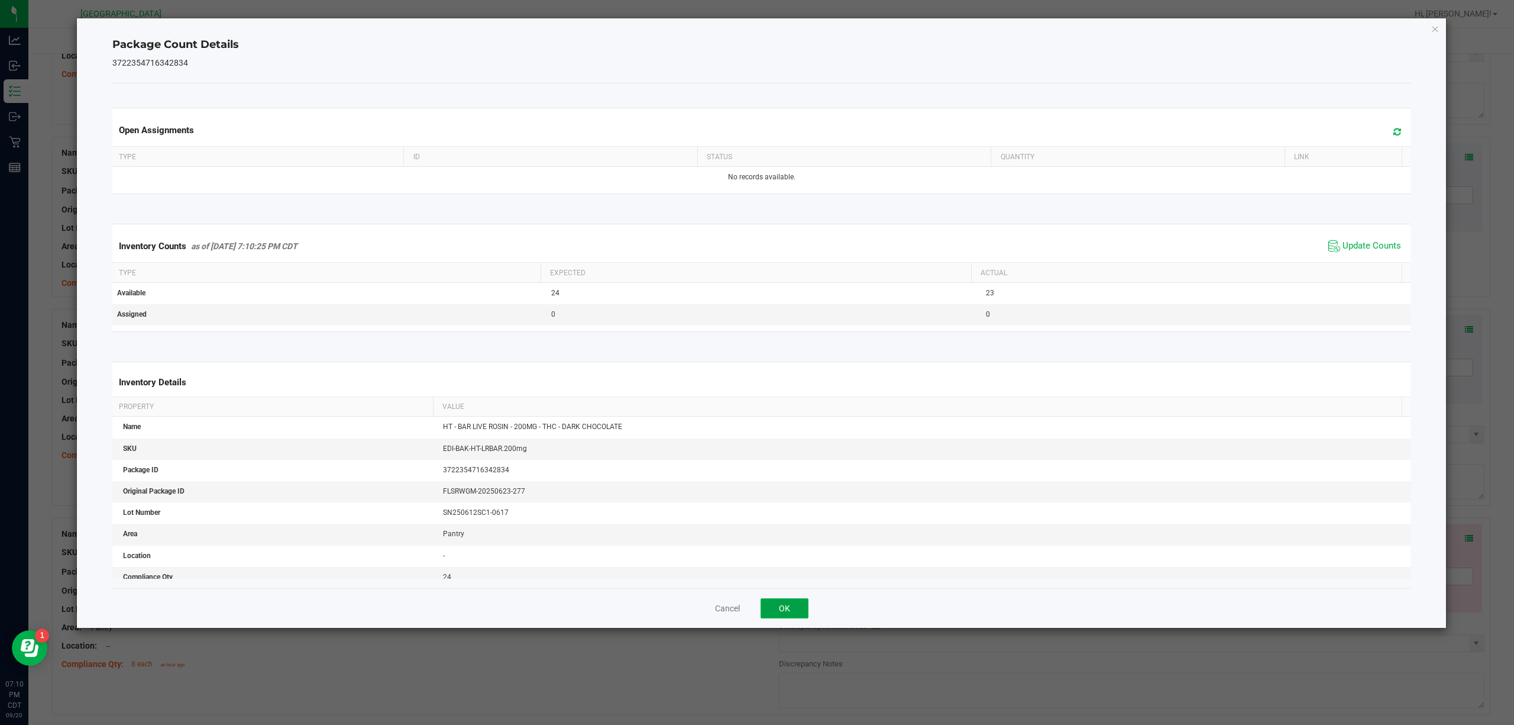
click at [782, 543] on button "OK" at bounding box center [785, 608] width 48 height 20
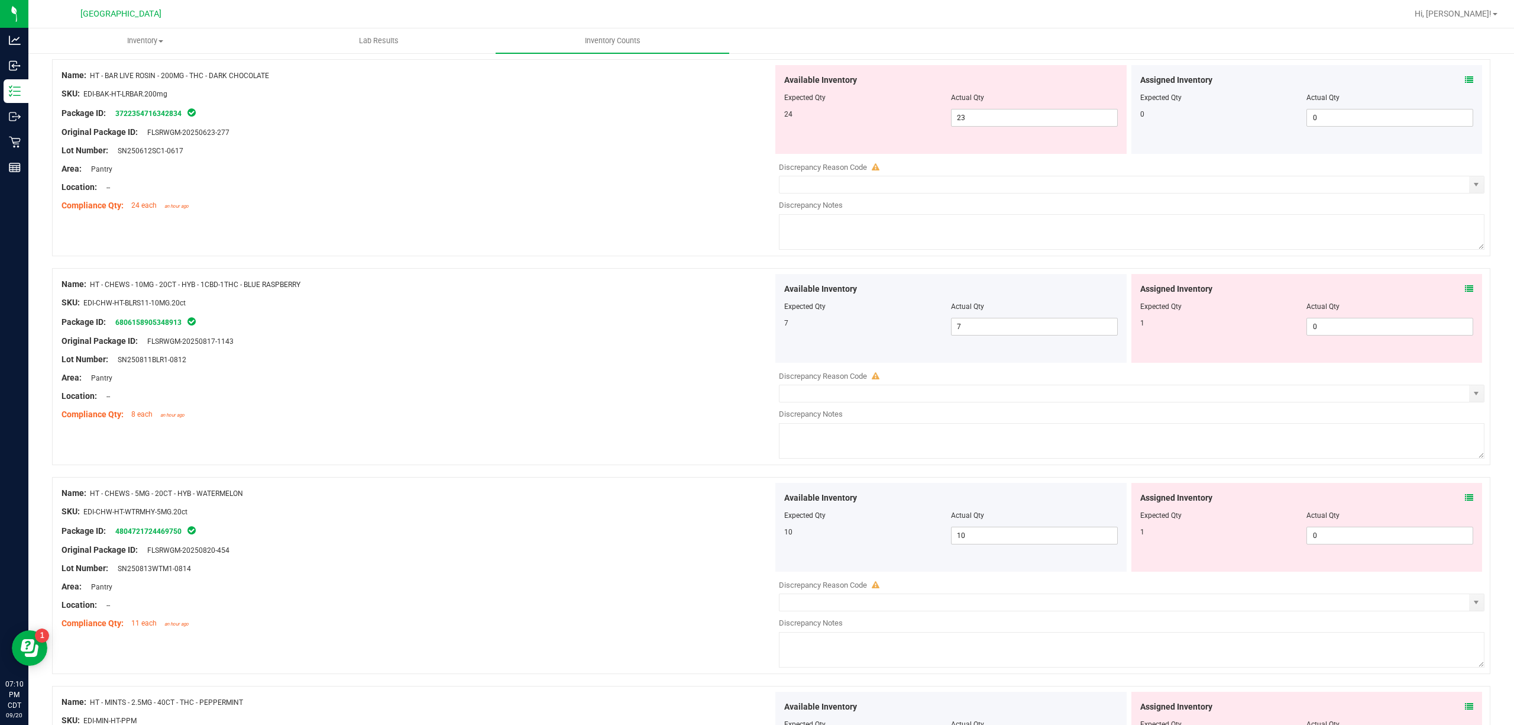
scroll to position [1971, 0]
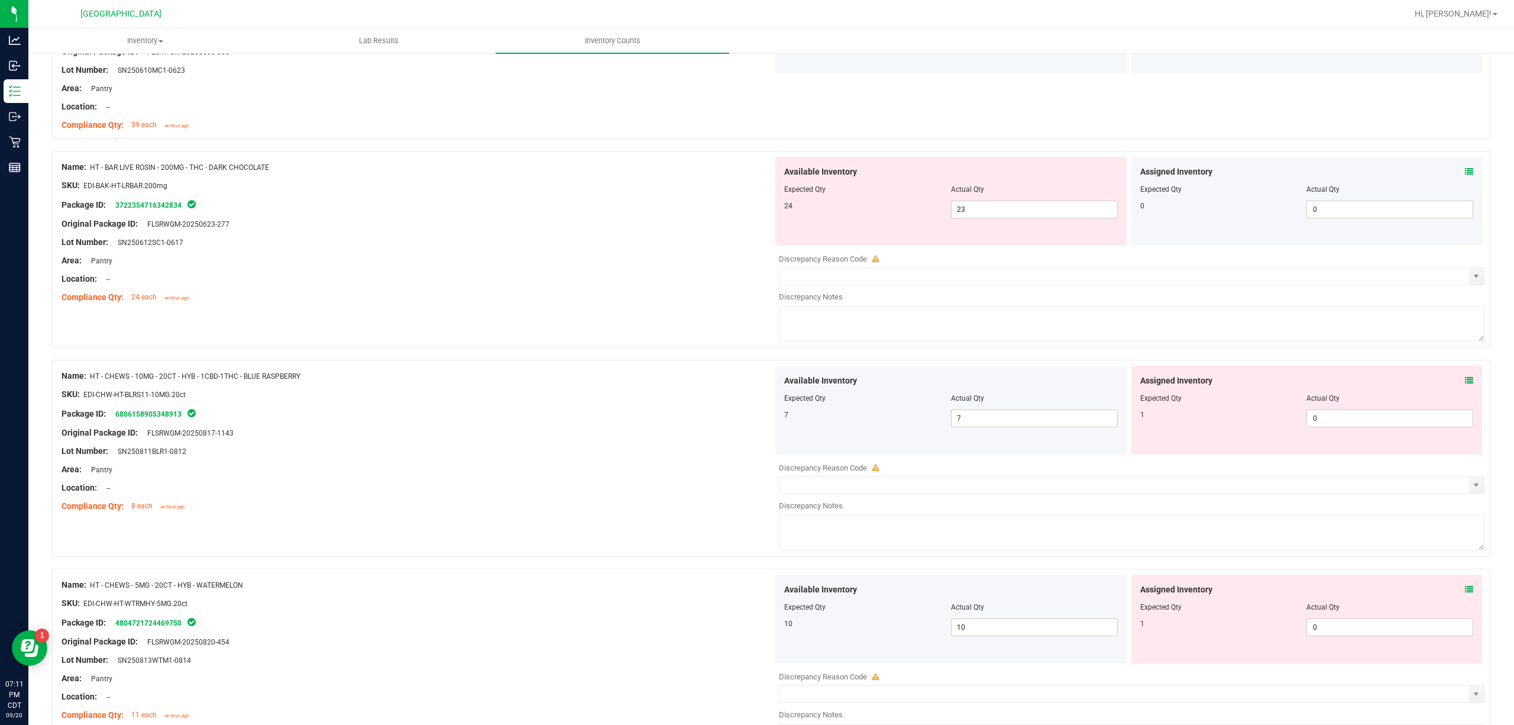
click at [1135, 389] on div "Assigned Inventory Expected Qty Actual Qty 1 0 0" at bounding box center [1306, 410] width 351 height 89
click at [1135, 384] on icon at bounding box center [1469, 380] width 8 height 8
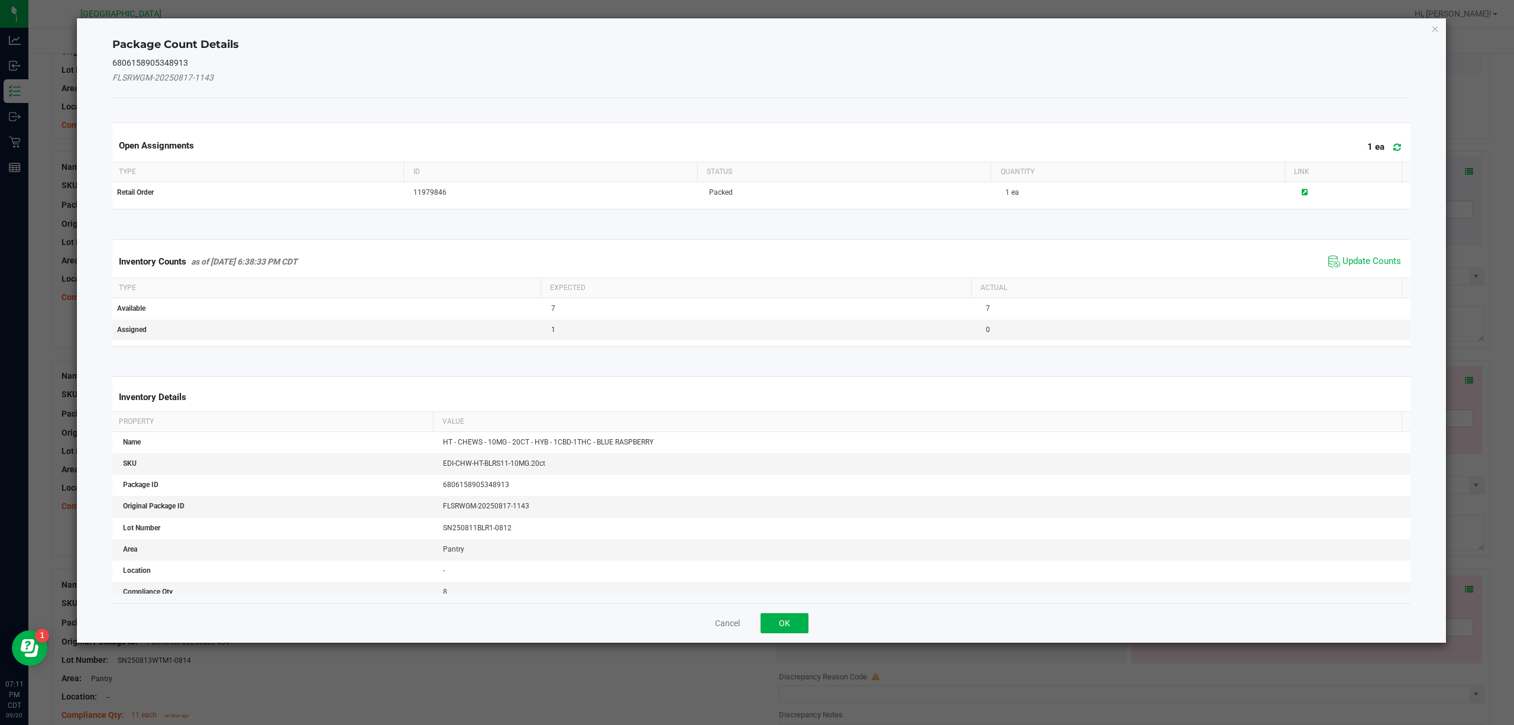
click at [1135, 230] on div "Inventory Counts as of [DATE] 6:38:33 PM CDT Update Counts Type Expected Actual…" at bounding box center [762, 292] width 1317 height 137
click at [1135, 261] on span "Update Counts" at bounding box center [1372, 262] width 59 height 12
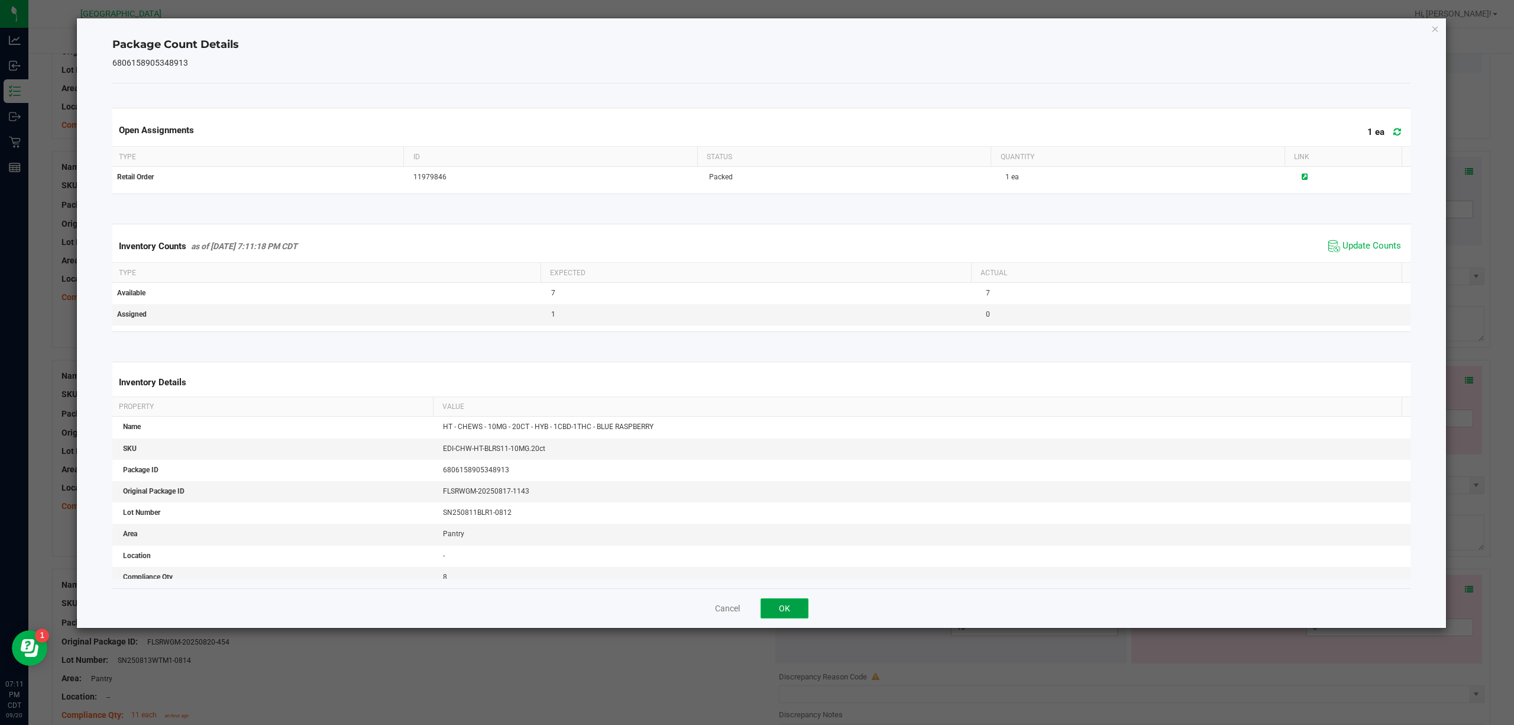
click at [780, 543] on button "OK" at bounding box center [785, 608] width 48 height 20
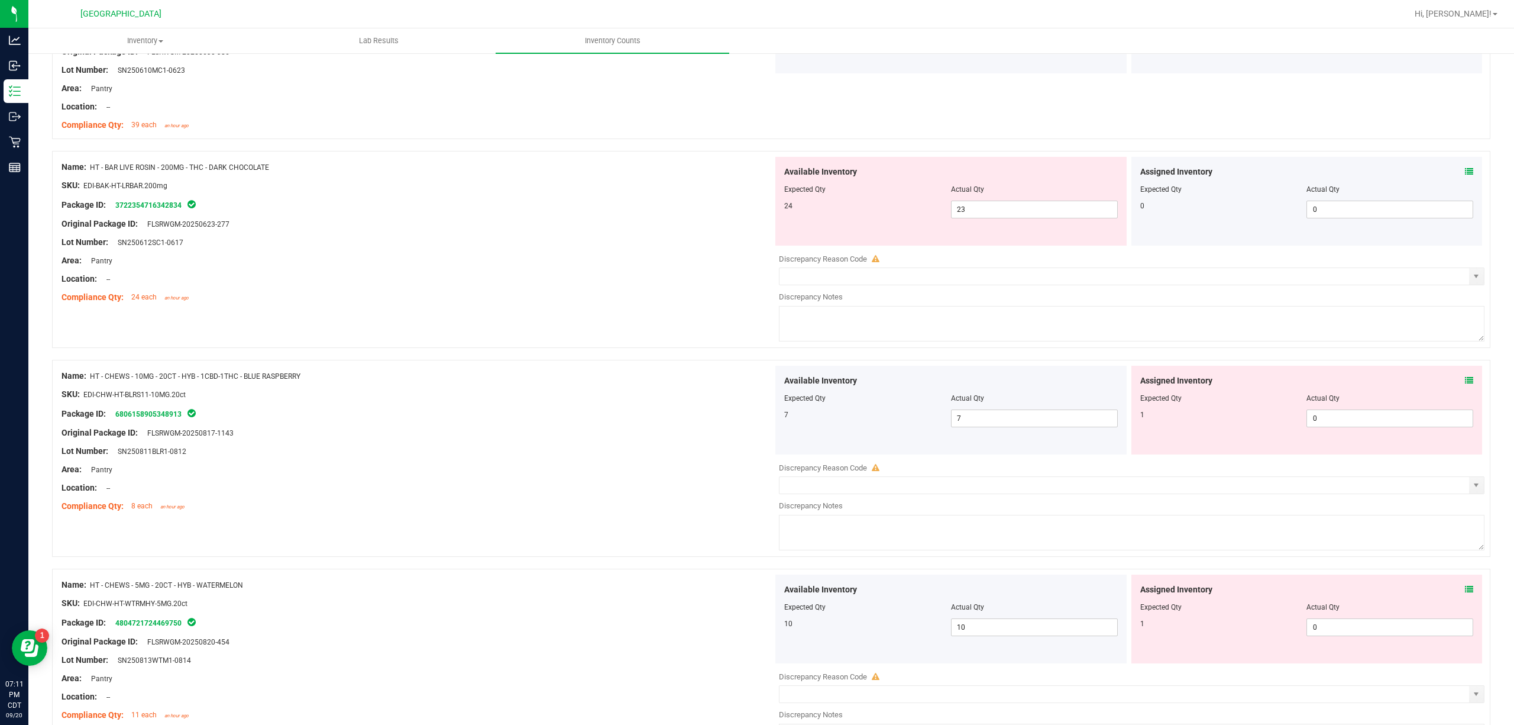
click at [1135, 543] on span at bounding box center [1469, 589] width 8 height 12
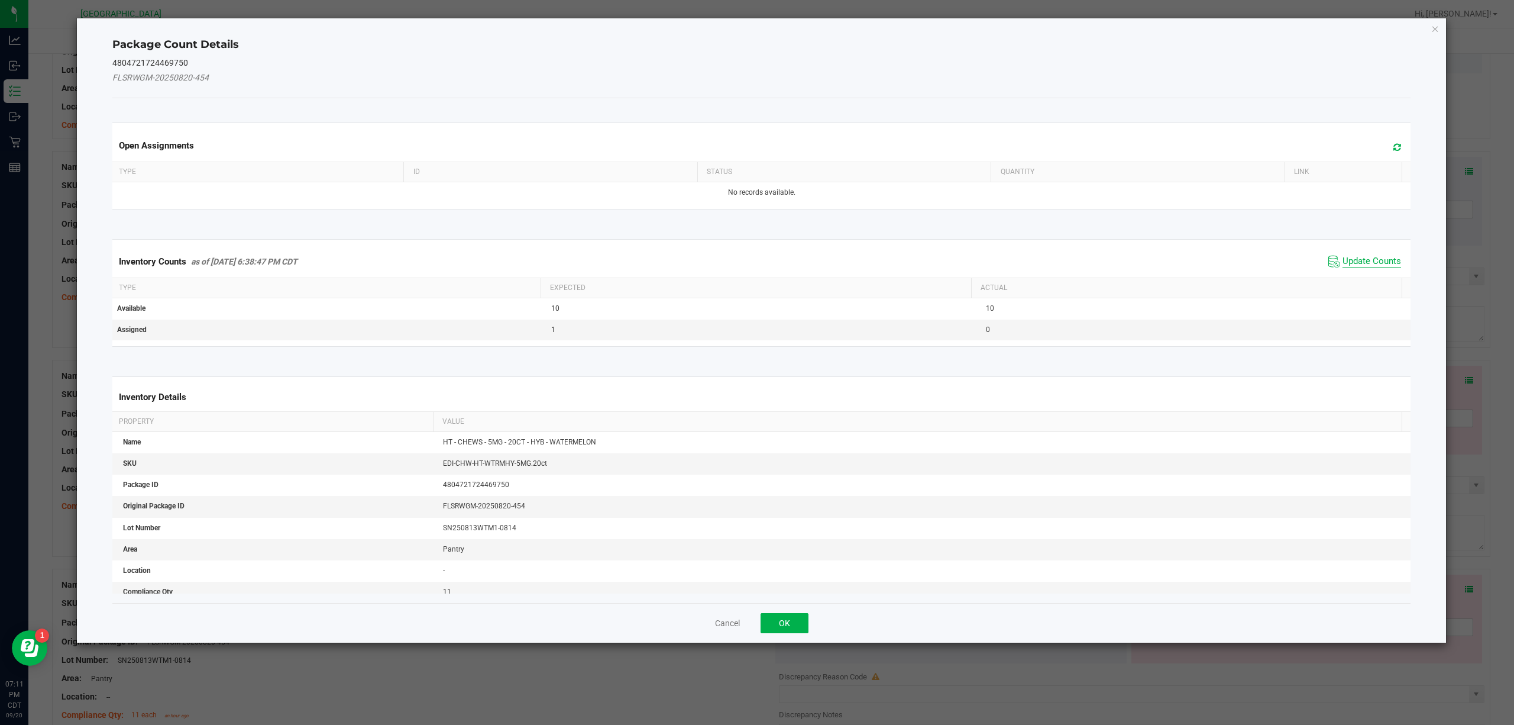
click at [1135, 263] on span "Update Counts" at bounding box center [1372, 262] width 59 height 12
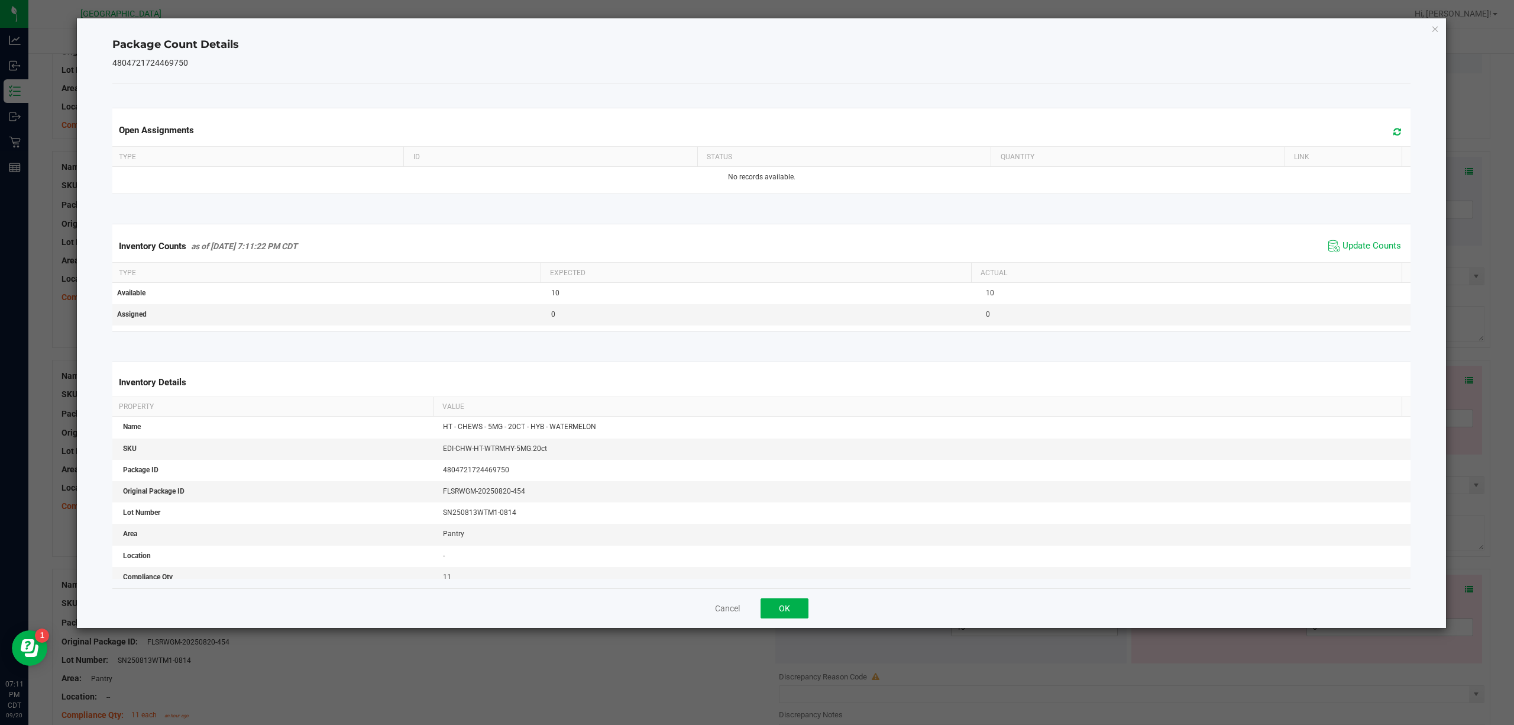
click at [1135, 239] on span "Update Counts" at bounding box center [1364, 246] width 79 height 18
drag, startPoint x: 779, startPoint y: 609, endPoint x: 789, endPoint y: 607, distance: 10.3
click at [781, 543] on button "OK" at bounding box center [785, 608] width 48 height 20
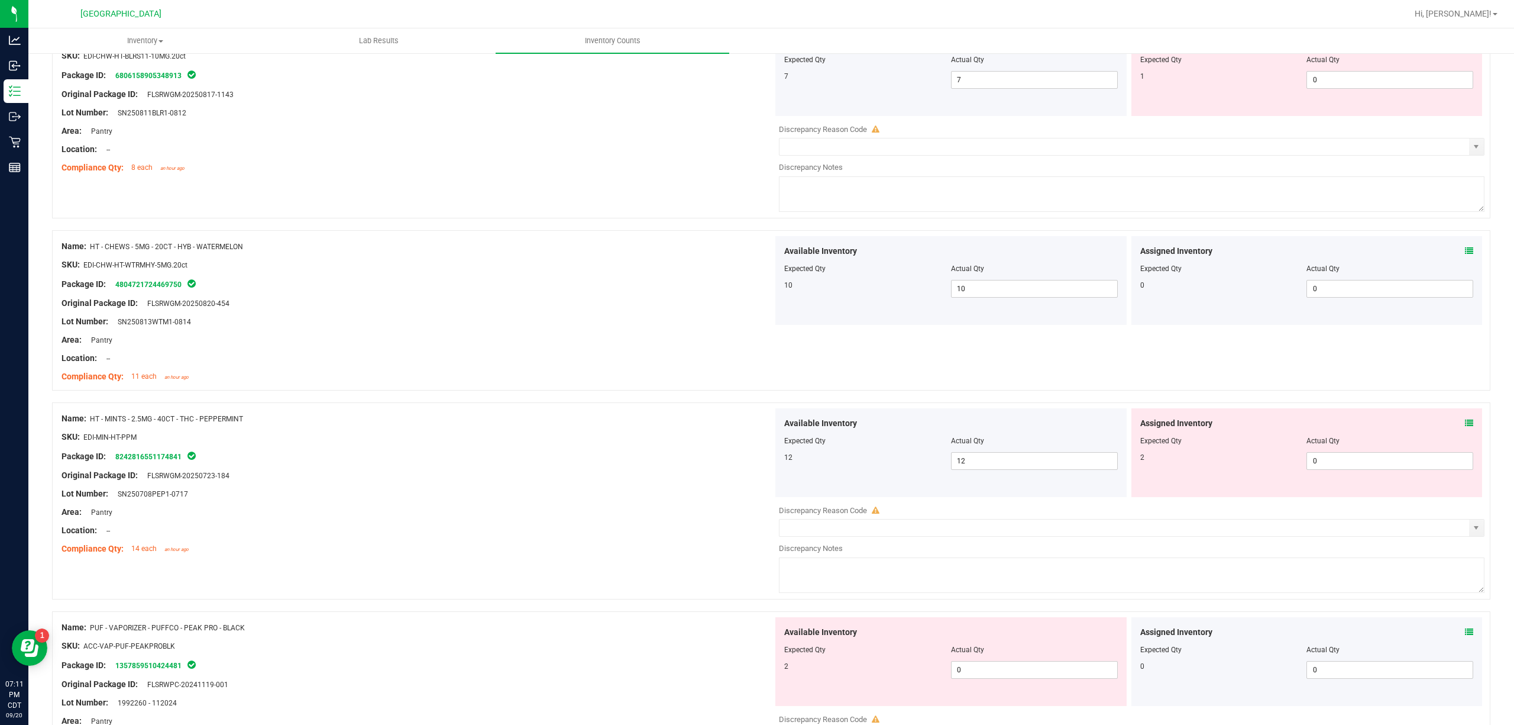
scroll to position [2445, 0]
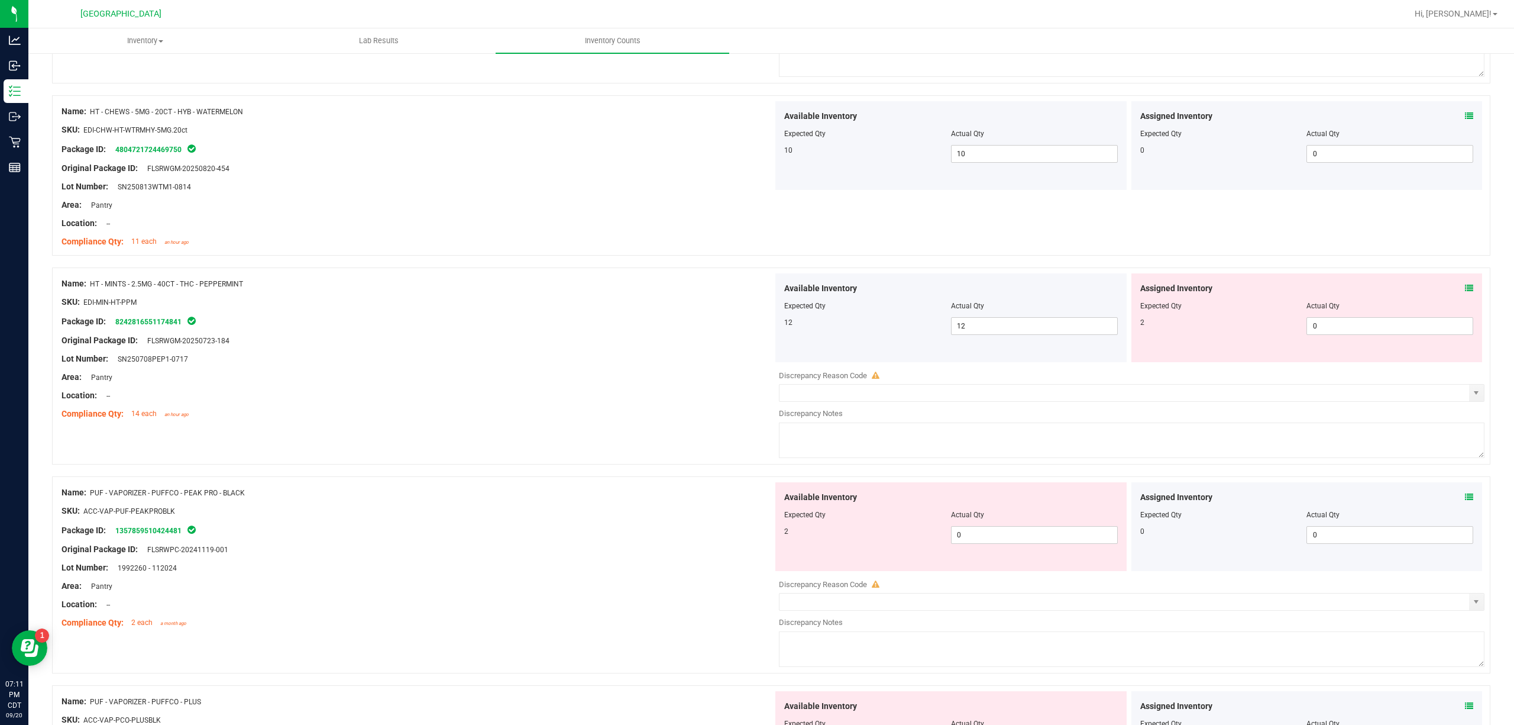
click at [1135, 292] on icon at bounding box center [1469, 288] width 8 height 8
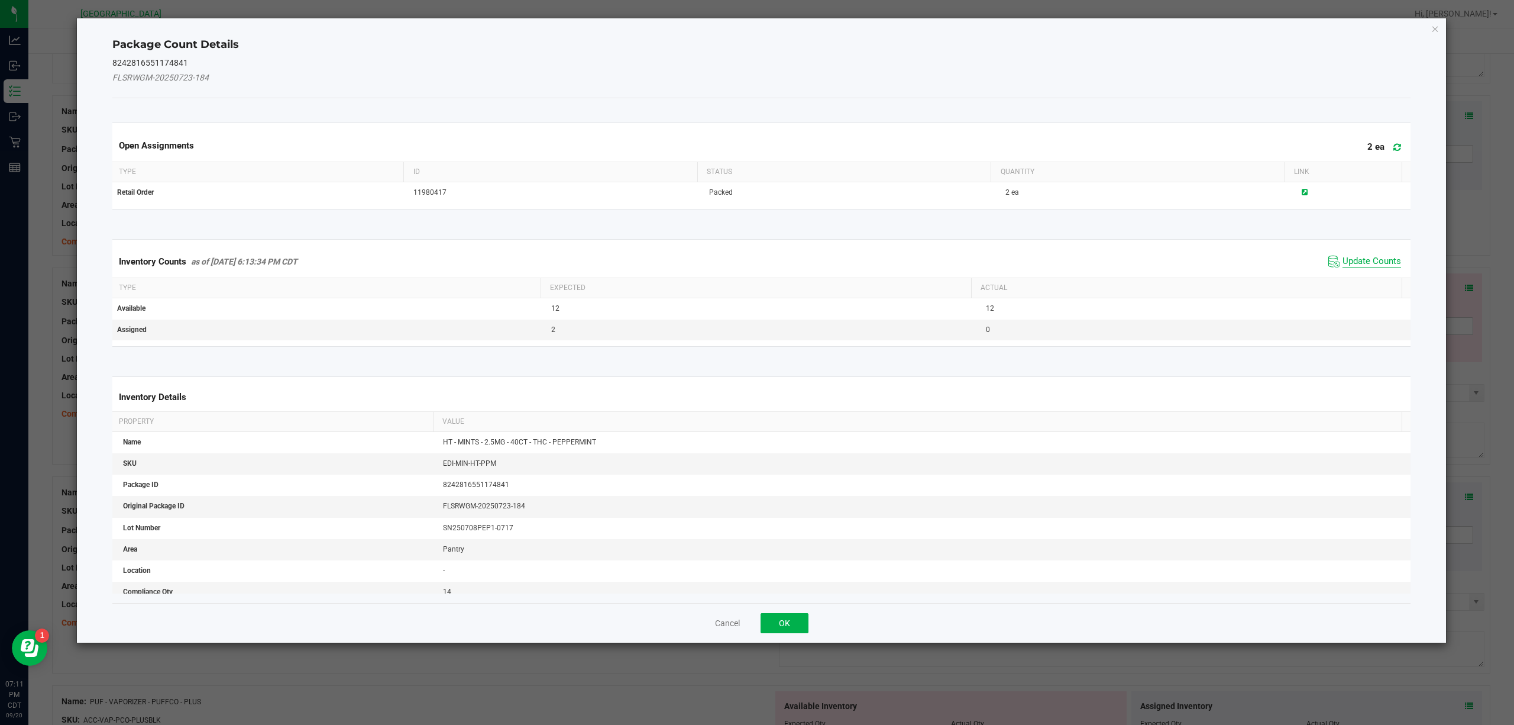
click at [1135, 266] on span "Update Counts" at bounding box center [1372, 262] width 59 height 12
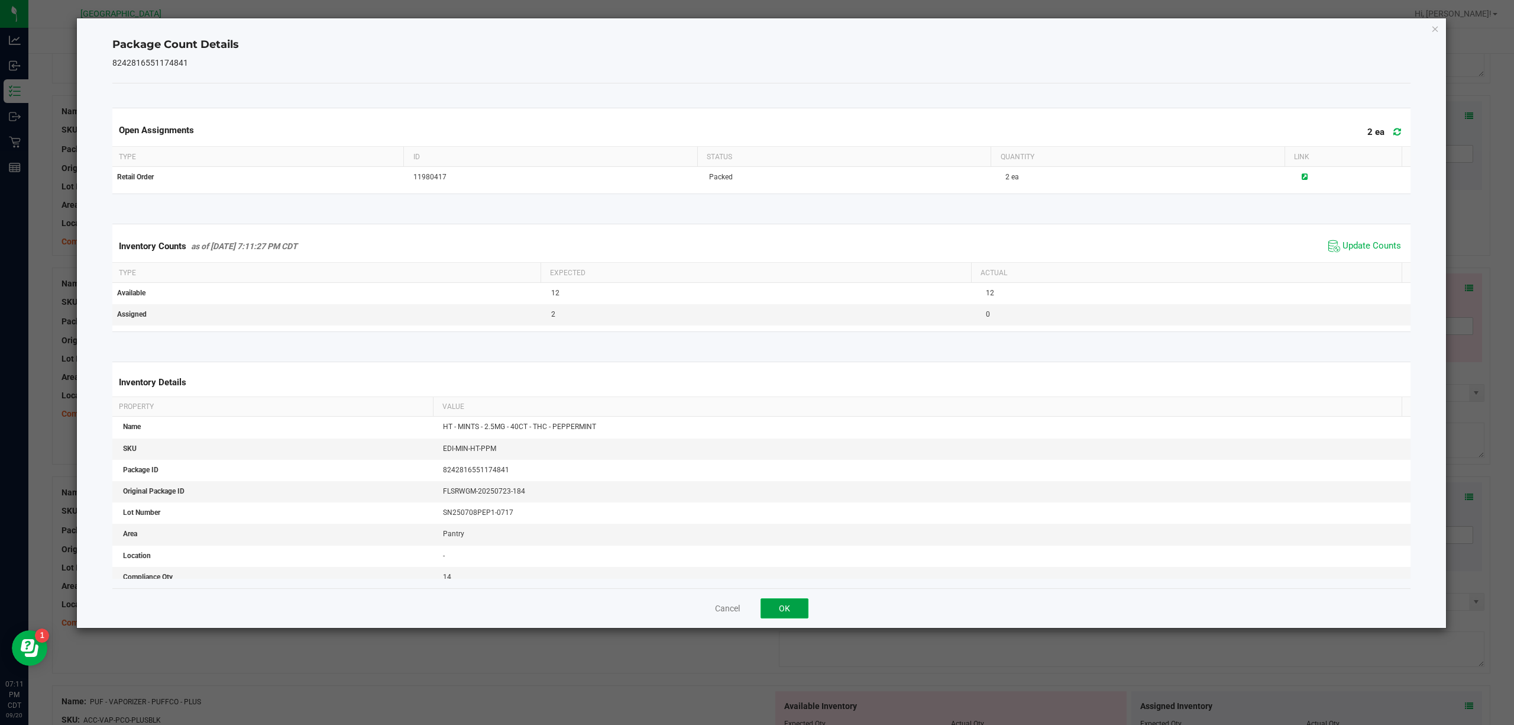
click at [798, 543] on button "OK" at bounding box center [785, 608] width 48 height 20
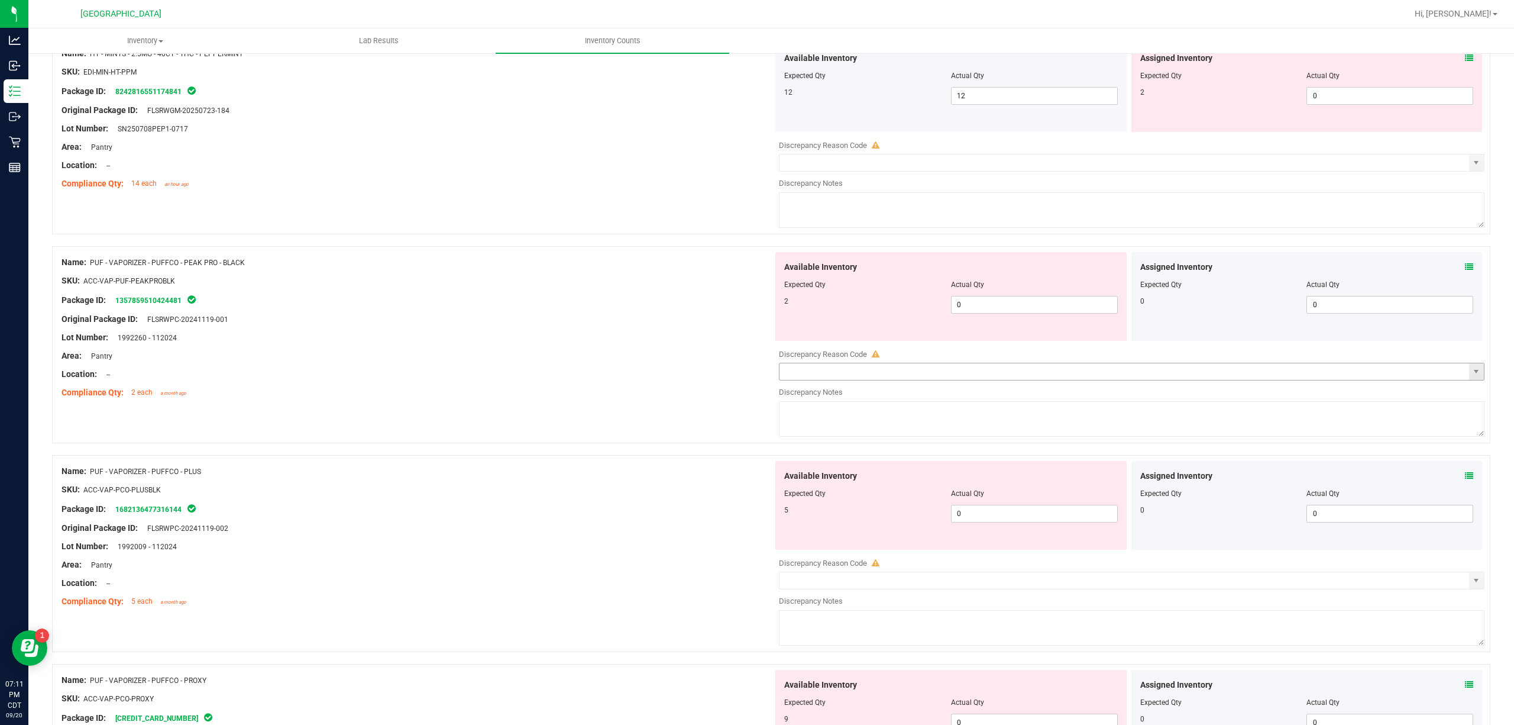
scroll to position [2681, 0]
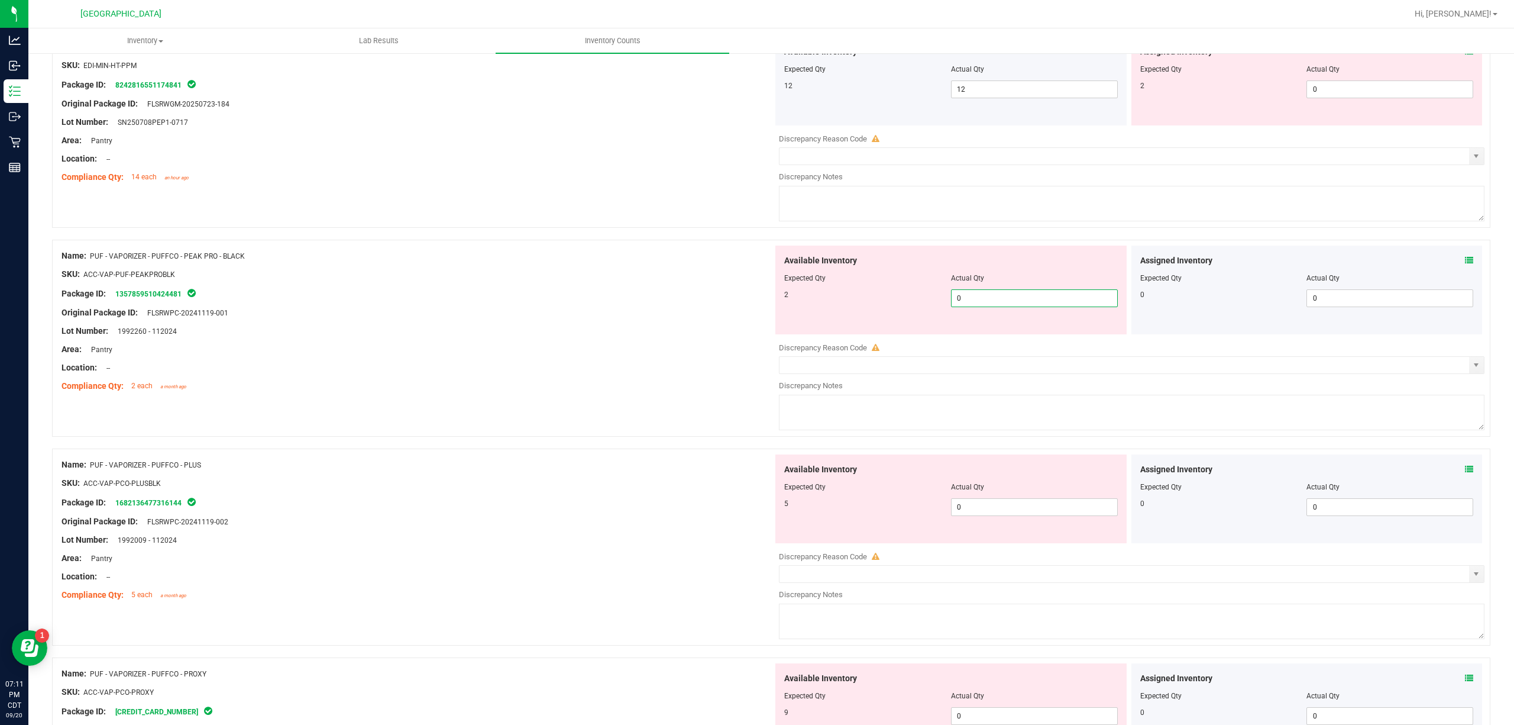
drag, startPoint x: 1046, startPoint y: 309, endPoint x: 628, endPoint y: 373, distance: 423.6
click at [628, 373] on div "Name: PUF - VAPORIZER - PUFFCO - PEAK PRO - BLACK SKU: ACC-VAP-PUF-PEAKPROBLK P…" at bounding box center [771, 338] width 1438 height 197
click at [613, 373] on div "Location: --" at bounding box center [418, 367] width 712 height 12
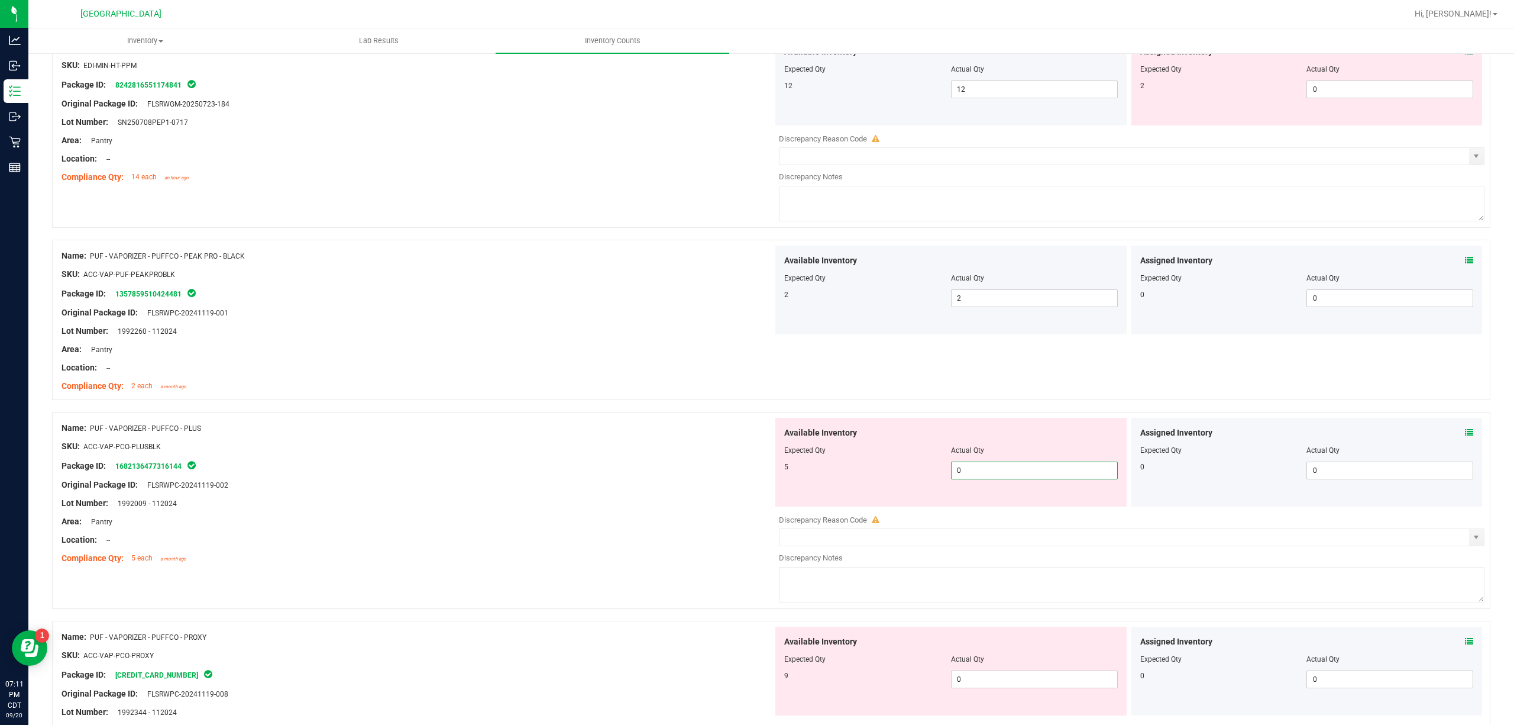
drag, startPoint x: 997, startPoint y: 474, endPoint x: 800, endPoint y: 478, distance: 197.0
click at [800, 478] on div "5 0 0" at bounding box center [951, 470] width 334 height 18
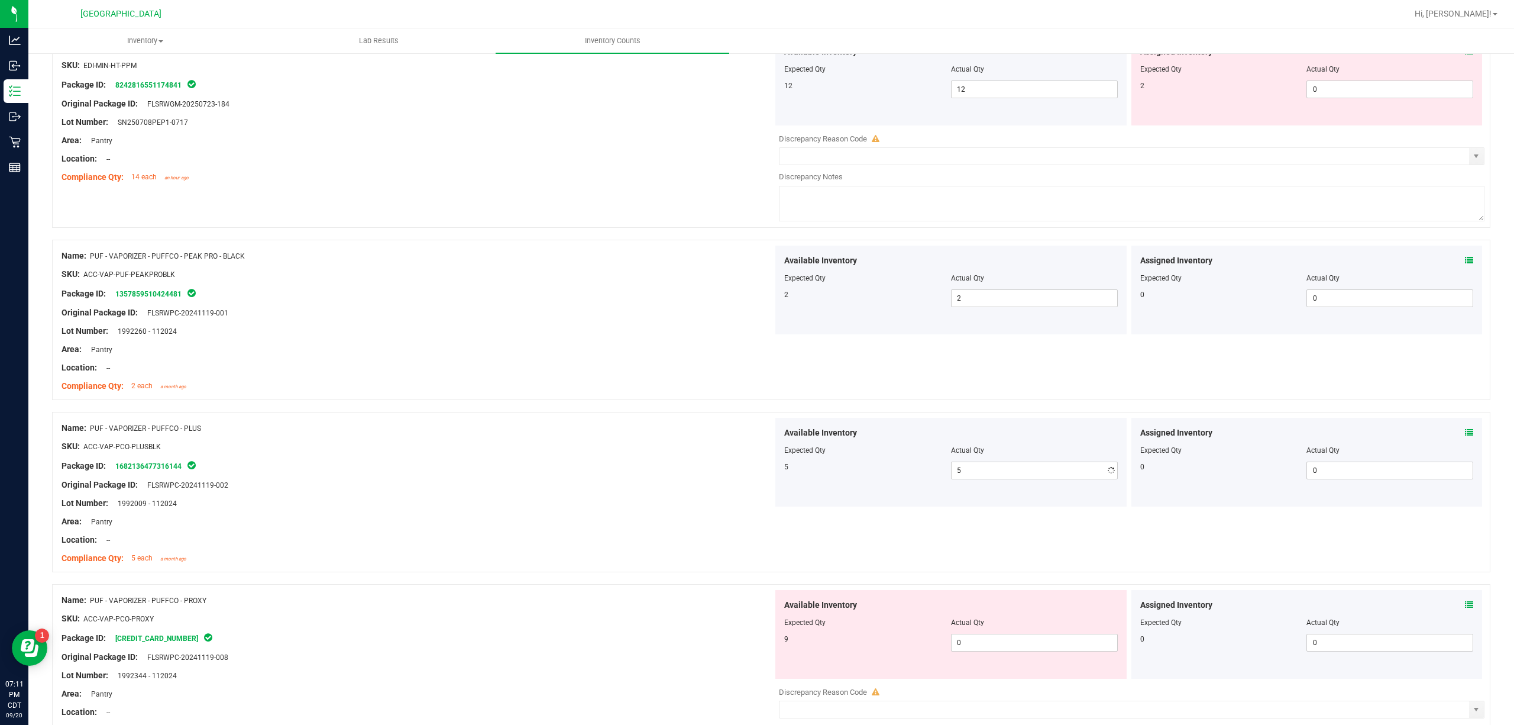
click at [741, 497] on div at bounding box center [418, 494] width 712 height 6
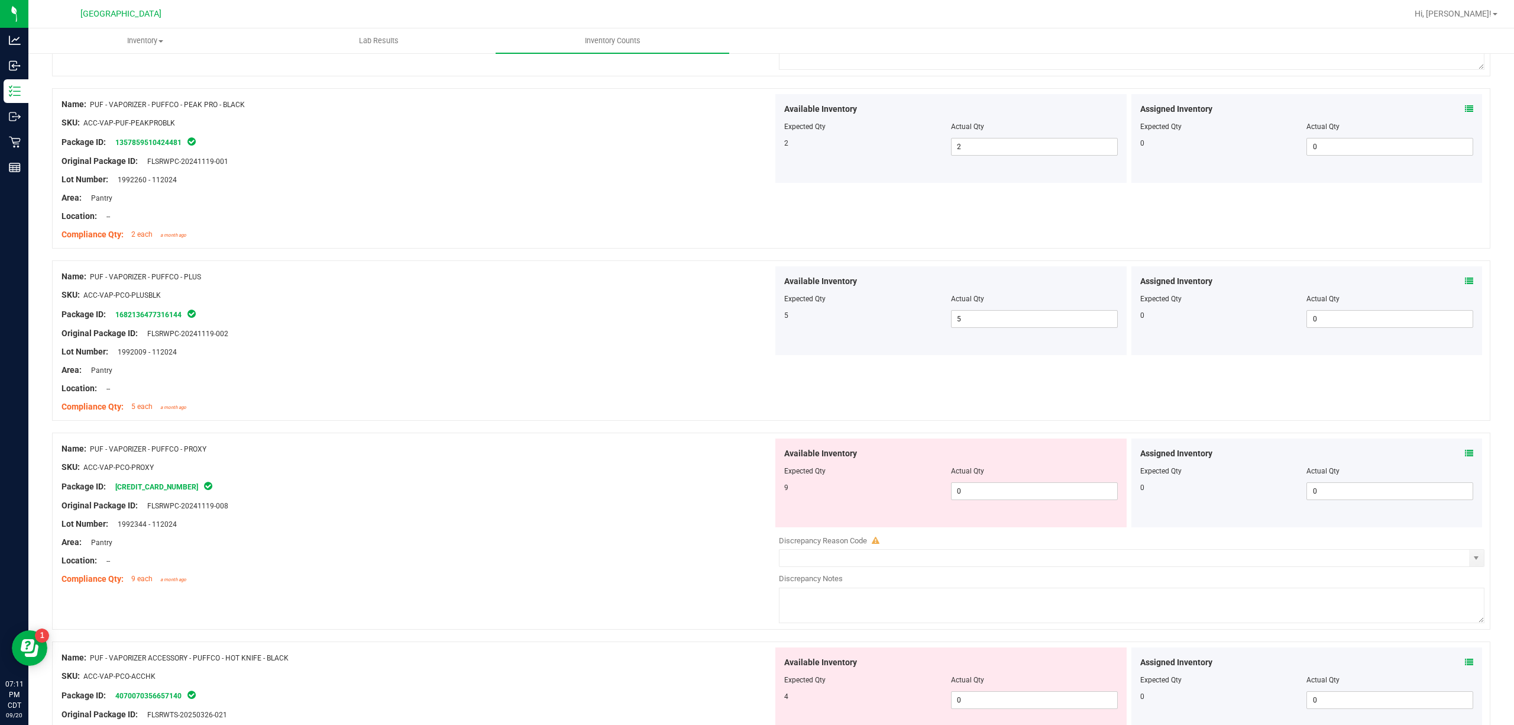
scroll to position [2839, 0]
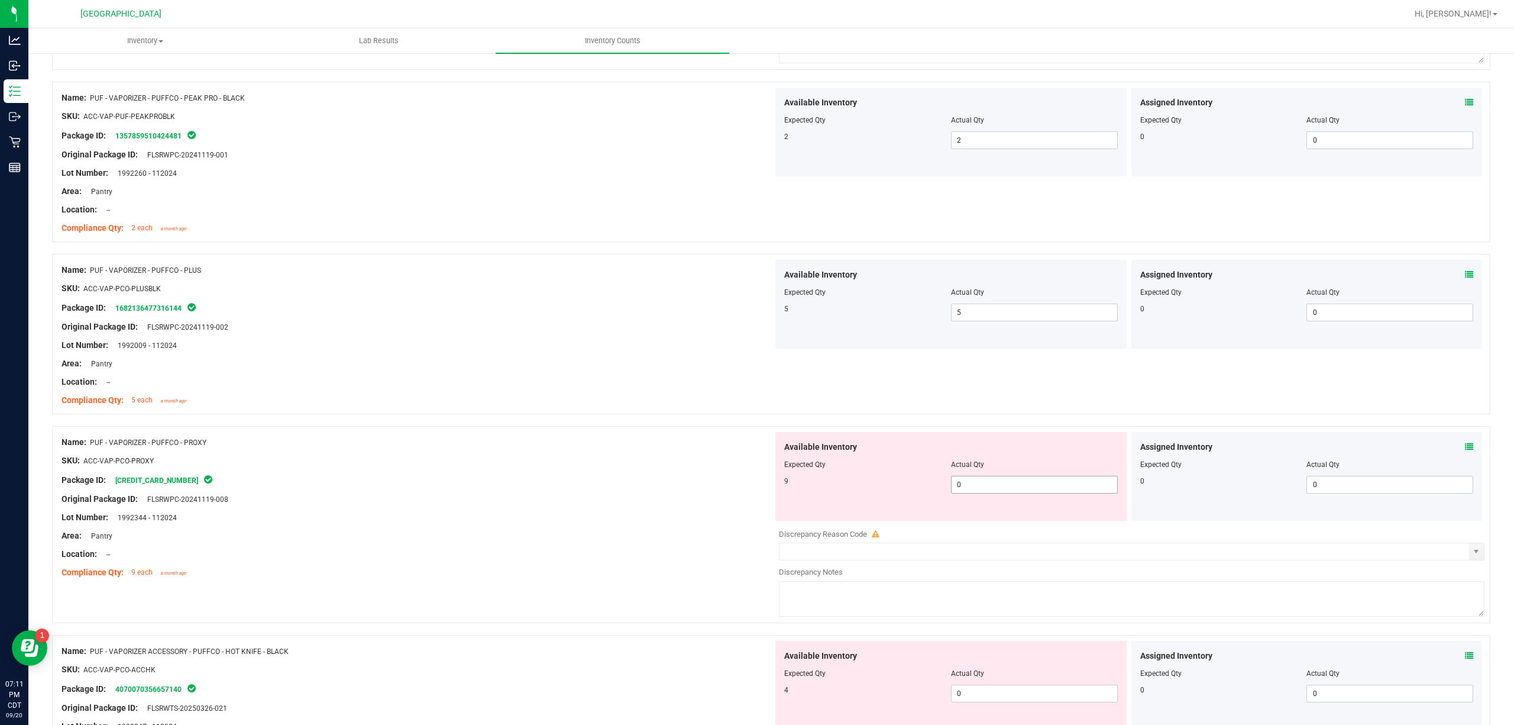
drag, startPoint x: 1002, startPoint y: 504, endPoint x: 1002, endPoint y: 496, distance: 8.3
click at [1002, 502] on div "Available Inventory Expected Qty Actual Qty 9 0 0" at bounding box center [950, 476] width 351 height 89
drag, startPoint x: 1002, startPoint y: 496, endPoint x: 690, endPoint y: 523, distance: 313.5
click at [691, 523] on div "Name: PUF - VAPORIZER - PUFFCO - PROXY SKU: ACC-VAP-PCO-PROXY Package ID: [CRED…" at bounding box center [771, 524] width 1438 height 197
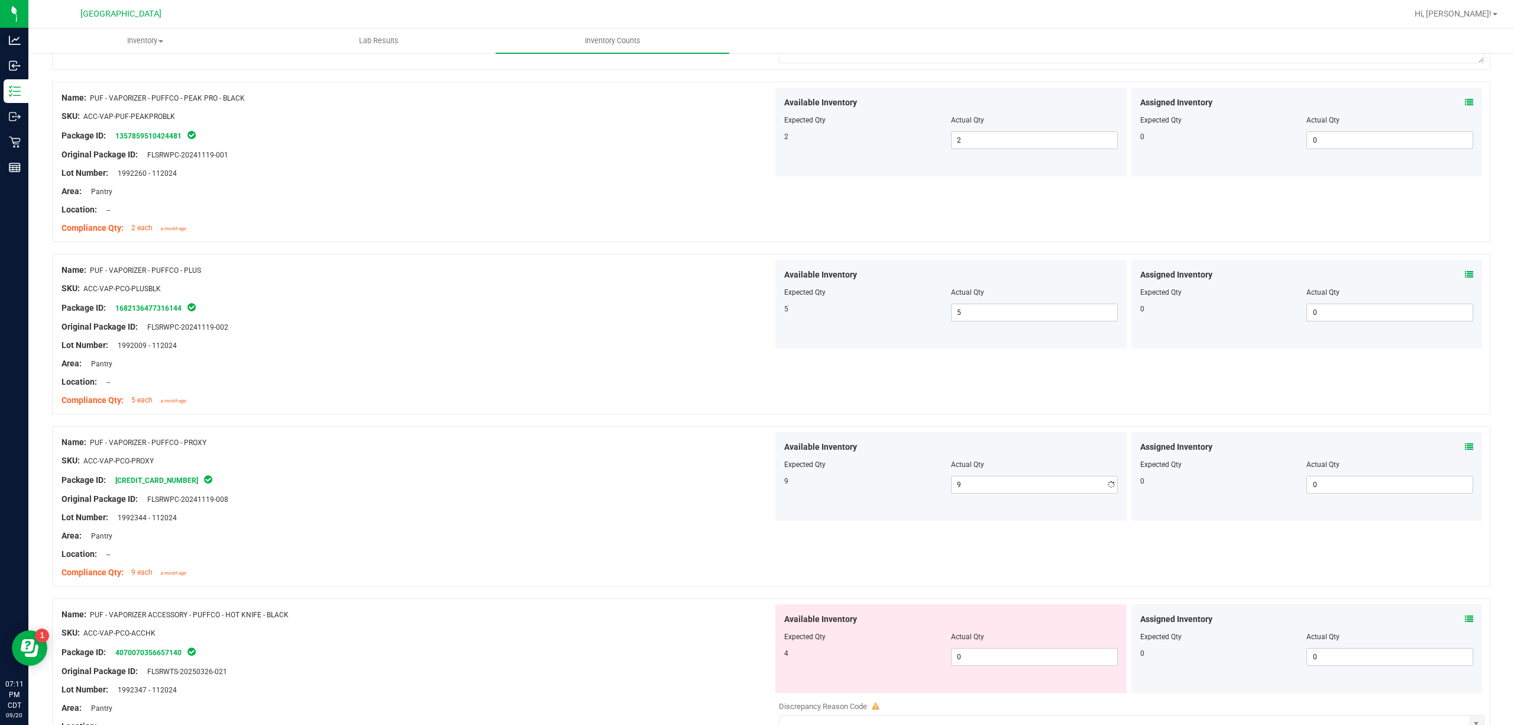
click at [690, 523] on div "Lot Number: 1992344 - 112024" at bounding box center [418, 517] width 712 height 12
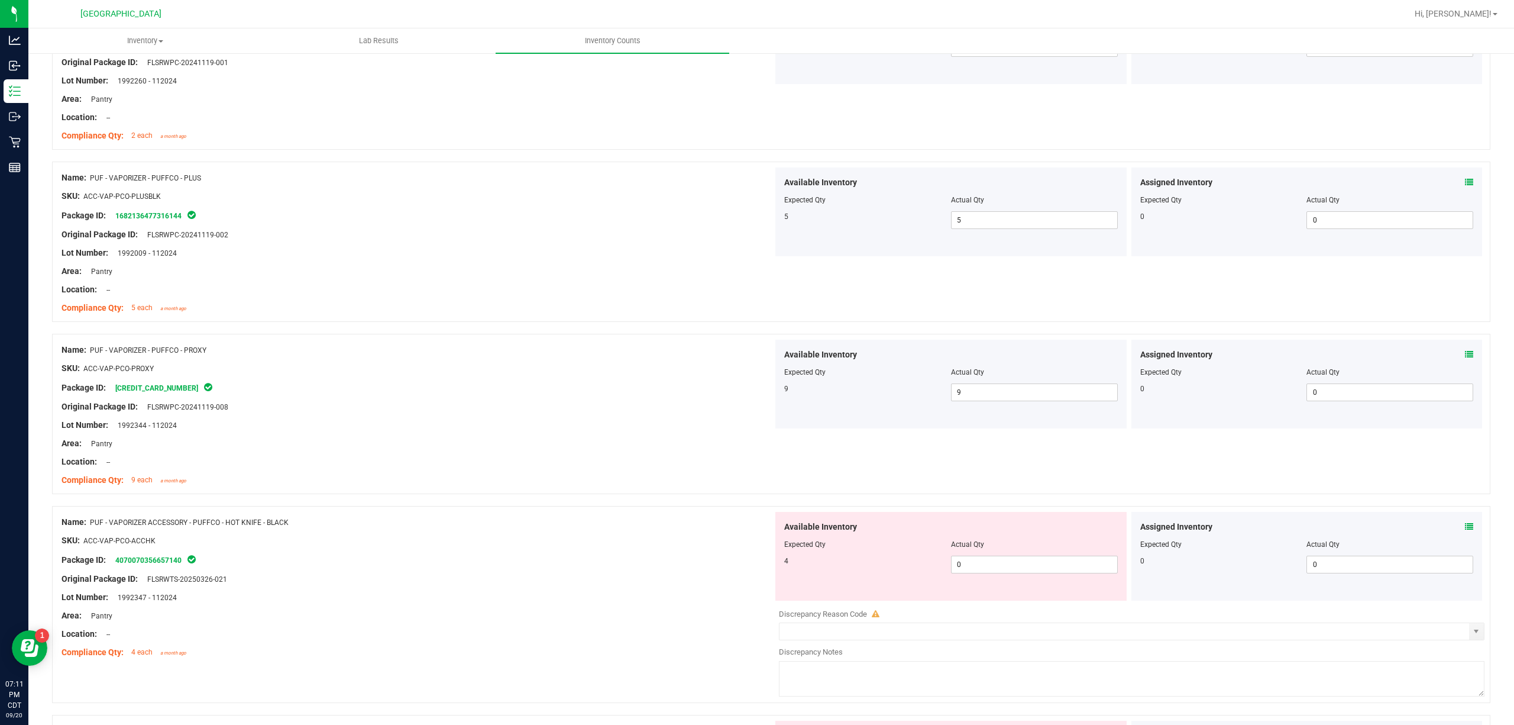
scroll to position [3076, 0]
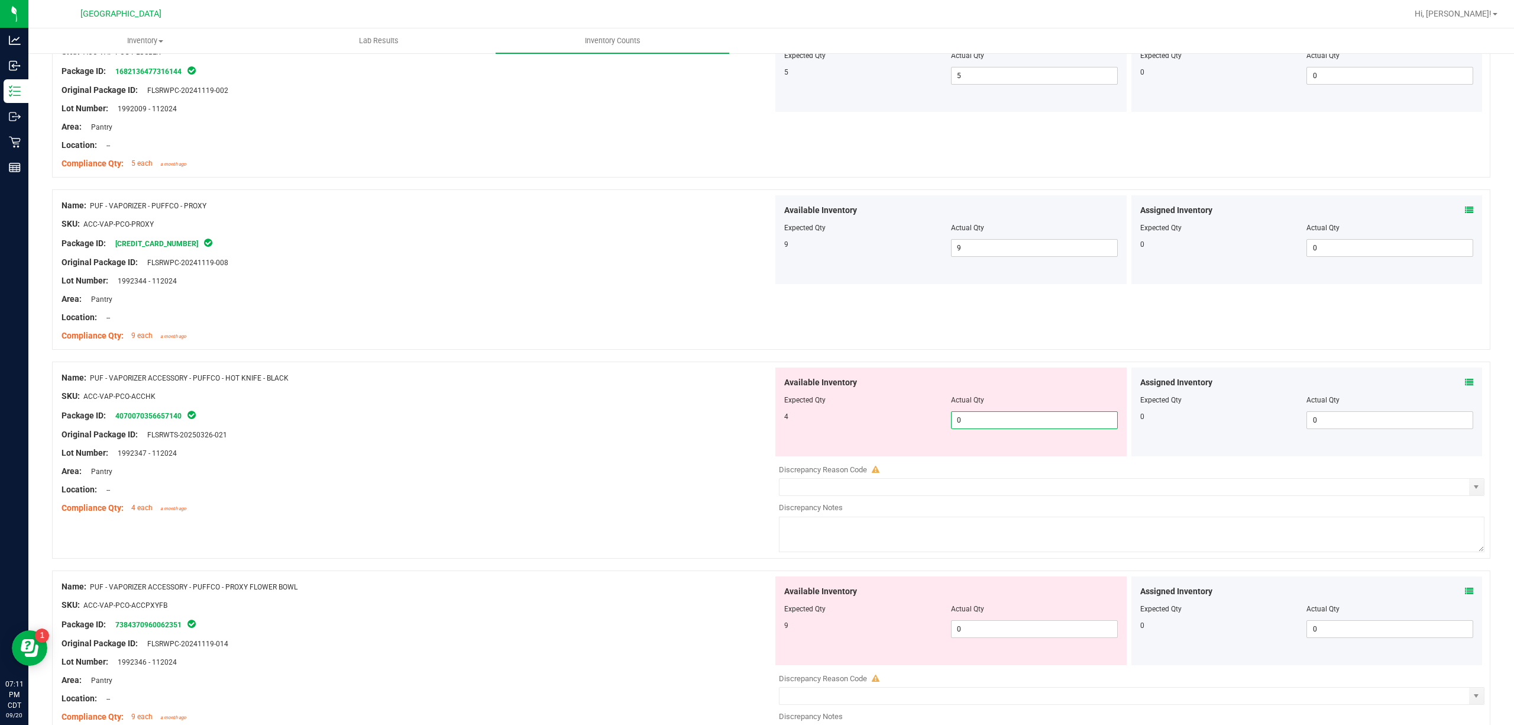
drag, startPoint x: 1013, startPoint y: 426, endPoint x: 687, endPoint y: 437, distance: 326.1
click at [699, 432] on div "Name: PUF - VAPORIZER ACCESSORY - PUFFCO - HOT KNIFE - BLACK SKU: ACC-VAP-PCO-A…" at bounding box center [771, 459] width 1438 height 197
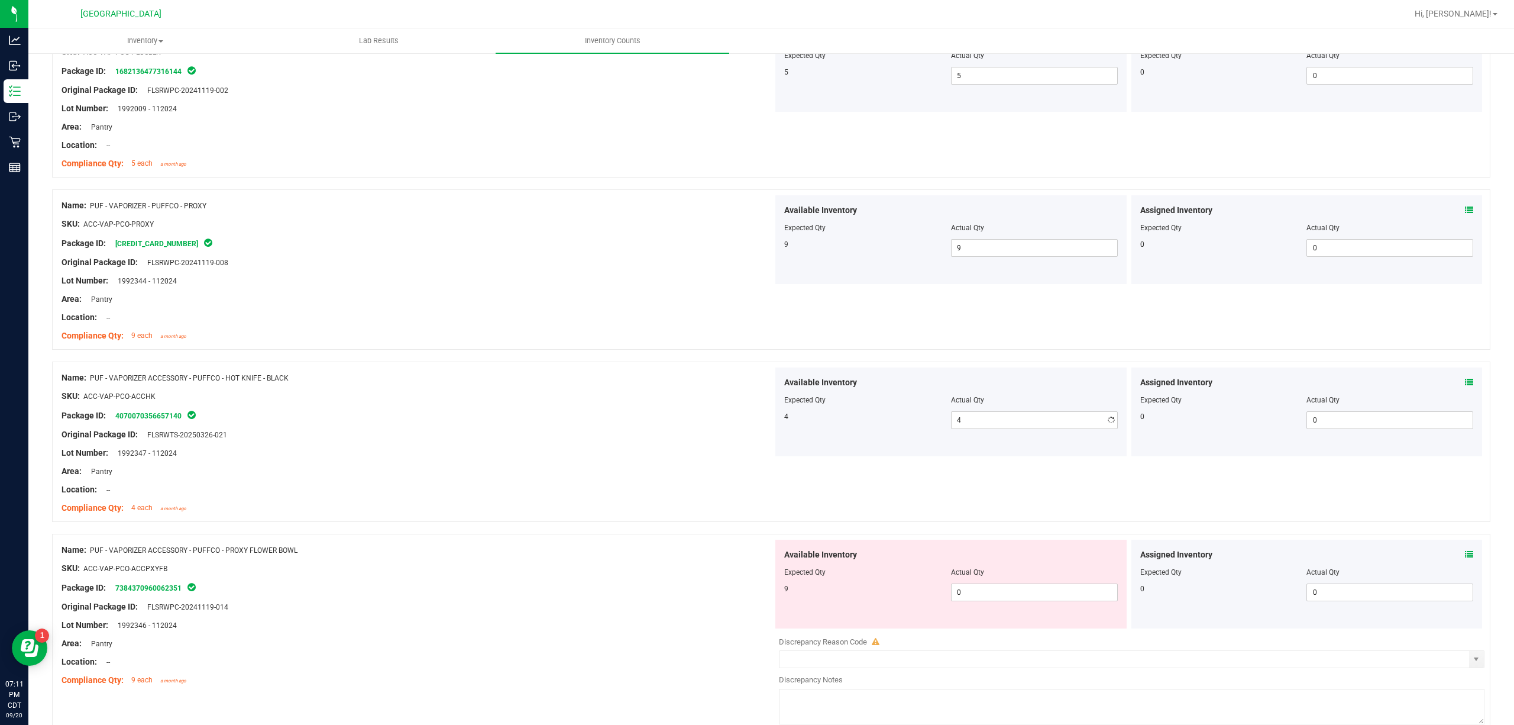
click at [687, 437] on div "Original Package ID: FLSRWTS-20250326-021" at bounding box center [418, 434] width 712 height 12
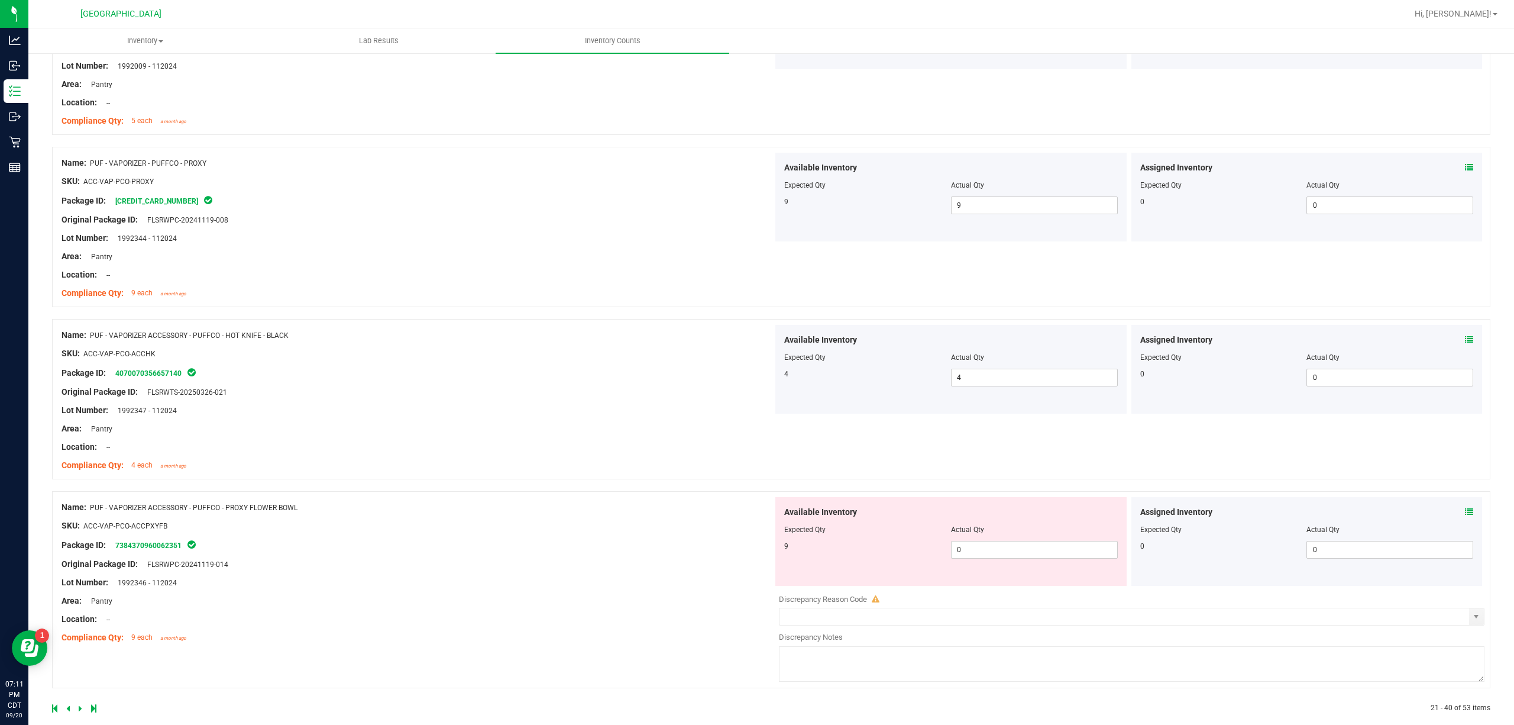
scroll to position [3142, 0]
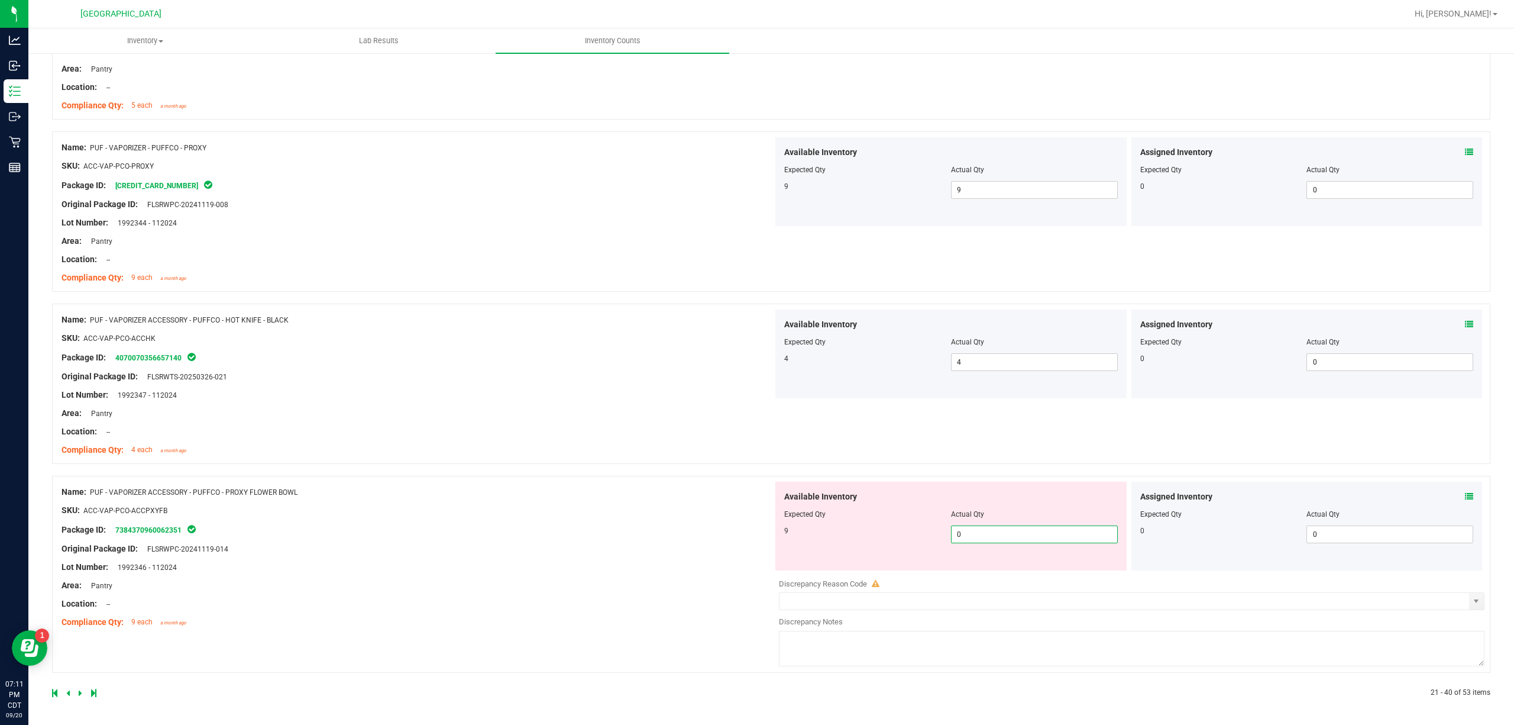
drag, startPoint x: 1098, startPoint y: 538, endPoint x: 739, endPoint y: 576, distance: 361.0
click at [739, 543] on div "Name: PUF - VAPORIZER ACCESSORY - PUFFCO - PROXY FLOWER BOWL SKU: ACC-VAP-PCO-A…" at bounding box center [771, 574] width 1438 height 197
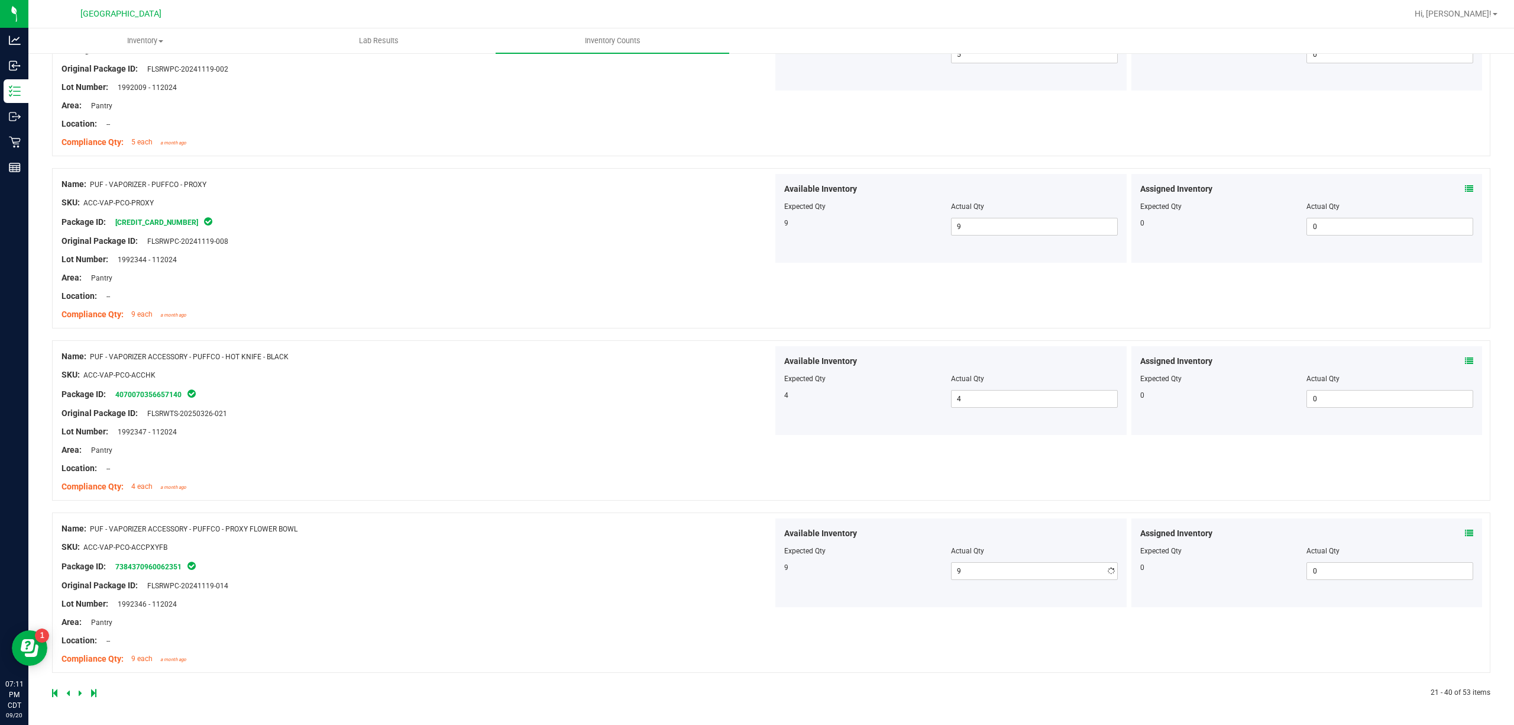
click at [732, 543] on div "Name: PUF - VAPORIZER ACCESSORY - PUFFCO - PROXY FLOWER BOWL SKU: ACC-VAP-PCO-A…" at bounding box center [418, 593] width 712 height 151
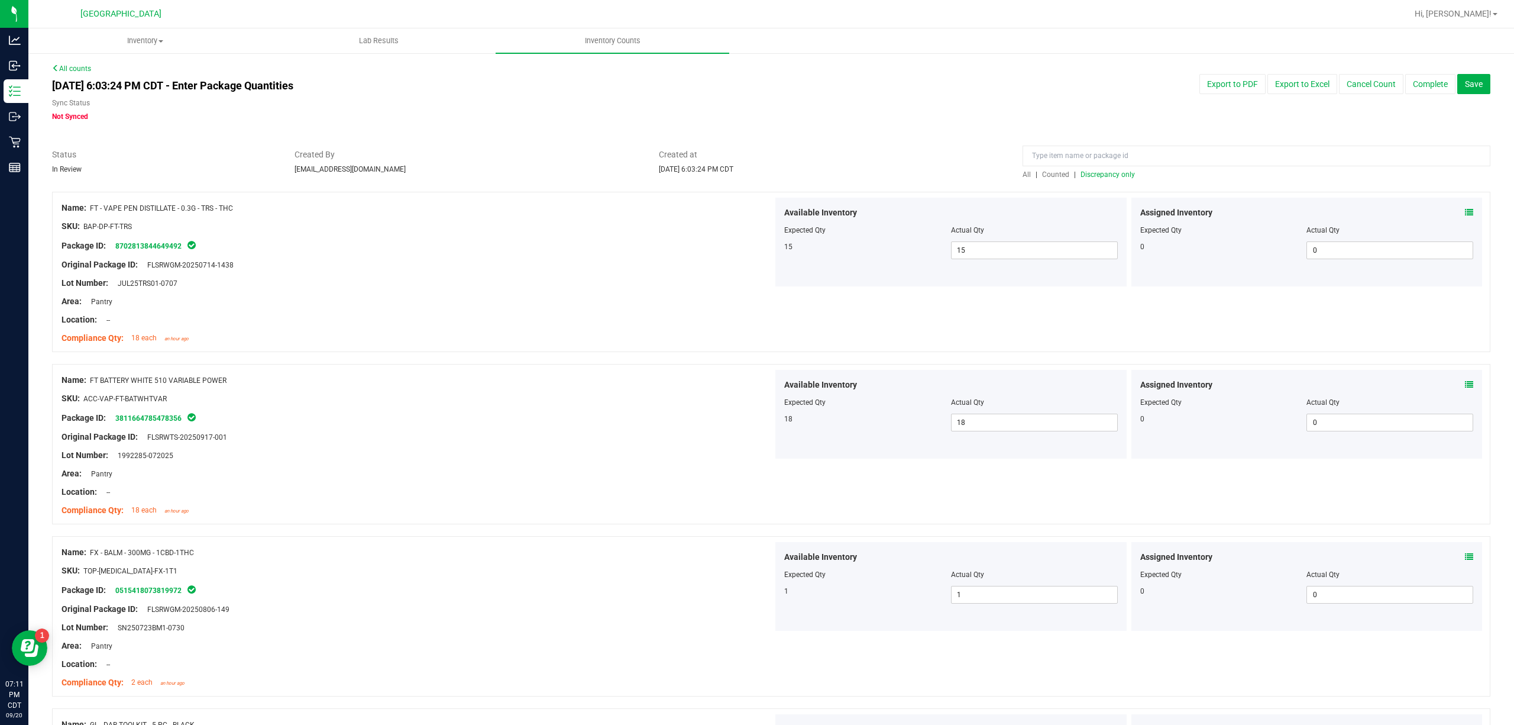
scroll to position [0, 0]
click at [1092, 174] on span "Discrepancy only" at bounding box center [1108, 175] width 54 height 8
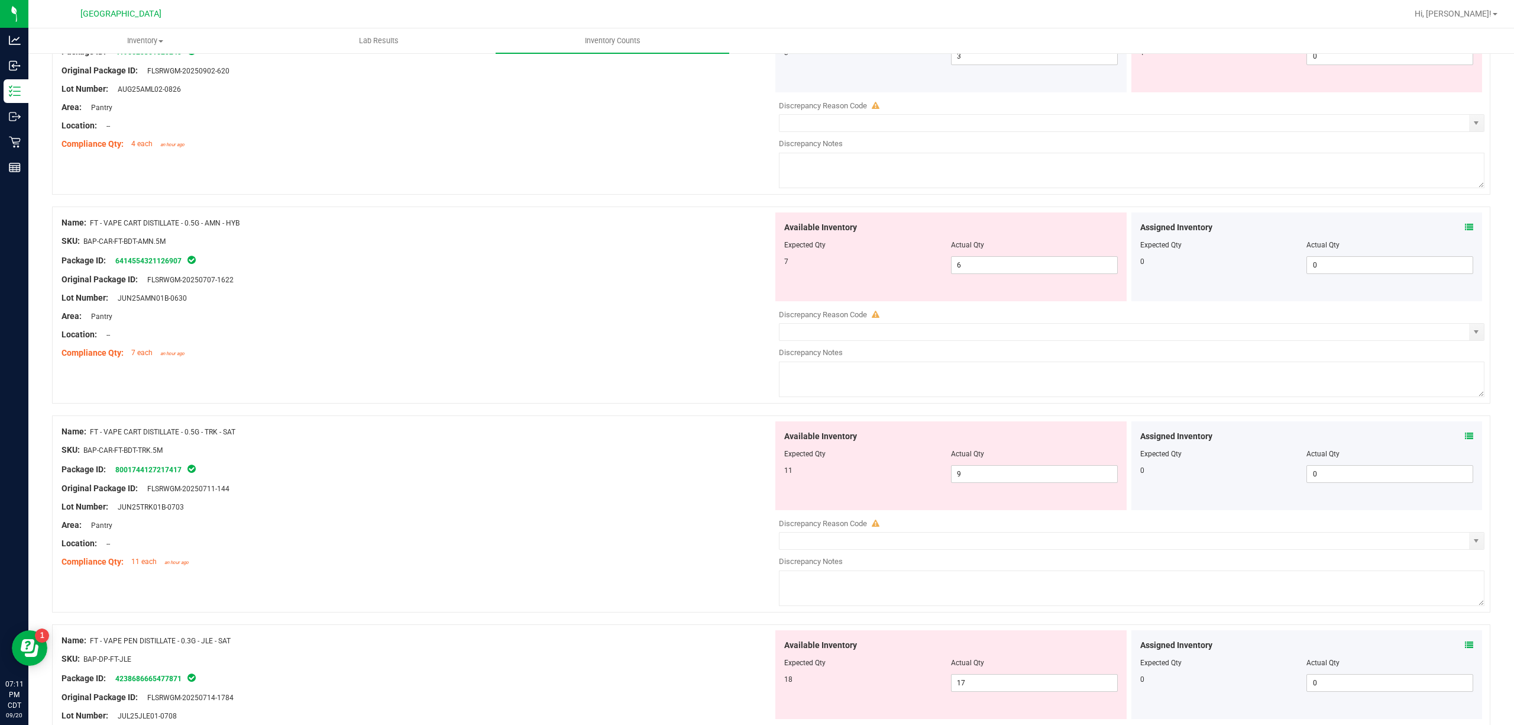
scroll to position [3549, 0]
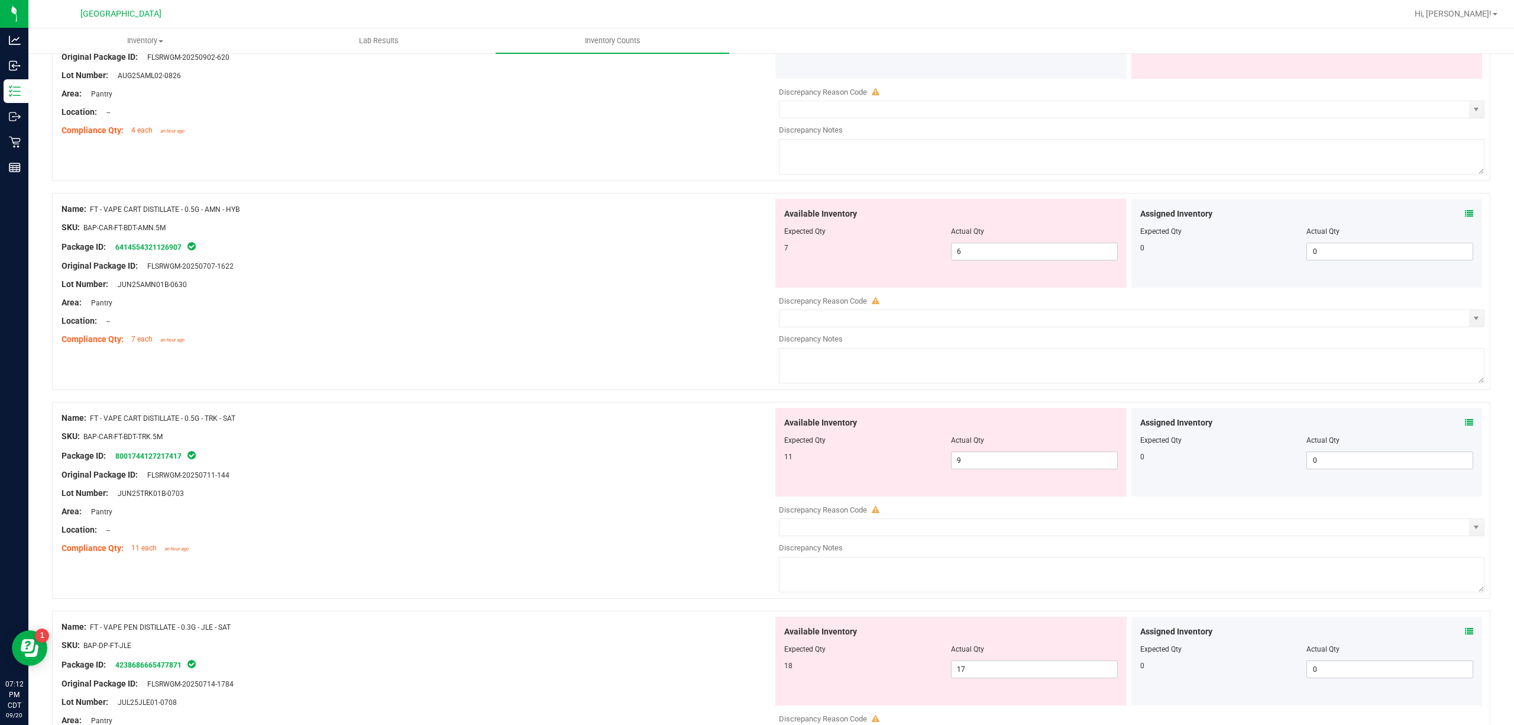
click at [1135, 218] on icon at bounding box center [1469, 213] width 8 height 8
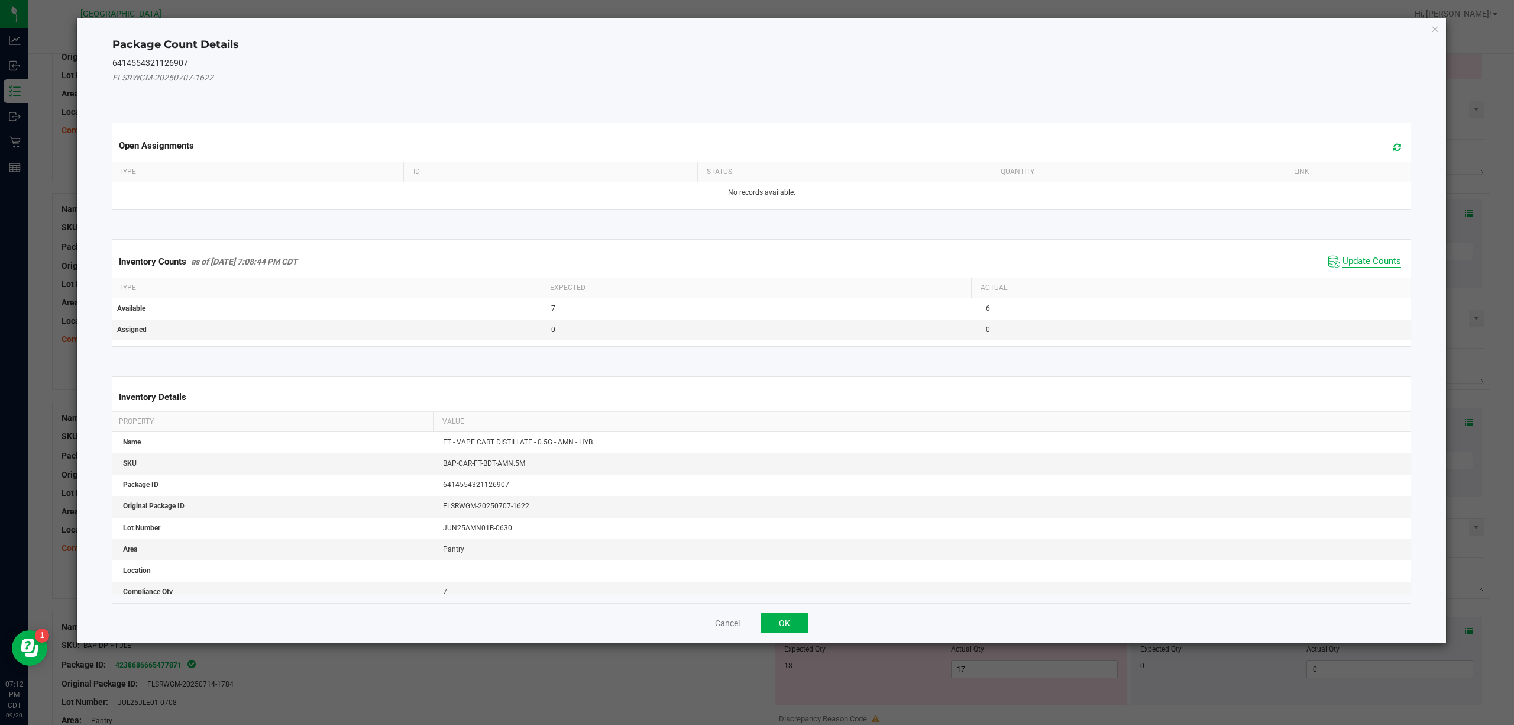
click at [1135, 266] on span "Update Counts" at bounding box center [1372, 262] width 59 height 12
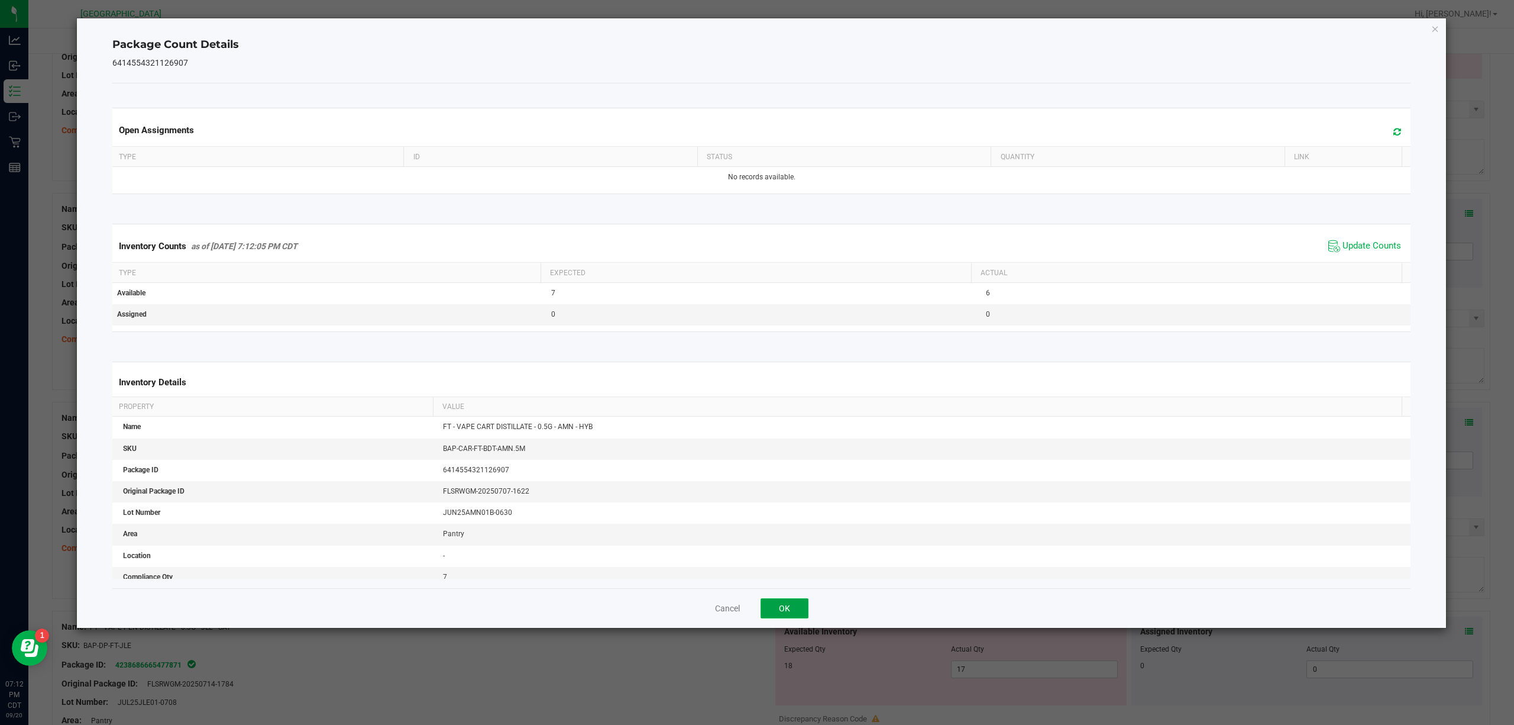
click at [786, 543] on button "OK" at bounding box center [785, 608] width 48 height 20
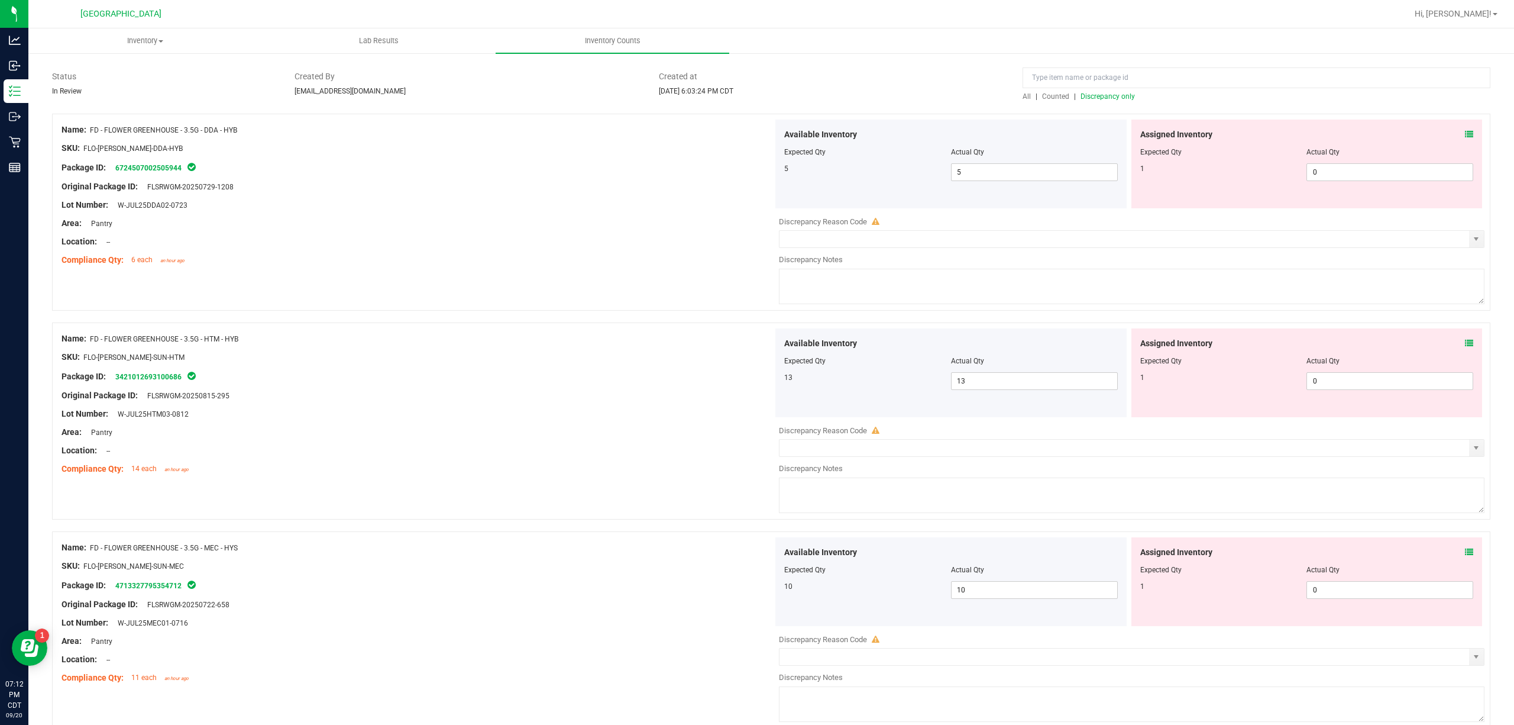
scroll to position [0, 0]
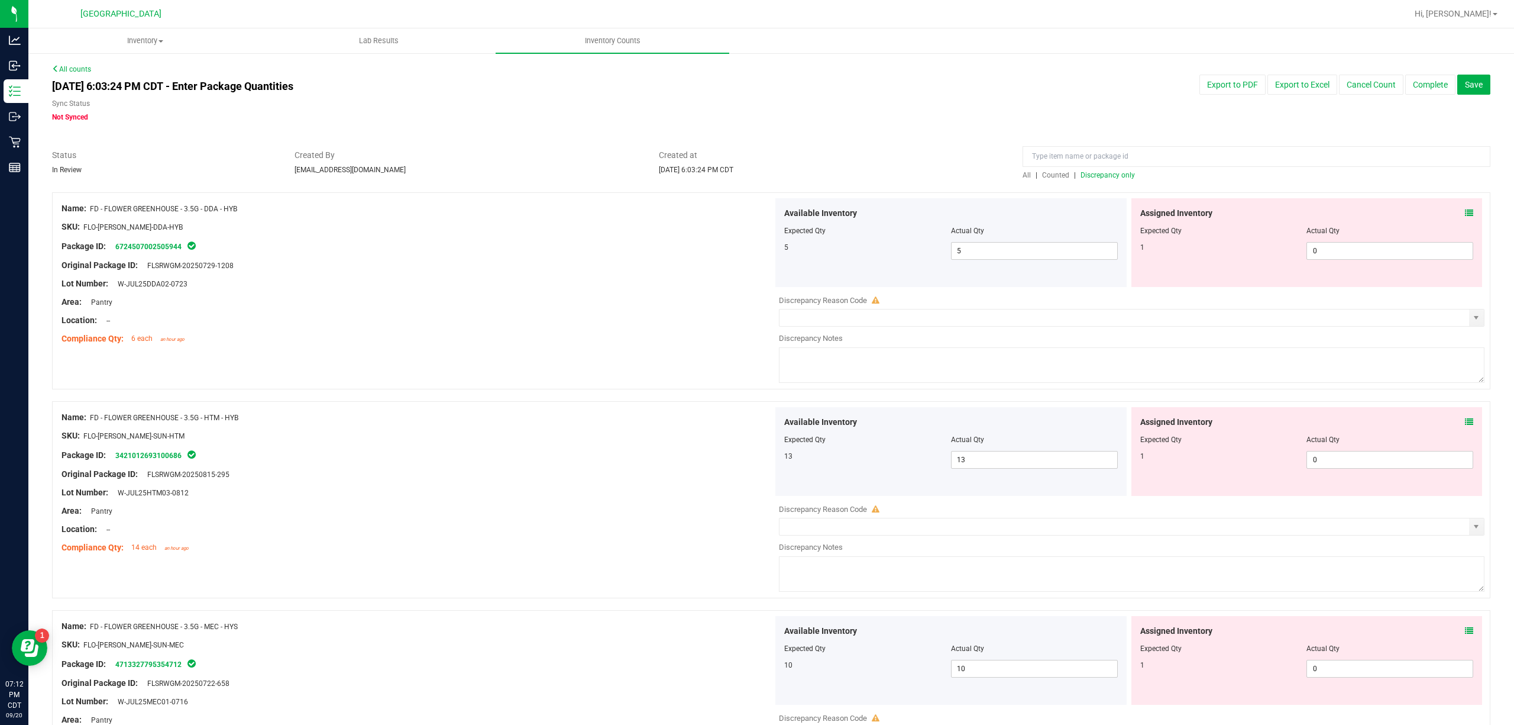
click at [1135, 217] on icon at bounding box center [1469, 213] width 8 height 8
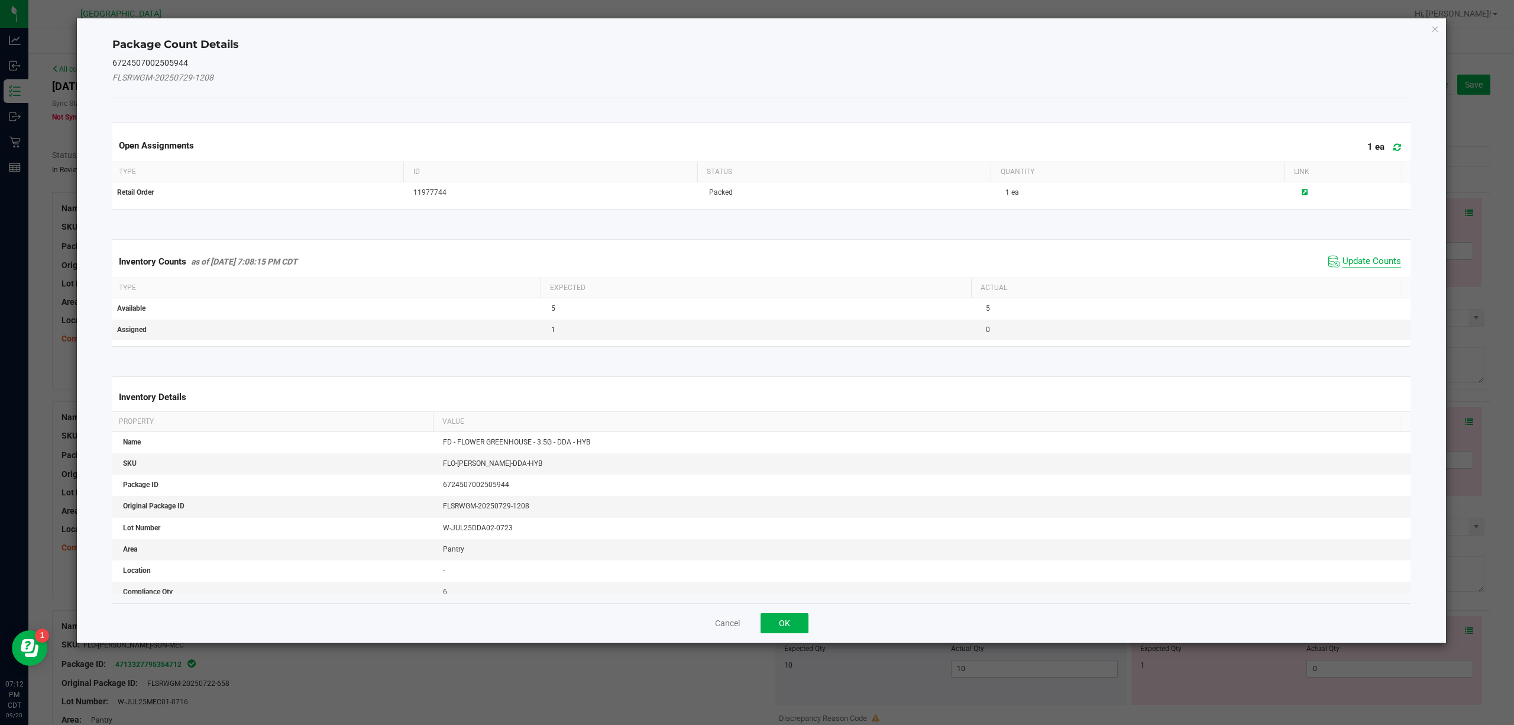
click at [1135, 259] on span "Update Counts" at bounding box center [1372, 262] width 59 height 12
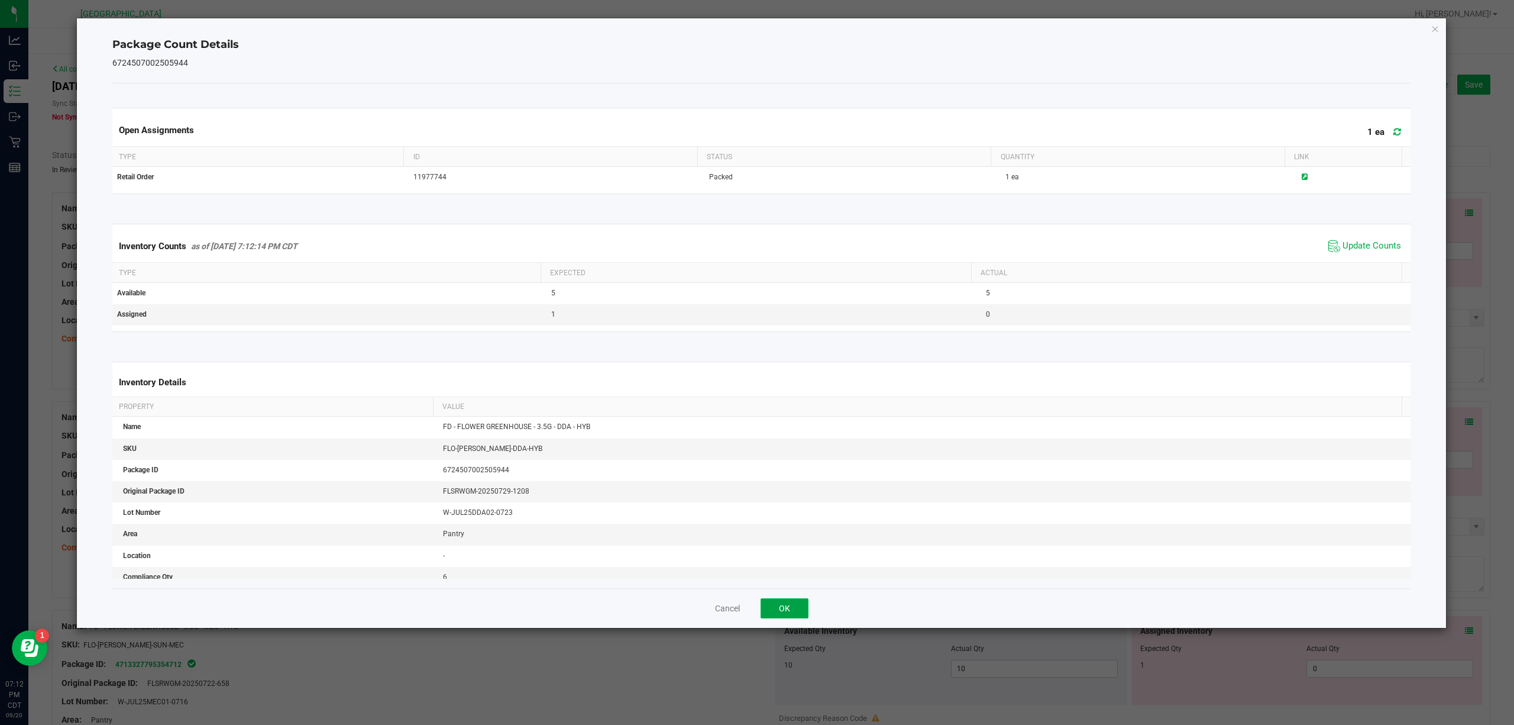
click at [781, 543] on button "OK" at bounding box center [785, 608] width 48 height 20
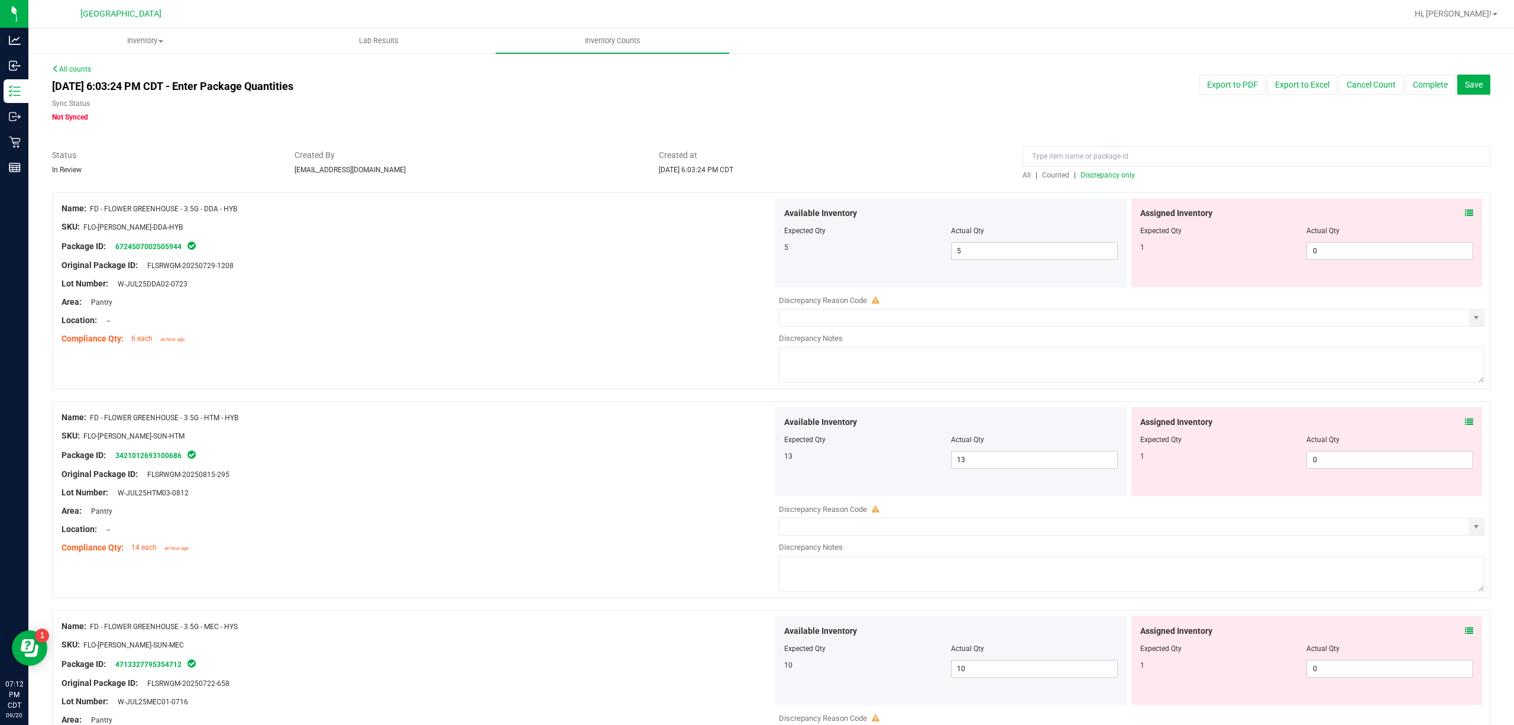
click at [1135, 407] on div "Assigned Inventory Expected Qty Actual Qty 1 0 0" at bounding box center [1306, 451] width 351 height 89
click at [1135, 417] on div "Assigned Inventory Expected Qty Actual Qty 1 0 0" at bounding box center [1306, 451] width 351 height 89
click at [1135, 423] on icon at bounding box center [1469, 422] width 8 height 8
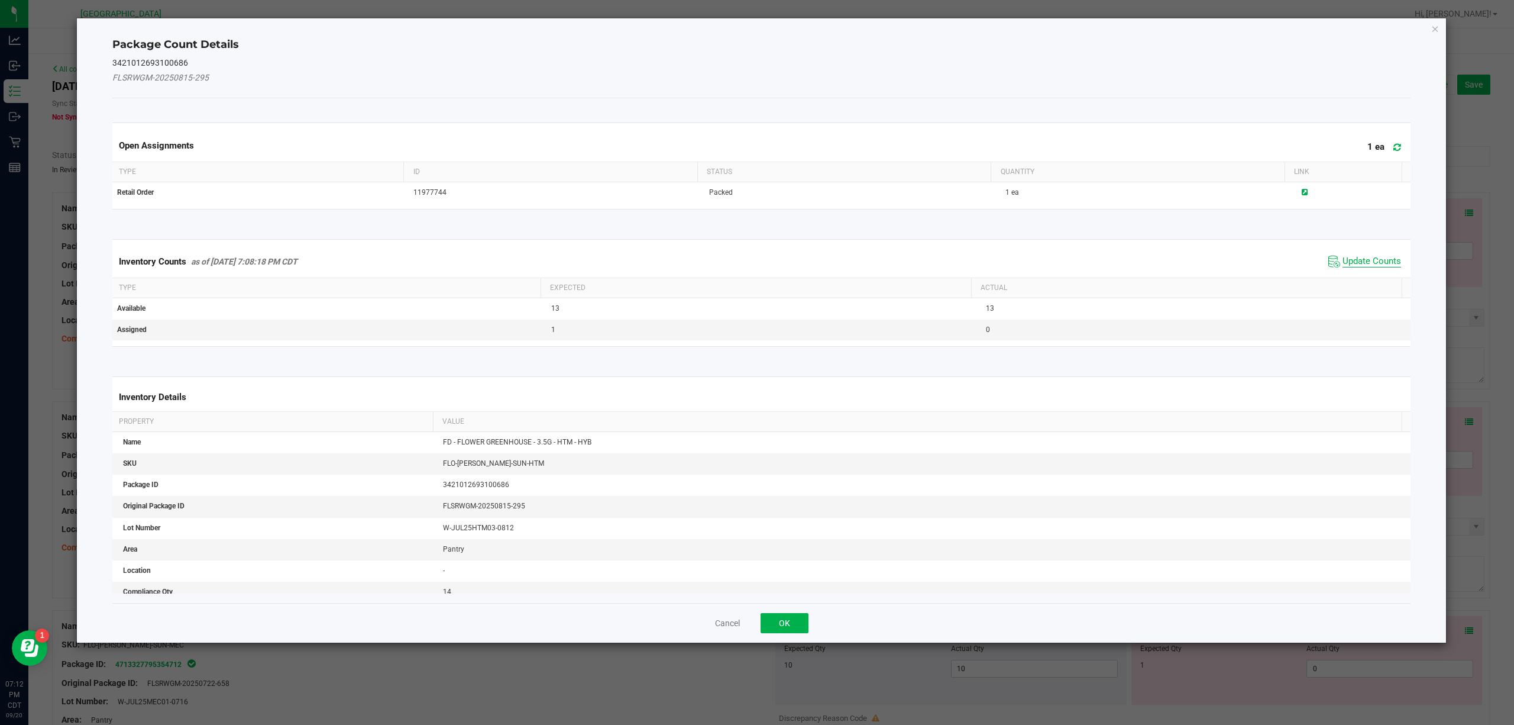
click at [1135, 266] on span "Update Counts" at bounding box center [1372, 262] width 59 height 12
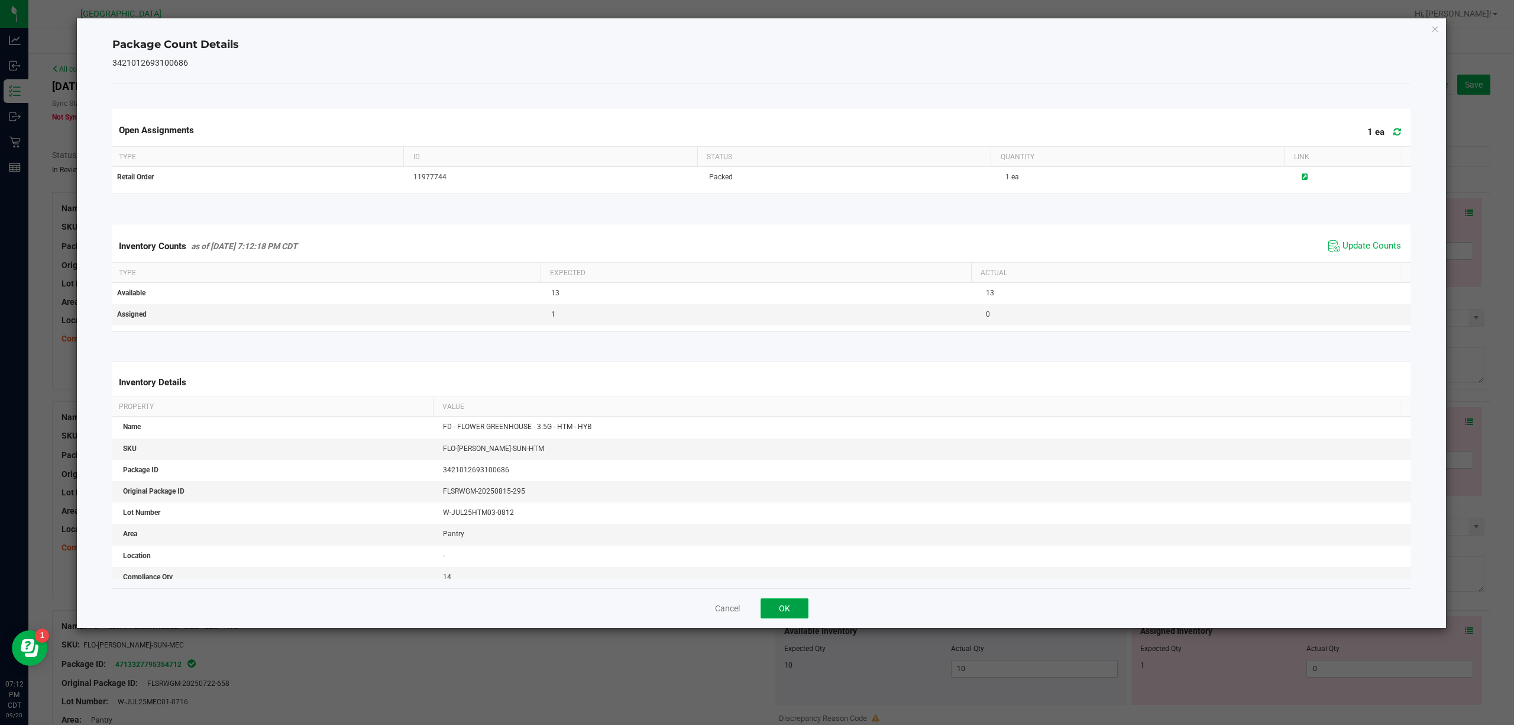
click at [776, 543] on button "OK" at bounding box center [785, 608] width 48 height 20
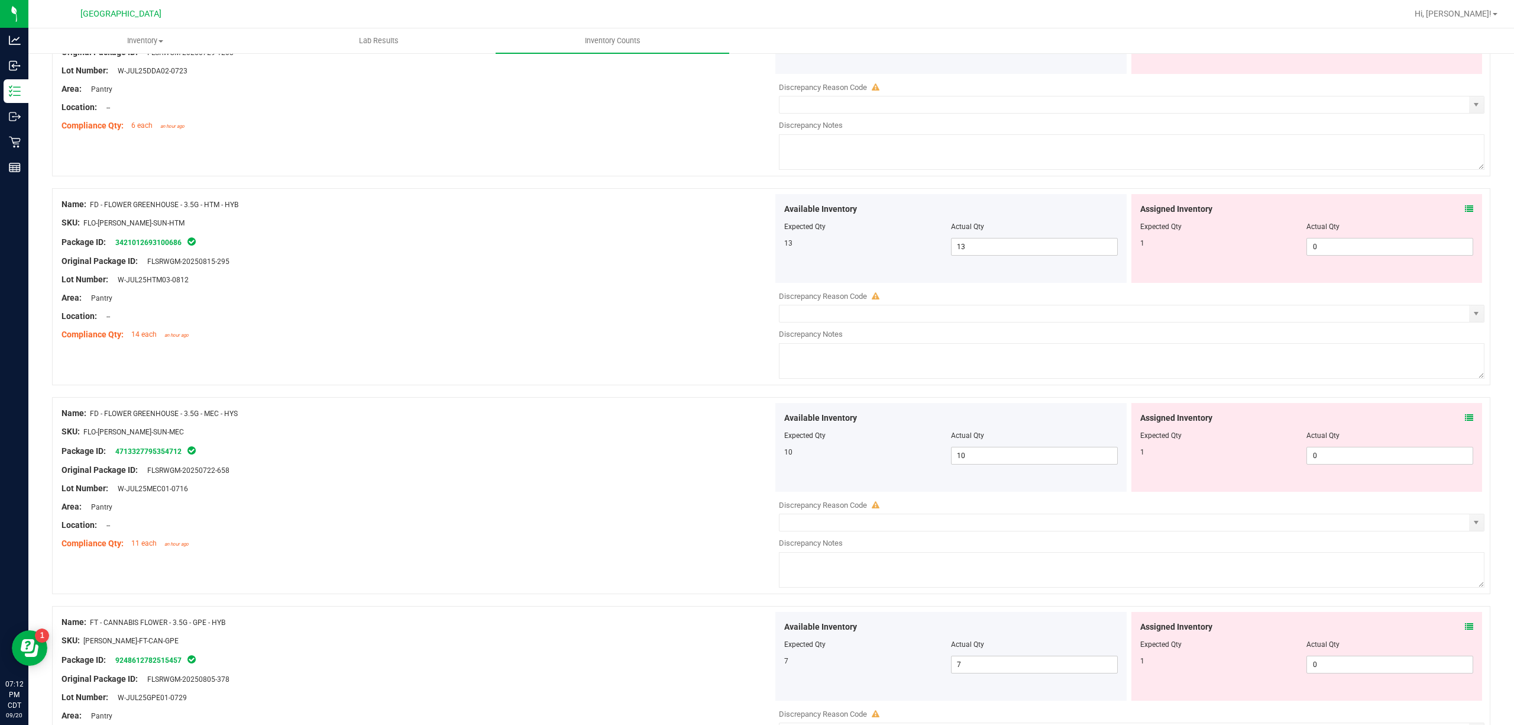
scroll to position [237, 0]
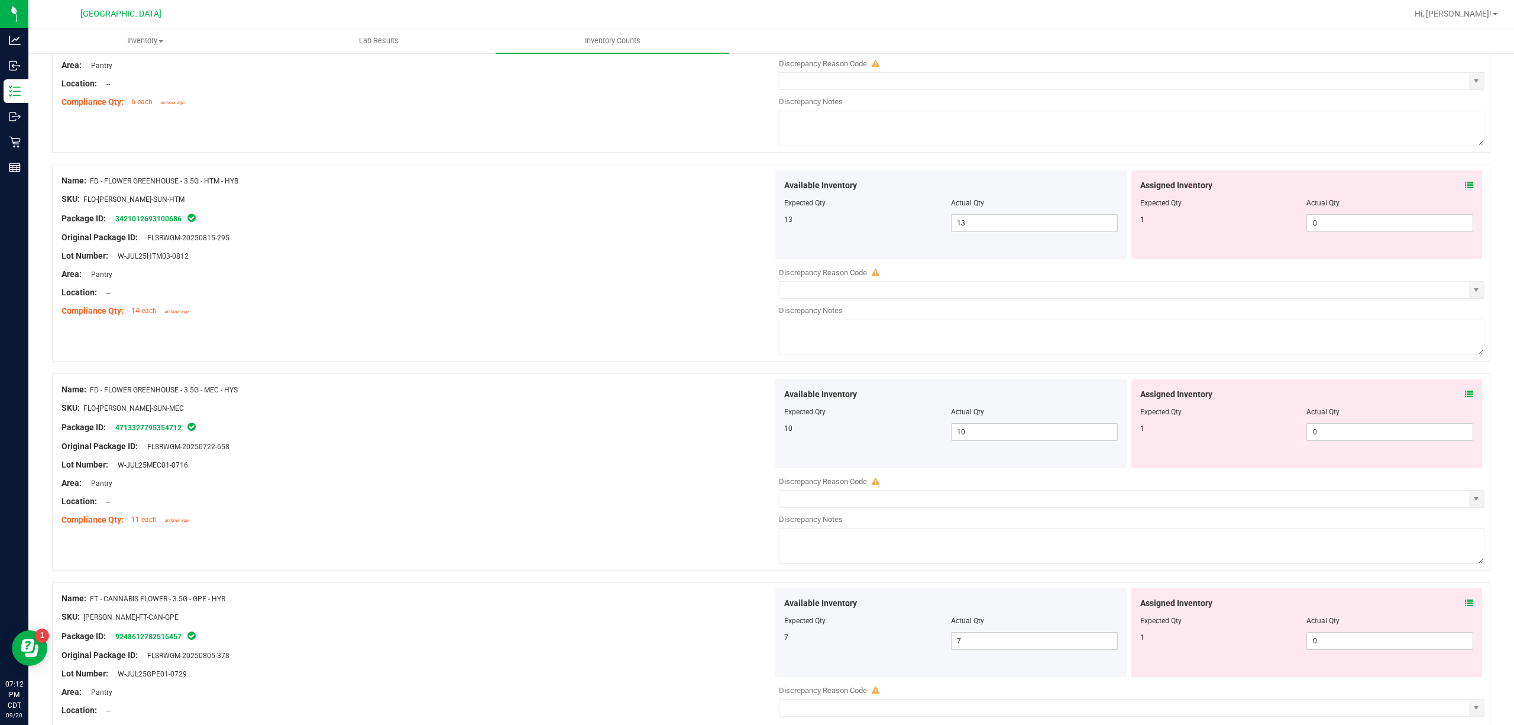
click at [1135, 397] on icon at bounding box center [1469, 394] width 8 height 8
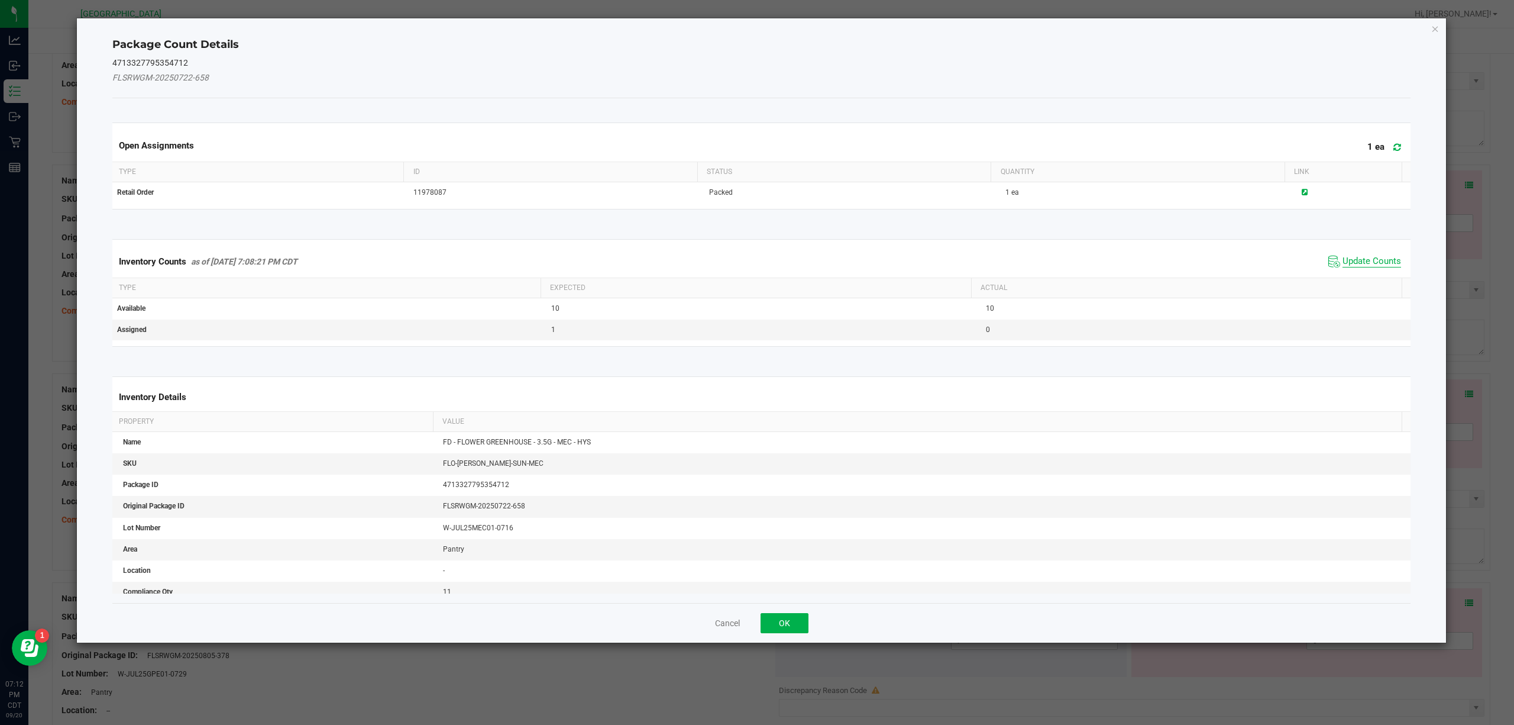
click at [1135, 267] on span "Update Counts" at bounding box center [1372, 262] width 59 height 12
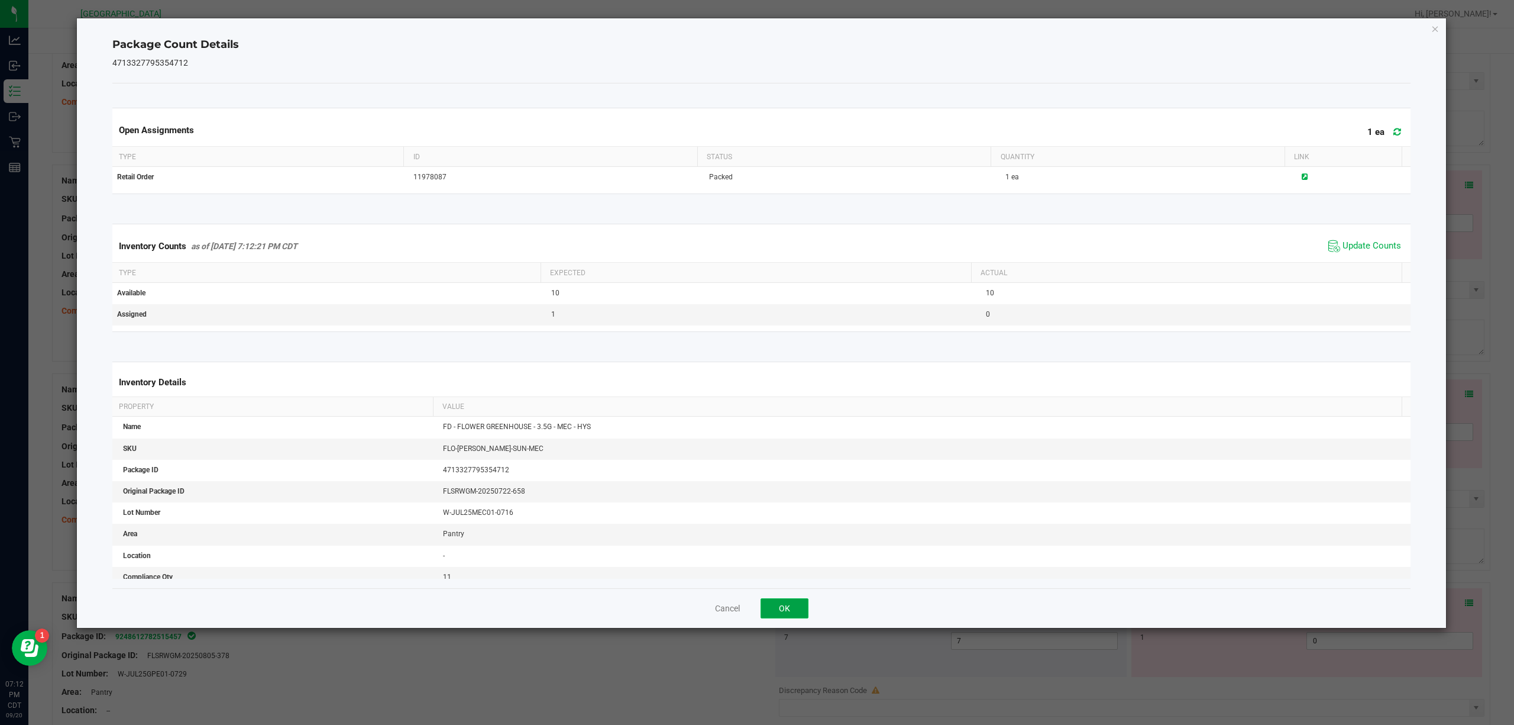
click at [784, 543] on button "OK" at bounding box center [785, 608] width 48 height 20
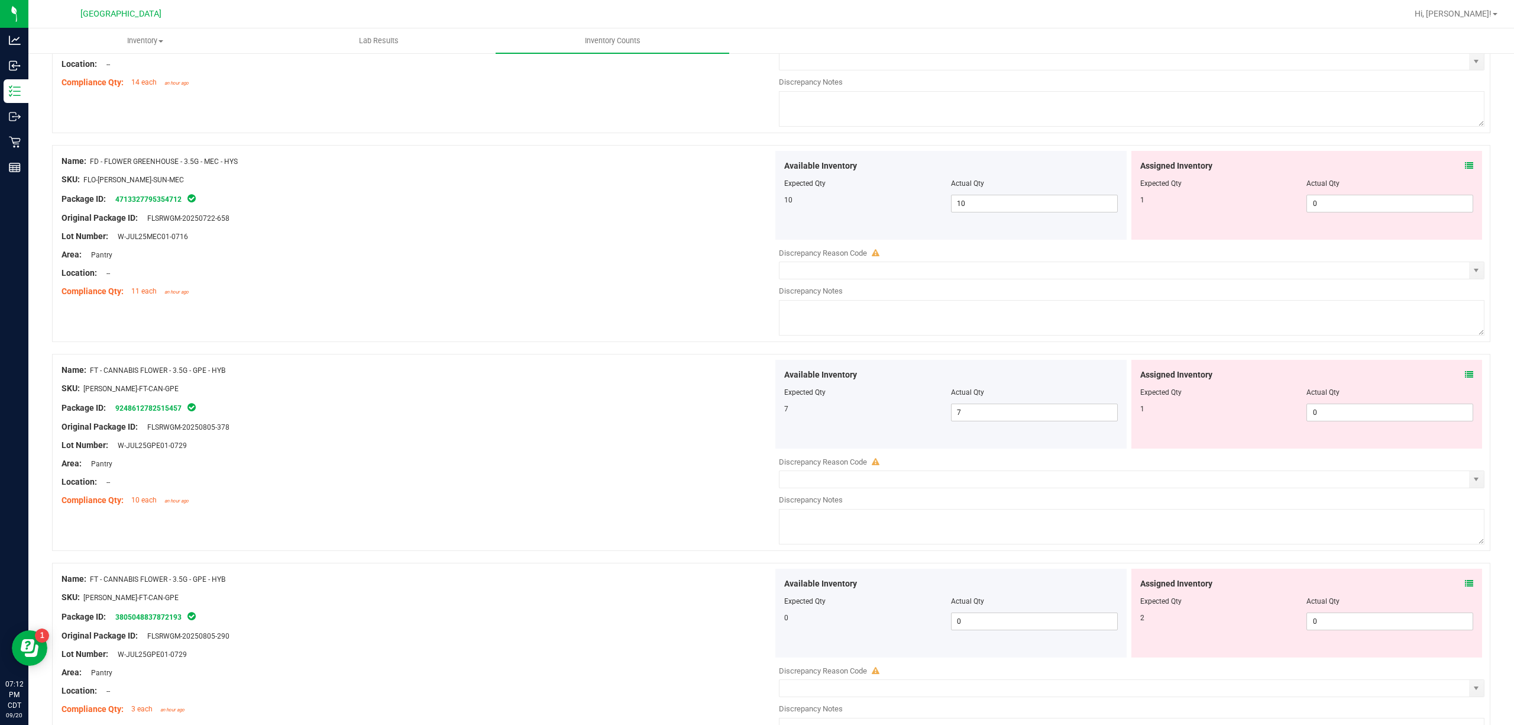
scroll to position [473, 0]
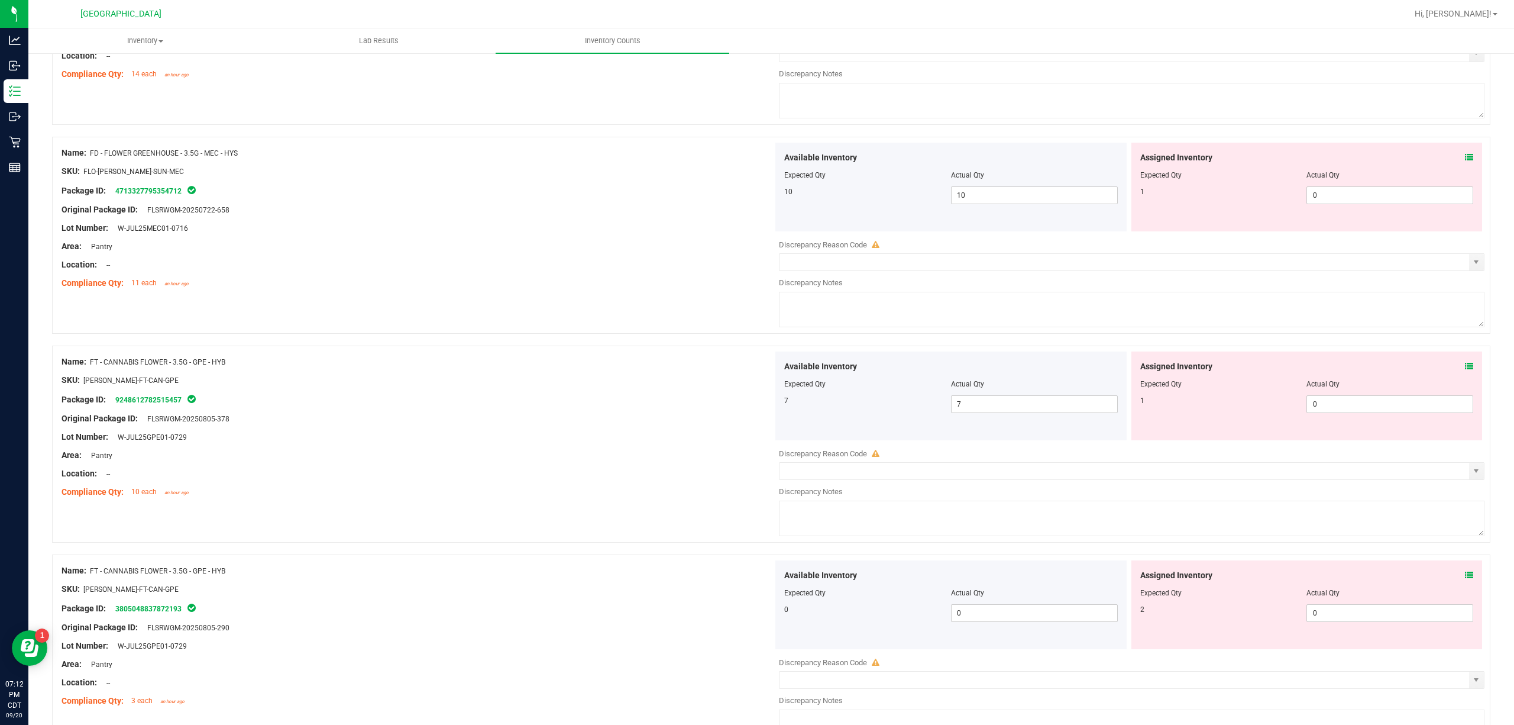
click at [1135, 366] on div "Assigned Inventory Expected Qty Actual Qty 1 0 0" at bounding box center [1306, 395] width 351 height 89
click at [1135, 370] on icon at bounding box center [1469, 366] width 8 height 8
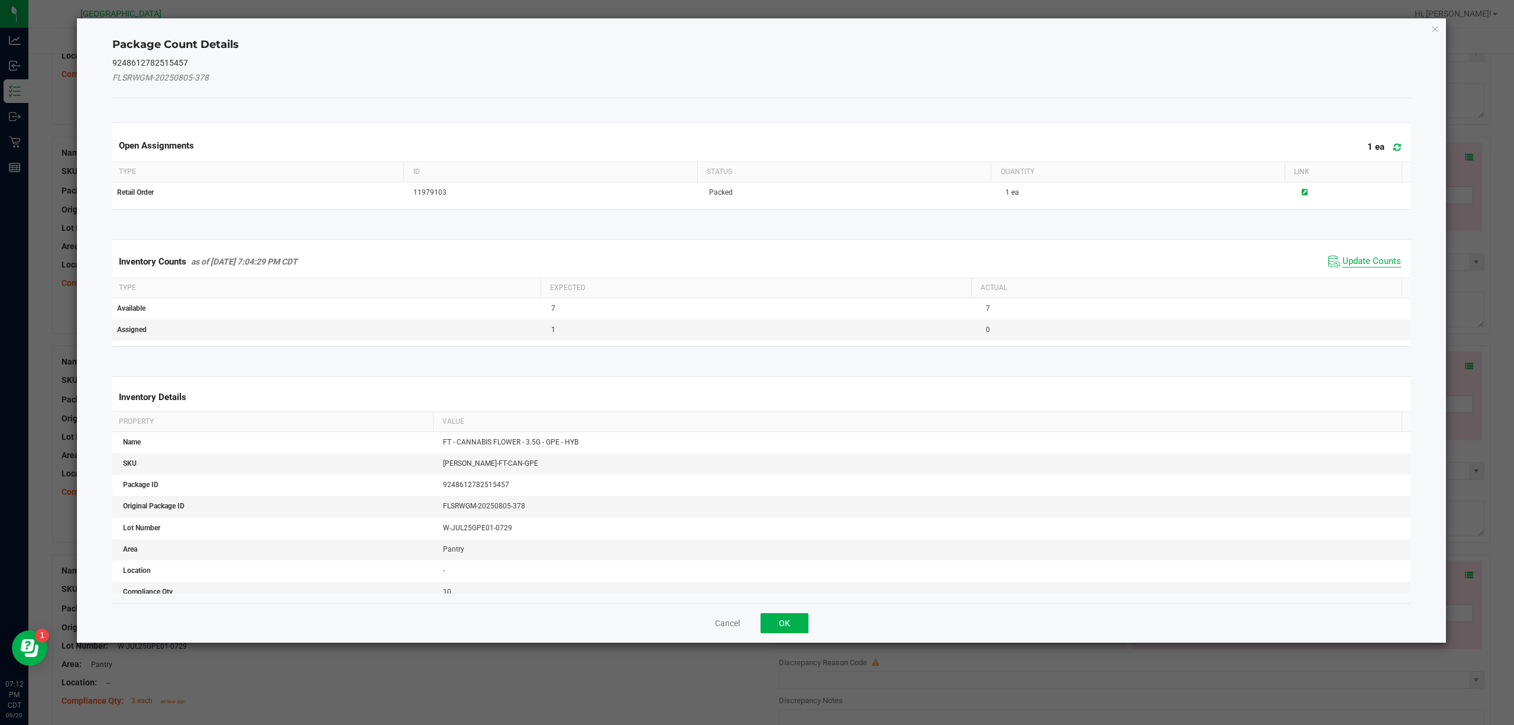
click at [1135, 260] on span "Update Counts" at bounding box center [1372, 262] width 59 height 12
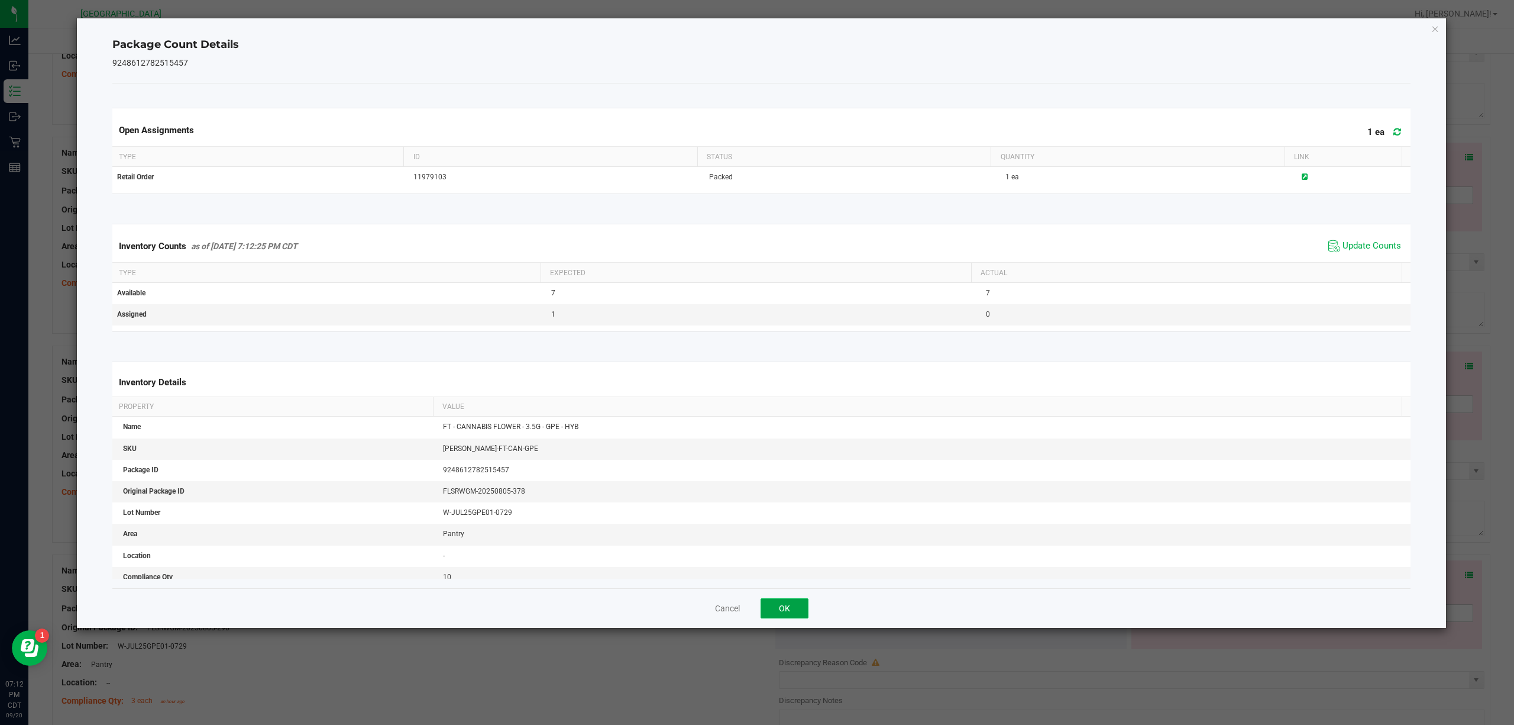
click at [765, 543] on button "OK" at bounding box center [785, 608] width 48 height 20
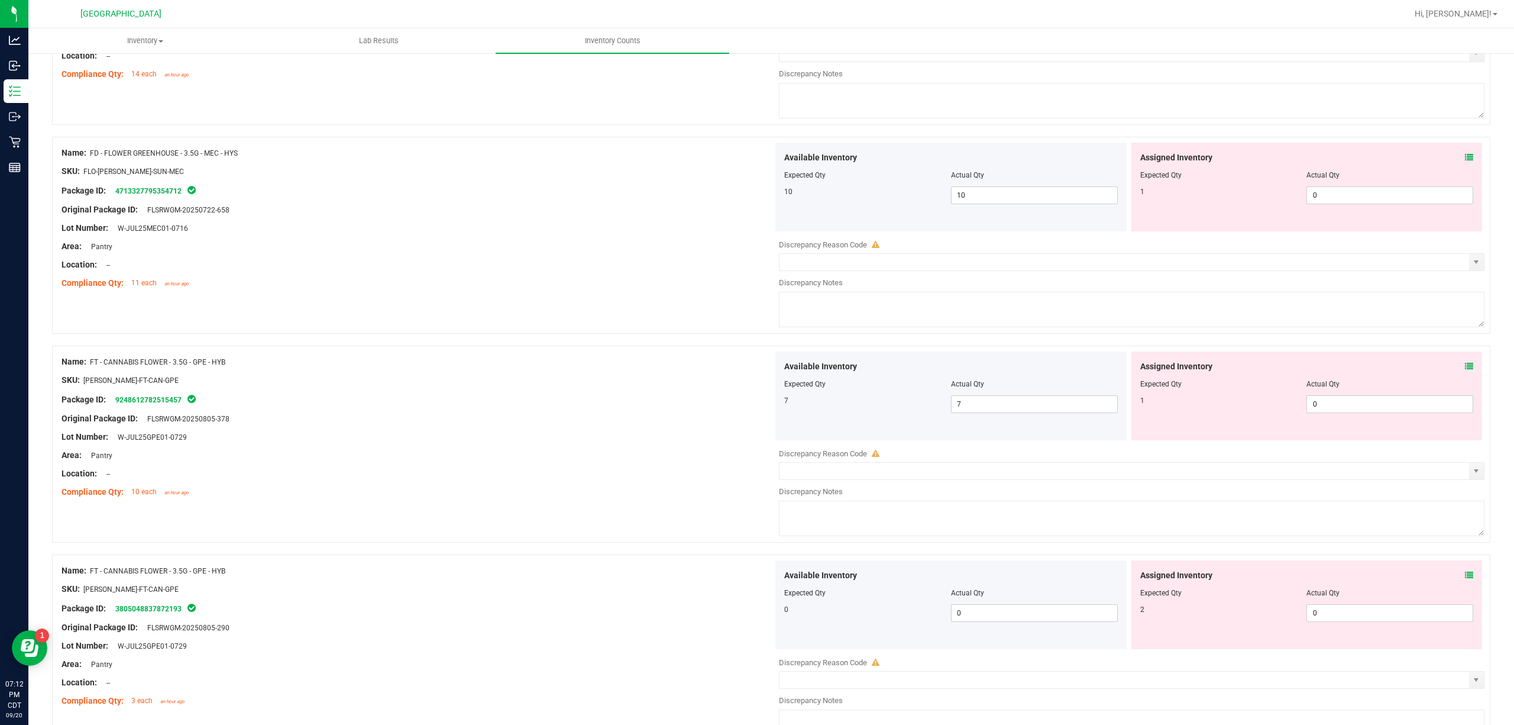
click at [1135, 543] on div "Assigned Inventory" at bounding box center [1307, 575] width 334 height 12
click at [1135, 543] on icon at bounding box center [1469, 575] width 8 height 8
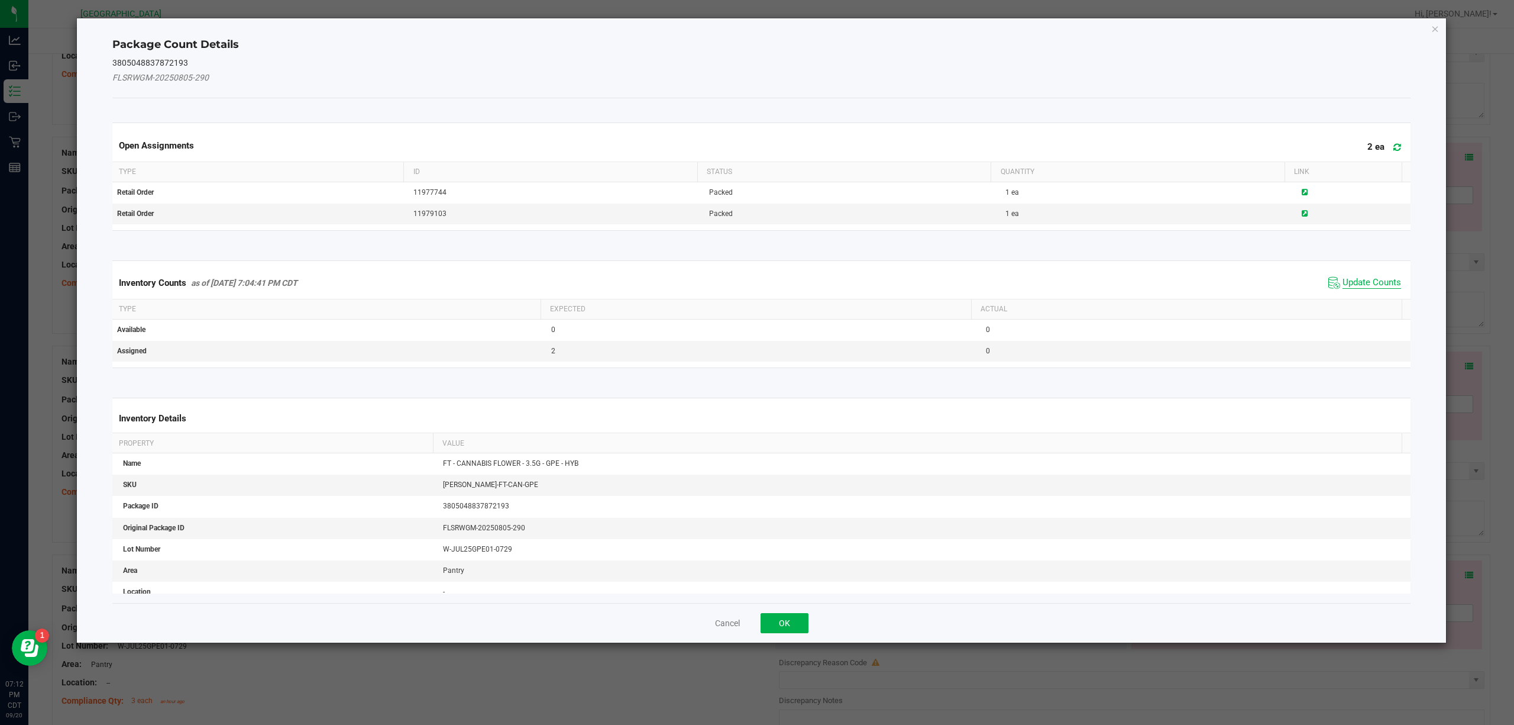
click at [1135, 280] on span "Update Counts" at bounding box center [1372, 283] width 59 height 12
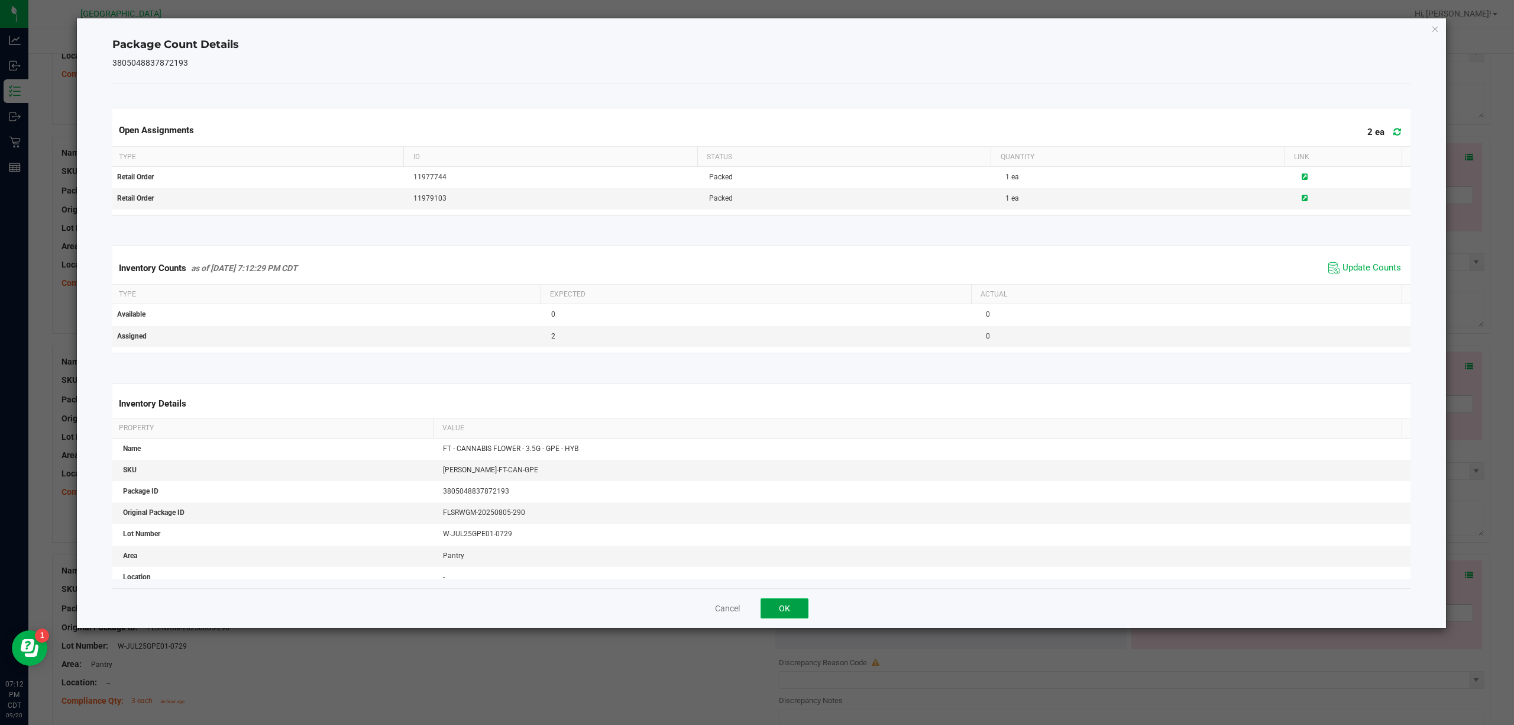
click at [777, 543] on button "OK" at bounding box center [785, 608] width 48 height 20
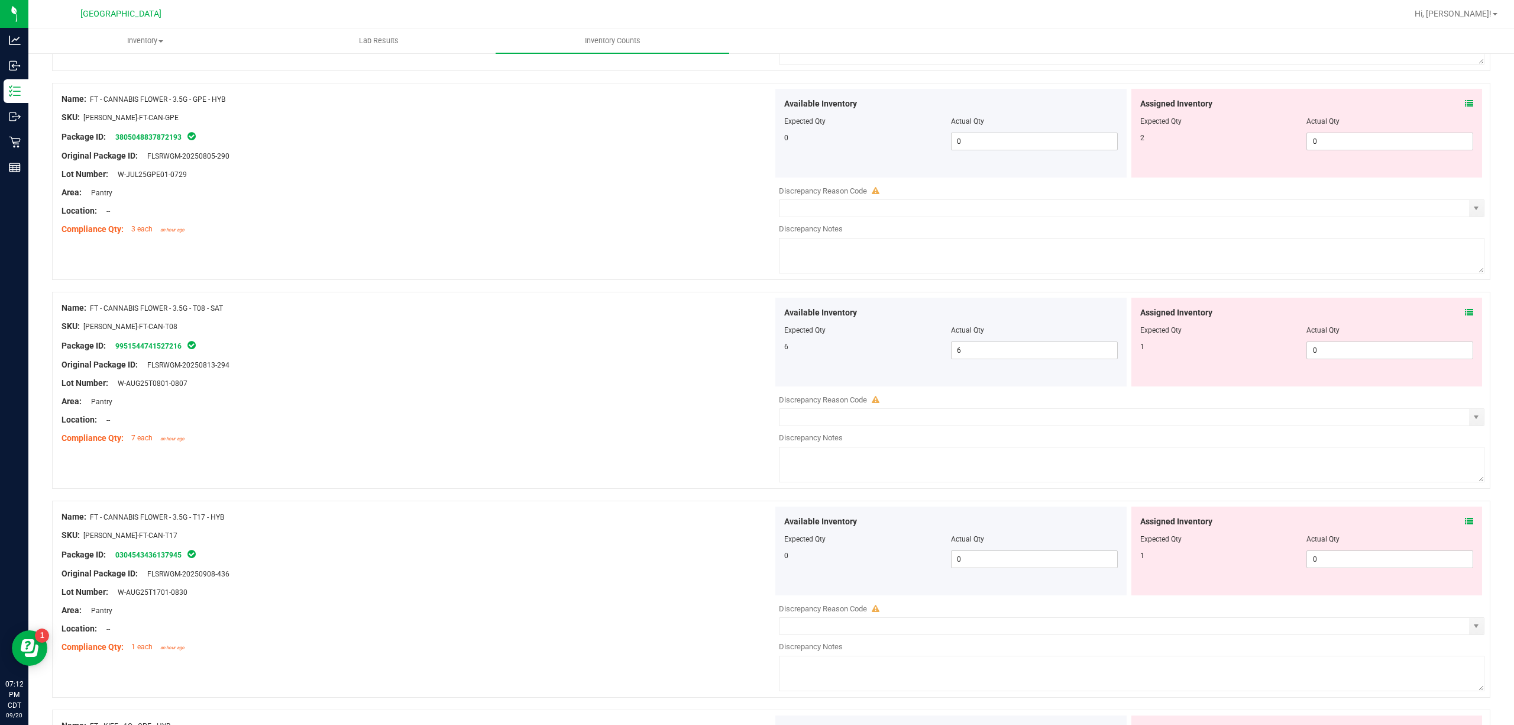
scroll to position [946, 0]
click at [1135, 316] on div "Assigned Inventory Expected Qty Actual Qty 1 0 0" at bounding box center [1306, 340] width 351 height 89
click at [1135, 312] on icon at bounding box center [1469, 310] width 8 height 8
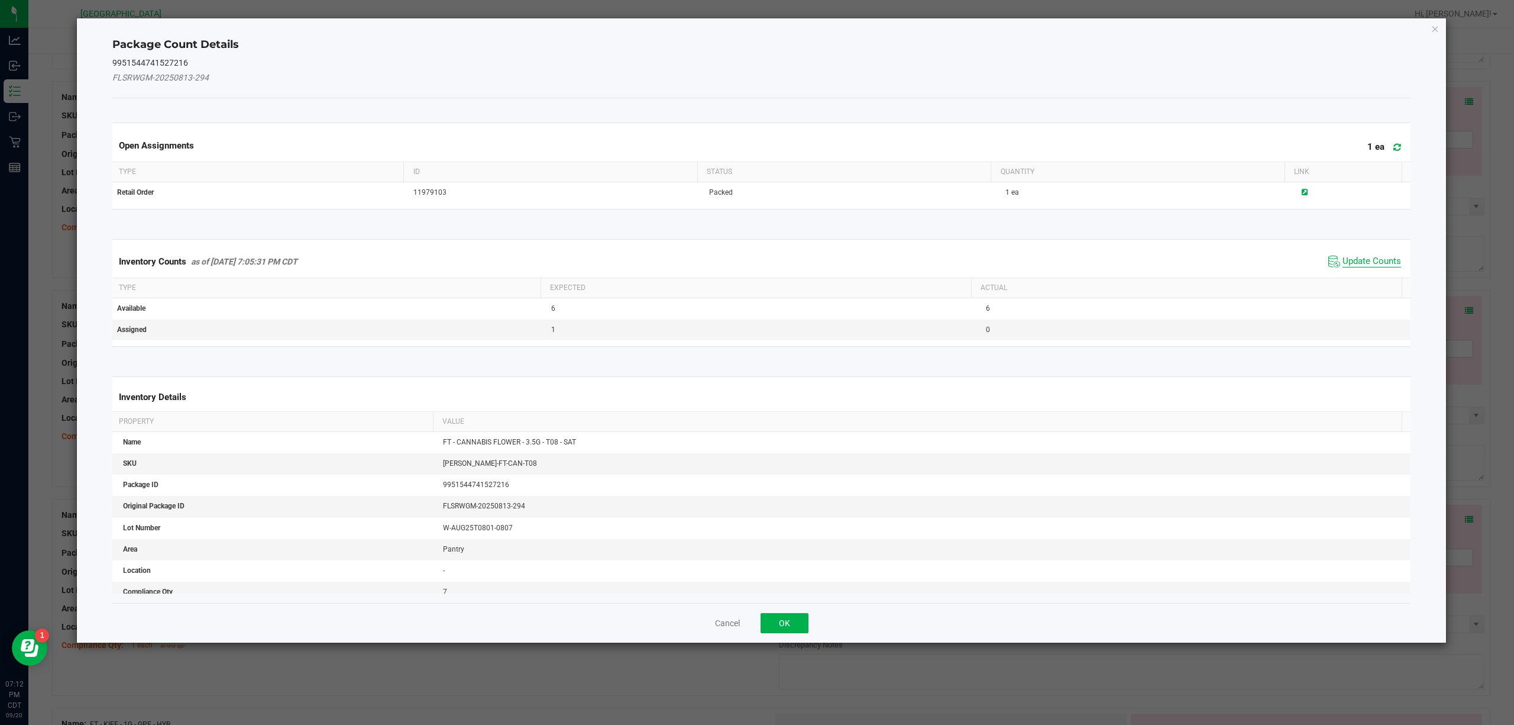
click at [1135, 258] on span "Update Counts" at bounding box center [1372, 262] width 59 height 12
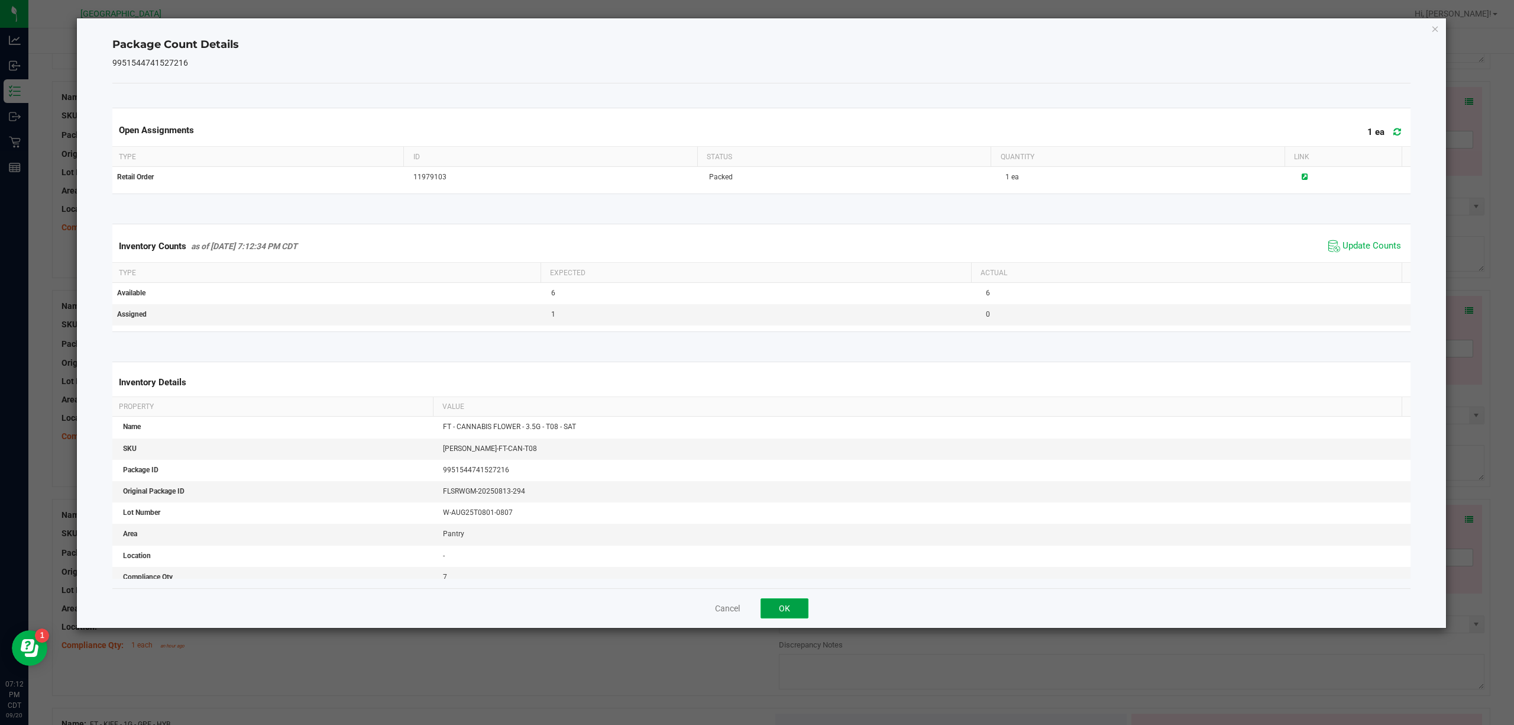
click at [774, 543] on button "OK" at bounding box center [785, 608] width 48 height 20
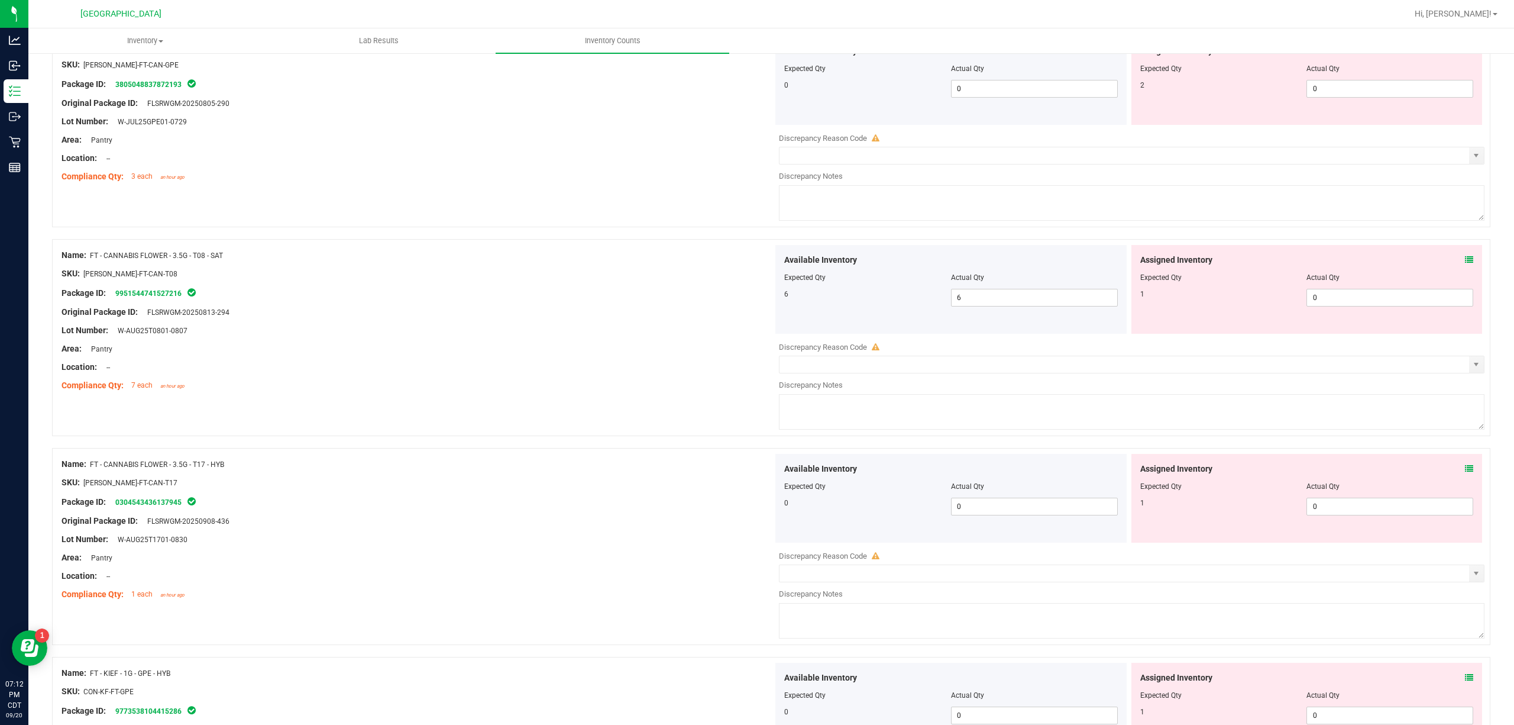
scroll to position [1025, 0]
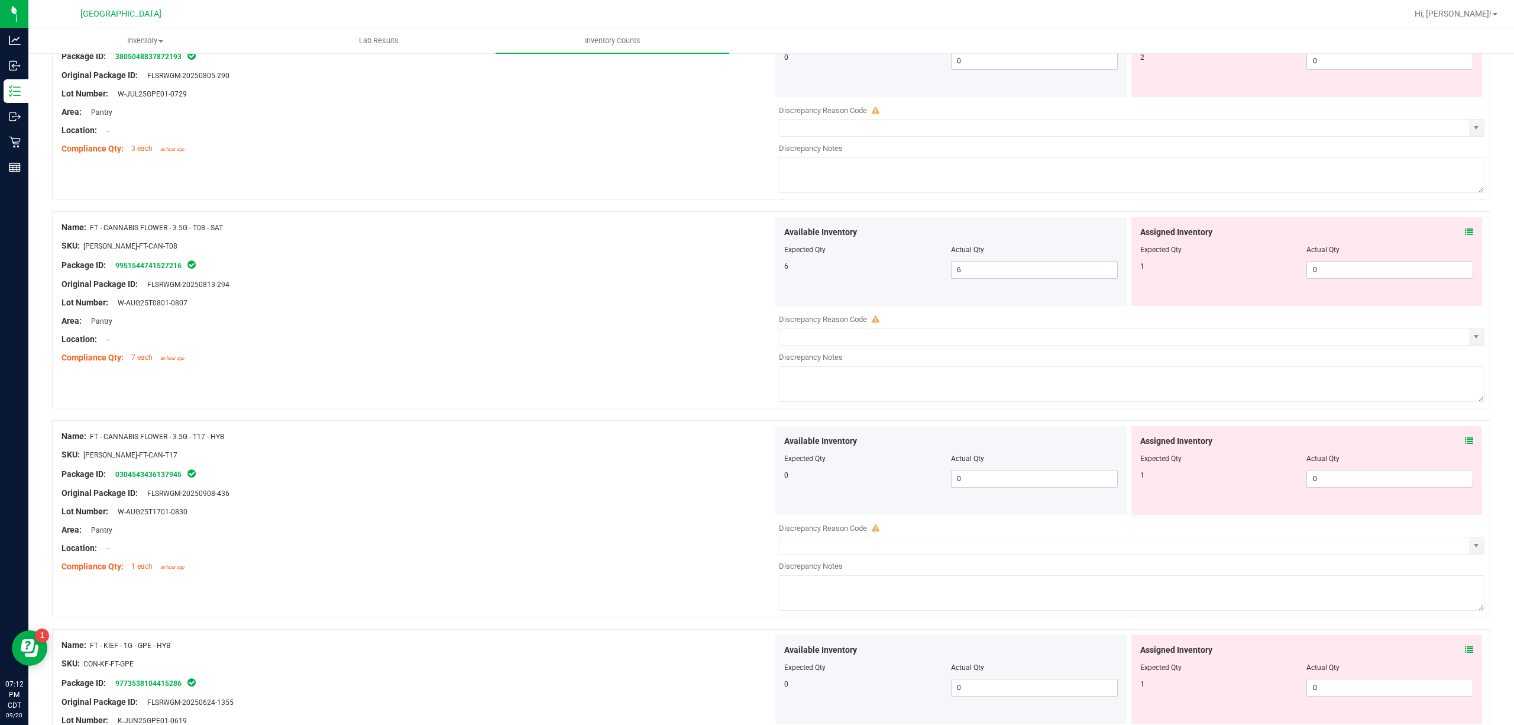
click at [1135, 443] on div "Assigned Inventory" at bounding box center [1307, 441] width 334 height 12
click at [1135, 445] on icon at bounding box center [1469, 441] width 8 height 8
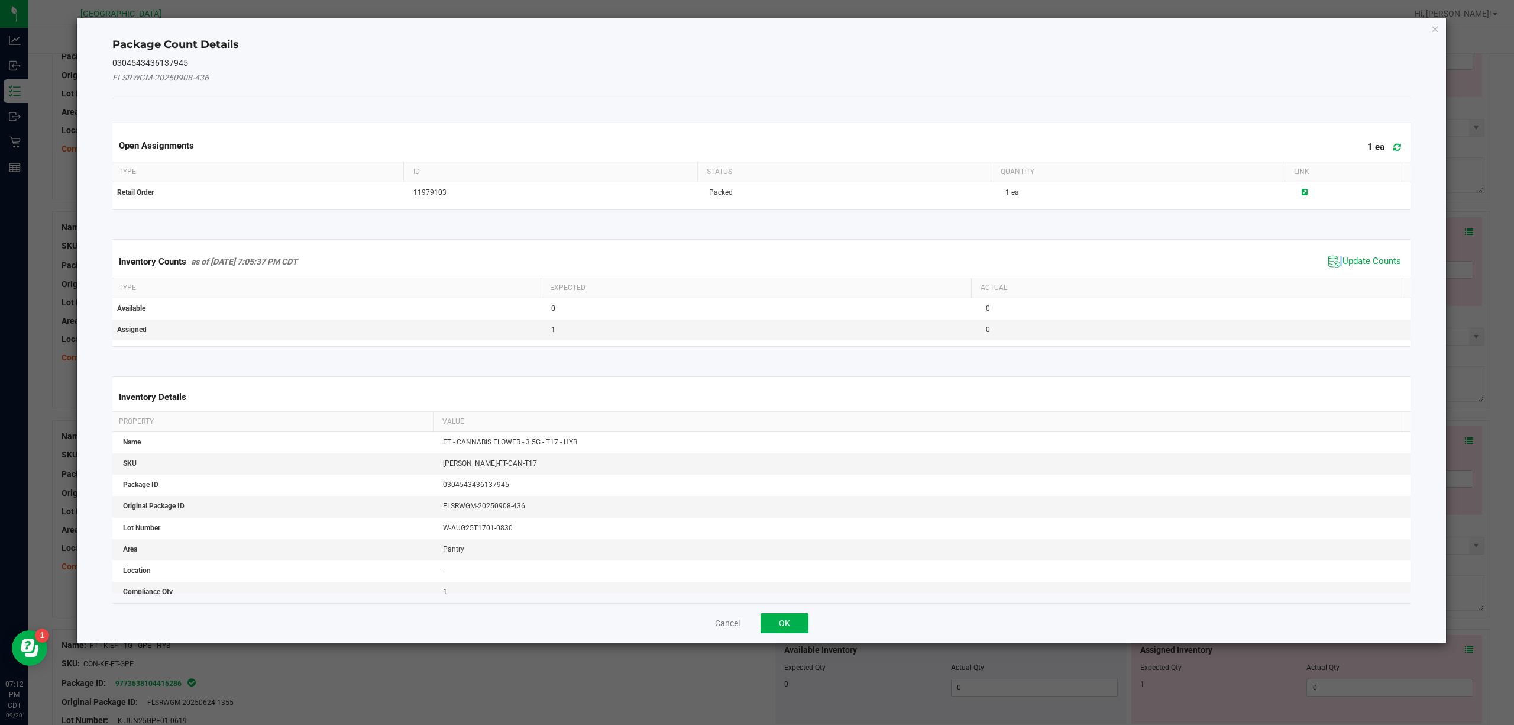
click at [1135, 265] on span "Update Counts" at bounding box center [1364, 262] width 79 height 18
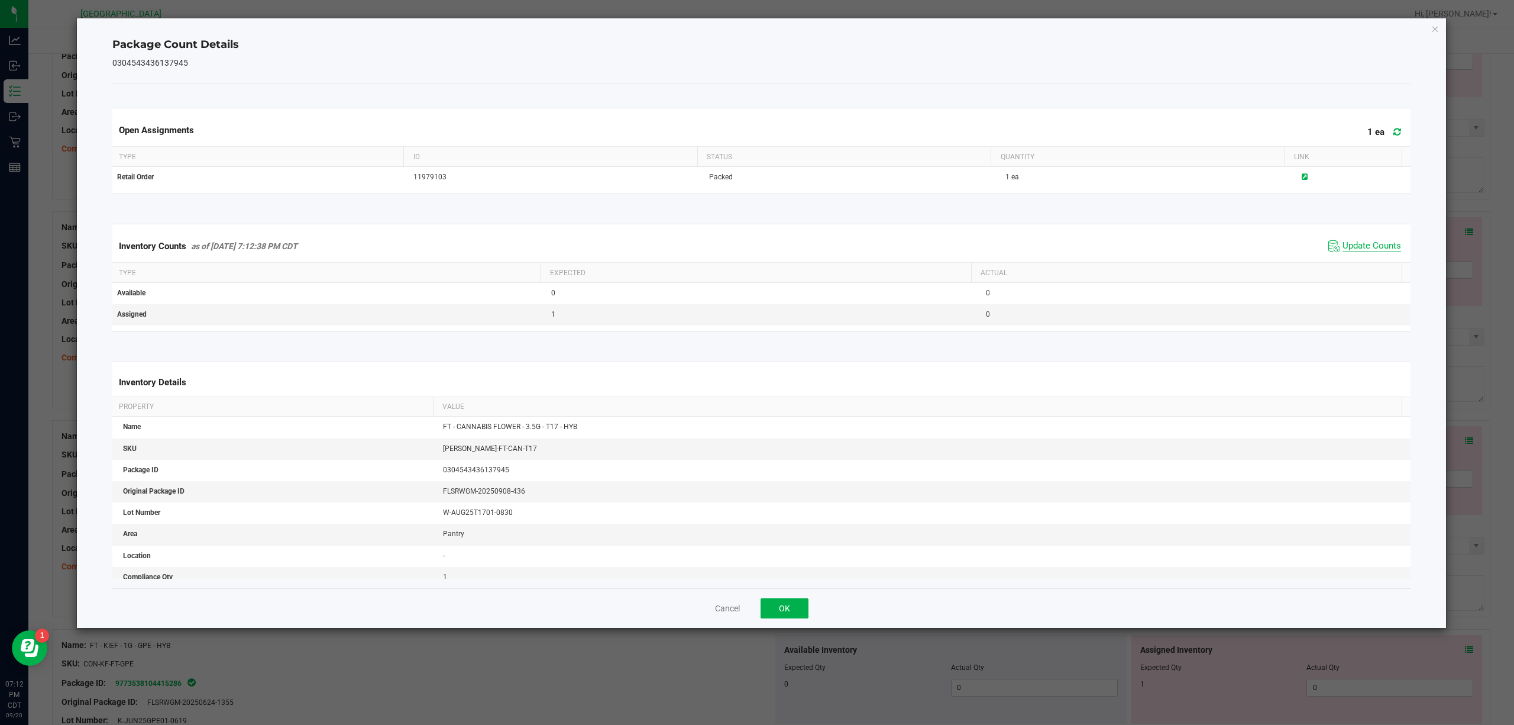
click at [1135, 247] on span "Update Counts" at bounding box center [1372, 246] width 59 height 12
click at [800, 543] on button "OK" at bounding box center [785, 608] width 48 height 20
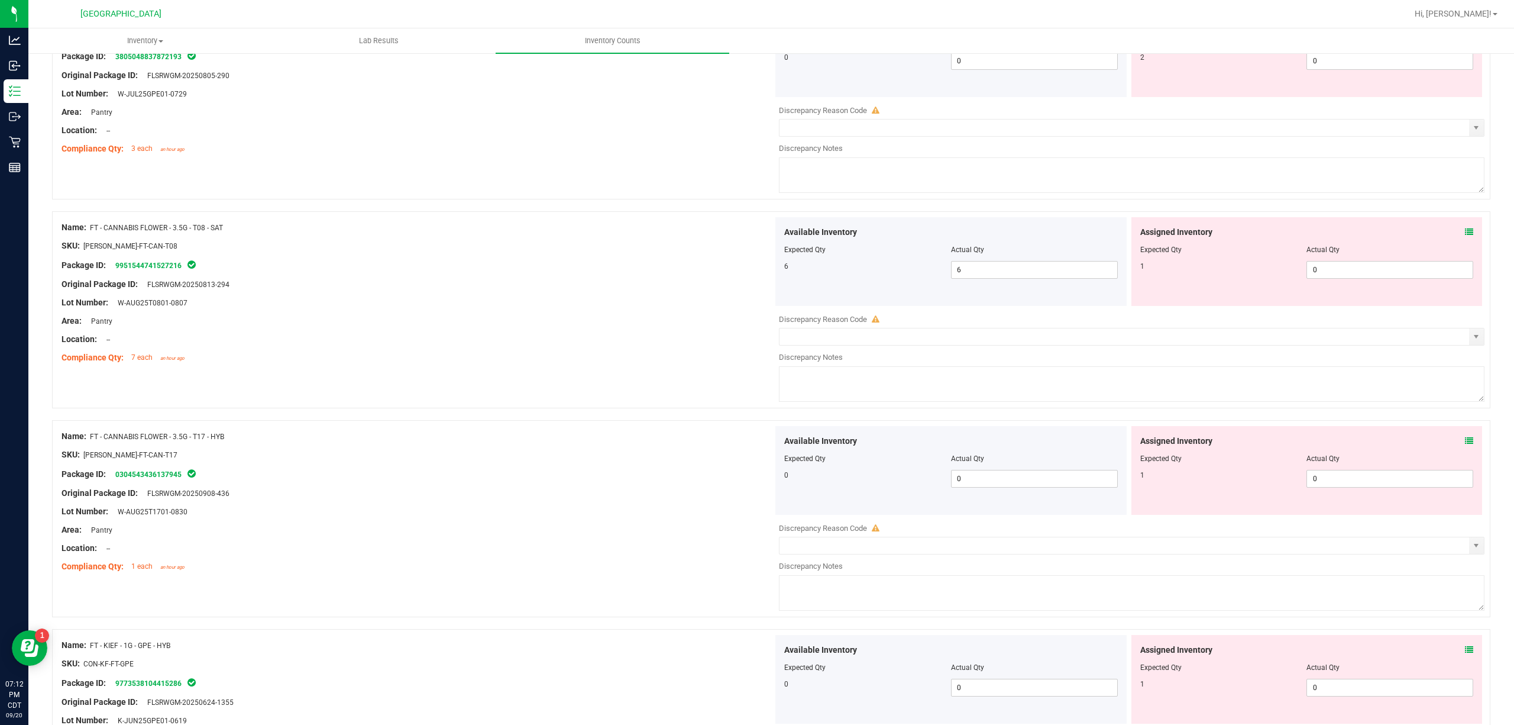
click at [1135, 543] on icon at bounding box center [1469, 649] width 8 height 8
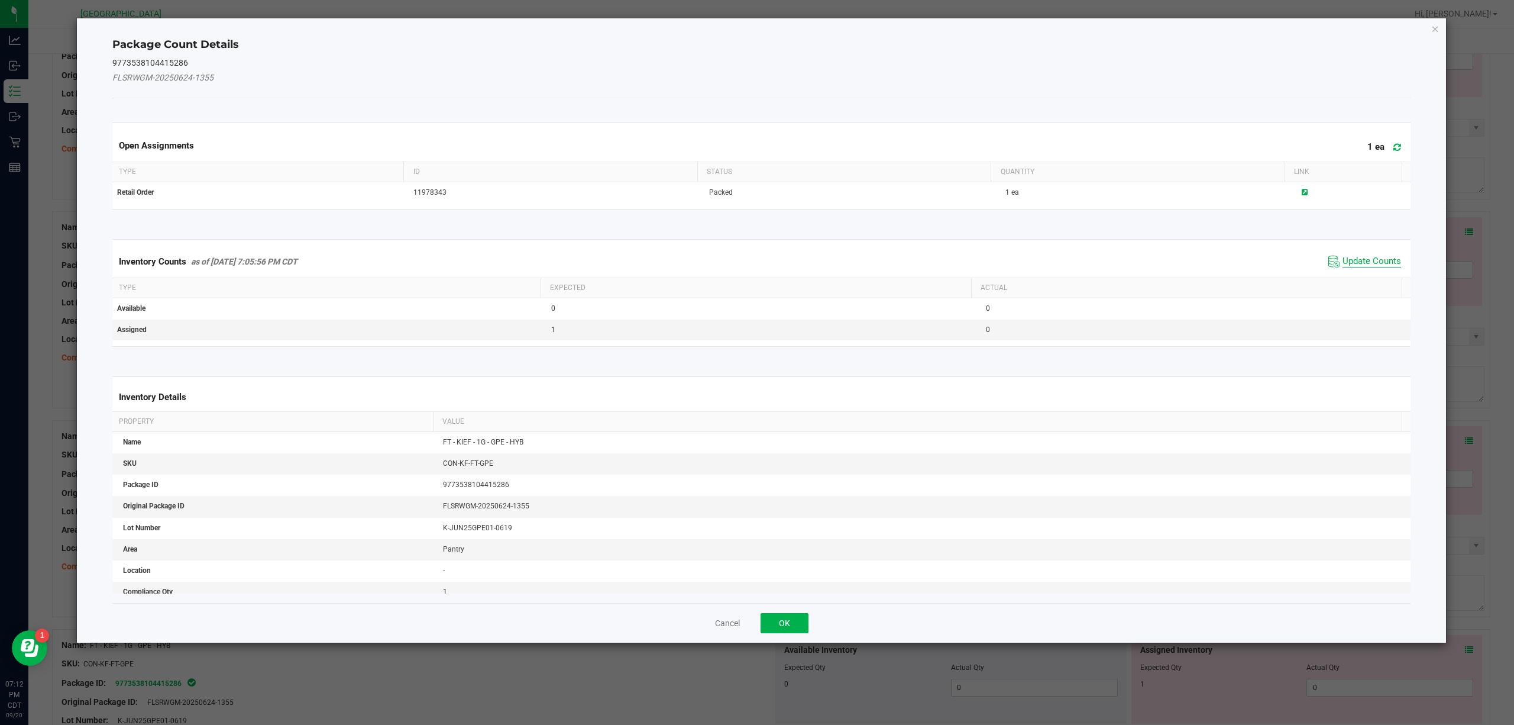
click at [1135, 260] on span "Update Counts" at bounding box center [1372, 262] width 59 height 12
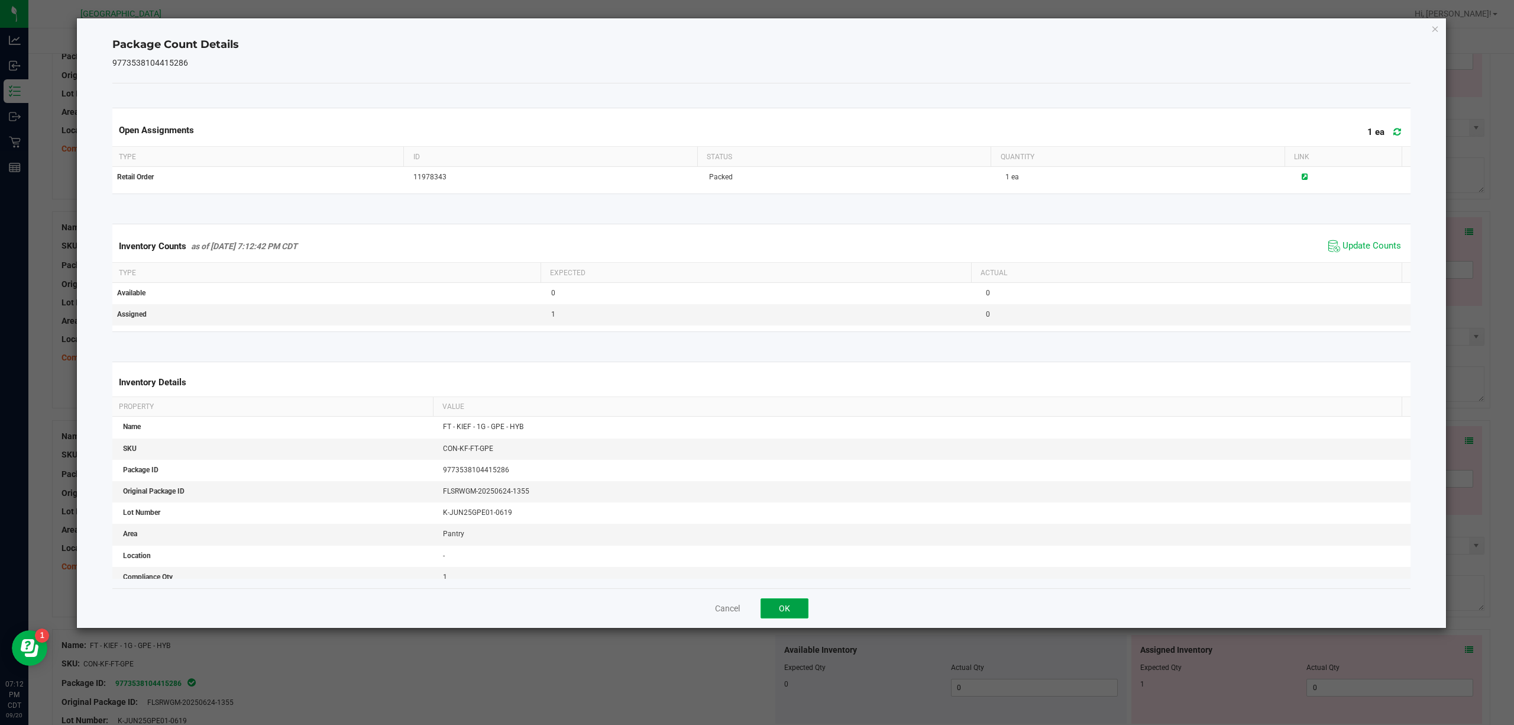
click at [770, 543] on button "OK" at bounding box center [785, 608] width 48 height 20
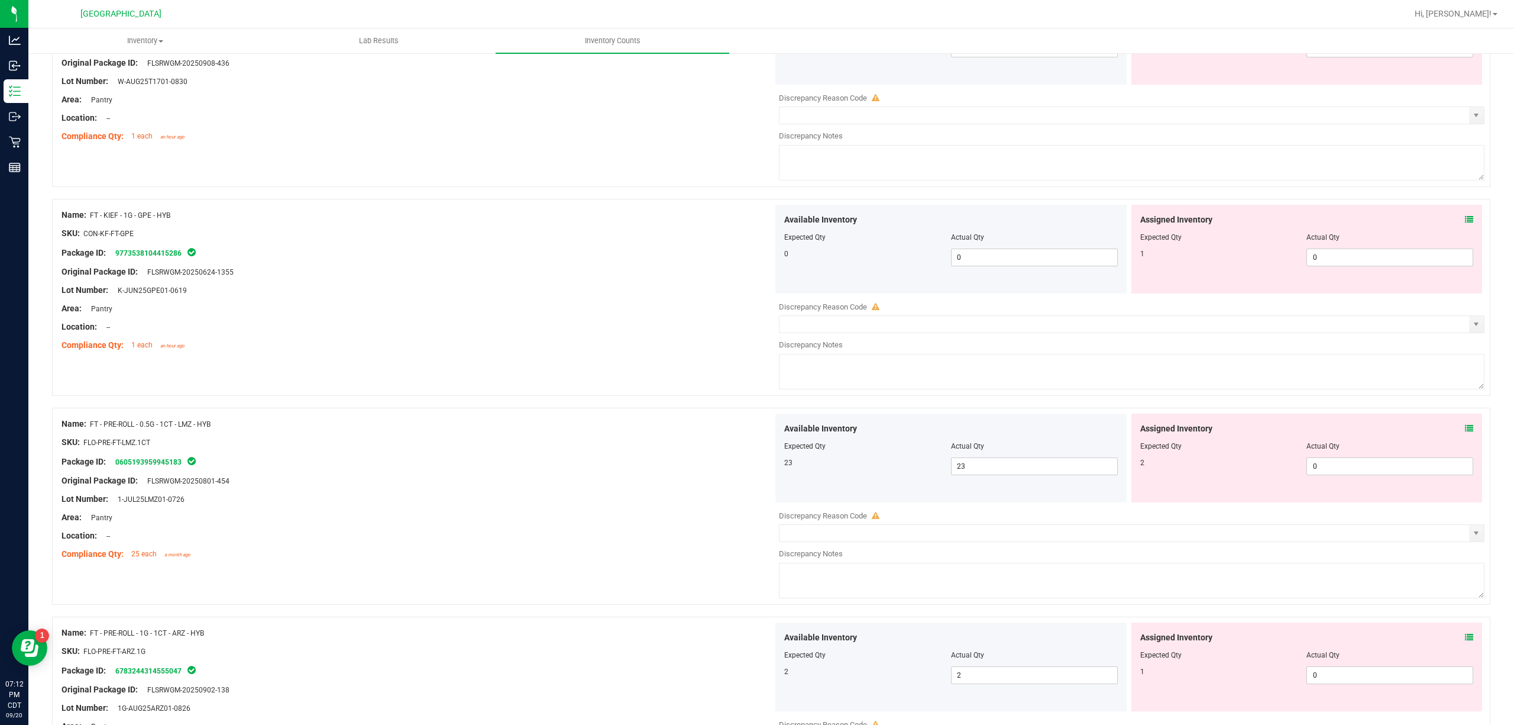
scroll to position [1577, 0]
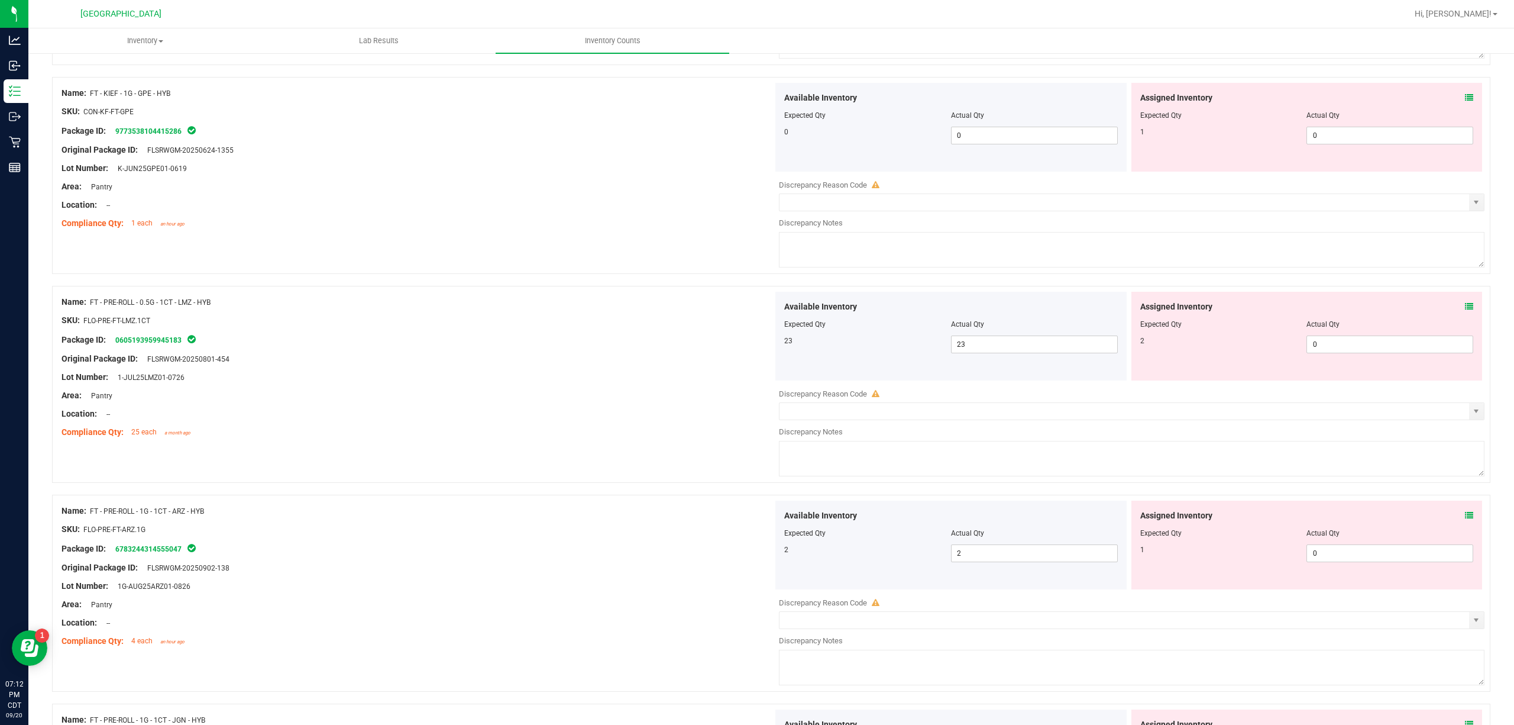
click at [1135, 311] on icon at bounding box center [1469, 306] width 8 height 8
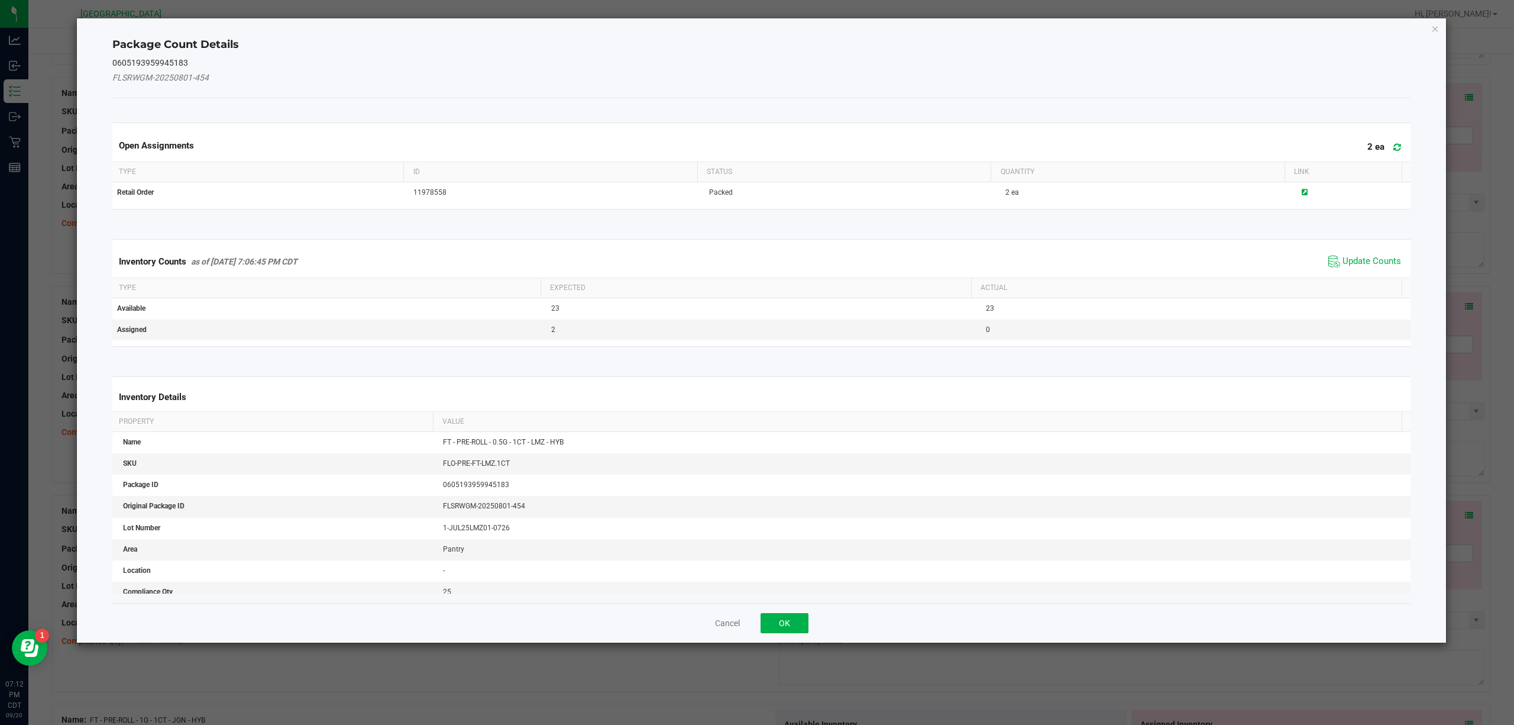
click at [1135, 252] on div "Inventory Counts as of [DATE] 7:06:45 PM CDT Update Counts" at bounding box center [762, 261] width 1304 height 32
click at [1135, 257] on span "Update Counts" at bounding box center [1372, 262] width 59 height 12
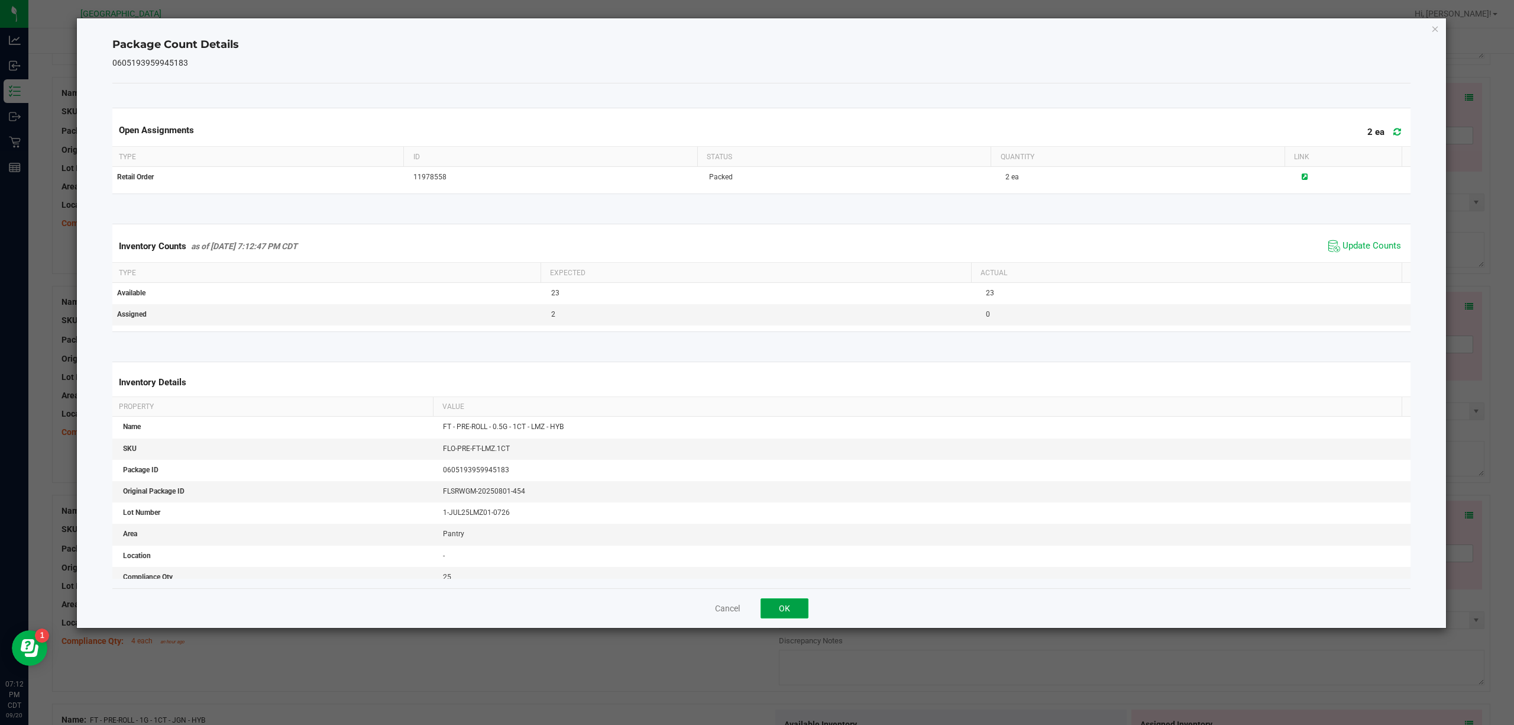
click at [795, 543] on button "OK" at bounding box center [785, 608] width 48 height 20
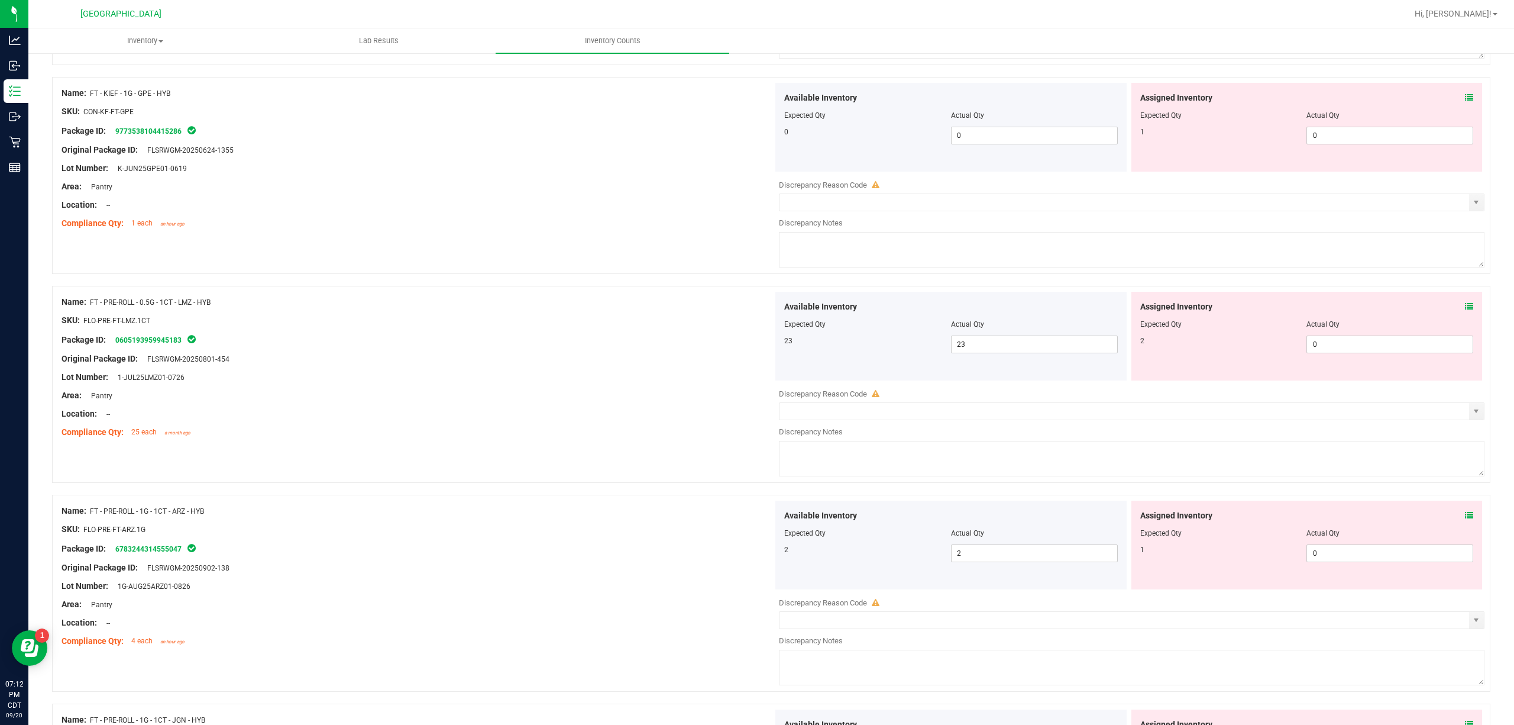
click at [1135, 516] on icon at bounding box center [1469, 515] width 8 height 8
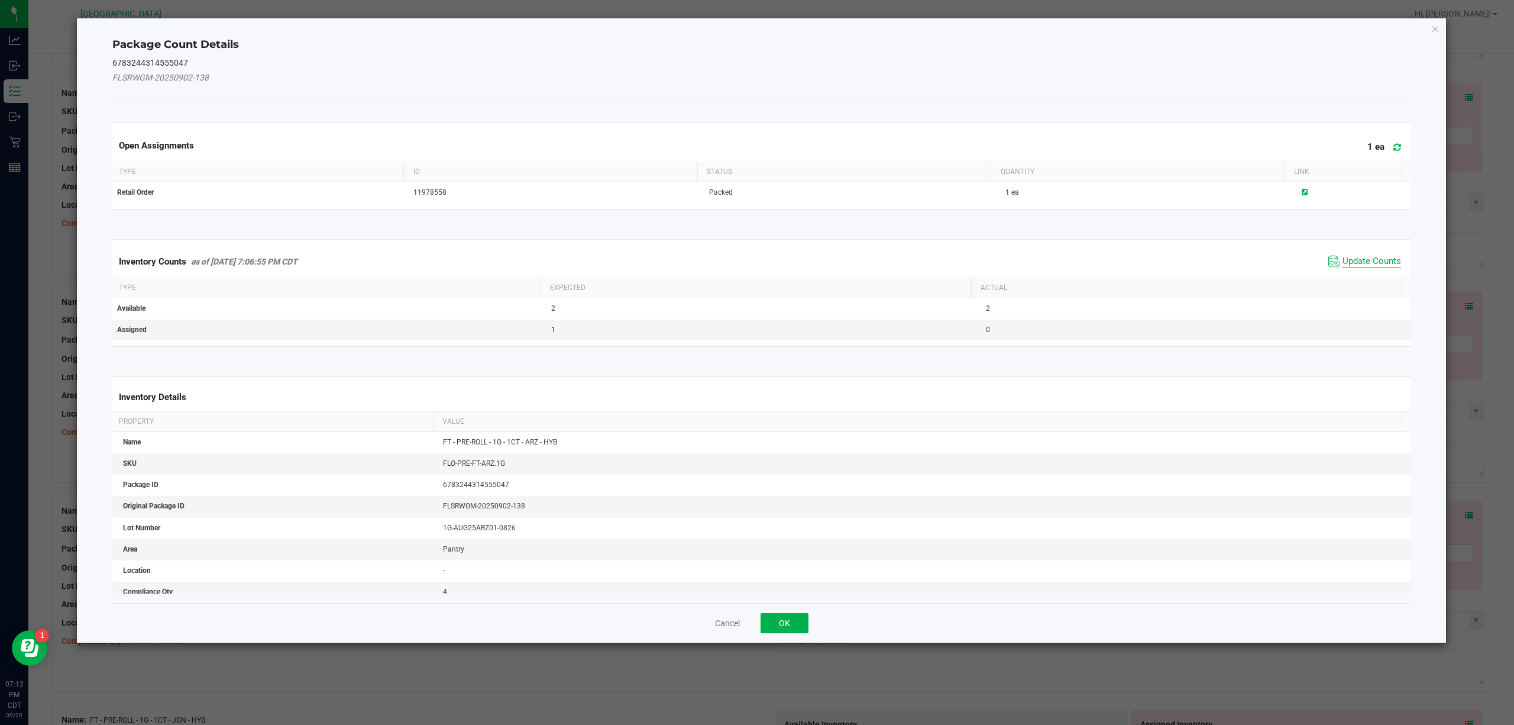
click at [1135, 261] on span "Update Counts" at bounding box center [1372, 262] width 59 height 12
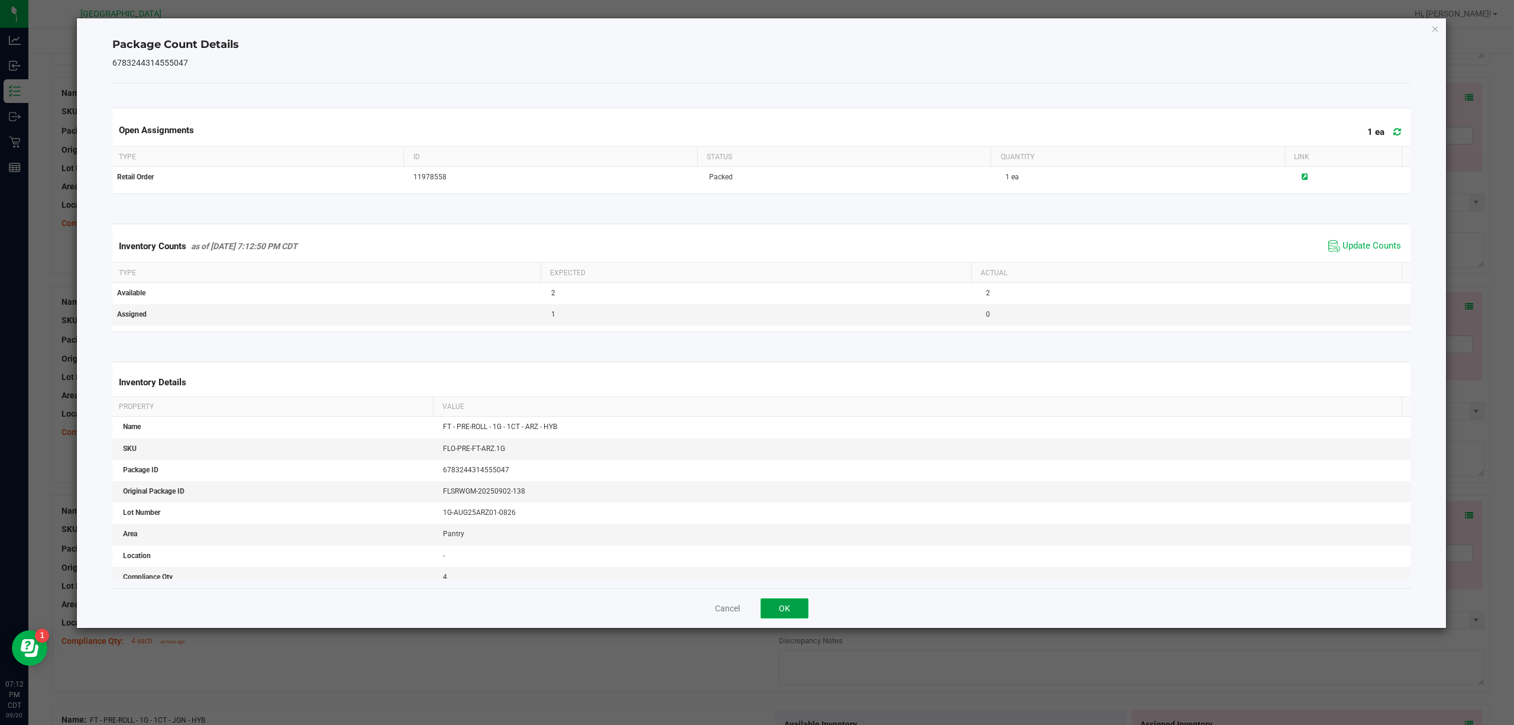
click at [796, 543] on button "OK" at bounding box center [785, 608] width 48 height 20
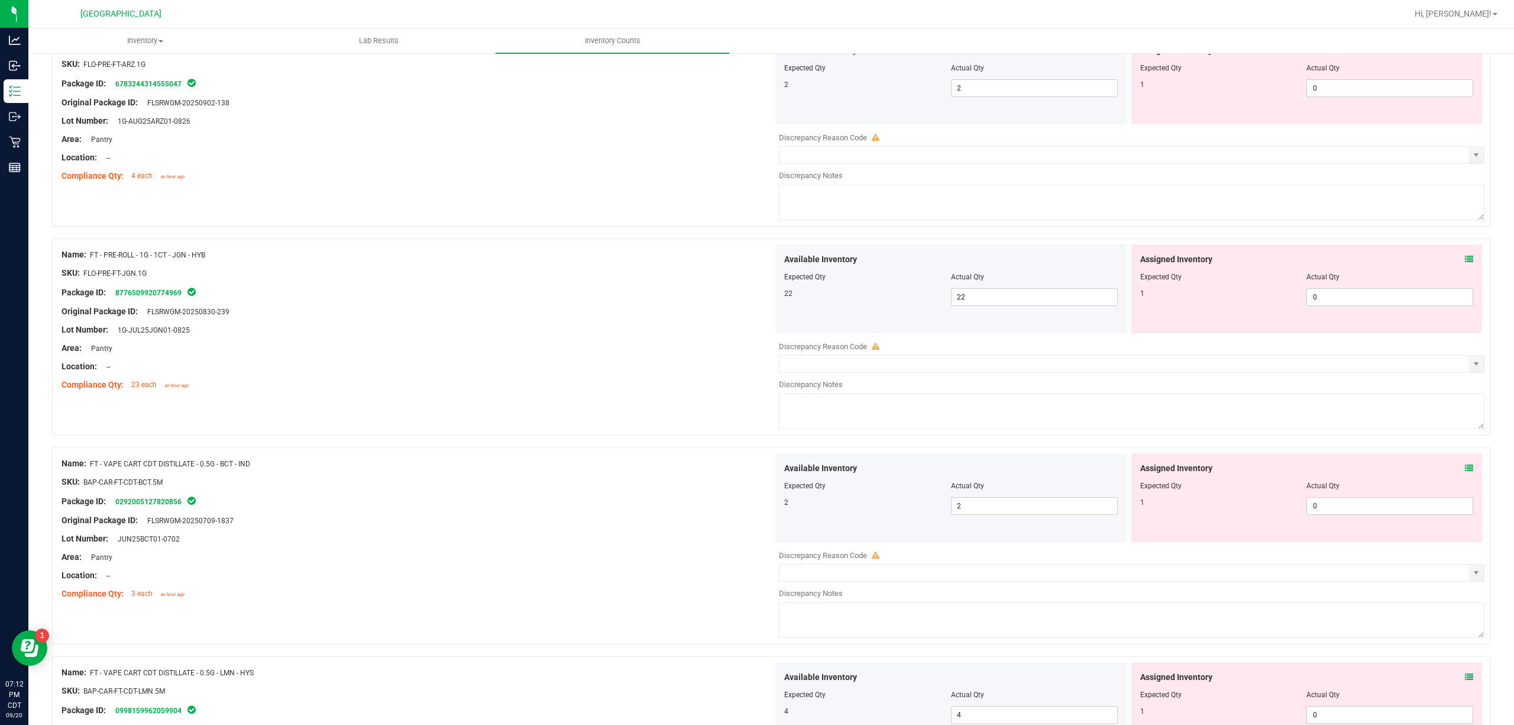
scroll to position [2050, 0]
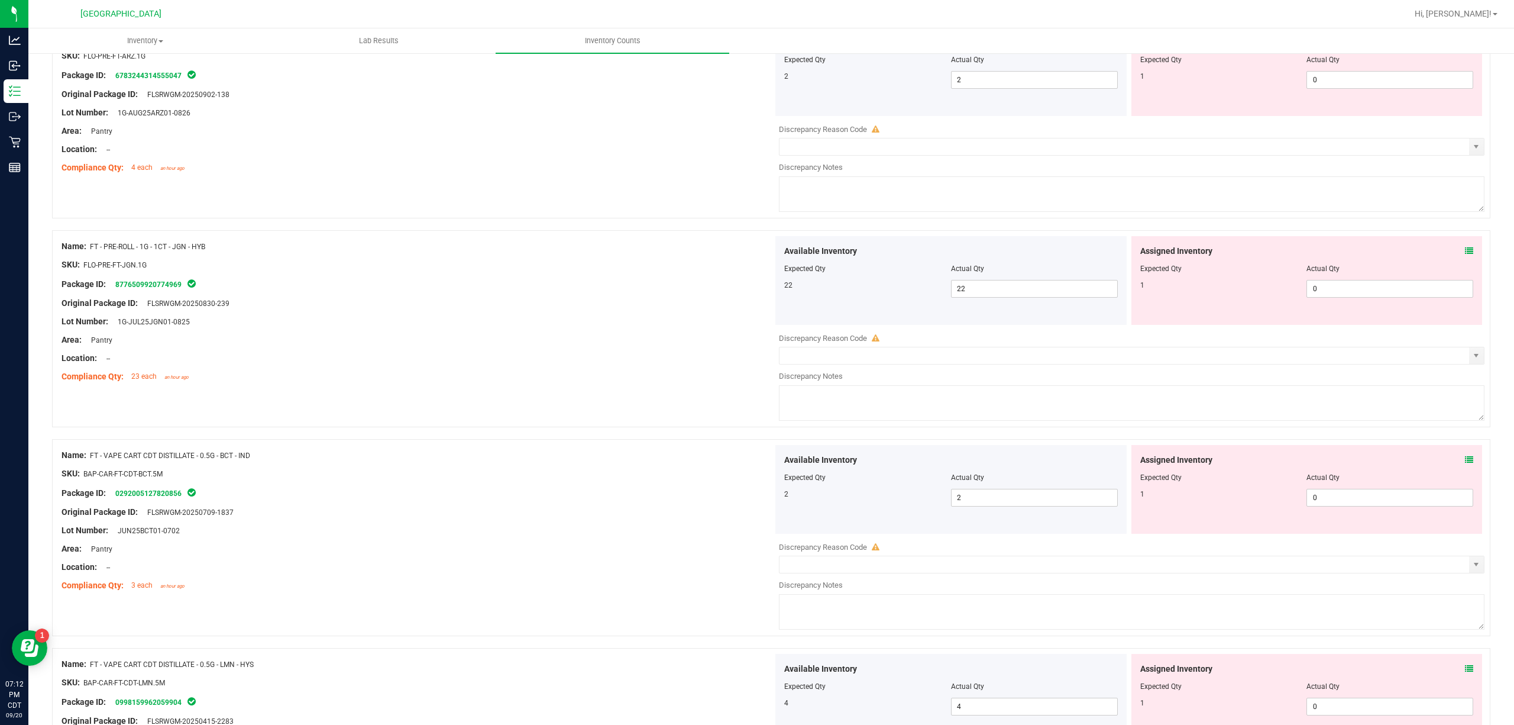
click at [1135, 255] on icon at bounding box center [1469, 251] width 8 height 8
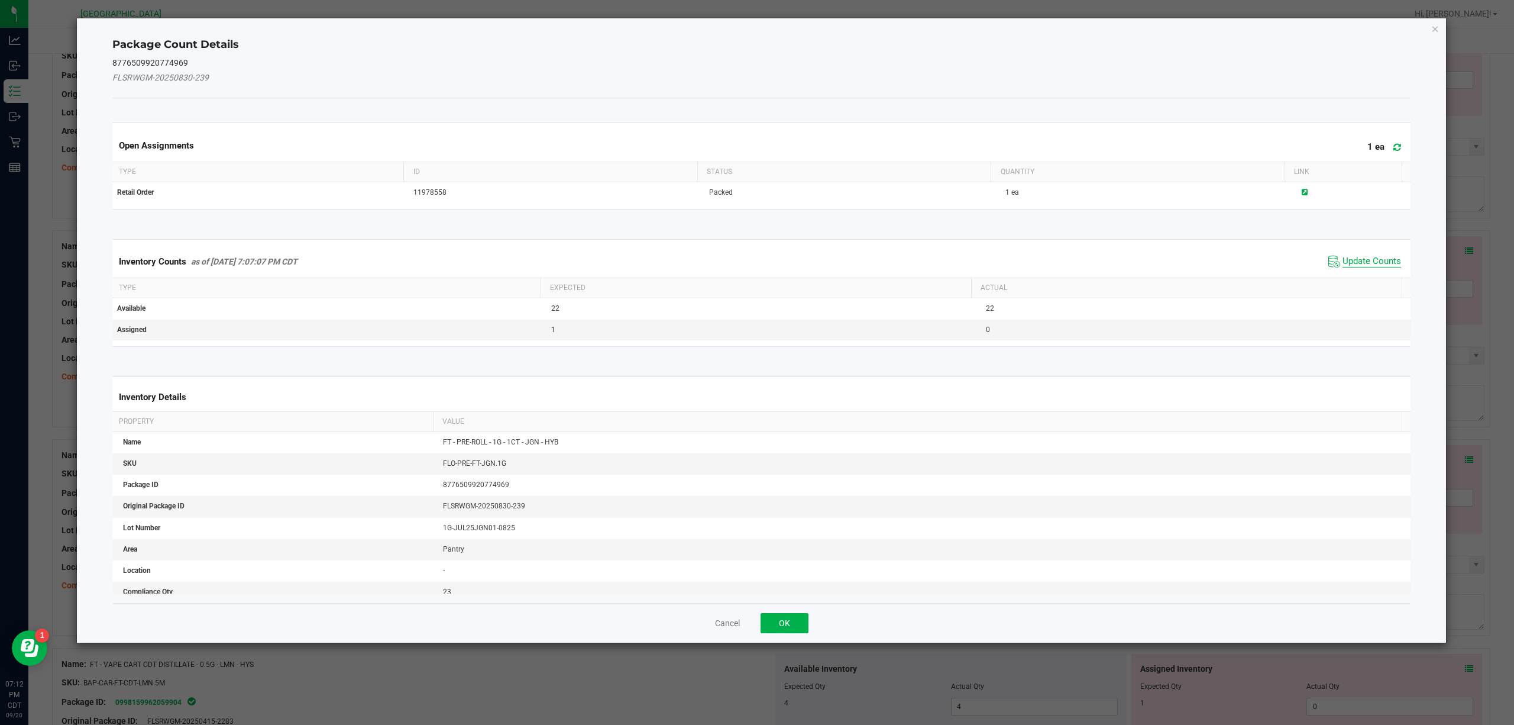
click at [1135, 261] on span "Update Counts" at bounding box center [1372, 262] width 59 height 12
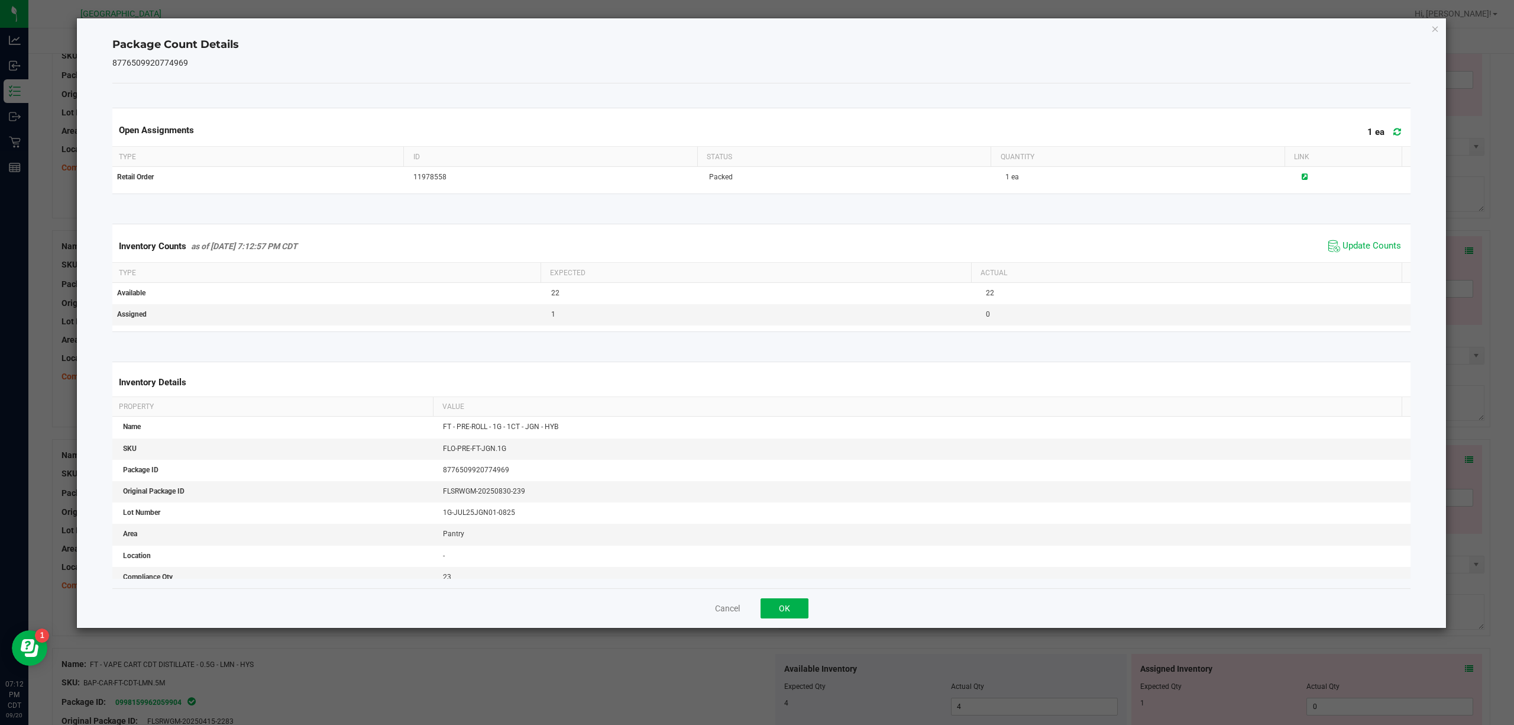
click at [796, 543] on div "Cancel OK" at bounding box center [761, 608] width 1299 height 40
click at [796, 543] on button "OK" at bounding box center [785, 608] width 48 height 20
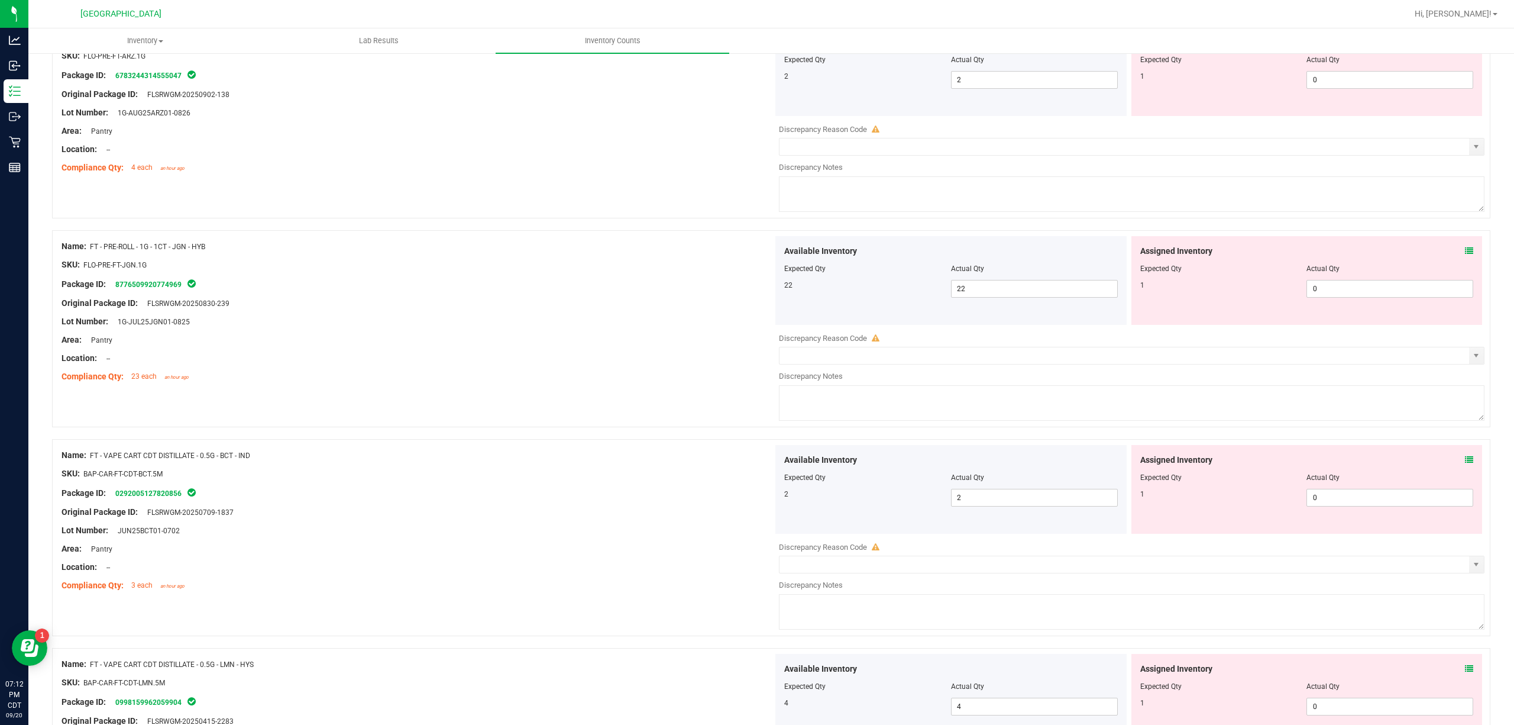
click at [1135, 464] on icon at bounding box center [1469, 459] width 8 height 8
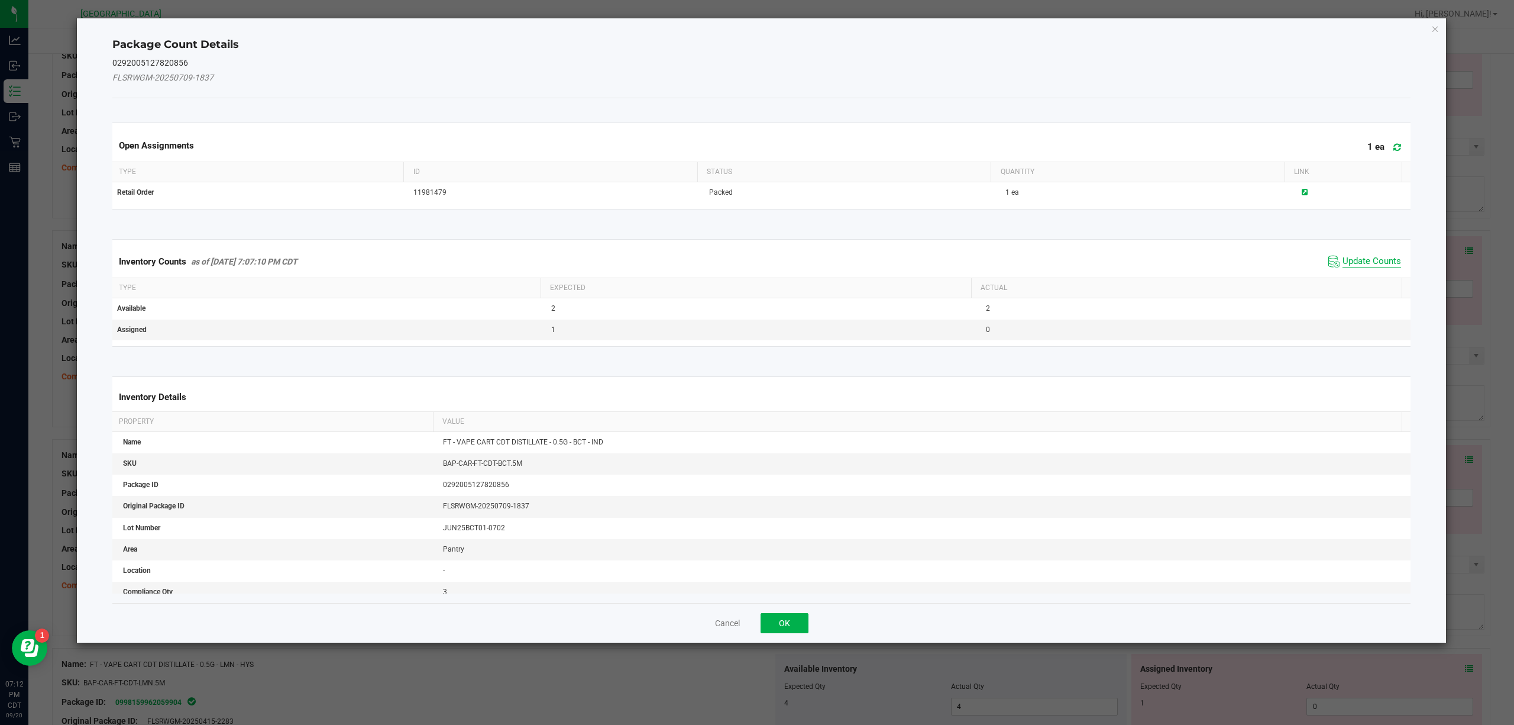
click at [1135, 263] on span "Update Counts" at bounding box center [1372, 262] width 59 height 12
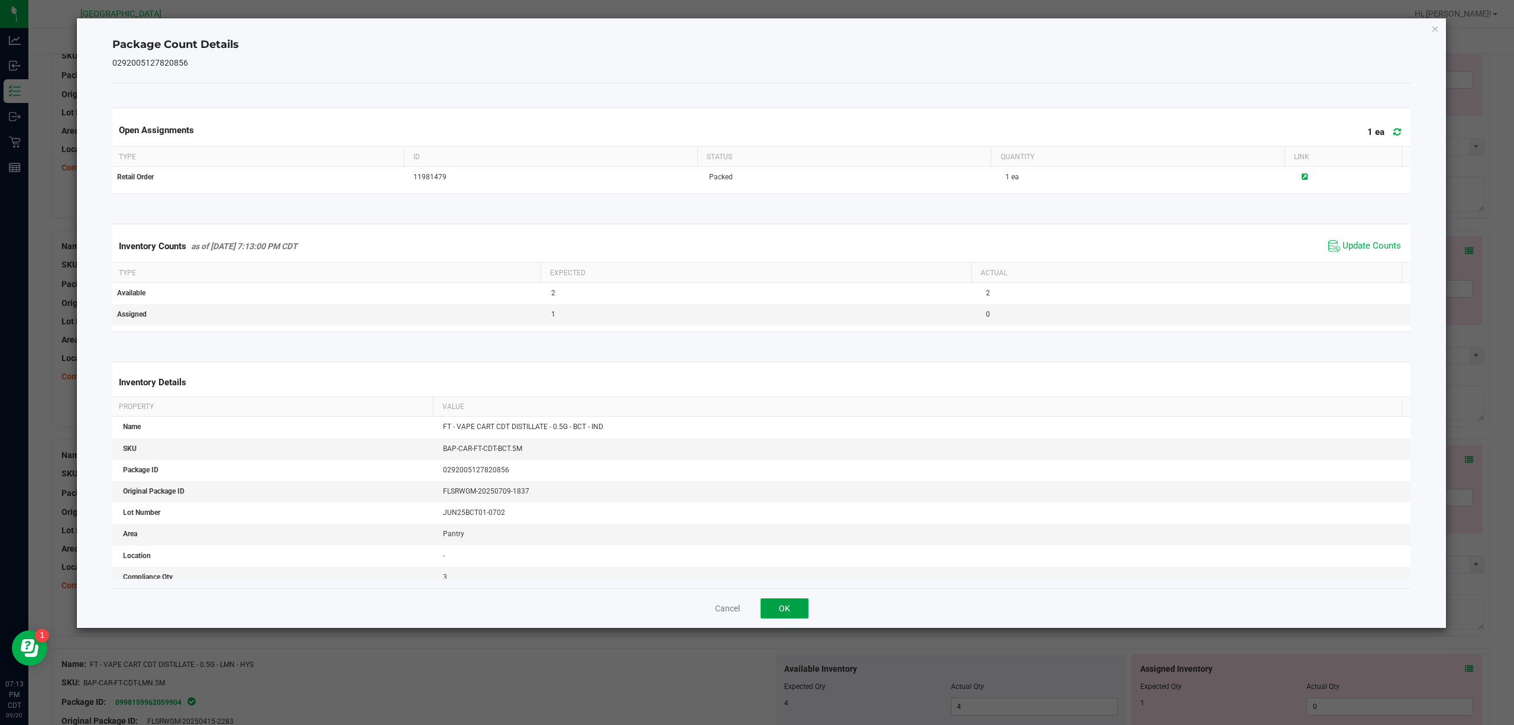
drag, startPoint x: 777, startPoint y: 614, endPoint x: 868, endPoint y: 595, distance: 93.0
click at [777, 543] on button "OK" at bounding box center [785, 608] width 48 height 20
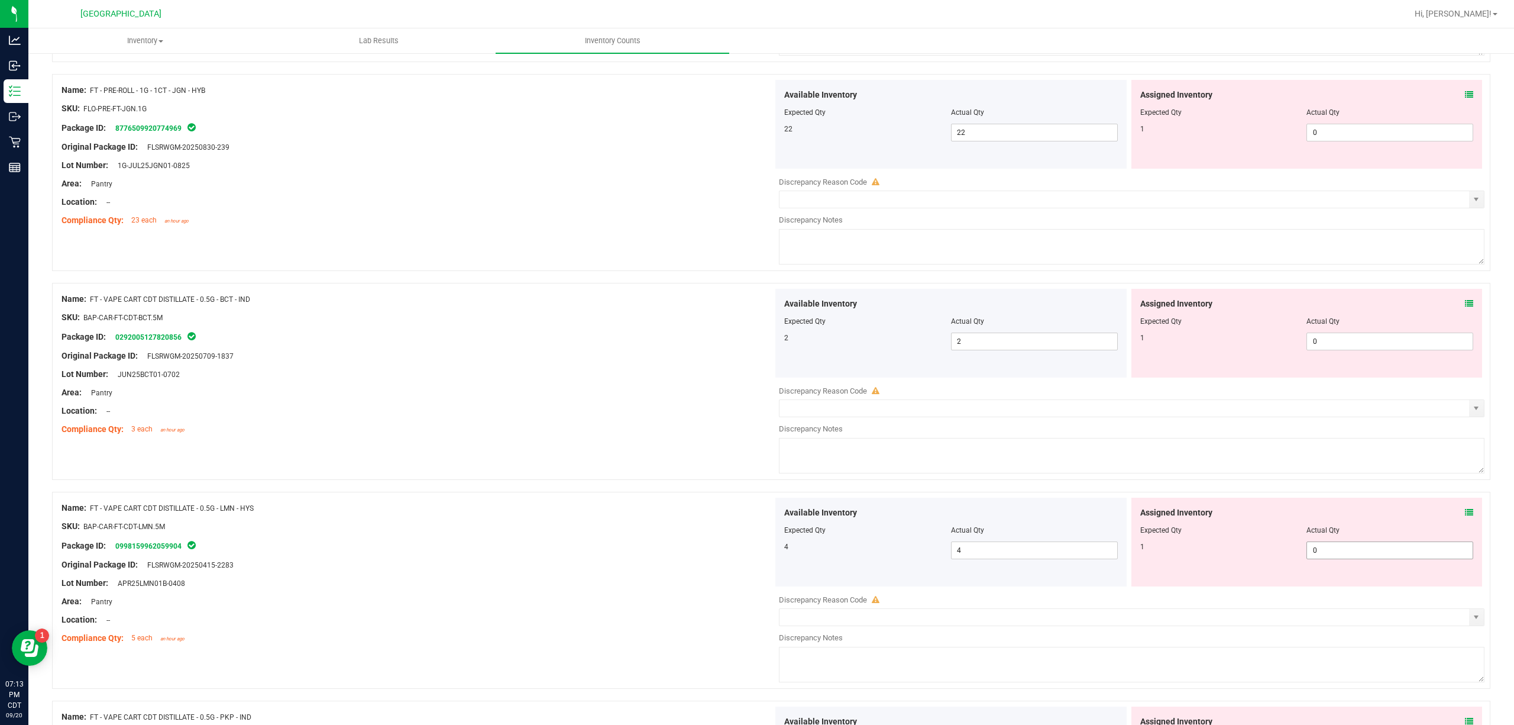
scroll to position [2208, 0]
click at [1135, 515] on icon at bounding box center [1469, 510] width 8 height 8
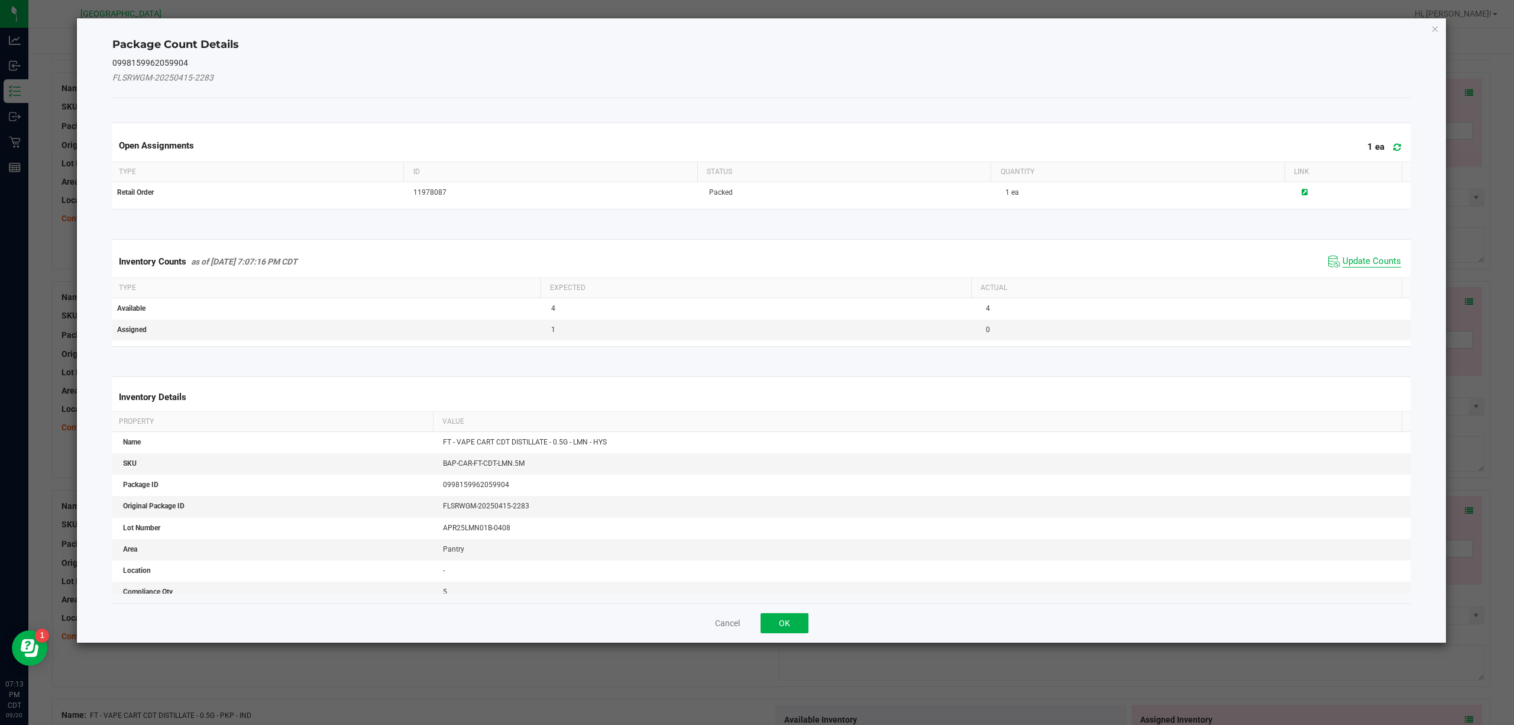
click at [1135, 267] on span "Update Counts" at bounding box center [1372, 262] width 59 height 12
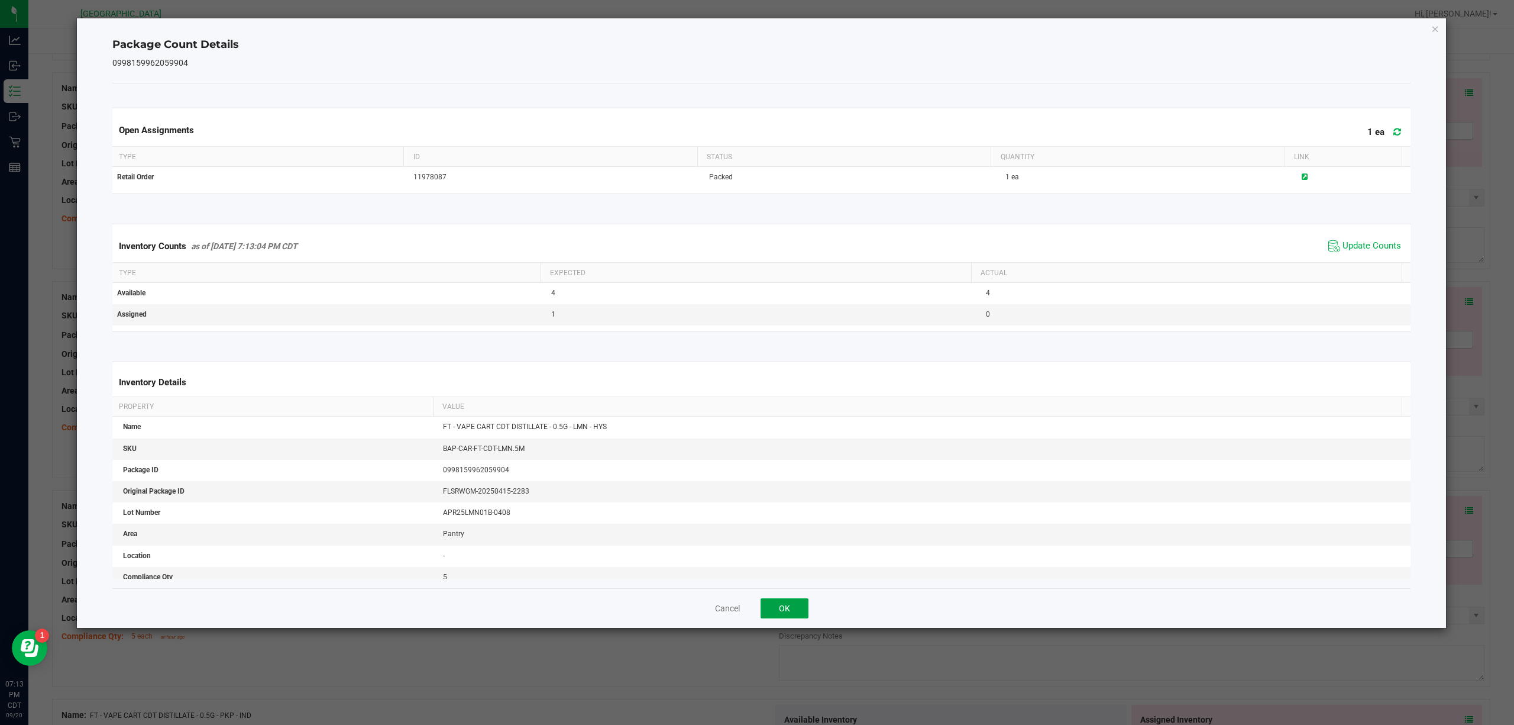
drag, startPoint x: 787, startPoint y: 608, endPoint x: 978, endPoint y: 604, distance: 191.7
click at [787, 543] on button "OK" at bounding box center [785, 608] width 48 height 20
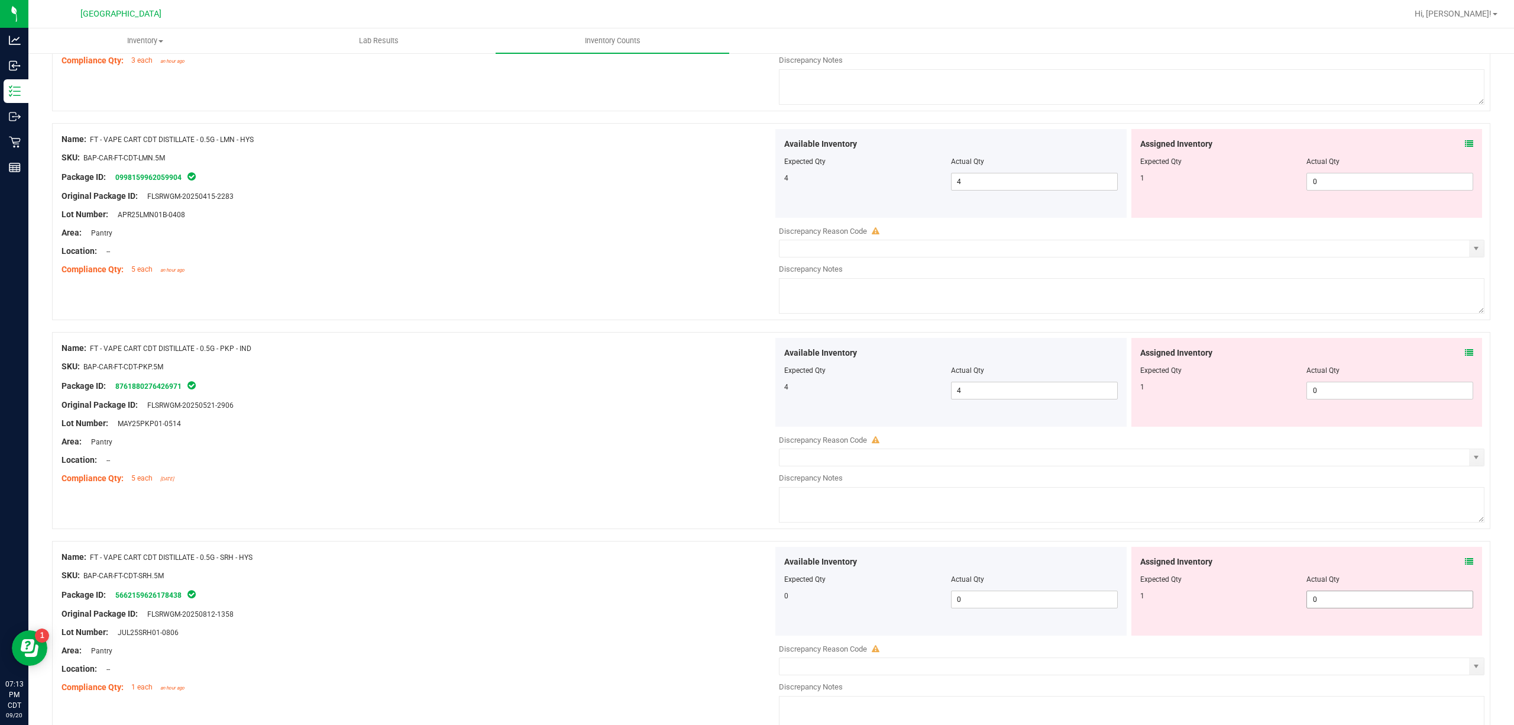
scroll to position [2602, 0]
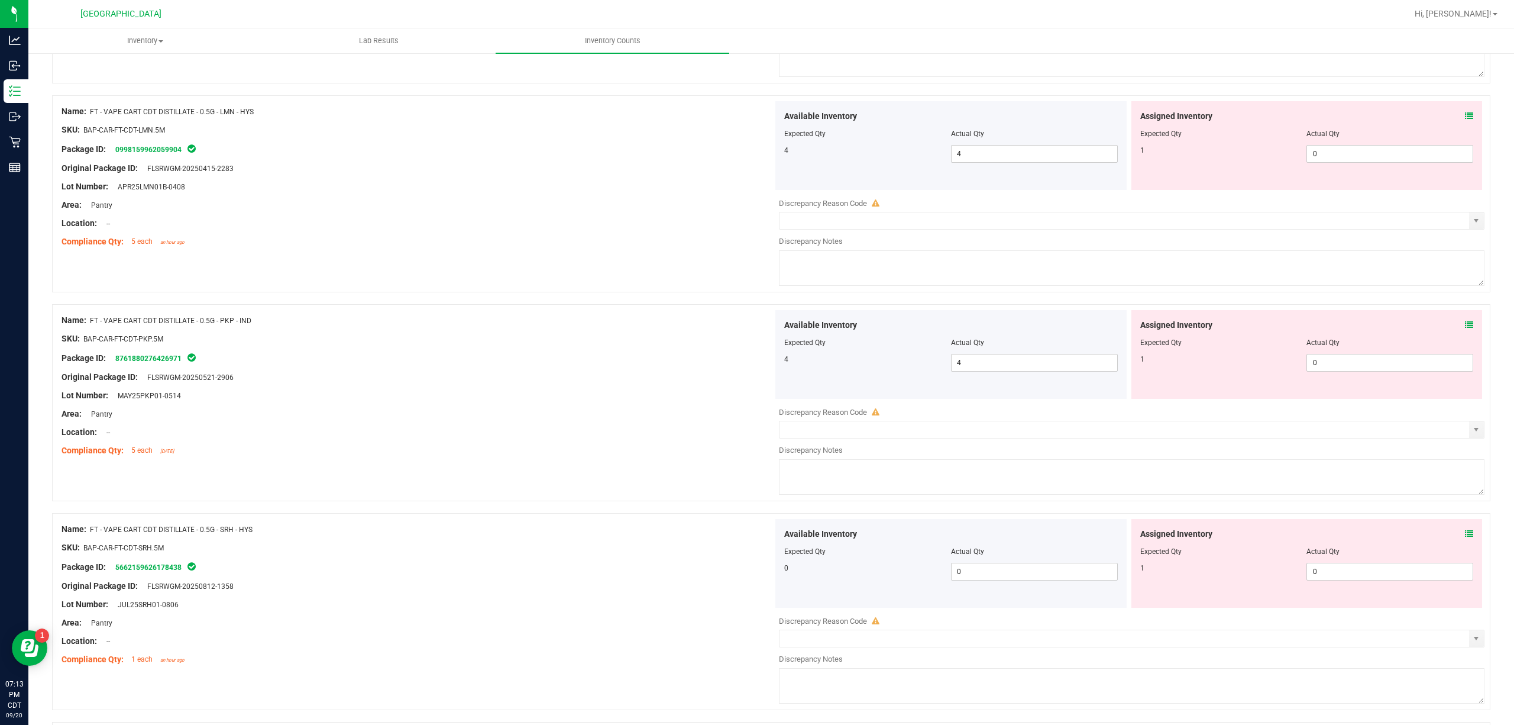
click at [1135, 329] on icon at bounding box center [1469, 325] width 8 height 8
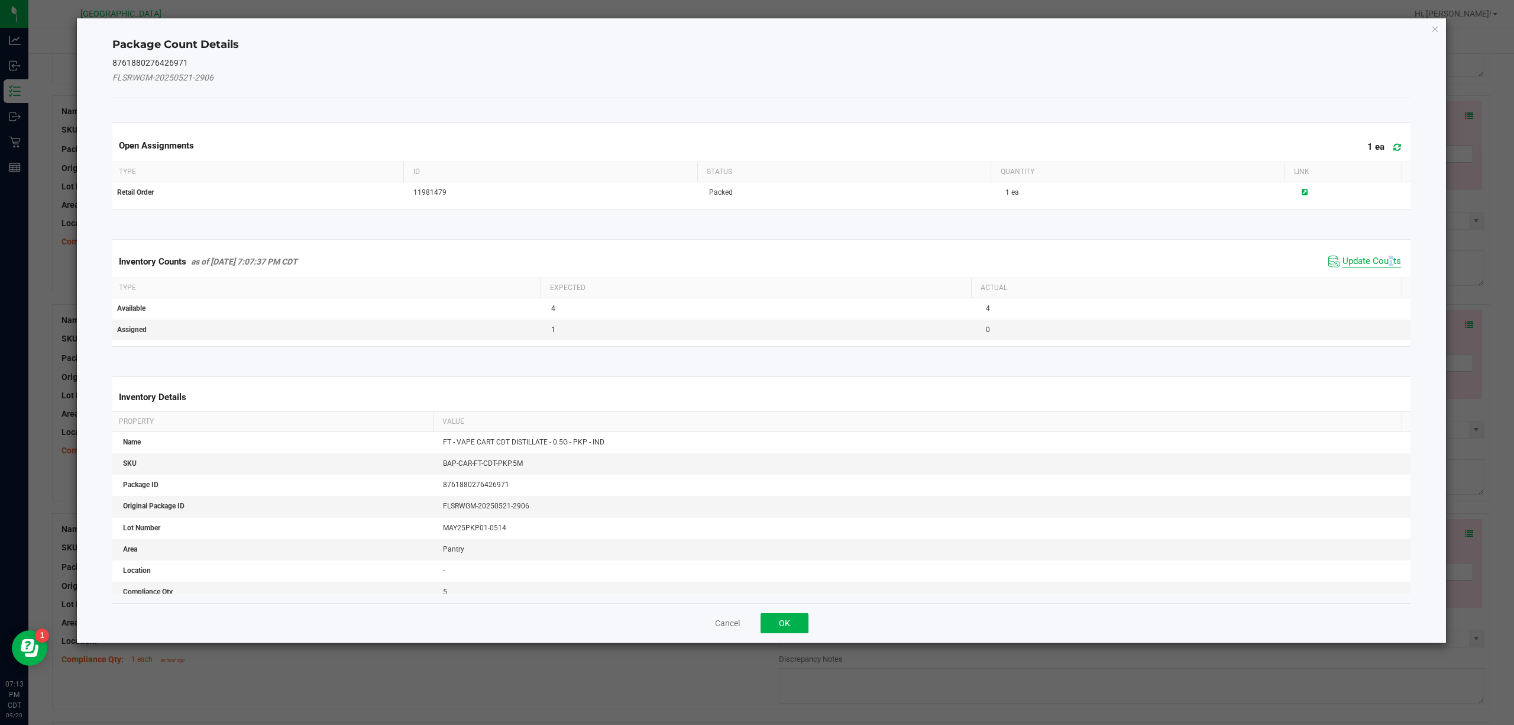
click at [1135, 264] on span "Update Counts" at bounding box center [1372, 262] width 59 height 12
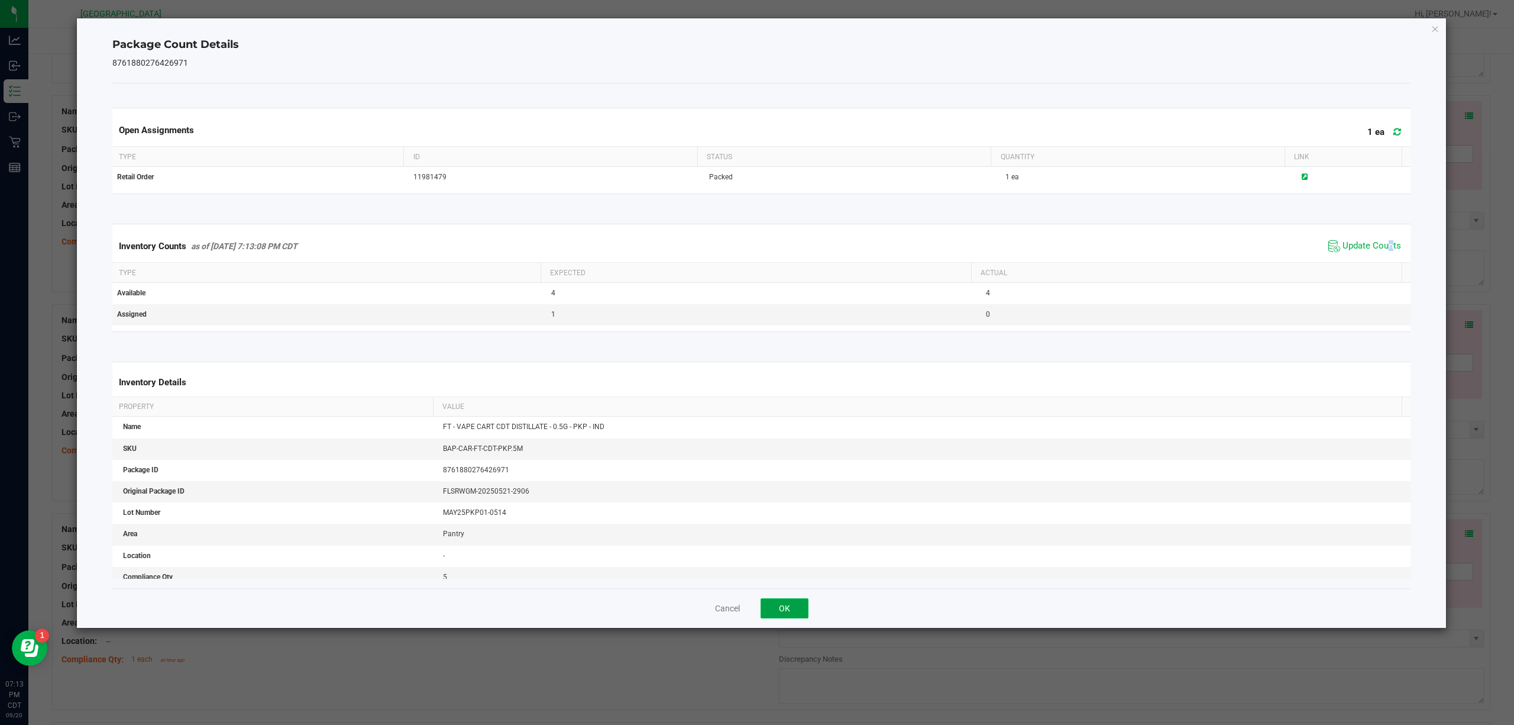
click at [796, 543] on button "OK" at bounding box center [785, 608] width 48 height 20
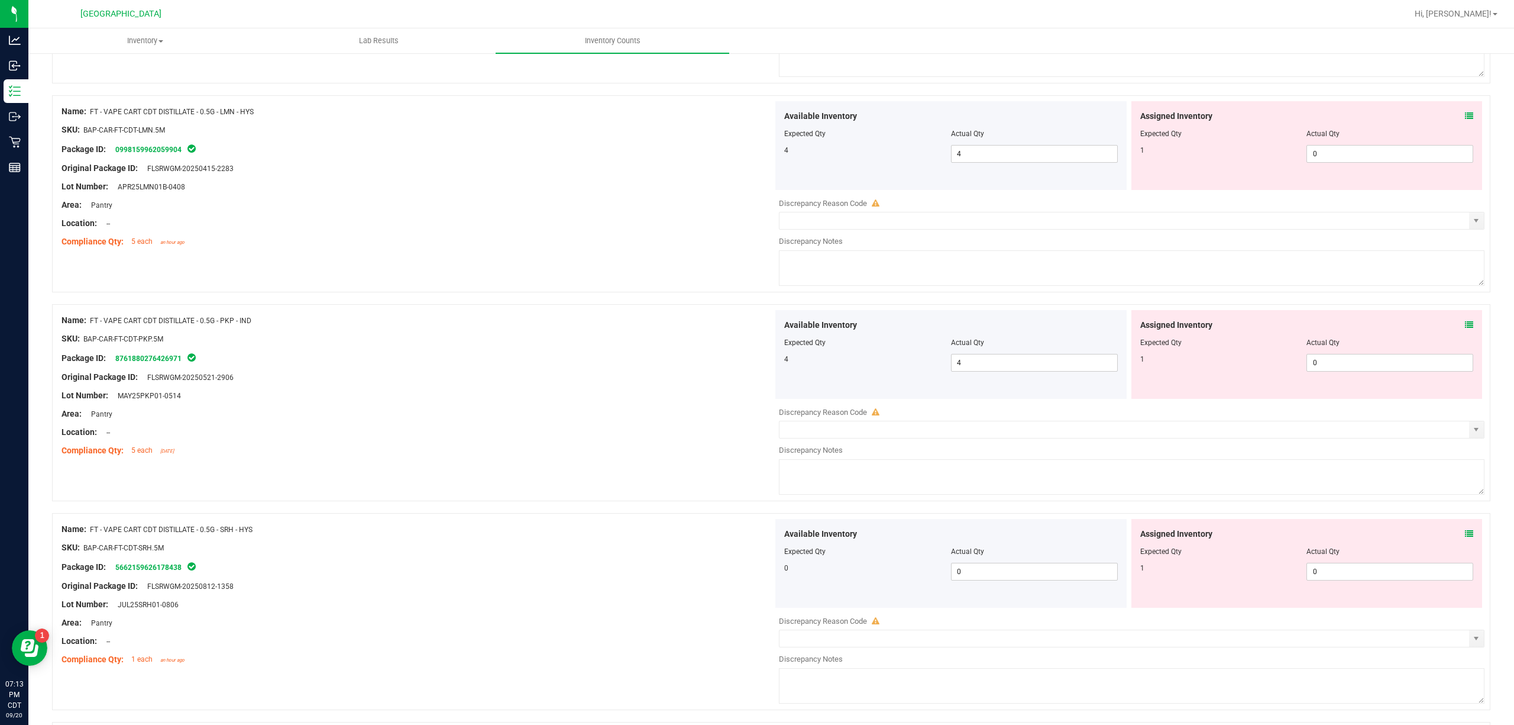
click at [1135, 538] on icon at bounding box center [1469, 533] width 8 height 8
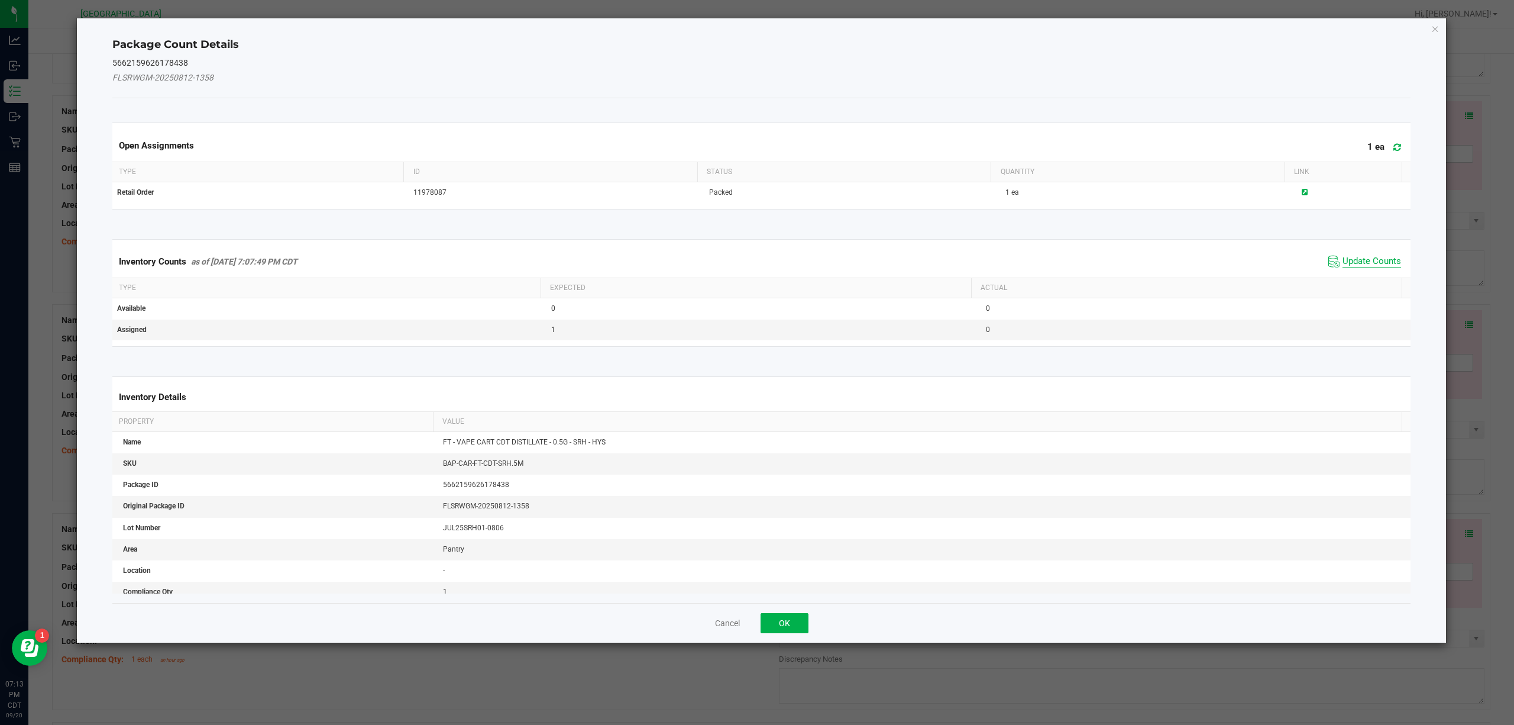
click at [1135, 263] on span "Update Counts" at bounding box center [1372, 262] width 59 height 12
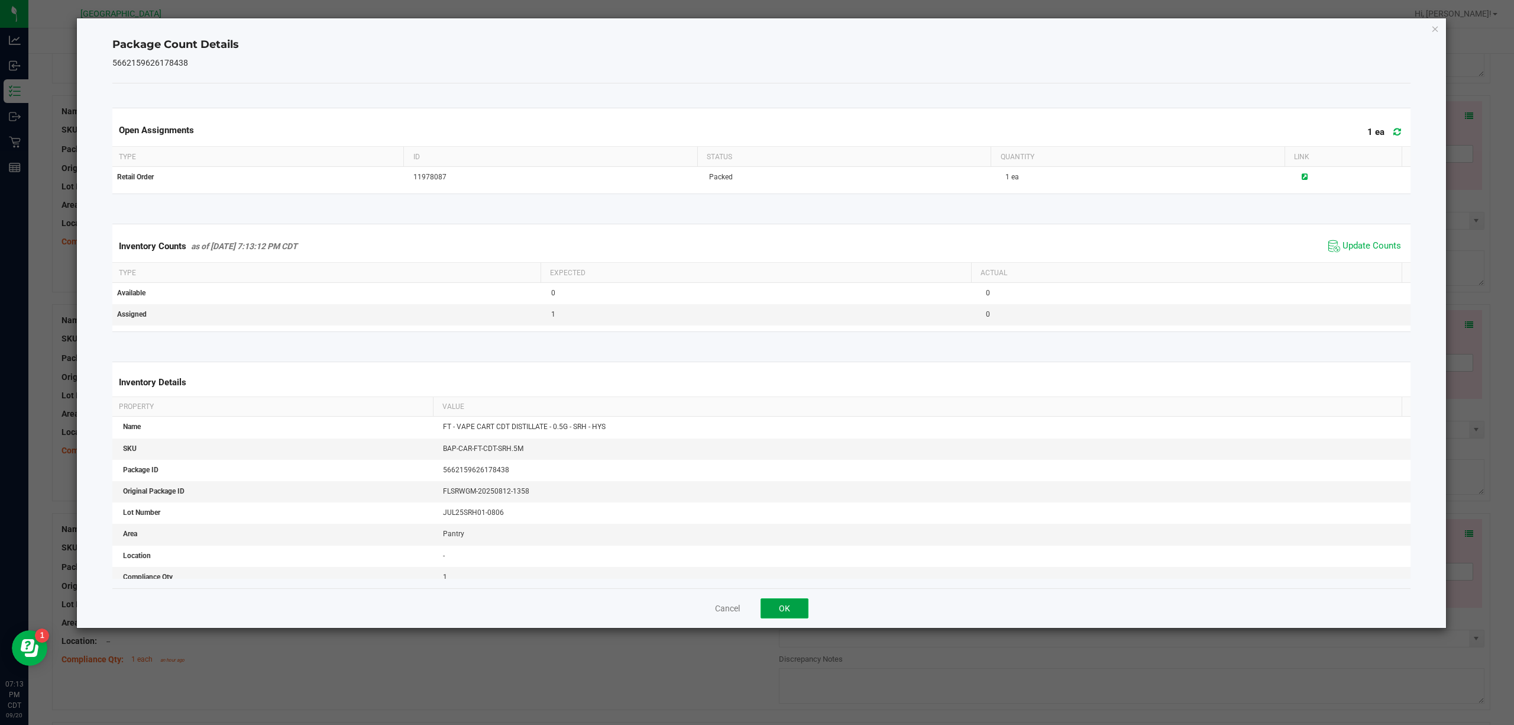
click at [788, 543] on button "OK" at bounding box center [785, 608] width 48 height 20
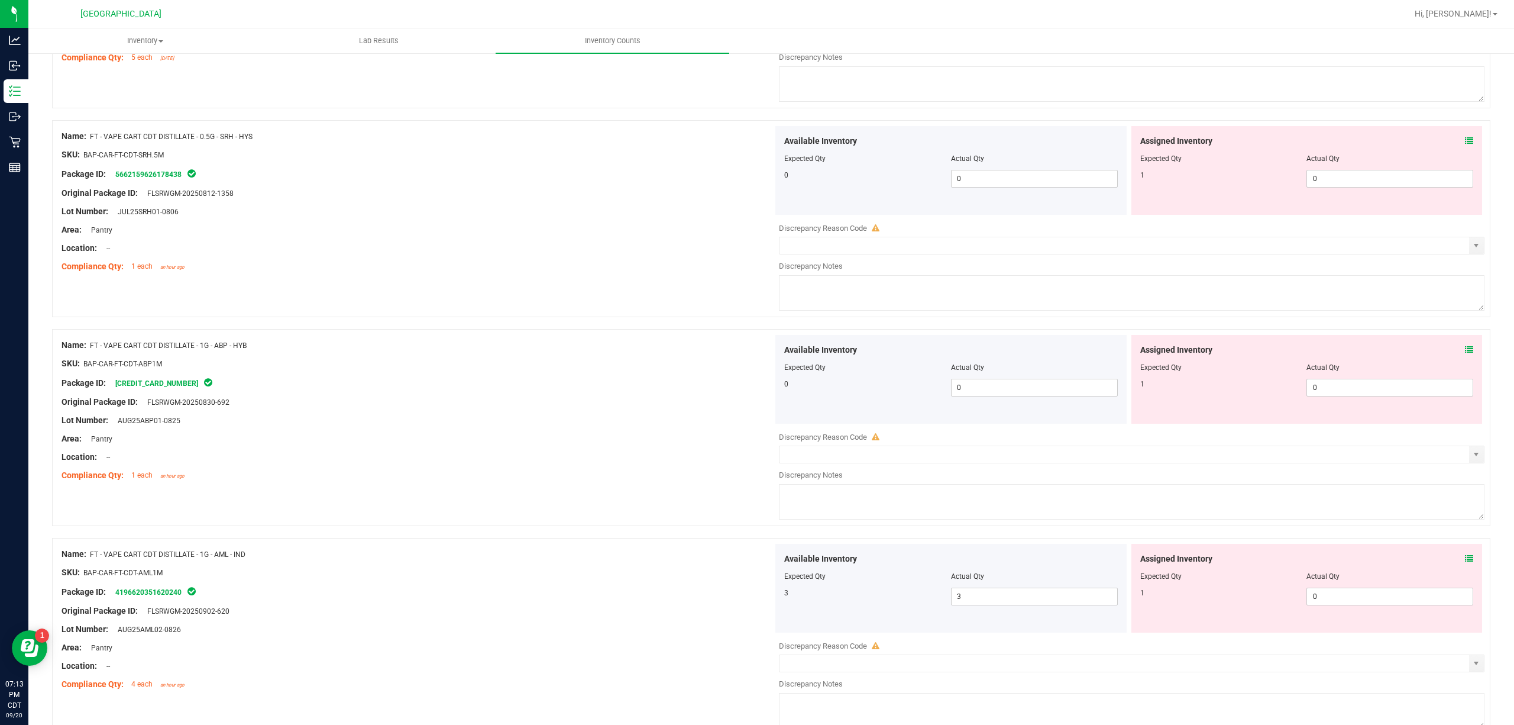
scroll to position [2996, 0]
click at [1135, 353] on icon at bounding box center [1469, 348] width 8 height 8
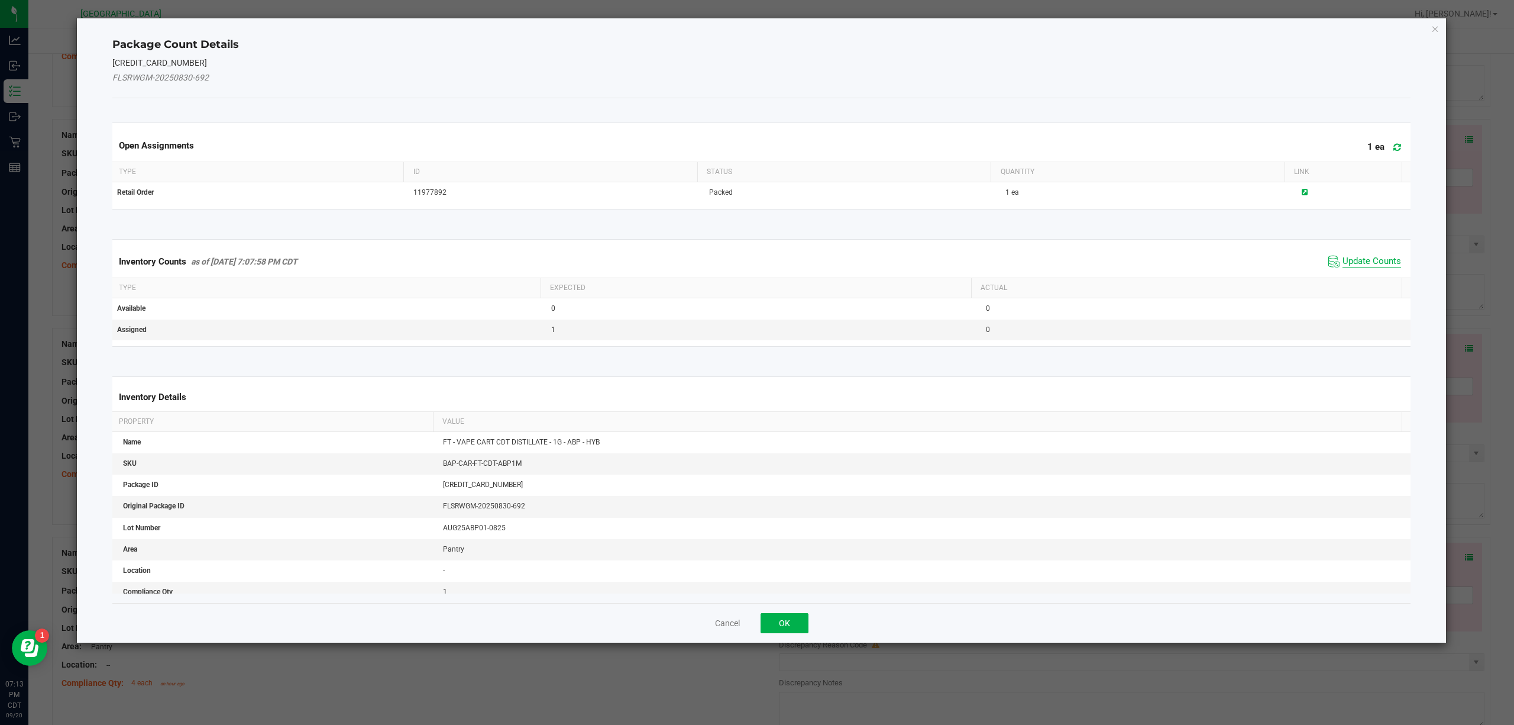
click at [1135, 261] on span "Update Counts" at bounding box center [1372, 262] width 59 height 12
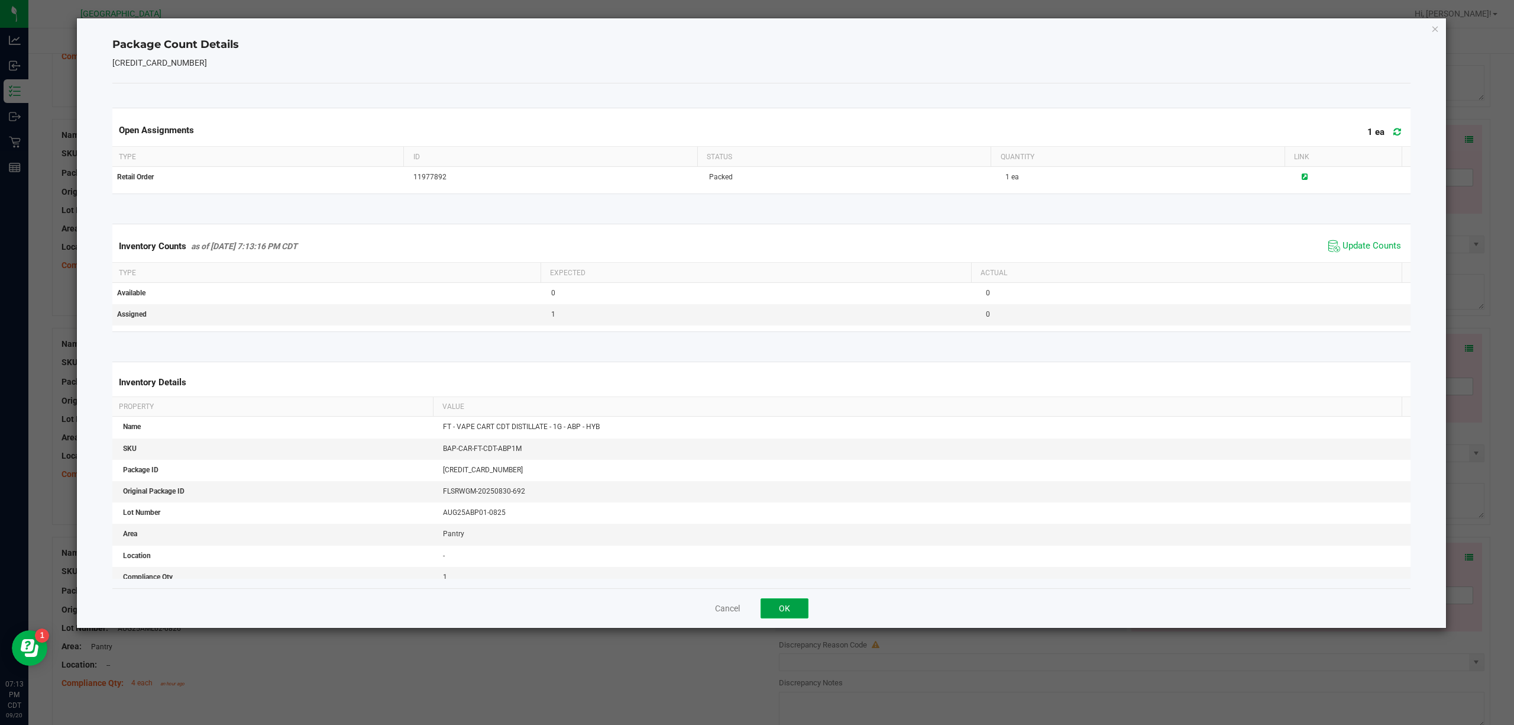
click at [774, 543] on button "OK" at bounding box center [785, 608] width 48 height 20
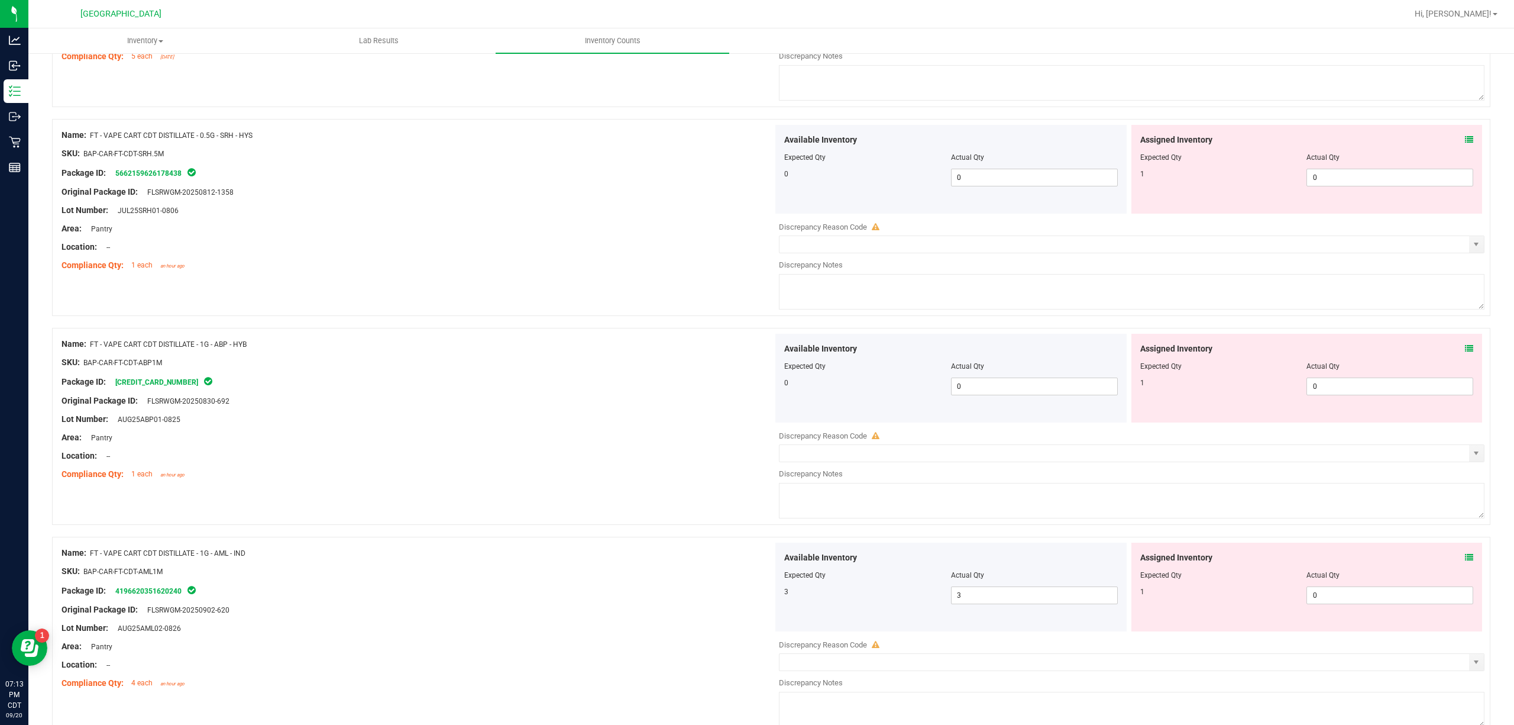
click at [1135, 543] on icon at bounding box center [1469, 557] width 8 height 8
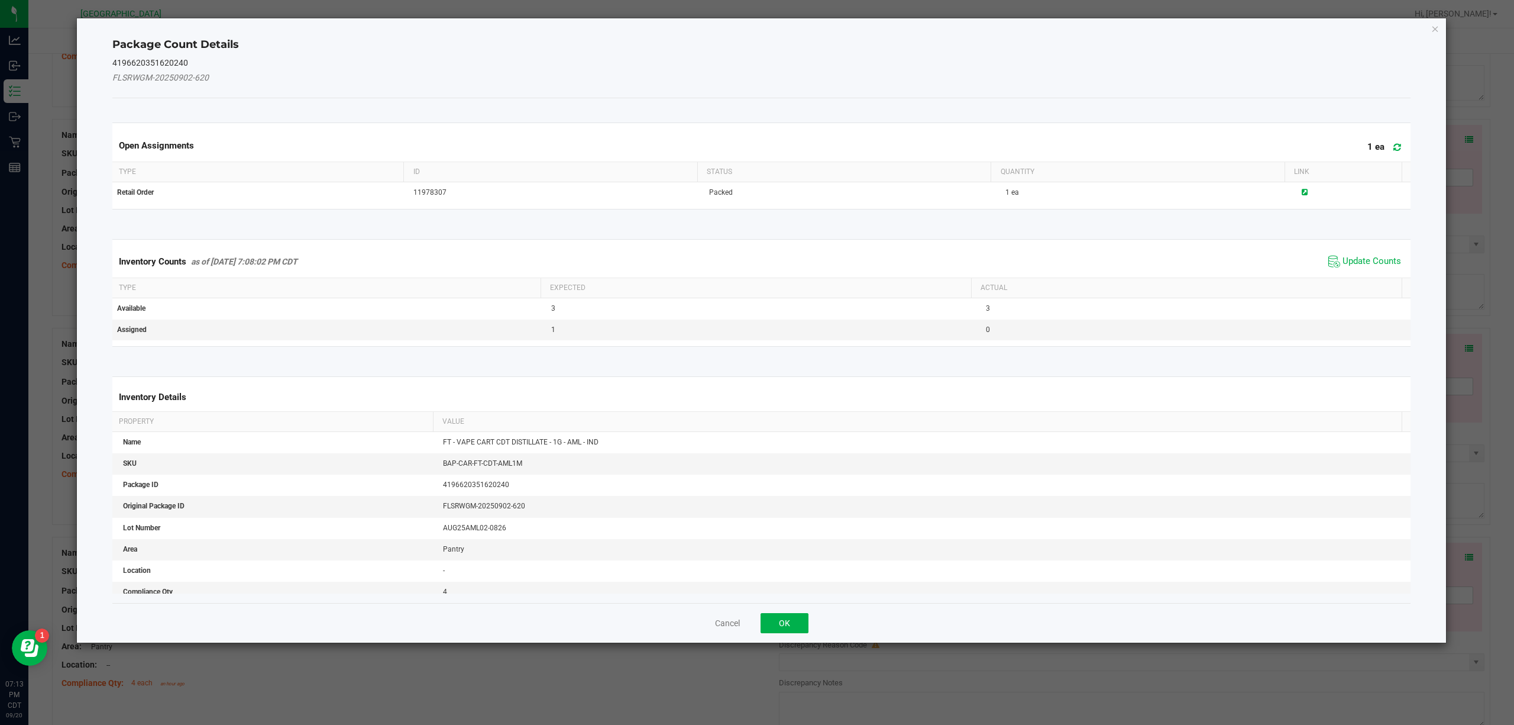
click at [1135, 256] on span "Update Counts" at bounding box center [1364, 262] width 79 height 18
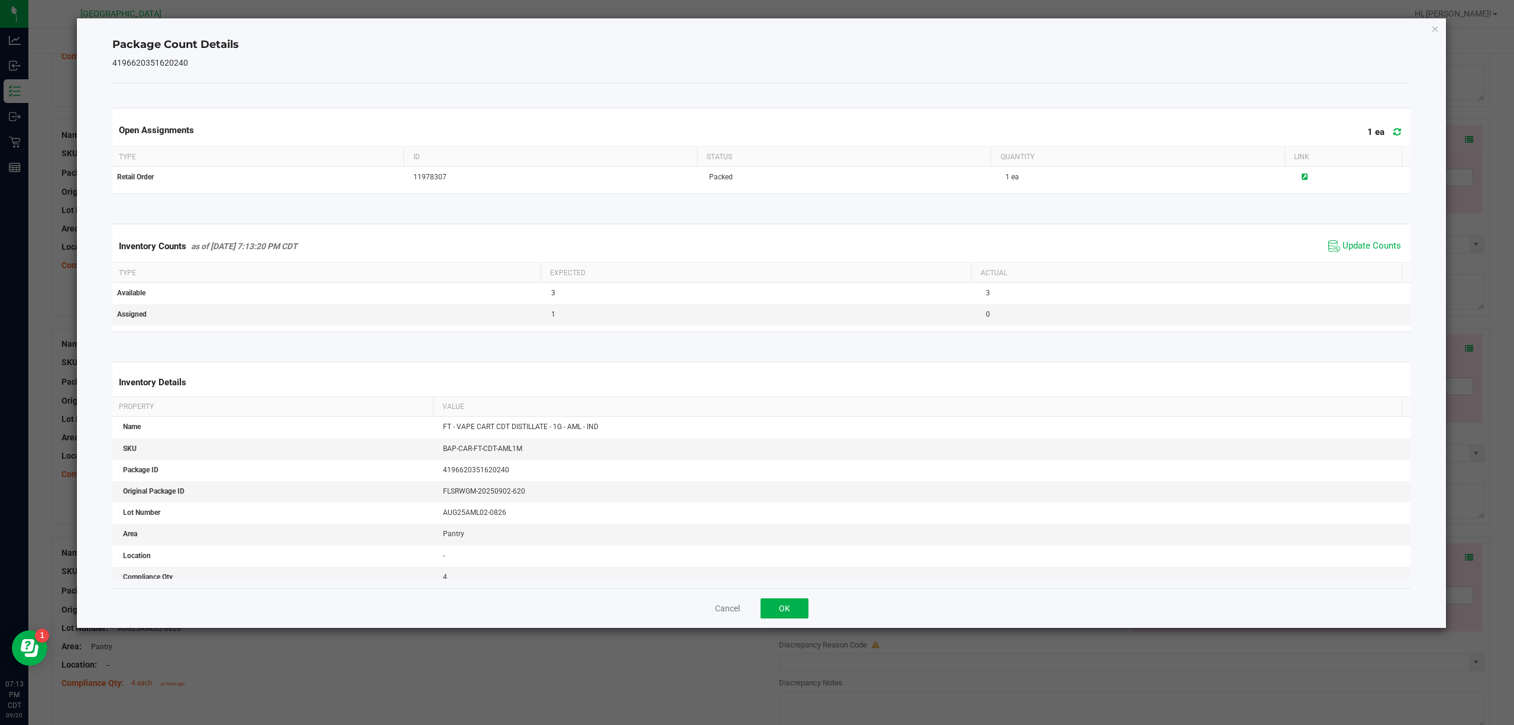
click at [1135, 262] on div "Inventory Counts as of [DATE] 7:13:20 PM CDT Update Counts" at bounding box center [762, 246] width 1304 height 32
click at [1135, 244] on span "Update Counts" at bounding box center [1372, 246] width 59 height 12
click at [777, 543] on button "OK" at bounding box center [785, 608] width 48 height 20
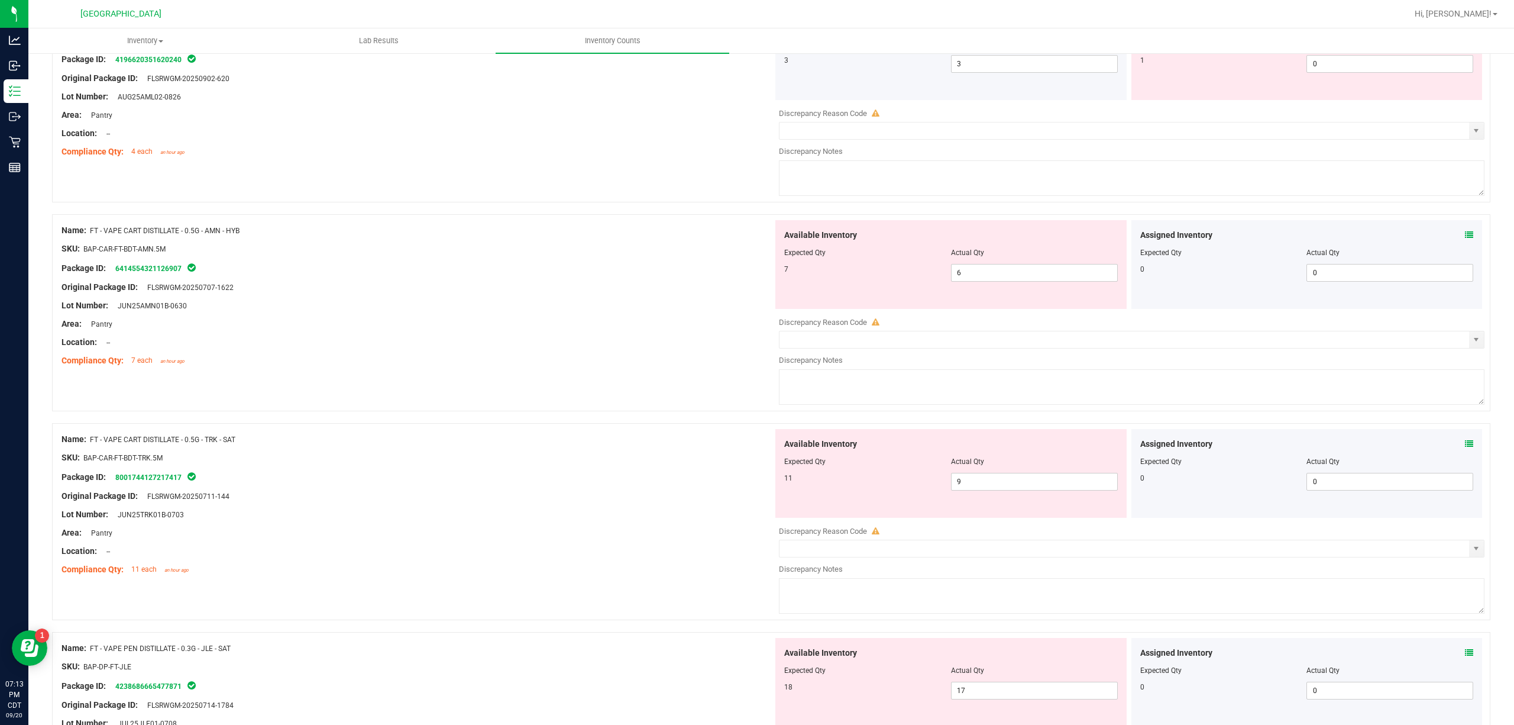
scroll to position [3627, 0]
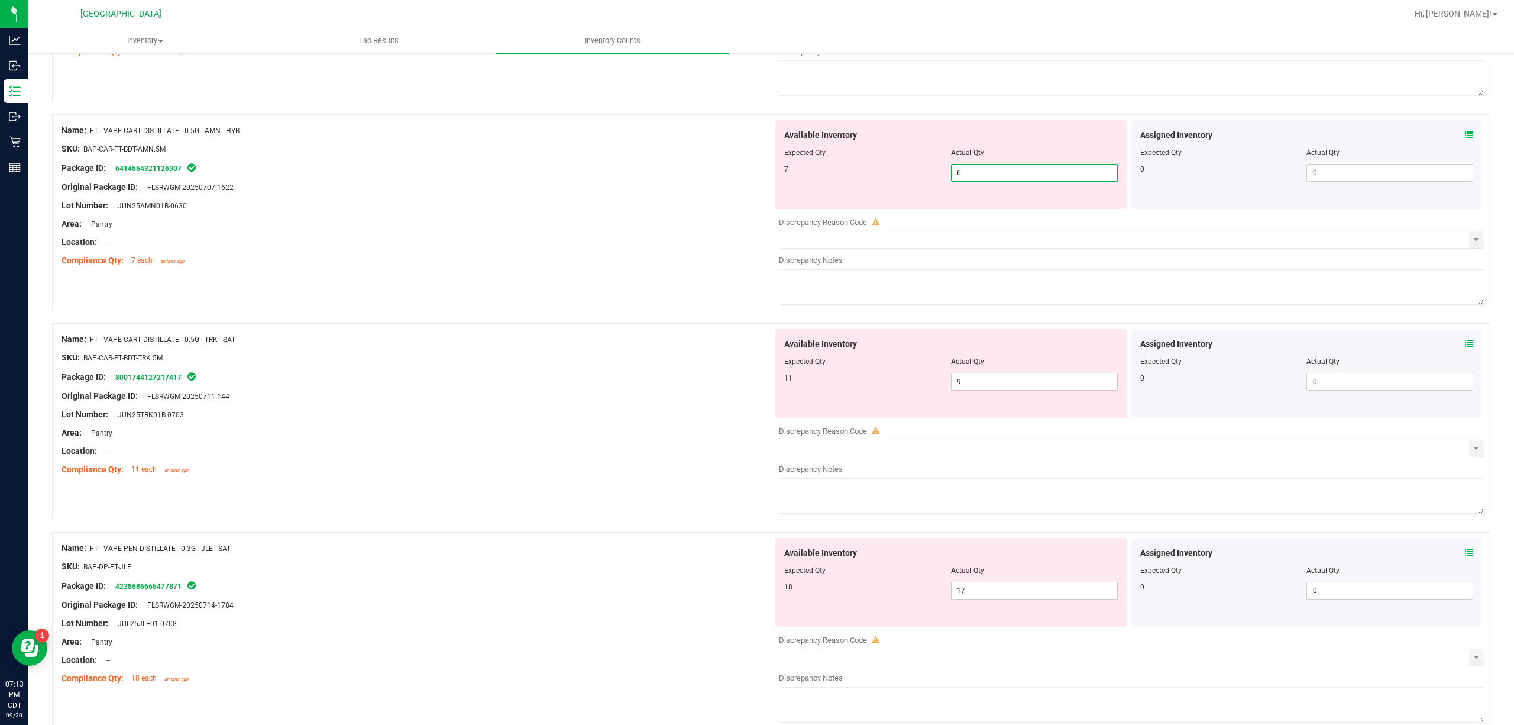
drag, startPoint x: 1020, startPoint y: 175, endPoint x: 589, endPoint y: 196, distance: 431.1
click at [590, 195] on div "Name: FT - VAPE CART DISTILLATE - 0.5G - AMN - HYB SKU: BAP-CAR-FT-BDT-AMN.5M P…" at bounding box center [771, 212] width 1438 height 197
click at [589, 193] on div "Original Package ID: FLSRWGM-20250707-1622" at bounding box center [418, 187] width 712 height 12
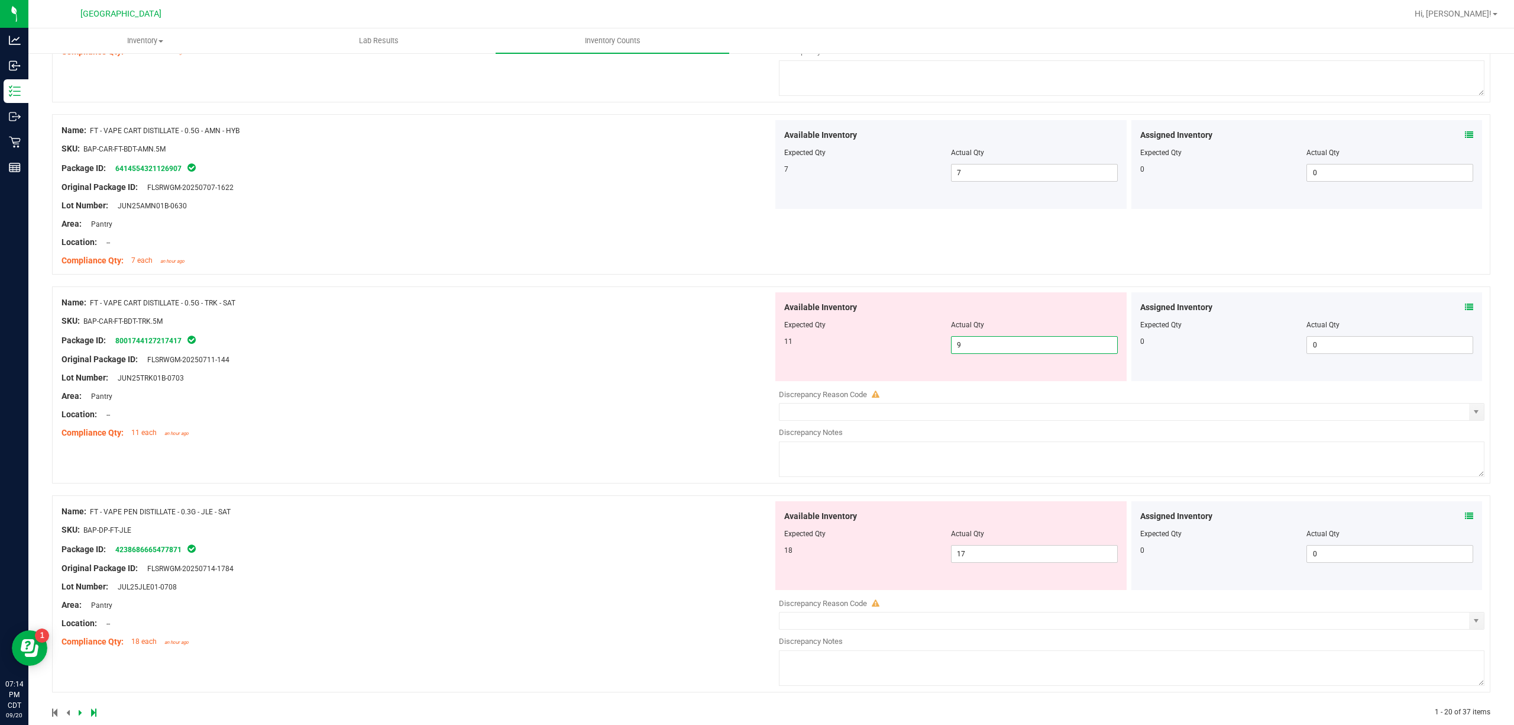
drag, startPoint x: 1004, startPoint y: 358, endPoint x: 540, endPoint y: 415, distance: 467.1
click at [604, 397] on div "Name: FT - VAPE CART DISTILLATE - 0.5G - TRK - SAT SKU: BAP-CAR-FT-BDT-TRK.5M P…" at bounding box center [771, 384] width 1438 height 197
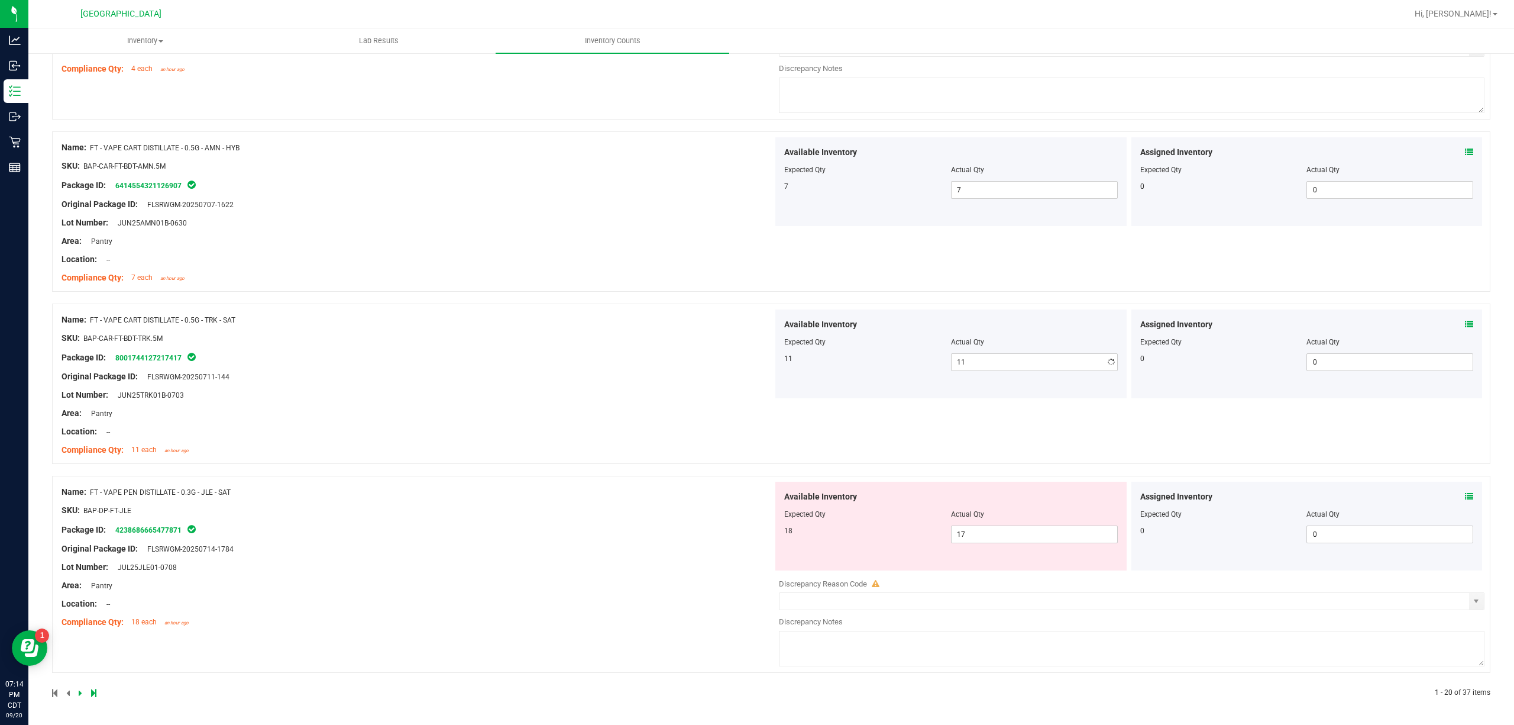
click at [381, 450] on div "Name: FT - VAPE CART DISTILLATE - 0.5G - TRK - SAT SKU: BAP-CAR-FT-BDT-TRK.5M P…" at bounding box center [418, 384] width 712 height 151
drag, startPoint x: 568, startPoint y: 644, endPoint x: 558, endPoint y: 617, distance: 28.5
click at [565, 543] on div "Name: FT - VAPE PEN DISTILLATE - 0.3G - JLE - SAT SKU: BAP-DP-FT-JLE Package ID…" at bounding box center [771, 574] width 1438 height 197
click at [1135, 499] on div "Assigned Inventory Expected Qty Actual Qty 0 0 0" at bounding box center [1306, 525] width 351 height 89
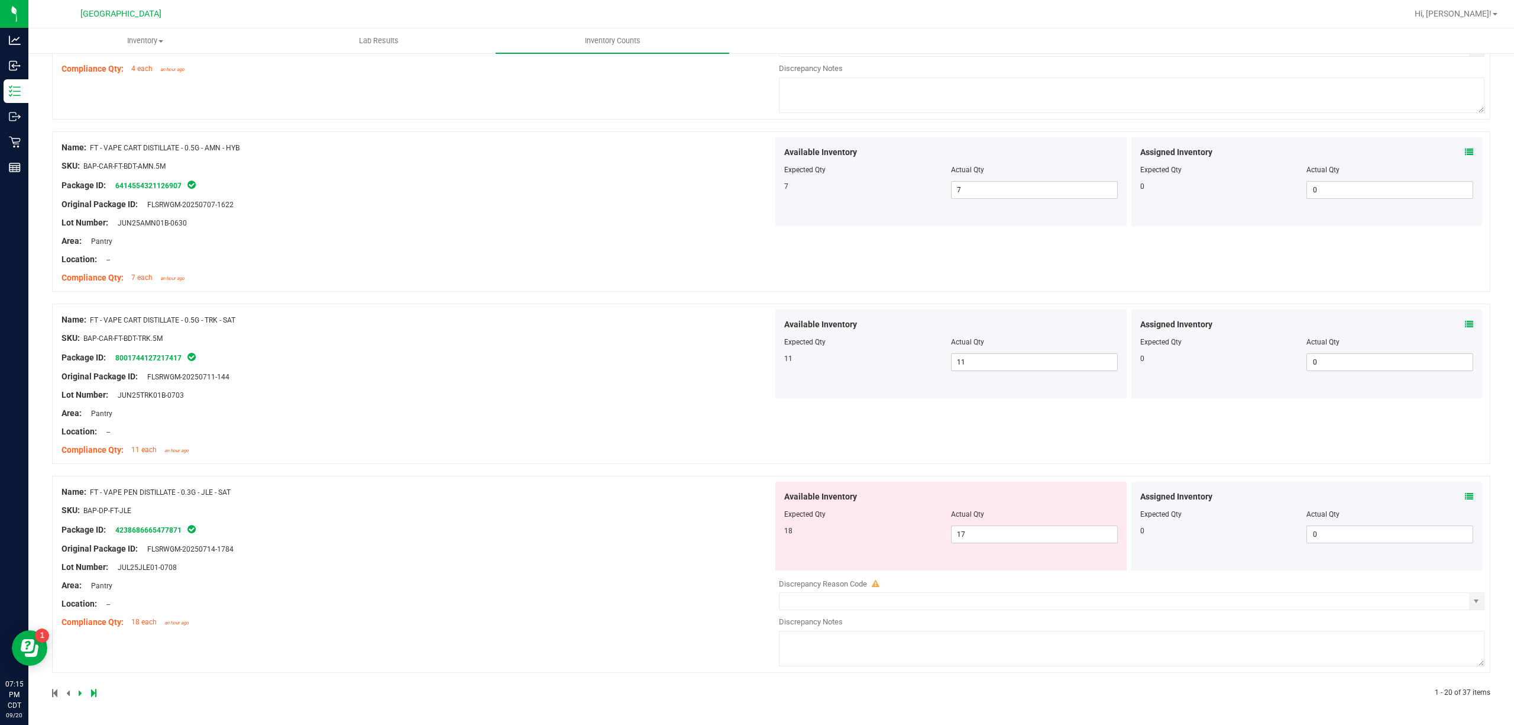
click at [1135, 498] on icon at bounding box center [1469, 496] width 8 height 8
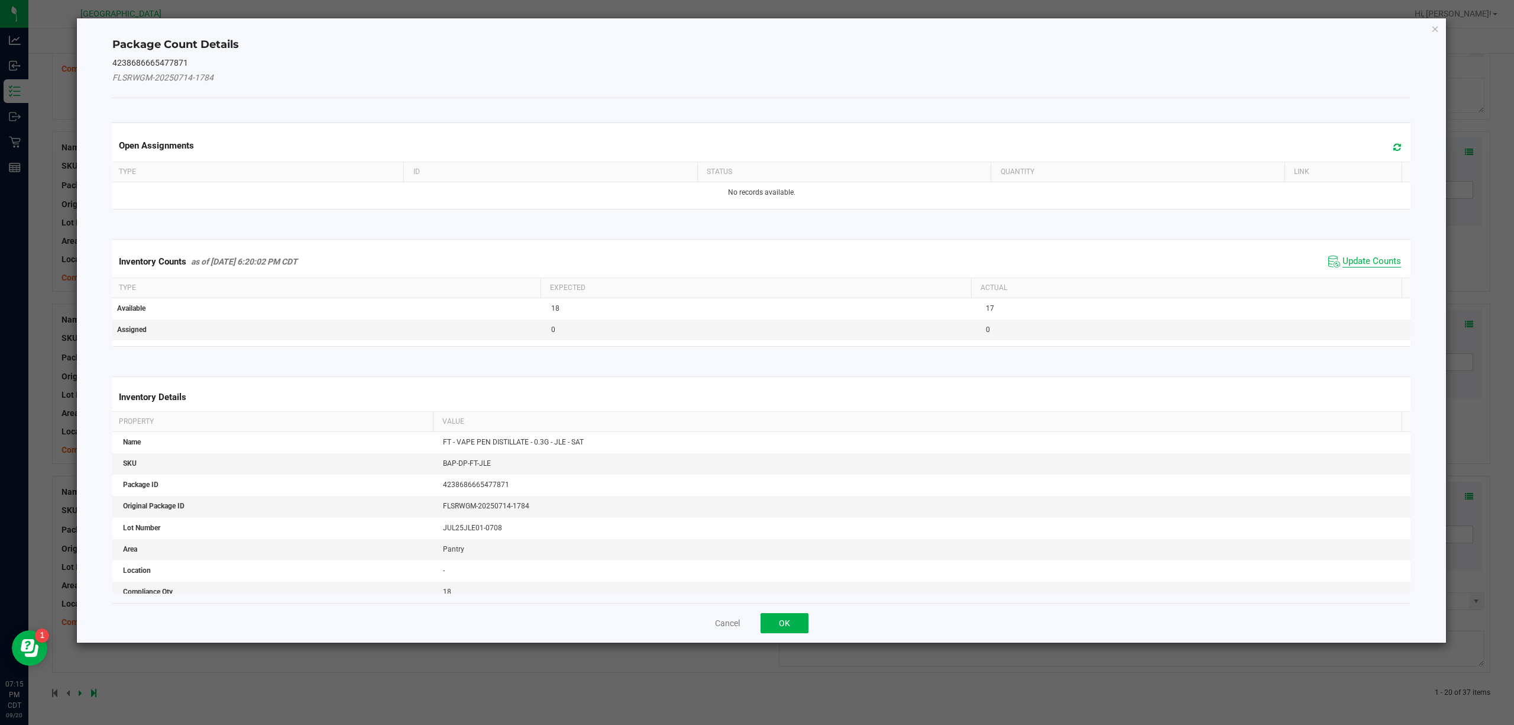
click at [1135, 259] on span "Update Counts" at bounding box center [1372, 262] width 59 height 12
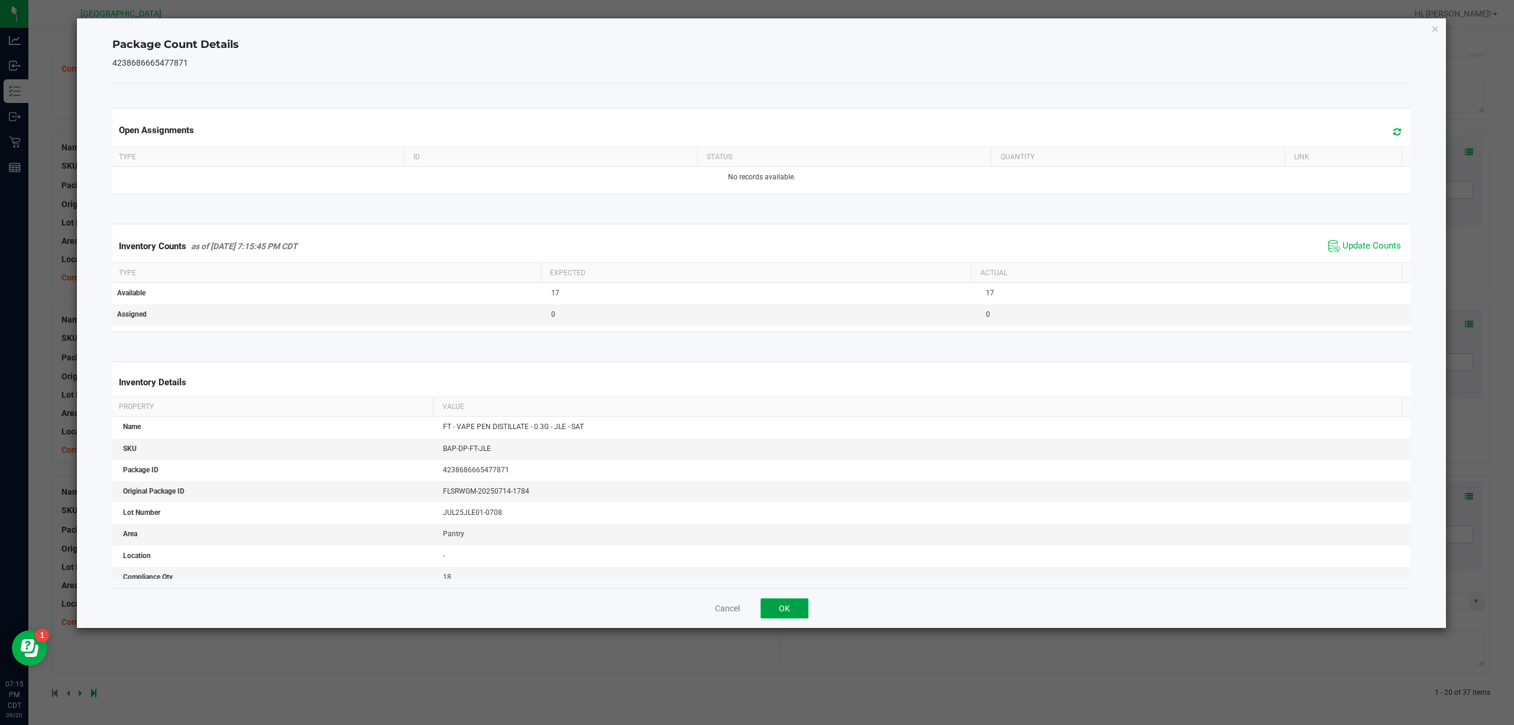
click at [798, 543] on button "OK" at bounding box center [785, 608] width 48 height 20
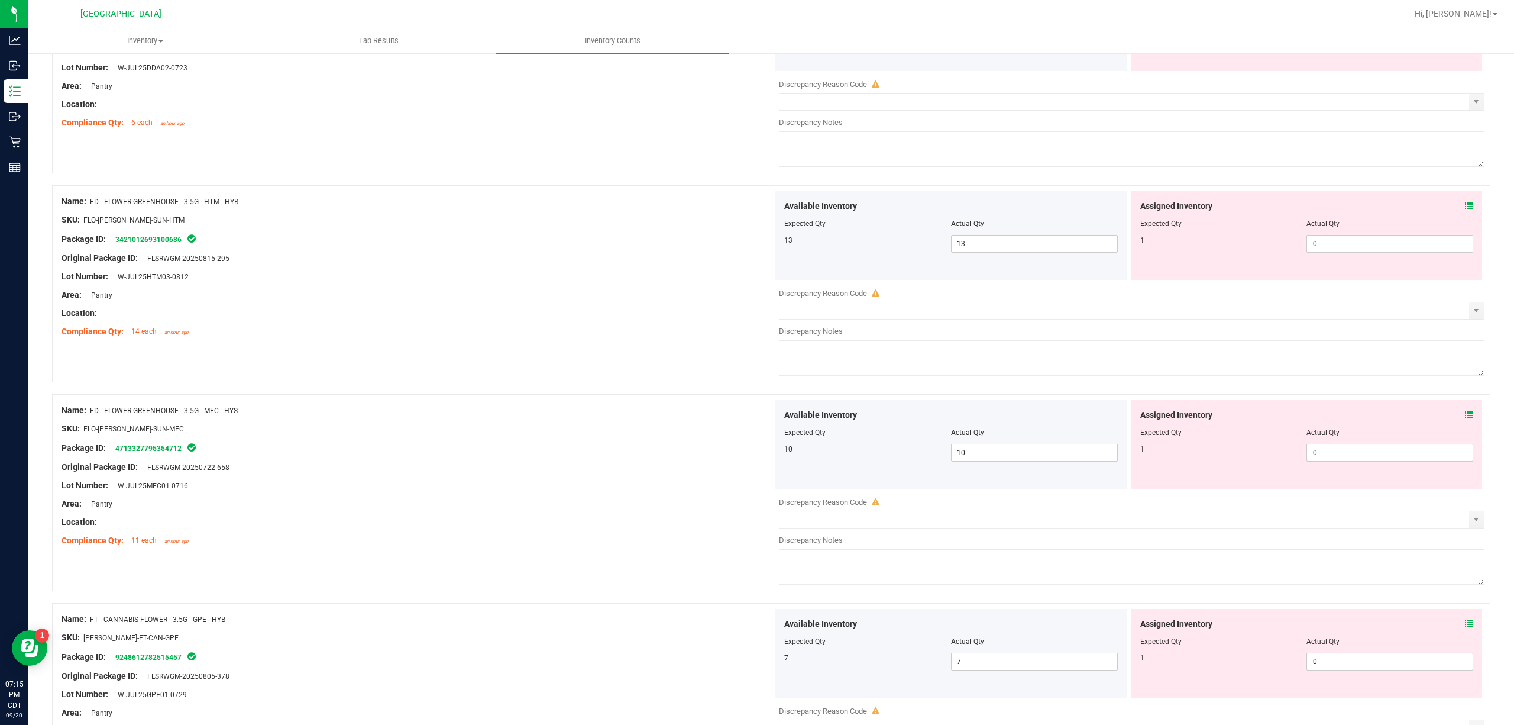
scroll to position [0, 0]
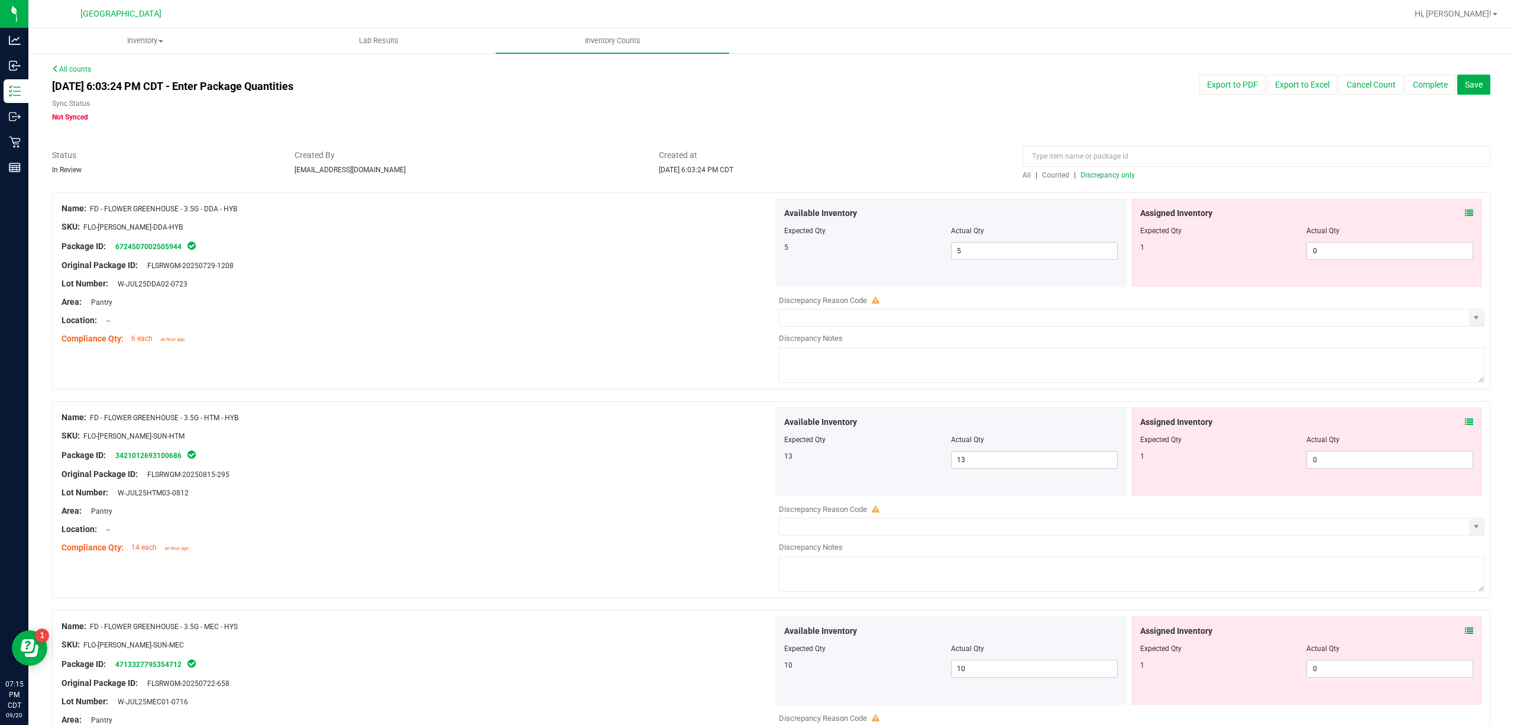
click at [1112, 170] on div "All | Counted | Discrepancy only" at bounding box center [1257, 175] width 468 height 11
click at [1113, 173] on span "Discrepancy only" at bounding box center [1108, 175] width 54 height 8
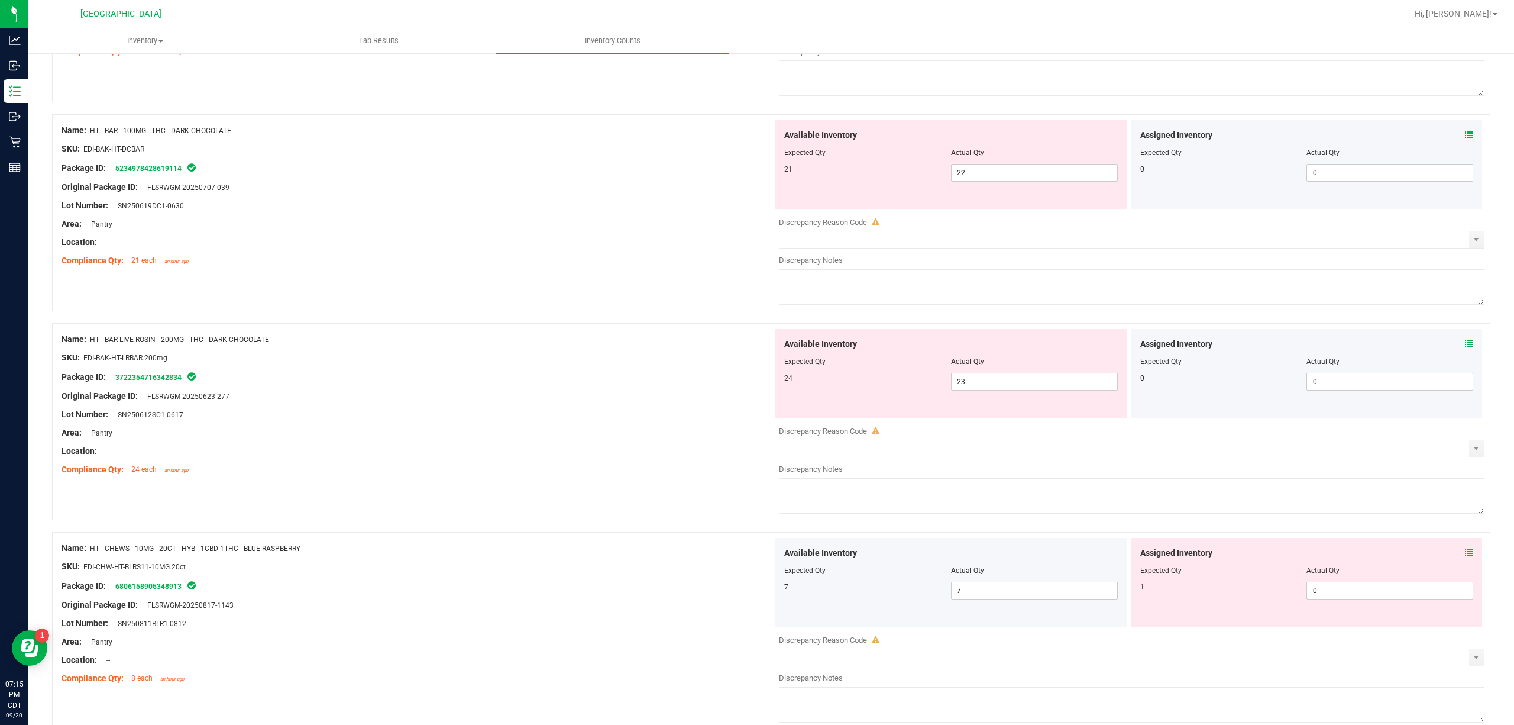
scroll to position [3696, 0]
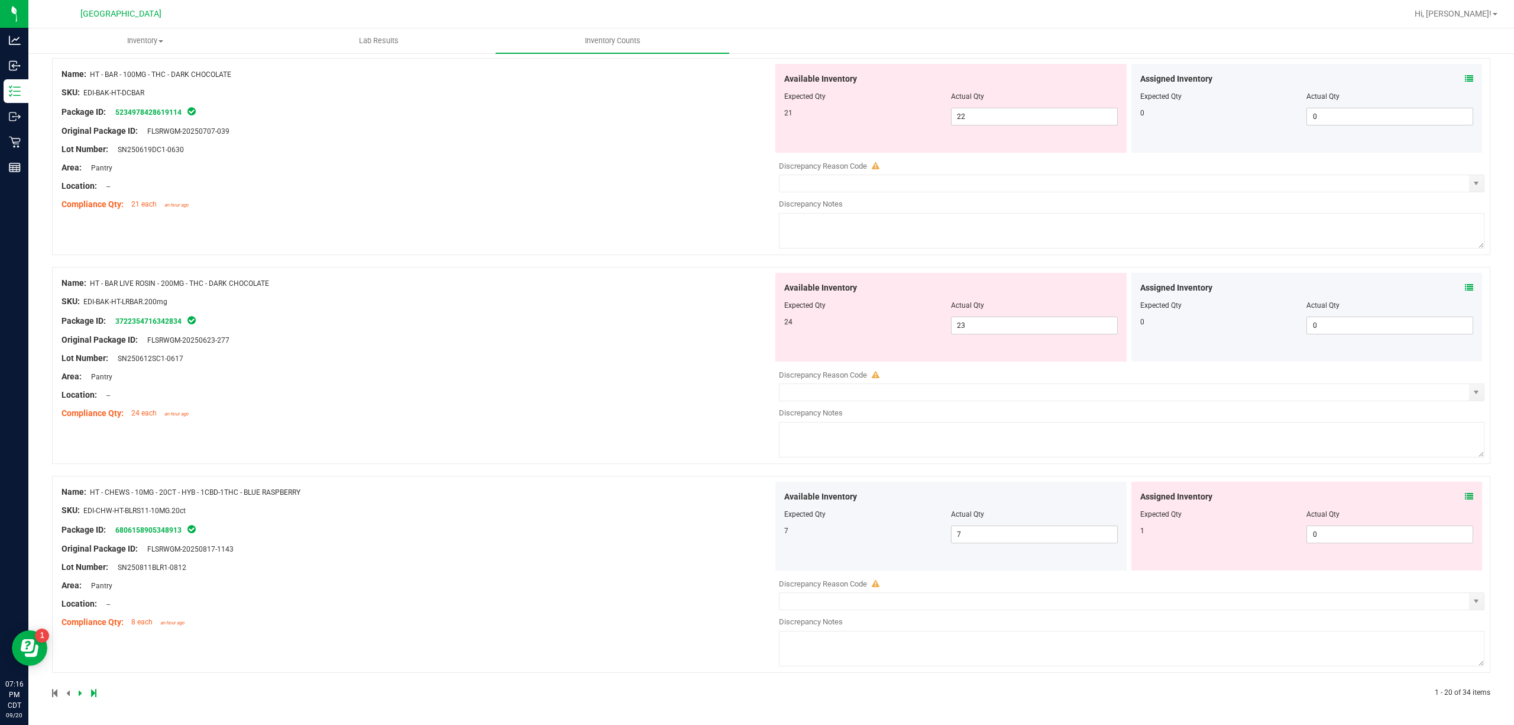
click at [1135, 494] on icon at bounding box center [1469, 496] width 8 height 8
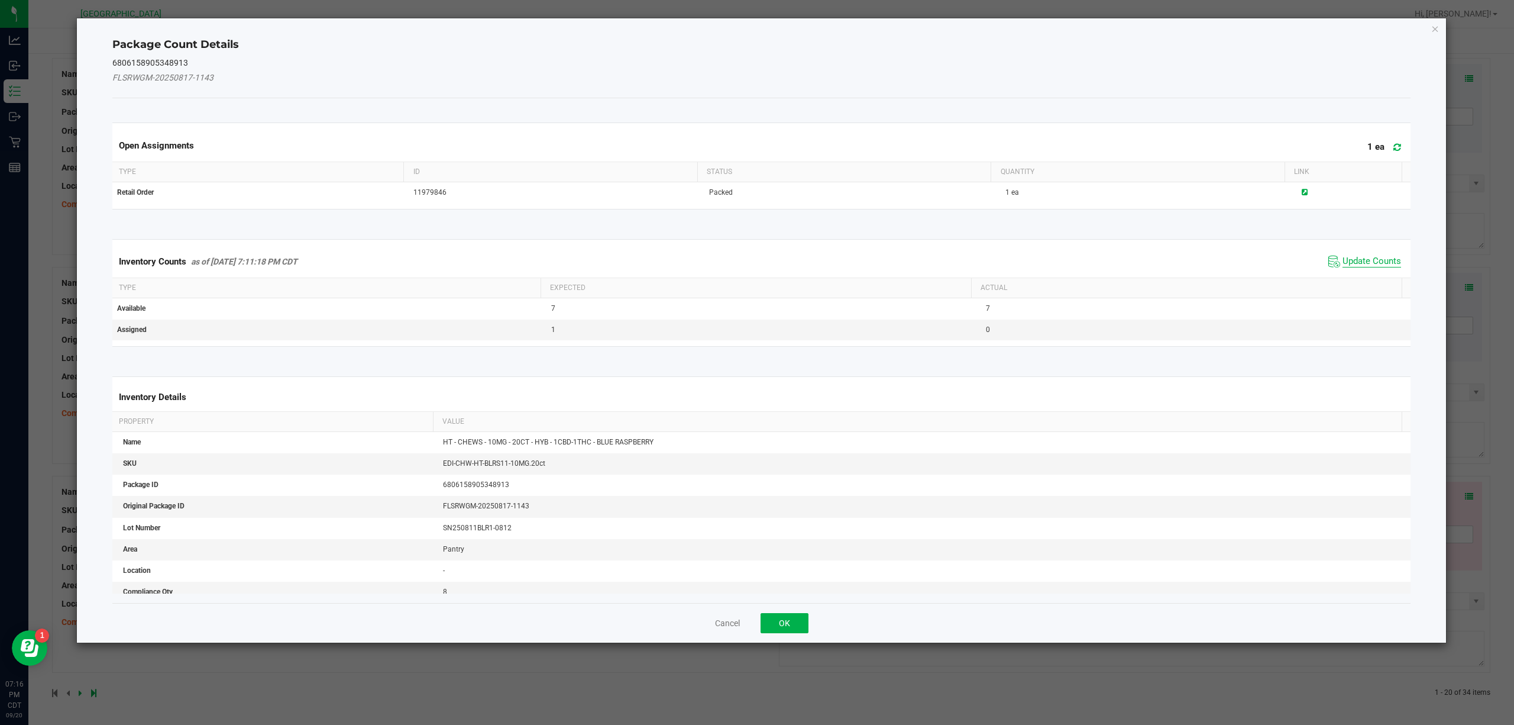
click at [1135, 261] on span "Update Counts" at bounding box center [1372, 262] width 59 height 12
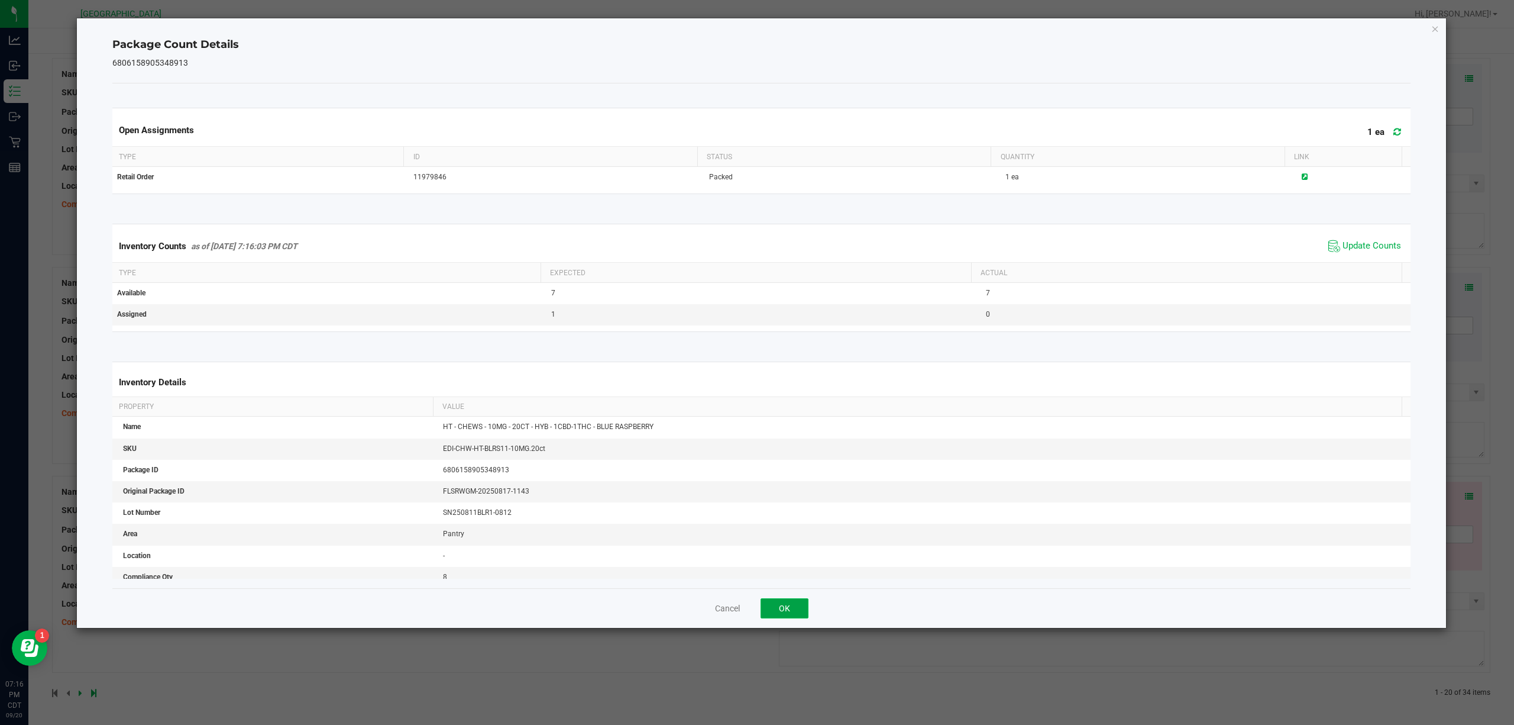
click at [789, 543] on button "OK" at bounding box center [785, 608] width 48 height 20
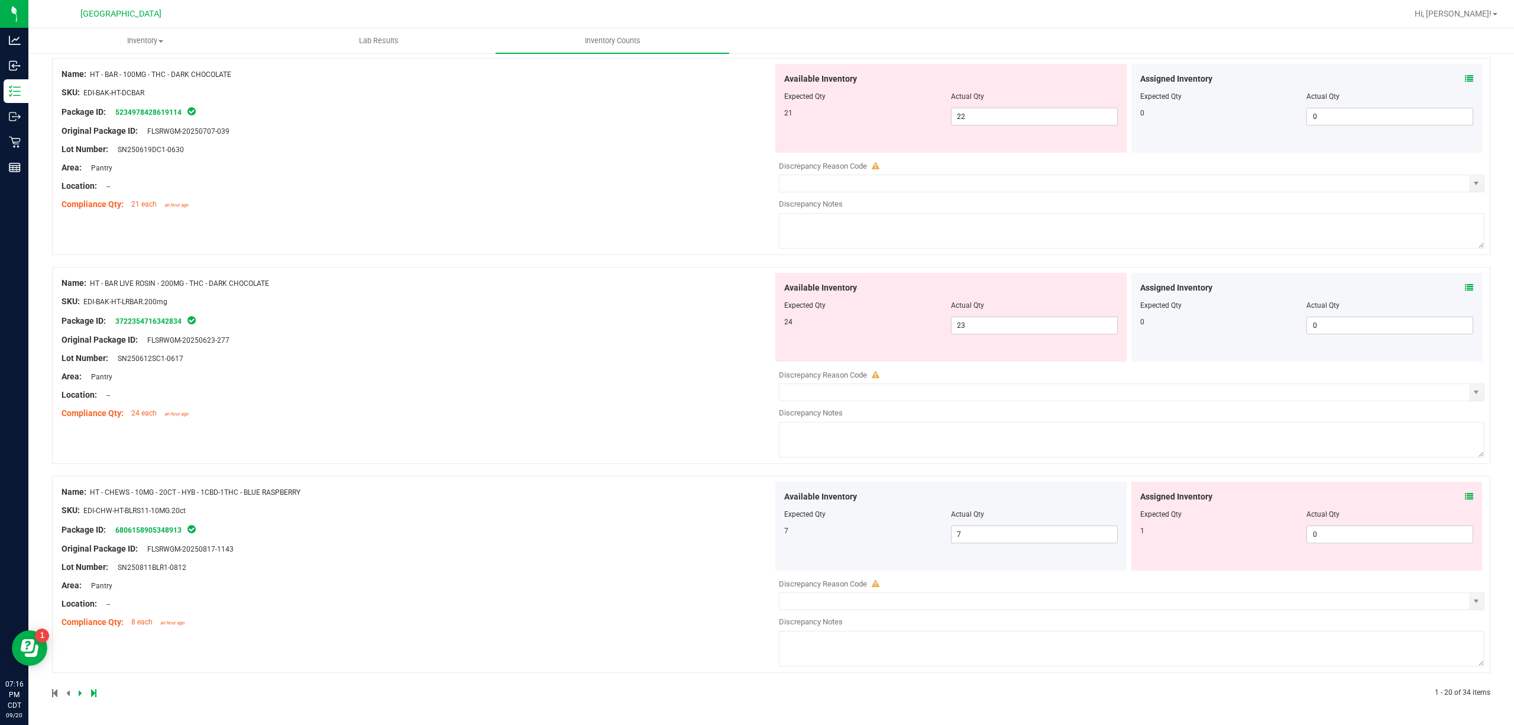
click at [79, 543] on icon at bounding box center [81, 692] width 4 height 7
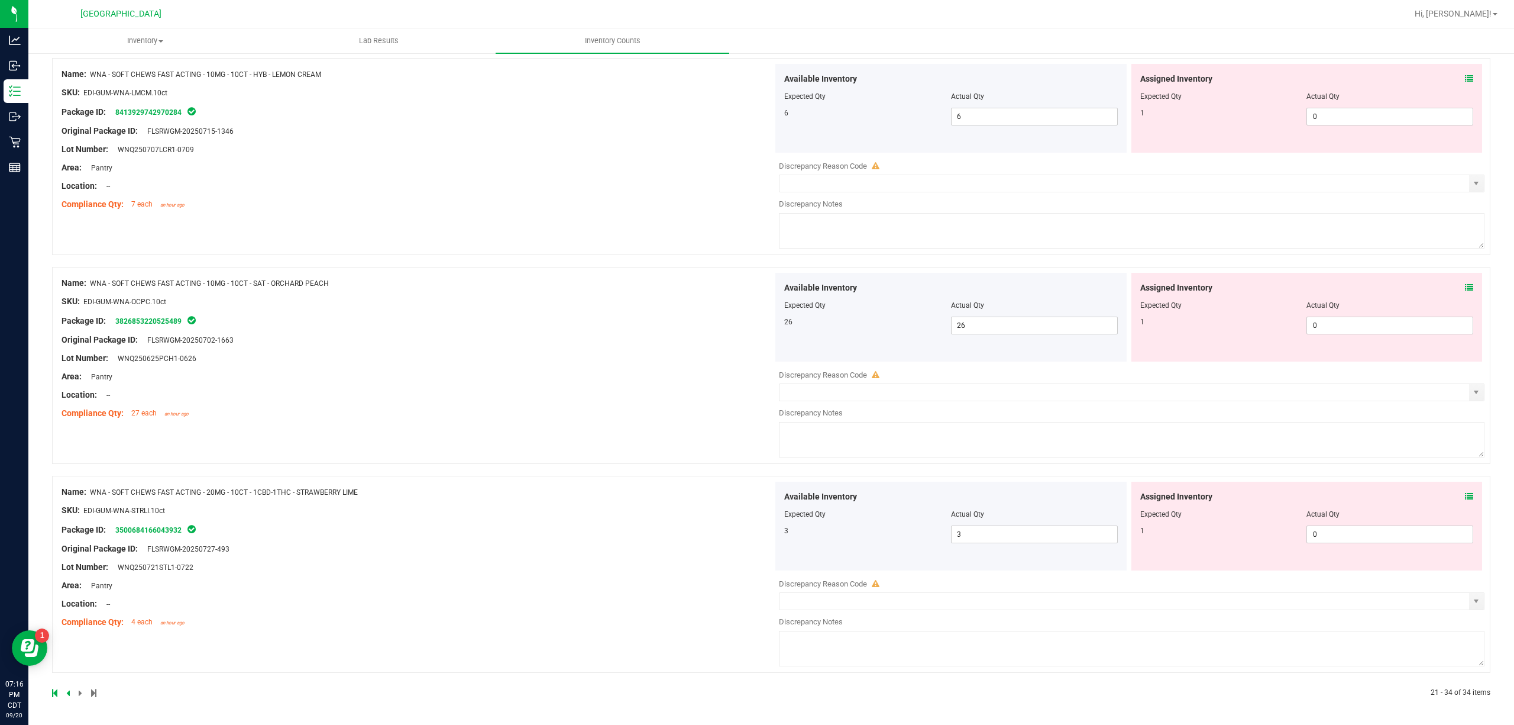
scroll to position [0, 0]
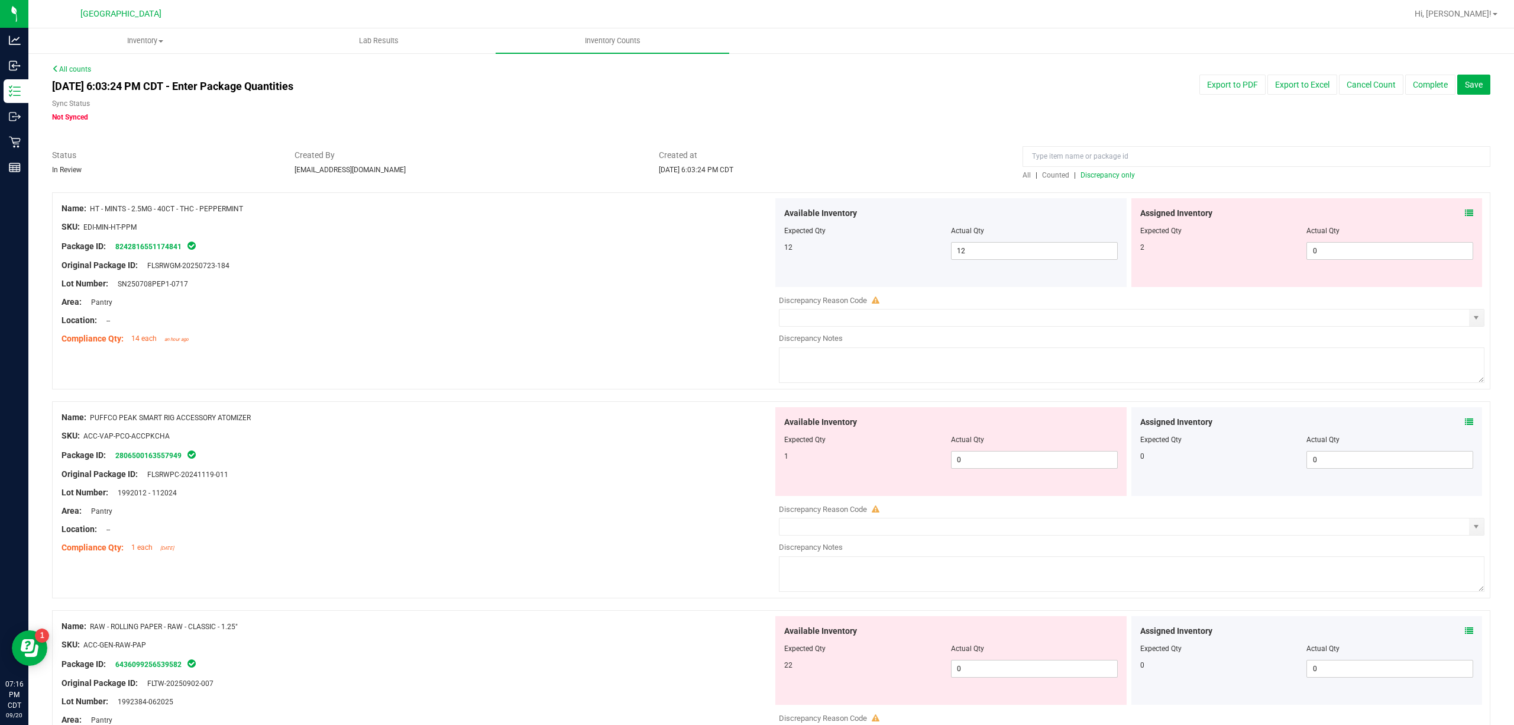
click at [1135, 214] on icon at bounding box center [1469, 213] width 8 height 8
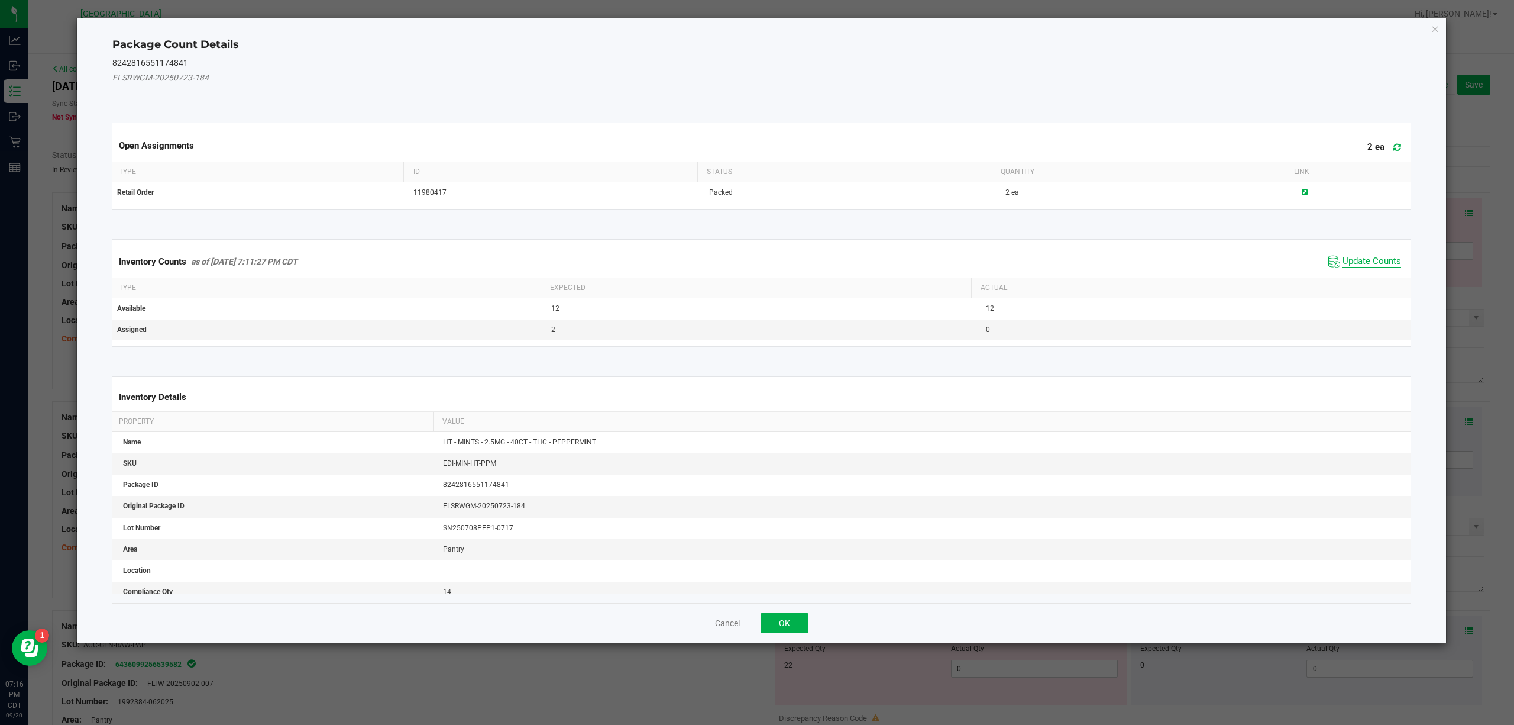
click at [1135, 257] on span "Update Counts" at bounding box center [1372, 262] width 59 height 12
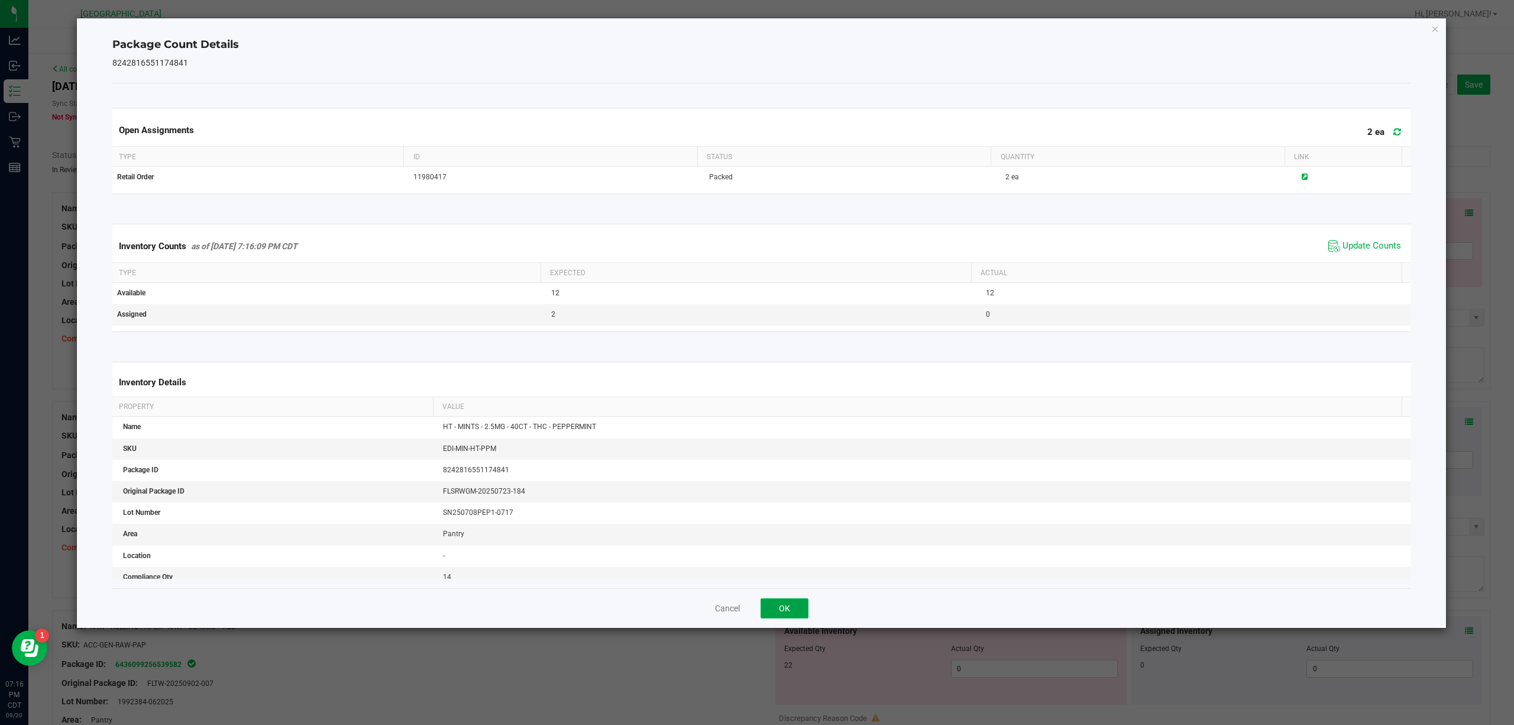
click at [776, 543] on button "OK" at bounding box center [785, 608] width 48 height 20
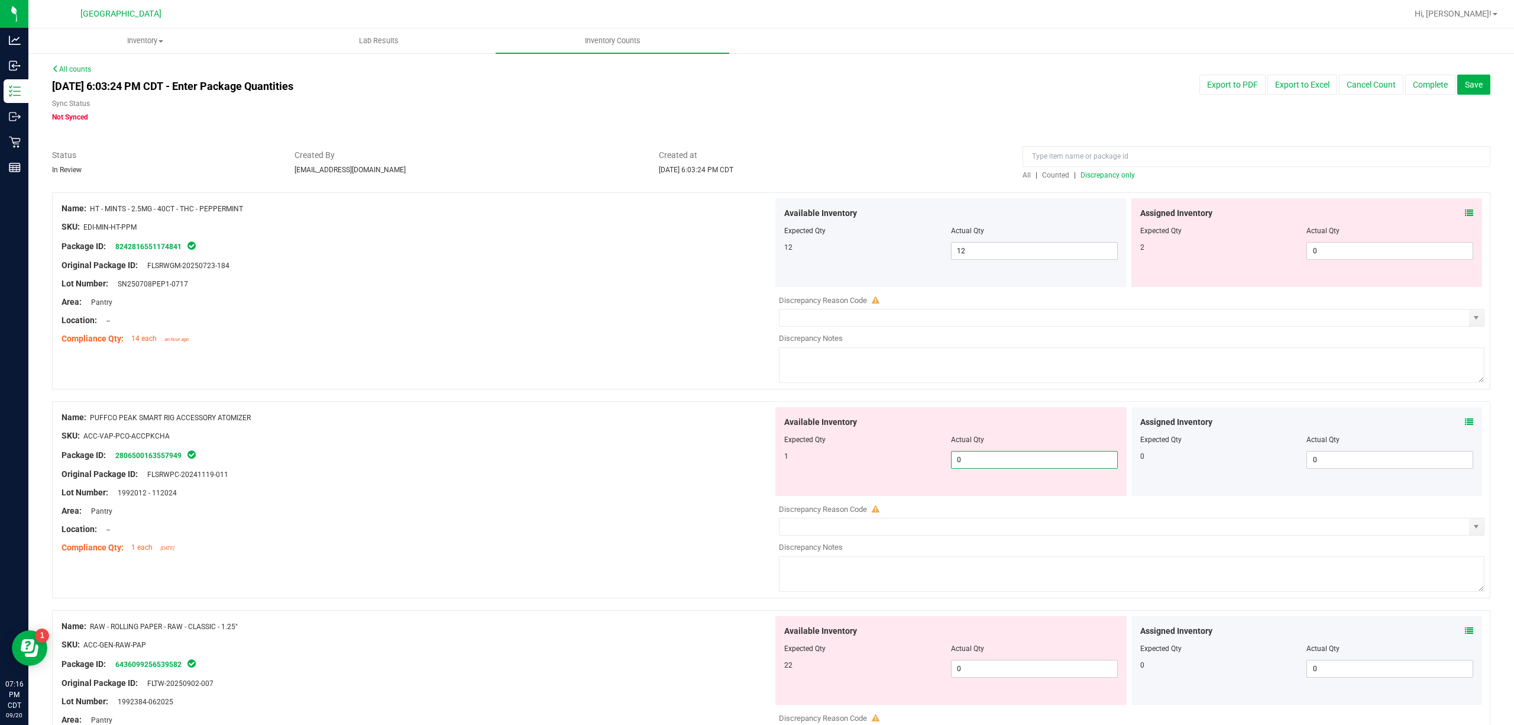
drag, startPoint x: 1010, startPoint y: 457, endPoint x: 707, endPoint y: 507, distance: 307.0
click at [707, 503] on div "Name: PUFFCO PEAK SMART RIG ACCESSORY ATOMIZER SKU: ACC-VAP-PCO-ACCPKCHA Packag…" at bounding box center [771, 499] width 1438 height 197
click at [543, 489] on div "Lot Number: 1992012 - 112024" at bounding box center [418, 492] width 712 height 12
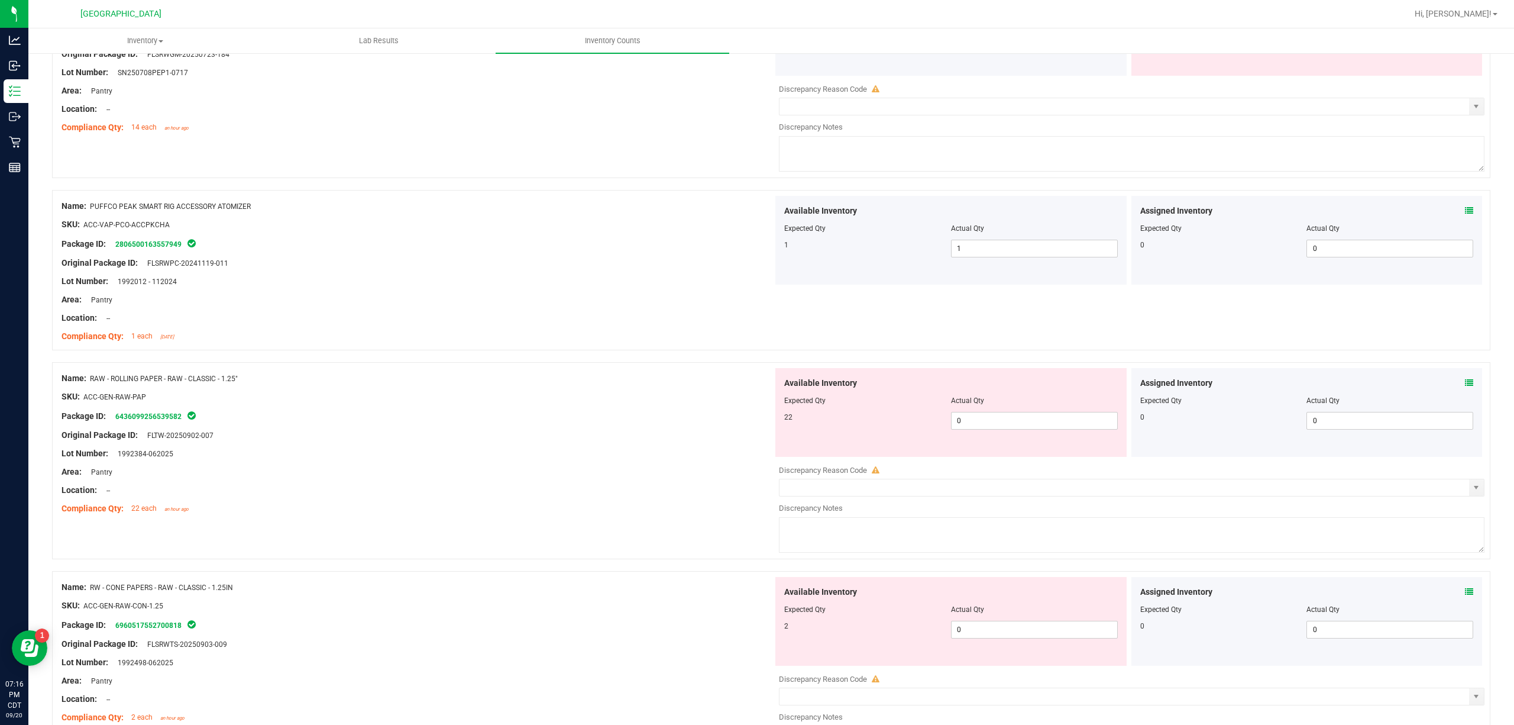
scroll to position [237, 0]
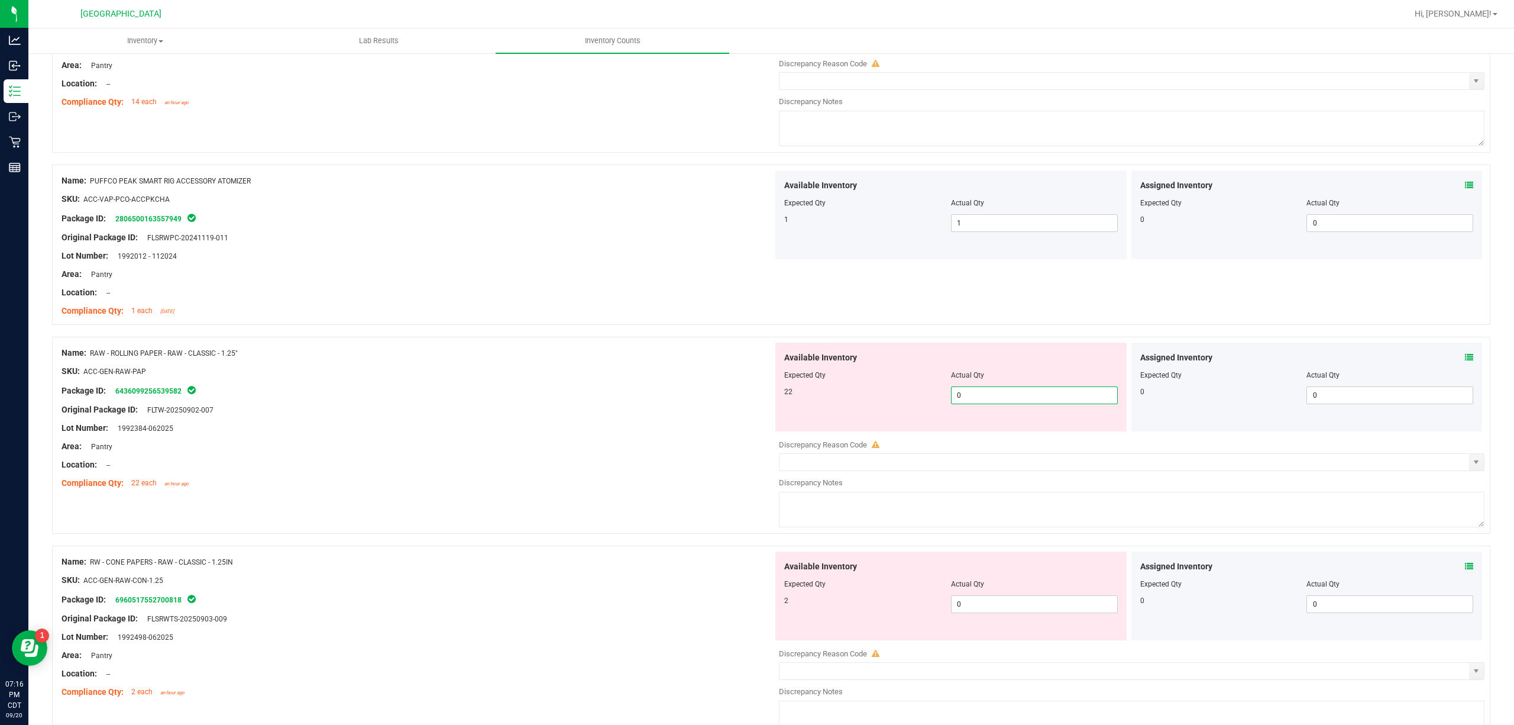
drag, startPoint x: 1046, startPoint y: 389, endPoint x: 774, endPoint y: 431, distance: 275.3
click at [775, 431] on div "Available Inventory Expected Qty Actual Qty 22 0 0" at bounding box center [950, 386] width 351 height 89
click at [638, 451] on div "Area: Pantry" at bounding box center [418, 446] width 712 height 12
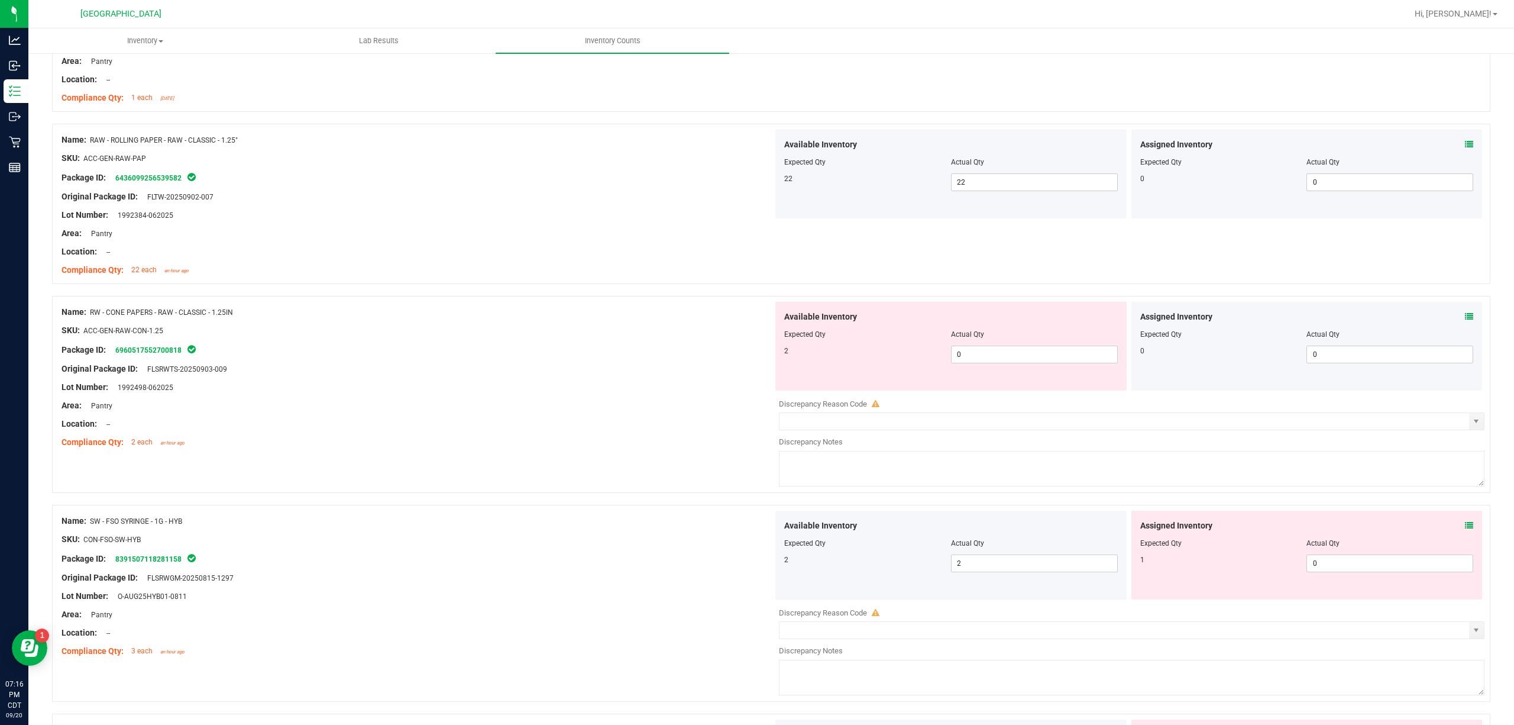
scroll to position [473, 0]
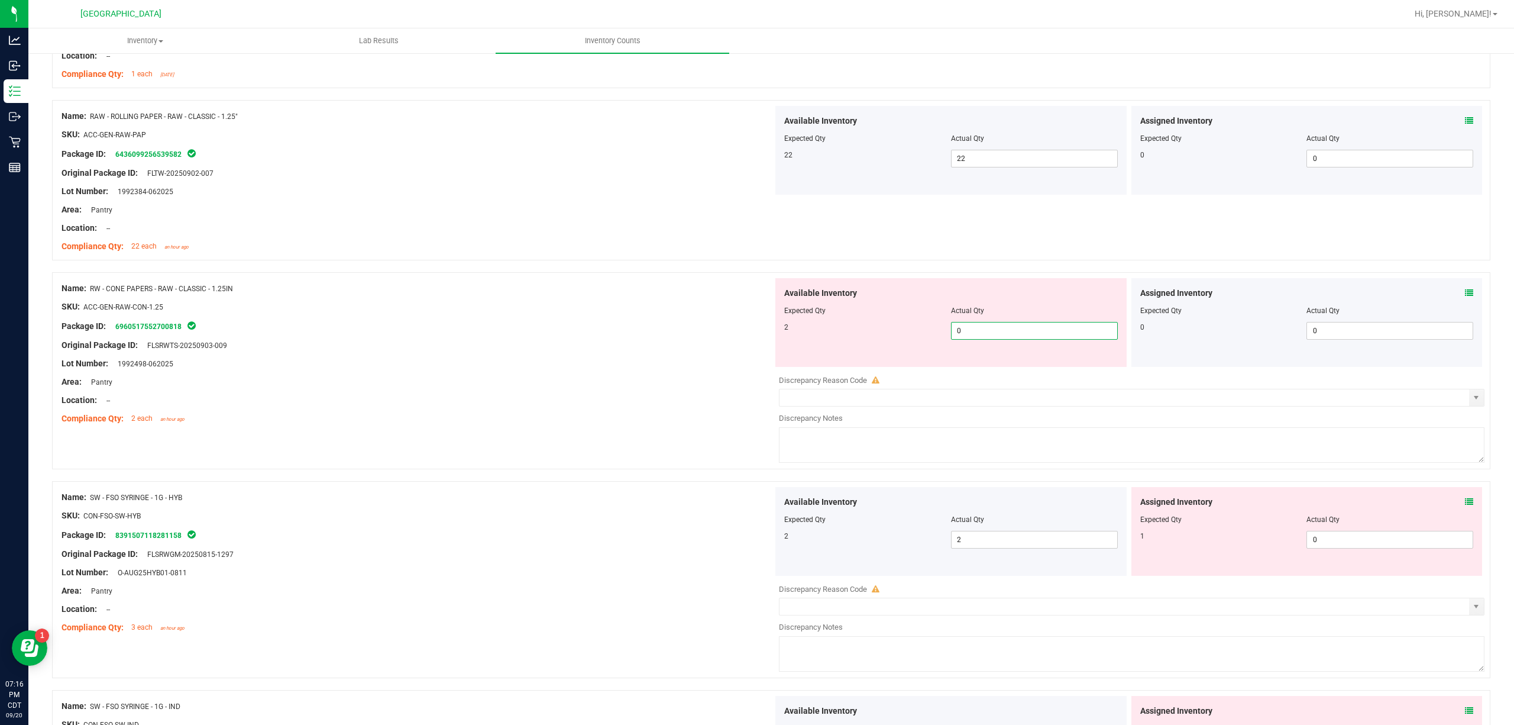
drag, startPoint x: 990, startPoint y: 336, endPoint x: 665, endPoint y: 360, distance: 325.6
click at [665, 360] on div "Name: RW - CONE PAPERS - RAW - CLASSIC - 1.25IN SKU: ACC-GEN-RAW-CON-1.25 Packa…" at bounding box center [771, 370] width 1438 height 197
click at [623, 351] on div "Original Package ID: FLSRWTS-20250903-009" at bounding box center [418, 345] width 712 height 12
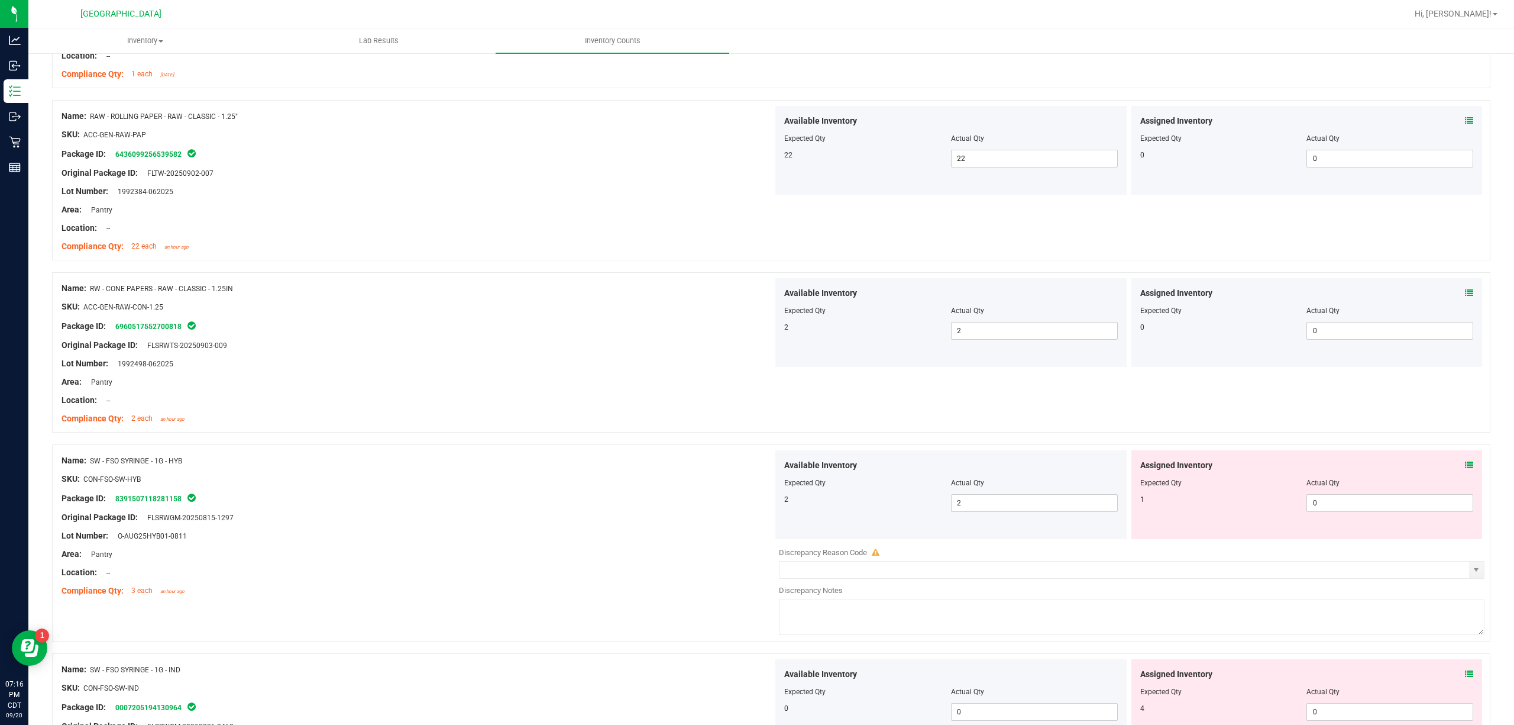
click at [1135, 464] on icon at bounding box center [1469, 465] width 8 height 8
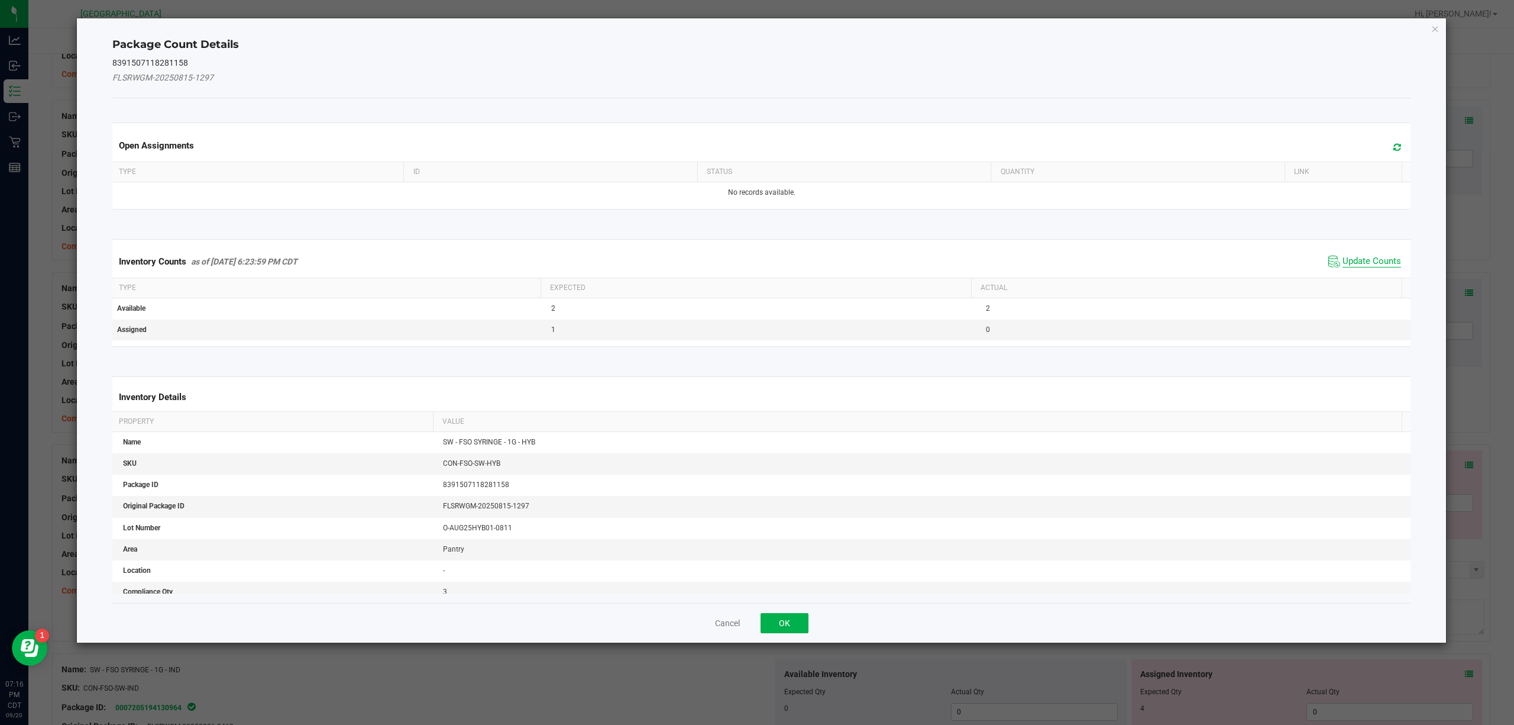
click at [1135, 264] on span "Update Counts" at bounding box center [1372, 262] width 59 height 12
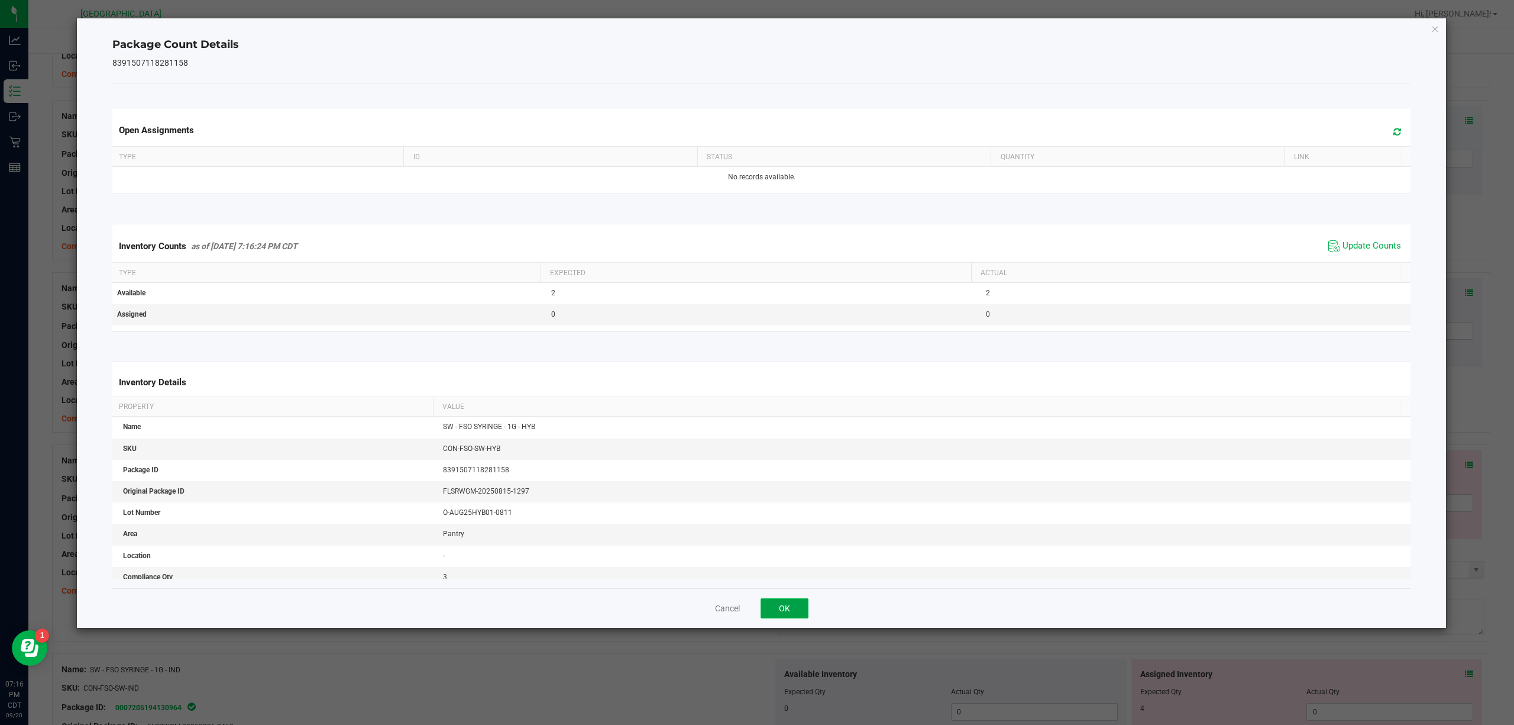
click at [770, 543] on button "OK" at bounding box center [785, 608] width 48 height 20
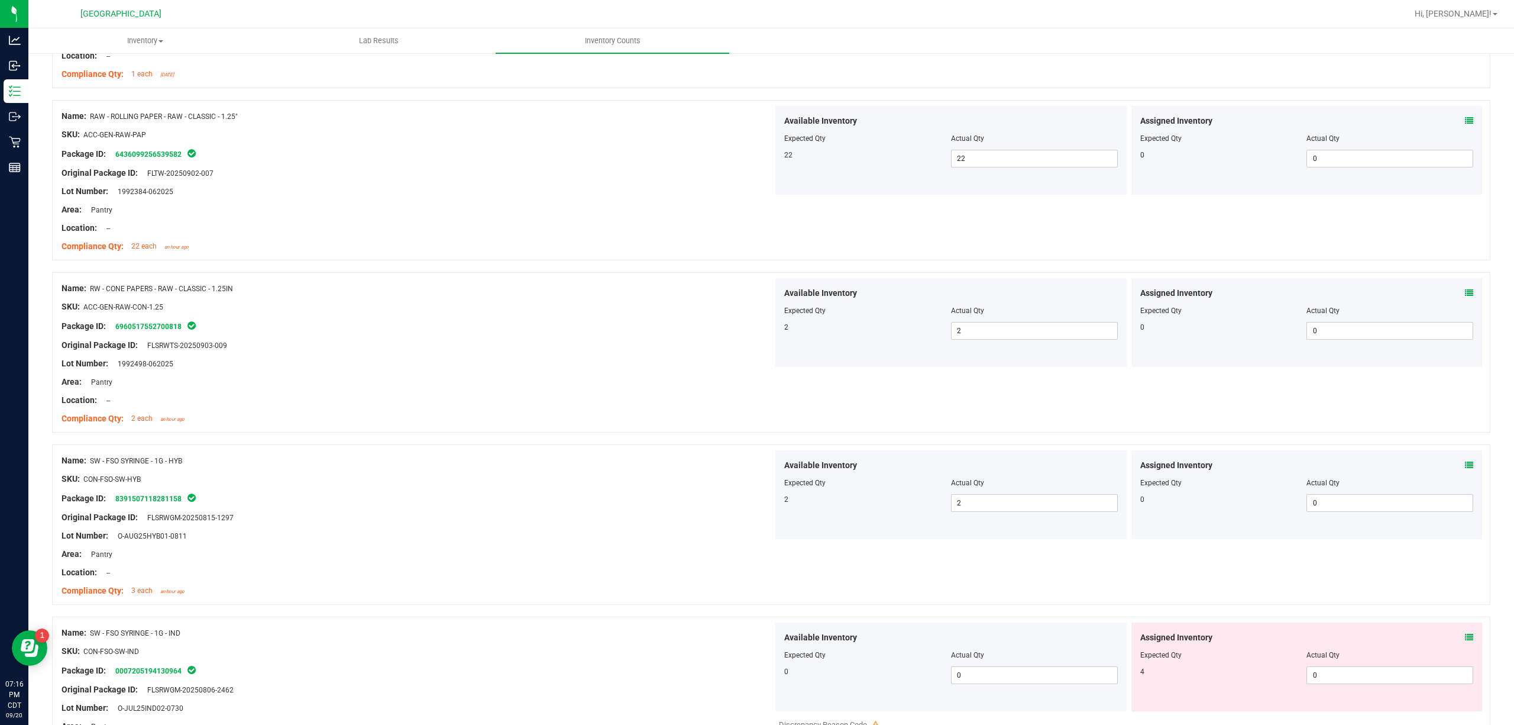
scroll to position [710, 0]
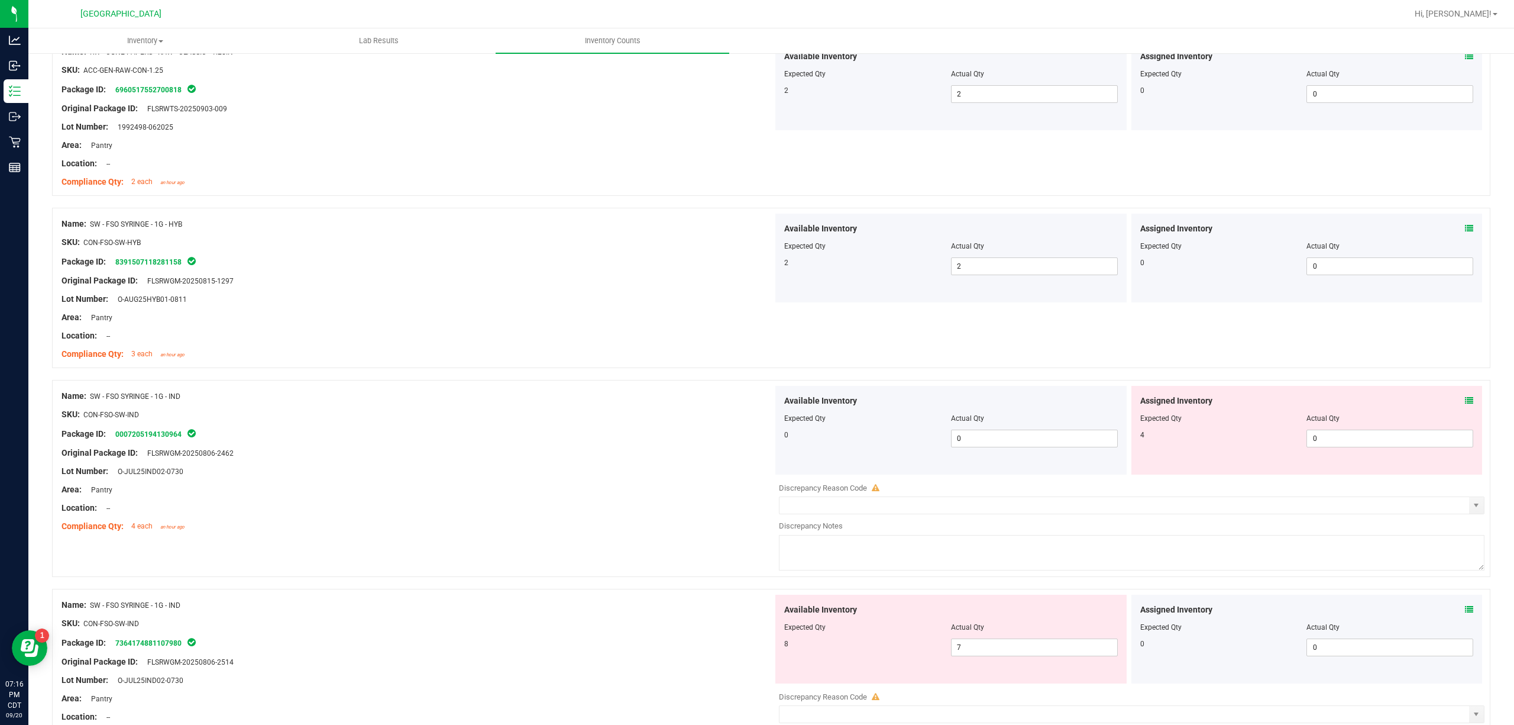
click at [1135, 403] on icon at bounding box center [1469, 400] width 8 height 8
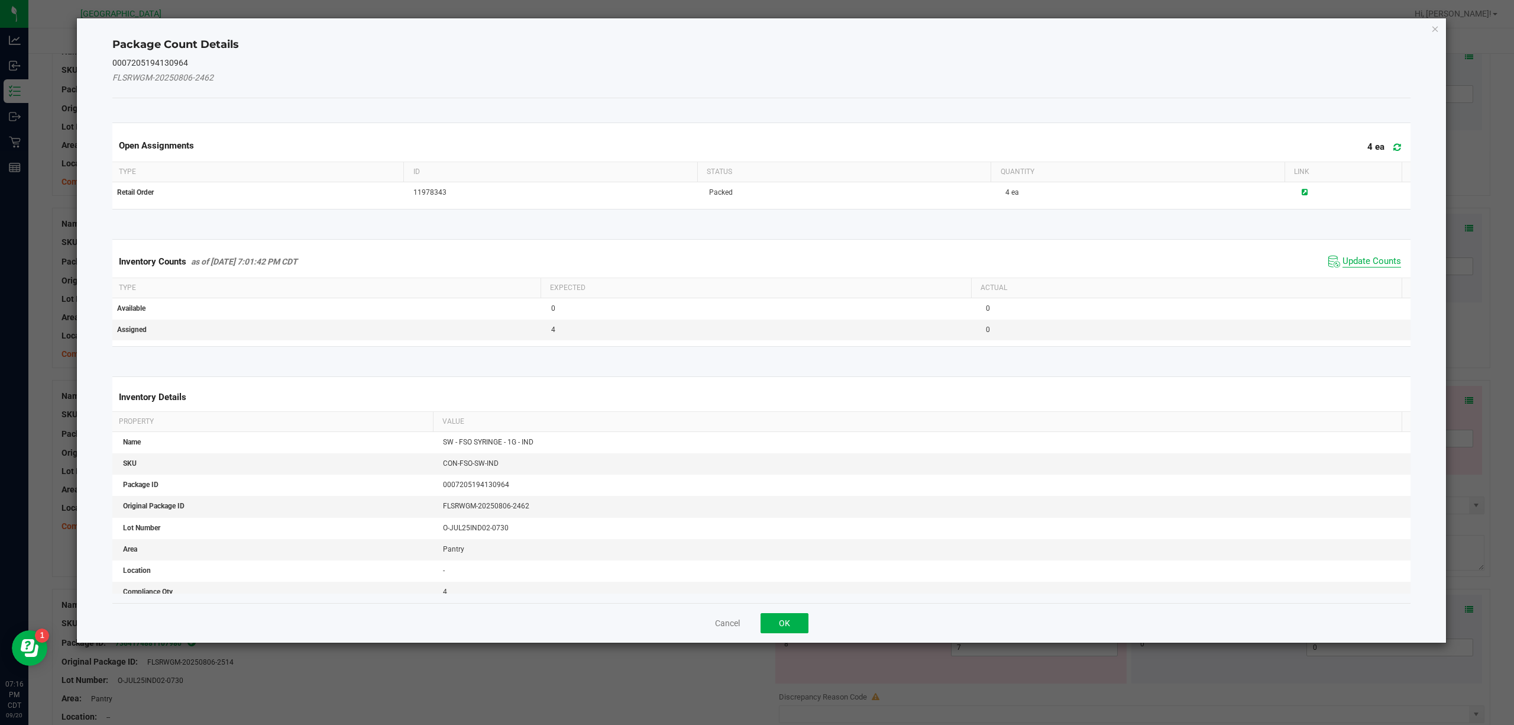
click at [1135, 266] on span "Update Counts" at bounding box center [1372, 262] width 59 height 12
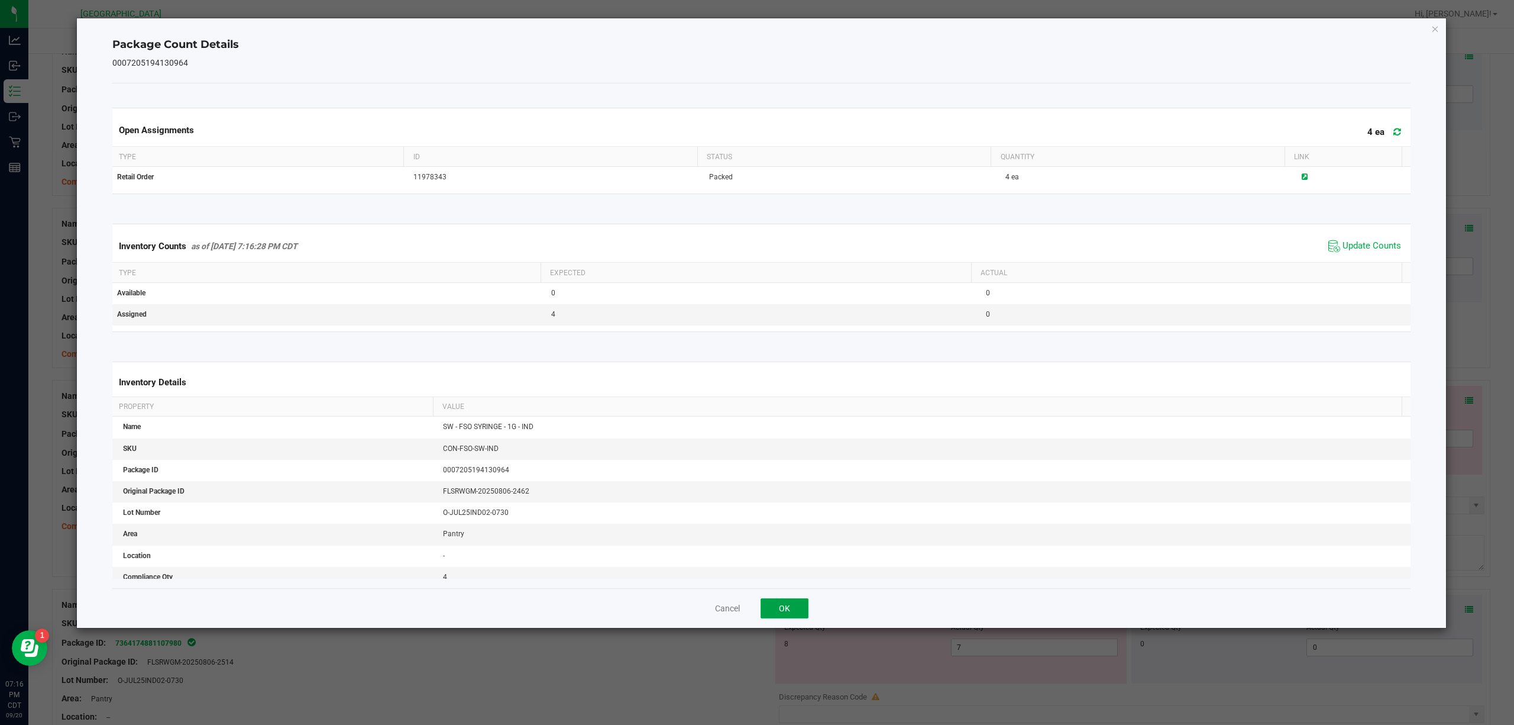
click at [785, 543] on button "OK" at bounding box center [785, 608] width 48 height 20
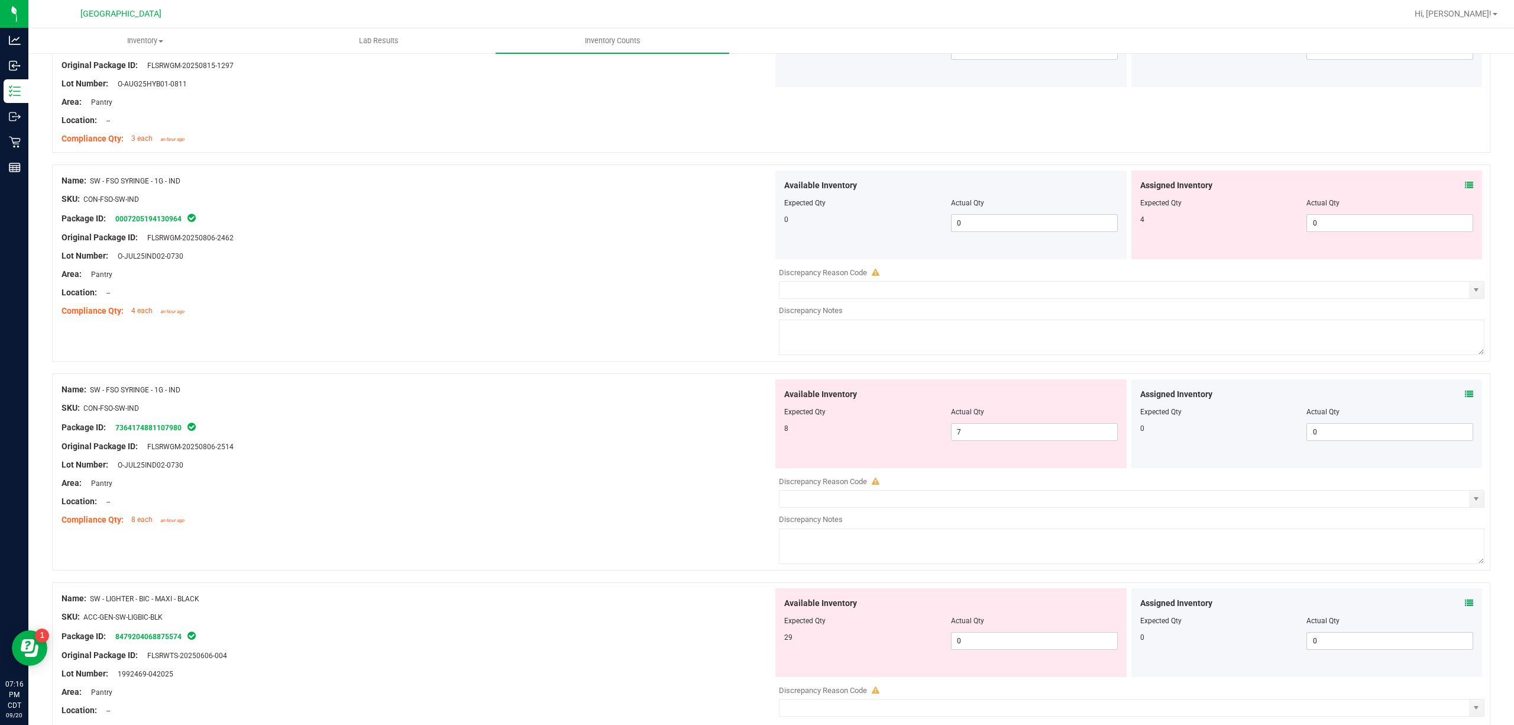
scroll to position [946, 0]
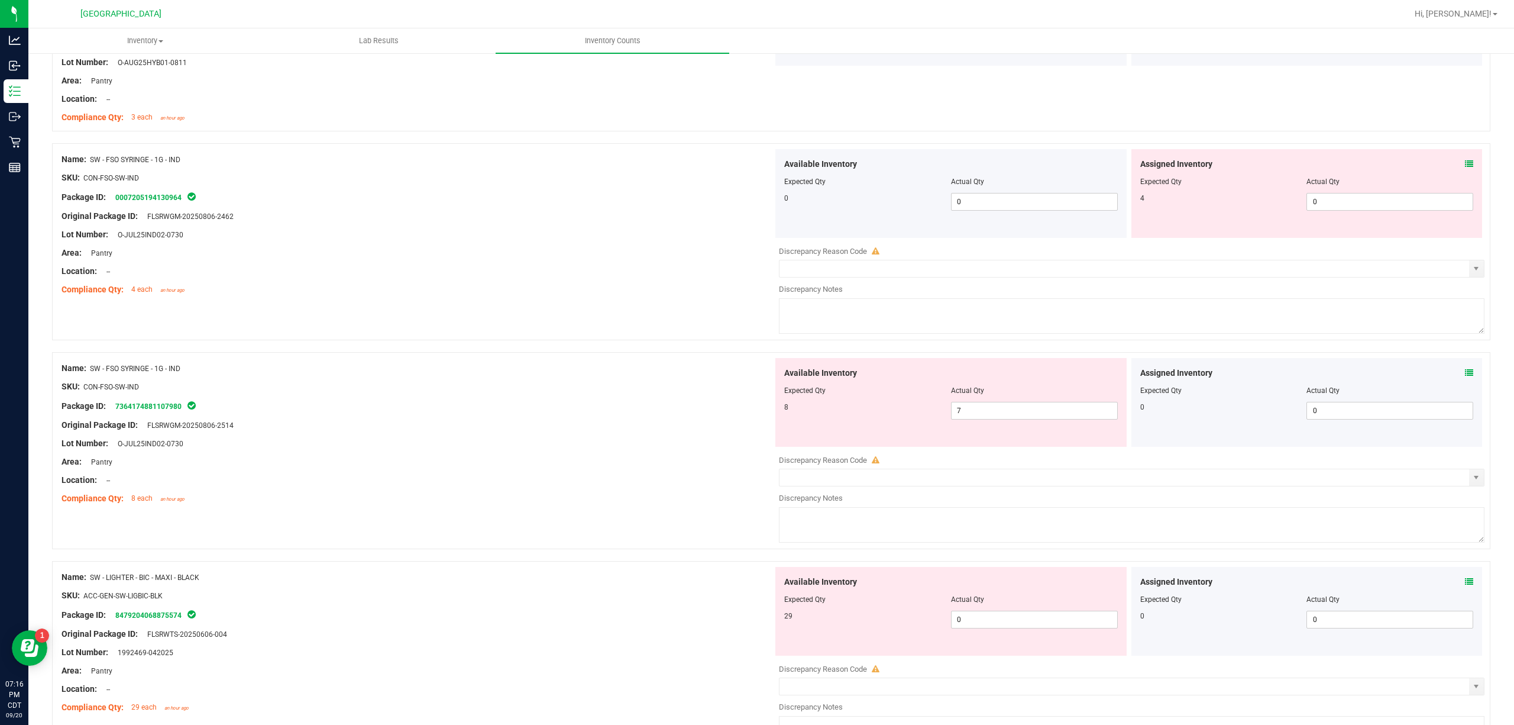
click at [1135, 377] on icon at bounding box center [1469, 372] width 8 height 8
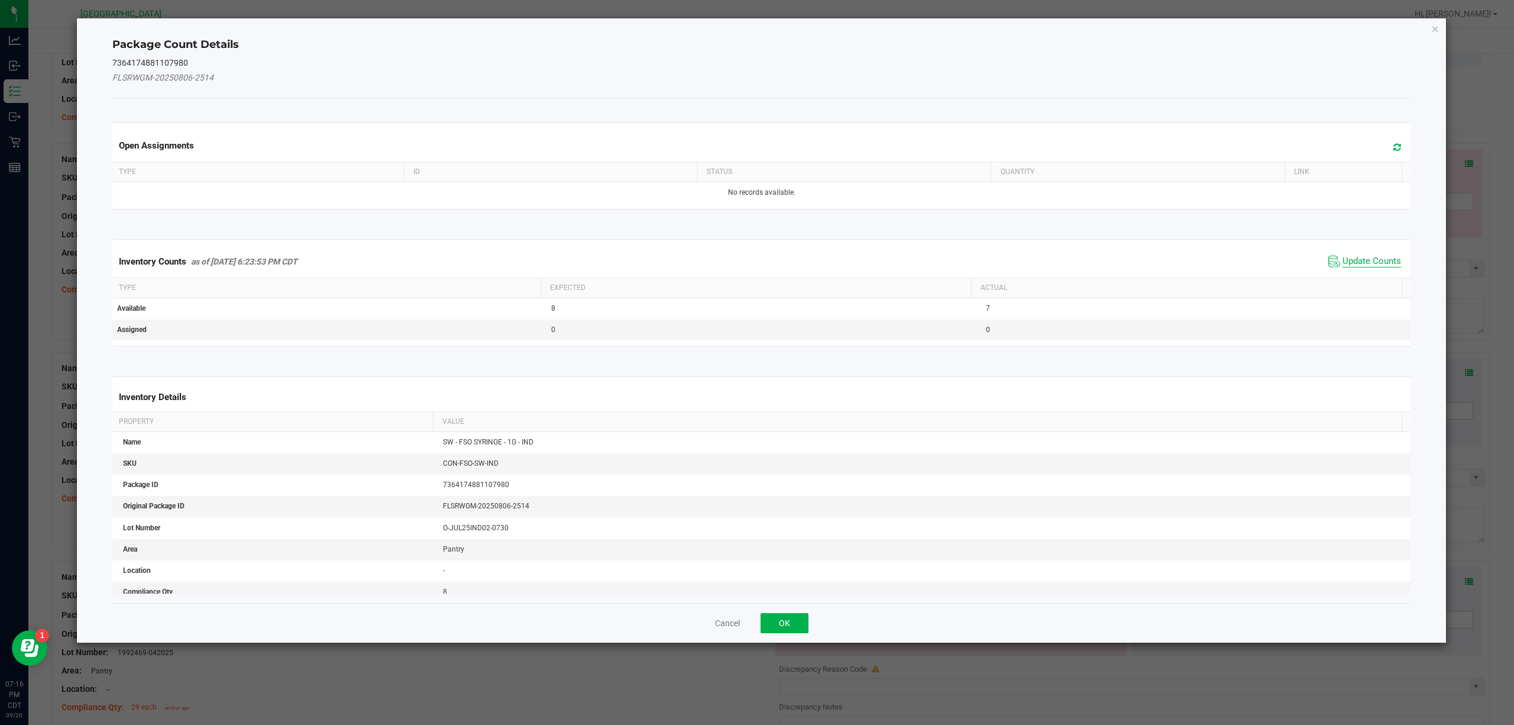
click at [1135, 264] on span "Update Counts" at bounding box center [1372, 262] width 59 height 12
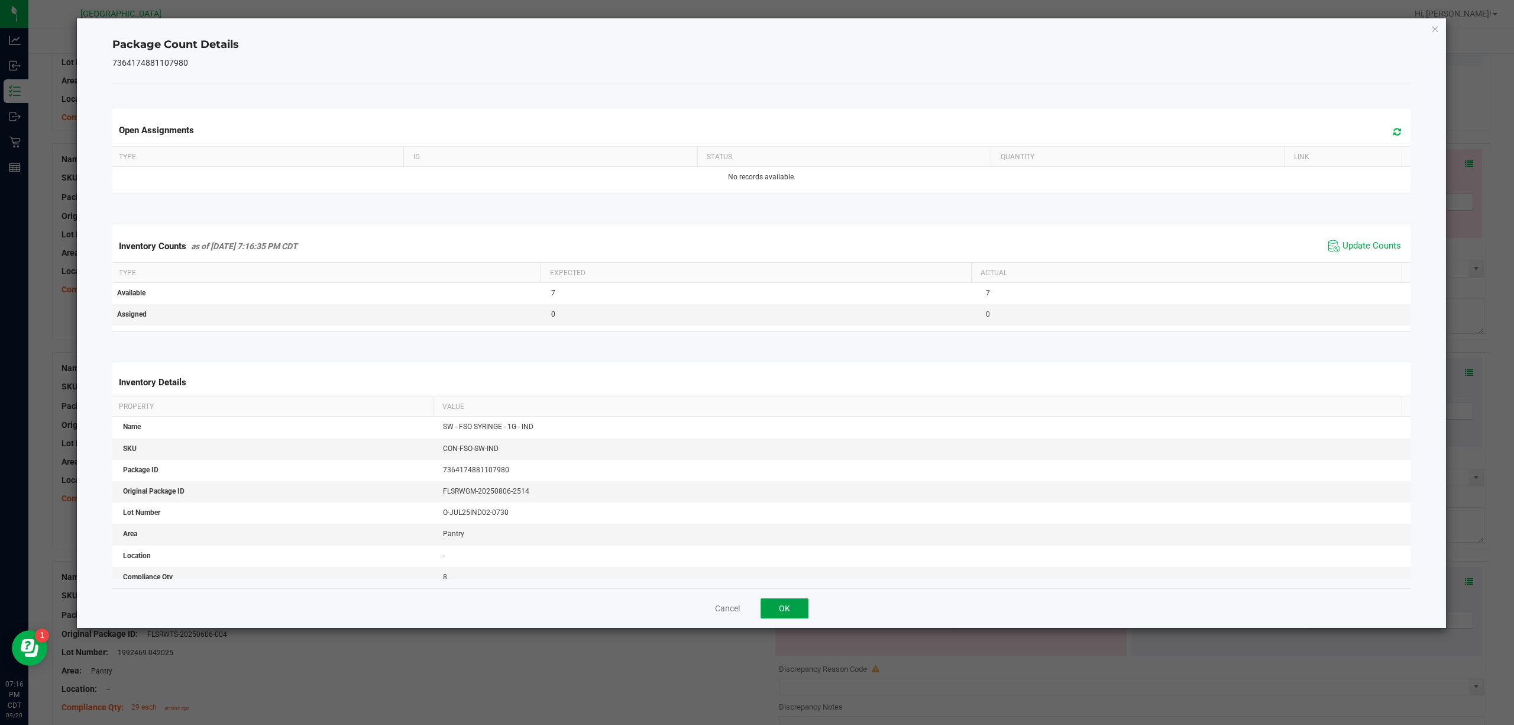
click at [793, 543] on button "OK" at bounding box center [785, 608] width 48 height 20
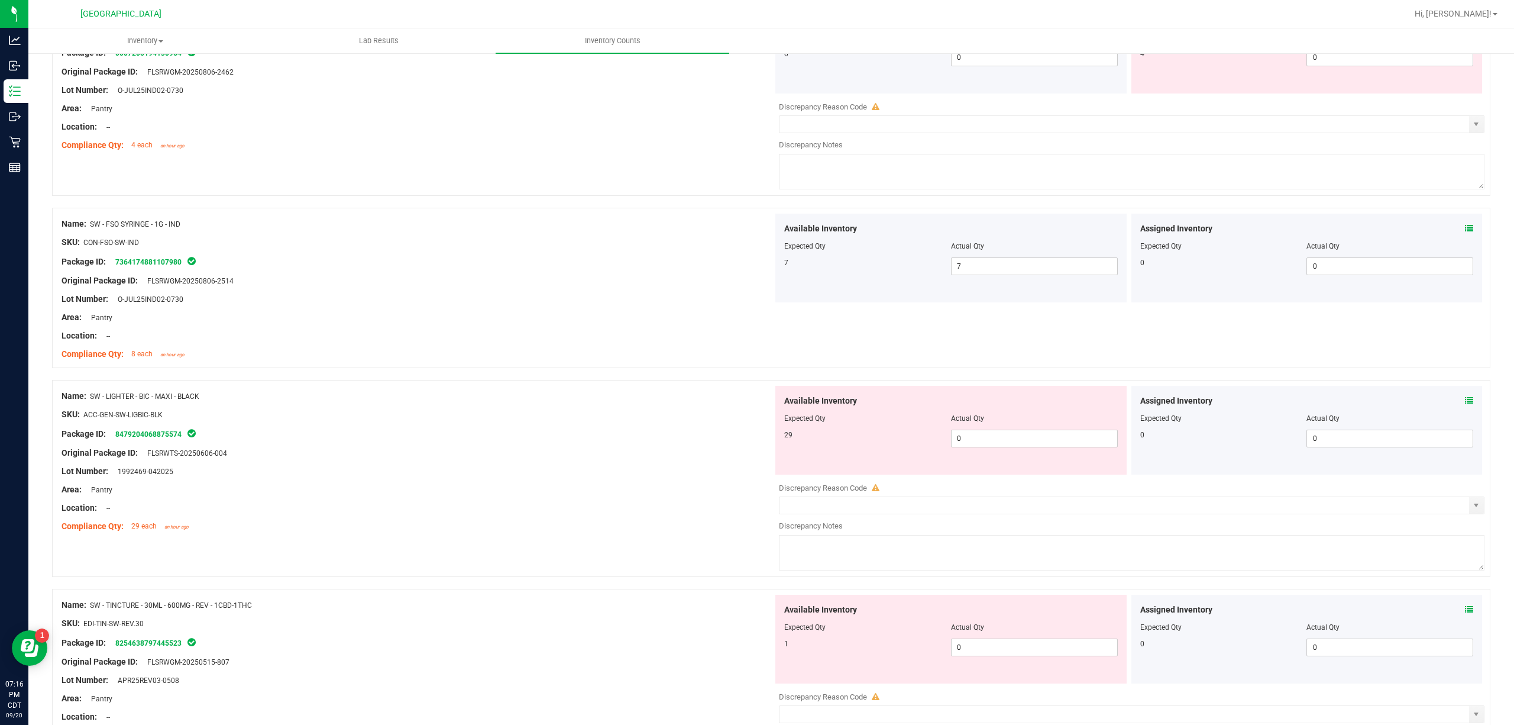
scroll to position [1104, 0]
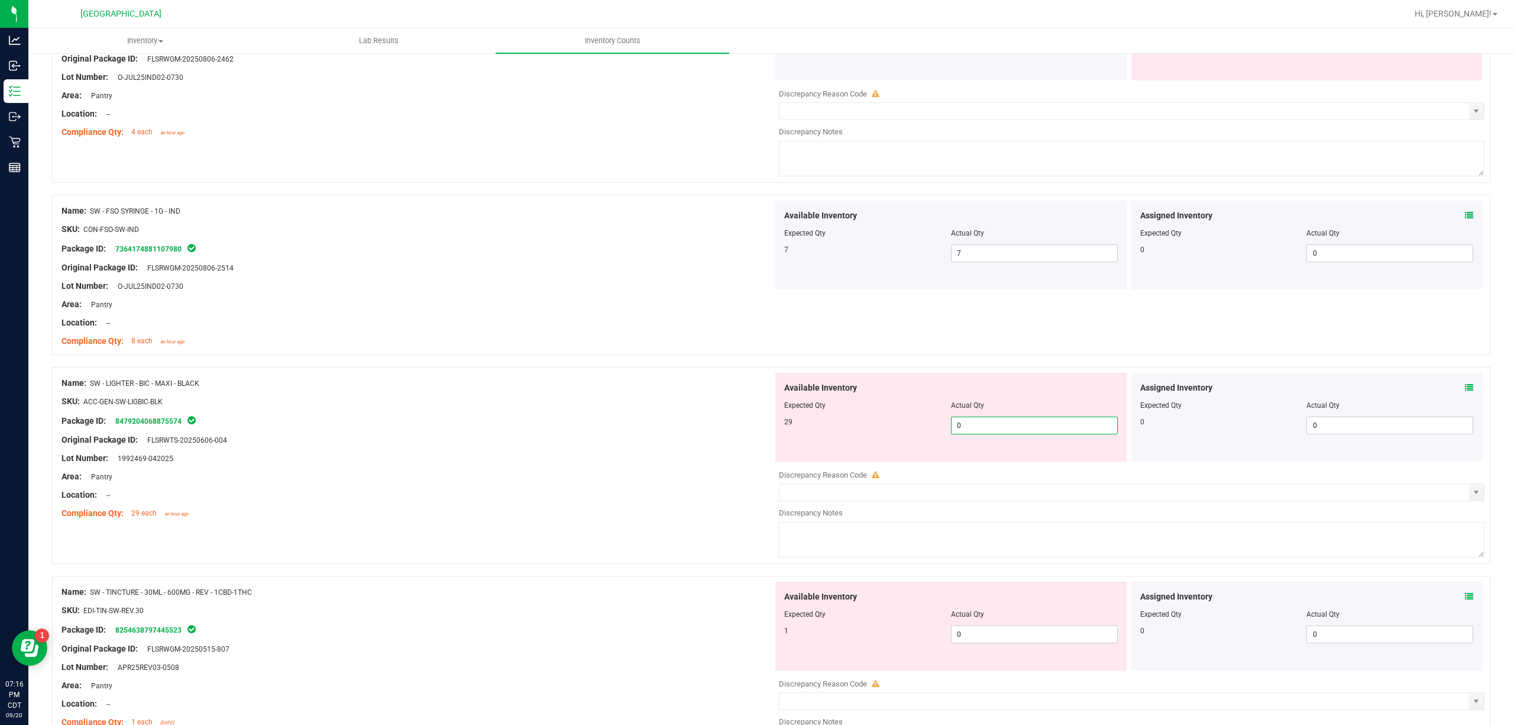
drag, startPoint x: 1034, startPoint y: 429, endPoint x: 656, endPoint y: 479, distance: 381.9
click at [656, 479] on div "Name: SW - LIGHTER - BIC - MAXI - BLACK SKU: ACC-GEN-SW-LIGBIC-BLK Package ID: …" at bounding box center [771, 465] width 1438 height 197
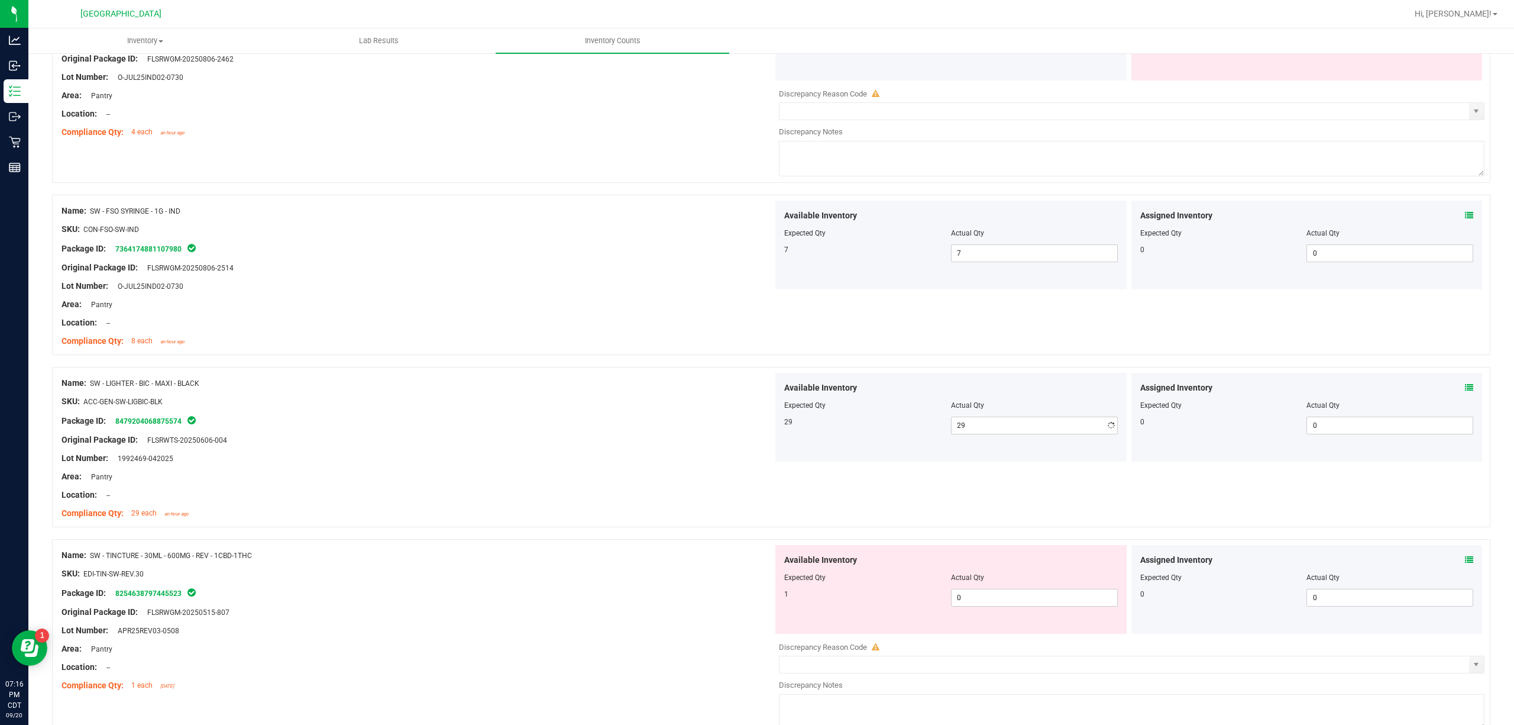
click at [637, 492] on div "Location: --" at bounding box center [418, 495] width 712 height 12
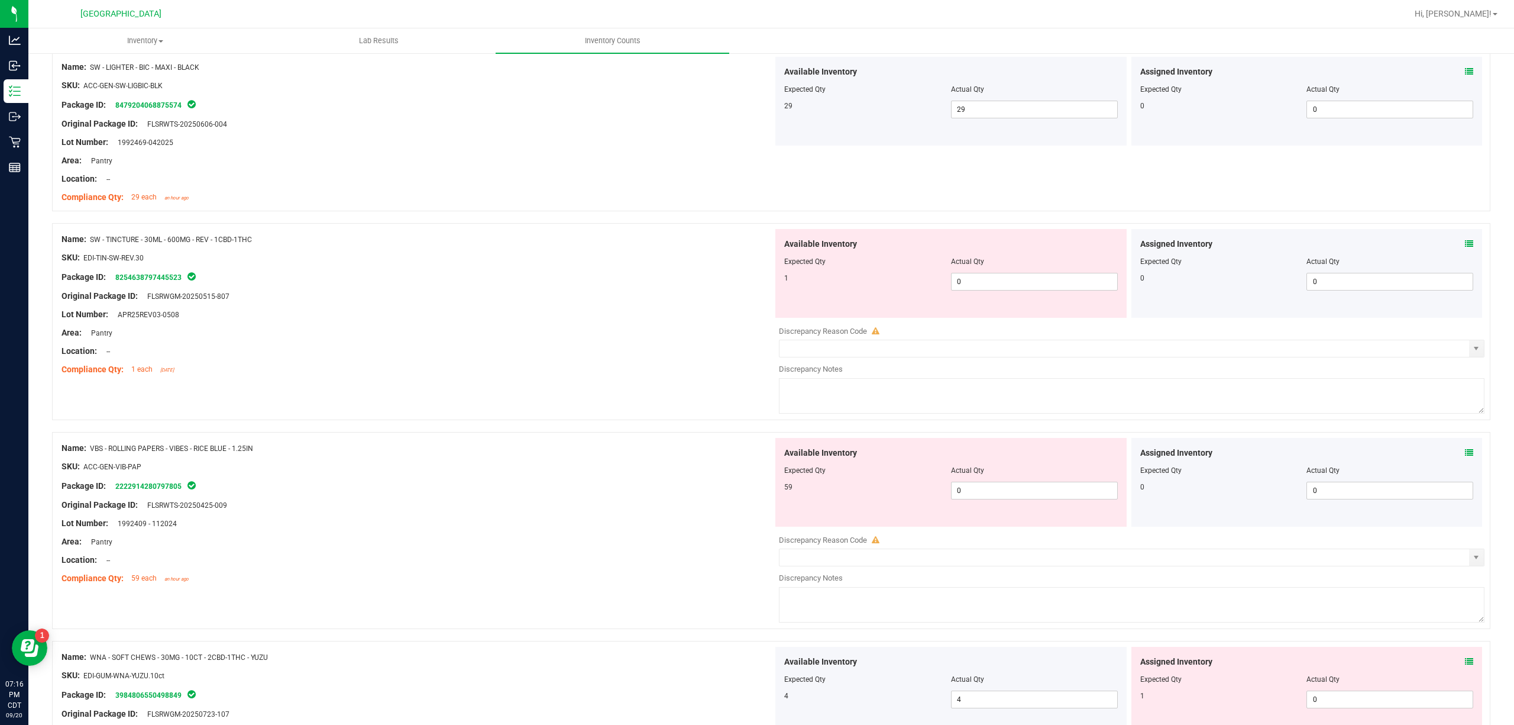
click at [1135, 248] on icon at bounding box center [1469, 244] width 8 height 8
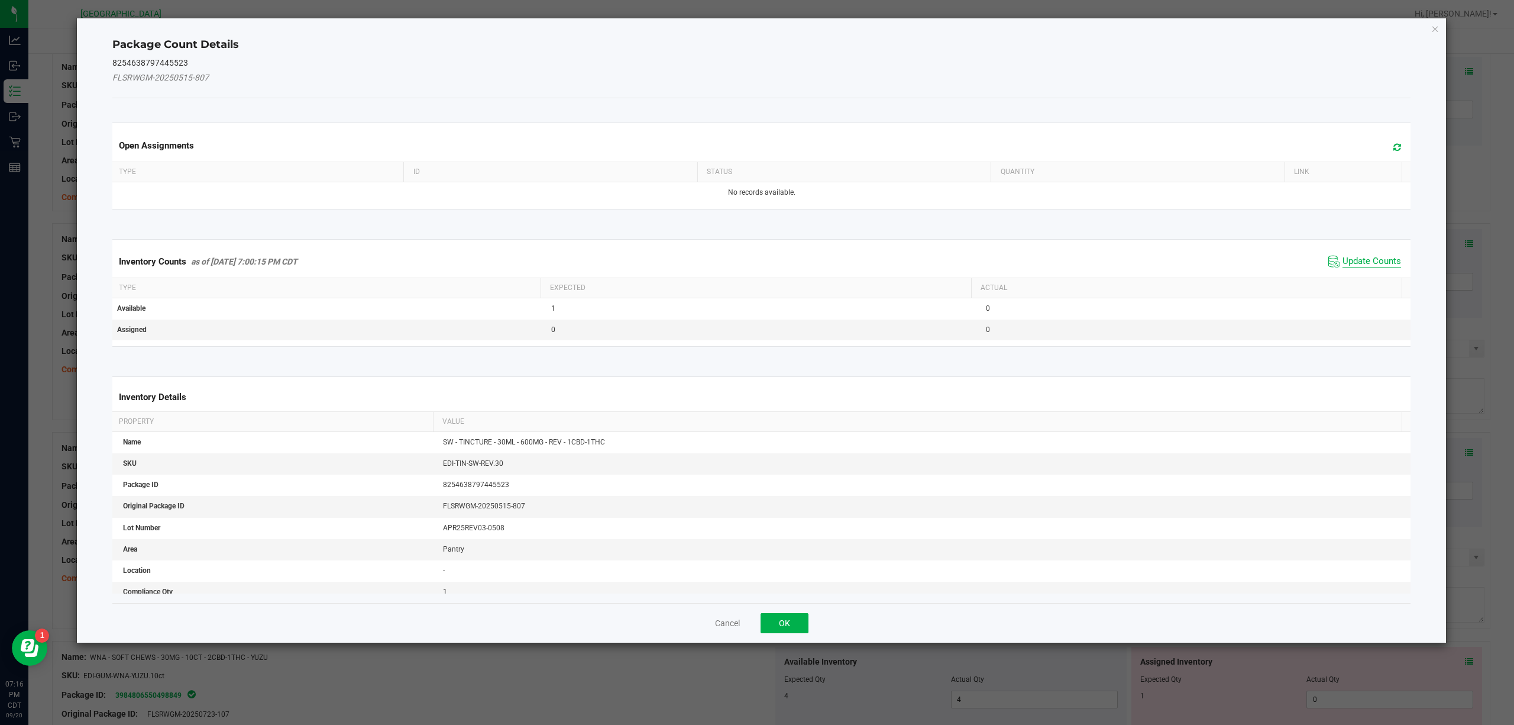
click at [1135, 263] on span "Update Counts" at bounding box center [1372, 262] width 59 height 12
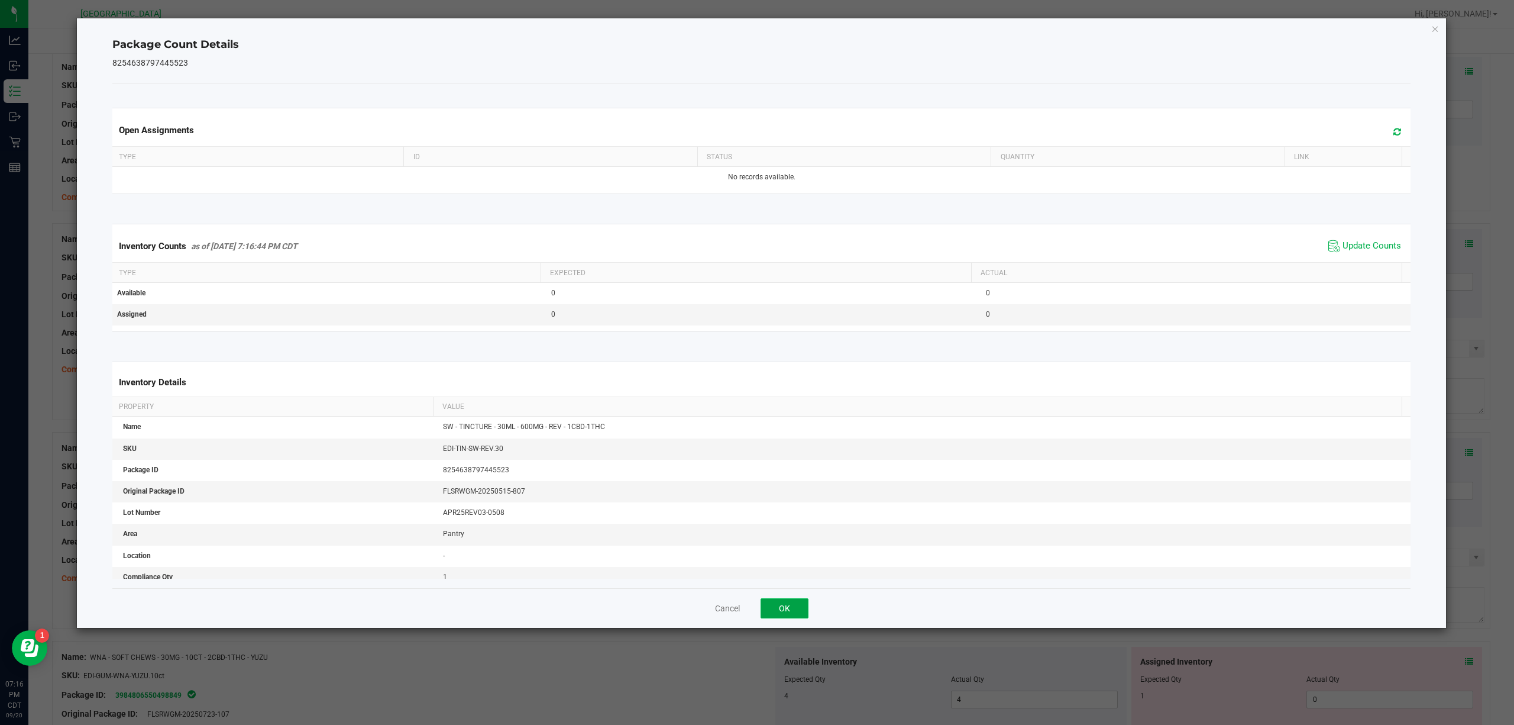
click at [787, 543] on button "OK" at bounding box center [785, 608] width 48 height 20
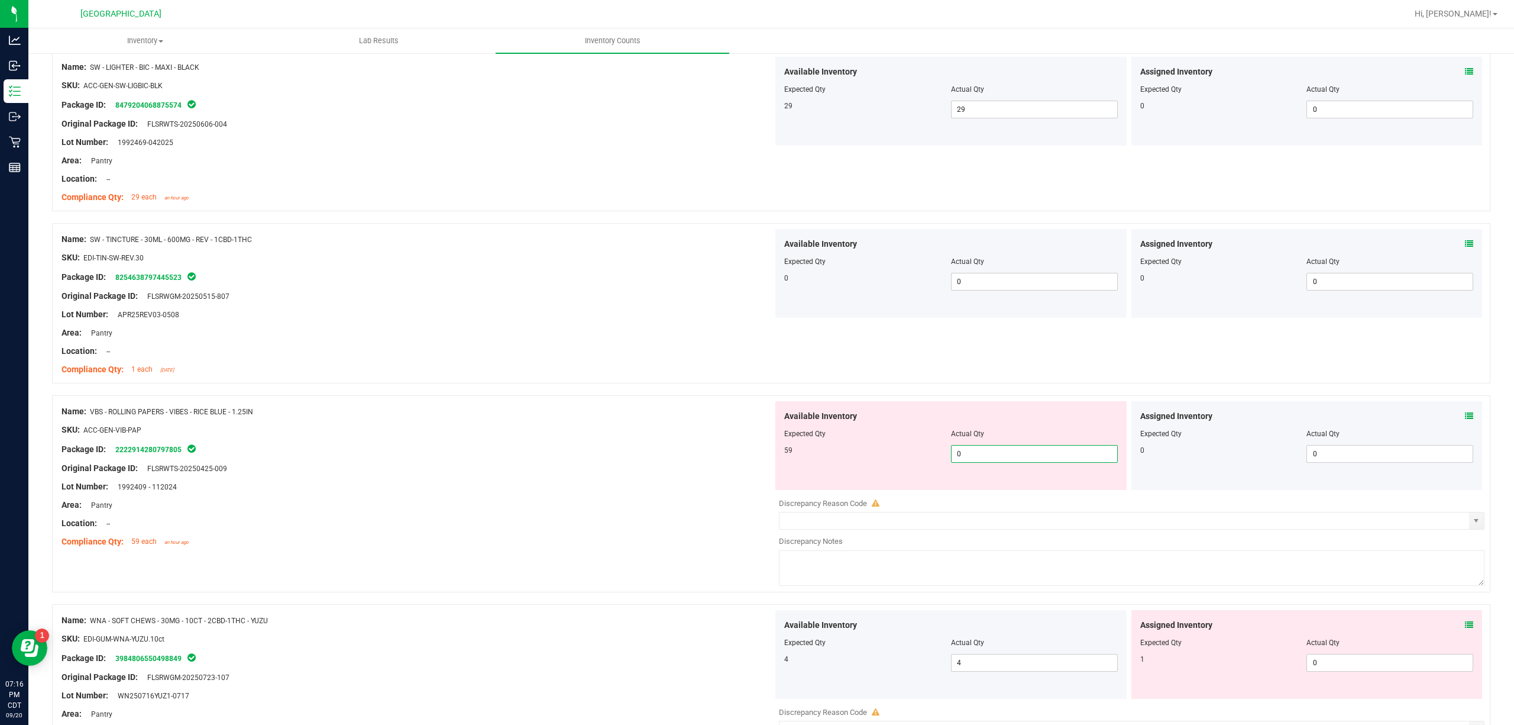
drag, startPoint x: 1059, startPoint y: 461, endPoint x: 699, endPoint y: 468, distance: 360.3
click at [704, 468] on div "Name: VBS - ROLLING PAPERS - VIBES - RICE BLUE - 1.25IN SKU: ACC-GEN-VIB-PAP Pa…" at bounding box center [771, 493] width 1438 height 197
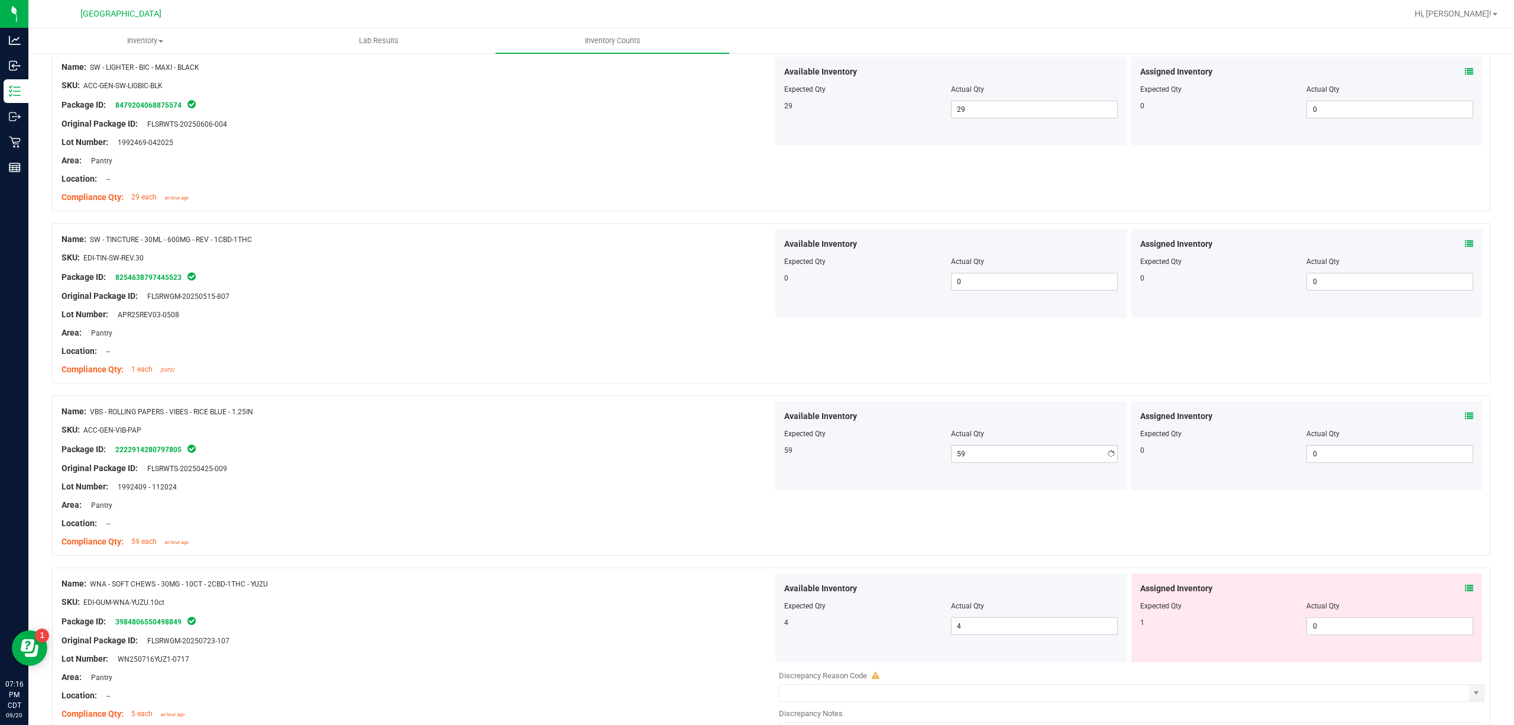
click at [680, 461] on div at bounding box center [418, 459] width 712 height 6
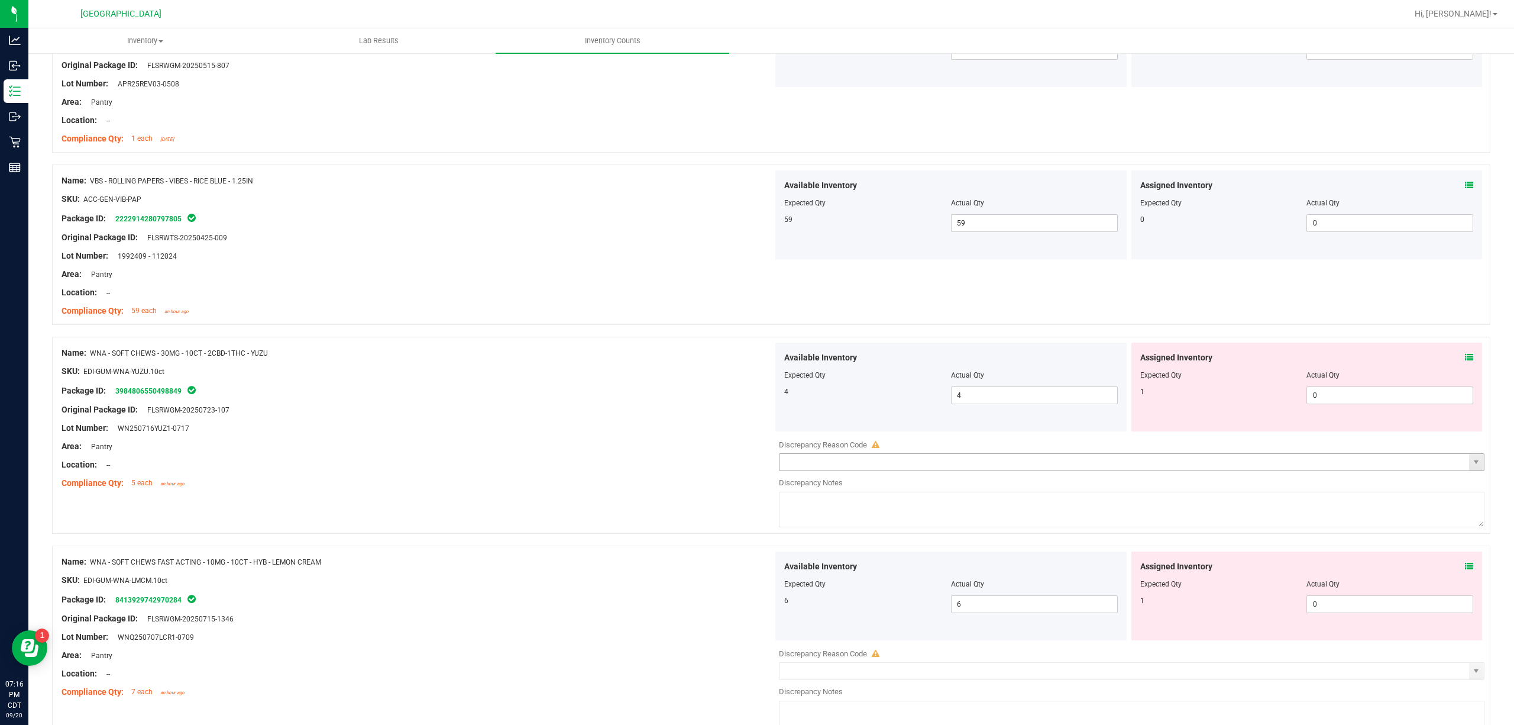
scroll to position [1656, 0]
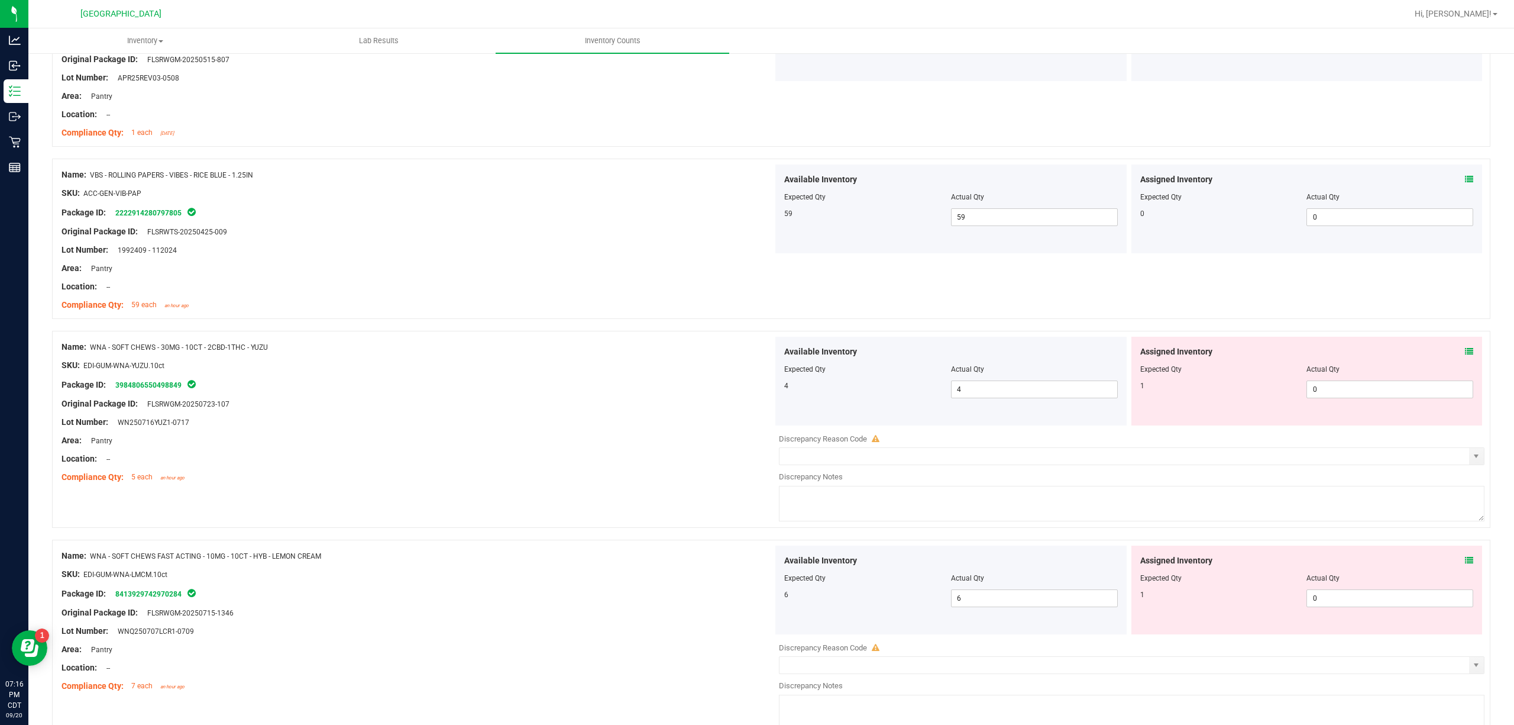
click at [1135, 355] on div "Assigned Inventory Expected Qty Actual Qty 1 0 0" at bounding box center [1306, 381] width 351 height 89
click at [1135, 355] on icon at bounding box center [1469, 351] width 8 height 8
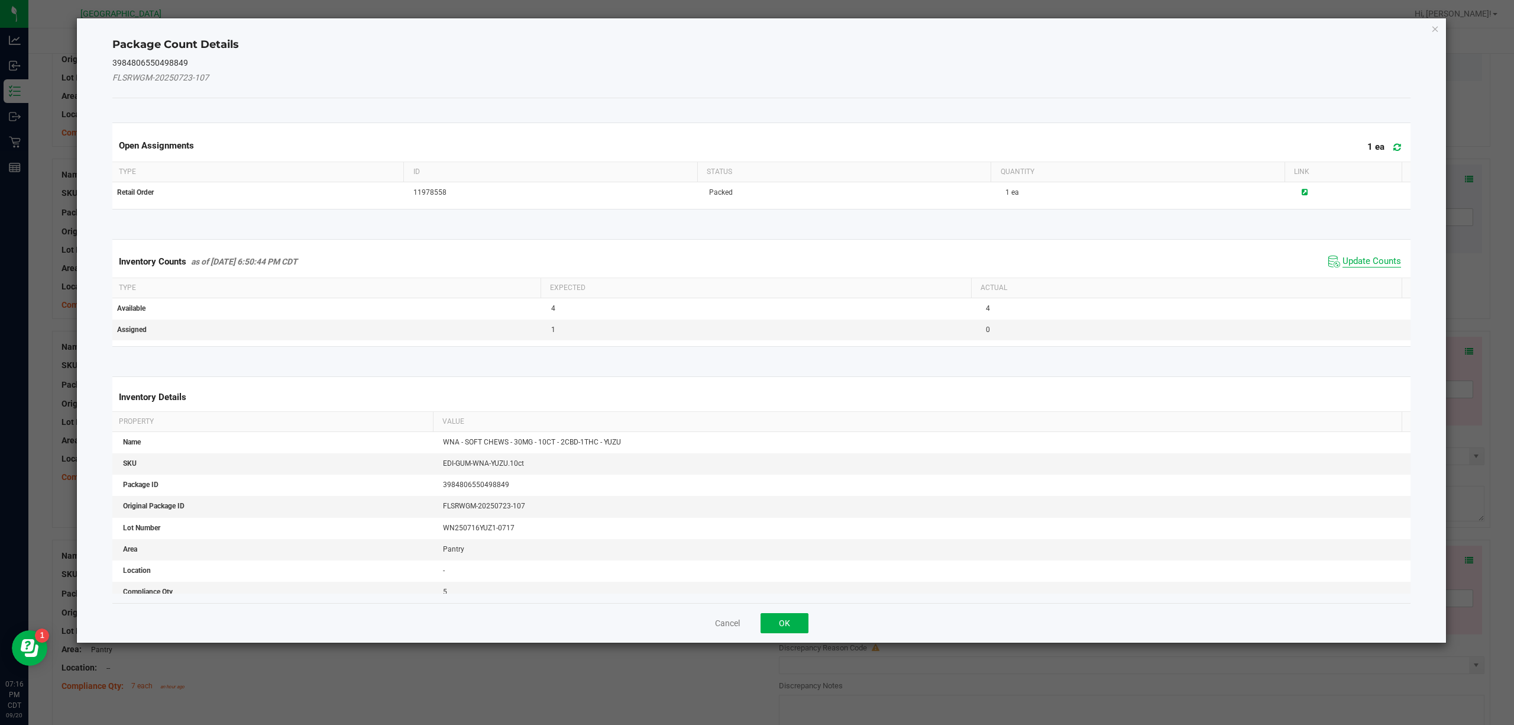
click at [1135, 260] on span "Update Counts" at bounding box center [1372, 262] width 59 height 12
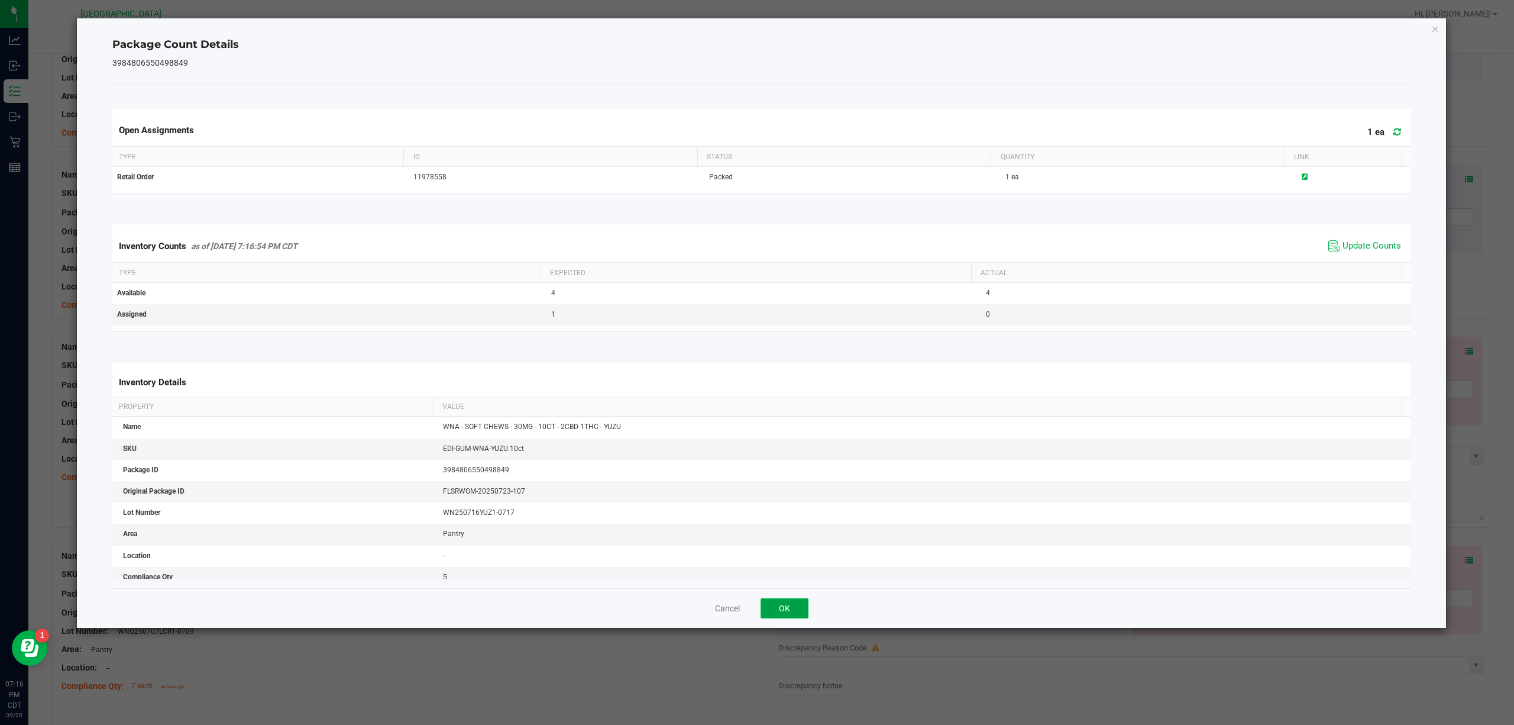
click at [761, 543] on button "OK" at bounding box center [785, 608] width 48 height 20
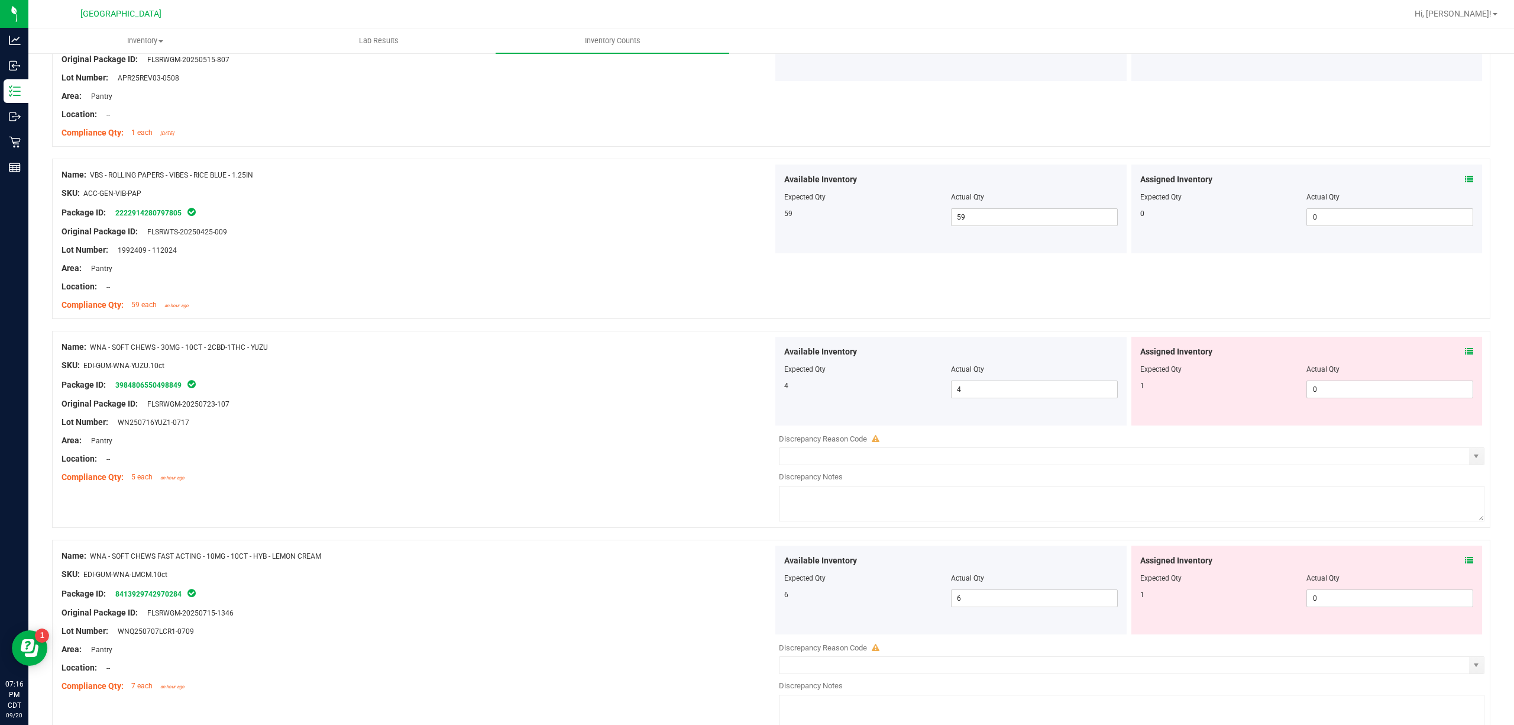
click at [1135, 543] on icon at bounding box center [1469, 560] width 8 height 8
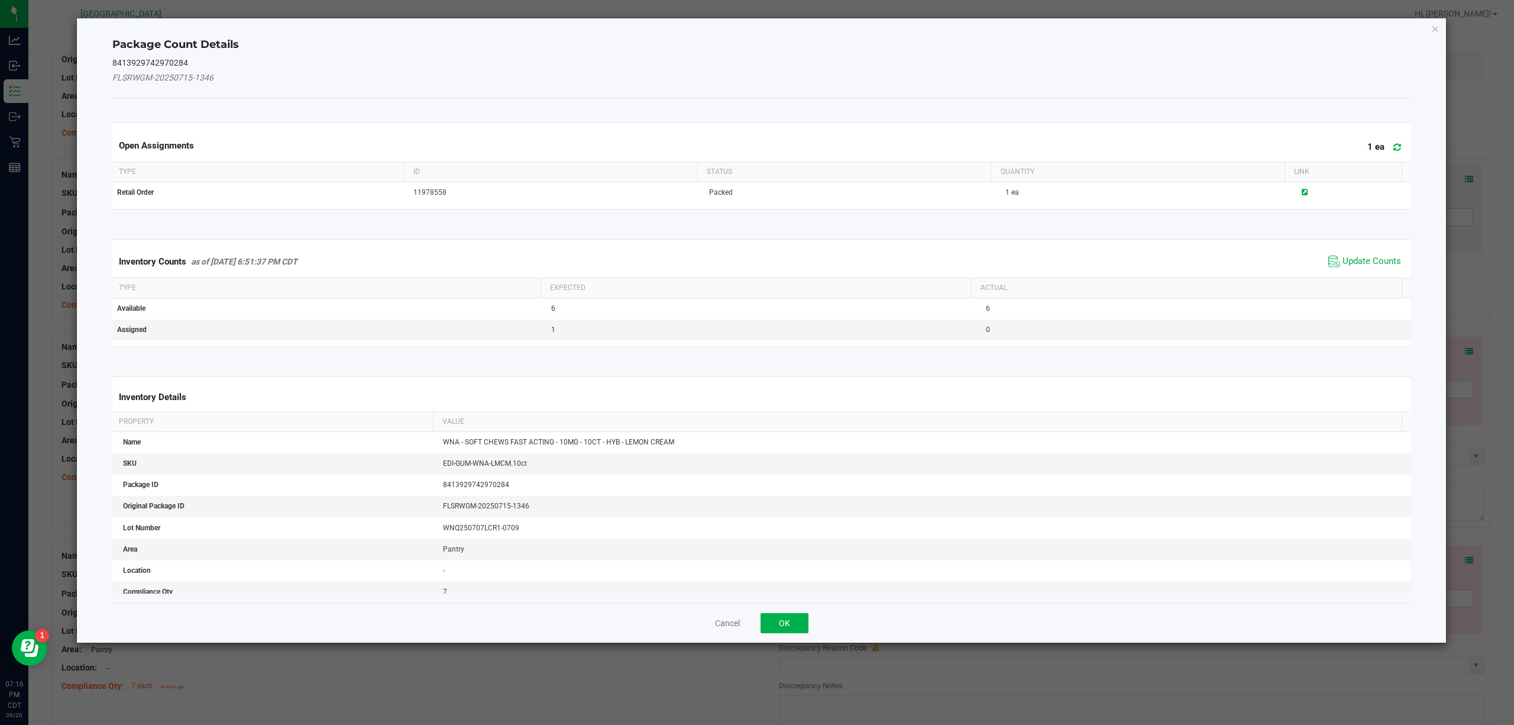
click at [1135, 252] on div "Inventory Counts as of [DATE] 6:51:37 PM CDT Update Counts" at bounding box center [762, 261] width 1304 height 32
click at [1135, 263] on span "Update Counts" at bounding box center [1372, 262] width 59 height 12
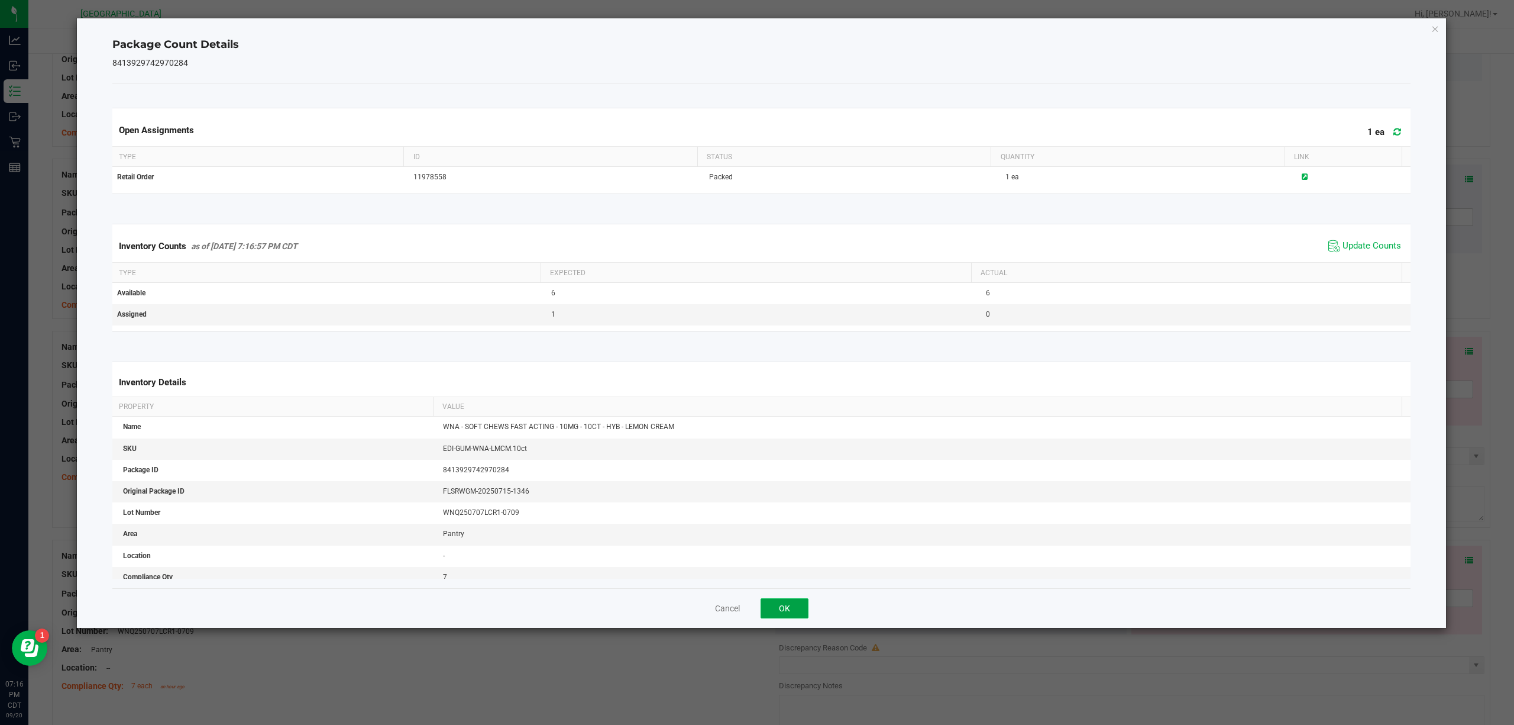
click at [783, 543] on button "OK" at bounding box center [785, 608] width 48 height 20
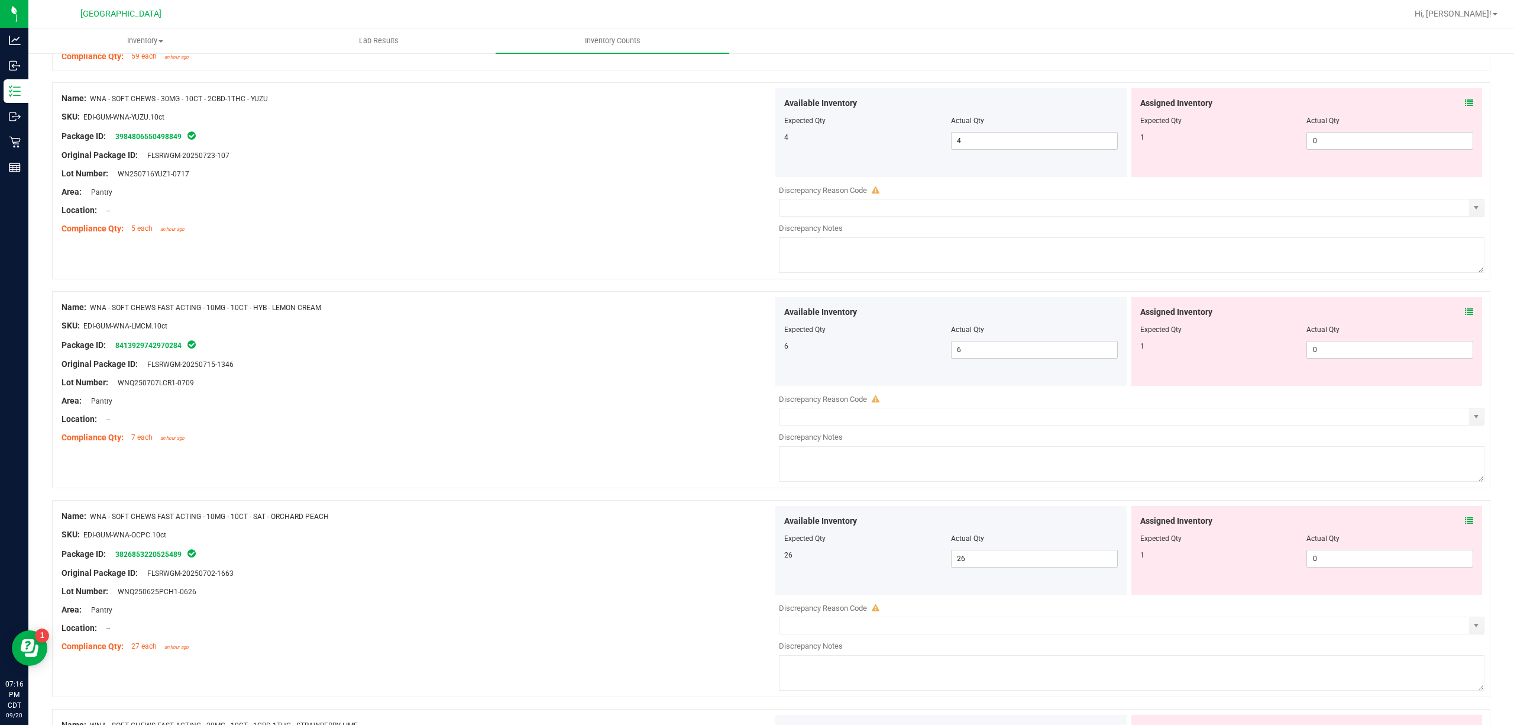
scroll to position [1971, 0]
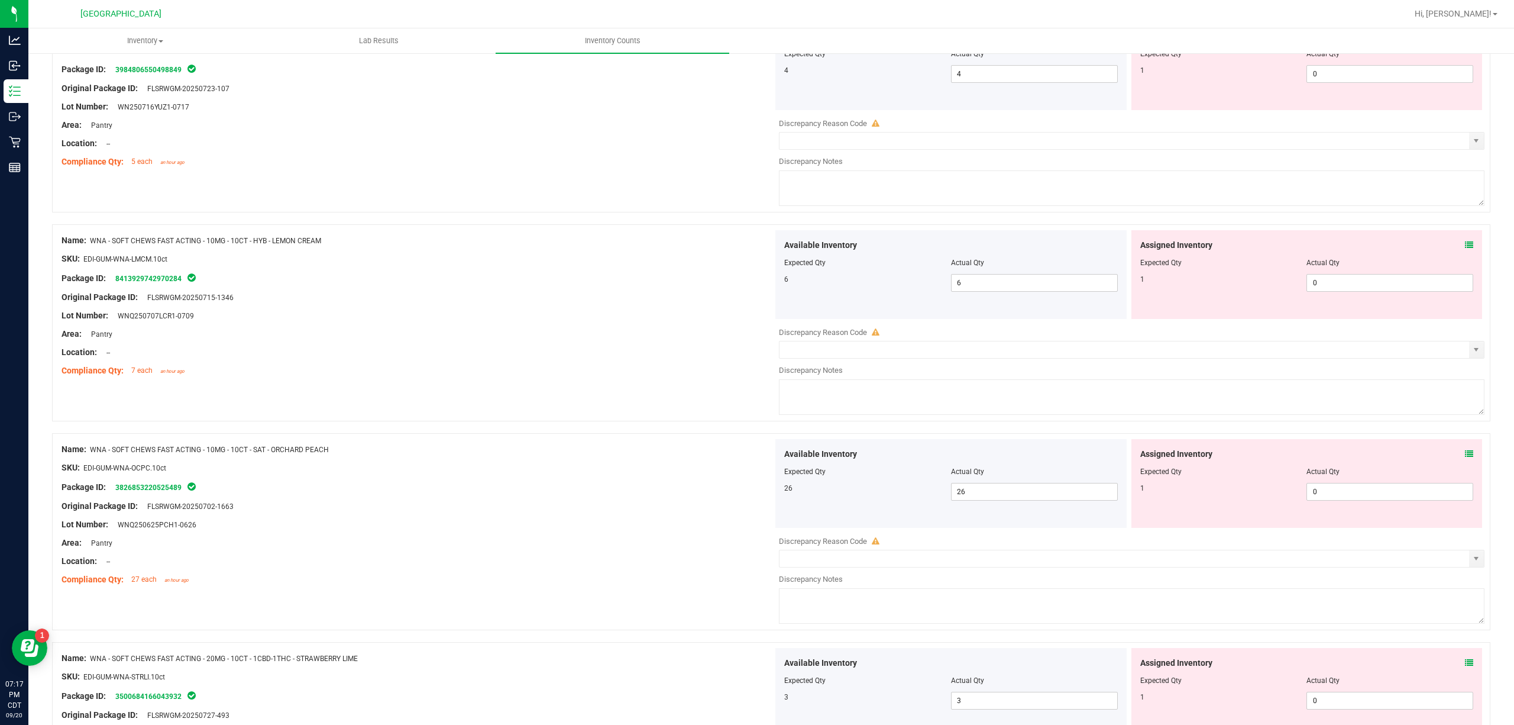
click at [1135, 458] on div "Assigned Inventory" at bounding box center [1307, 454] width 334 height 12
drag, startPoint x: 1462, startPoint y: 454, endPoint x: 1456, endPoint y: 455, distance: 6.0
click at [1135, 455] on div "Assigned Inventory Expected Qty Actual Qty 1 0 0" at bounding box center [1306, 483] width 351 height 89
click at [1135, 455] on icon at bounding box center [1469, 454] width 8 height 8
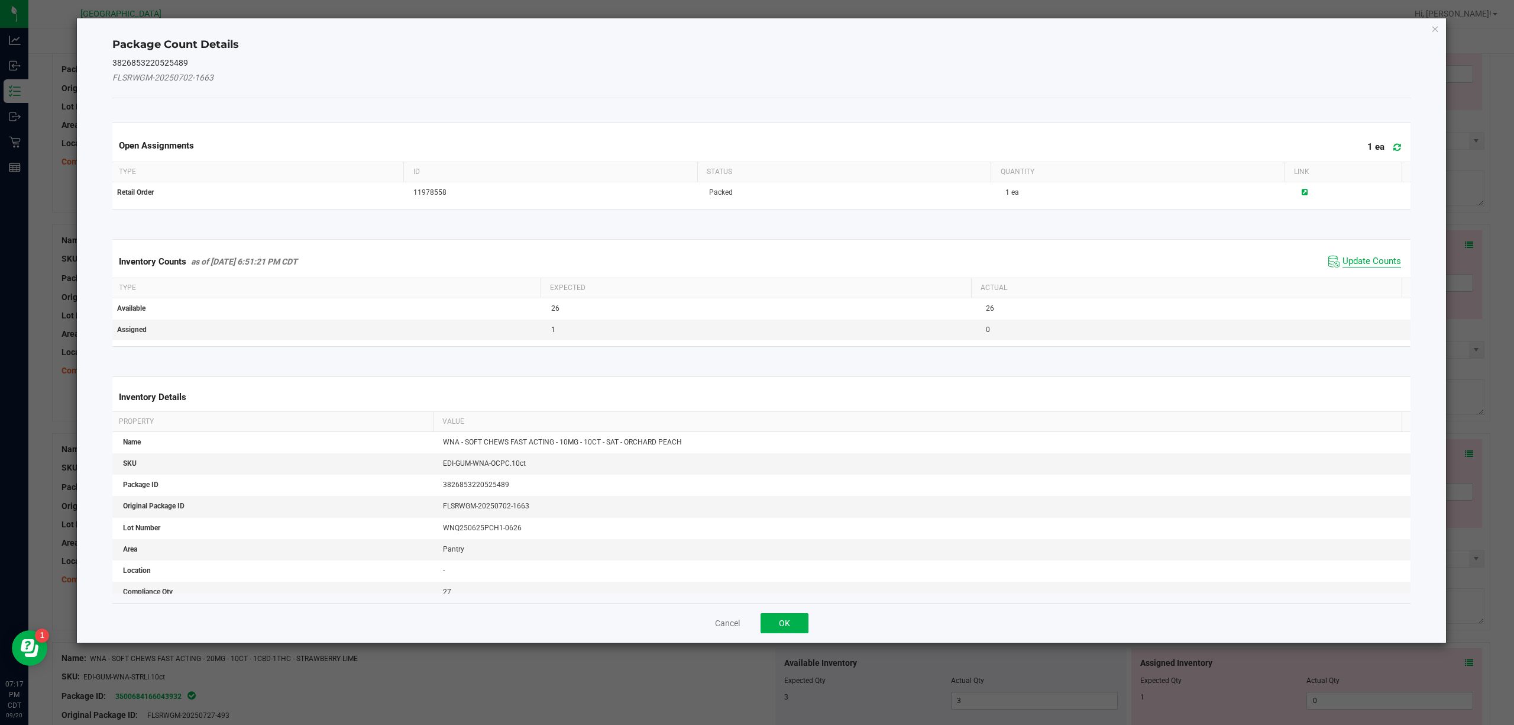
click at [1135, 264] on span "Update Counts" at bounding box center [1372, 262] width 59 height 12
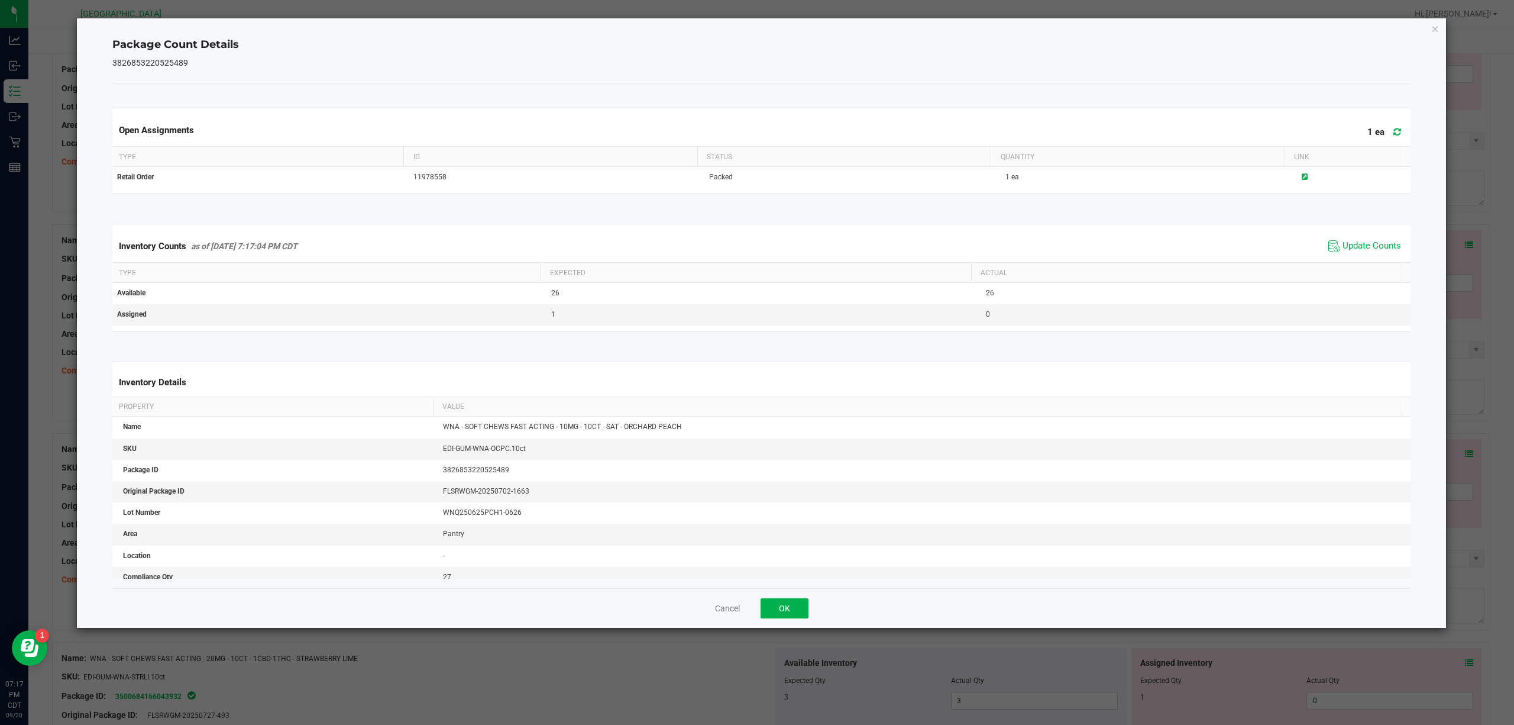
click at [778, 543] on div "Cancel OK" at bounding box center [761, 608] width 1299 height 40
click at [786, 543] on button "OK" at bounding box center [785, 608] width 48 height 20
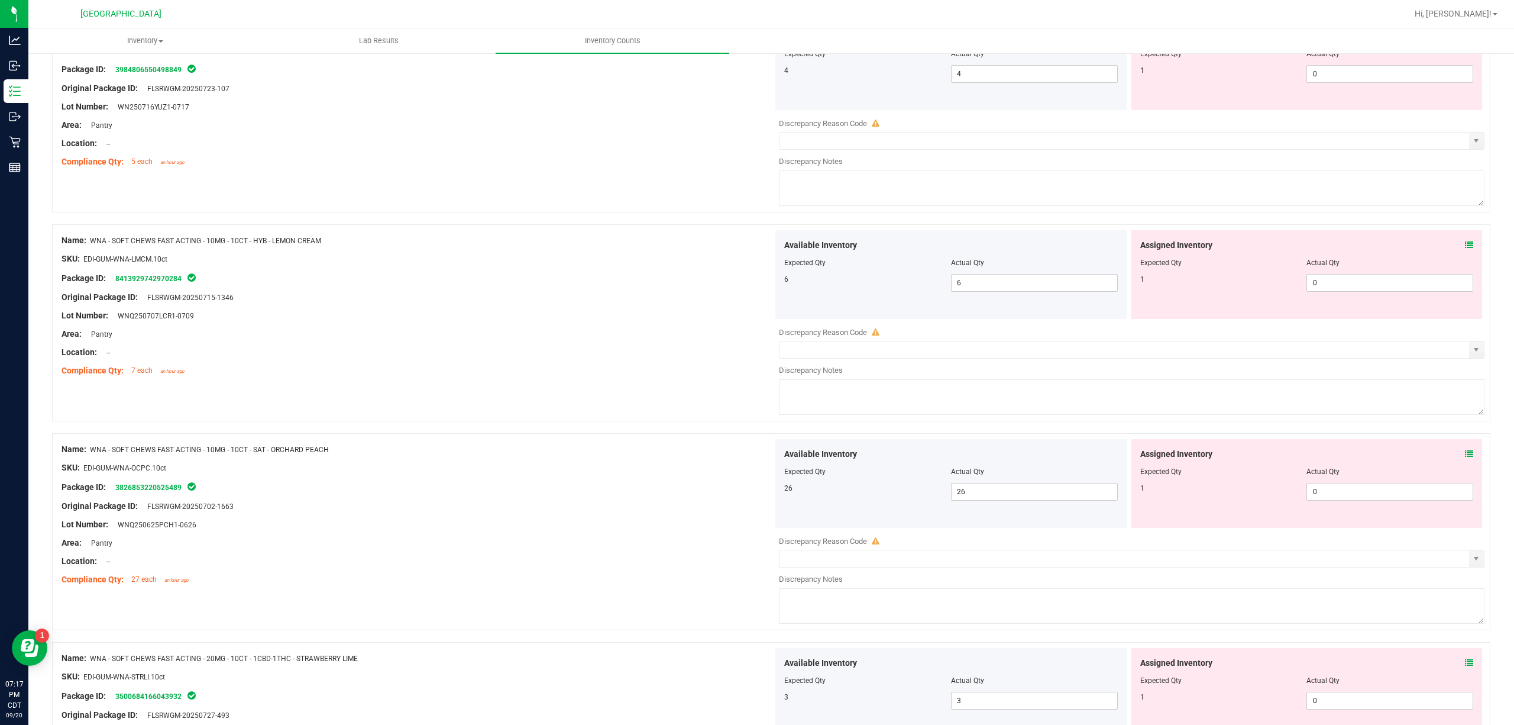
click at [1135, 257] on div at bounding box center [1307, 254] width 334 height 6
click at [1135, 249] on icon at bounding box center [1469, 245] width 8 height 8
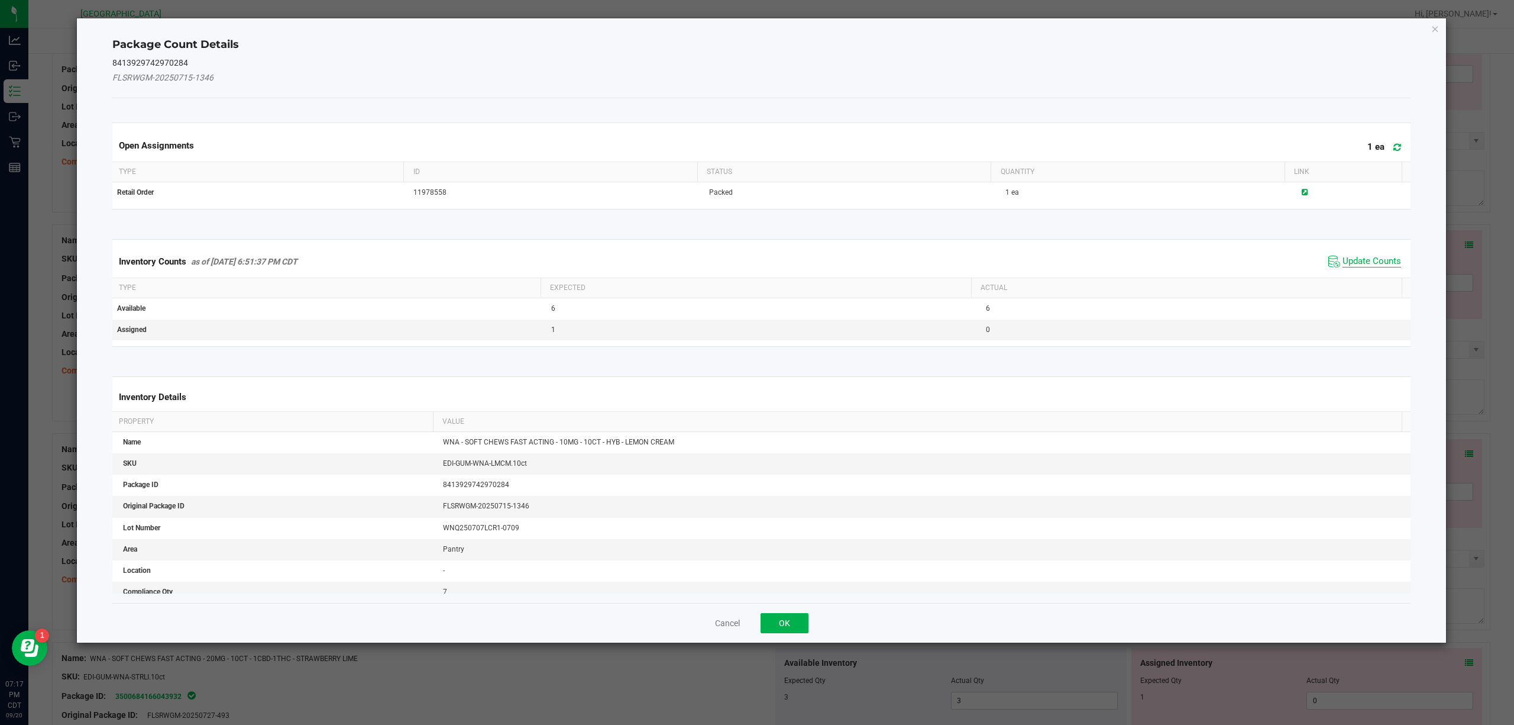
click at [1135, 260] on span "Update Counts" at bounding box center [1372, 262] width 59 height 12
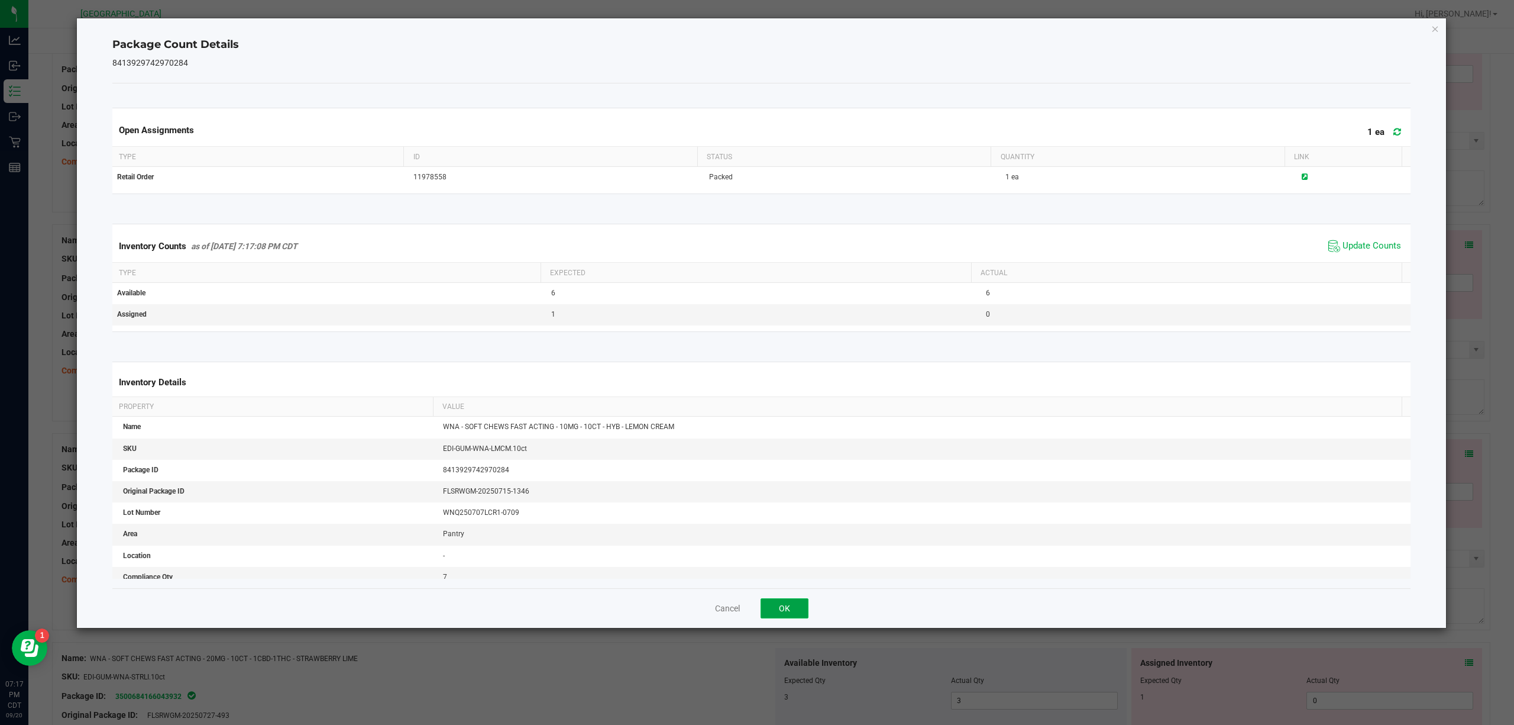
click at [777, 543] on button "OK" at bounding box center [785, 608] width 48 height 20
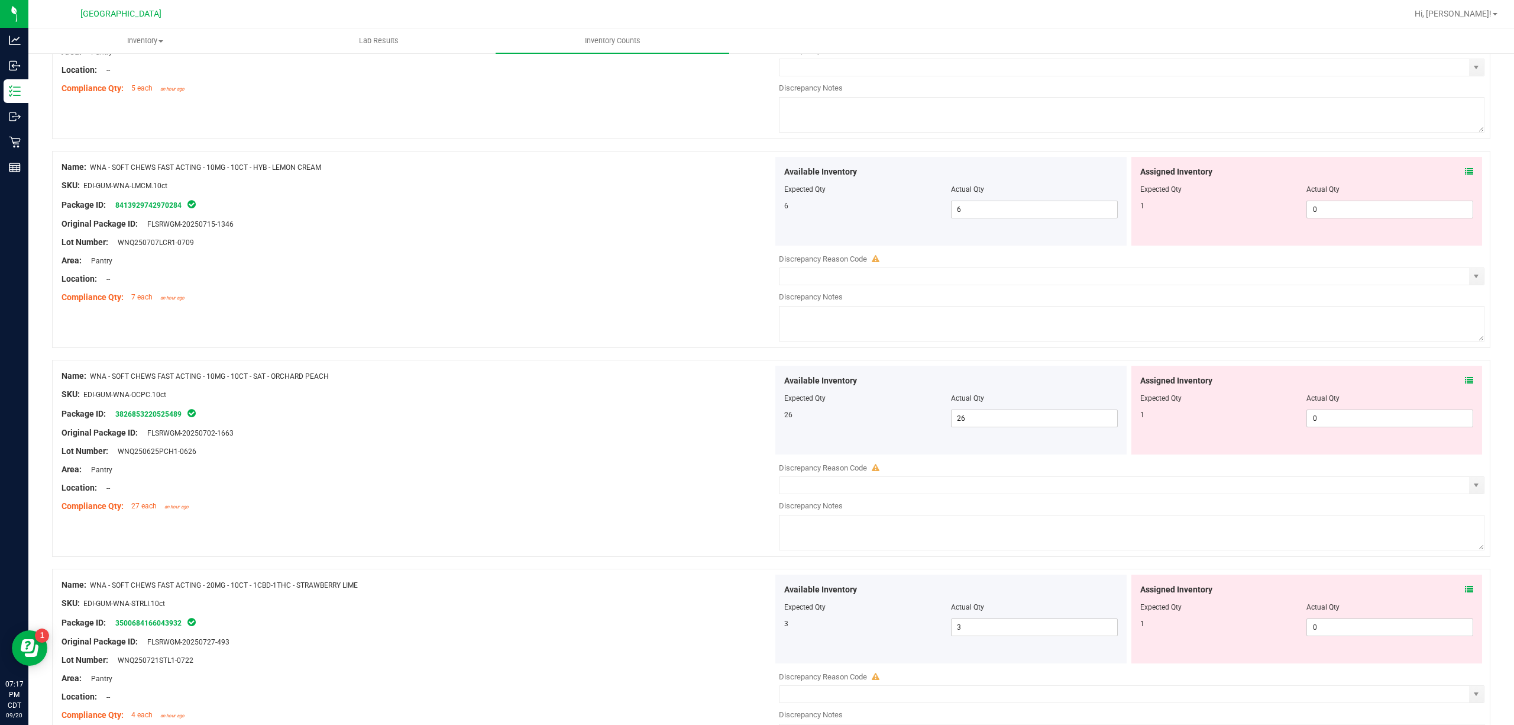
scroll to position [2144, 0]
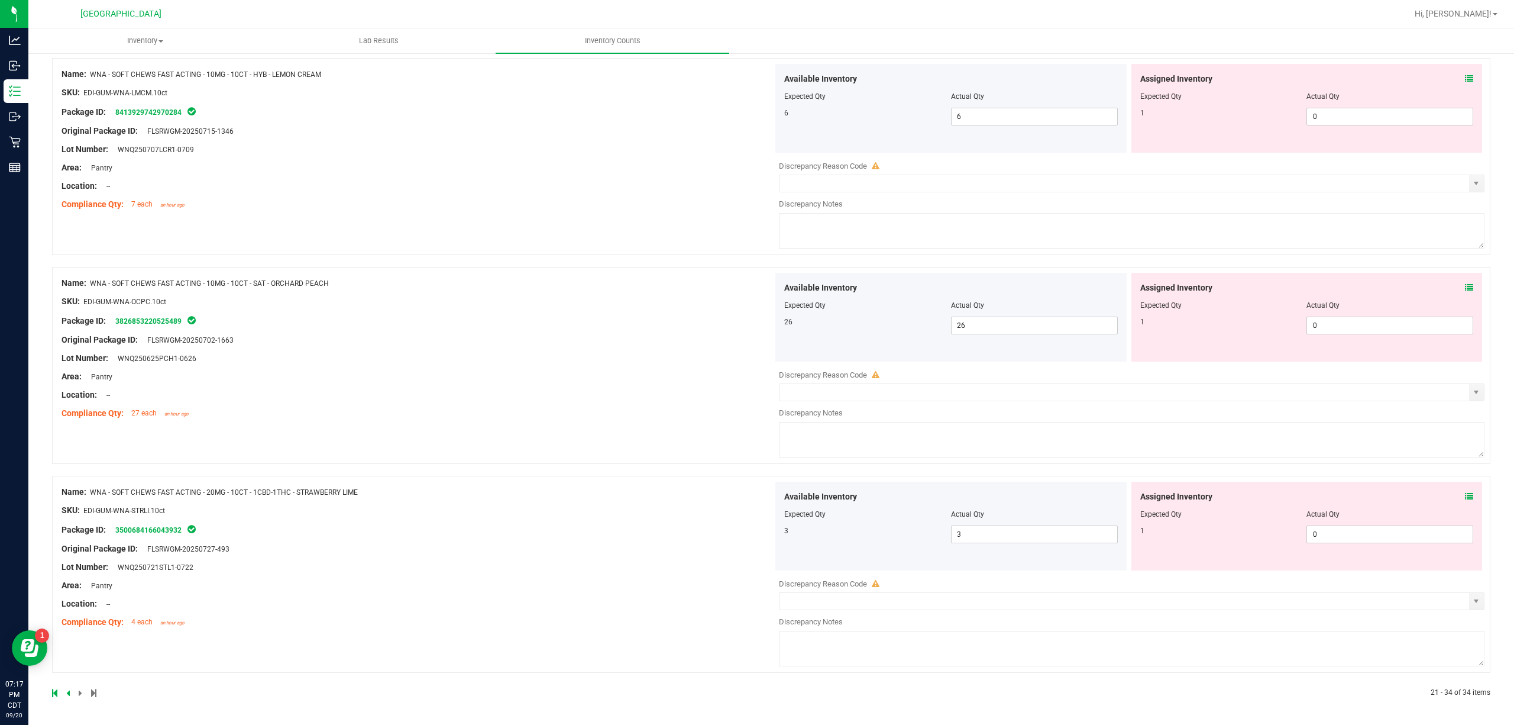
click at [1135, 496] on icon at bounding box center [1469, 496] width 8 height 8
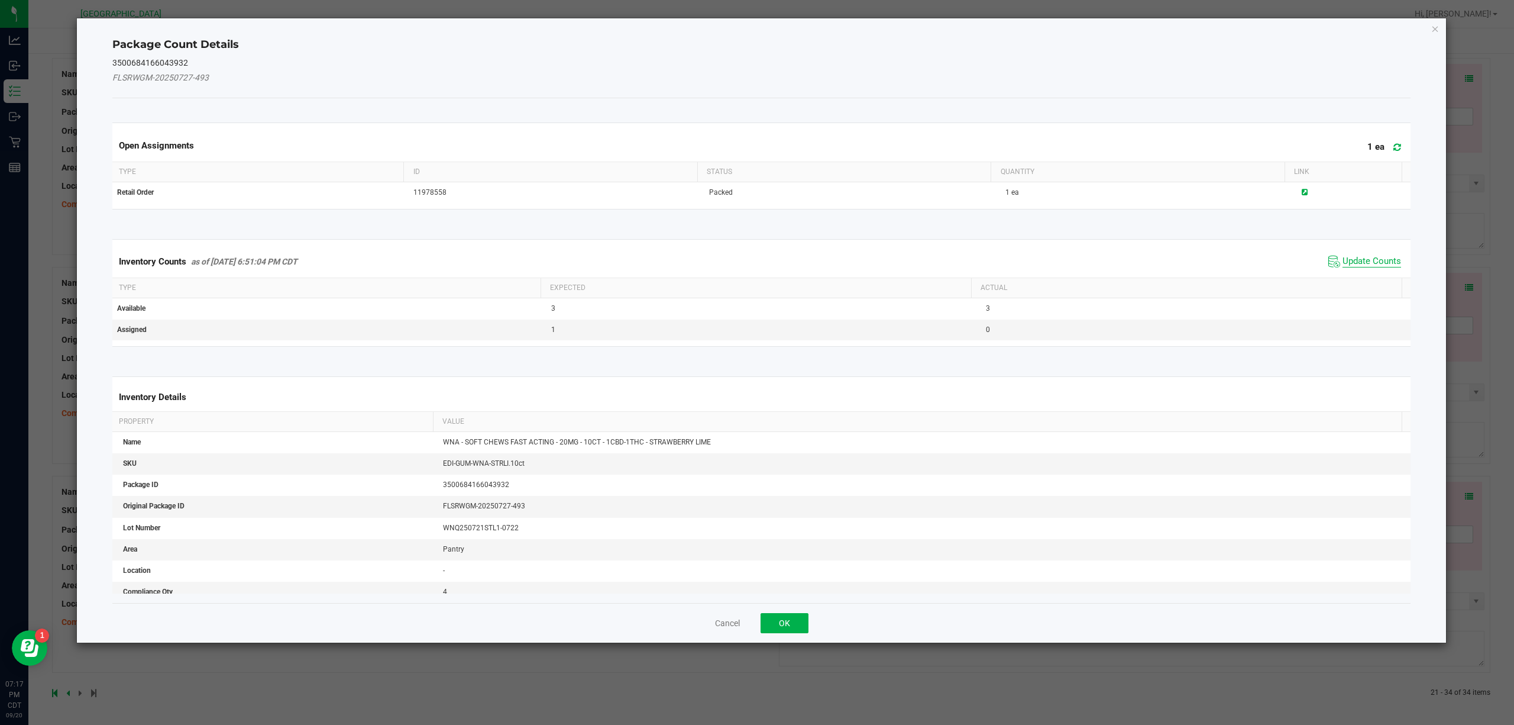
click at [1135, 256] on span "Update Counts" at bounding box center [1372, 262] width 59 height 12
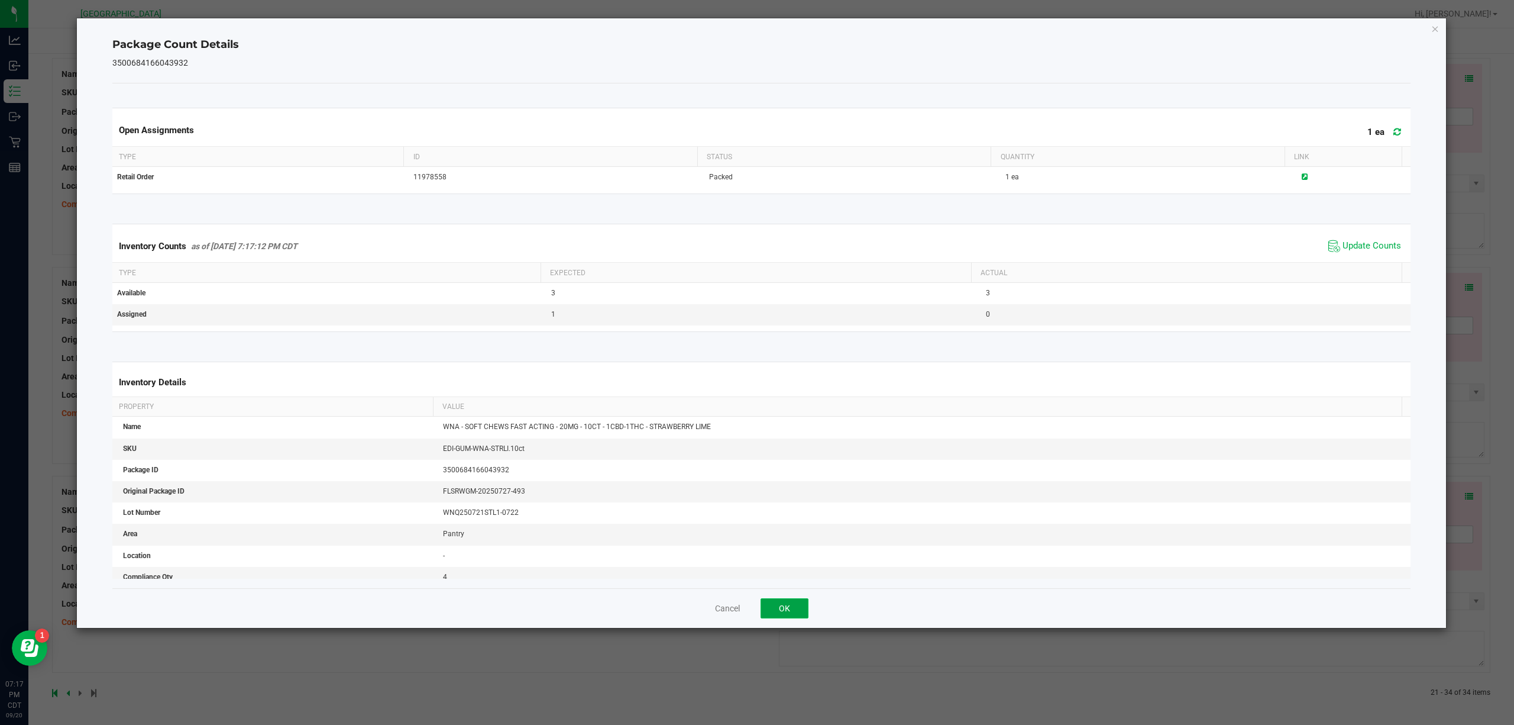
click at [798, 543] on button "OK" at bounding box center [785, 608] width 48 height 20
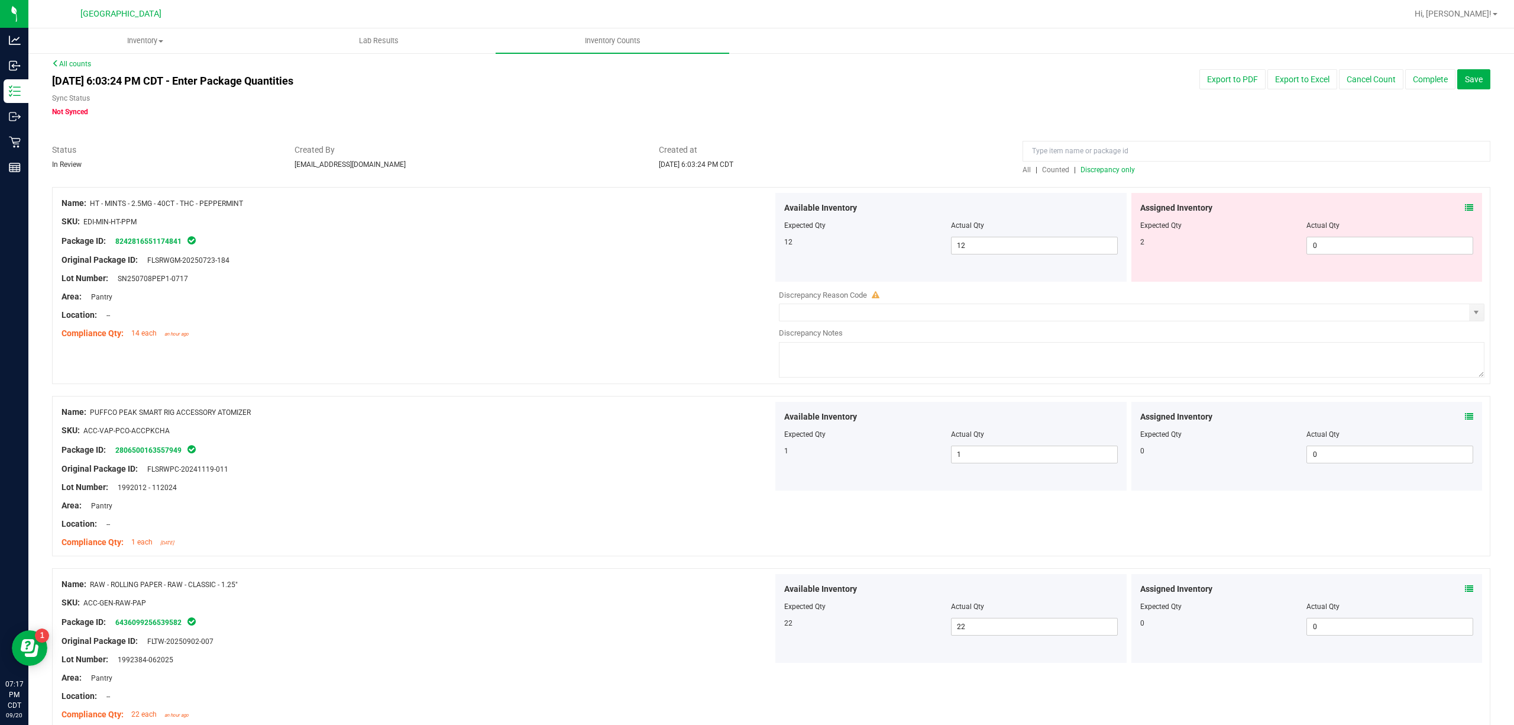
scroll to position [0, 0]
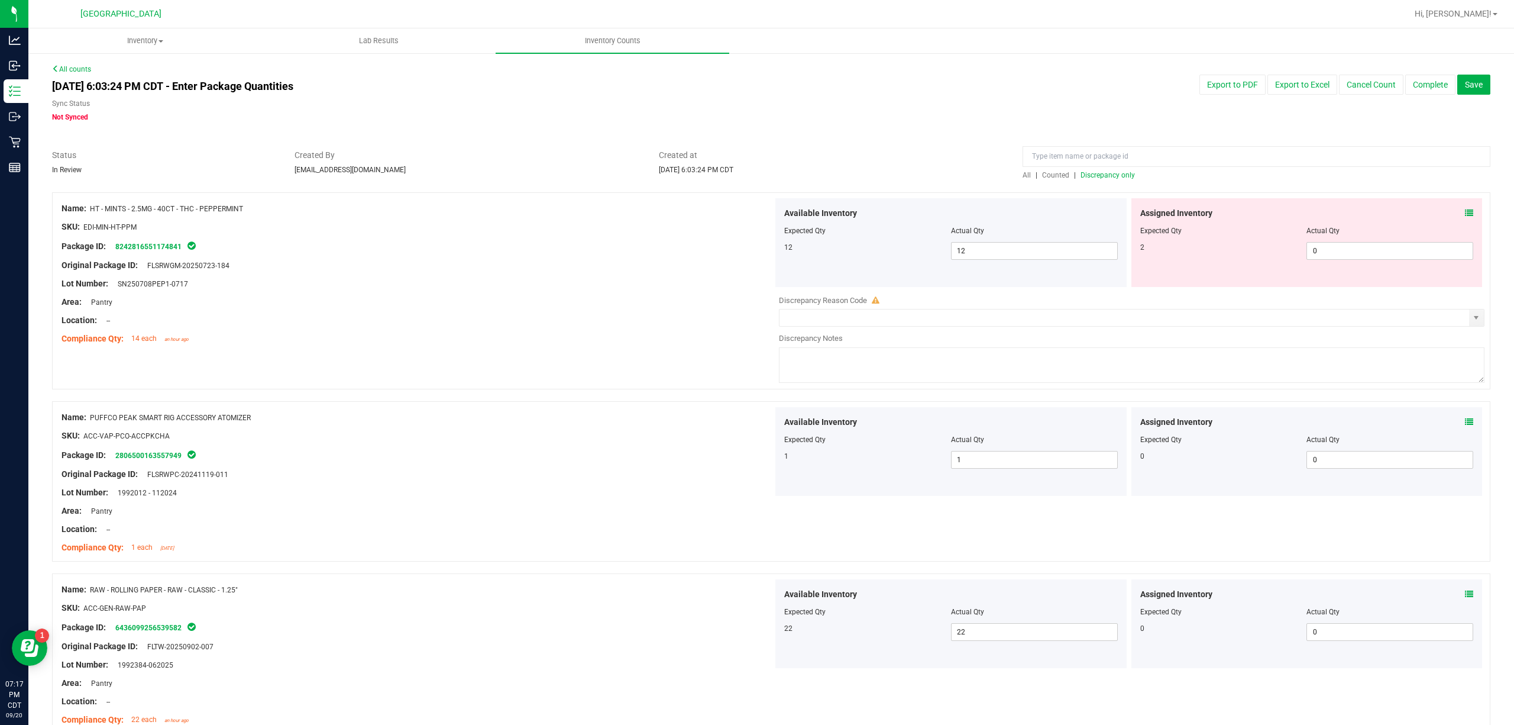
click at [1095, 176] on span "Discrepancy only" at bounding box center [1108, 175] width 54 height 8
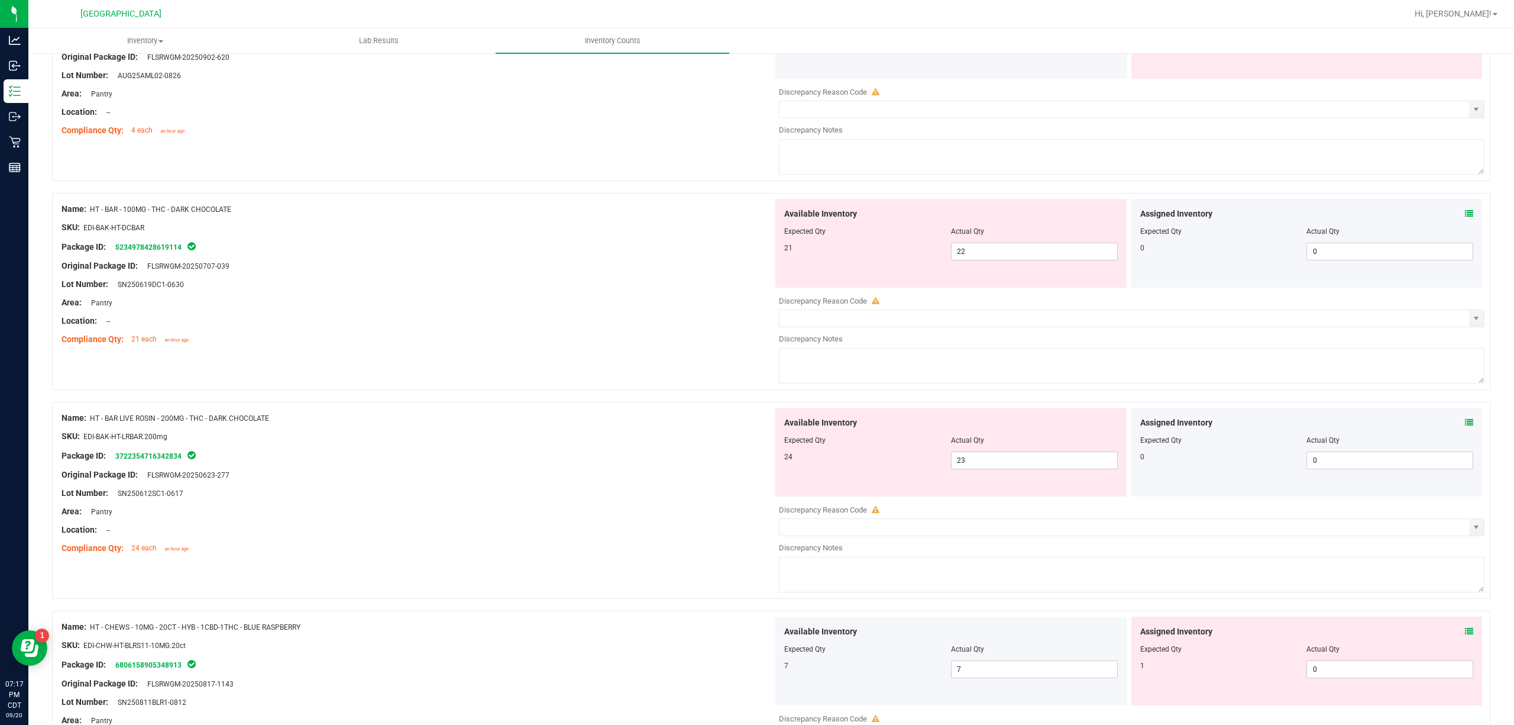
scroll to position [3696, 0]
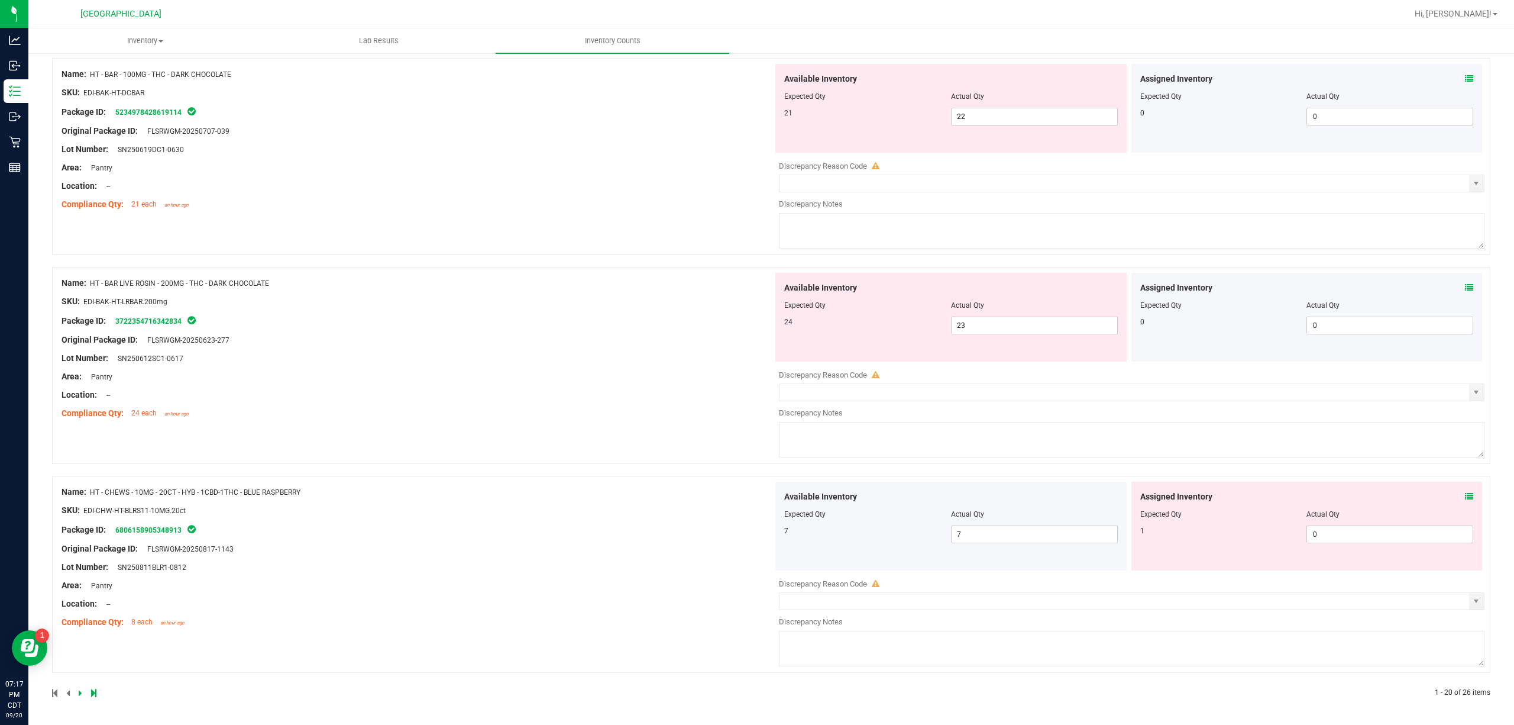
click at [80, 543] on icon at bounding box center [81, 692] width 4 height 7
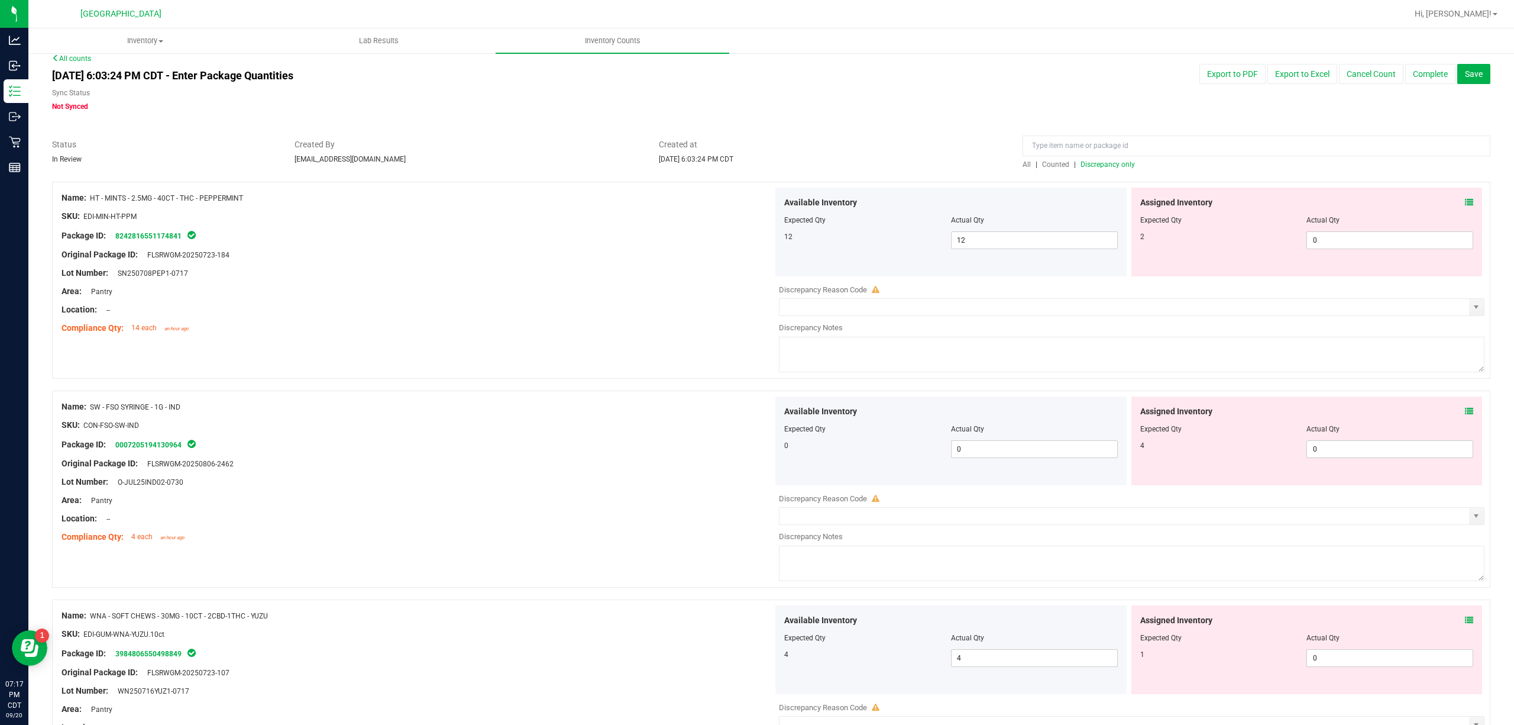
scroll to position [0, 0]
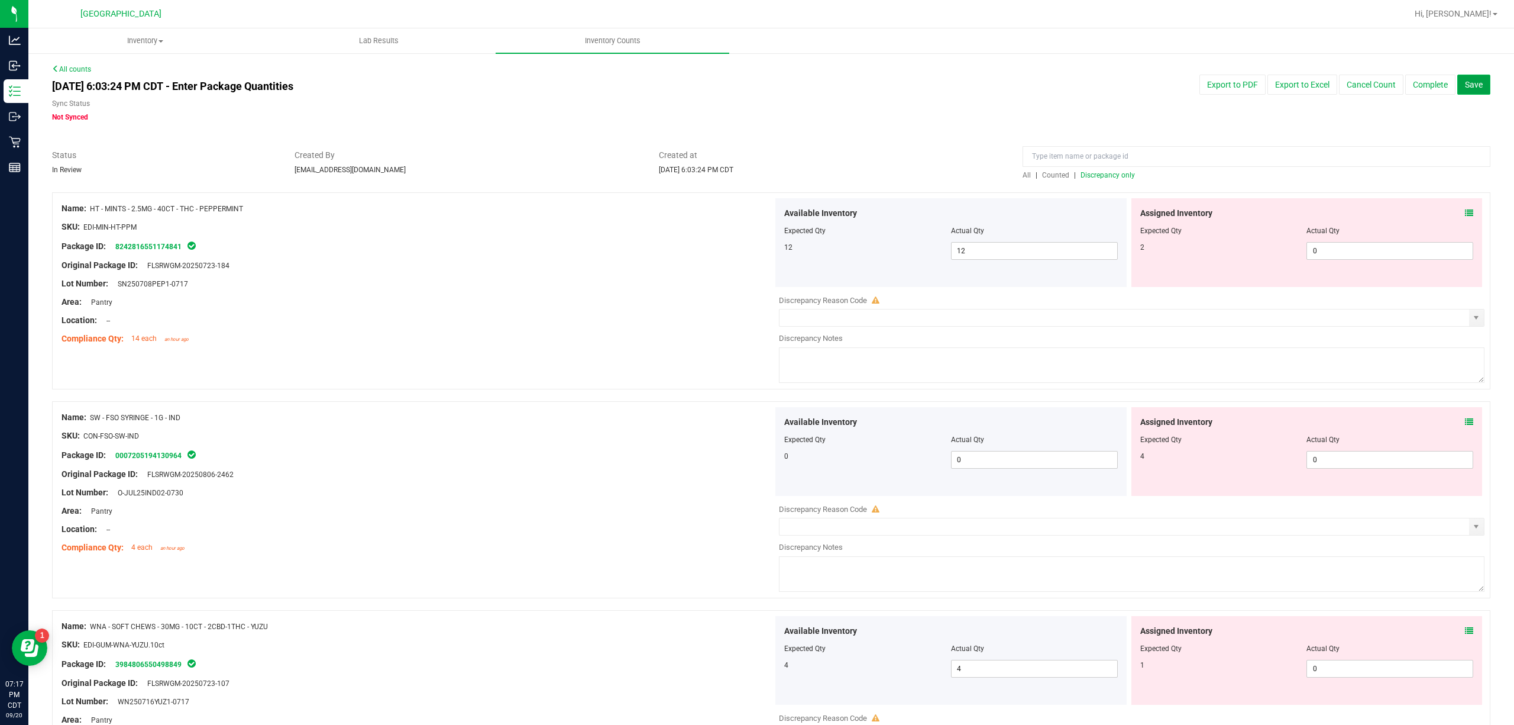
click at [1135, 90] on button "Save" at bounding box center [1473, 85] width 33 height 20
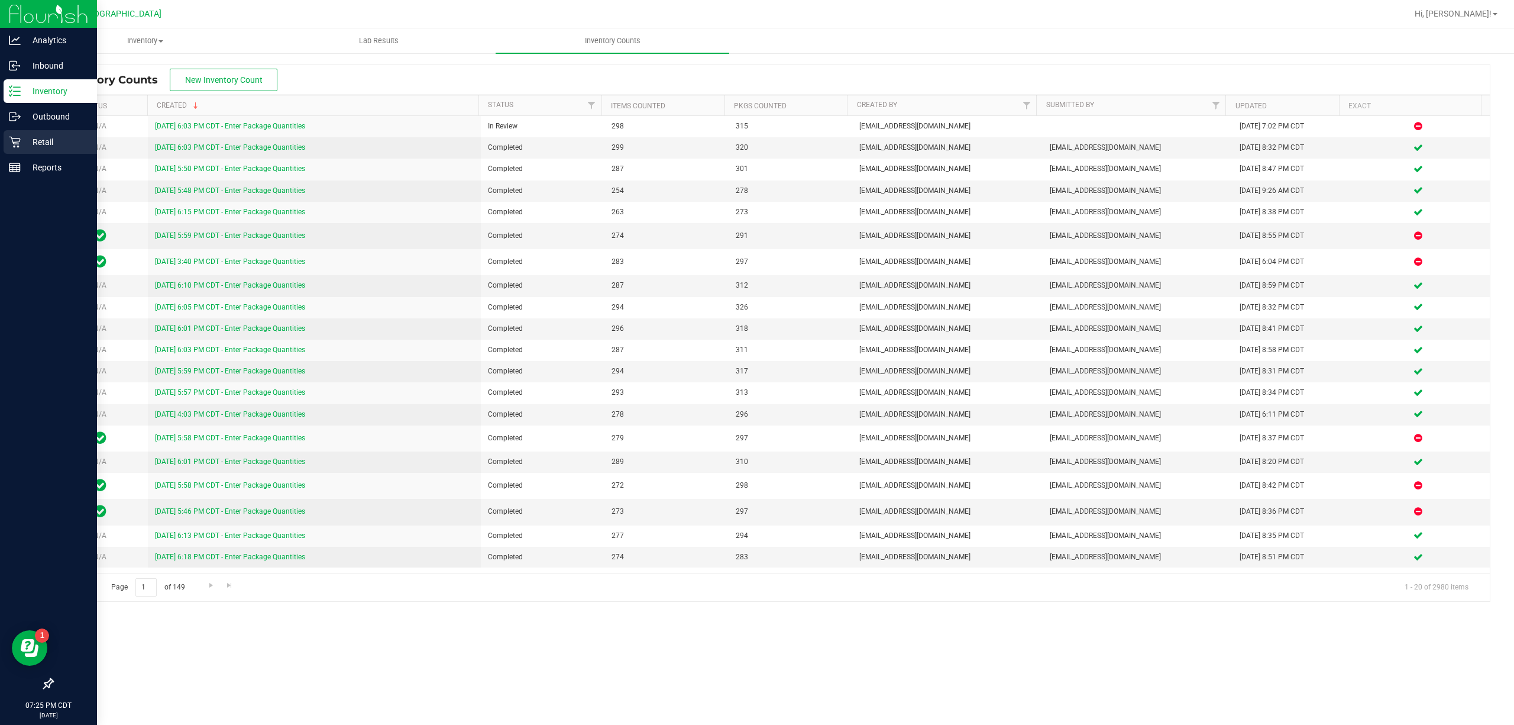
click at [43, 145] on p "Retail" at bounding box center [56, 142] width 71 height 14
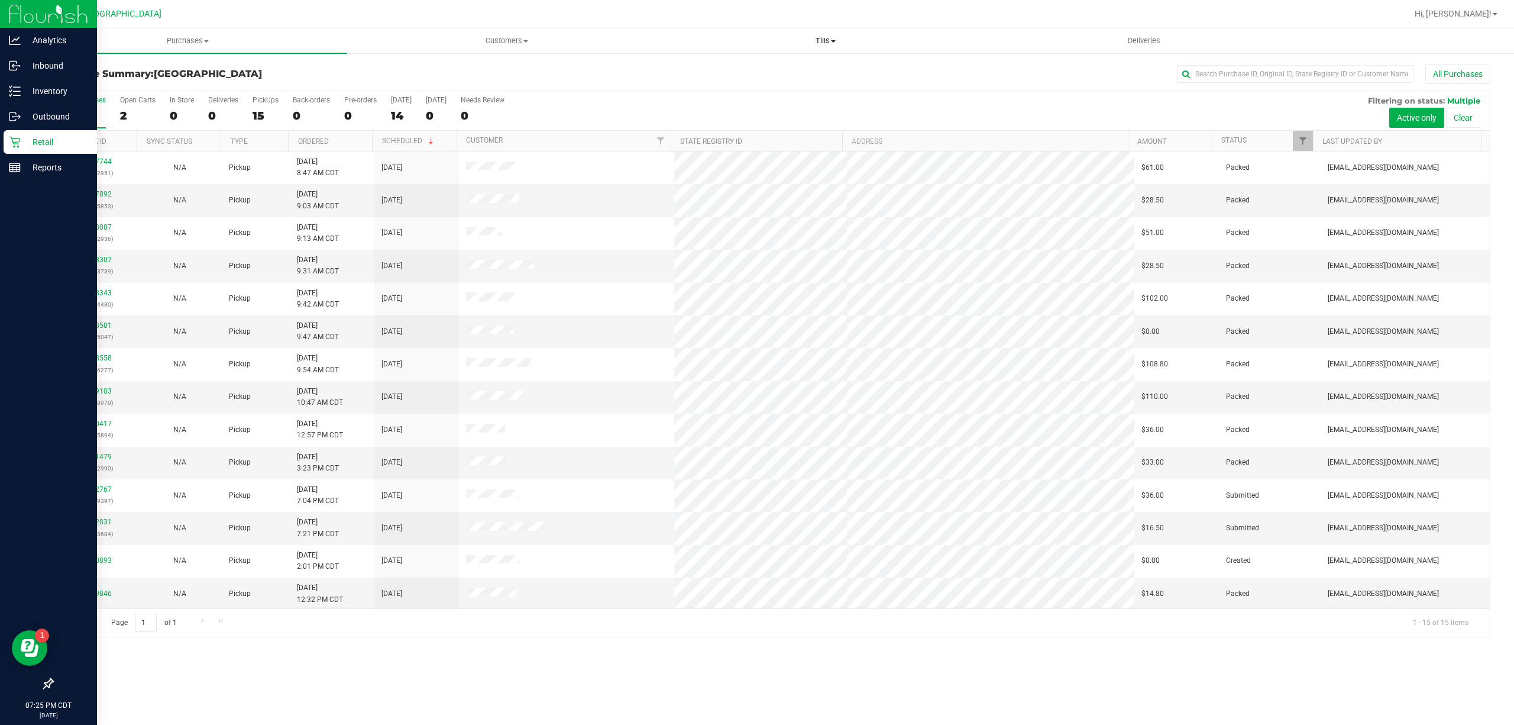
click at [825, 41] on span "Tills" at bounding box center [826, 40] width 318 height 11
click at [741, 75] on span "Manage tills" at bounding box center [706, 71] width 80 height 10
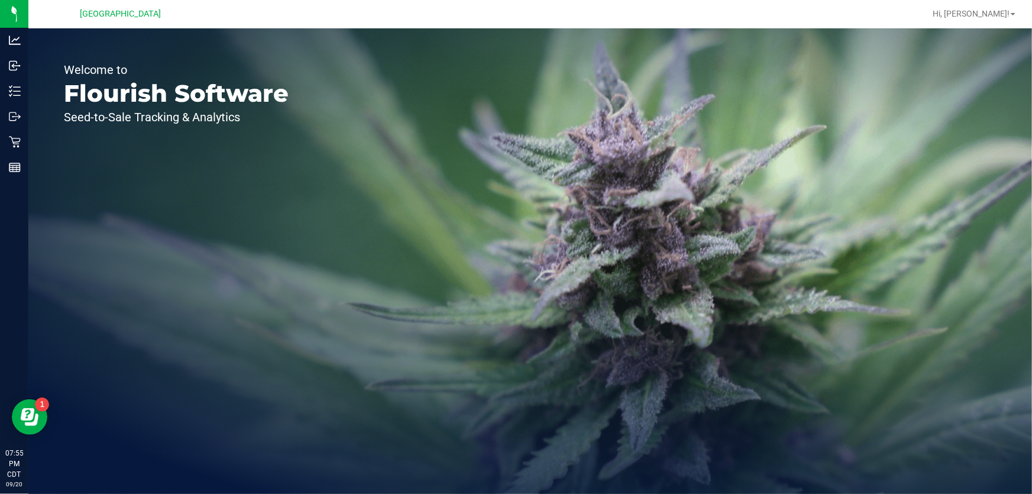
drag, startPoint x: 1513, startPoint y: 0, endPoint x: 496, endPoint y: 146, distance: 1027.2
click at [496, 146] on div "Welcome to Flourish Software Seed-to-Sale Tracking & Analytics" at bounding box center [530, 260] width 1004 height 465
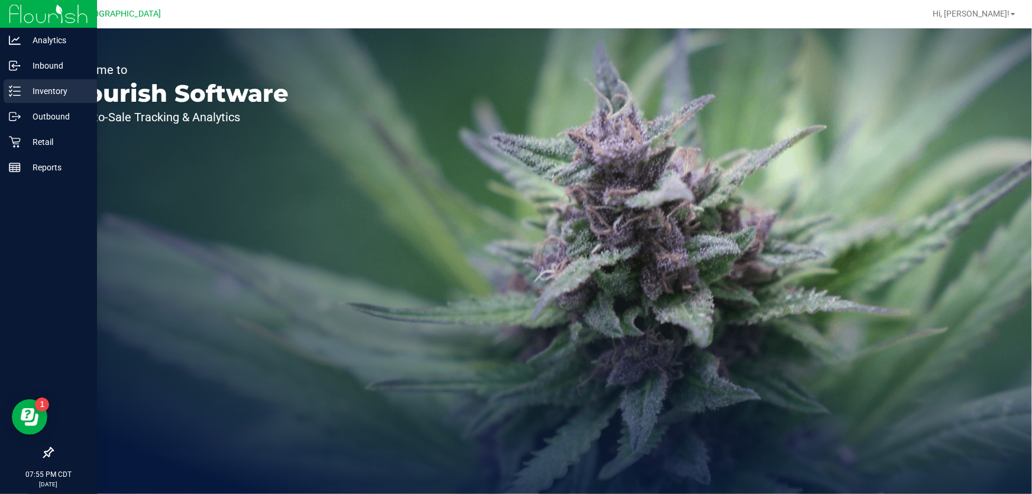
click at [60, 94] on p "Inventory" at bounding box center [56, 91] width 71 height 14
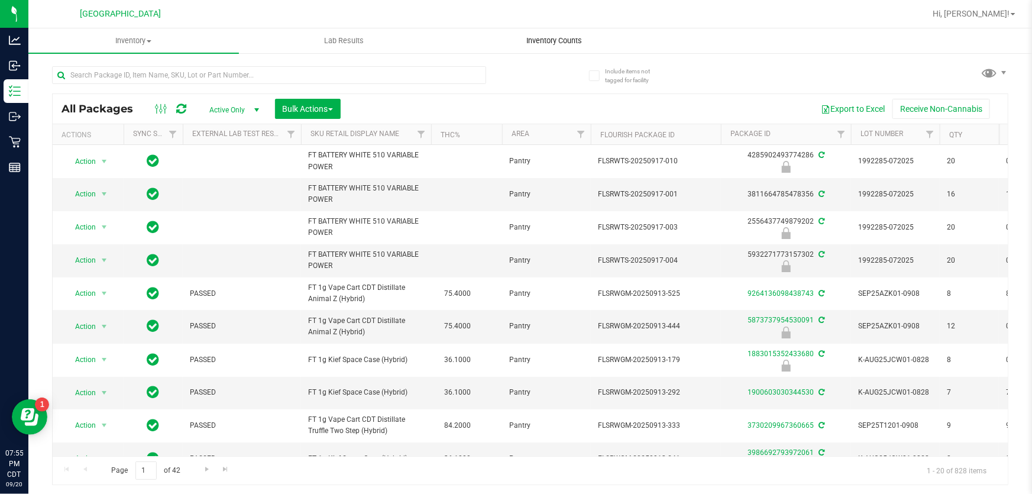
click at [544, 46] on span "Inventory Counts" at bounding box center [554, 40] width 88 height 11
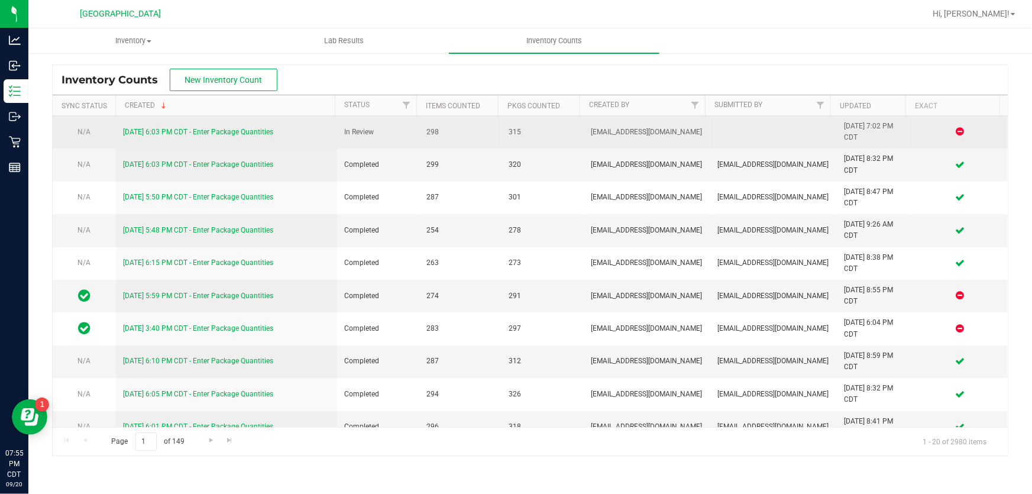
click at [203, 134] on link "[DATE] 6:03 PM CDT - Enter Package Quantities" at bounding box center [198, 132] width 150 height 8
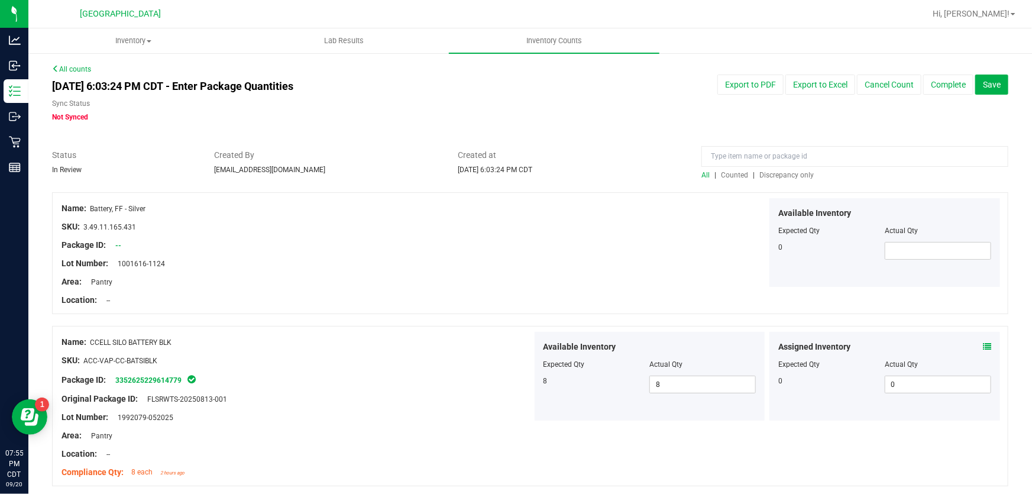
click at [767, 177] on span "Discrepancy only" at bounding box center [786, 175] width 54 height 8
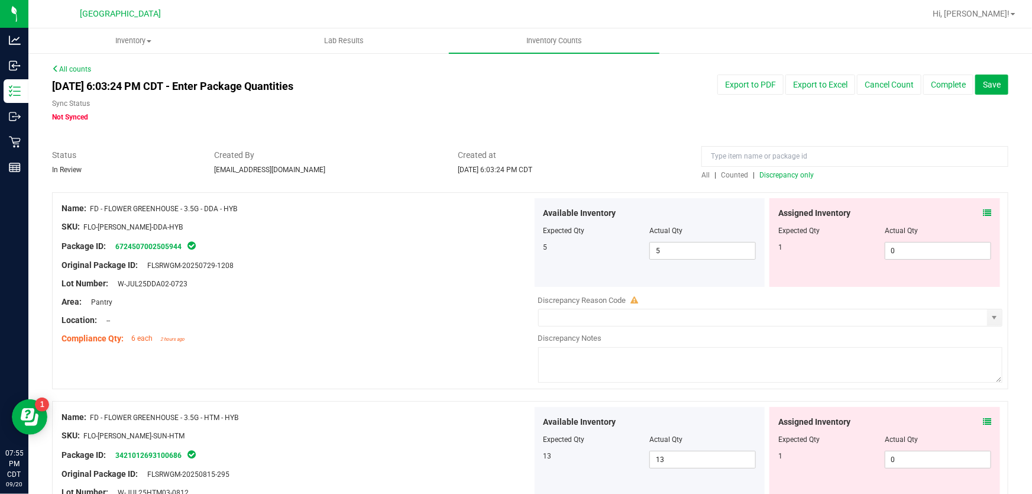
click at [983, 210] on icon at bounding box center [987, 213] width 8 height 8
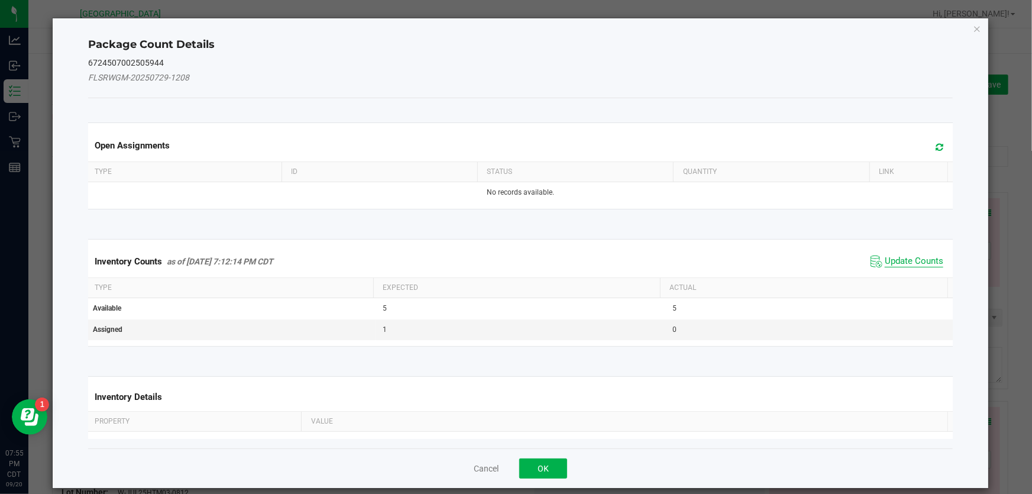
click at [893, 263] on span "Update Counts" at bounding box center [914, 262] width 59 height 12
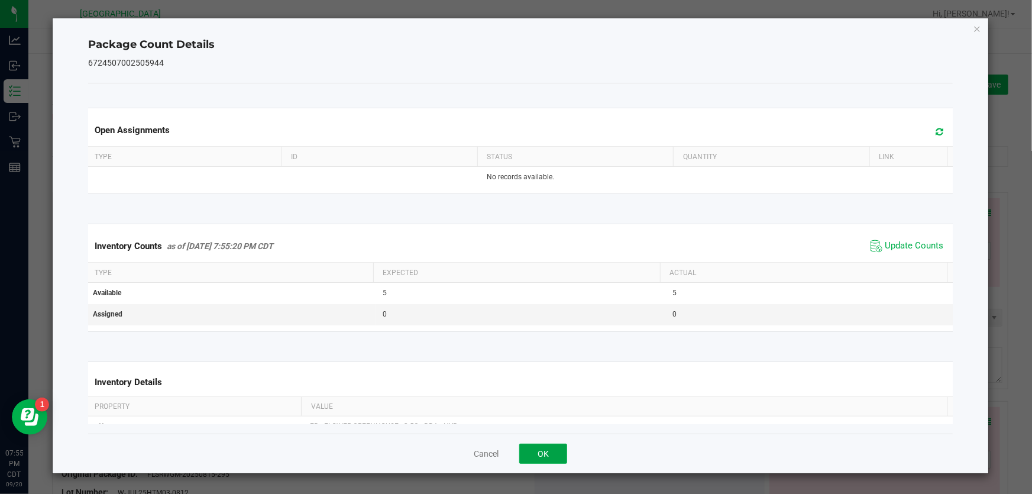
drag, startPoint x: 554, startPoint y: 450, endPoint x: 526, endPoint y: 434, distance: 32.6
click at [549, 447] on button "OK" at bounding box center [543, 454] width 48 height 20
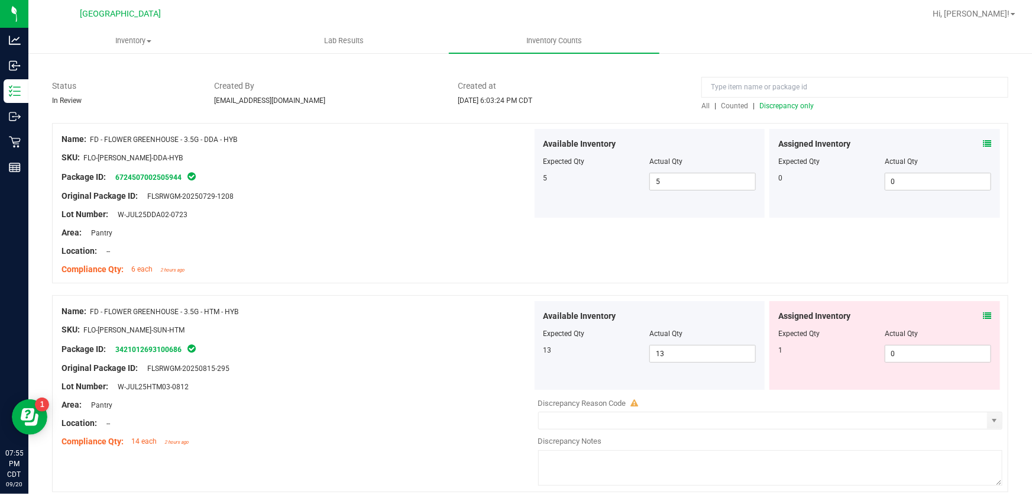
scroll to position [161, 0]
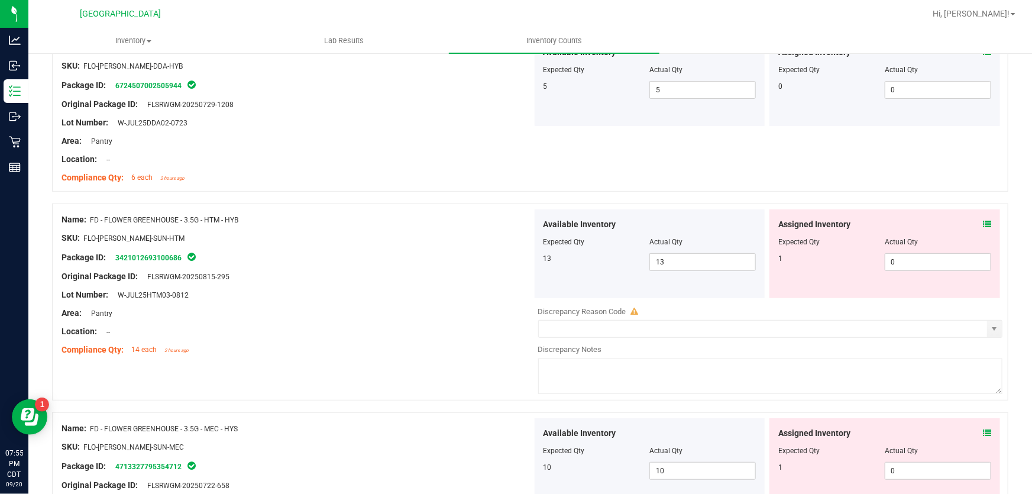
click at [983, 225] on icon at bounding box center [987, 224] width 8 height 8
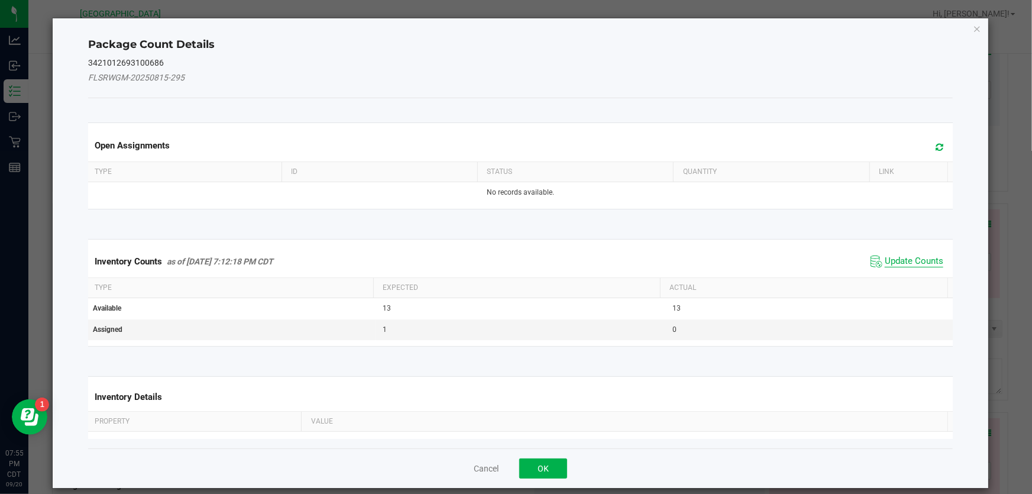
click at [903, 260] on span "Update Counts" at bounding box center [914, 262] width 59 height 12
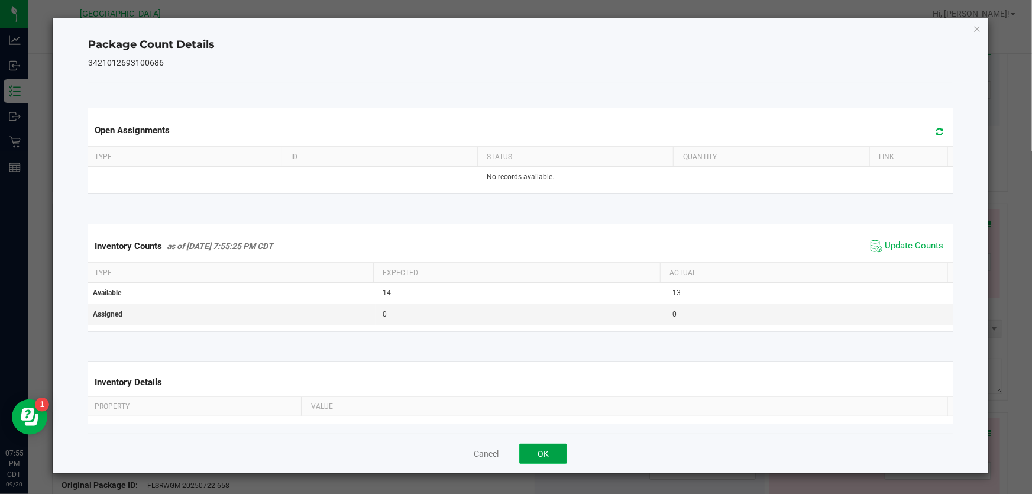
click at [554, 450] on button "OK" at bounding box center [543, 454] width 48 height 20
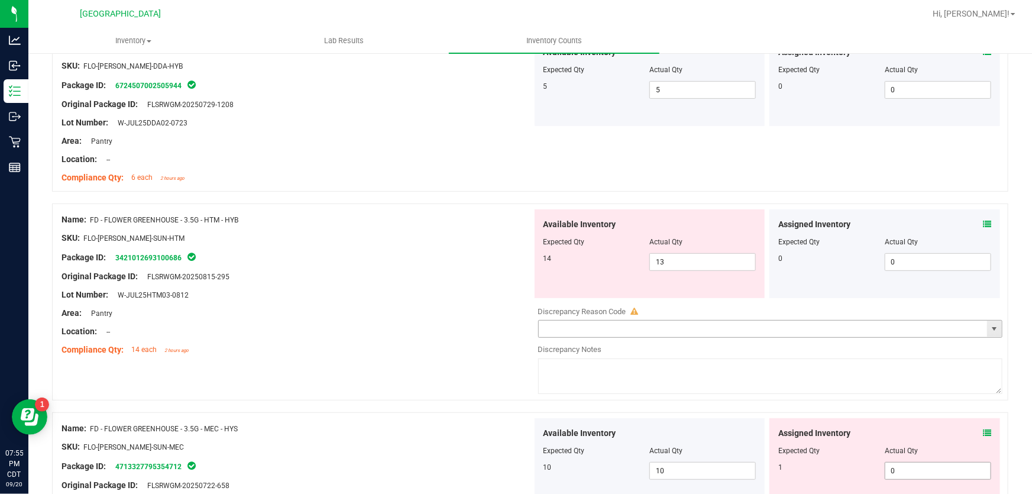
scroll to position [322, 0]
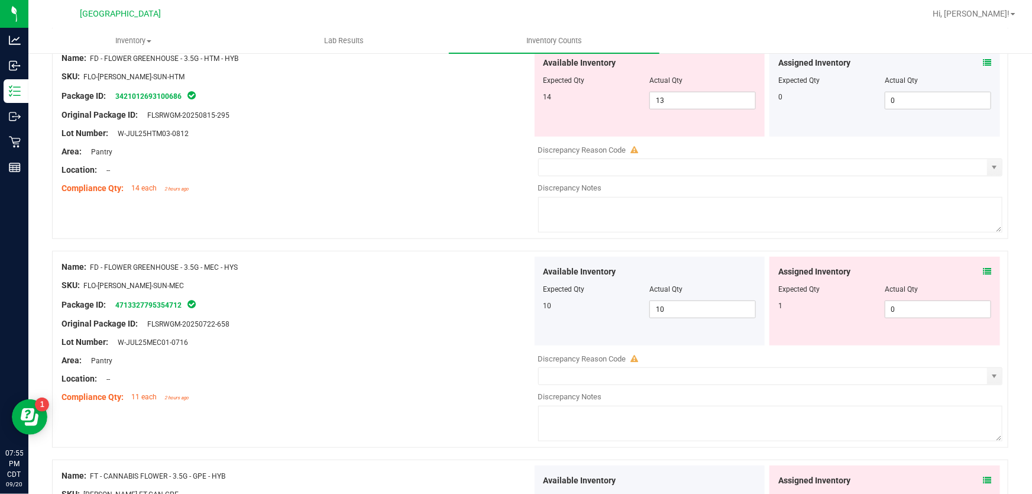
click at [983, 271] on icon at bounding box center [987, 271] width 8 height 8
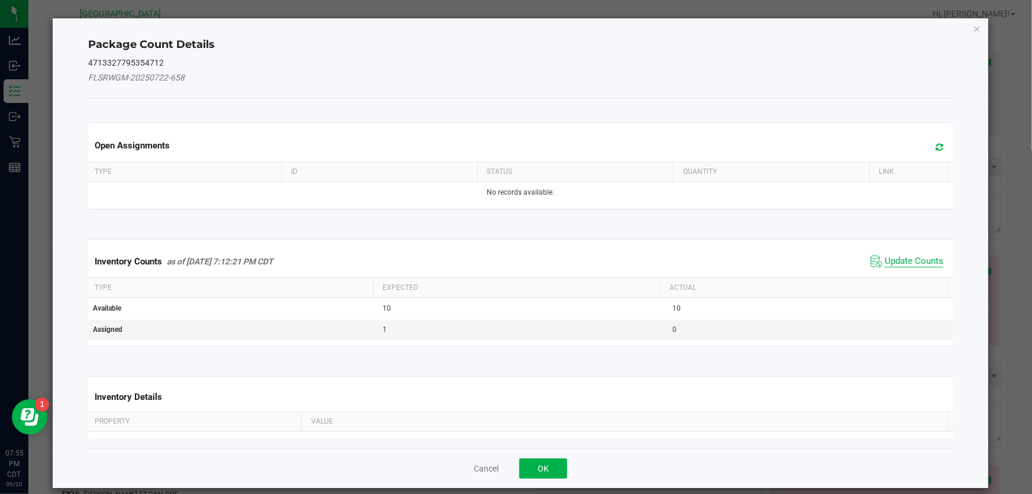
click at [891, 261] on span "Update Counts" at bounding box center [914, 262] width 59 height 12
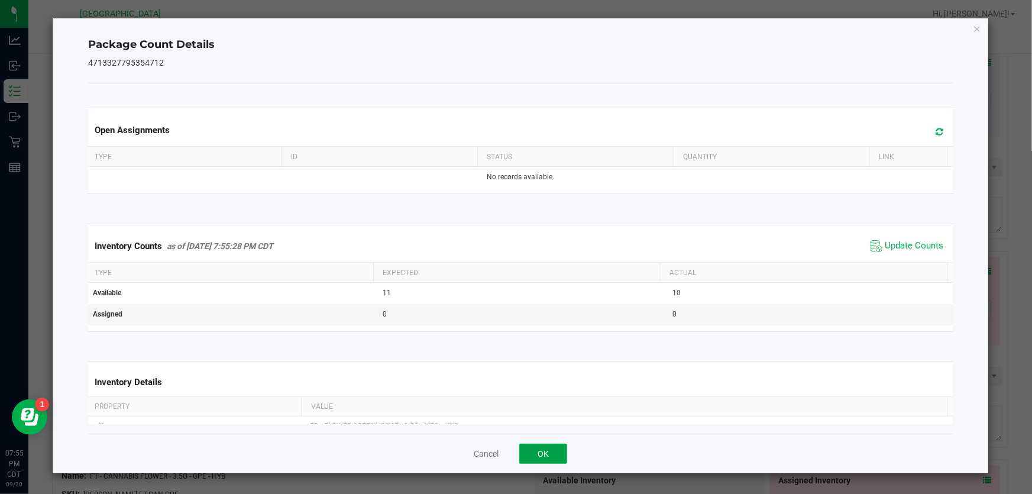
click at [542, 455] on button "OK" at bounding box center [543, 454] width 48 height 20
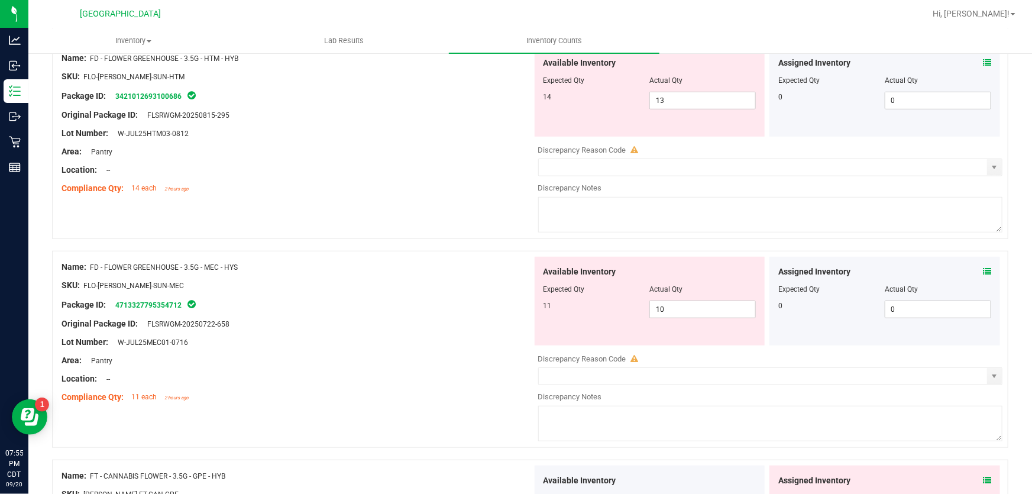
click at [983, 483] on icon at bounding box center [987, 480] width 8 height 8
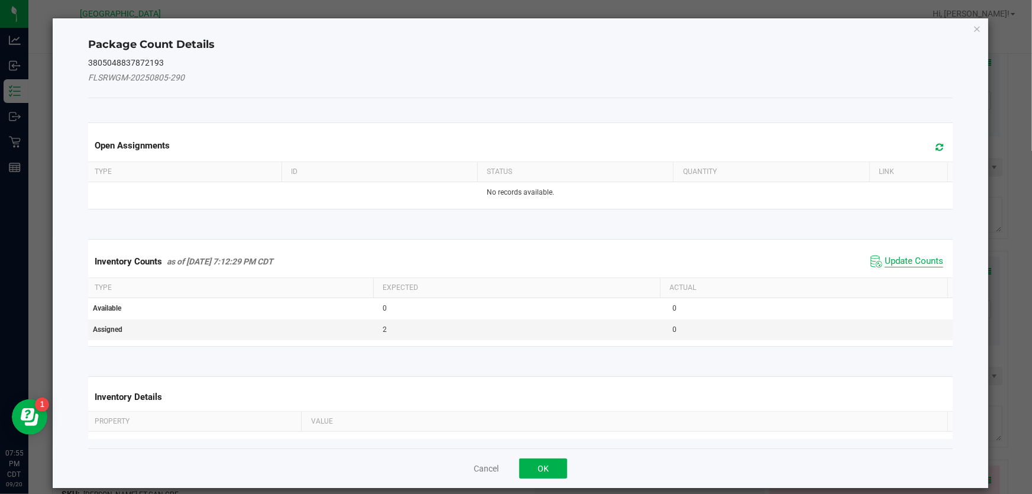
click at [920, 266] on span "Update Counts" at bounding box center [914, 262] width 59 height 12
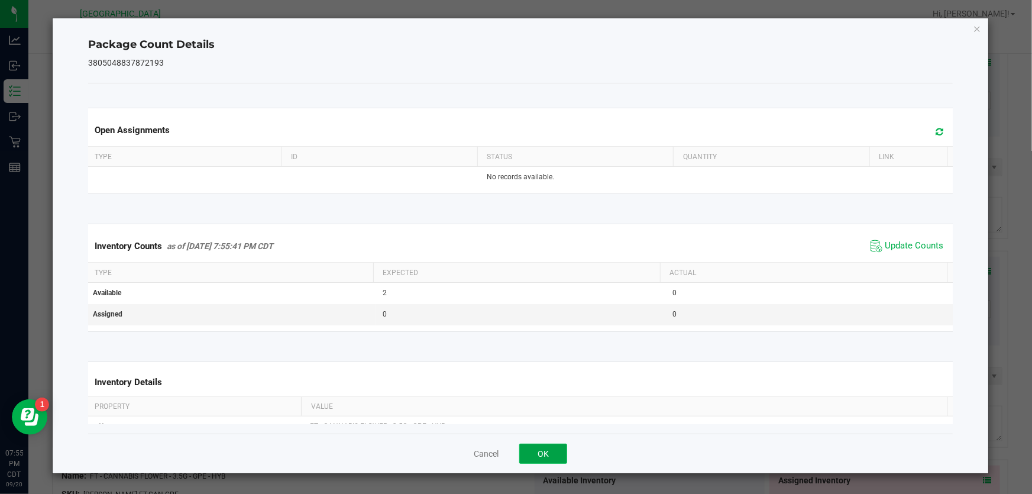
click at [546, 446] on button "OK" at bounding box center [543, 454] width 48 height 20
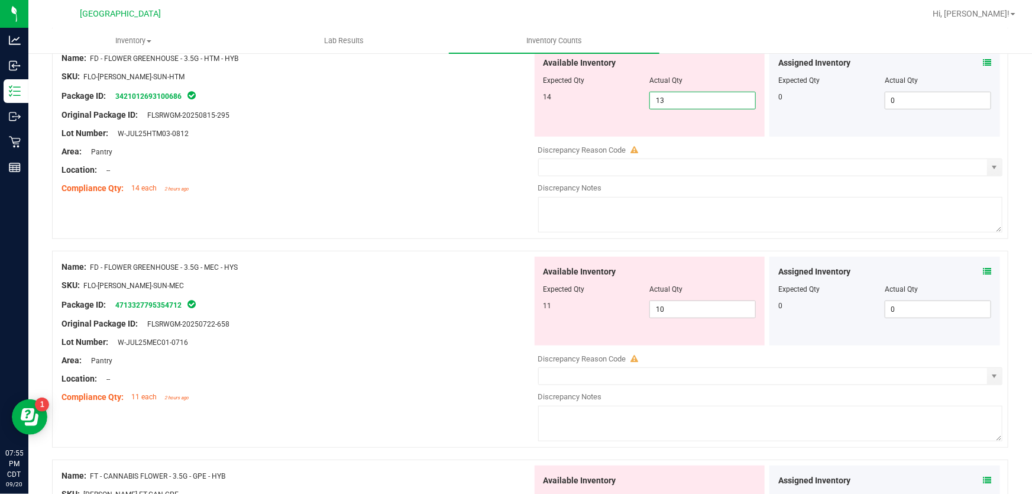
drag, startPoint x: 664, startPoint y: 101, endPoint x: 447, endPoint y: 125, distance: 218.4
click at [447, 125] on div "Name: FD - FLOWER GREENHOUSE - 3.5G - HTM - HYB SKU: FLO-BUD-FD-SUN-HTM Package…" at bounding box center [530, 140] width 956 height 197
type input "14"
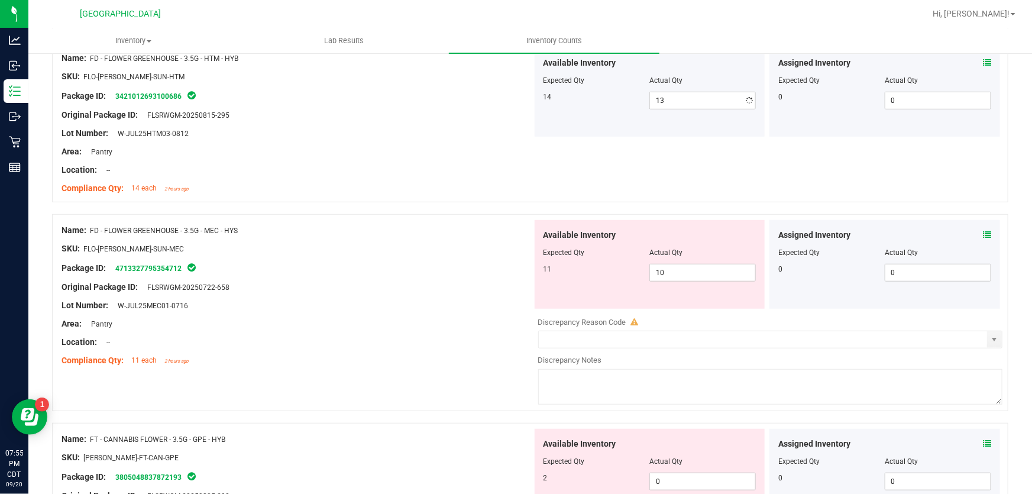
type input "14"
click at [447, 125] on div at bounding box center [297, 124] width 471 height 6
drag, startPoint x: 686, startPoint y: 269, endPoint x: 331, endPoint y: 306, distance: 356.8
click at [331, 306] on div "Name: FD - FLOWER GREENHOUSE - 3.5G - MEC - HYS SKU: FLO-BUD-FD-SUN-MEC Package…" at bounding box center [530, 312] width 956 height 197
type input "11"
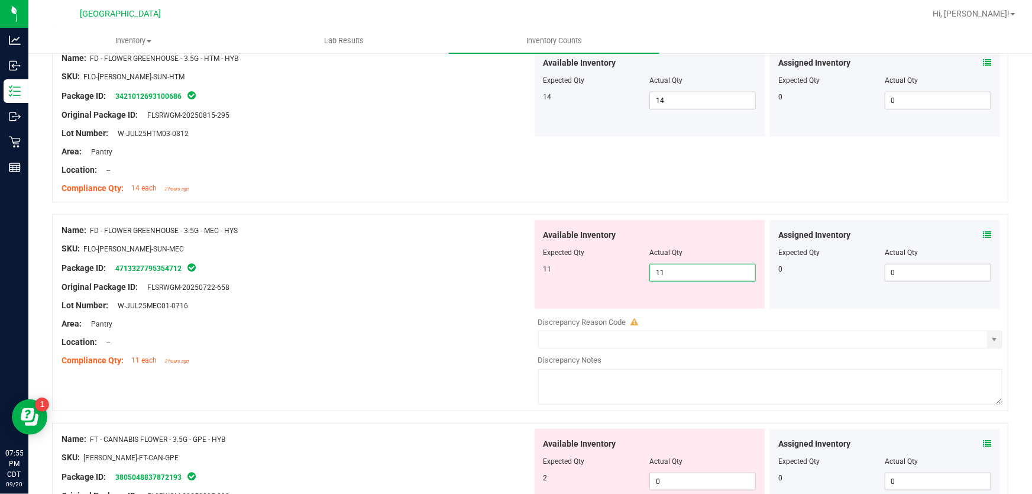
type input "11"
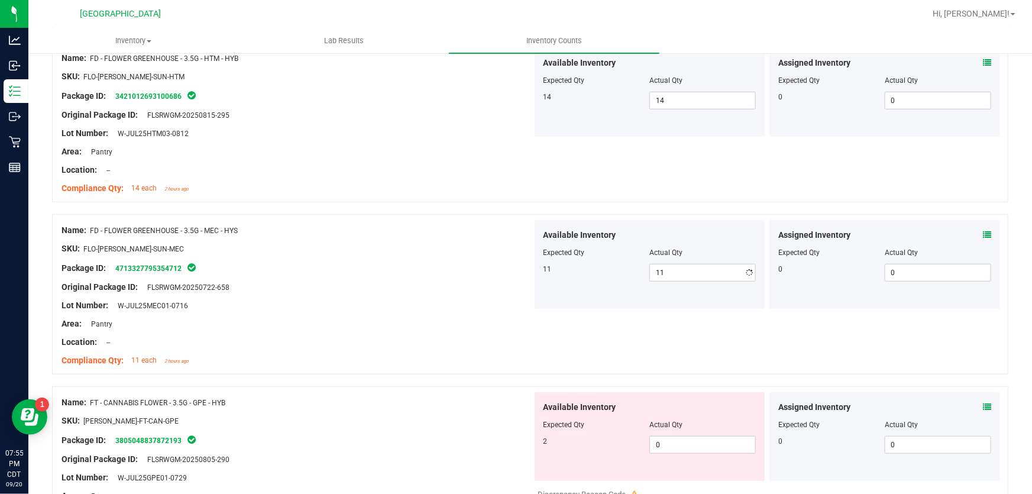
click at [331, 306] on div "Lot Number: W-JUL25MEC01-0716" at bounding box center [297, 305] width 471 height 12
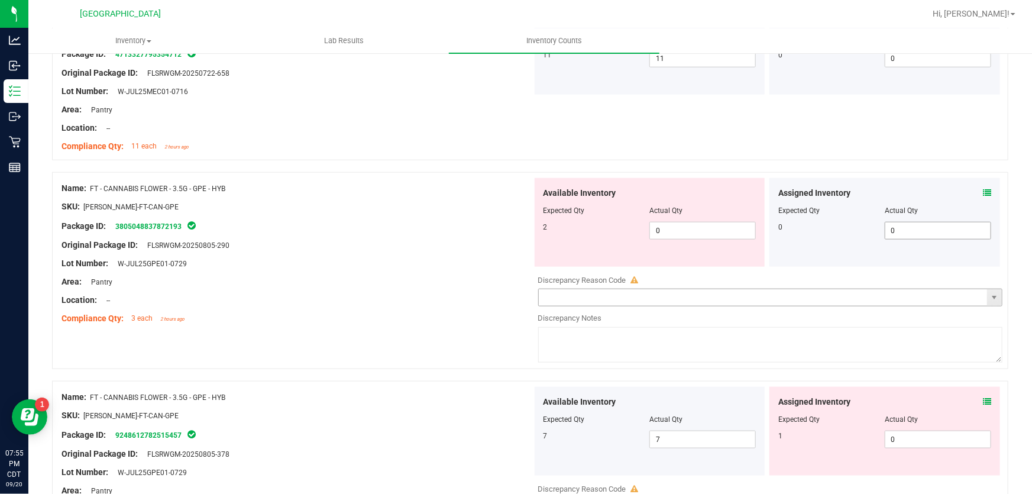
scroll to position [538, 0]
click at [977, 393] on div "Assigned Inventory Expected Qty Actual Qty 1 0 0" at bounding box center [885, 430] width 231 height 89
click at [983, 402] on icon at bounding box center [987, 400] width 8 height 8
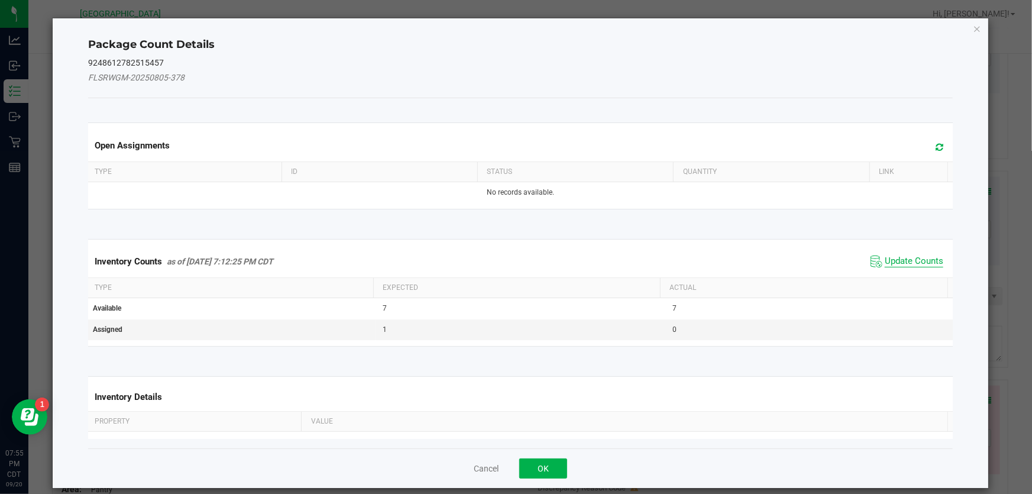
click at [915, 257] on span "Update Counts" at bounding box center [914, 262] width 59 height 12
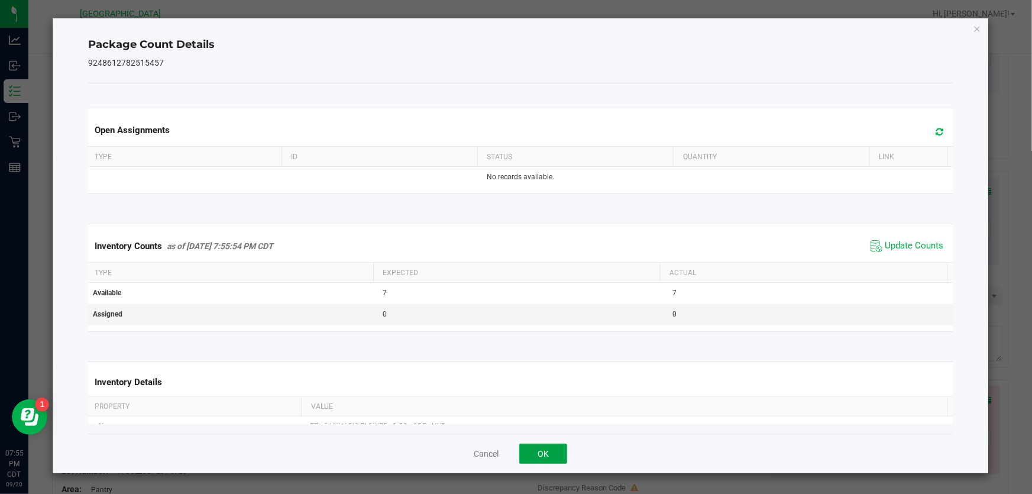
click at [549, 451] on button "OK" at bounding box center [543, 454] width 48 height 20
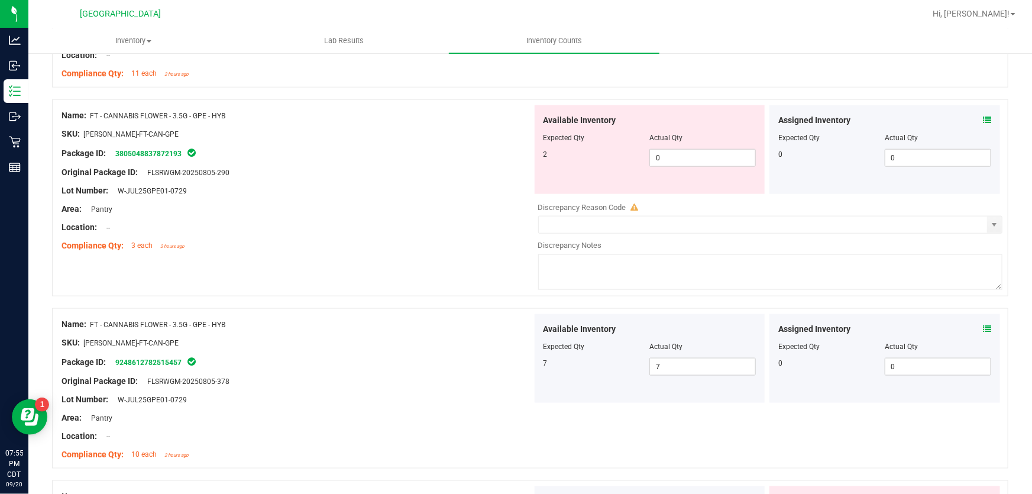
scroll to position [752, 0]
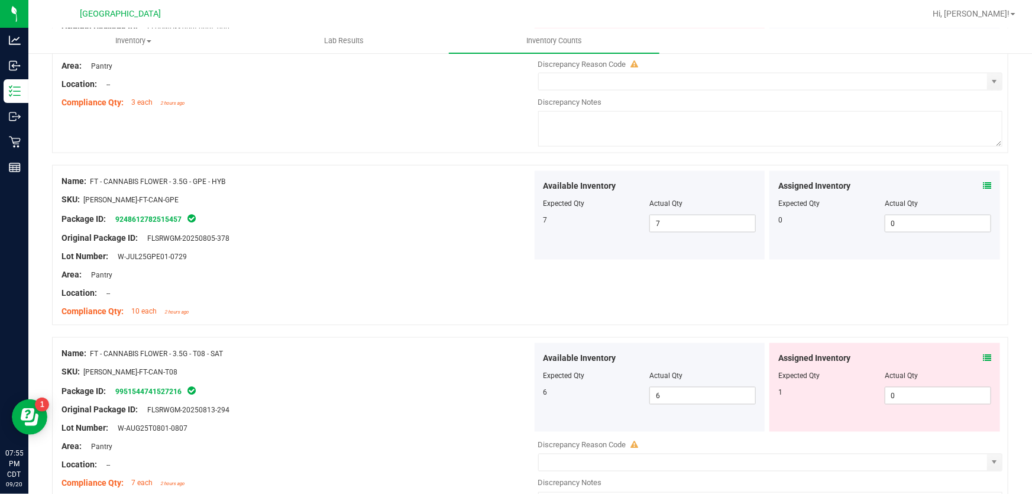
click at [983, 354] on icon at bounding box center [987, 358] width 8 height 8
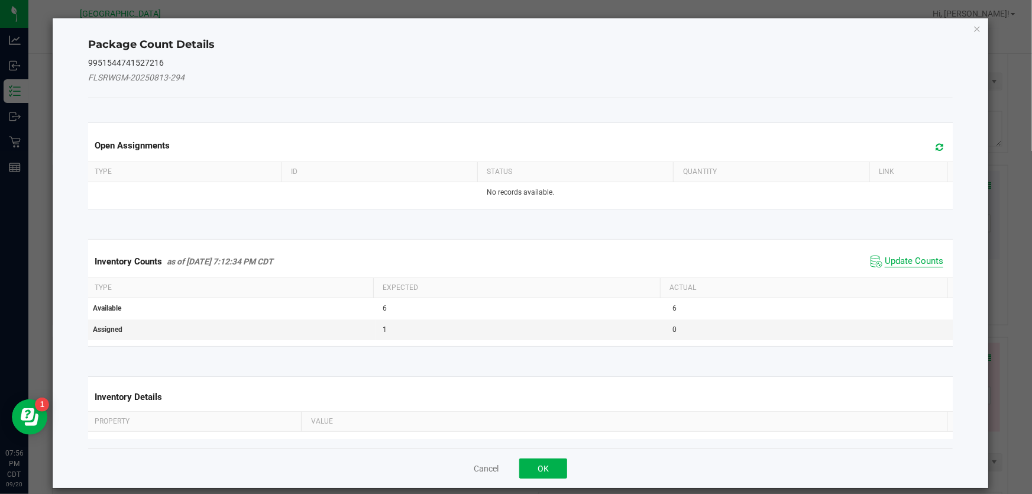
click at [902, 261] on span "Update Counts" at bounding box center [914, 262] width 59 height 12
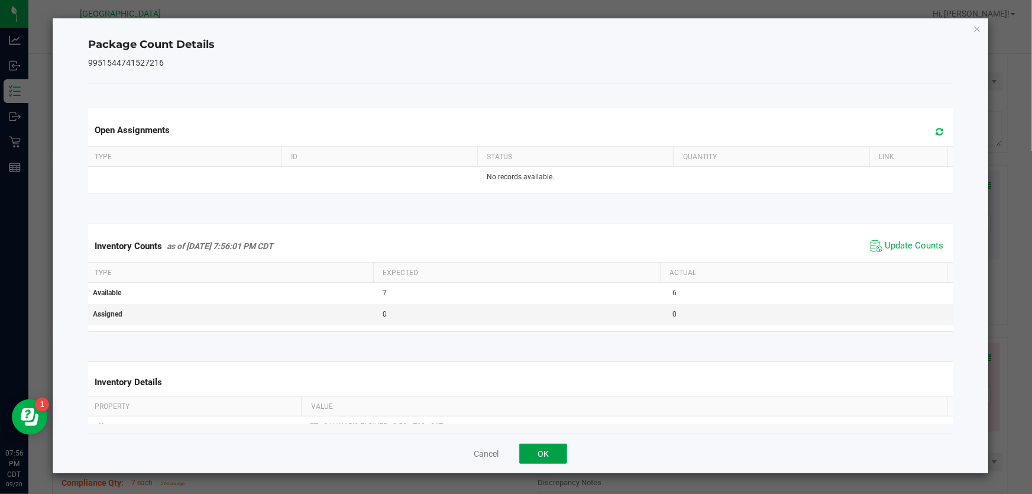
click at [530, 454] on button "OK" at bounding box center [543, 454] width 48 height 20
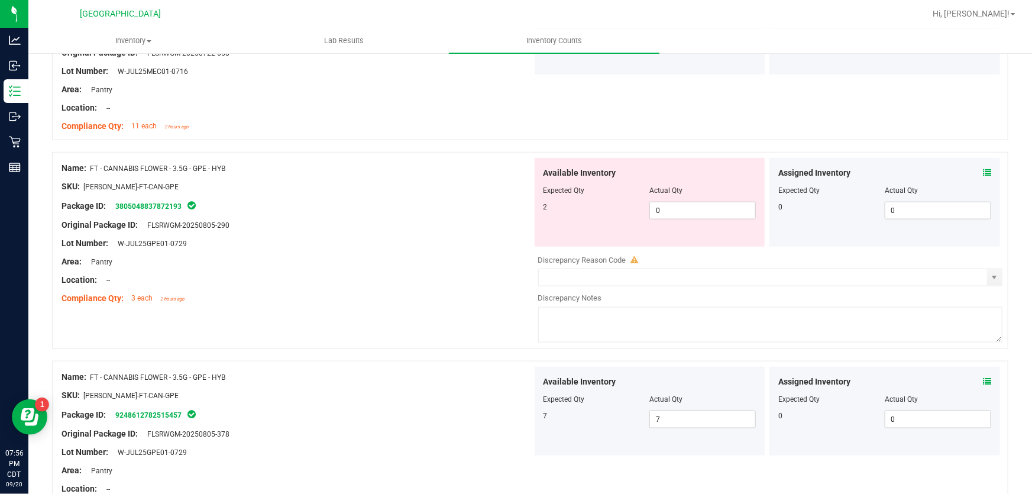
scroll to position [538, 0]
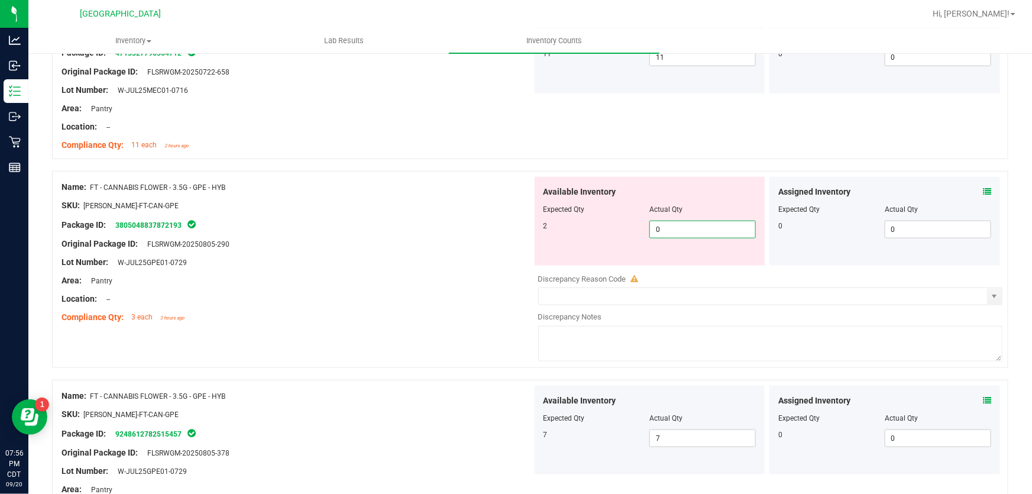
drag, startPoint x: 696, startPoint y: 235, endPoint x: 474, endPoint y: 234, distance: 222.4
click at [474, 234] on div "Name: FT - CANNABIS FLOWER - 3.5G - GPE - HYB SKU: [PERSON_NAME]-FT-CAN-GPE Pac…" at bounding box center [530, 269] width 956 height 197
type input "2"
click at [473, 232] on div at bounding box center [297, 235] width 471 height 6
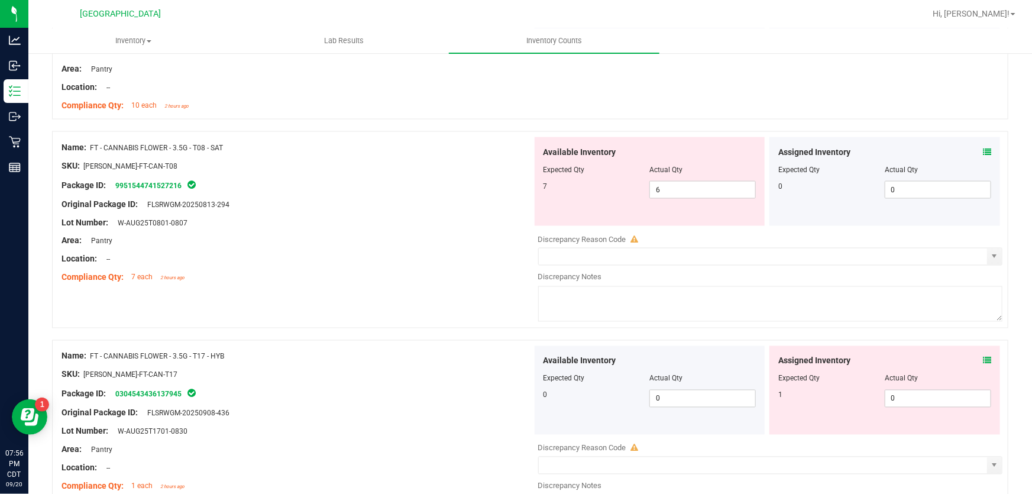
scroll to position [968, 0]
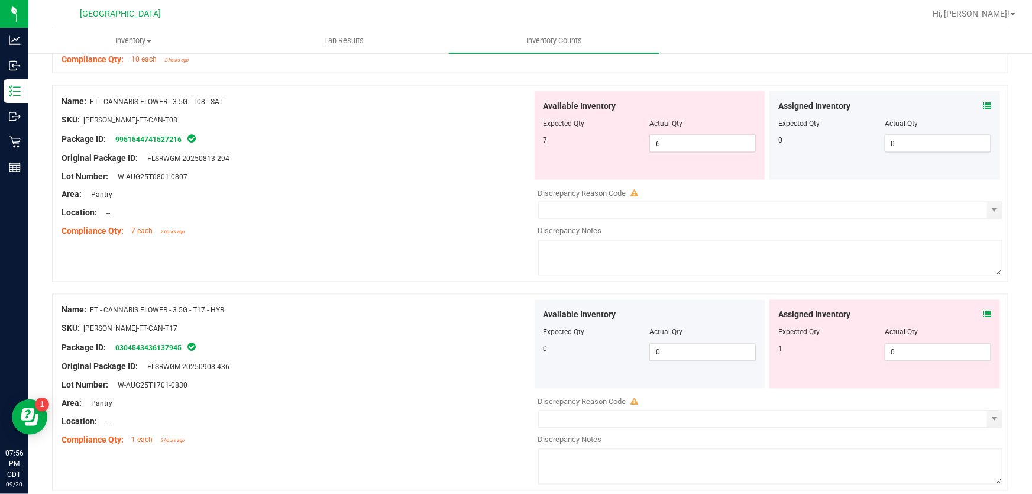
click at [983, 313] on icon at bounding box center [987, 315] width 8 height 8
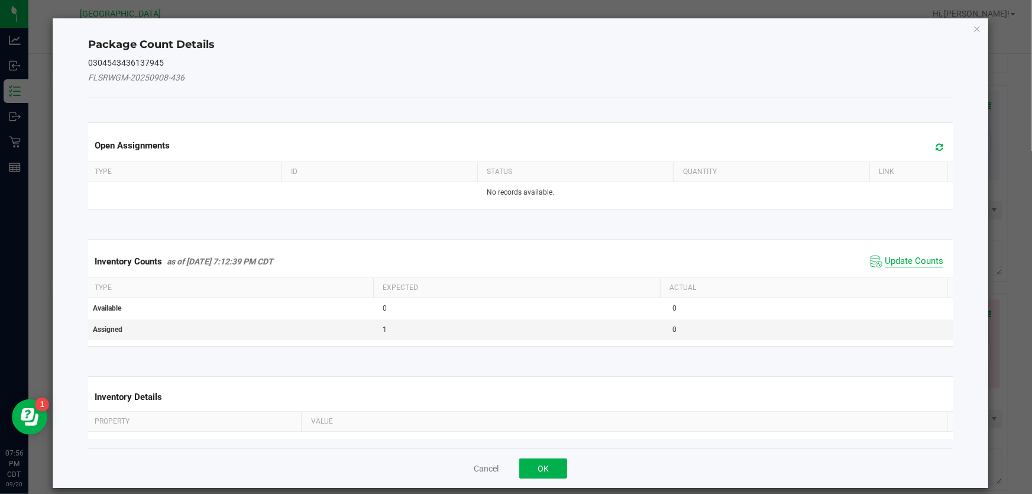
click at [886, 256] on span "Update Counts" at bounding box center [914, 262] width 59 height 12
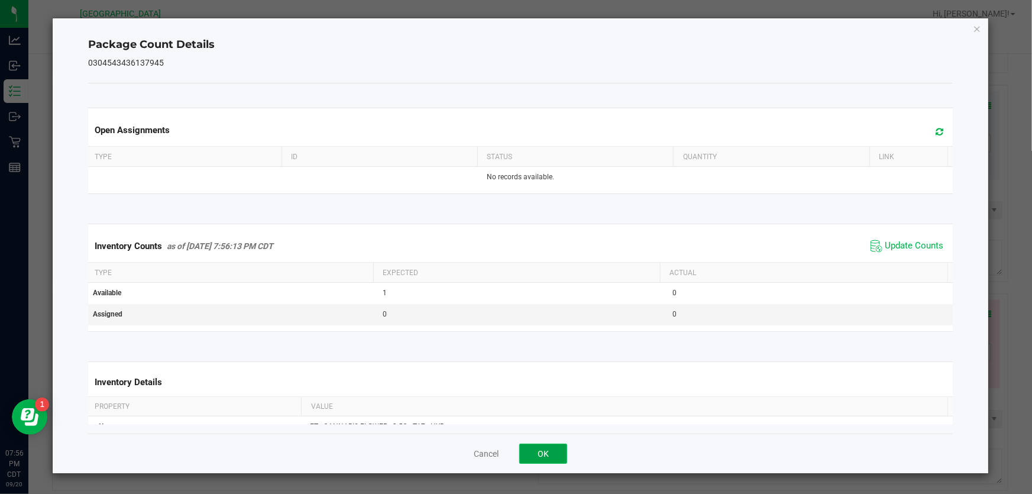
click at [534, 449] on button "OK" at bounding box center [543, 454] width 48 height 20
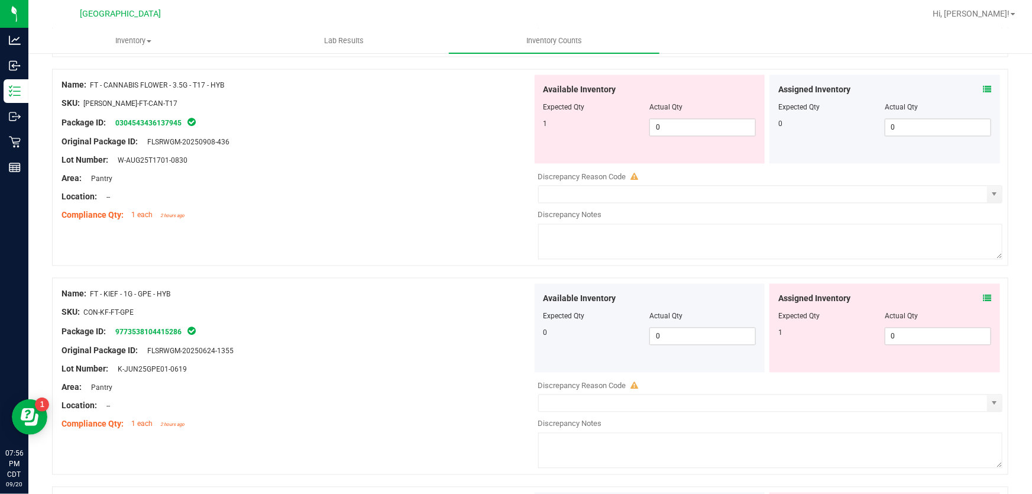
scroll to position [1290, 0]
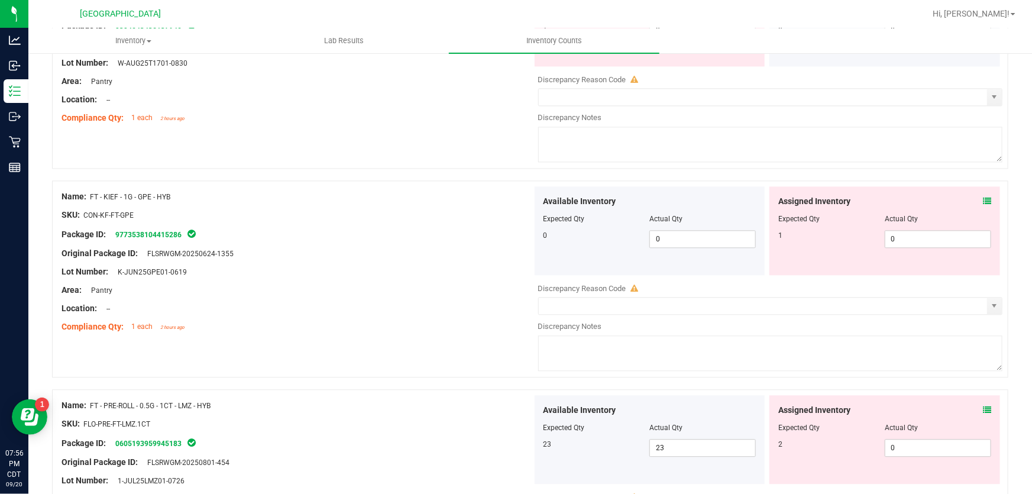
click at [983, 200] on icon at bounding box center [987, 201] width 8 height 8
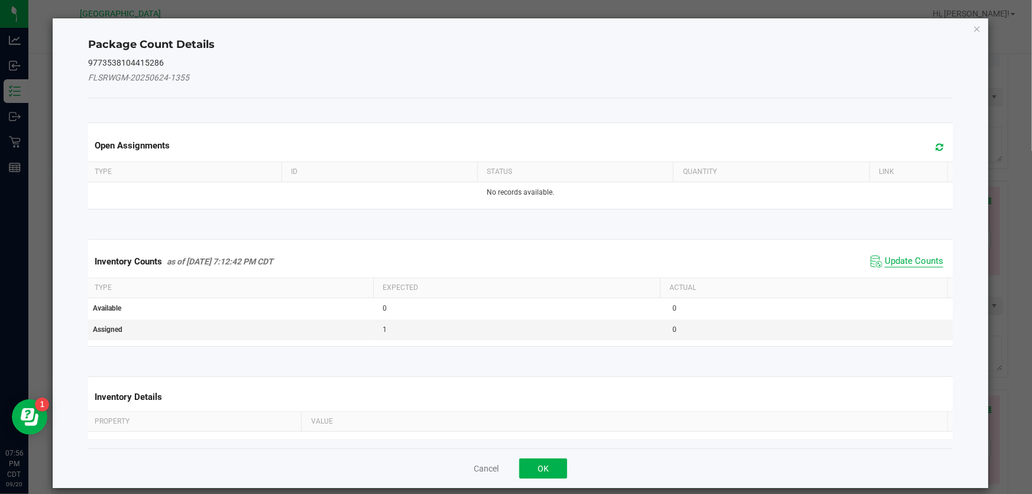
click at [885, 264] on span "Update Counts" at bounding box center [914, 262] width 59 height 12
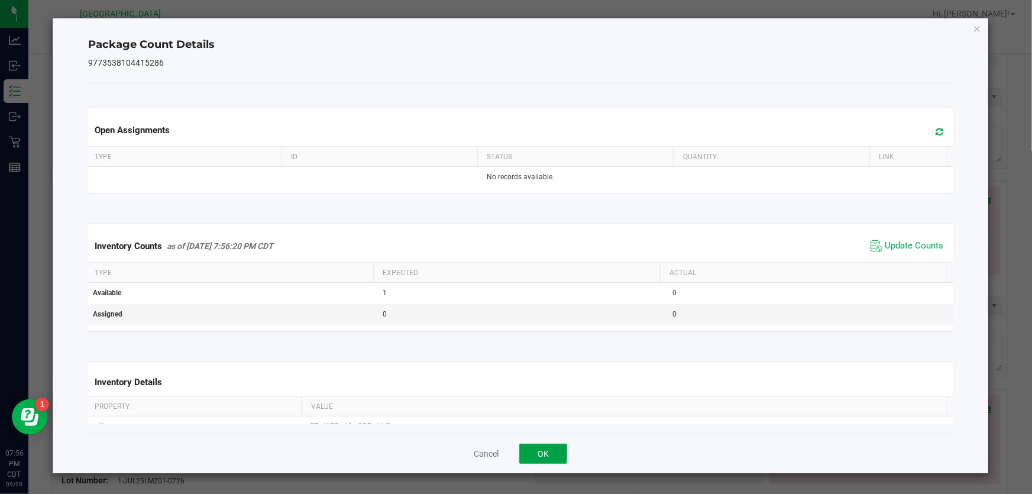
click at [544, 461] on button "OK" at bounding box center [543, 454] width 48 height 20
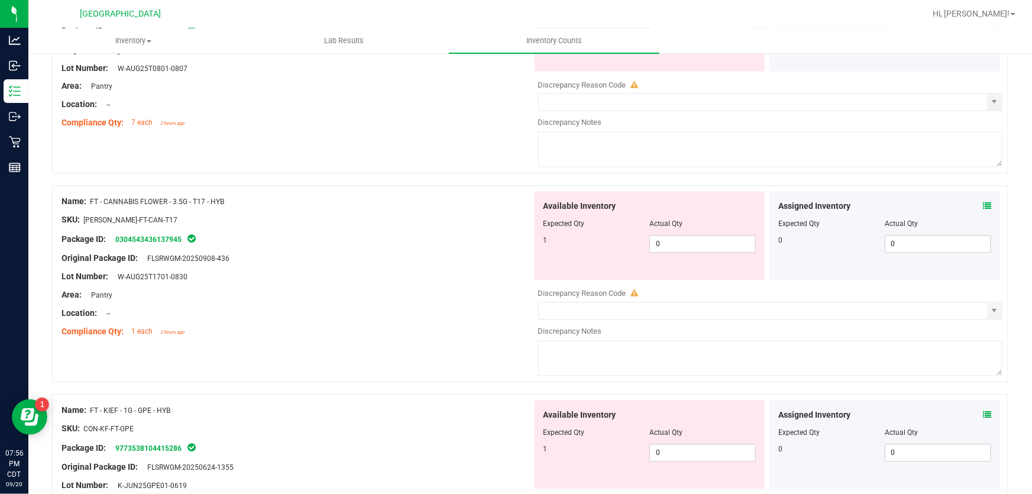
scroll to position [1075, 0]
drag, startPoint x: 673, startPoint y: 248, endPoint x: 452, endPoint y: 254, distance: 220.7
click at [454, 254] on div "Name: FT - CANNABIS FLOWER - 3.5G - T17 - HYB SKU: FLO-BUD-FT-CAN-T17 Package I…" at bounding box center [530, 284] width 956 height 197
type input "1"
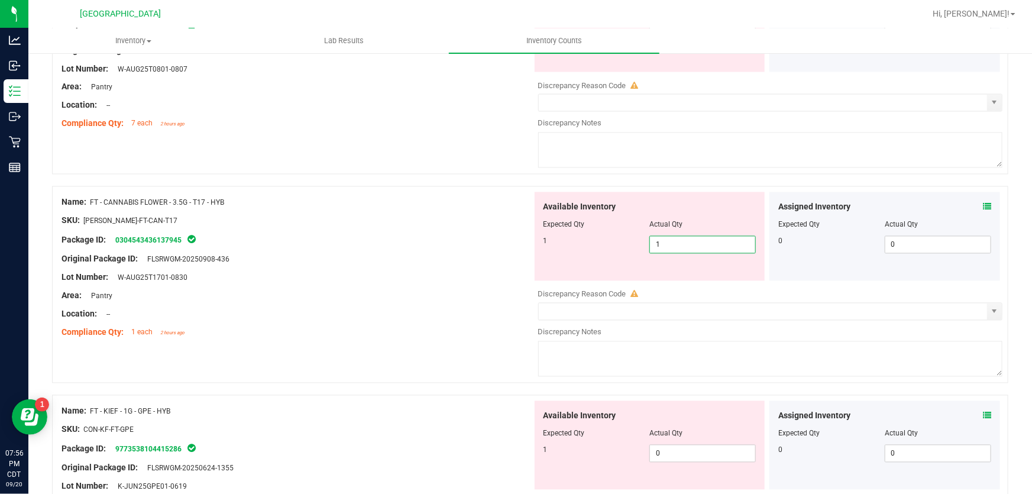
click at [449, 254] on div "Original Package ID: FLSRWGM-20250908-436" at bounding box center [297, 259] width 471 height 12
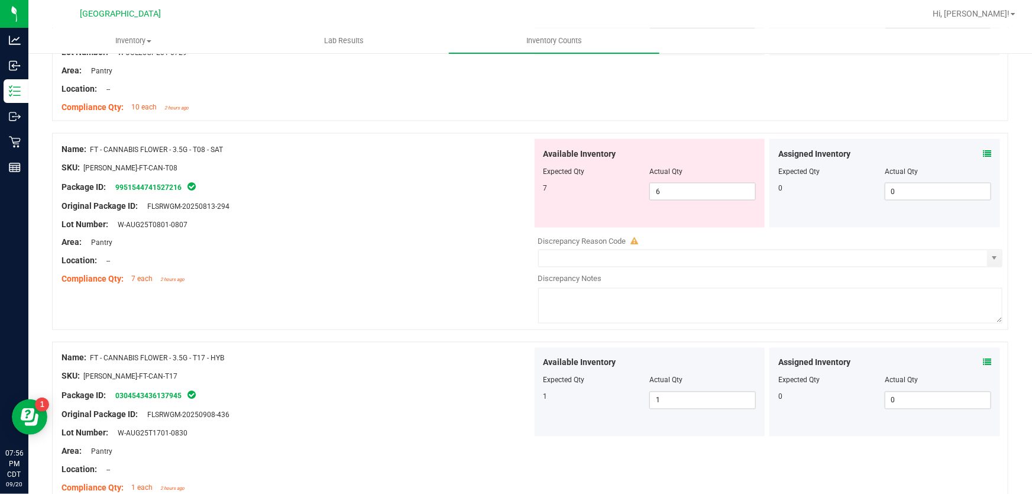
scroll to position [914, 0]
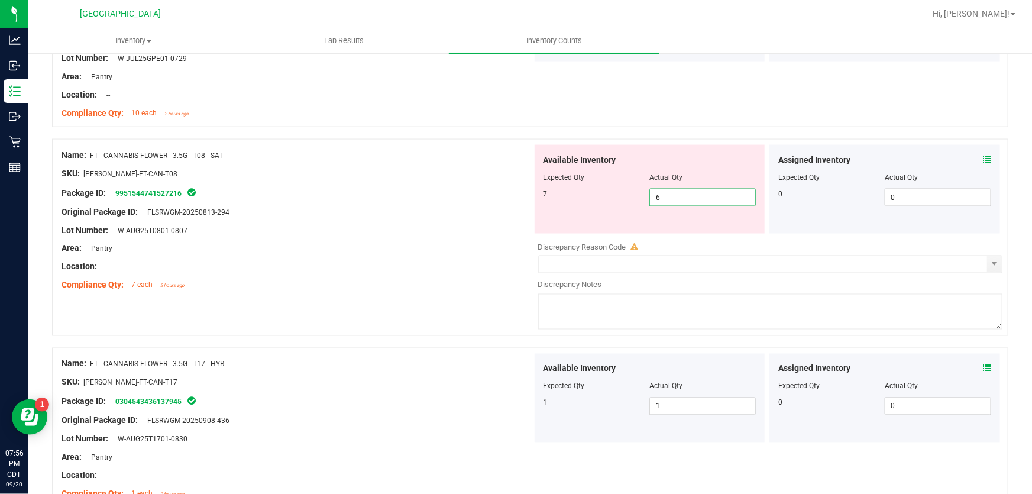
drag, startPoint x: 674, startPoint y: 192, endPoint x: 445, endPoint y: 197, distance: 228.9
click at [445, 197] on div "Name: FT - CANNABIS FLOWER - 3.5G - T08 - SAT SKU: FLO-BUD-FT-CAN-T08 Package I…" at bounding box center [530, 237] width 956 height 197
type input "7"
click at [445, 197] on div "Package ID: 9951544741527216" at bounding box center [297, 193] width 471 height 14
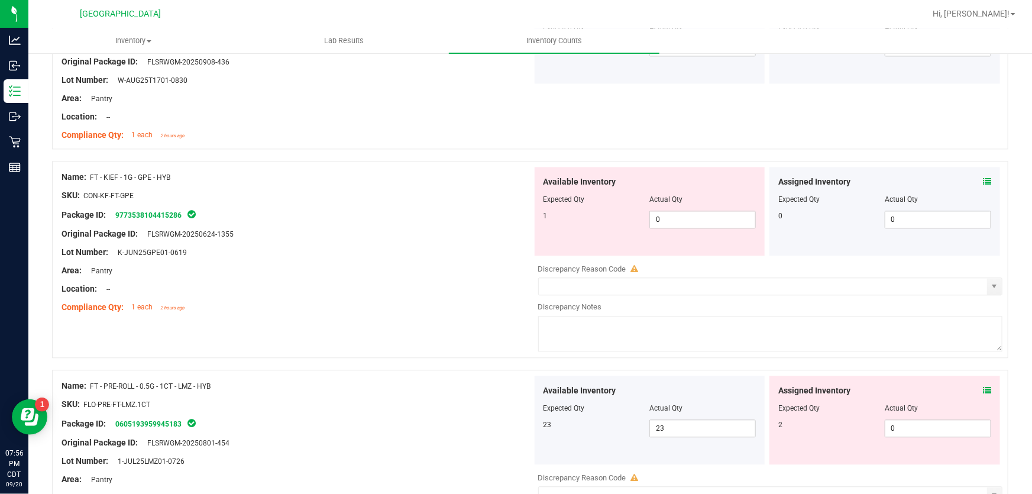
scroll to position [1344, 0]
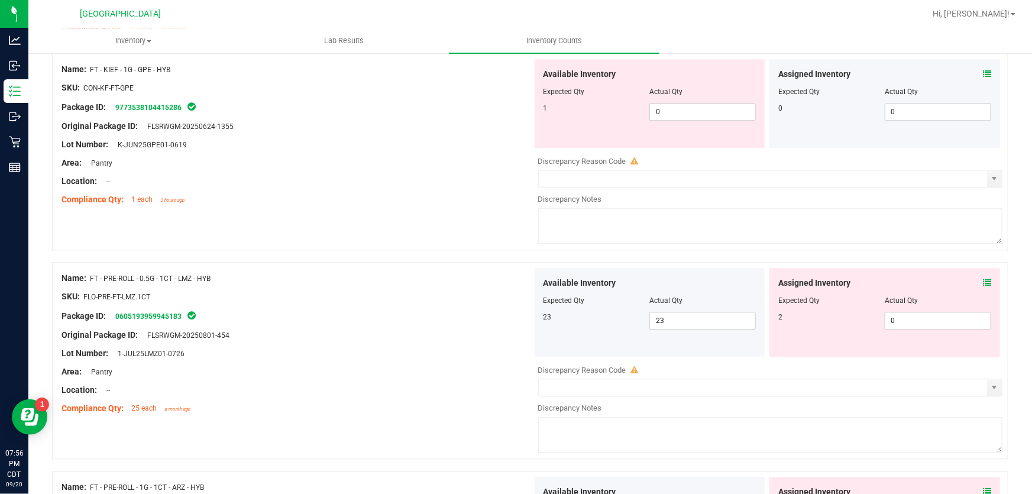
click at [978, 274] on div "Assigned Inventory Expected Qty Actual Qty 2 0 0" at bounding box center [885, 312] width 231 height 89
click at [983, 279] on icon at bounding box center [987, 283] width 8 height 8
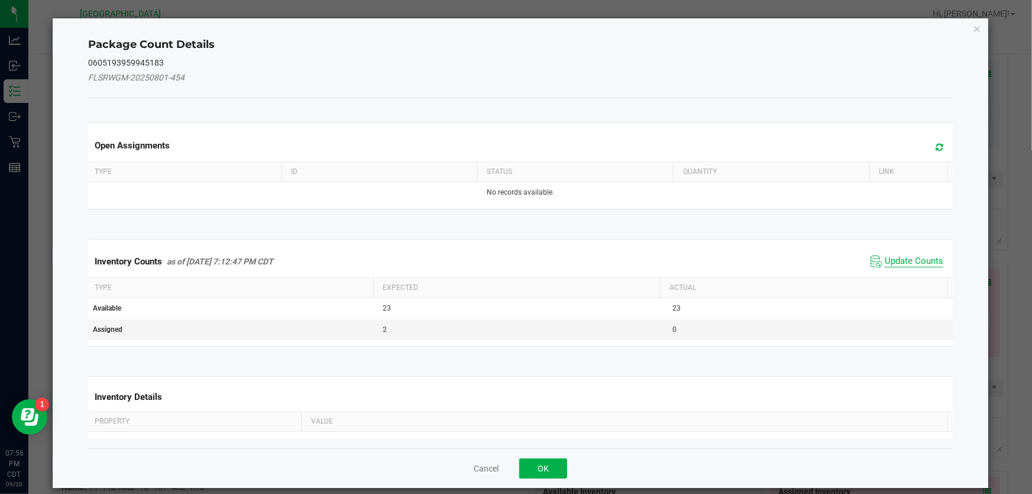
click at [890, 258] on span "Update Counts" at bounding box center [914, 262] width 59 height 12
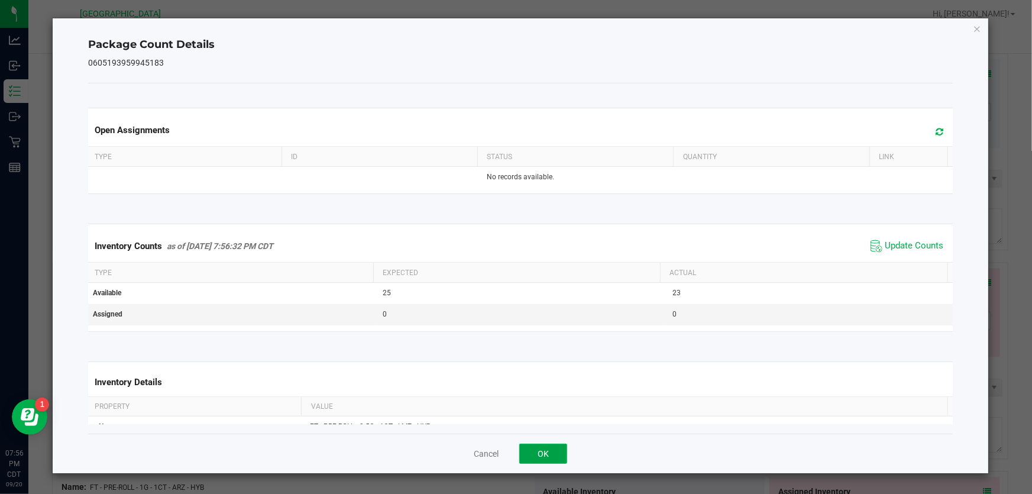
click at [555, 448] on button "OK" at bounding box center [543, 454] width 48 height 20
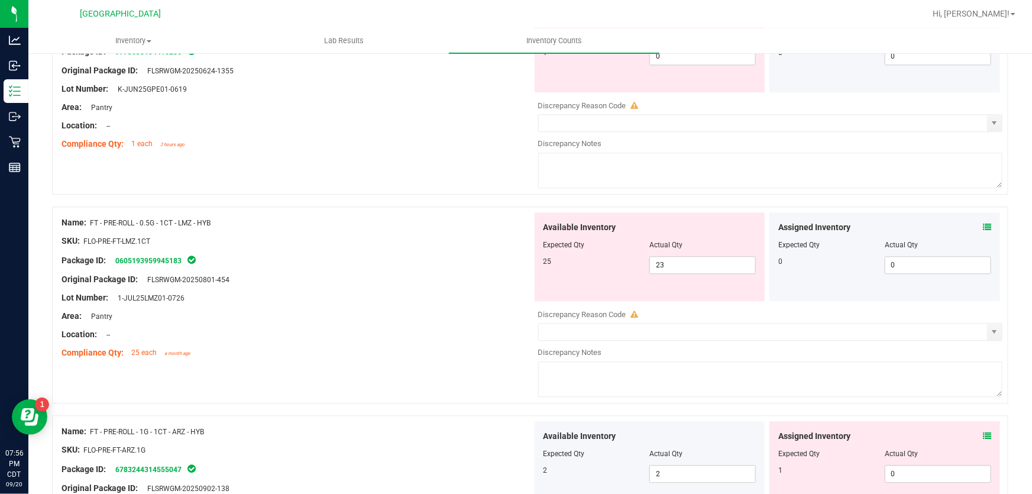
scroll to position [1451, 0]
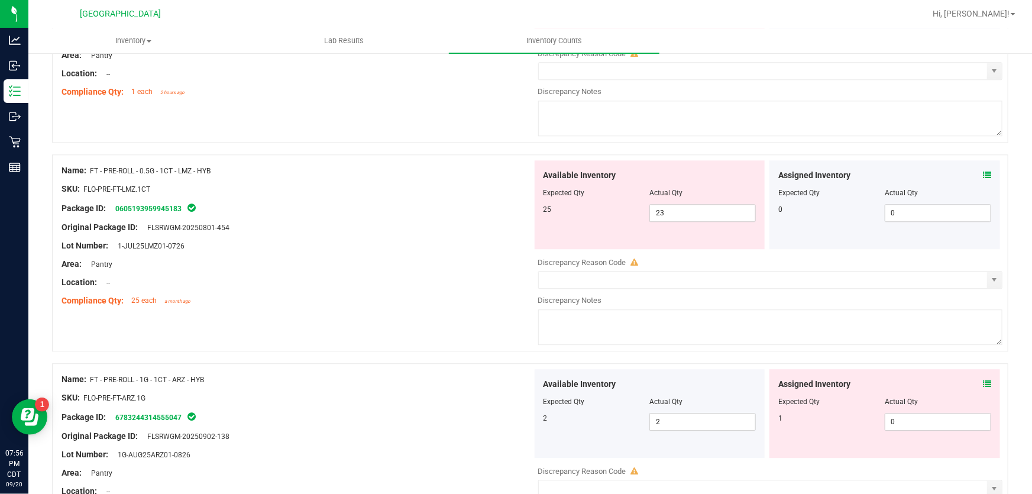
click at [983, 387] on span at bounding box center [987, 384] width 8 height 12
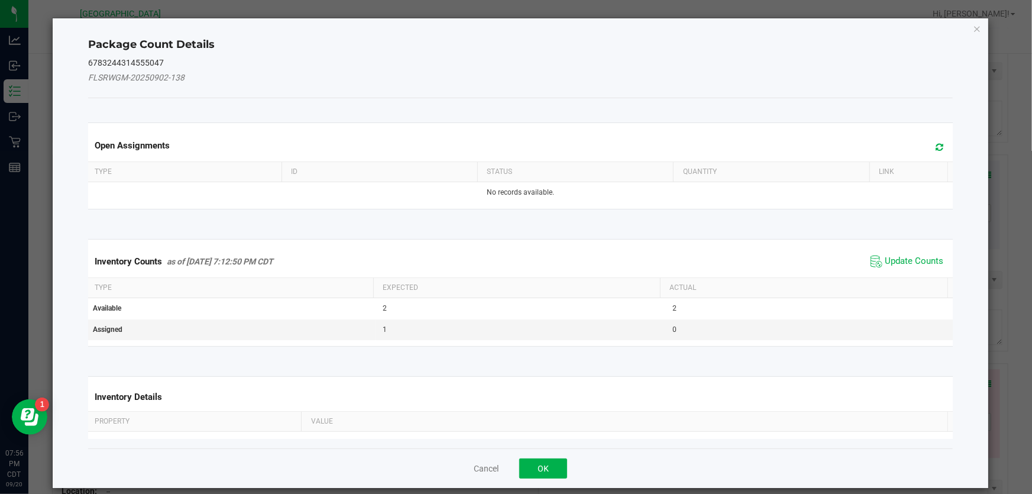
click at [902, 254] on span "Update Counts" at bounding box center [907, 262] width 79 height 18
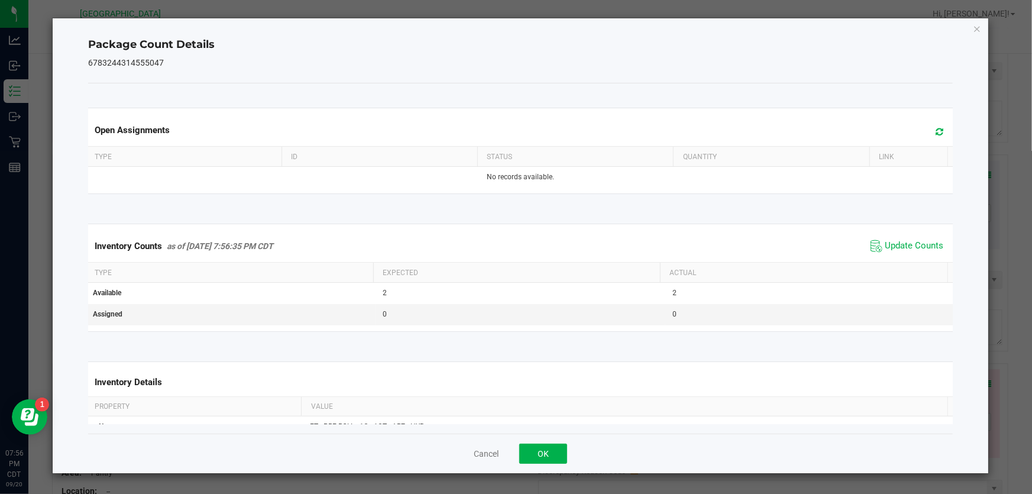
click at [900, 265] on th "Actual" at bounding box center [803, 273] width 287 height 20
click at [895, 253] on span "Update Counts" at bounding box center [907, 246] width 79 height 18
click at [538, 450] on button "OK" at bounding box center [543, 454] width 48 height 20
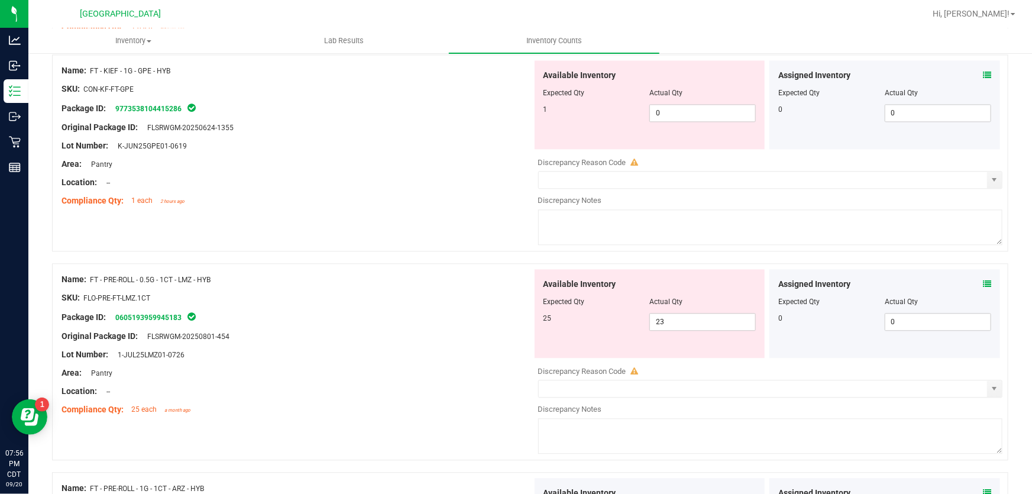
scroll to position [1344, 0]
drag, startPoint x: 701, startPoint y: 106, endPoint x: 294, endPoint y: 135, distance: 408.0
click at [303, 142] on div "Name: FT - KIEF - 1G - GPE - HYB SKU: CON-KF-FT-GPE Package ID: 977353810441528…" at bounding box center [530, 151] width 956 height 197
type input "1"
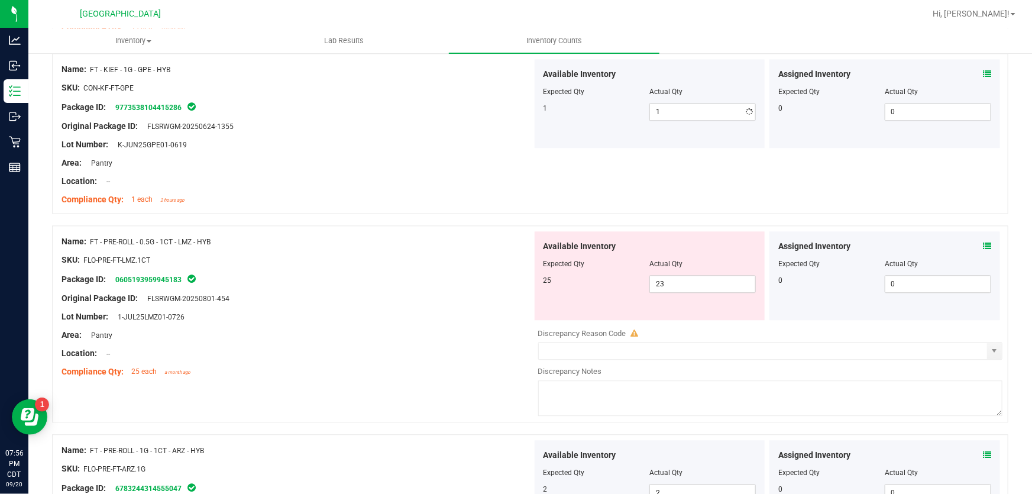
click at [294, 135] on div at bounding box center [297, 135] width 471 height 6
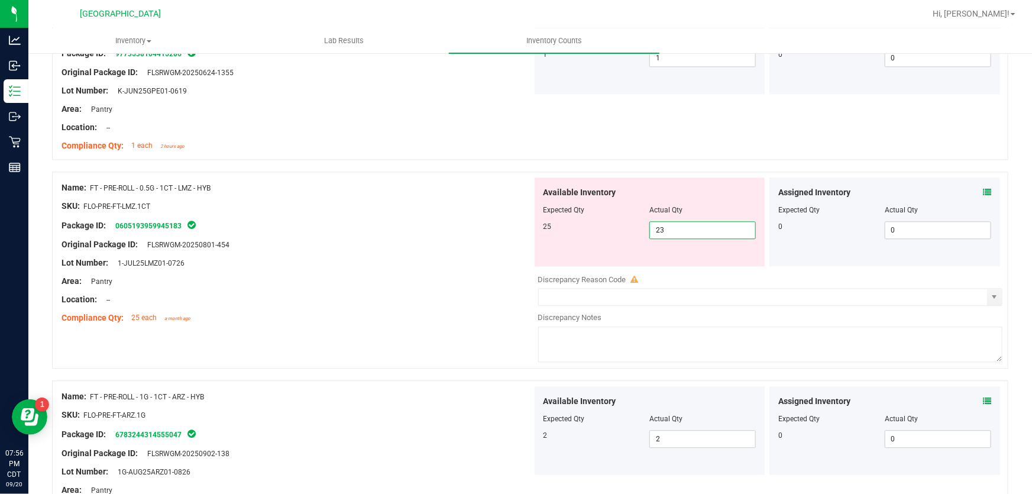
drag, startPoint x: 732, startPoint y: 234, endPoint x: 331, endPoint y: 263, distance: 402.1
click at [342, 263] on div "Name: FT - PRE-ROLL - 0.5G - 1CT - LMZ - HYB SKU: FLO-PRE-FT-LMZ.1CT Package ID…" at bounding box center [530, 270] width 956 height 197
type input "25"
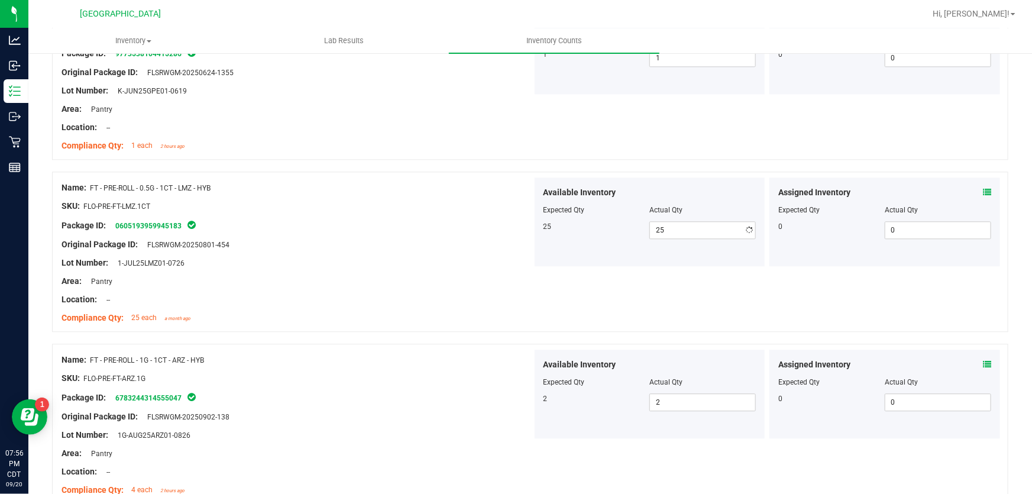
click at [313, 257] on div "Lot Number: 1-JUL25LMZ01-0726" at bounding box center [297, 263] width 471 height 12
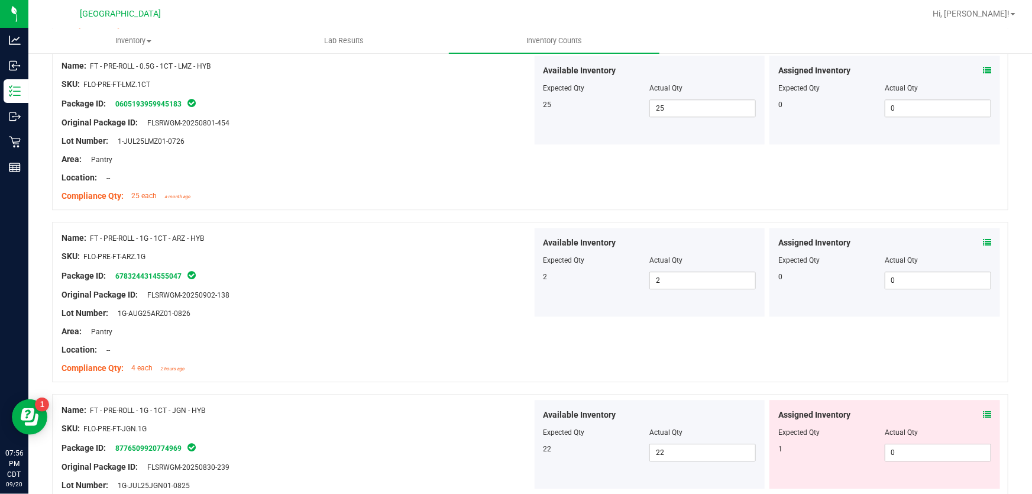
scroll to position [1721, 0]
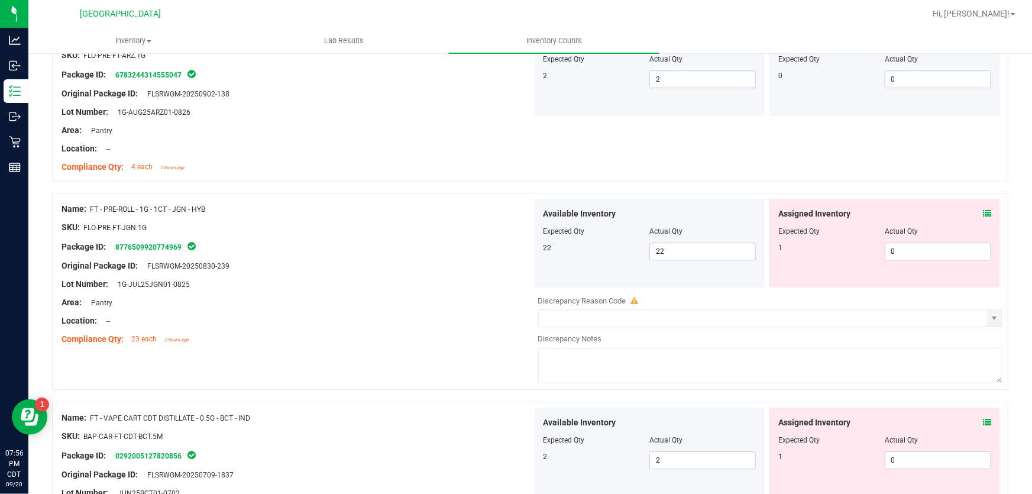
click at [974, 208] on div "Assigned Inventory" at bounding box center [884, 214] width 213 height 12
click at [983, 214] on icon at bounding box center [987, 213] width 8 height 8
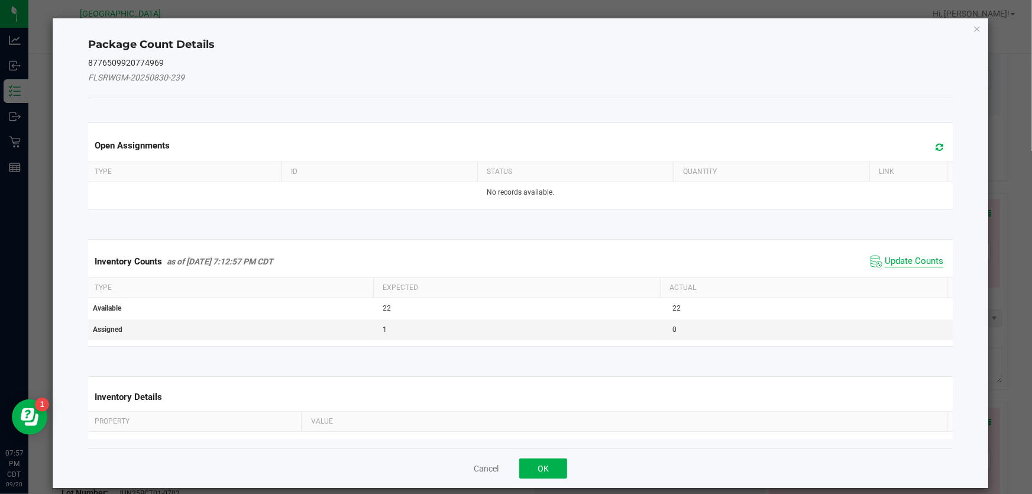
click at [894, 262] on span "Update Counts" at bounding box center [914, 262] width 59 height 12
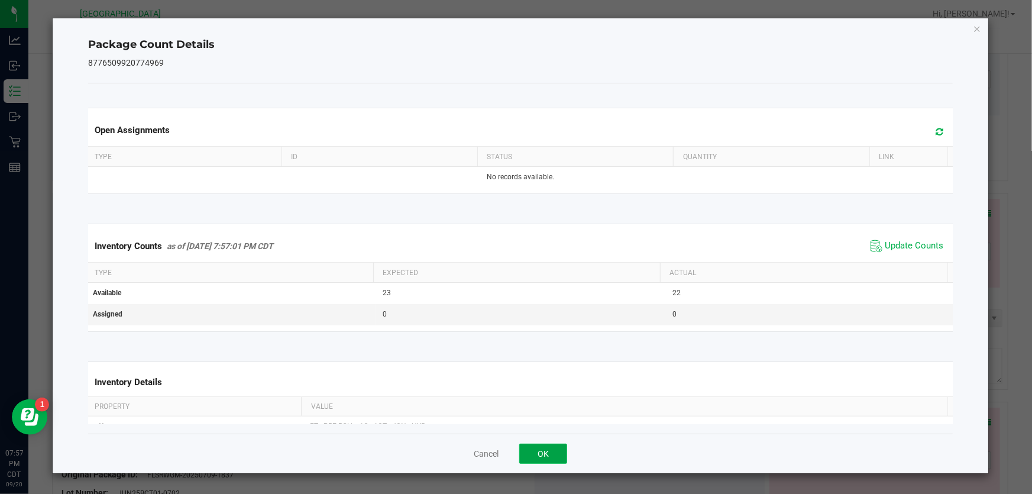
click at [523, 450] on button "OK" at bounding box center [543, 454] width 48 height 20
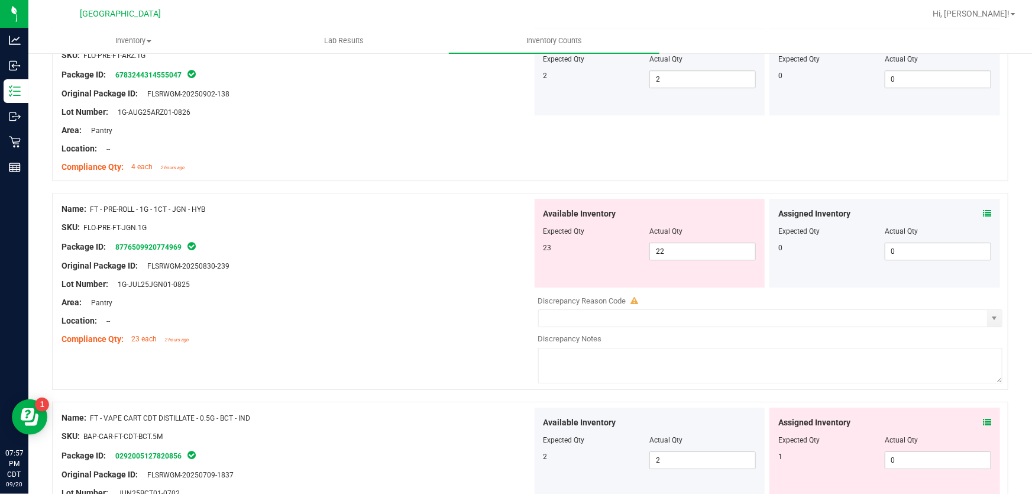
click at [983, 418] on icon at bounding box center [987, 422] width 8 height 8
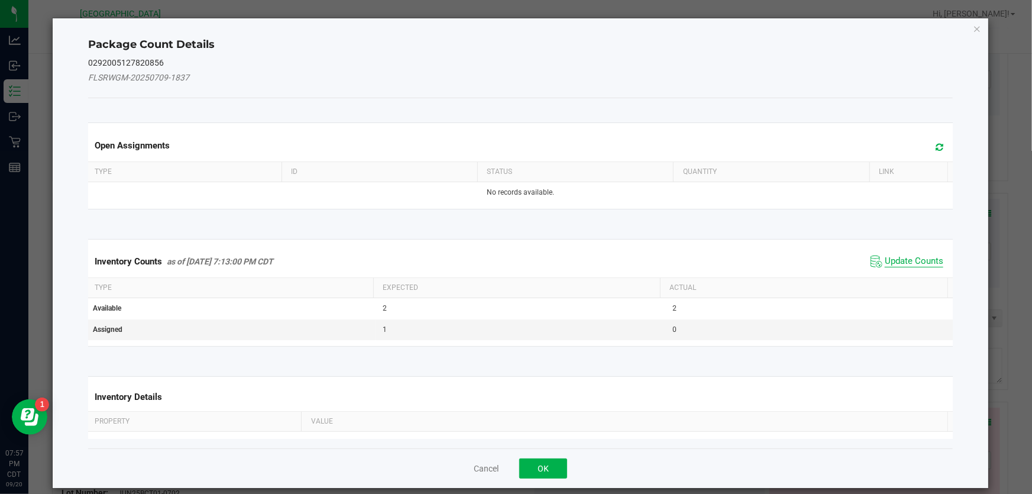
click at [906, 258] on span "Update Counts" at bounding box center [914, 262] width 59 height 12
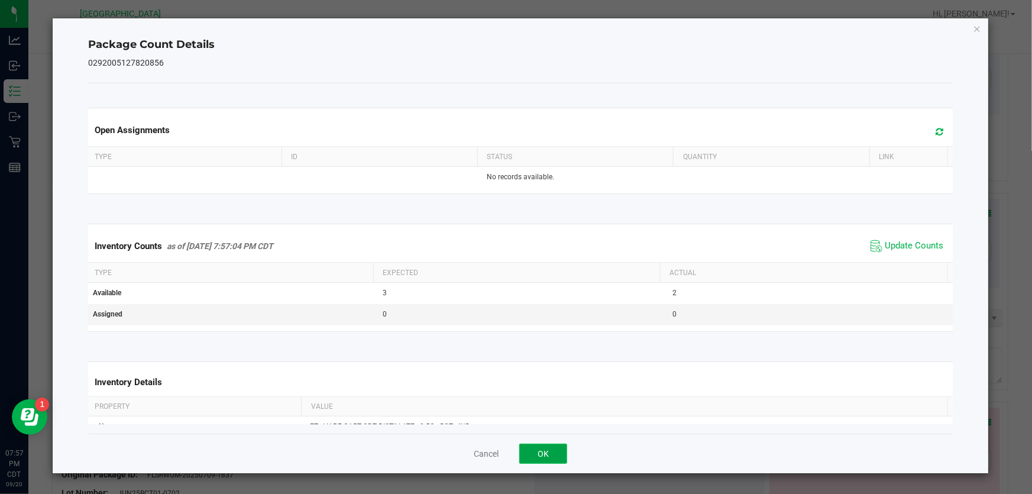
click at [545, 454] on button "OK" at bounding box center [543, 454] width 48 height 20
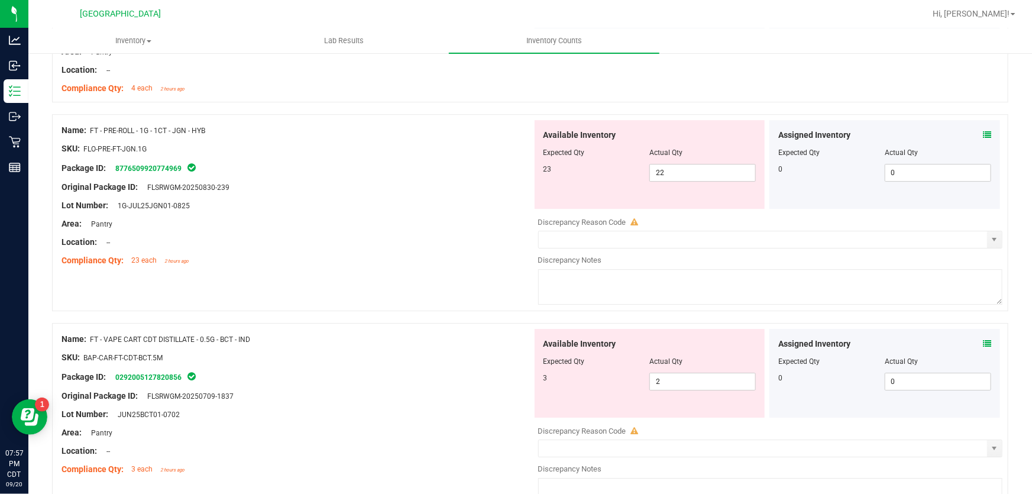
scroll to position [1935, 0]
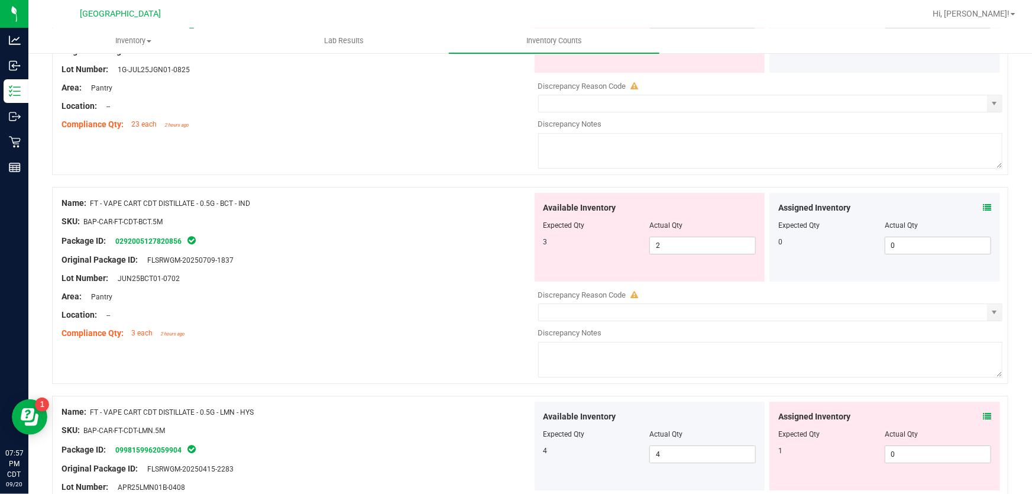
click at [983, 414] on icon at bounding box center [987, 416] width 8 height 8
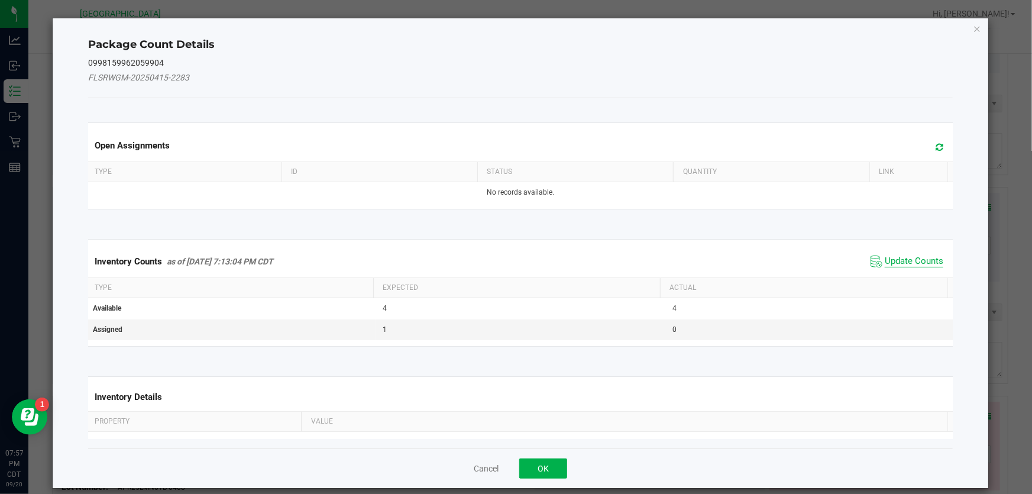
click at [899, 263] on span "Update Counts" at bounding box center [914, 262] width 59 height 12
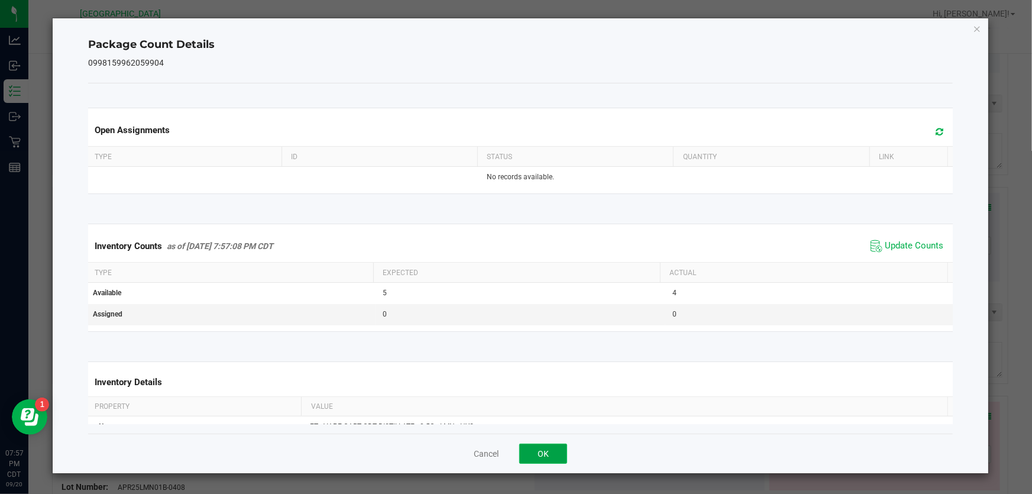
click at [561, 452] on button "OK" at bounding box center [543, 454] width 48 height 20
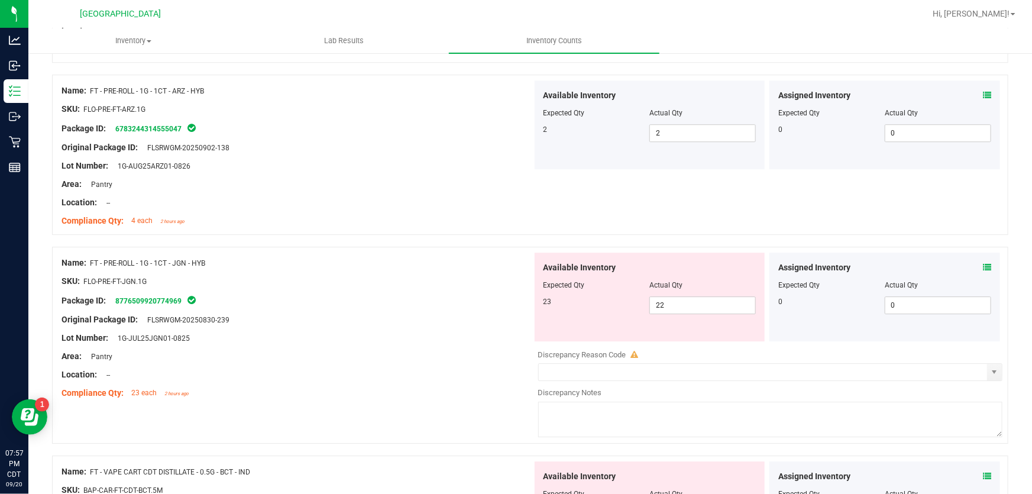
scroll to position [1774, 0]
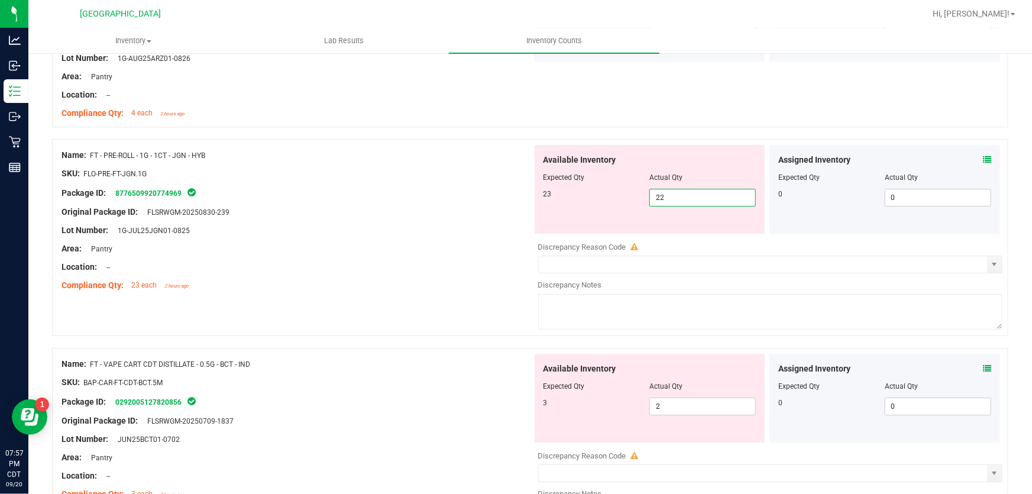
drag, startPoint x: 703, startPoint y: 198, endPoint x: 147, endPoint y: 265, distance: 560.1
click at [163, 273] on div "Name: FT - PRE-ROLL - 1G - 1CT - JGN - HYB SKU: FLO-PRE-FT-JGN.1G Package ID: 8…" at bounding box center [530, 237] width 956 height 197
type input "23"
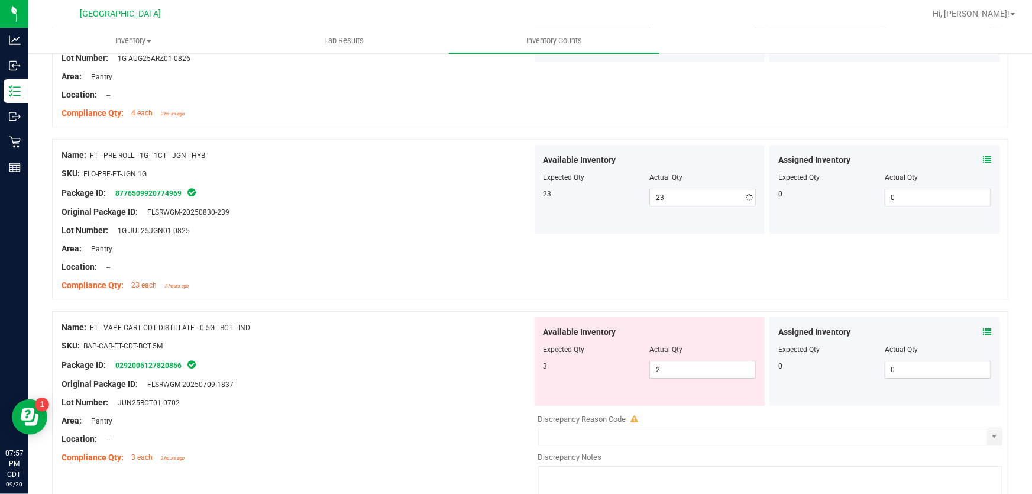
click at [280, 231] on div "Lot Number: 1G-JUL25JGN01-0825" at bounding box center [297, 230] width 471 height 12
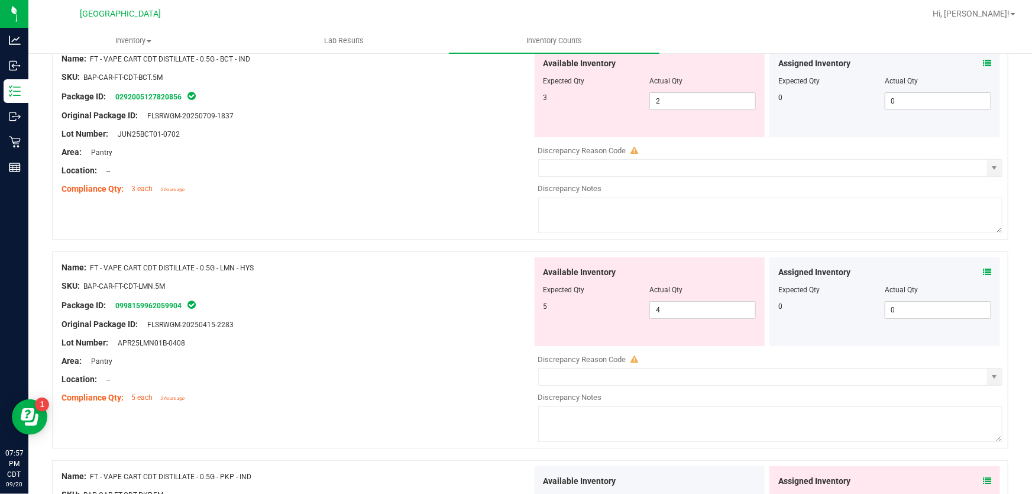
scroll to position [1989, 0]
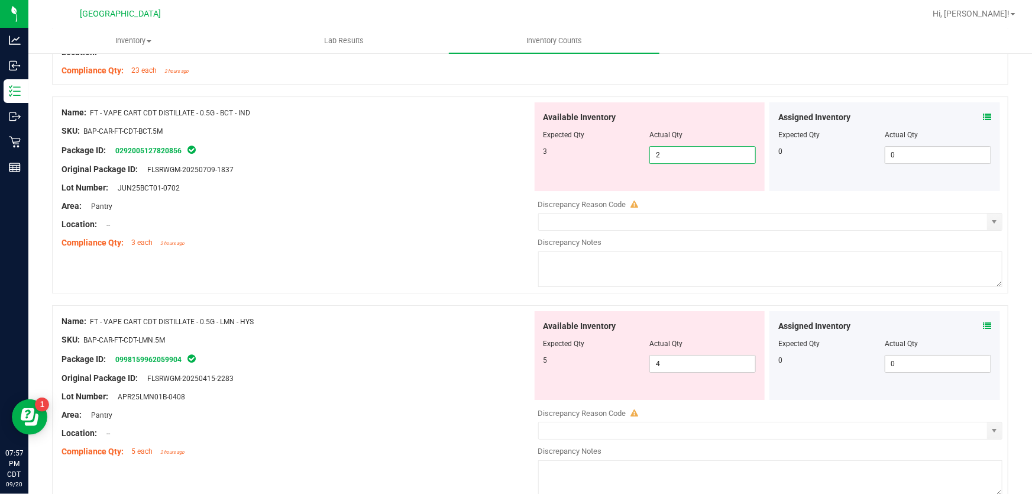
drag, startPoint x: 702, startPoint y: 152, endPoint x: 287, endPoint y: 191, distance: 416.5
click at [294, 192] on div "Name: FT - VAPE CART CDT DISTILLATE - 0.5G - BCT - IND SKU: BAP-CAR-FT-CDT-BCT.…" at bounding box center [530, 194] width 956 height 197
type input "1"
type input "3"
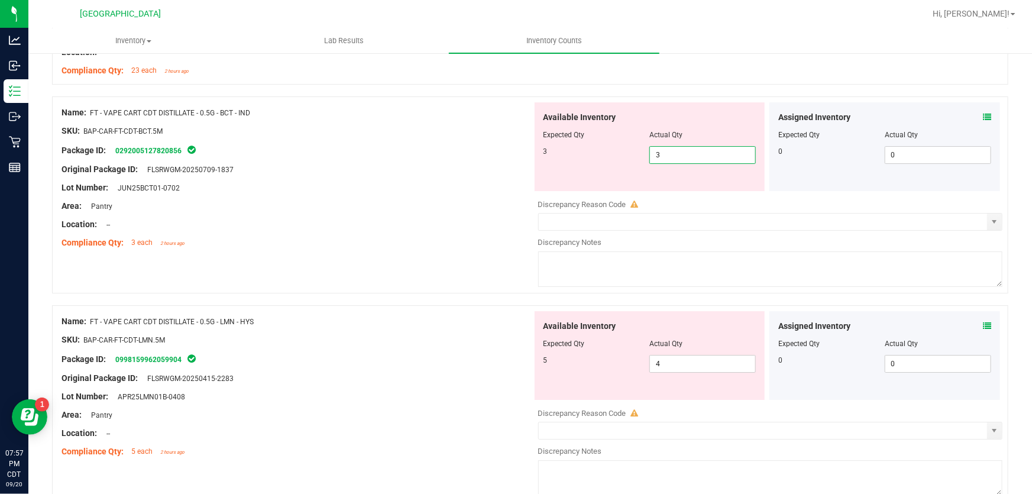
click at [261, 177] on div at bounding box center [297, 179] width 471 height 6
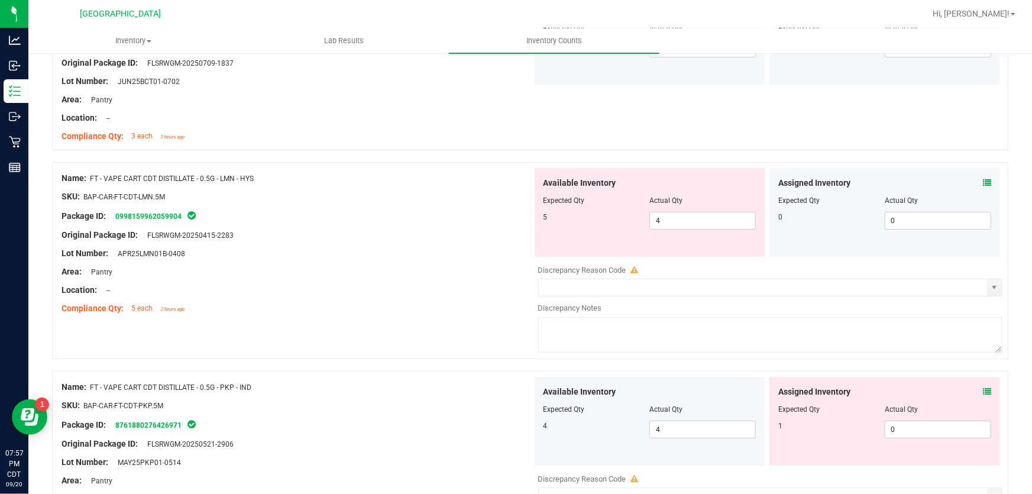
scroll to position [2097, 0]
click at [983, 182] on icon at bounding box center [987, 181] width 8 height 8
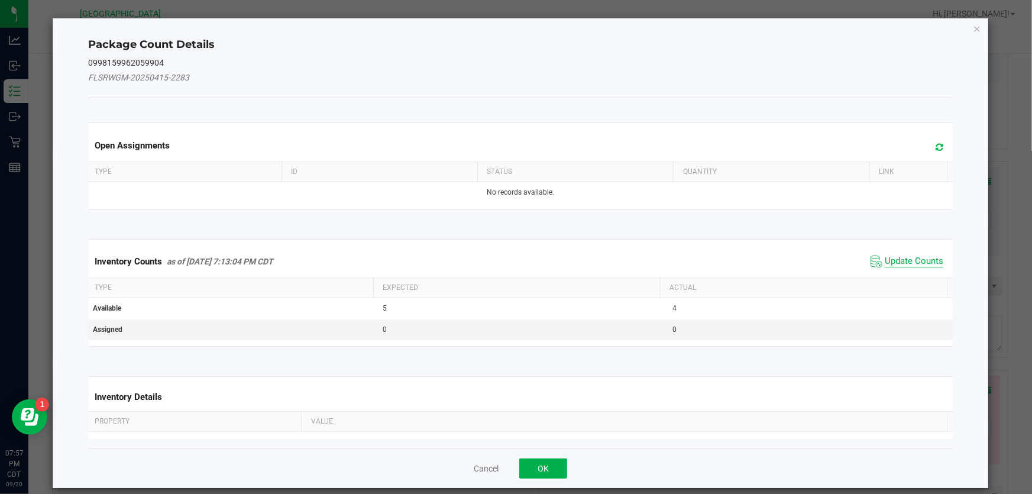
click at [901, 260] on span "Update Counts" at bounding box center [914, 262] width 59 height 12
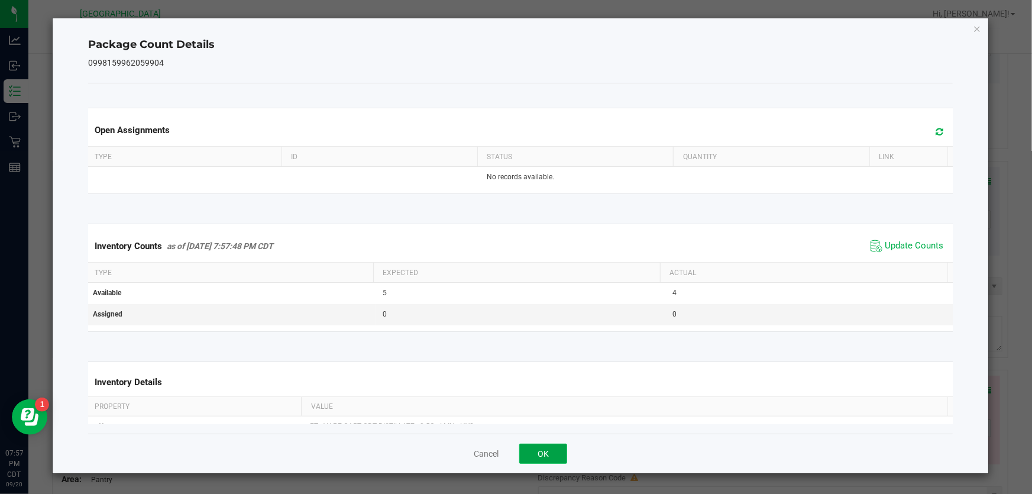
click at [540, 444] on button "OK" at bounding box center [543, 454] width 48 height 20
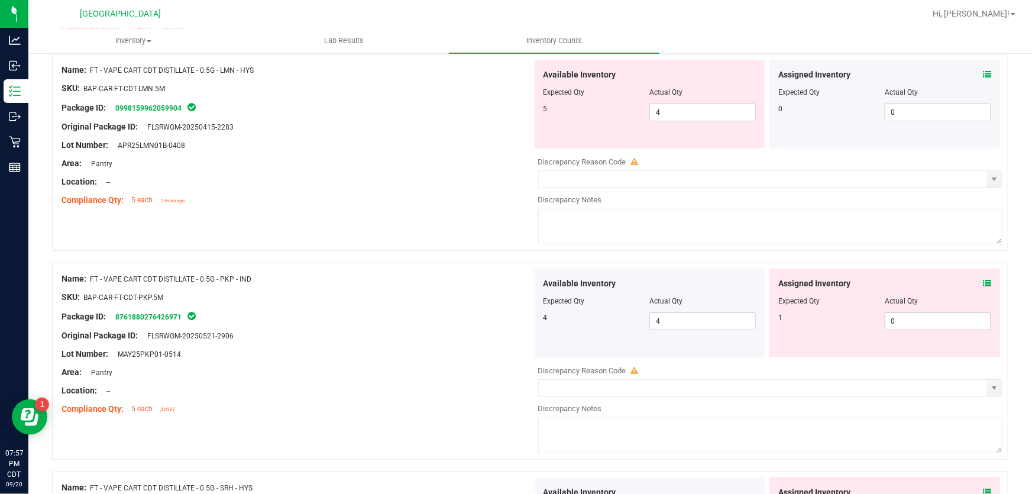
scroll to position [2204, 0]
click at [984, 281] on div "Assigned Inventory Expected Qty Actual Qty 1 0 0" at bounding box center [885, 312] width 231 height 89
click at [983, 283] on icon at bounding box center [987, 283] width 8 height 8
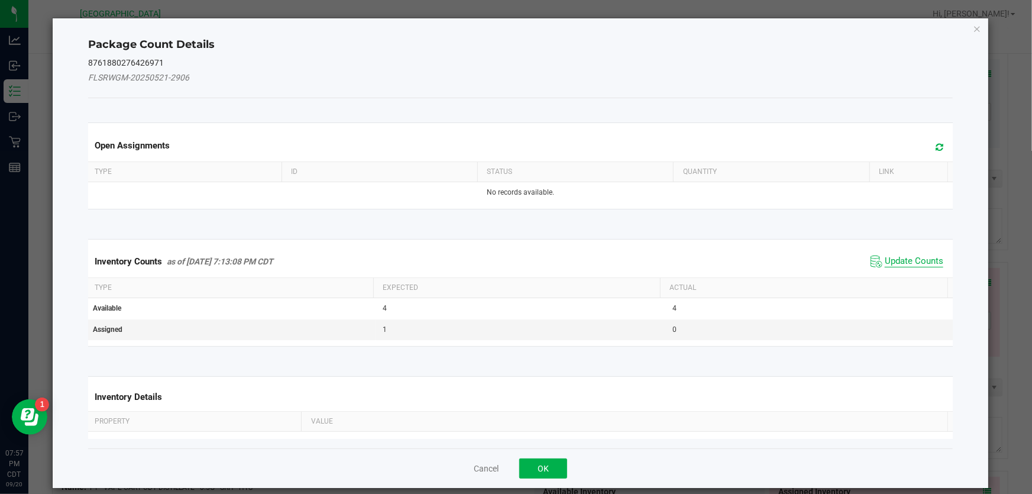
click at [914, 266] on span "Update Counts" at bounding box center [914, 262] width 59 height 12
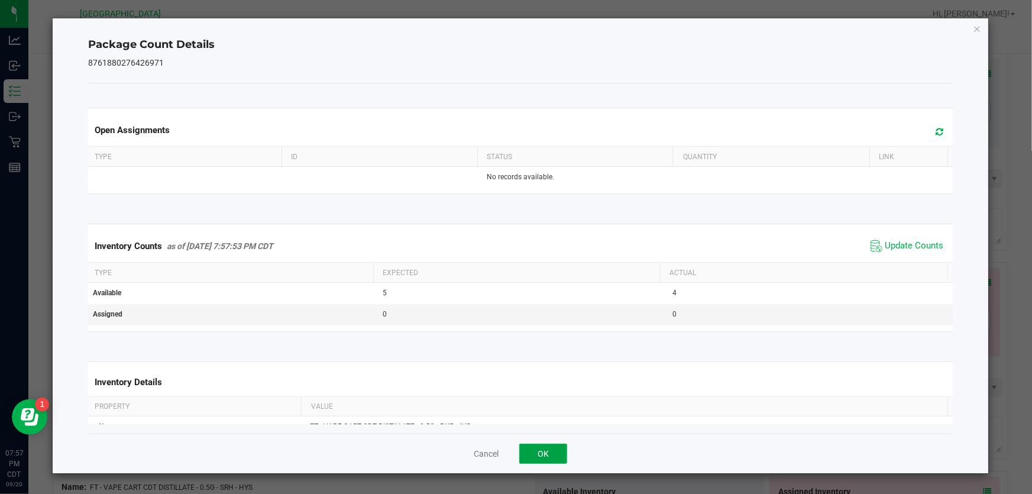
click at [539, 458] on button "OK" at bounding box center [543, 454] width 48 height 20
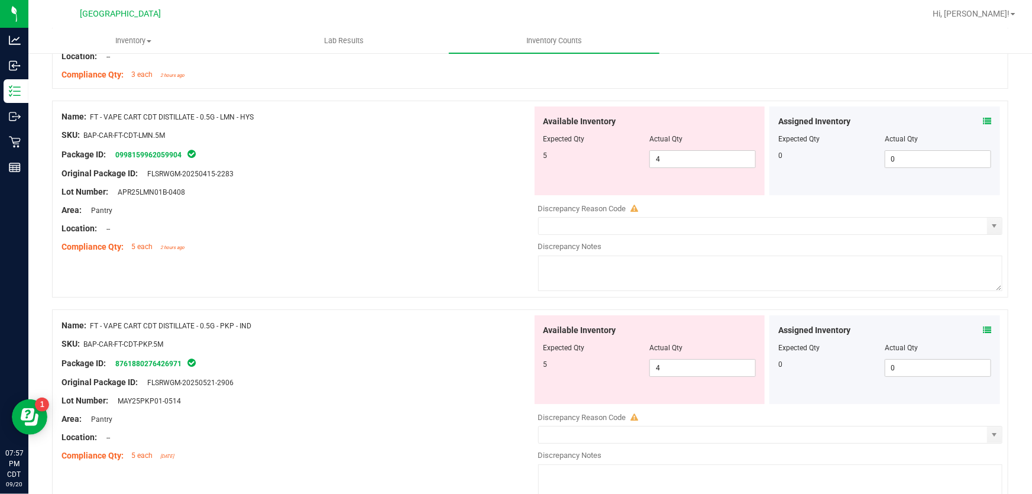
scroll to position [2097, 0]
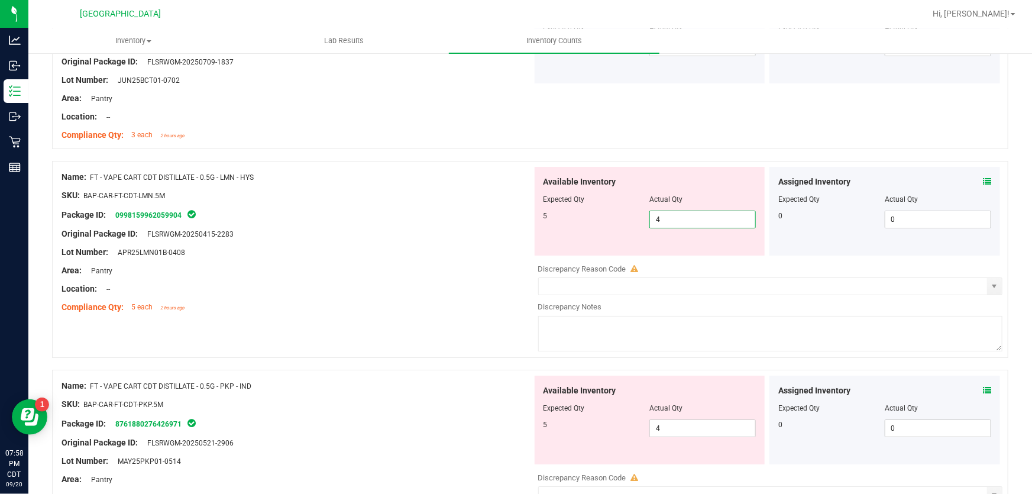
drag, startPoint x: 694, startPoint y: 219, endPoint x: 296, endPoint y: 222, distance: 397.5
click at [297, 224] on div "Name: FT - VAPE CART CDT DISTILLATE - 0.5G - LMN - HYS SKU: BAP-CAR-FT-CDT-LMN.…" at bounding box center [530, 259] width 956 height 197
type input "5"
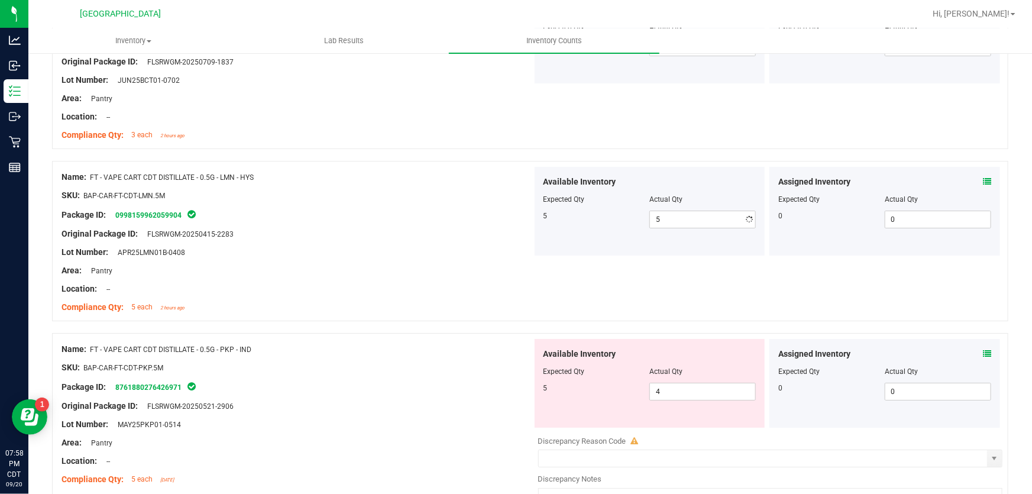
click at [273, 213] on div "Package ID: 0998159962059904" at bounding box center [297, 215] width 471 height 14
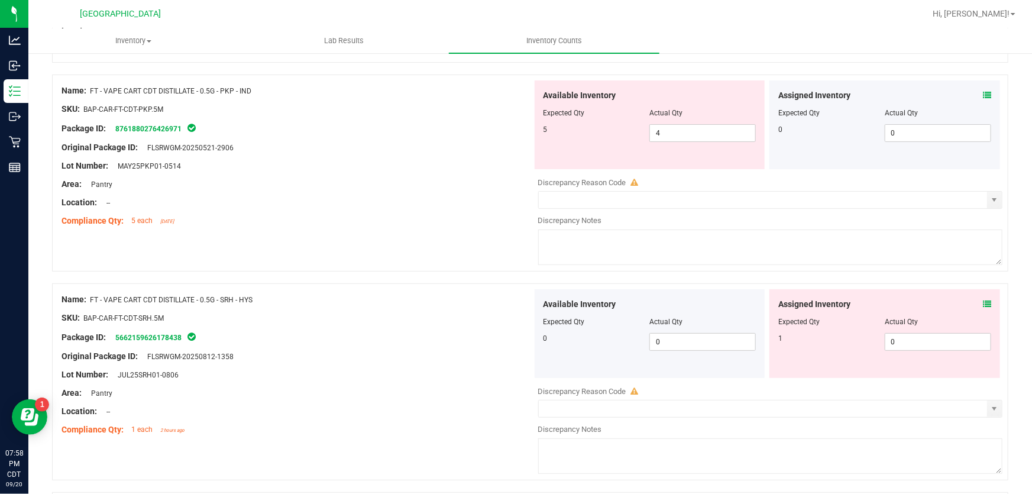
scroll to position [2366, 0]
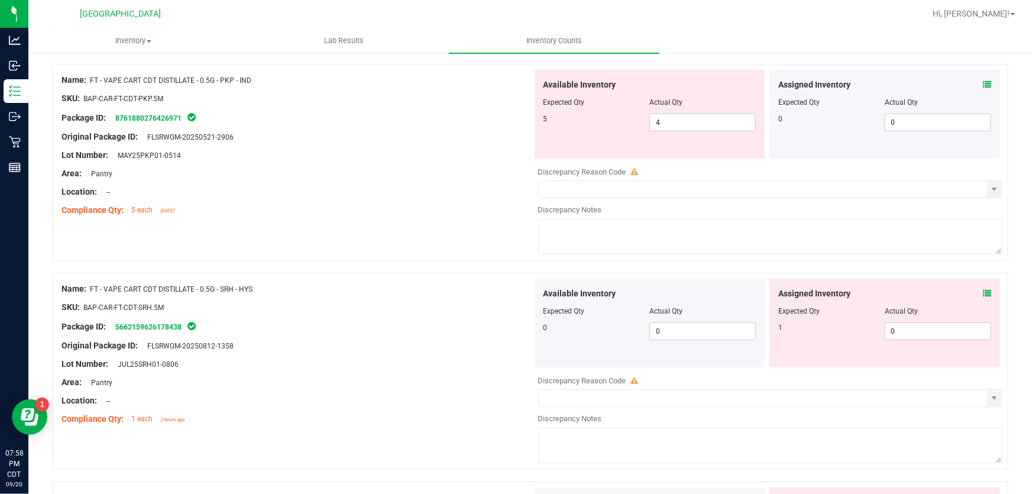
click at [983, 292] on icon at bounding box center [987, 293] width 8 height 8
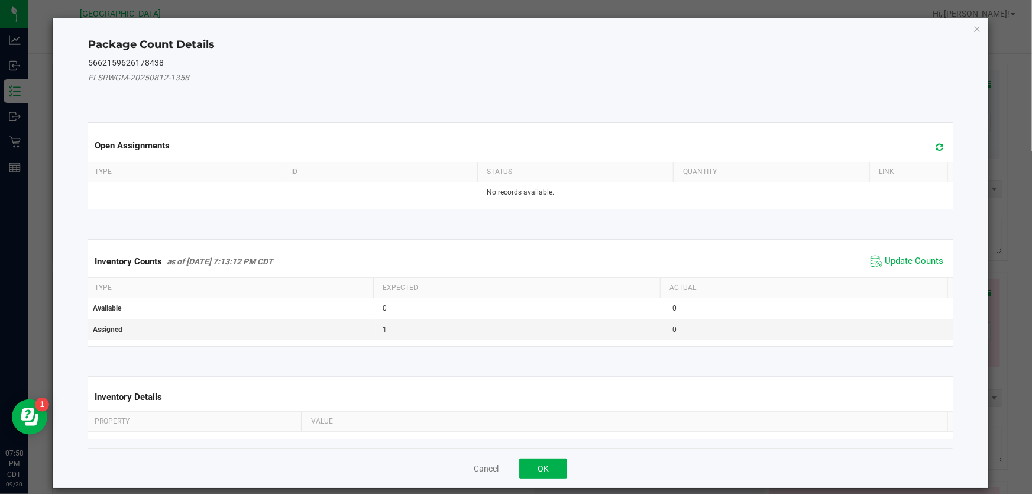
click at [894, 269] on span "Update Counts" at bounding box center [907, 262] width 79 height 18
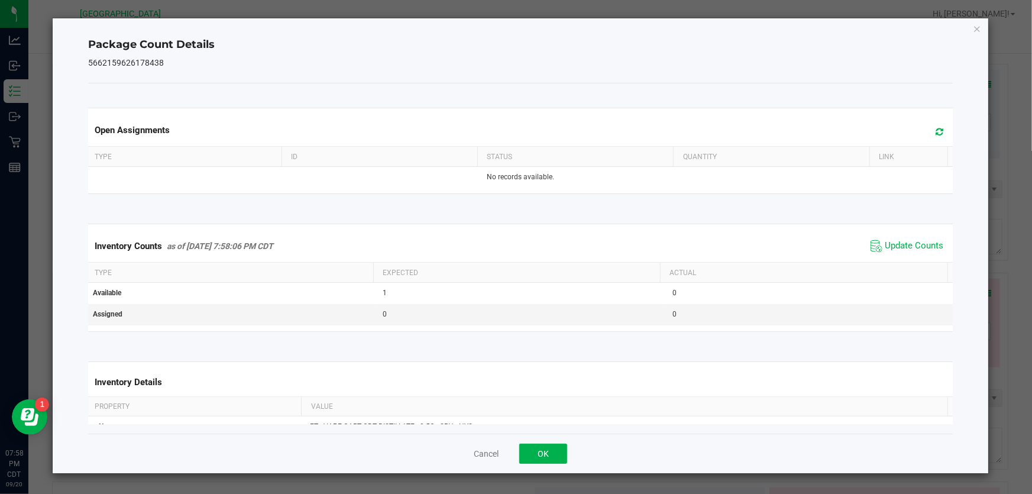
click at [893, 259] on div "Inventory Counts as of Sep 20, 2025 7:58:06 PM CDT Update Counts" at bounding box center [520, 246] width 869 height 32
click at [899, 247] on span "Update Counts" at bounding box center [914, 246] width 59 height 12
click at [541, 445] on button "OK" at bounding box center [543, 454] width 48 height 20
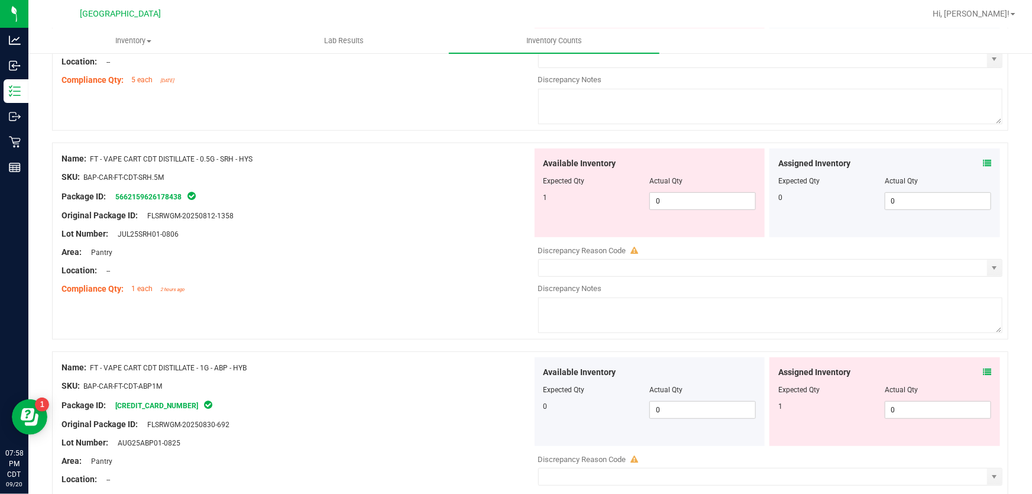
scroll to position [2527, 0]
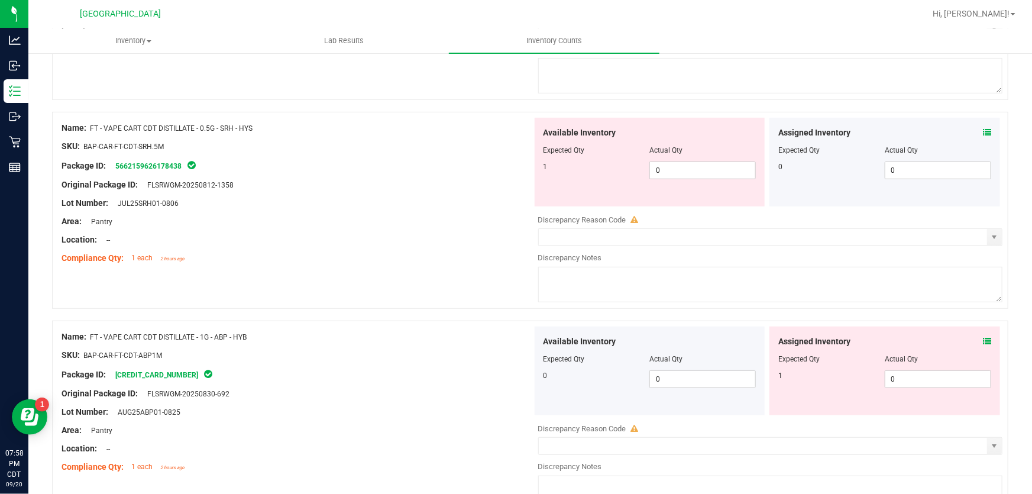
click at [974, 338] on div "Assigned Inventory" at bounding box center [884, 341] width 213 height 12
click at [983, 338] on icon at bounding box center [987, 341] width 8 height 8
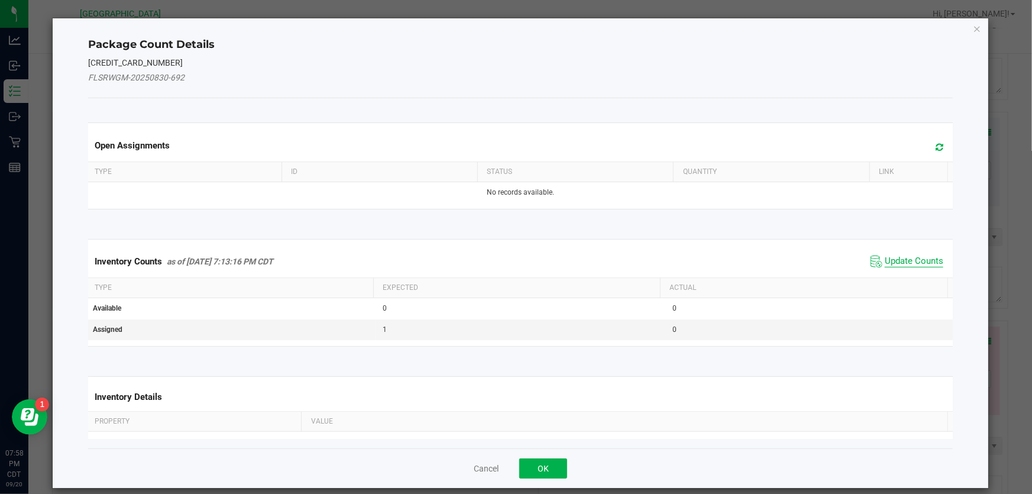
click at [899, 260] on span "Update Counts" at bounding box center [914, 262] width 59 height 12
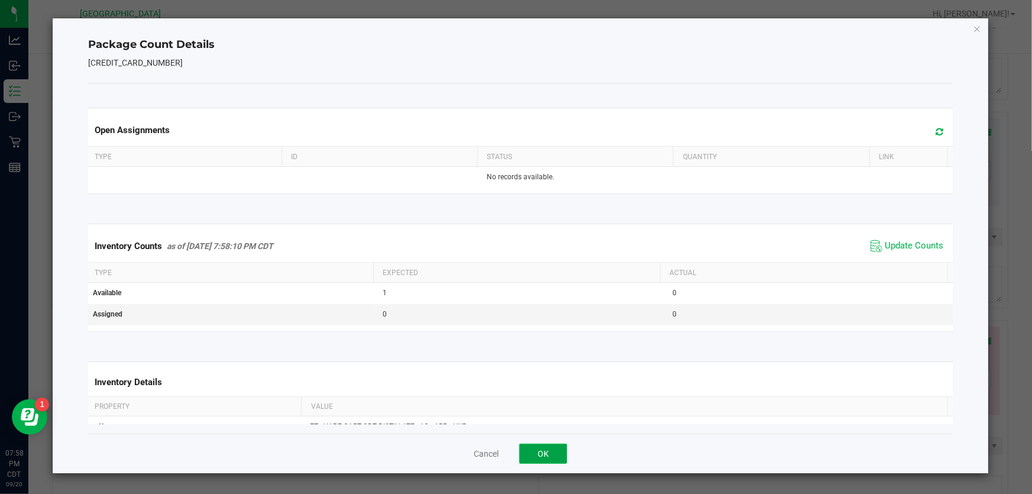
click at [548, 458] on button "OK" at bounding box center [543, 454] width 48 height 20
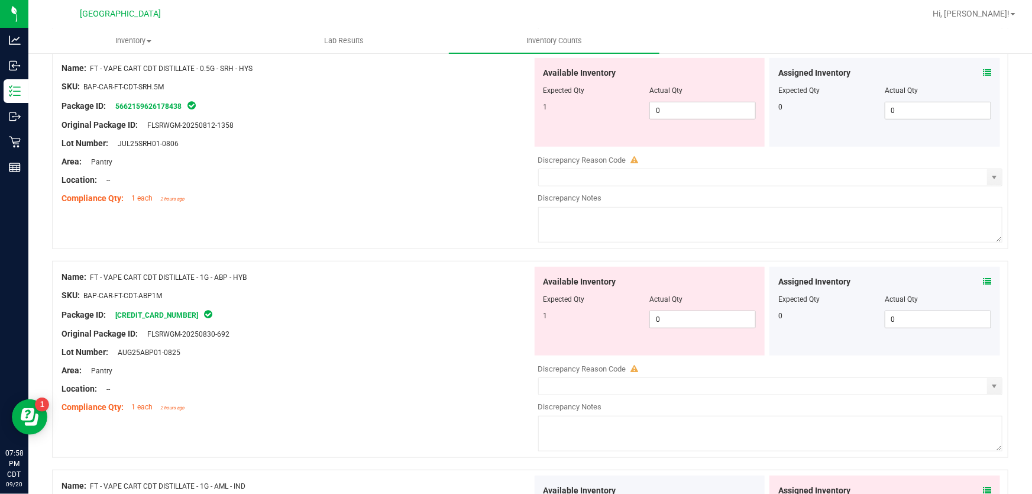
scroll to position [2688, 0]
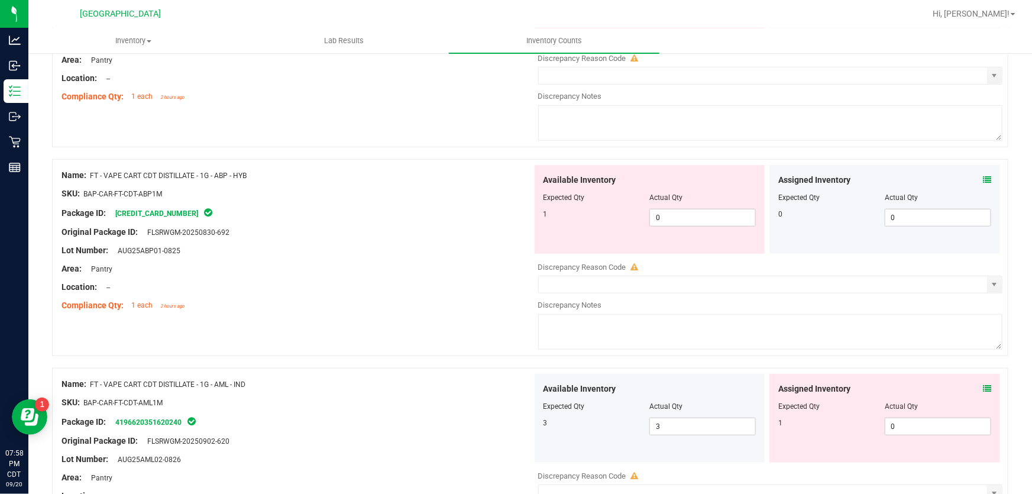
click at [983, 387] on icon at bounding box center [987, 388] width 8 height 8
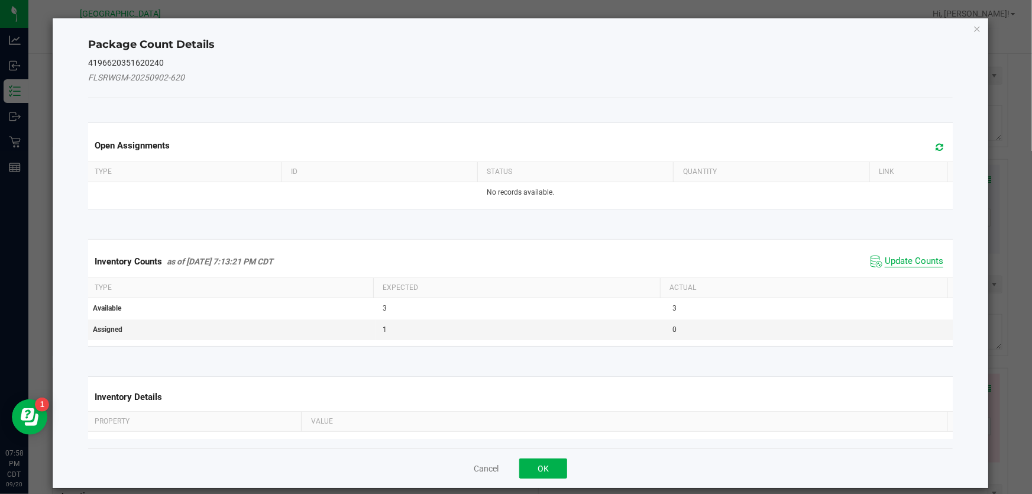
click at [902, 260] on span "Update Counts" at bounding box center [914, 262] width 59 height 12
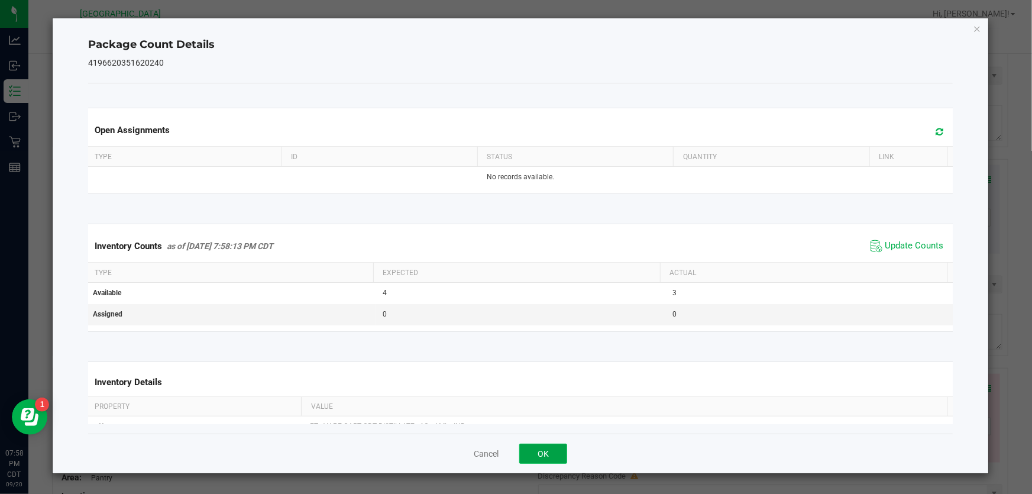
click at [532, 450] on button "OK" at bounding box center [543, 454] width 48 height 20
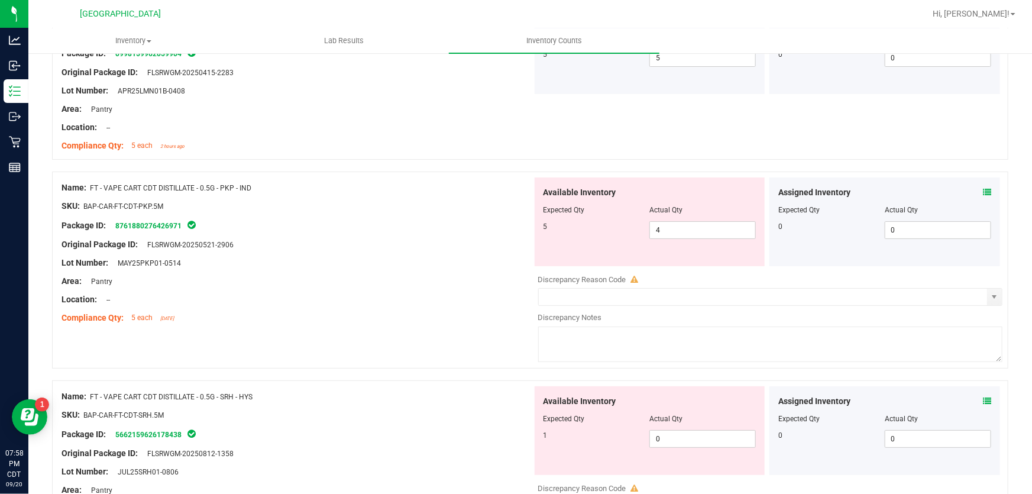
scroll to position [2312, 0]
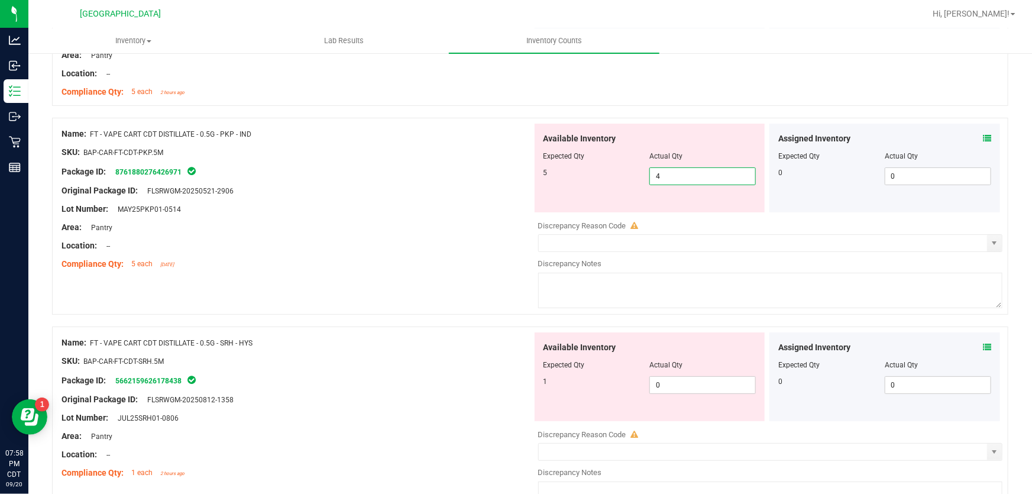
drag, startPoint x: 708, startPoint y: 177, endPoint x: 474, endPoint y: 179, distance: 233.6
click at [475, 177] on div "Name: FT - VAPE CART CDT DISTILLATE - 0.5G - PKP - IND SKU: BAP-CAR-FT-CDT-PKP.…" at bounding box center [530, 216] width 956 height 197
type input "5"
click at [464, 185] on div "Original Package ID: FLSRWGM-20250521-2906" at bounding box center [297, 191] width 471 height 12
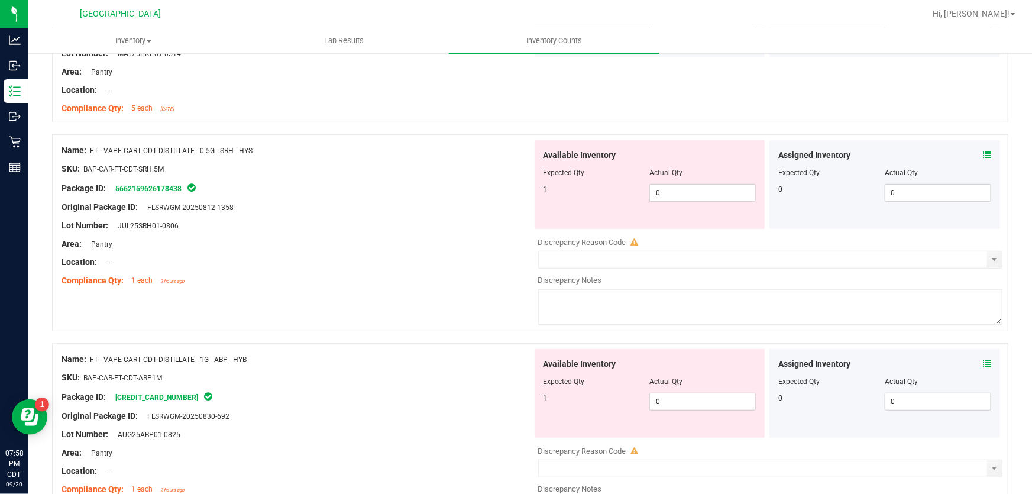
scroll to position [2473, 0]
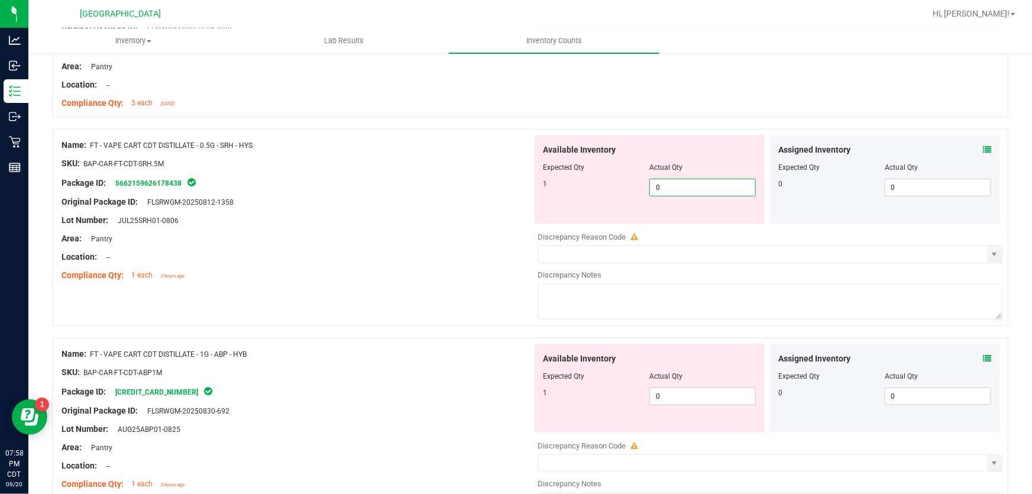
drag, startPoint x: 746, startPoint y: 183, endPoint x: 531, endPoint y: 194, distance: 215.6
click at [535, 195] on div "Available Inventory Expected Qty Actual Qty 1 0 0" at bounding box center [650, 179] width 231 height 89
type input "1"
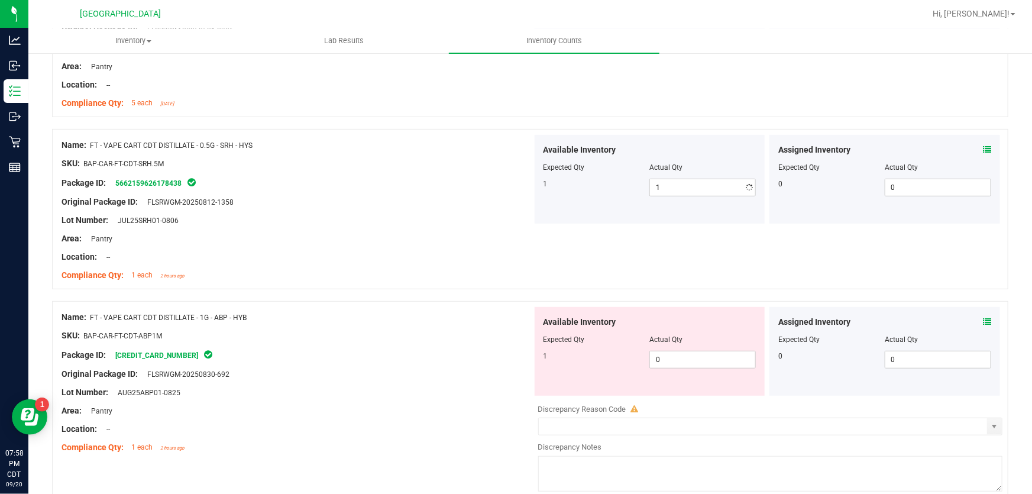
click at [488, 202] on div "Original Package ID: FLSRWGM-20250812-1358" at bounding box center [297, 202] width 471 height 12
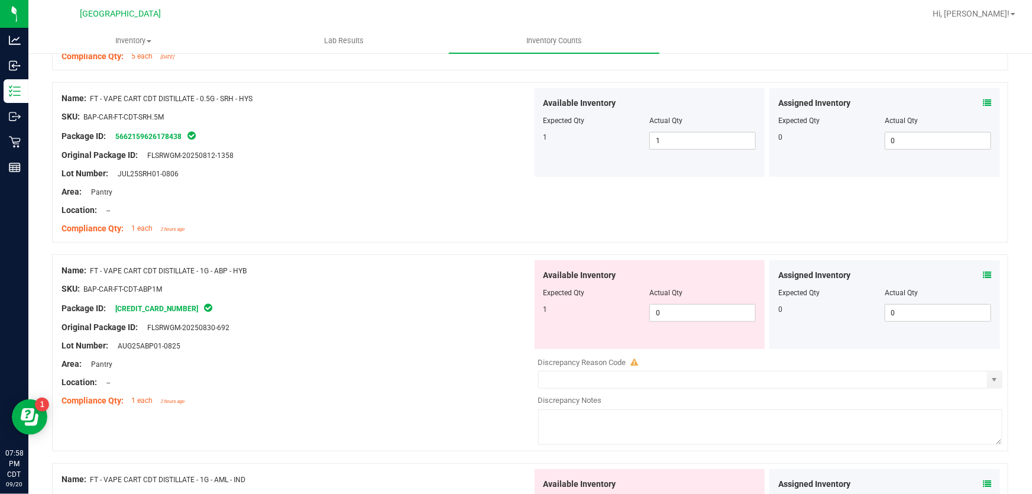
scroll to position [2581, 0]
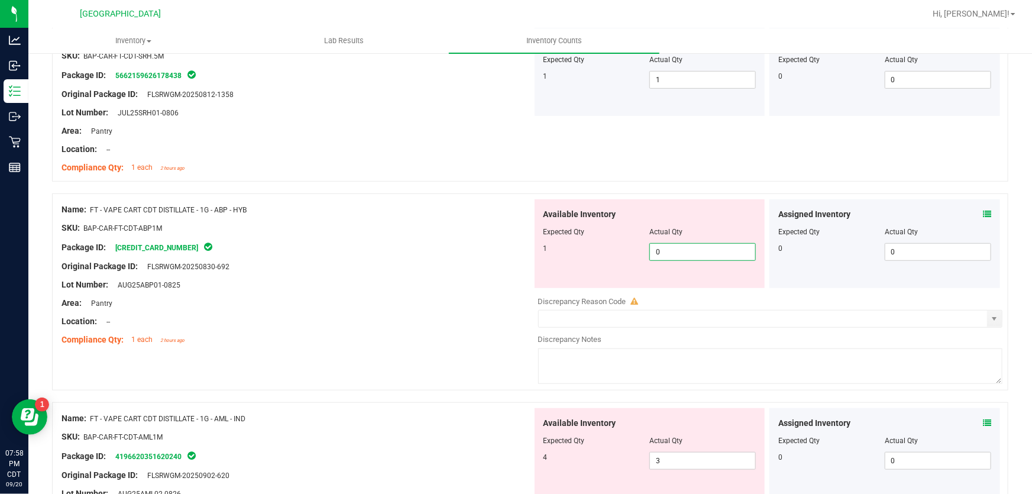
drag, startPoint x: 711, startPoint y: 250, endPoint x: 344, endPoint y: 248, distance: 366.7
click at [344, 248] on div "Name: FT - VAPE CART CDT DISTILLATE - 1G - ABP - HYB SKU: BAP-CAR-FT-CDT-ABP1M …" at bounding box center [530, 291] width 956 height 197
type input "1"
click at [344, 248] on div "Package ID: 3038638772007123" at bounding box center [297, 247] width 471 height 14
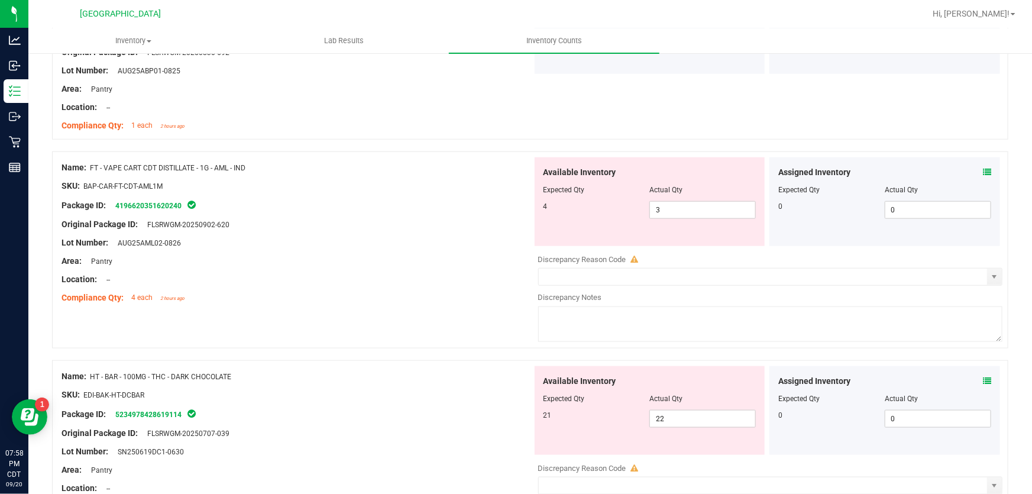
scroll to position [2796, 0]
drag, startPoint x: 704, startPoint y: 210, endPoint x: 260, endPoint y: 240, distance: 445.2
click at [260, 240] on div "Name: FT - VAPE CART CDT DISTILLATE - 1G - AML - IND SKU: BAP-CAR-FT-CDT-AML1M …" at bounding box center [530, 248] width 956 height 197
type input "4"
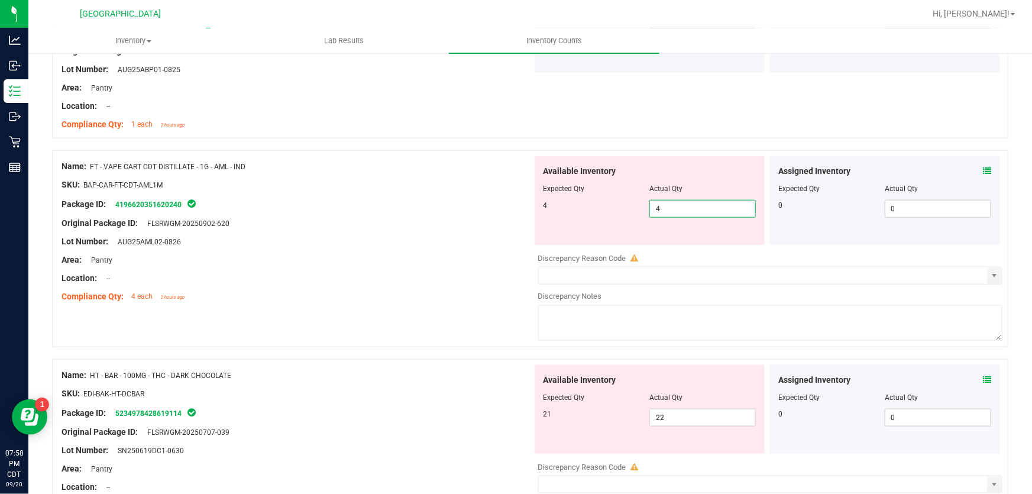
click at [260, 240] on div "Lot Number: AUG25AML02-0826" at bounding box center [297, 241] width 471 height 12
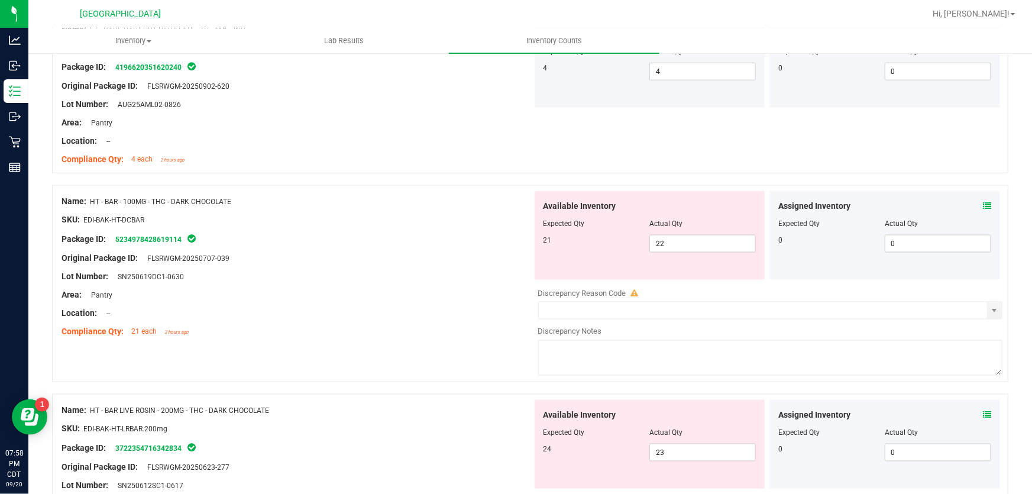
scroll to position [2957, 0]
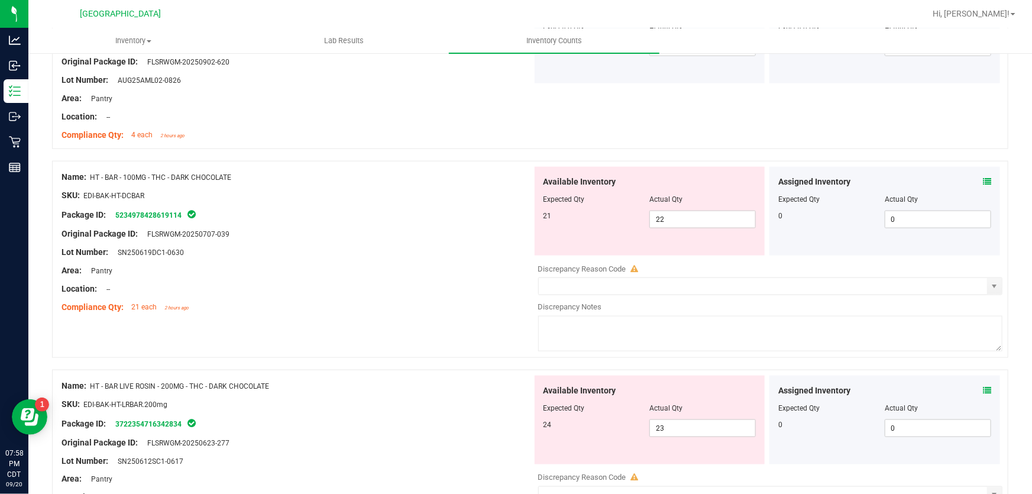
click at [983, 178] on icon at bounding box center [987, 181] width 8 height 8
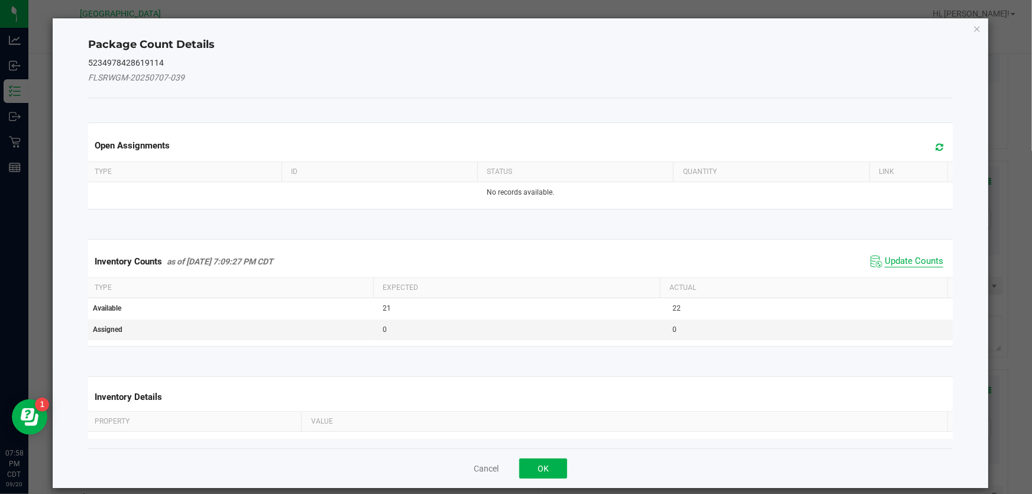
click at [885, 263] on span "Update Counts" at bounding box center [914, 262] width 59 height 12
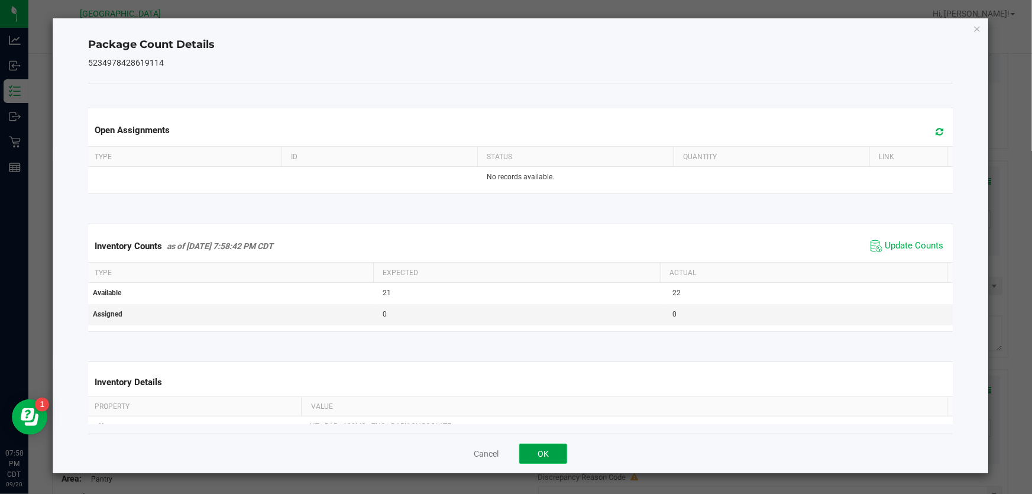
click at [551, 455] on button "OK" at bounding box center [543, 454] width 48 height 20
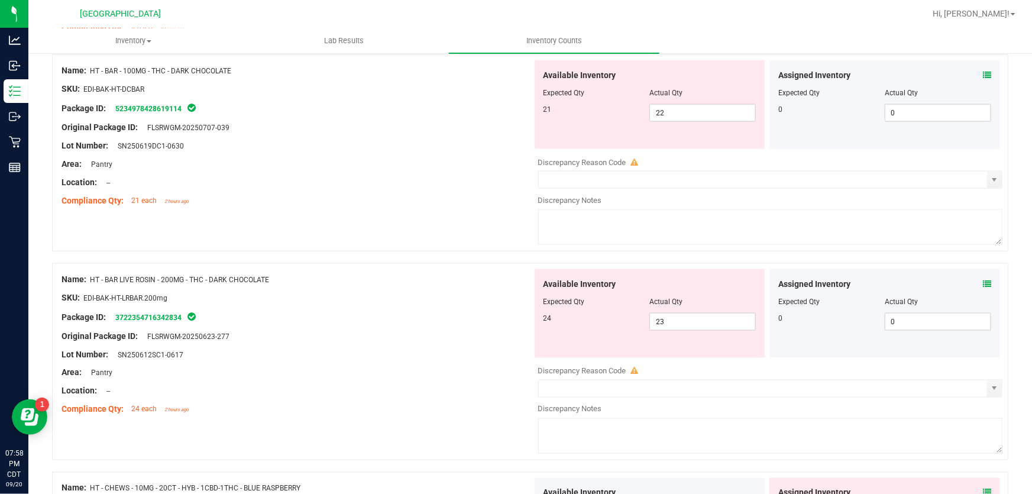
scroll to position [3064, 0]
click at [983, 280] on icon at bounding box center [987, 283] width 8 height 8
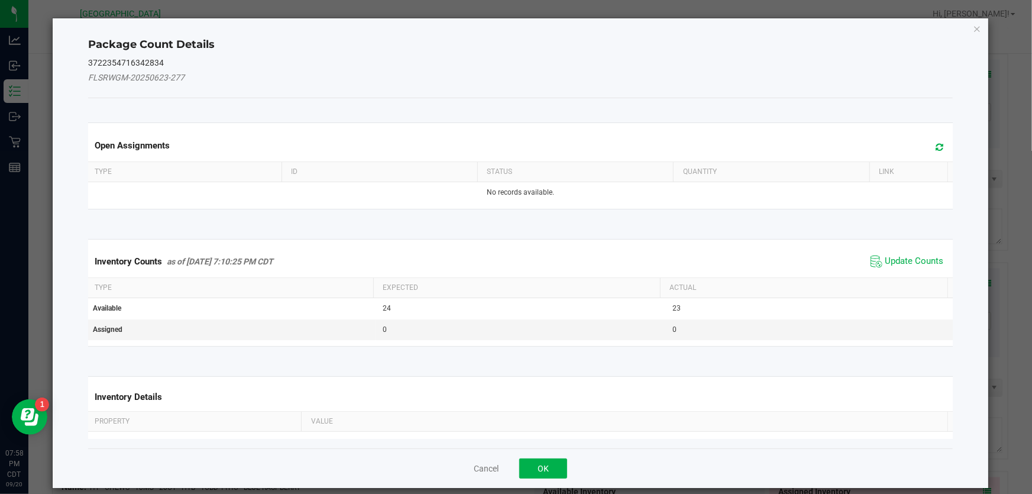
click at [887, 253] on span "Update Counts" at bounding box center [907, 262] width 79 height 18
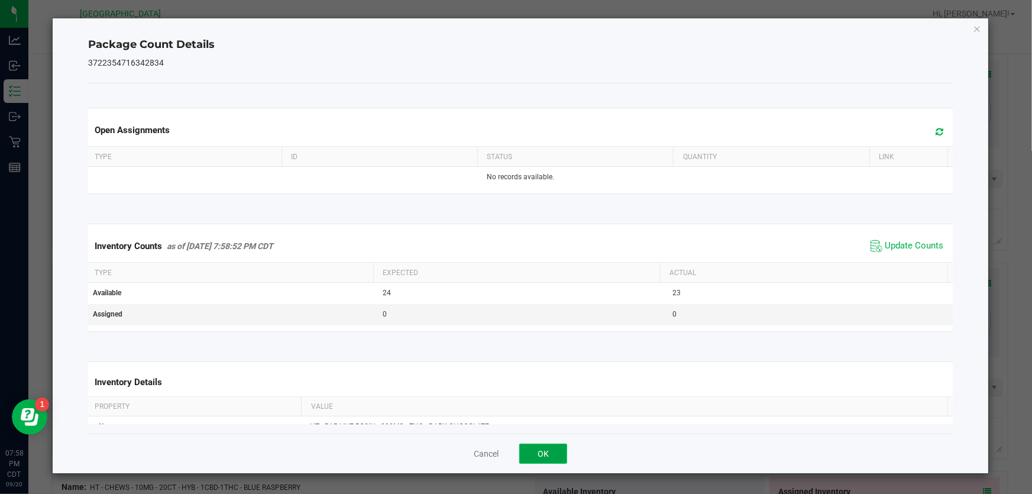
click at [549, 452] on button "OK" at bounding box center [543, 454] width 48 height 20
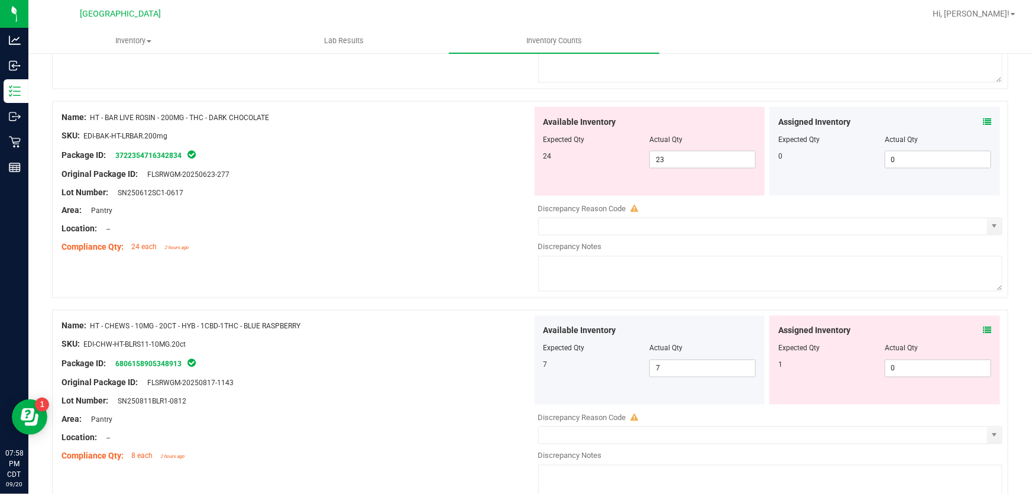
scroll to position [3289, 0]
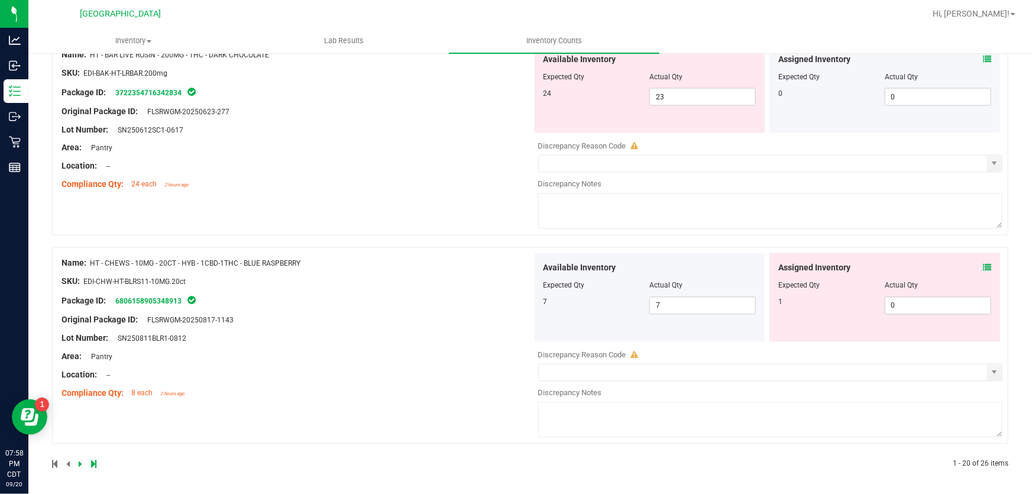
click at [983, 264] on icon at bounding box center [987, 268] width 8 height 8
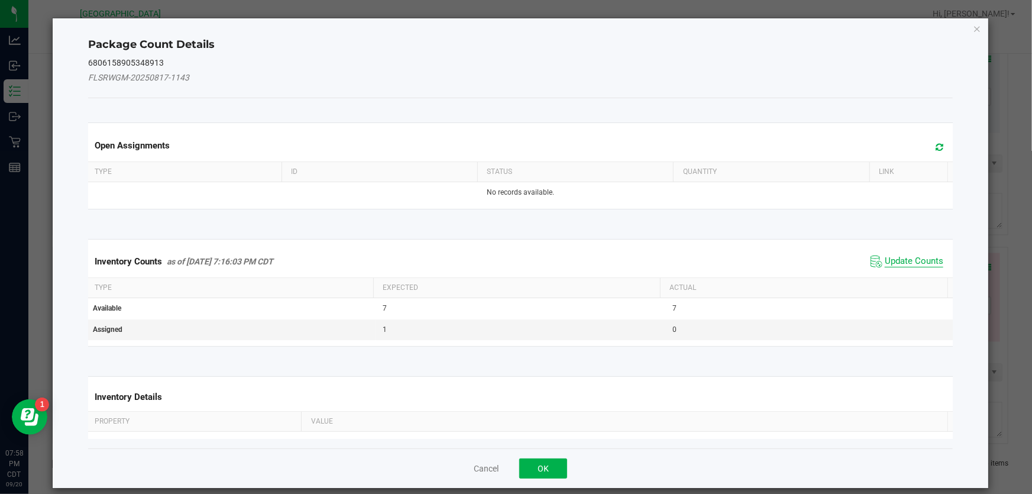
click at [910, 257] on span "Update Counts" at bounding box center [914, 262] width 59 height 12
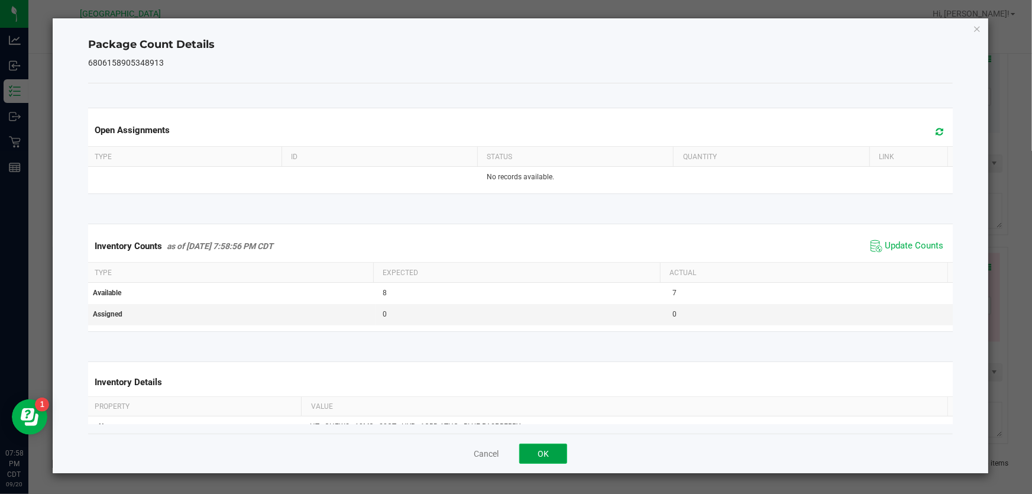
click at [543, 455] on button "OK" at bounding box center [543, 454] width 48 height 20
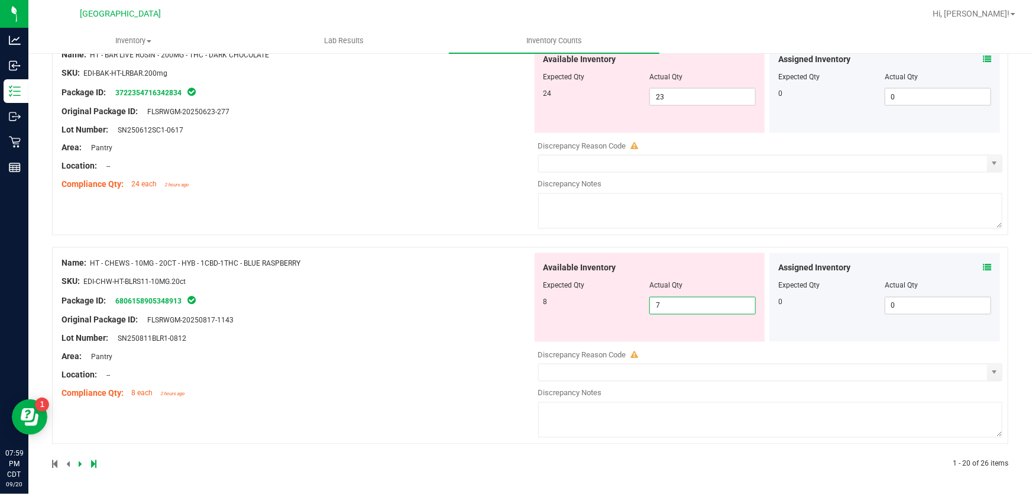
drag, startPoint x: 681, startPoint y: 305, endPoint x: 357, endPoint y: 337, distance: 325.8
click at [357, 337] on div "Name: HT - CHEWS - 10MG - 20CT - HYB - 1CBD-1THC - BLUE RASPBERRY SKU: EDI-CHW-…" at bounding box center [530, 345] width 956 height 197
type input "8"
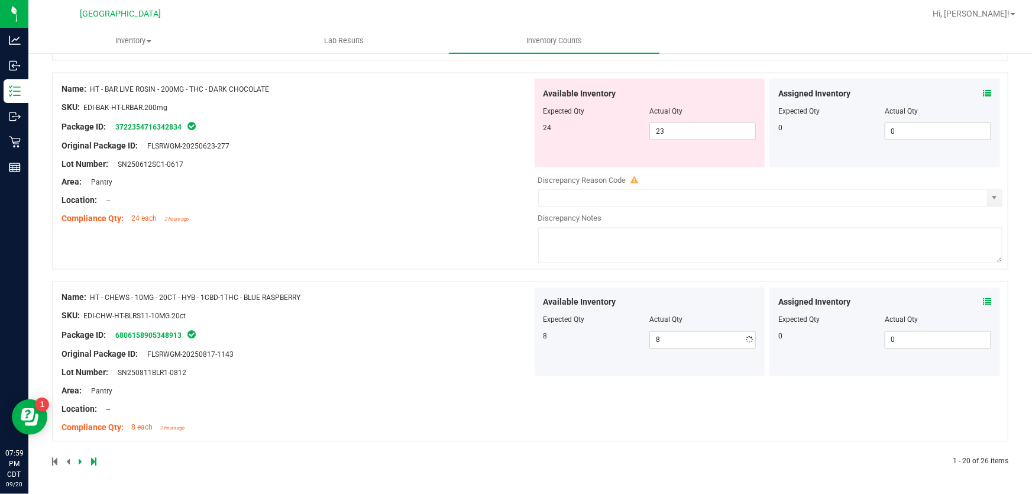
click at [357, 337] on div "Name: HT - CHEWS - 10MG - 20CT - HYB - 1CBD-1THC - BLUE RASPBERRY SKU: EDI-CHW-…" at bounding box center [297, 362] width 471 height 151
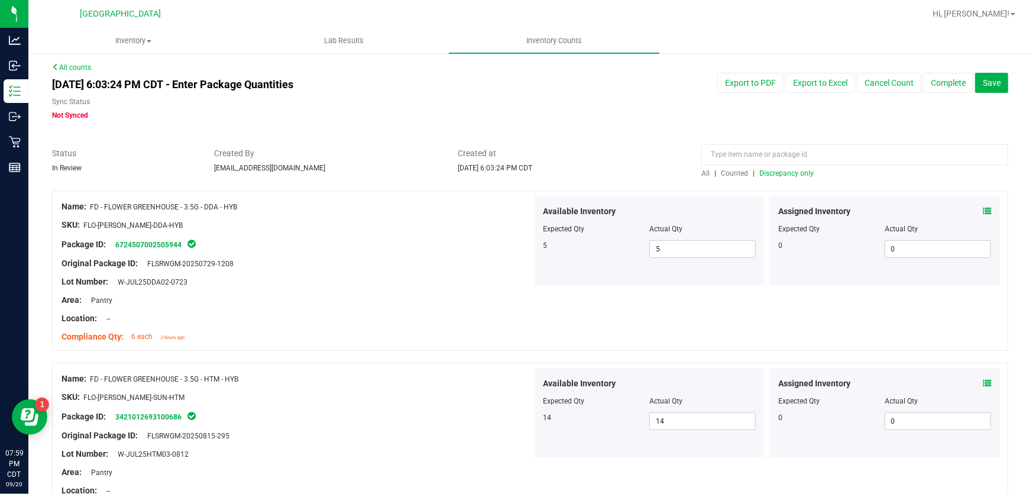
scroll to position [0, 0]
click at [781, 173] on span "Discrepancy only" at bounding box center [786, 175] width 54 height 8
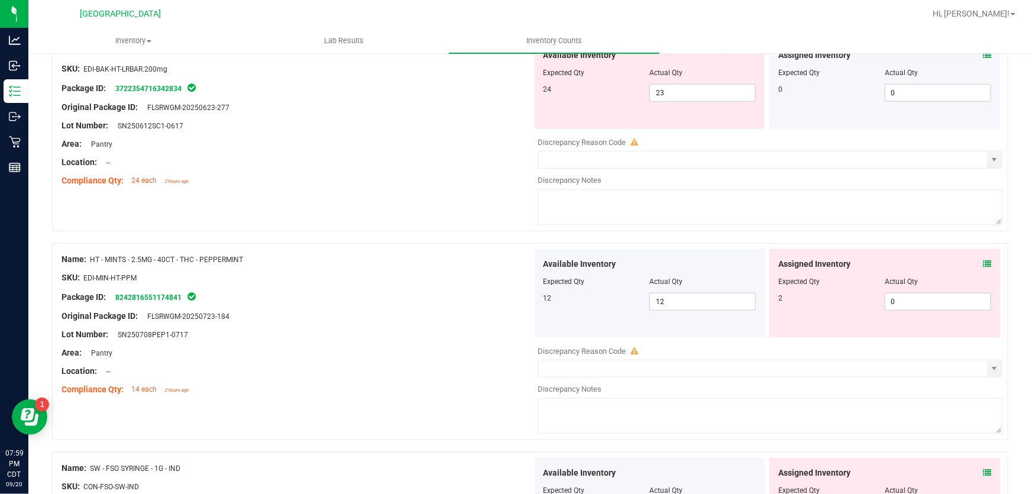
scroll to position [376, 0]
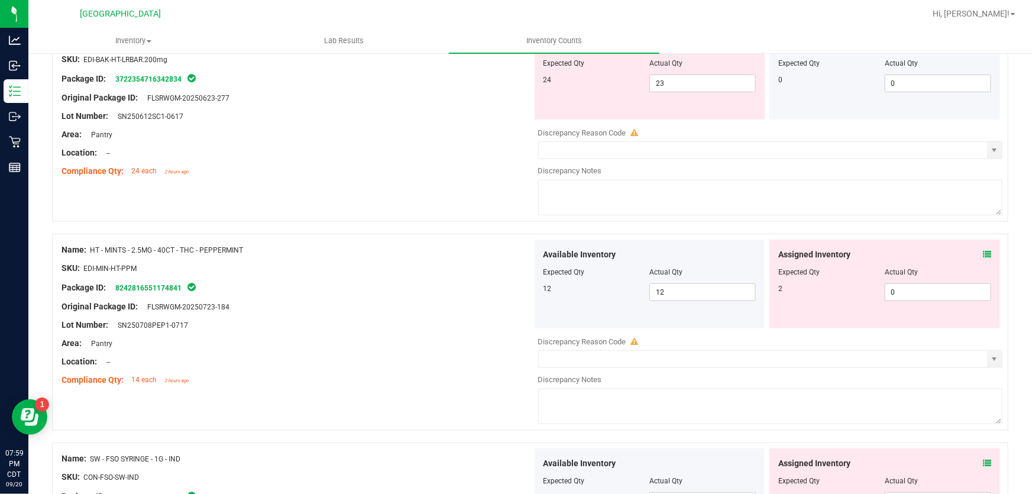
click at [983, 254] on icon at bounding box center [987, 254] width 8 height 8
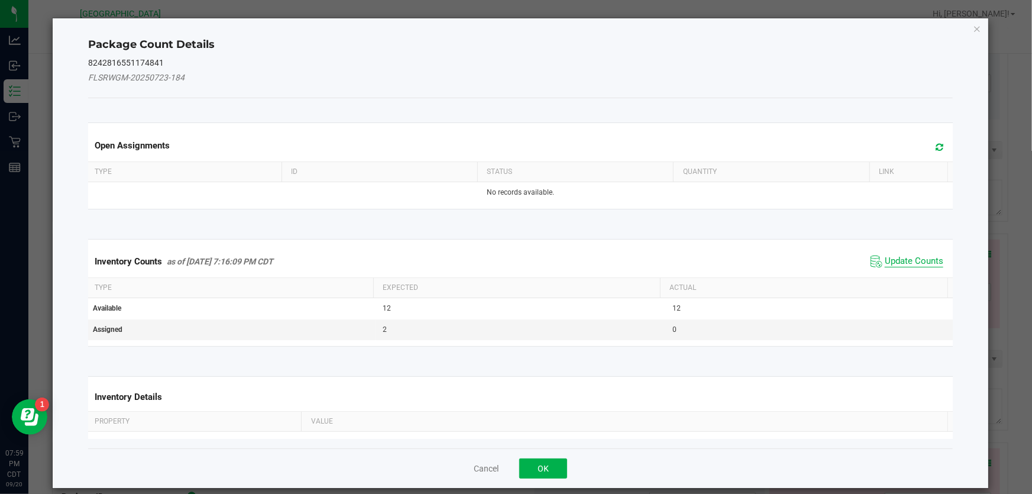
click at [898, 256] on span "Update Counts" at bounding box center [914, 262] width 59 height 12
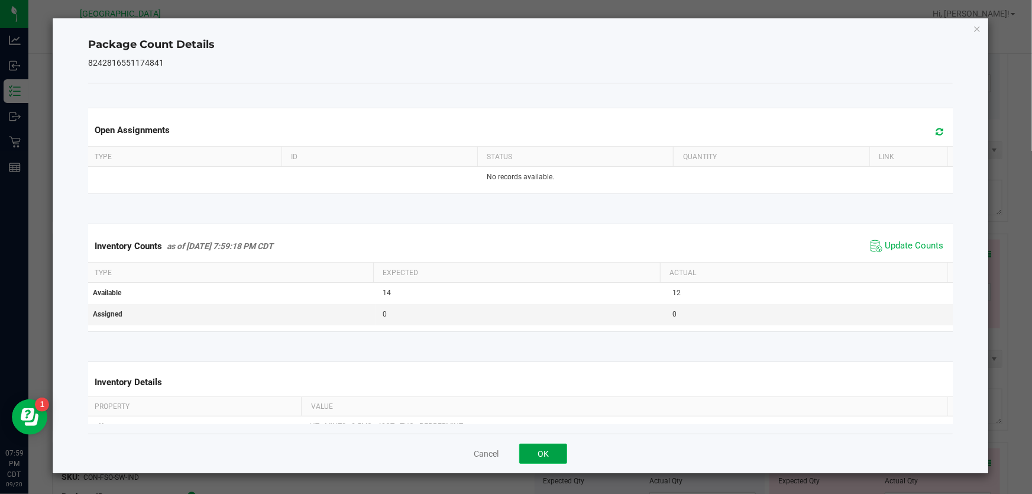
click at [547, 448] on button "OK" at bounding box center [543, 454] width 48 height 20
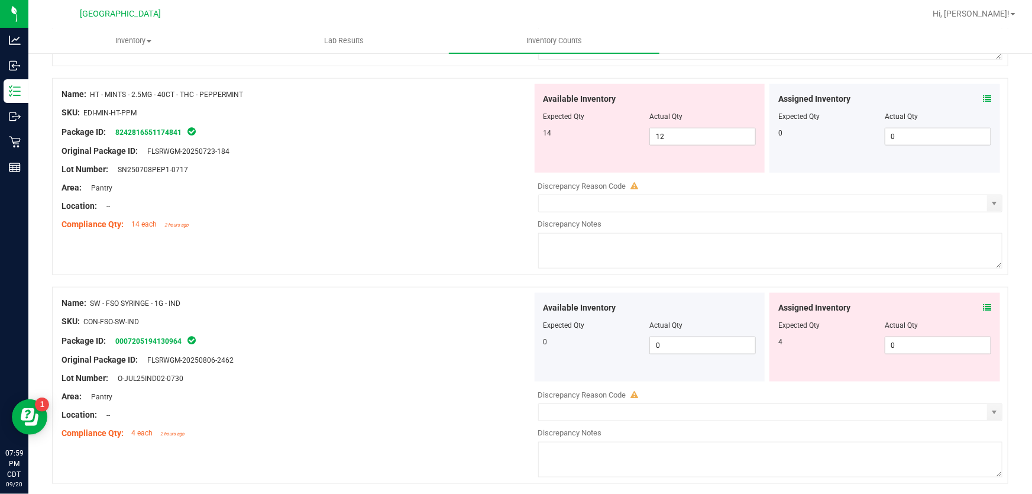
scroll to position [538, 0]
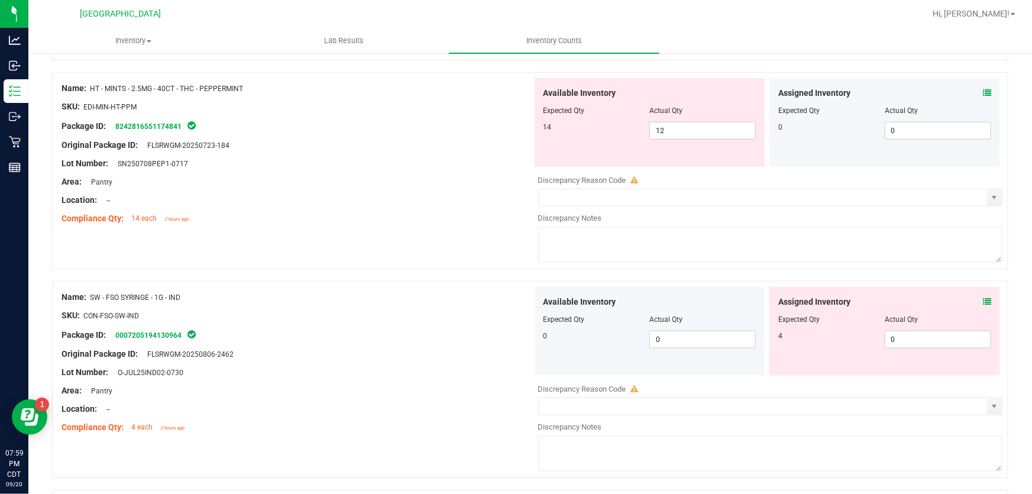
click at [983, 300] on icon at bounding box center [987, 302] width 8 height 8
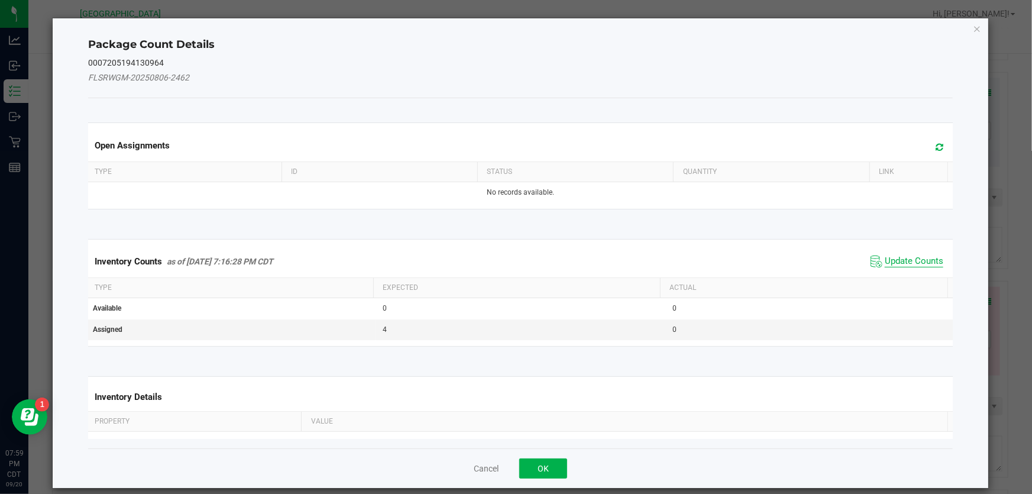
click at [904, 260] on span "Update Counts" at bounding box center [914, 262] width 59 height 12
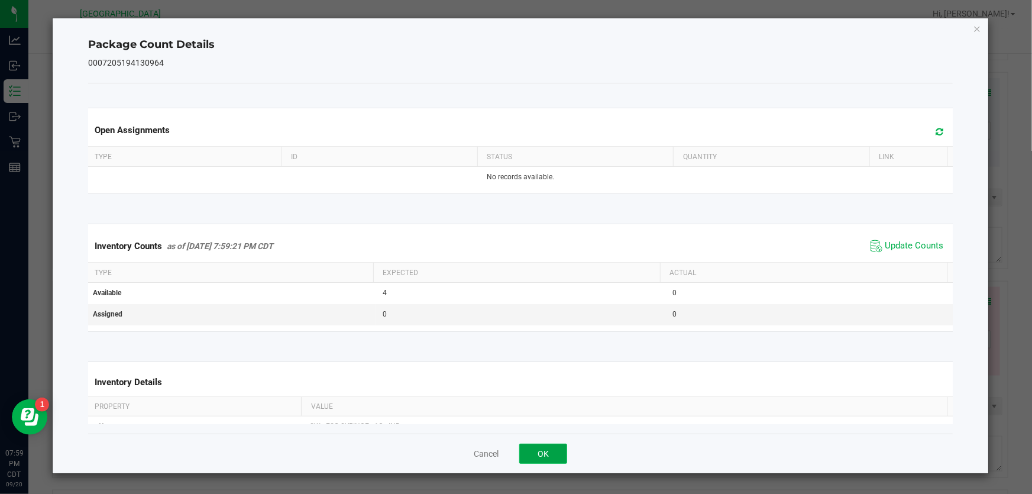
click at [539, 450] on button "OK" at bounding box center [543, 454] width 48 height 20
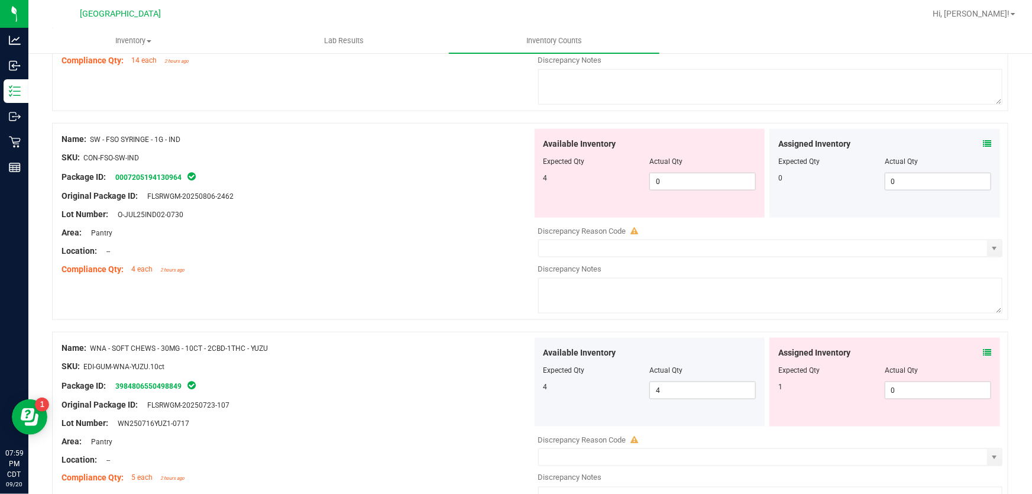
scroll to position [699, 0]
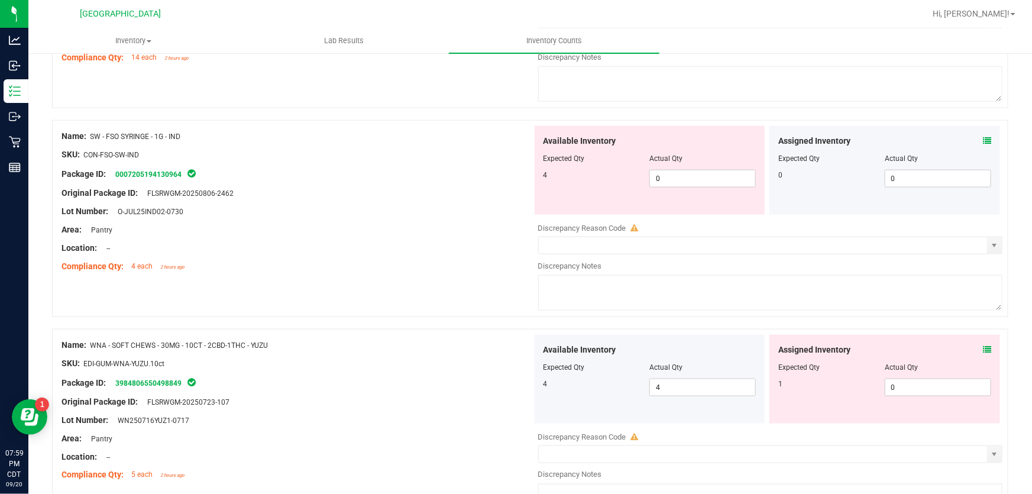
click at [983, 344] on span at bounding box center [987, 350] width 8 height 12
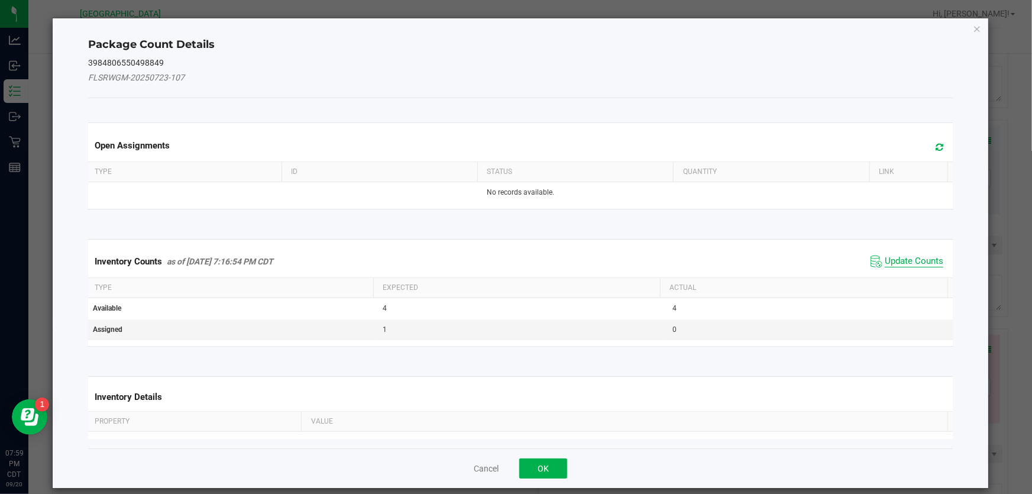
click at [908, 262] on span "Update Counts" at bounding box center [914, 262] width 59 height 12
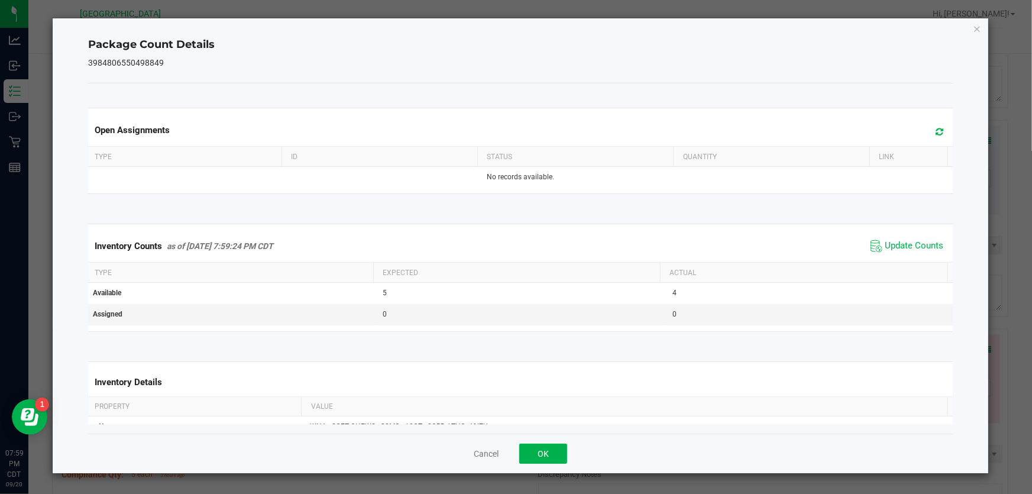
click at [539, 442] on div "Cancel OK" at bounding box center [520, 454] width 865 height 40
click at [541, 449] on button "OK" at bounding box center [543, 454] width 48 height 20
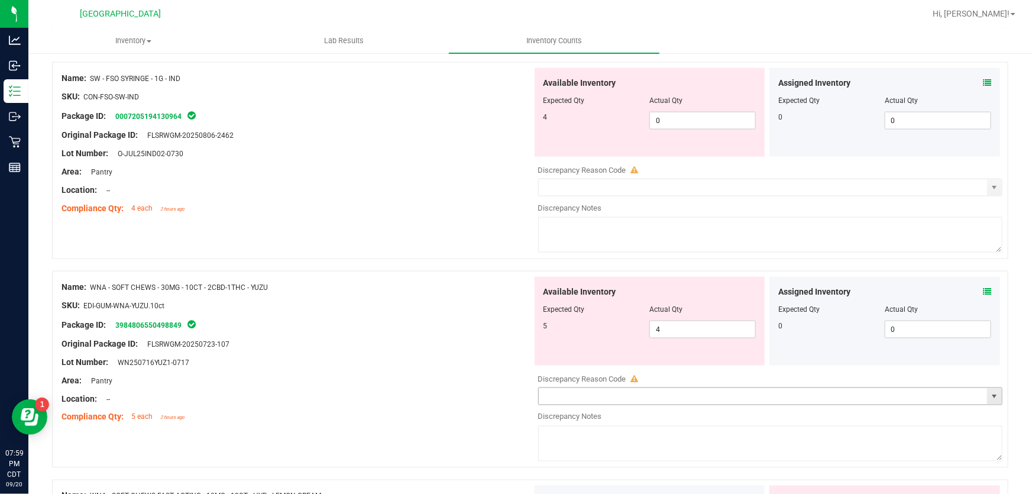
scroll to position [860, 0]
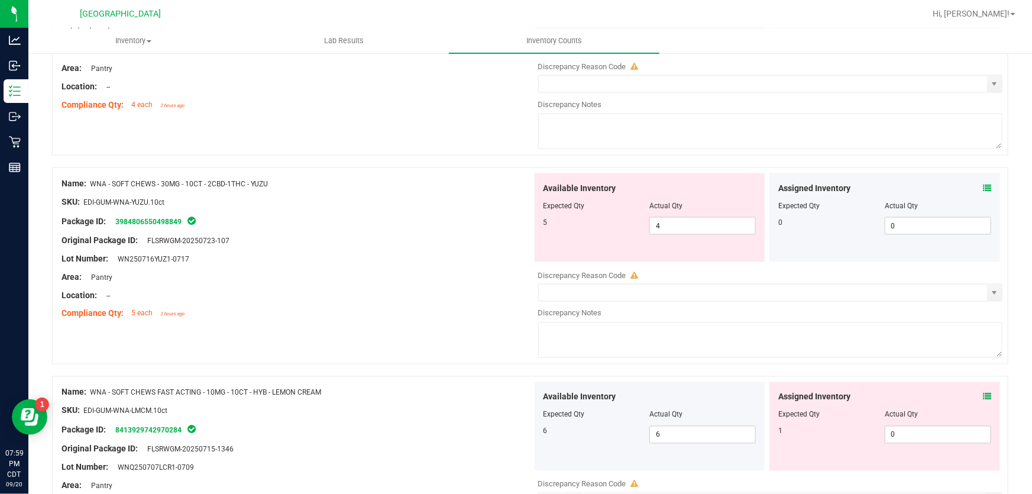
click at [971, 396] on div "Assigned Inventory" at bounding box center [884, 397] width 213 height 12
click at [974, 396] on div "Assigned Inventory" at bounding box center [884, 397] width 213 height 12
click at [983, 395] on icon at bounding box center [987, 397] width 8 height 8
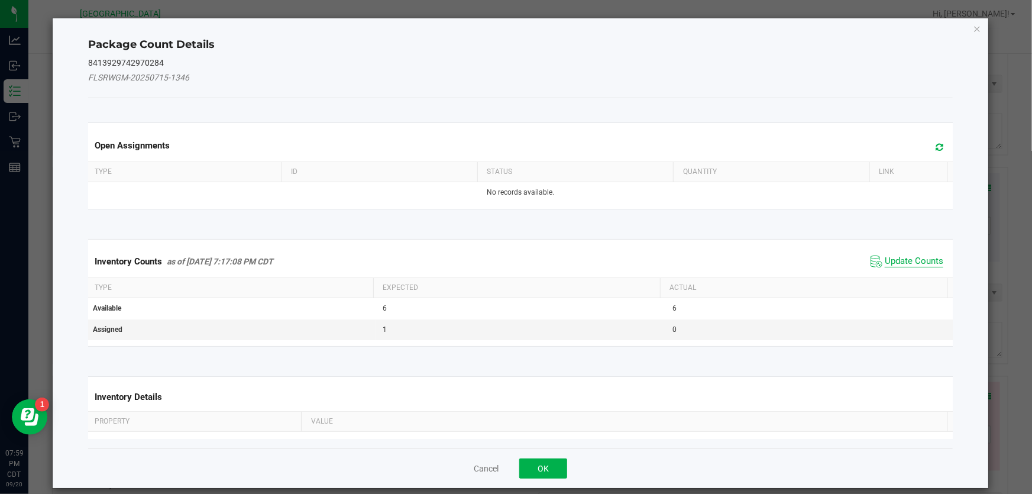
click at [923, 264] on span "Update Counts" at bounding box center [907, 262] width 79 height 18
click at [922, 260] on div "Inventory Counts as of Sep 20, 2025 7:17:08 PM CDT Update Counts" at bounding box center [520, 260] width 869 height 31
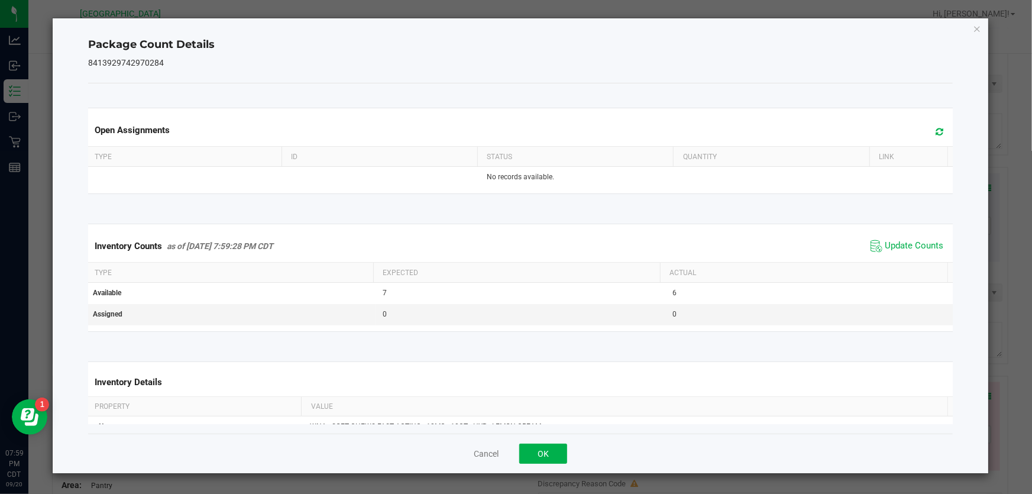
click at [519, 465] on div "Cancel OK" at bounding box center [520, 454] width 865 height 40
click at [539, 450] on button "OK" at bounding box center [543, 454] width 48 height 20
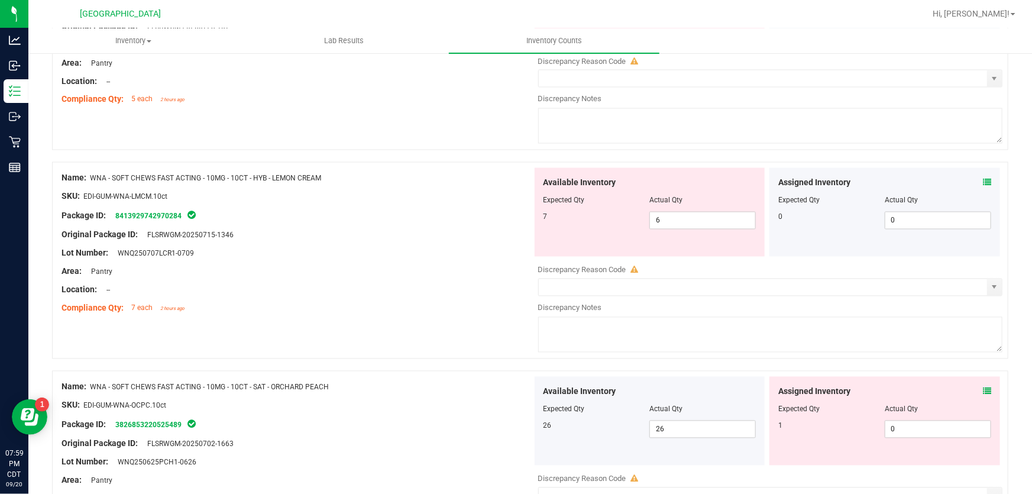
scroll to position [1075, 0]
click at [983, 386] on icon at bounding box center [987, 390] width 8 height 8
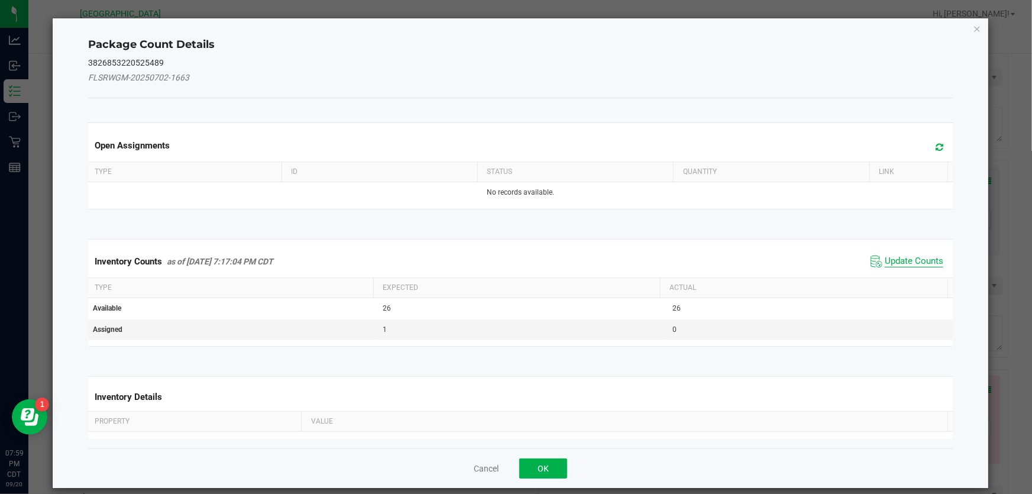
click at [906, 257] on span "Update Counts" at bounding box center [914, 262] width 59 height 12
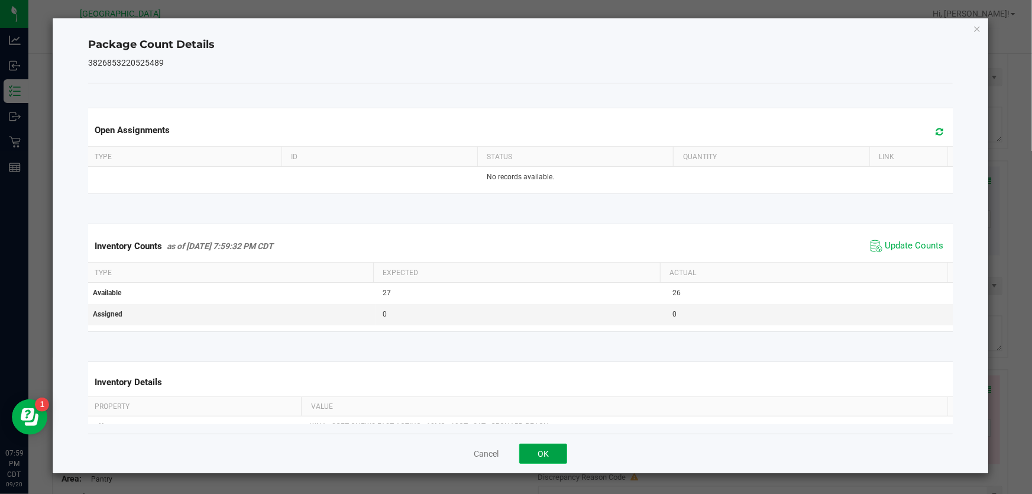
click at [548, 451] on button "OK" at bounding box center [543, 454] width 48 height 20
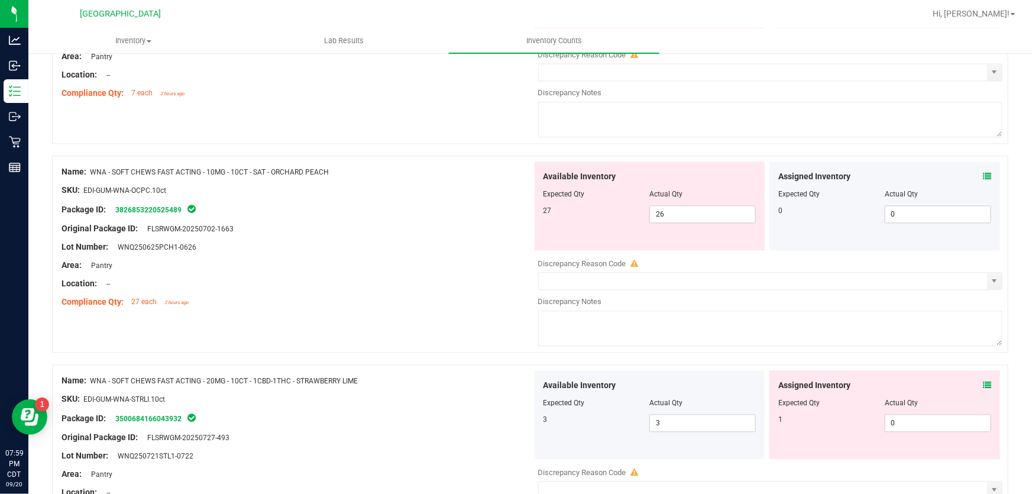
scroll to position [1290, 0]
click at [974, 383] on div "Assigned Inventory" at bounding box center [884, 385] width 213 height 12
click at [983, 383] on icon at bounding box center [987, 384] width 8 height 8
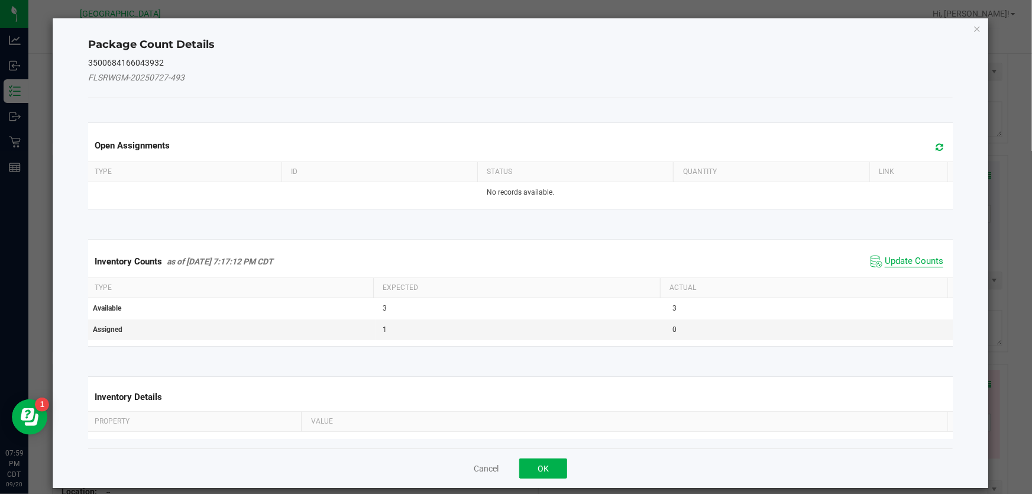
drag, startPoint x: 922, startPoint y: 250, endPoint x: 910, endPoint y: 257, distance: 13.8
click at [913, 254] on div "Inventory Counts as of Sep 20, 2025 7:17:12 PM CDT Update Counts" at bounding box center [520, 261] width 869 height 32
click at [910, 257] on span "Update Counts" at bounding box center [914, 262] width 59 height 12
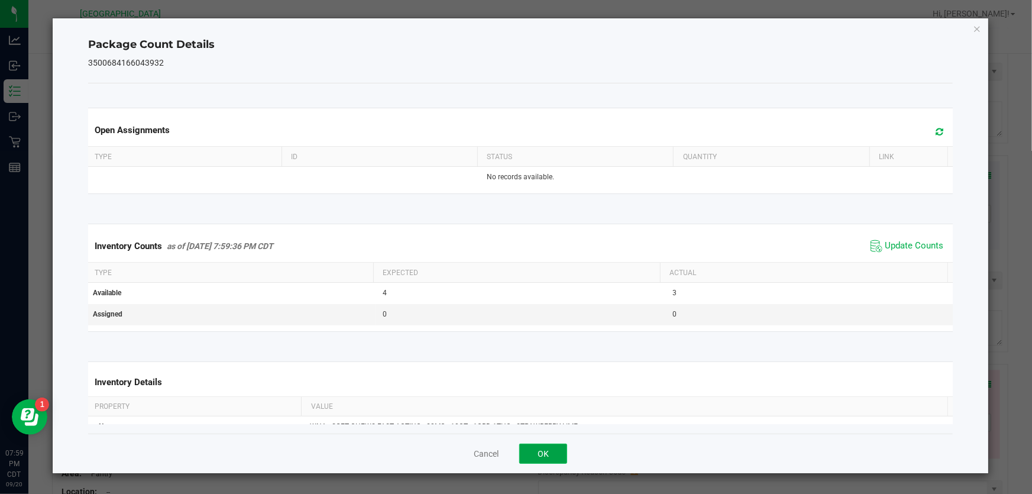
click at [547, 452] on button "OK" at bounding box center [543, 454] width 48 height 20
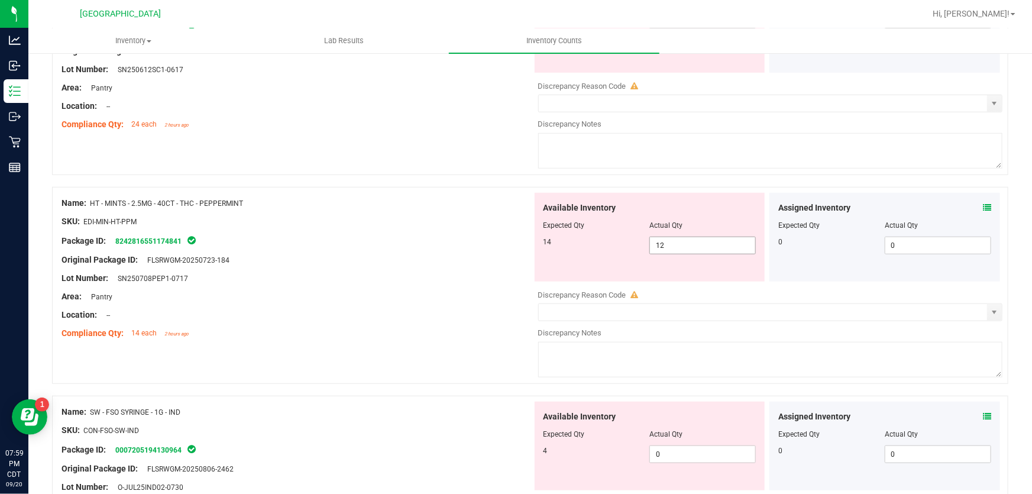
scroll to position [430, 0]
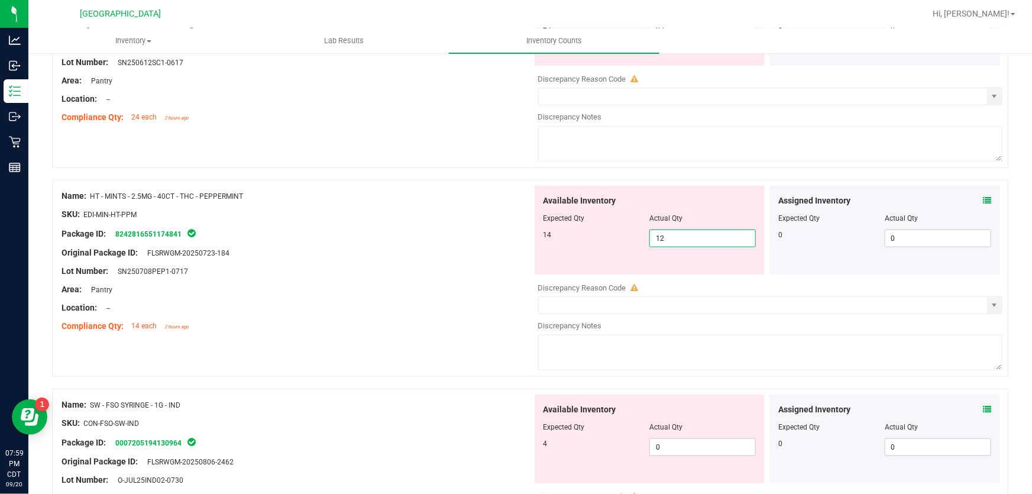
drag, startPoint x: 704, startPoint y: 240, endPoint x: 455, endPoint y: 253, distance: 249.3
click at [461, 248] on div "Name: HT - MINTS - 2.5MG - 40CT - THC - PEPPERMINT SKU: EDI-MIN-HT-PPM Package …" at bounding box center [530, 278] width 956 height 197
type input "2"
click at [499, 256] on div "Original Package ID: FLSRWGM-20250723-184" at bounding box center [297, 253] width 471 height 12
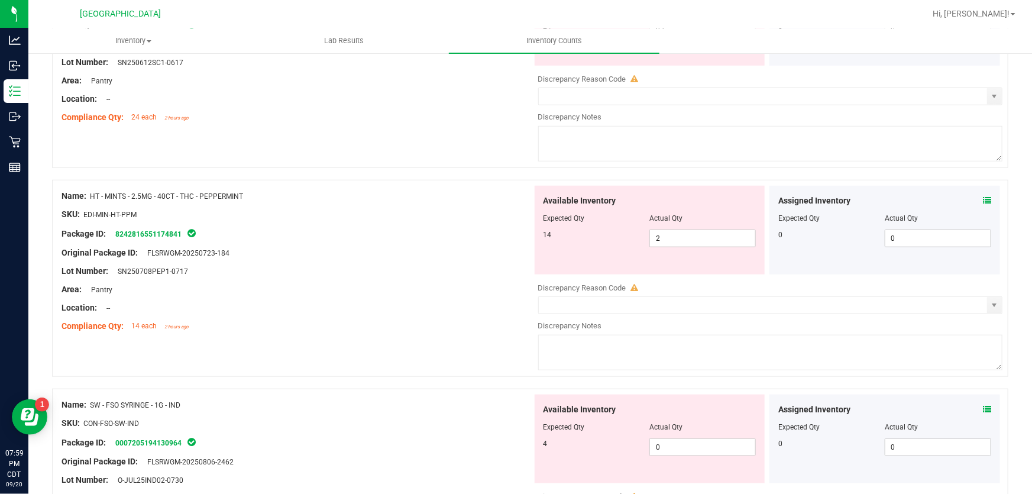
scroll to position [699, 0]
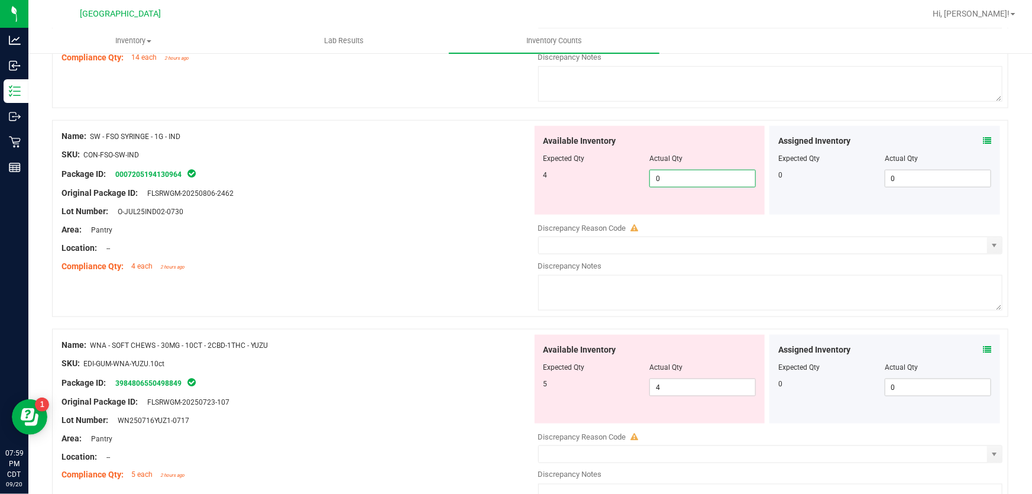
drag, startPoint x: 691, startPoint y: 176, endPoint x: 506, endPoint y: 196, distance: 186.2
click at [512, 196] on div "Name: SW - FSO SYRINGE - 1G - IND SKU: CON-FSO-SW-IND Package ID: 0007205194130…" at bounding box center [530, 218] width 956 height 197
type input "4"
click at [506, 196] on div "Original Package ID: FLSRWGM-20250806-2462" at bounding box center [297, 193] width 471 height 12
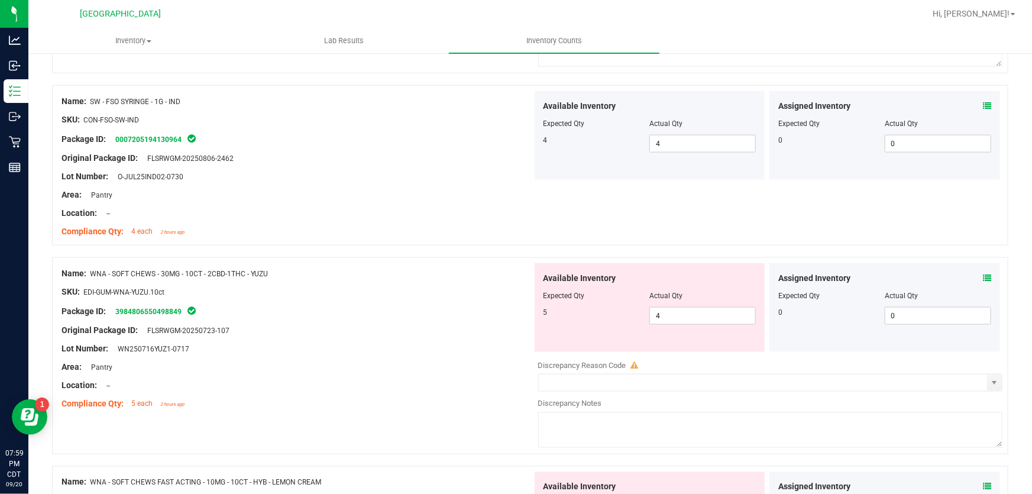
scroll to position [752, 0]
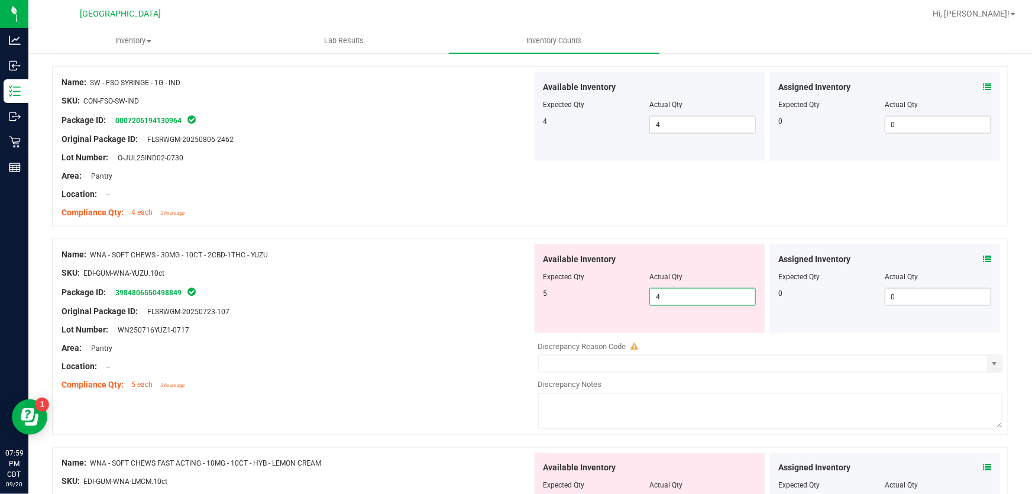
drag, startPoint x: 698, startPoint y: 295, endPoint x: 315, endPoint y: 309, distance: 382.9
click at [318, 309] on div "Name: WNA - SOFT CHEWS - 30MG - 10CT - 2CBD-1THC - YUZU SKU: EDI-GUM-WNA-YUZU.1…" at bounding box center [530, 336] width 956 height 197
type input "5"
click at [312, 306] on div "Original Package ID: FLSRWGM-20250723-107" at bounding box center [297, 311] width 471 height 12
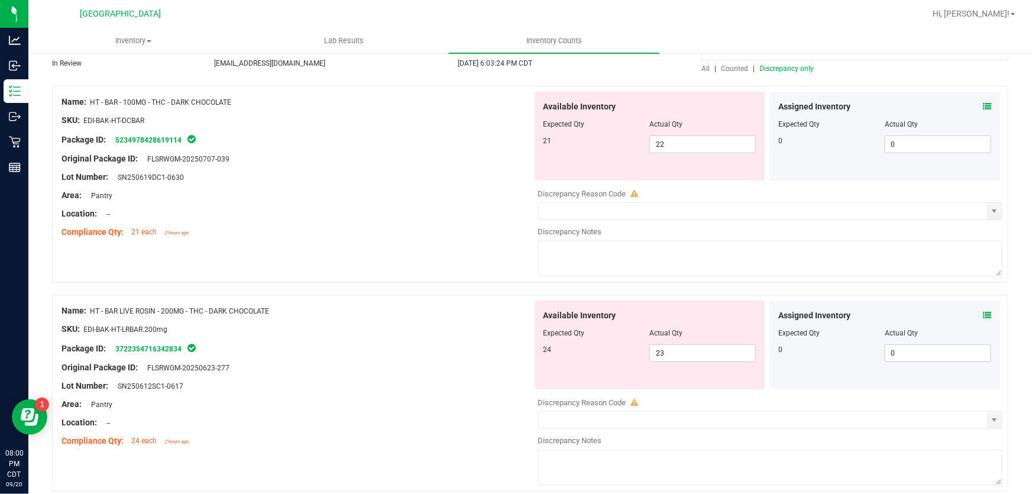
scroll to position [0, 0]
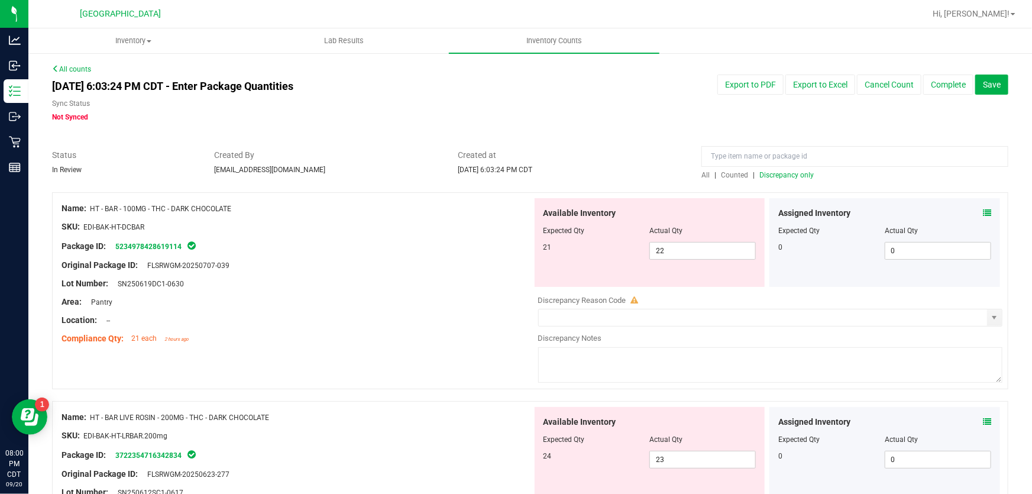
click at [788, 174] on span "Discrepancy only" at bounding box center [786, 175] width 54 height 8
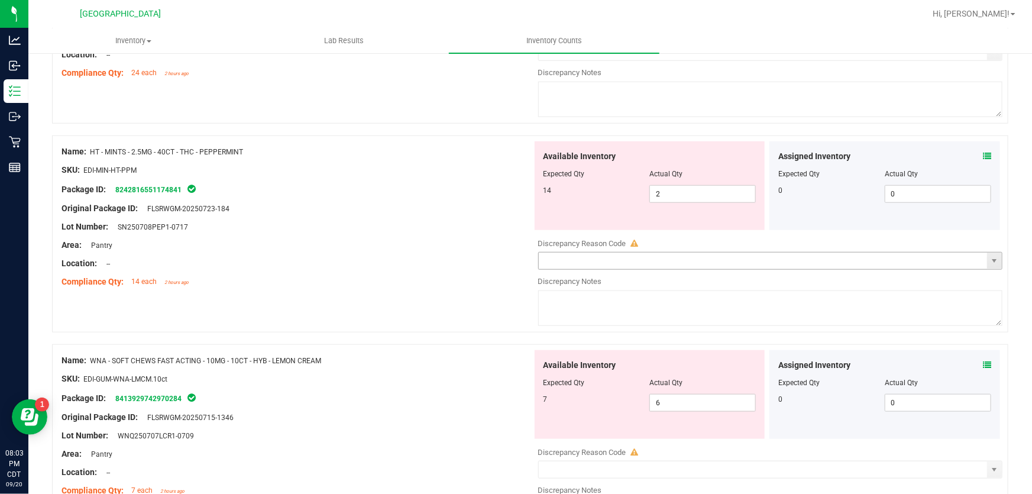
scroll to position [484, 0]
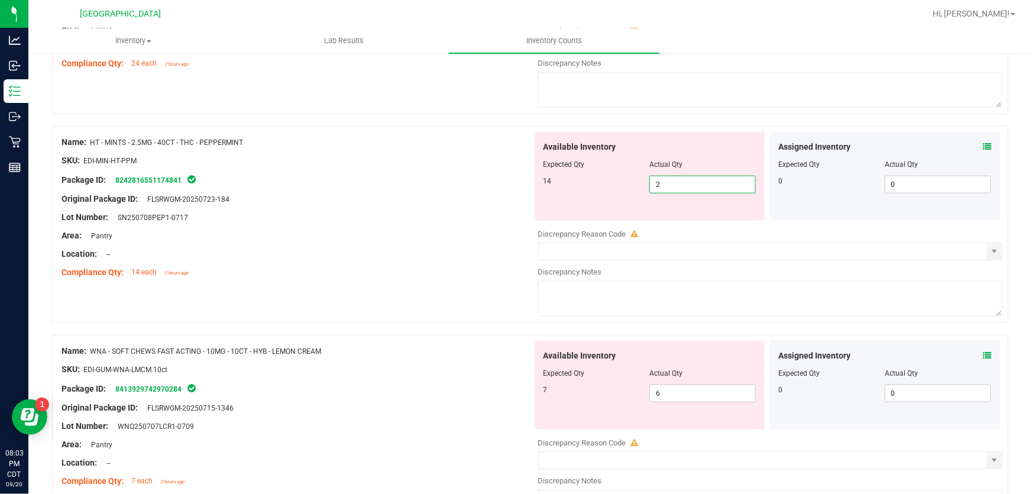
drag, startPoint x: 710, startPoint y: 185, endPoint x: 486, endPoint y: 193, distance: 224.3
click at [486, 193] on div "Name: HT - MINTS - 2.5MG - 40CT - THC - PEPPERMINT SKU: EDI-MIN-HT-PPM Package …" at bounding box center [530, 224] width 956 height 197
type input "14"
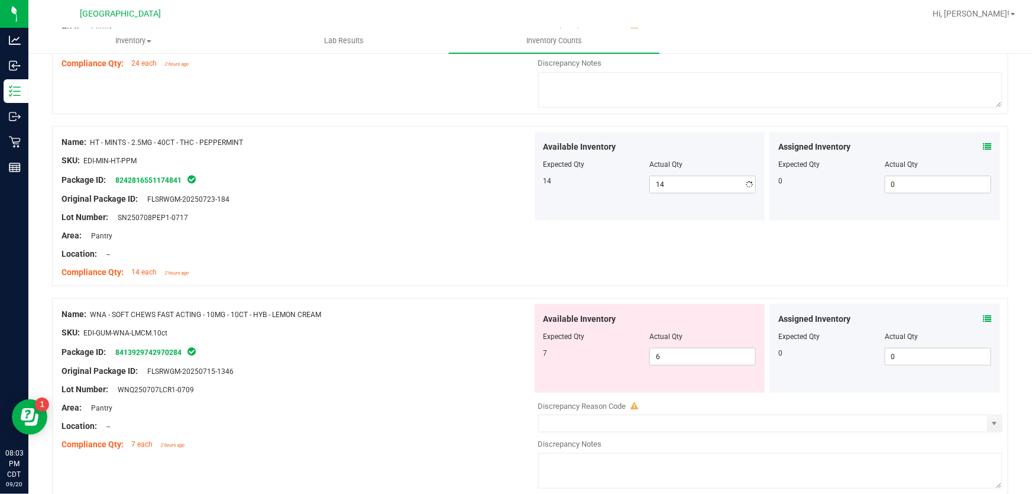
click at [487, 187] on div at bounding box center [297, 190] width 471 height 6
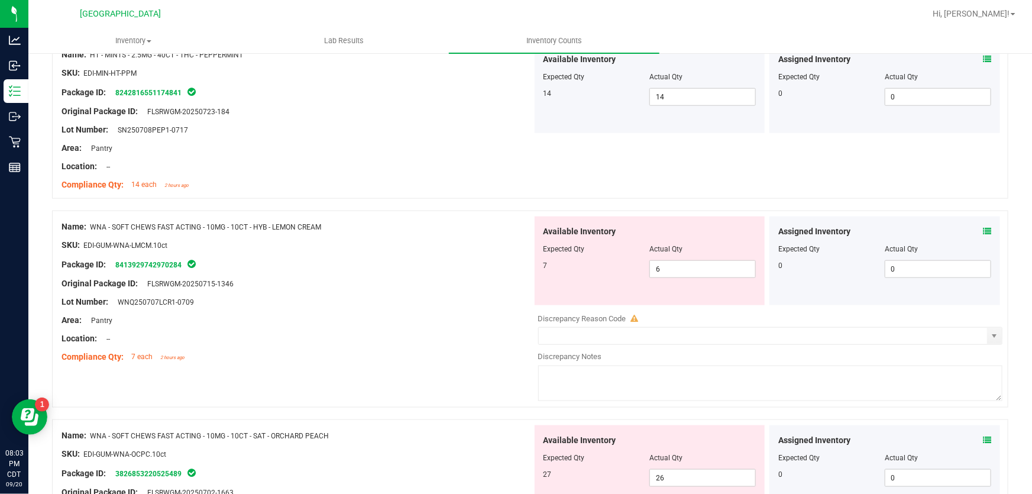
scroll to position [591, 0]
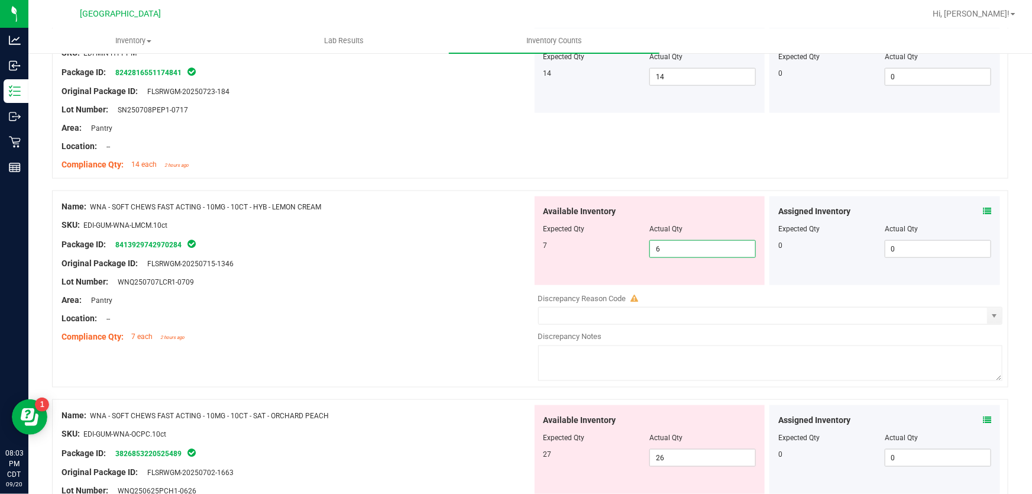
drag, startPoint x: 678, startPoint y: 251, endPoint x: 432, endPoint y: 245, distance: 246.1
click at [444, 250] on div "Name: WNA - SOFT CHEWS FAST ACTING - 10MG - 10CT - HYB - LEMON CREAM SKU: EDI-G…" at bounding box center [530, 288] width 956 height 197
type input "7"
click at [431, 245] on div "Package ID: 8413929742970284" at bounding box center [297, 244] width 471 height 14
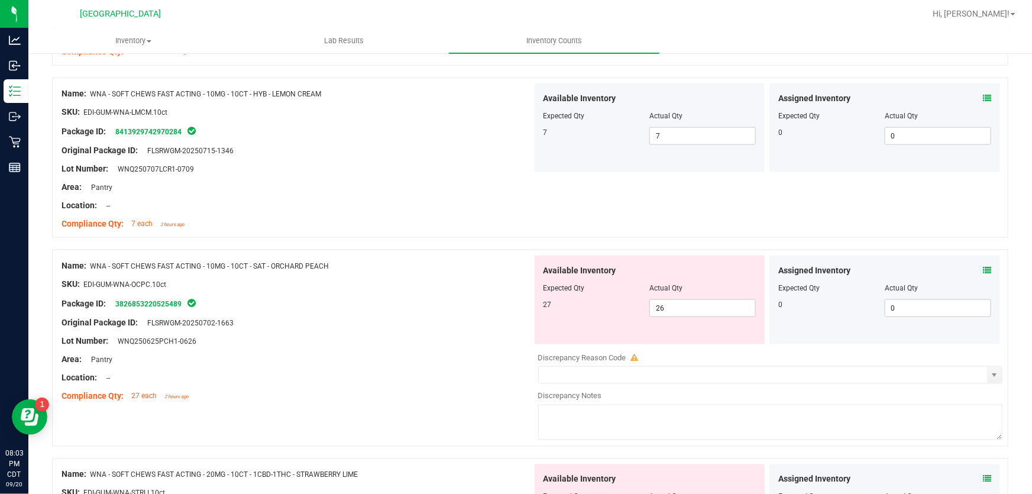
scroll to position [806, 0]
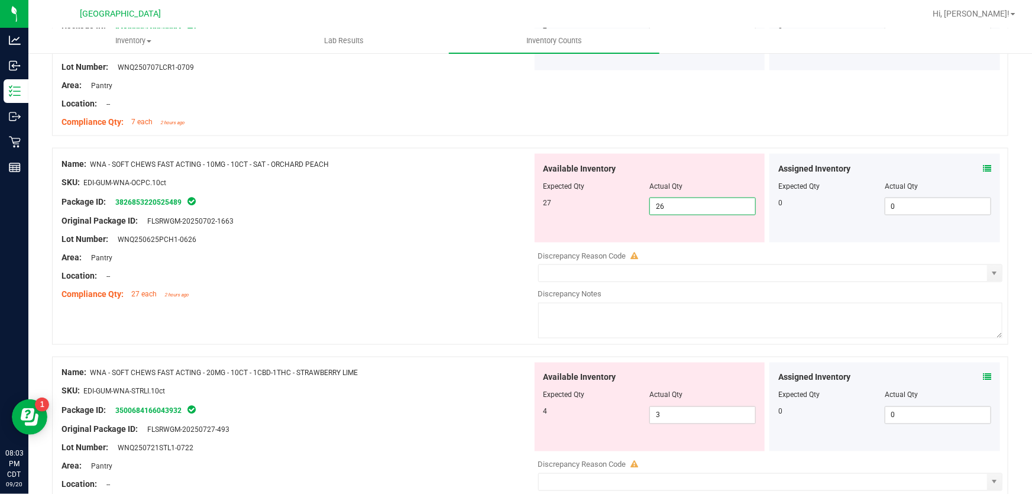
drag, startPoint x: 698, startPoint y: 208, endPoint x: 355, endPoint y: 257, distance: 346.0
click at [355, 257] on div "Name: WNA - SOFT CHEWS FAST ACTING - 10MG - 10CT - SAT - ORCHARD PEACH SKU: EDI…" at bounding box center [530, 246] width 956 height 197
type input "27"
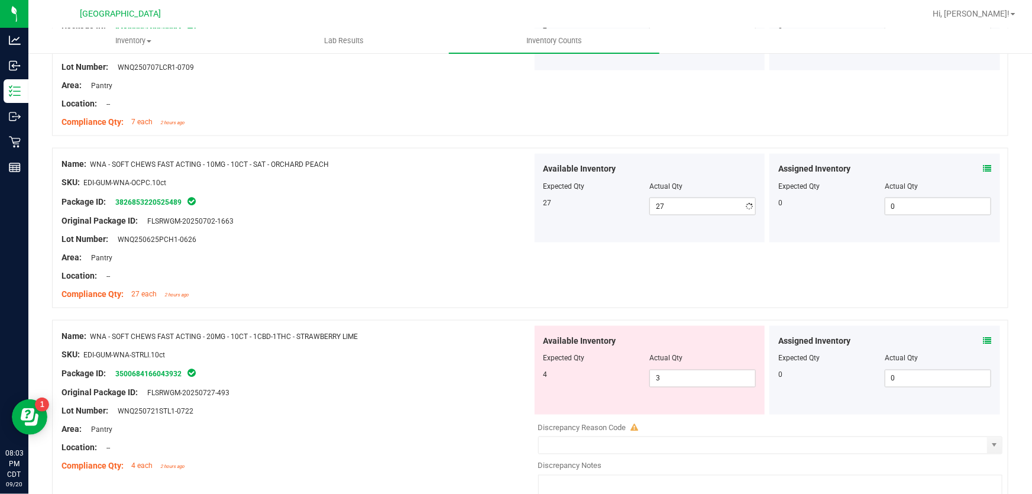
click at [355, 257] on div "Area: Pantry" at bounding box center [297, 257] width 471 height 12
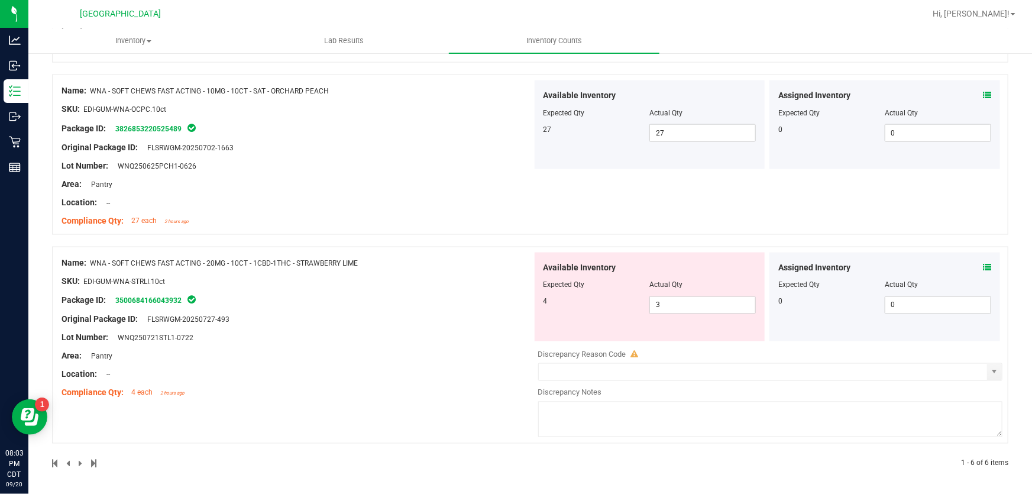
scroll to position [880, 0]
drag, startPoint x: 681, startPoint y: 302, endPoint x: 213, endPoint y: 367, distance: 472.4
click at [213, 367] on div "Name: WNA - SOFT CHEWS FAST ACTING - 20MG - 10CT - 1CBD-1THC - STRAWBERRY LIME …" at bounding box center [530, 344] width 956 height 197
type input "4"
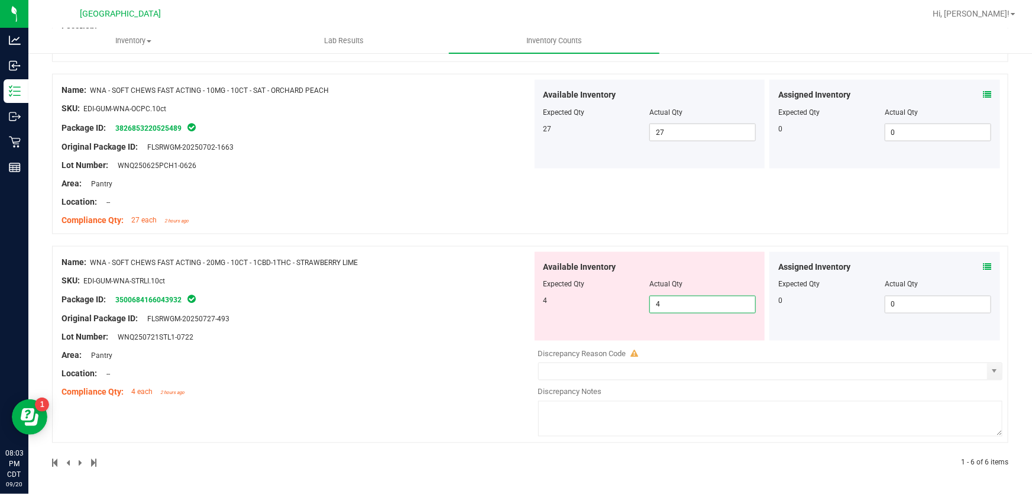
click at [213, 367] on div "Name: WNA - SOFT CHEWS FAST ACTING - 20MG - 10CT - 1CBD-1THC - STRAWBERRY LIME …" at bounding box center [297, 327] width 471 height 151
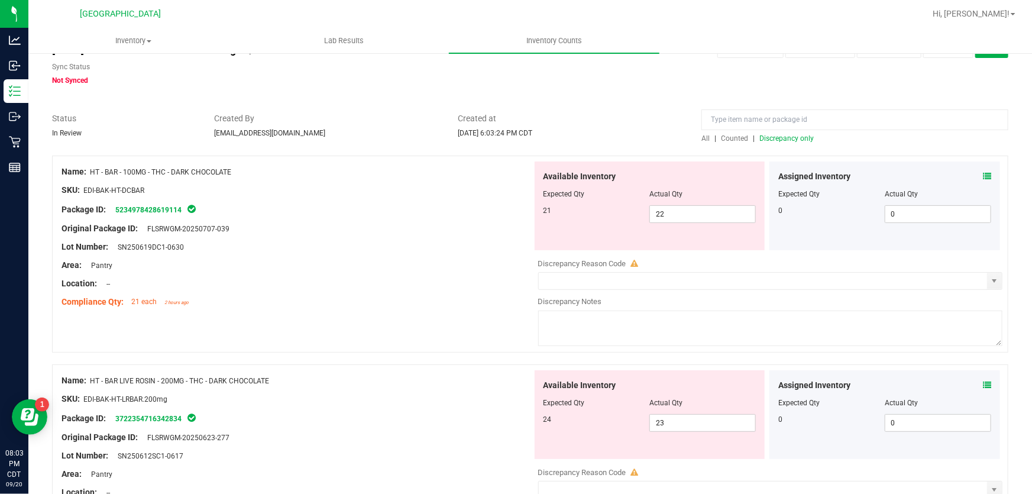
scroll to position [0, 0]
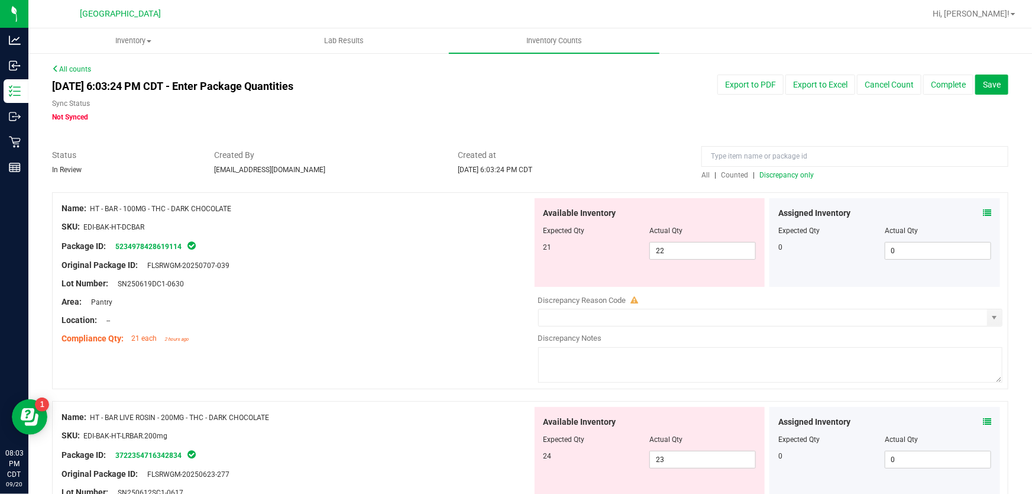
click at [764, 174] on span "Discrepancy only" at bounding box center [786, 175] width 54 height 8
click at [988, 76] on button "Save" at bounding box center [991, 85] width 33 height 20
